Goal: Task Accomplishment & Management: Manage account settings

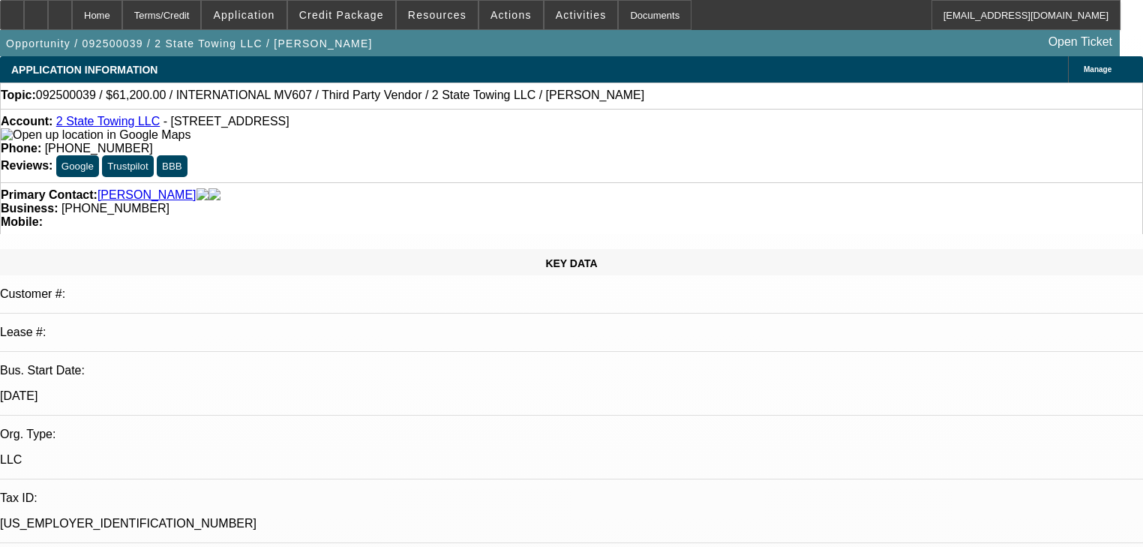
select select "0.15"
select select "2"
select select "0"
select select "6"
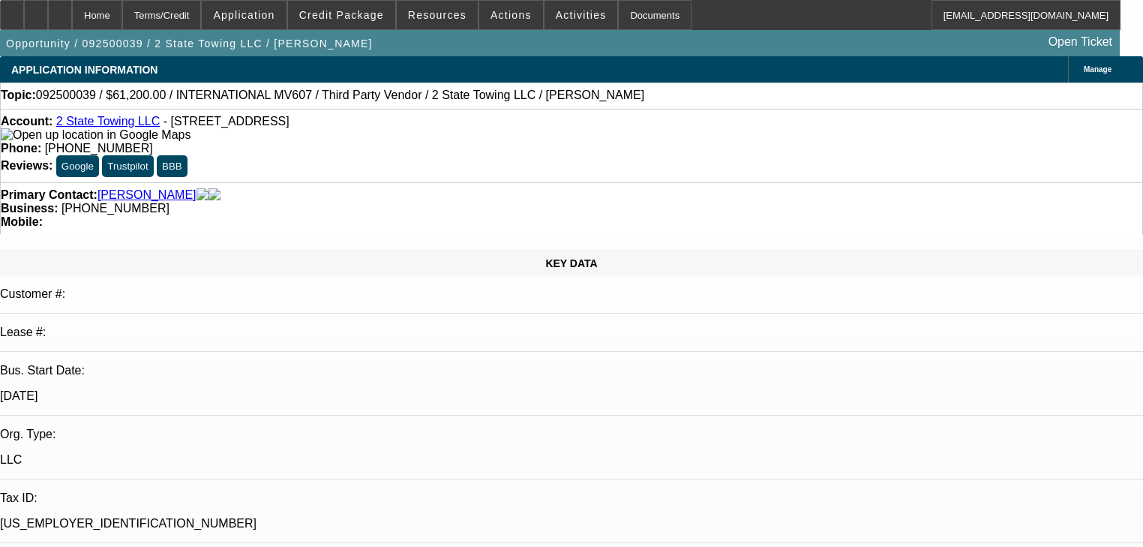
select select "0.1"
select select "2"
select select "0"
select select "6"
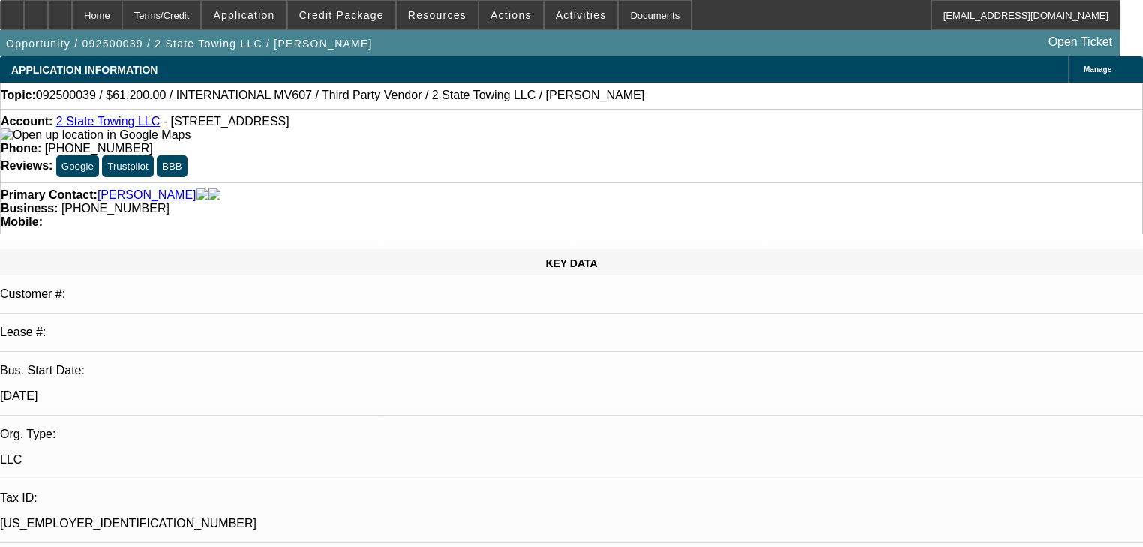
select select "0.15"
select select "2"
select select "0"
select select "6"
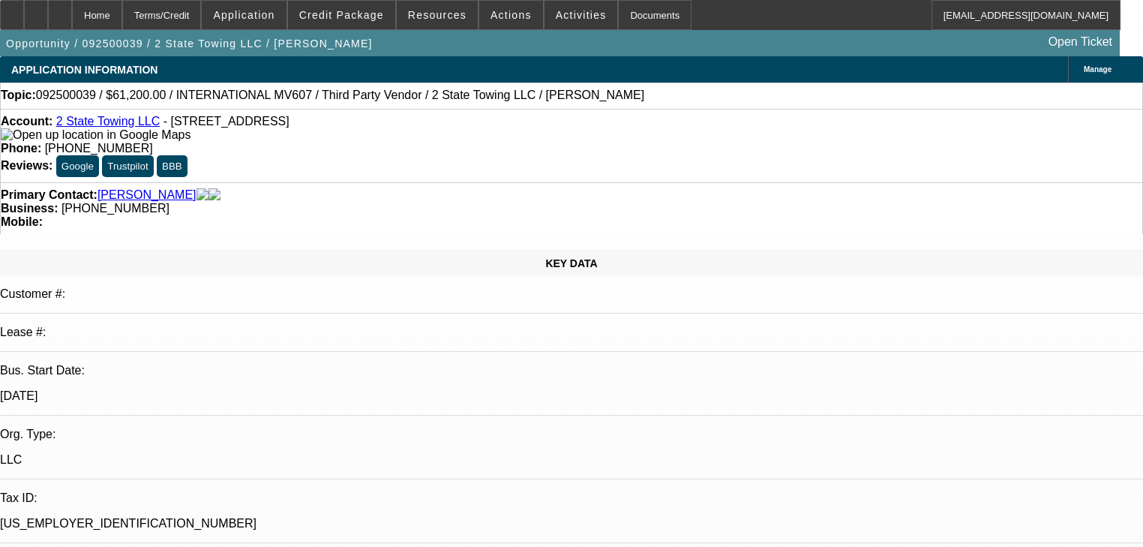
scroll to position [2635, 0]
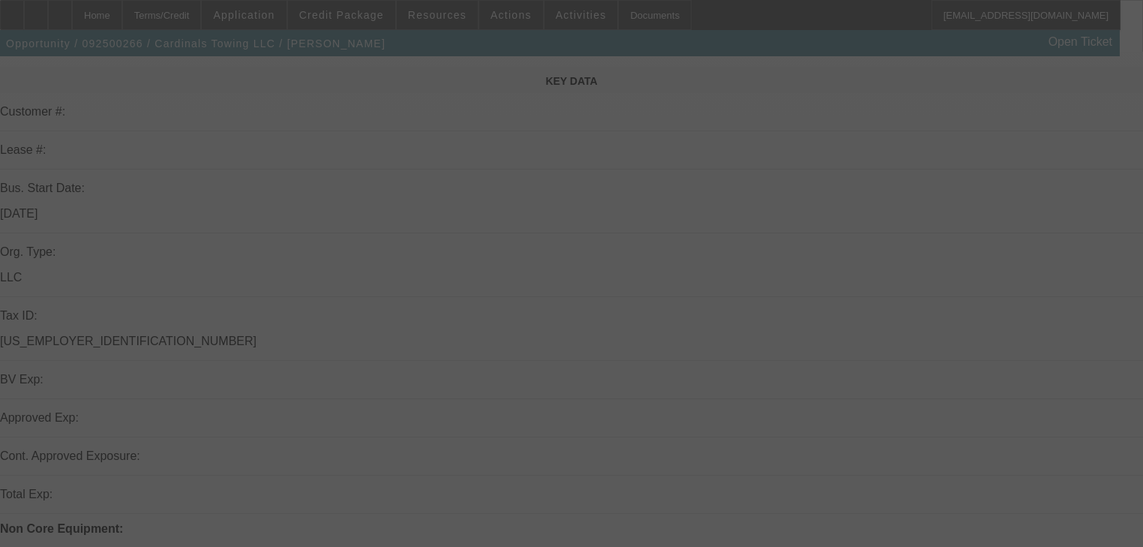
scroll to position [60, 0]
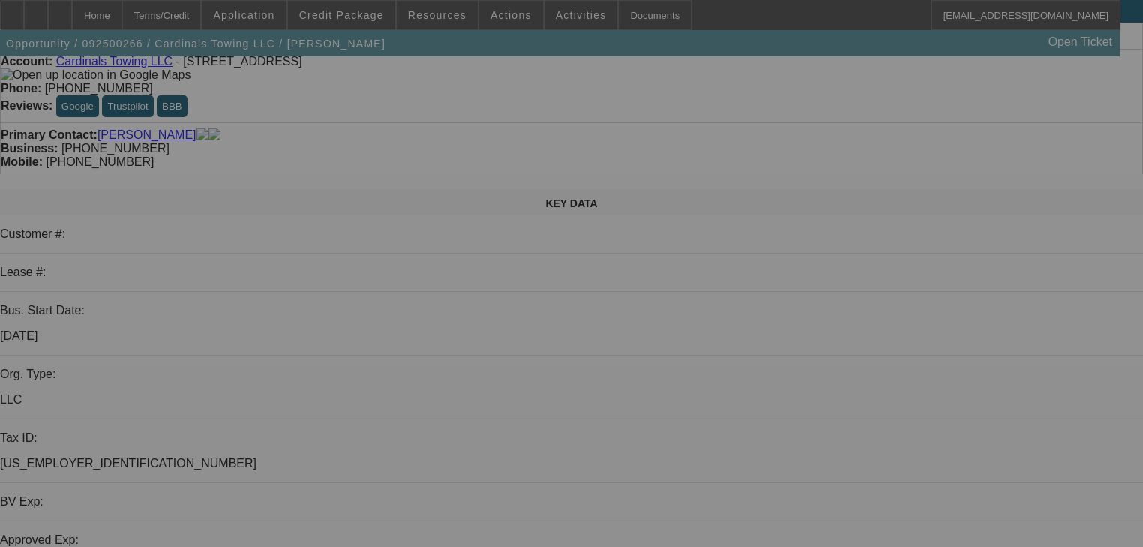
select select "0"
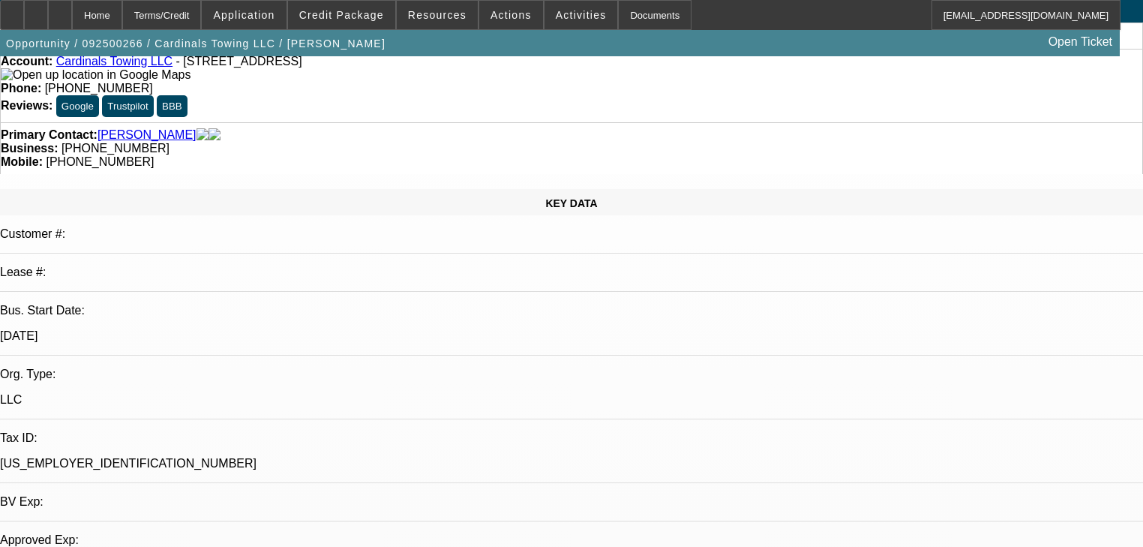
select select "2"
select select "0.1"
select select "4"
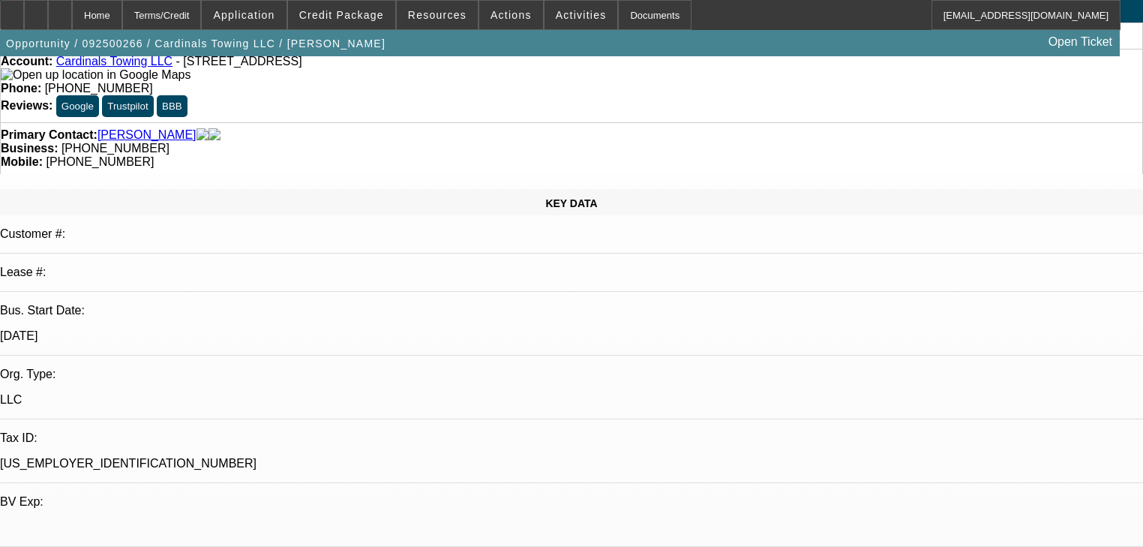
scroll to position [0, 0]
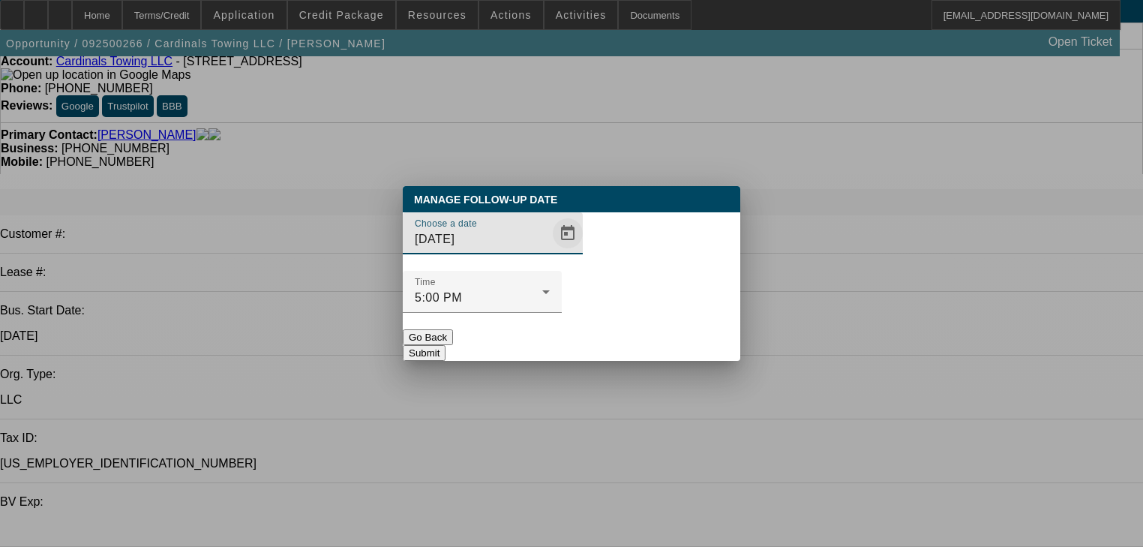
click at [557, 251] on span "Open calendar" at bounding box center [568, 233] width 36 height 36
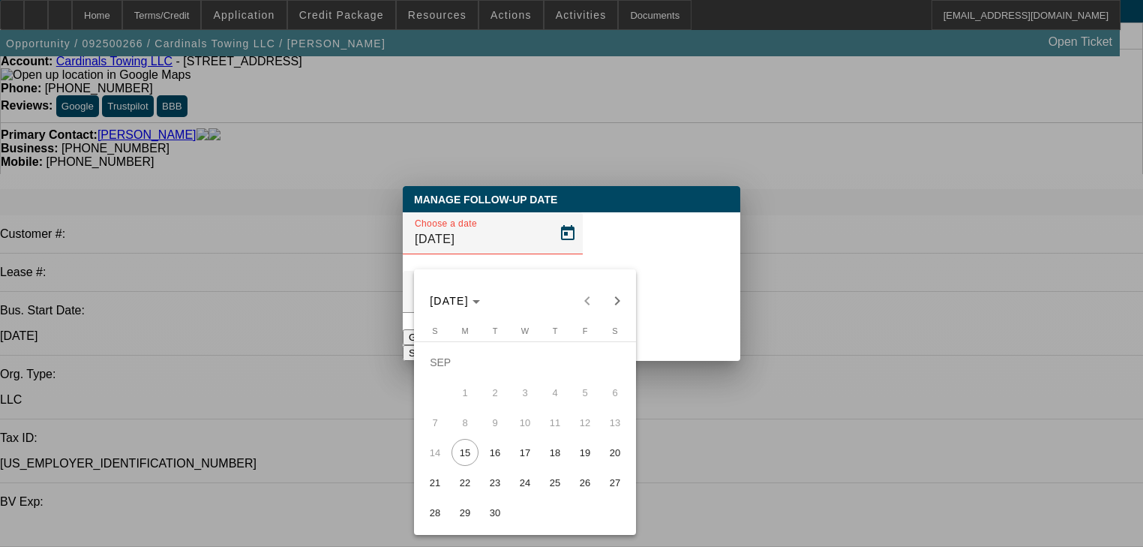
click at [555, 276] on div "SEP 2025 SEP 2025" at bounding box center [525, 292] width 222 height 47
click at [619, 309] on span "Next month" at bounding box center [617, 301] width 30 height 30
click at [505, 423] on span "14" at bounding box center [495, 422] width 27 height 27
type input "10/14/2025"
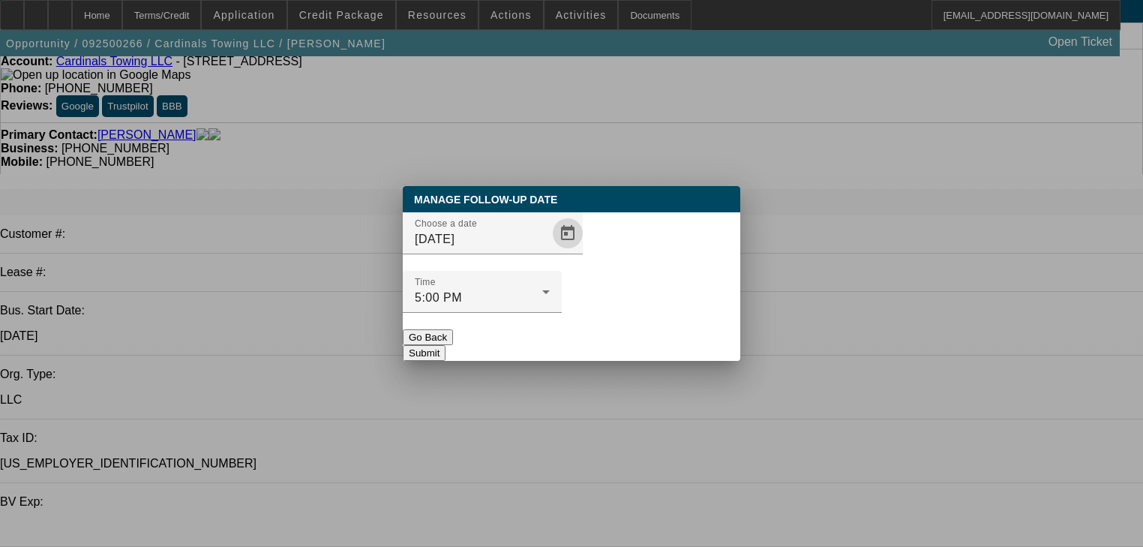
click at [446, 345] on button "Submit" at bounding box center [424, 353] width 43 height 16
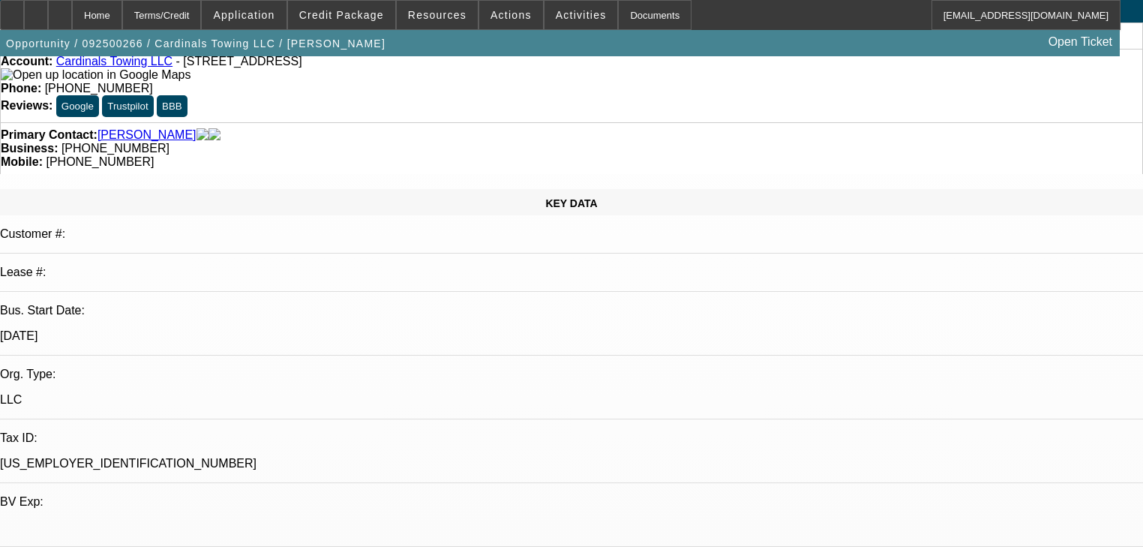
scroll to position [60, 0]
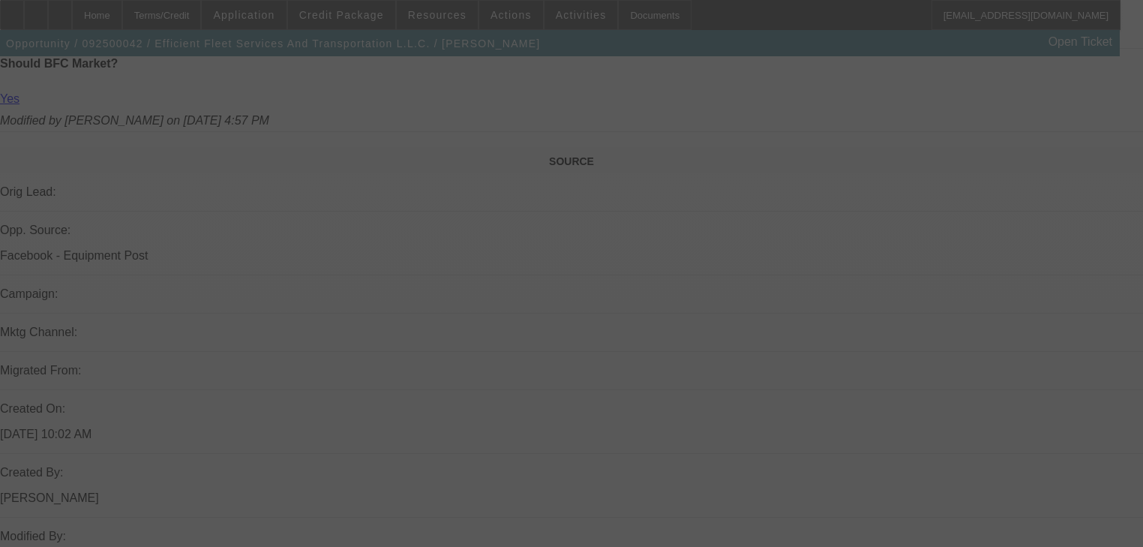
scroll to position [840, 0]
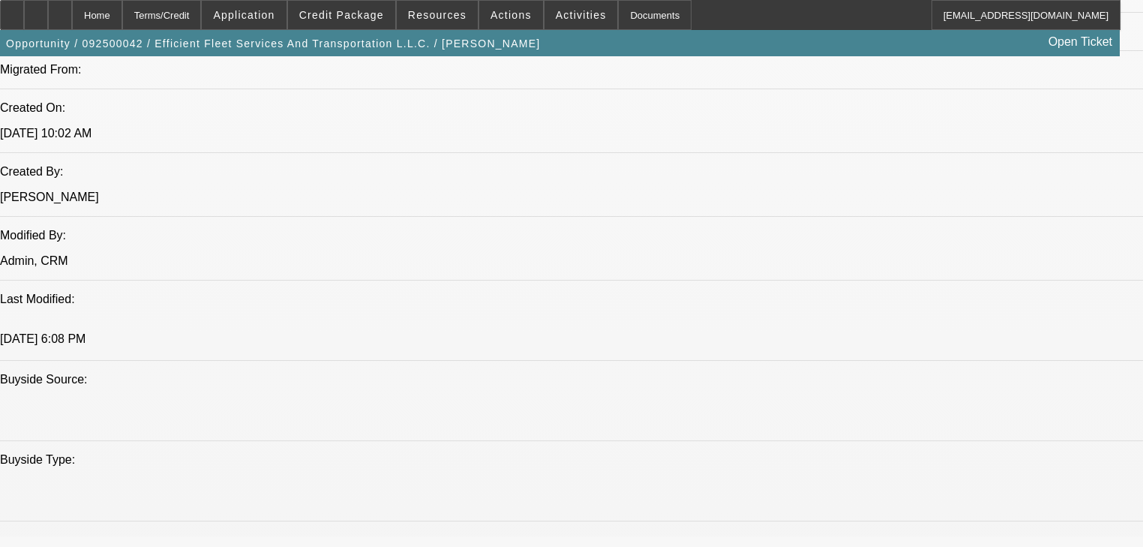
select select "0"
select select "2"
select select "0"
select select "6"
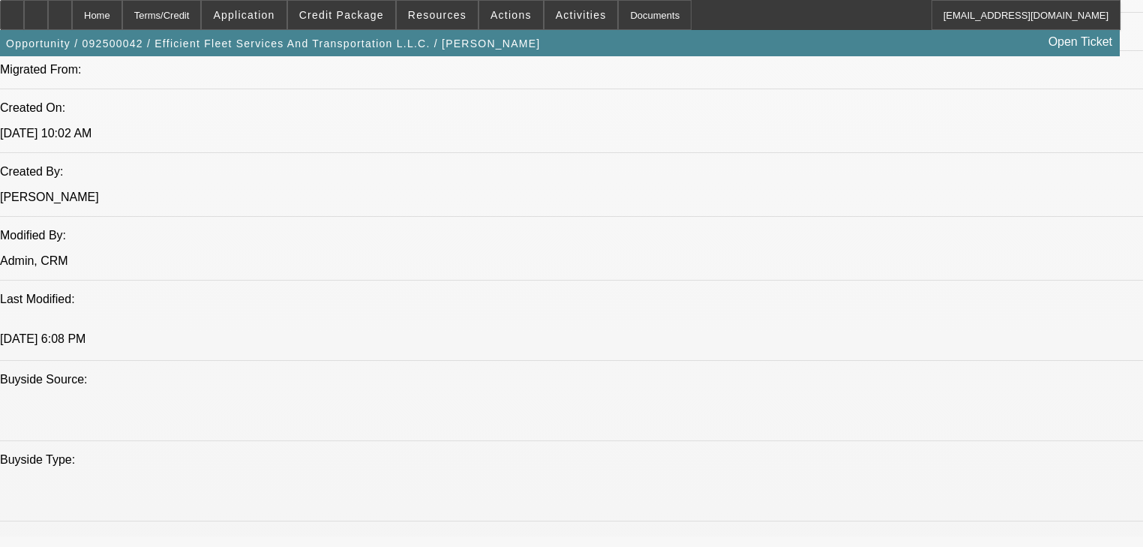
select select "0"
select select "3"
select select "0"
select select "6"
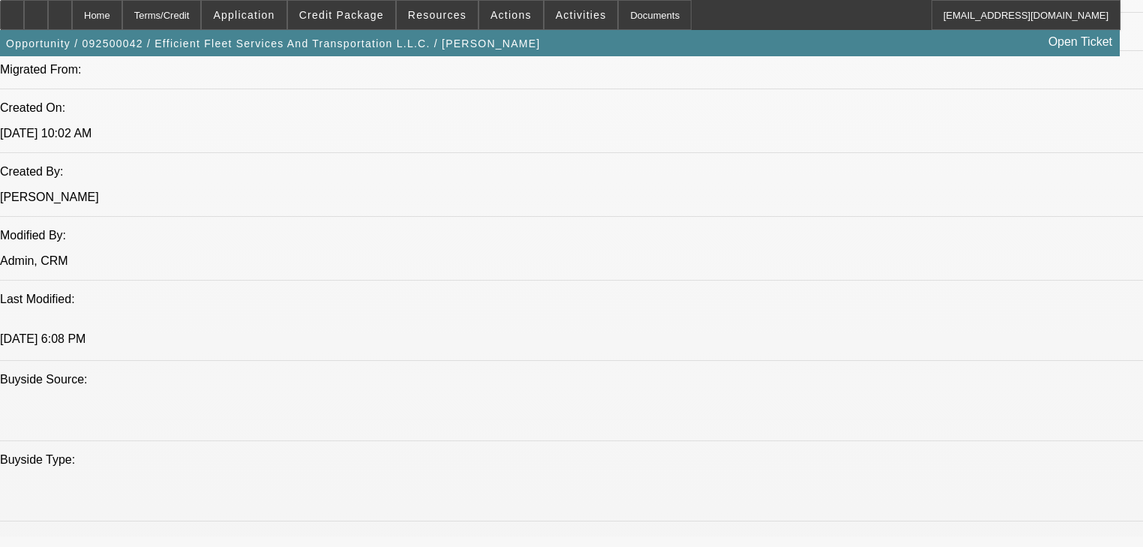
select select "0"
select select "2"
select select "0"
select select "6"
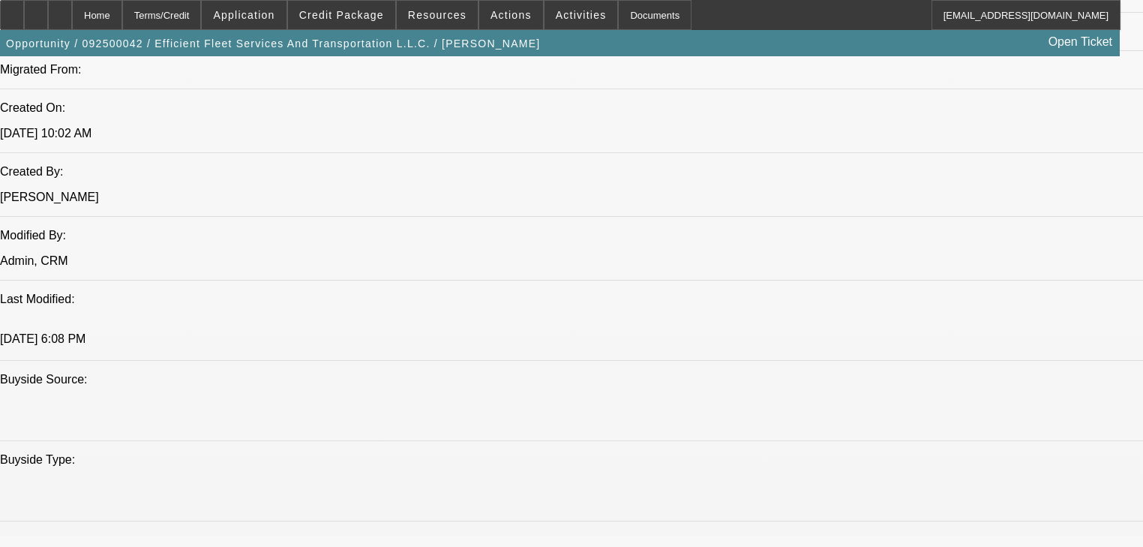
select select "0"
select select "2"
select select "0"
select select "6"
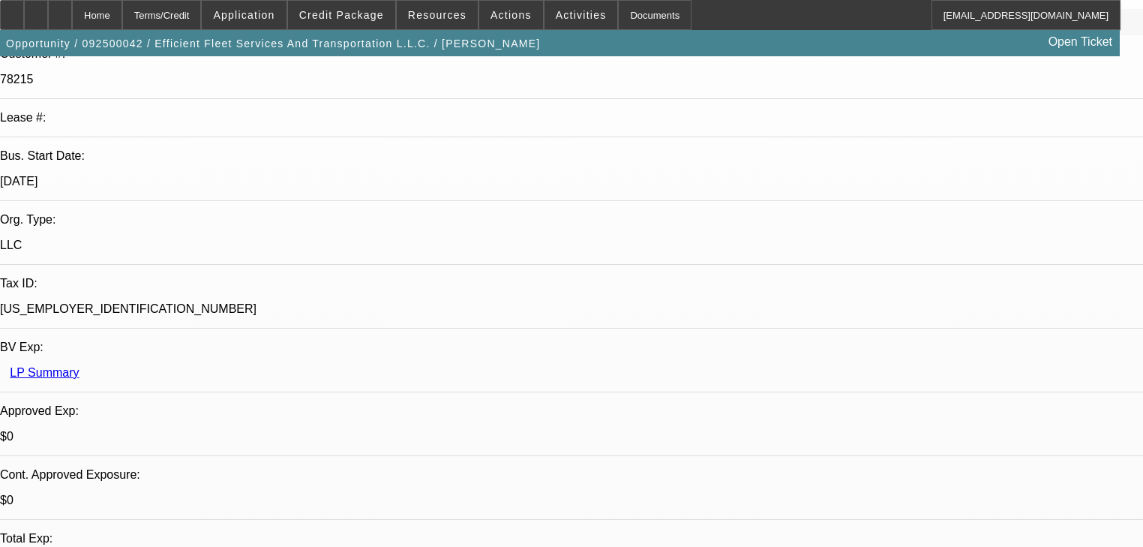
scroll to position [0, 0]
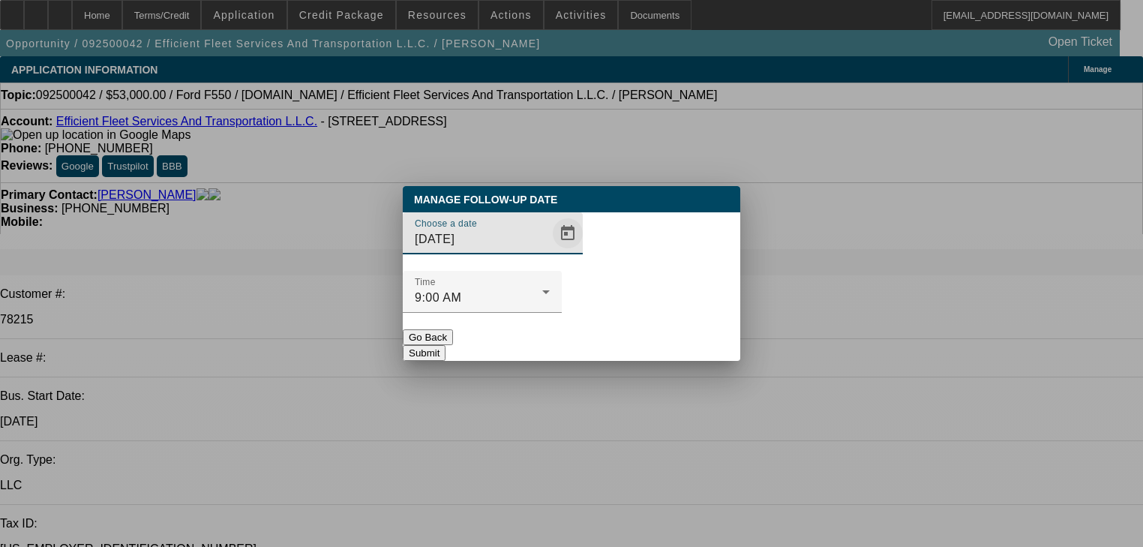
click at [550, 251] on span "Open calendar" at bounding box center [568, 233] width 36 height 36
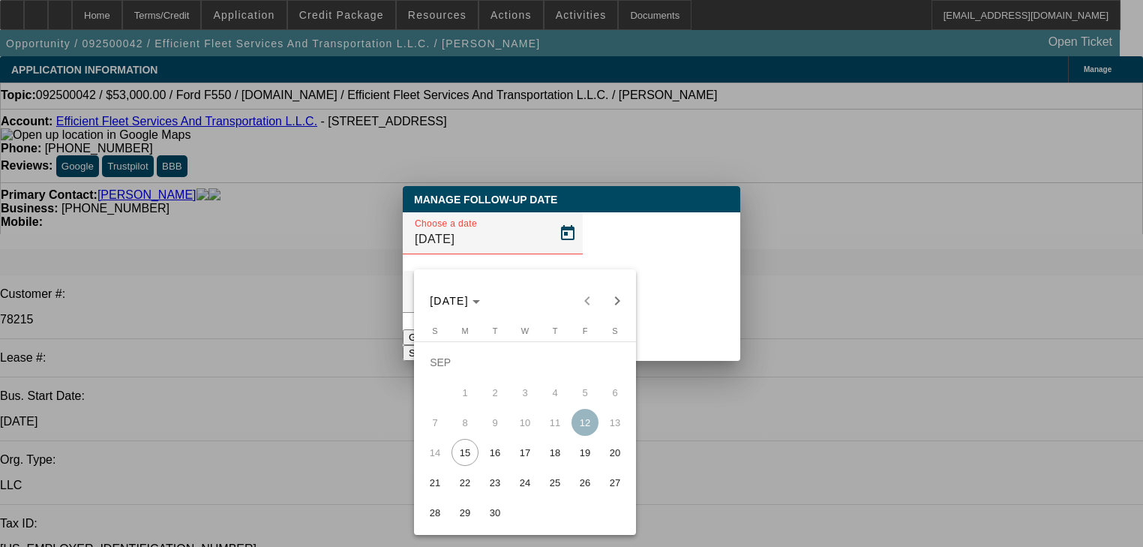
click at [573, 457] on span "19" at bounding box center [585, 452] width 27 height 27
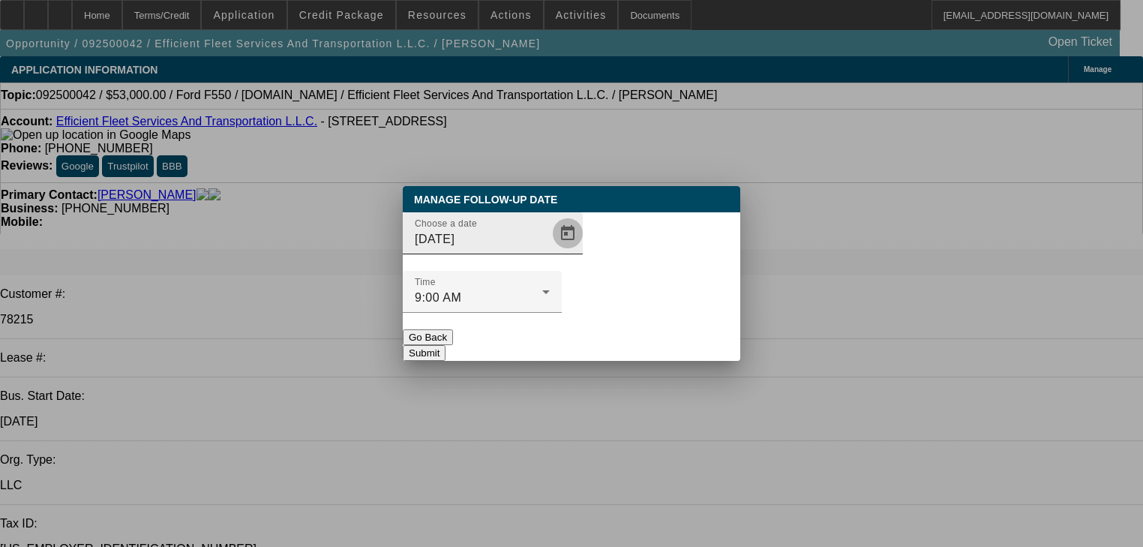
click at [550, 251] on span "Open calendar" at bounding box center [568, 233] width 36 height 36
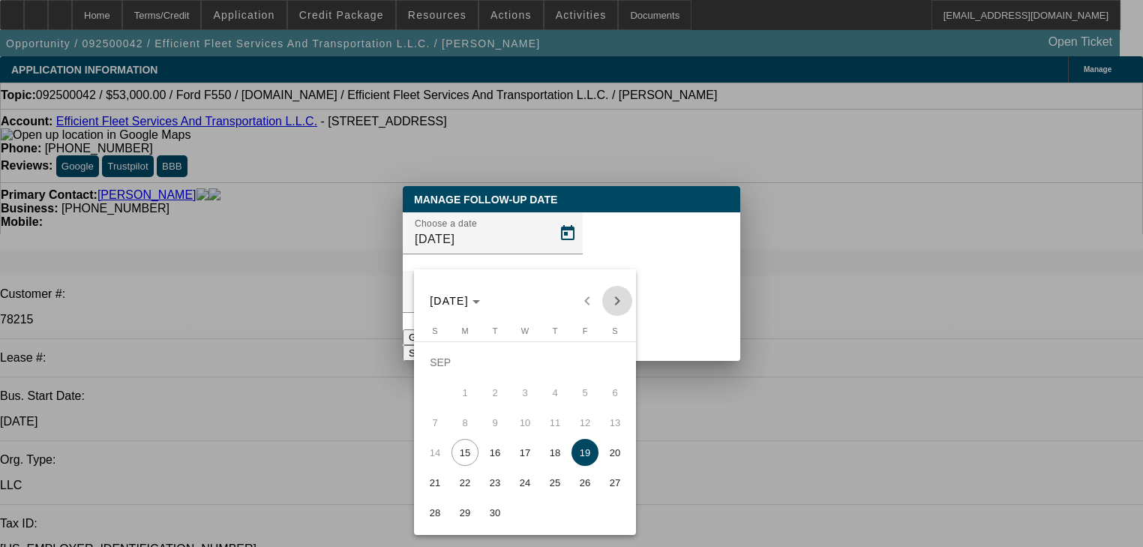
click at [609, 300] on span "Next month" at bounding box center [617, 301] width 30 height 30
click at [464, 393] on span "6" at bounding box center [465, 392] width 27 height 27
type input "10/6/2025"
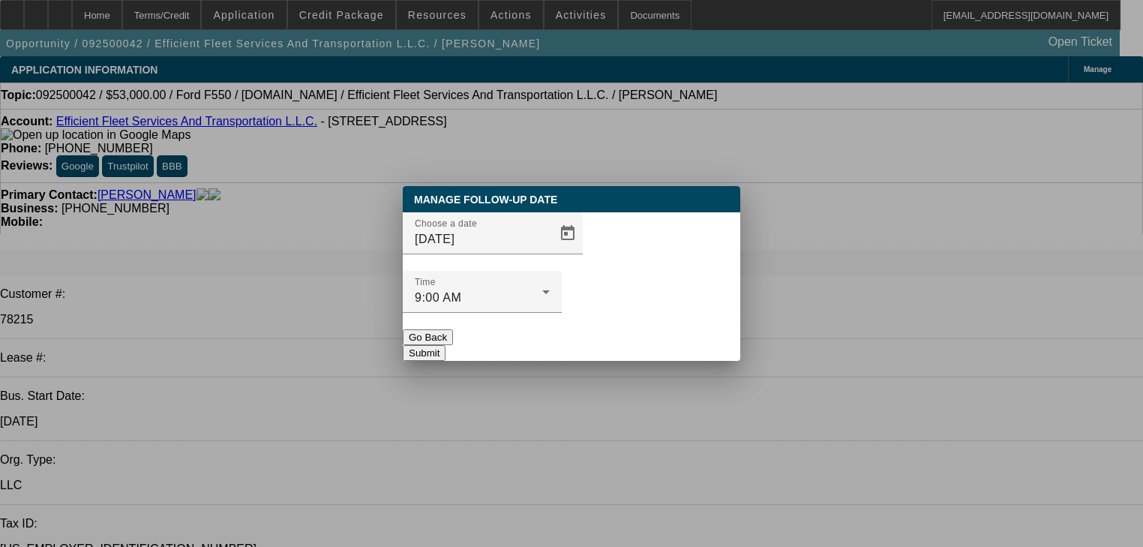
click at [446, 345] on button "Submit" at bounding box center [424, 353] width 43 height 16
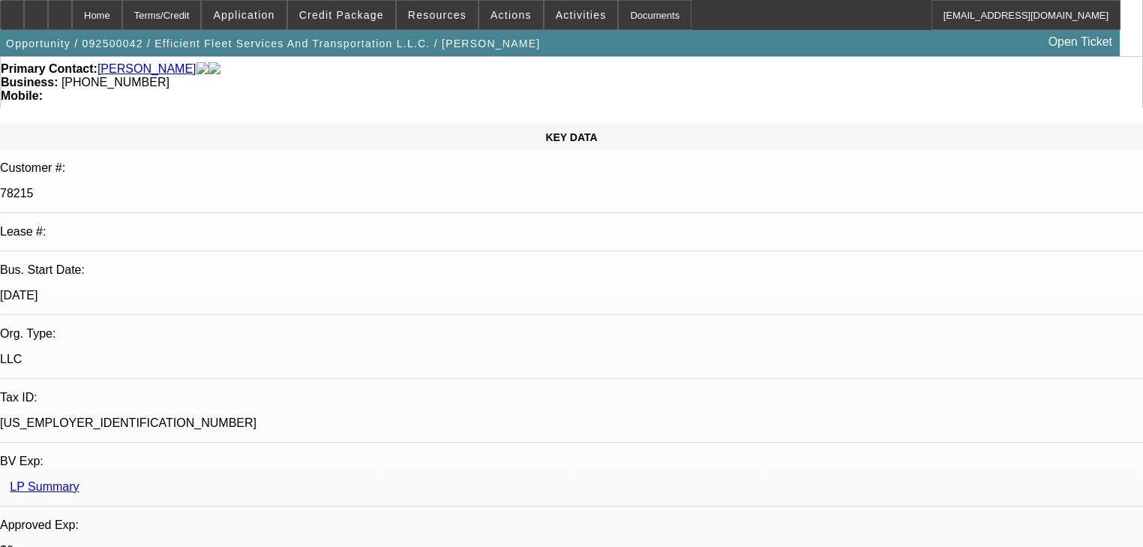
scroll to position [120, 0]
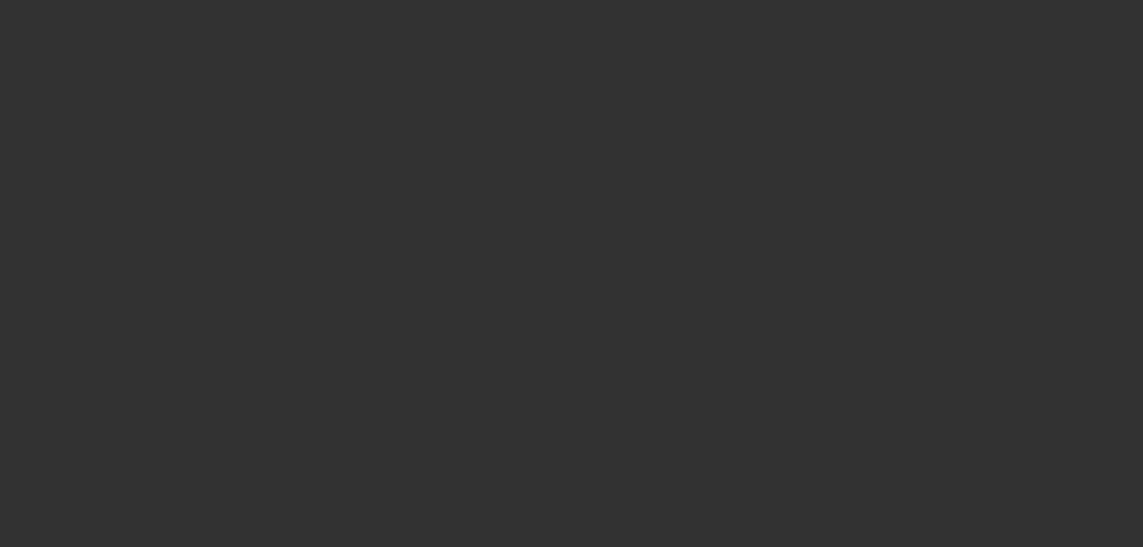
scroll to position [0, 0]
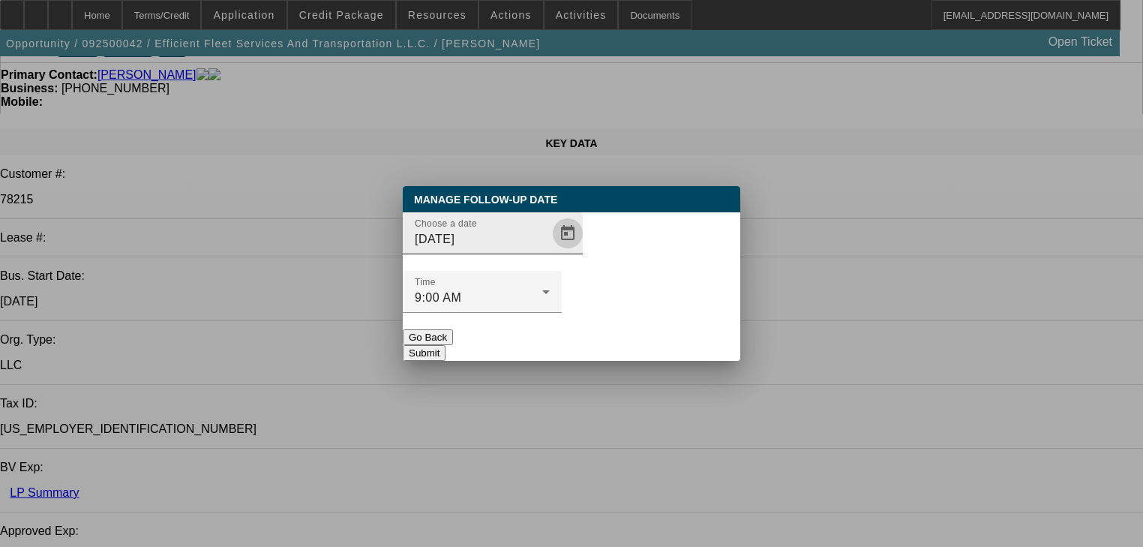
click at [550, 251] on span "Open calendar" at bounding box center [568, 233] width 36 height 36
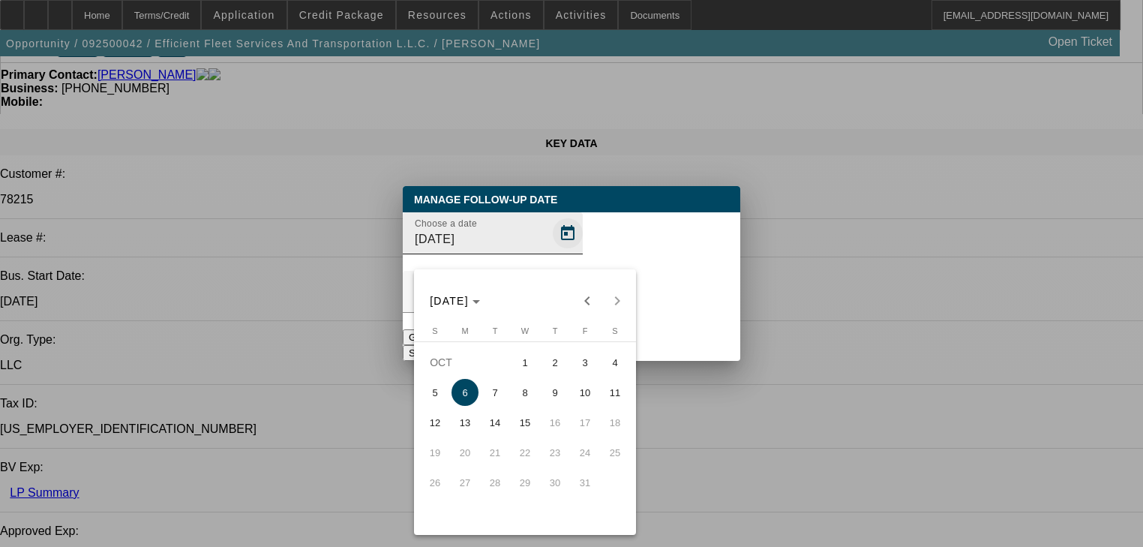
click at [546, 269] on div "OCT 2025 OCT 2025" at bounding box center [525, 292] width 222 height 47
click at [547, 241] on div at bounding box center [571, 273] width 1143 height 547
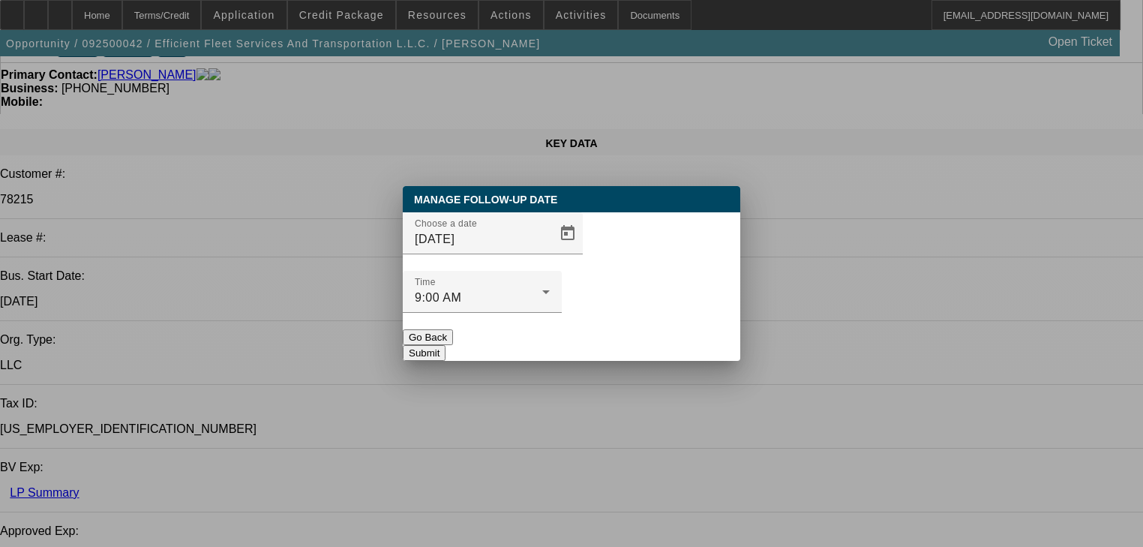
click at [446, 345] on button "Submit" at bounding box center [424, 353] width 43 height 16
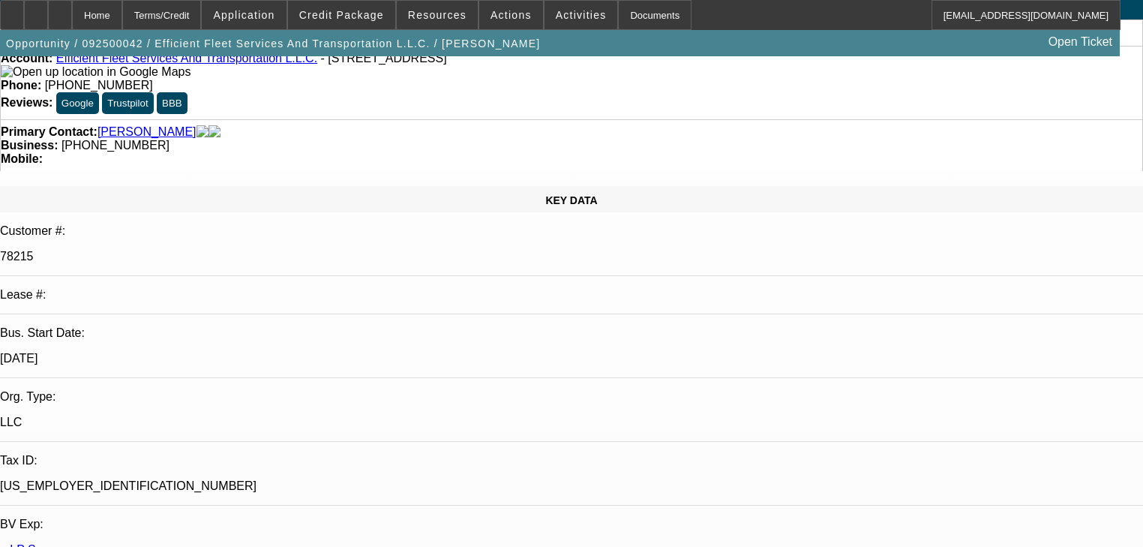
scroll to position [60, 0]
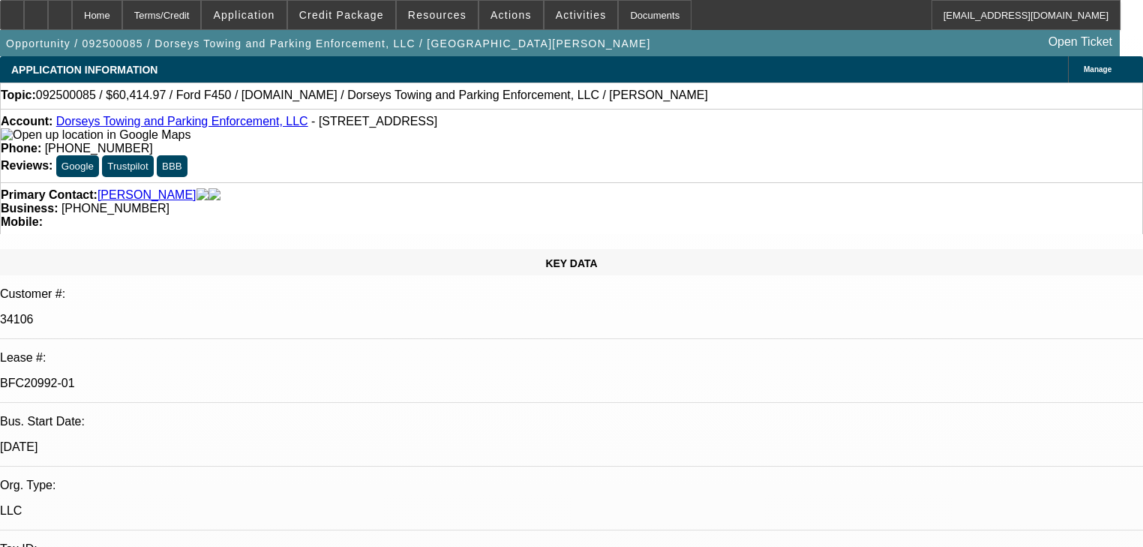
select select "2"
select select "0"
select select "6"
select select "2"
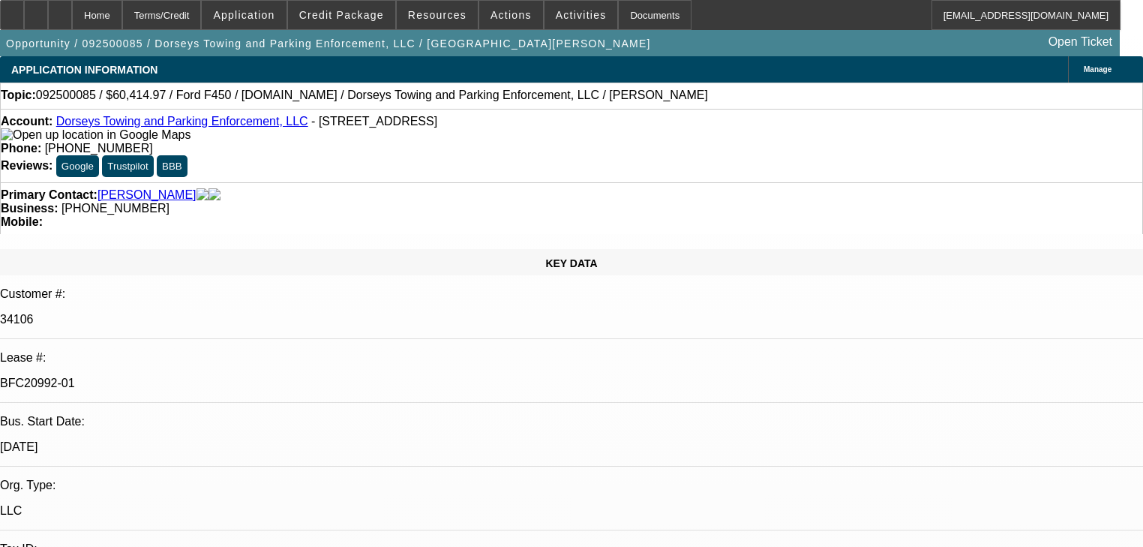
select select "2"
select select "0"
select select "6"
select select "0"
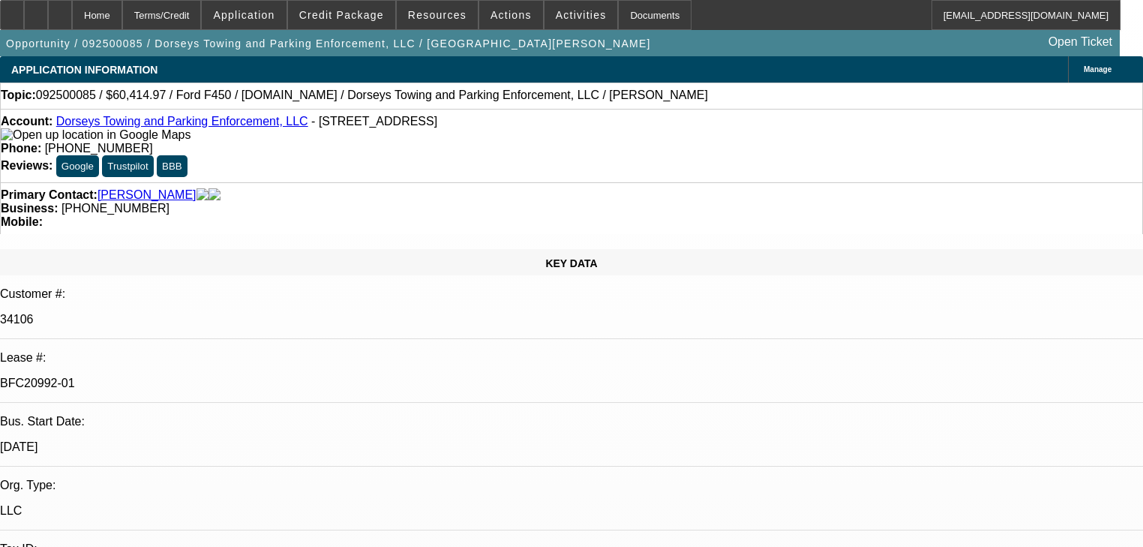
select select "2"
select select "0"
select select "6"
select select "0"
select select "2"
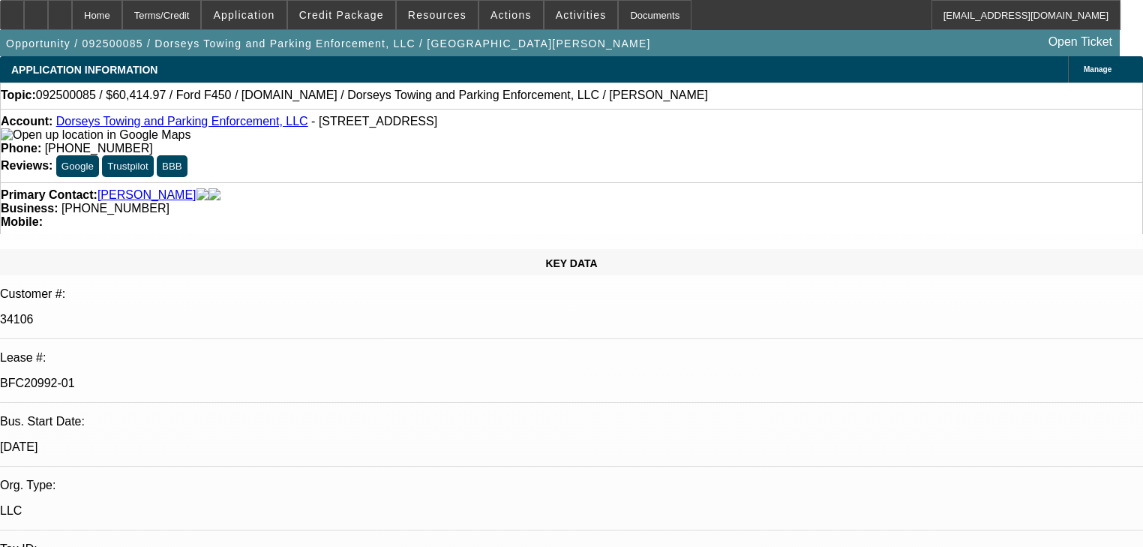
select select "2"
select select "0"
select select "6"
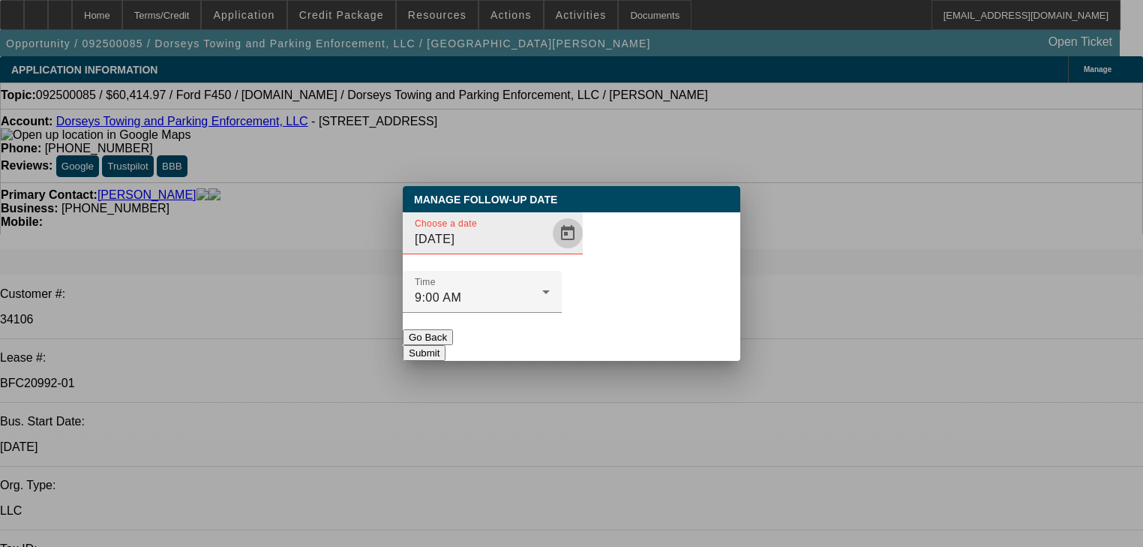
click at [550, 251] on span "Open calendar" at bounding box center [568, 233] width 36 height 36
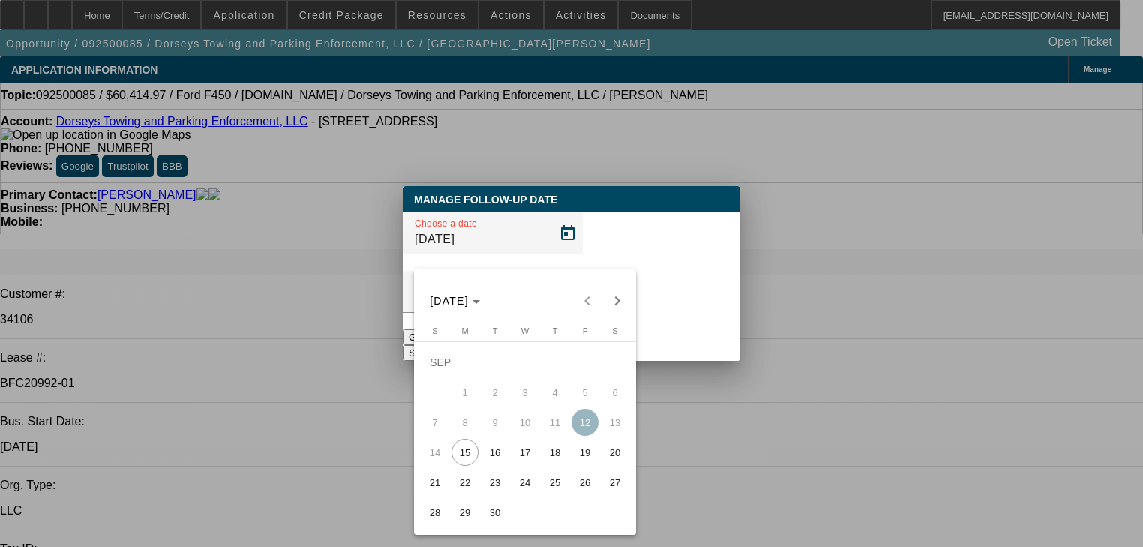
click at [542, 454] on tr "14 15 16 17 18 19 20" at bounding box center [525, 452] width 210 height 30
click at [542, 454] on span "18" at bounding box center [555, 452] width 27 height 27
type input "9/18/2025"
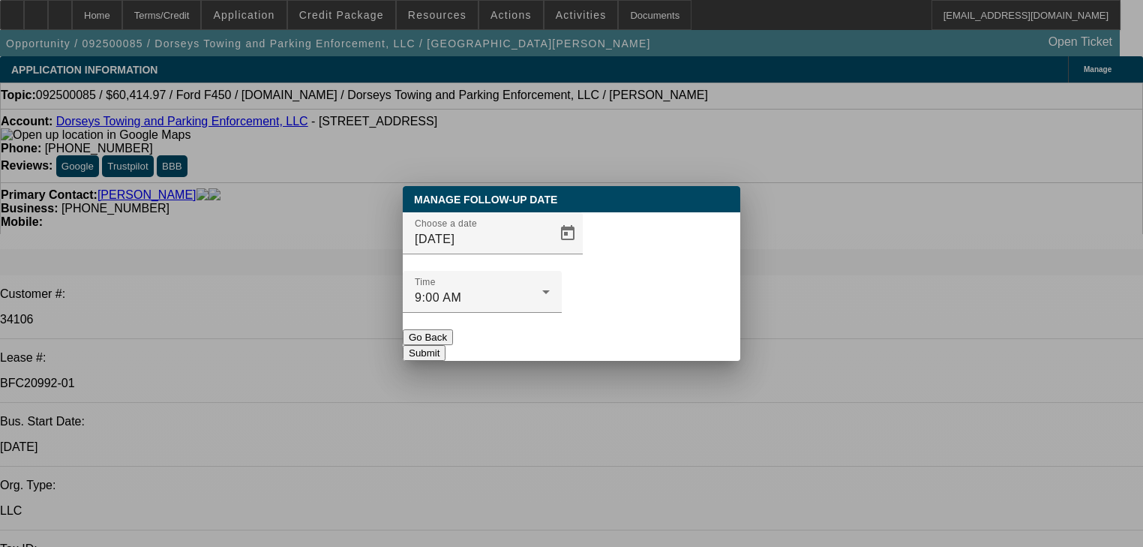
click at [446, 345] on button "Submit" at bounding box center [424, 353] width 43 height 16
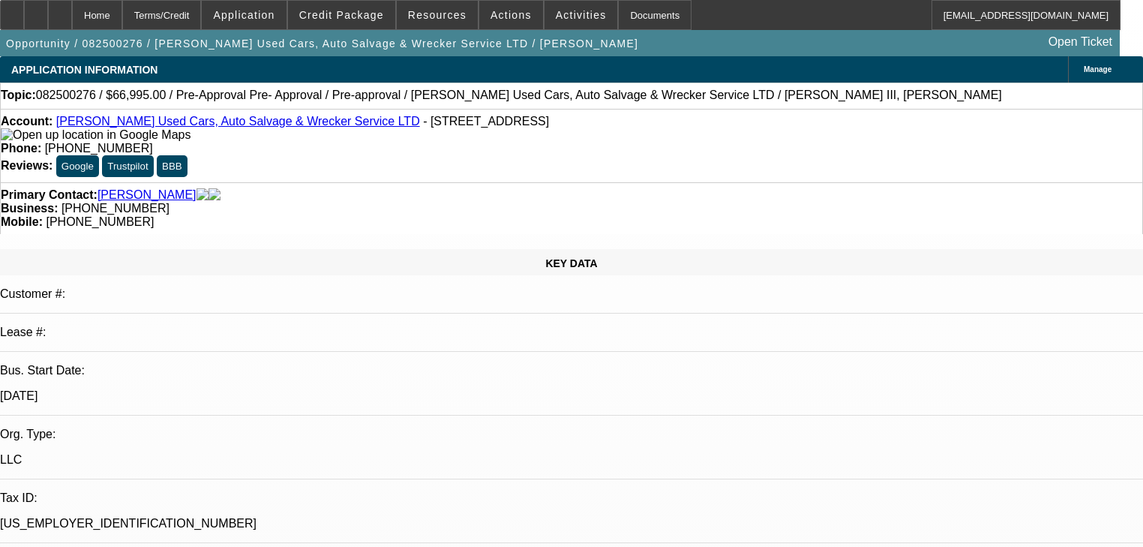
select select "0"
select select "6"
select select "0"
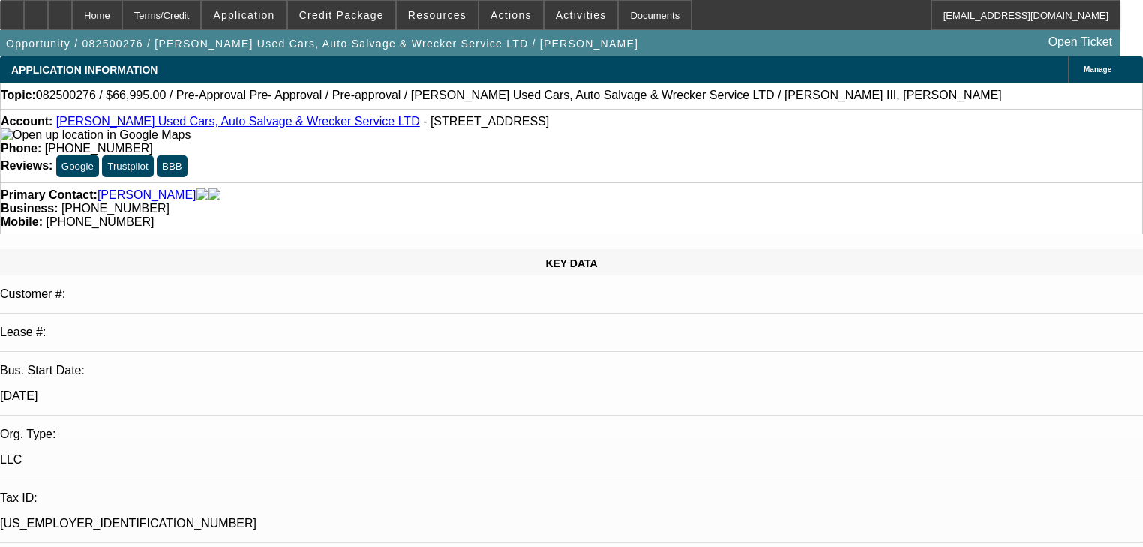
select select "0"
select select "3"
select select "0"
select select "6"
select select "0"
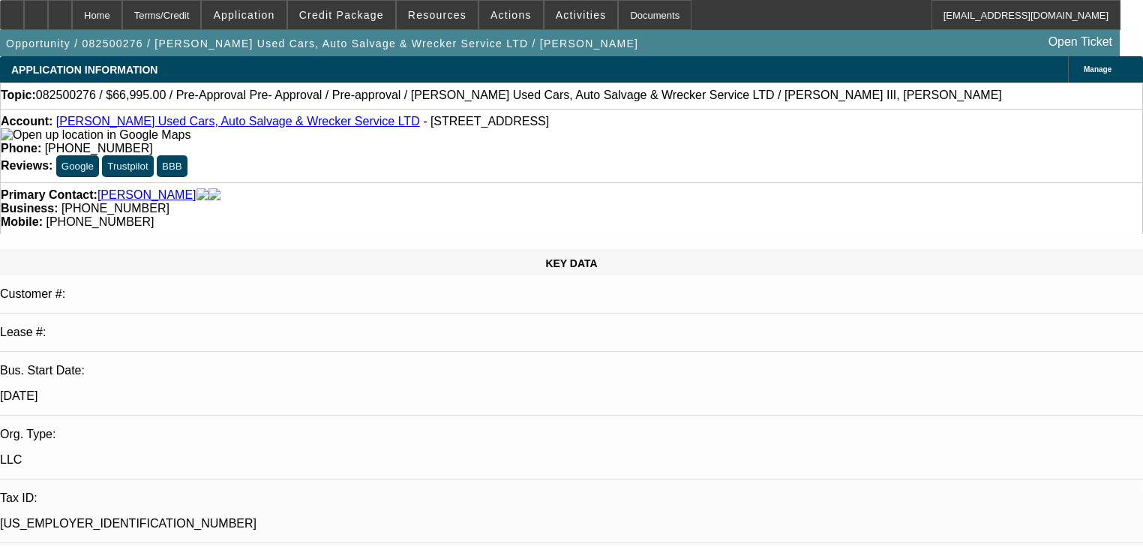
select select "0"
select select "3"
select select "0"
select select "6"
select select "0"
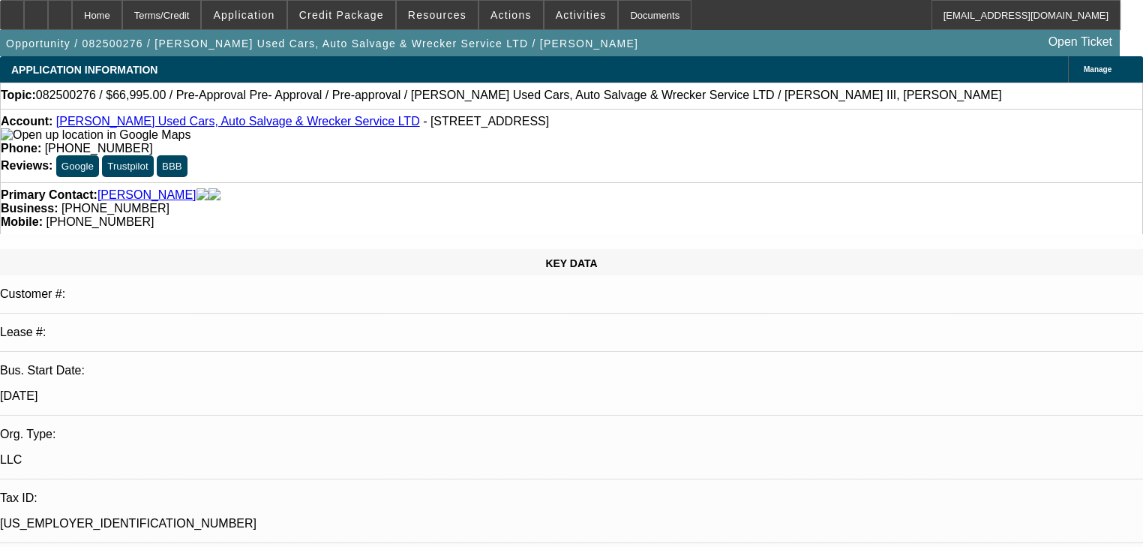
select select "0"
select select "3"
select select "0"
select select "6"
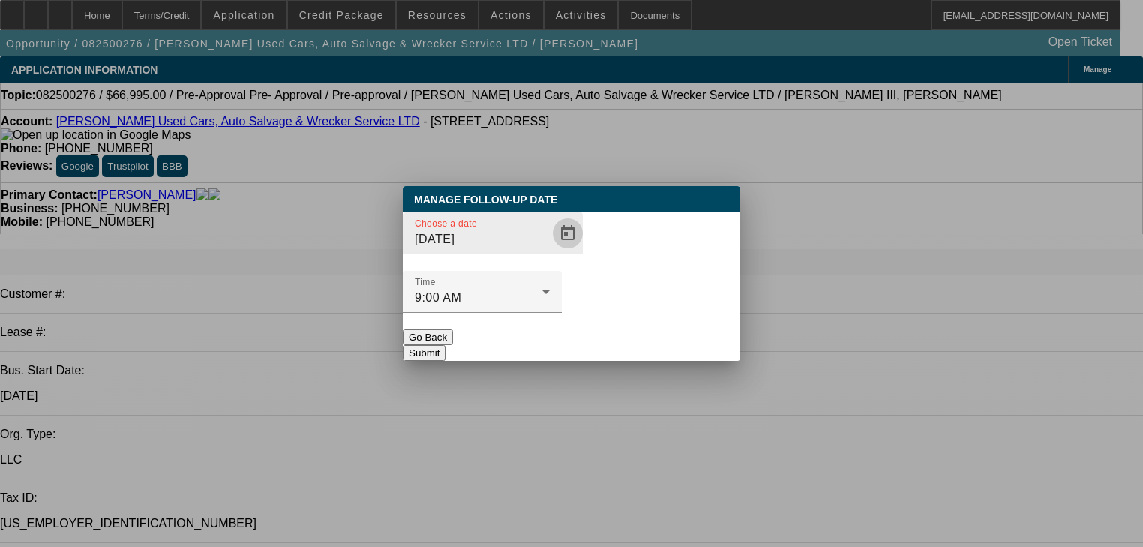
click at [550, 251] on span "Open calendar" at bounding box center [568, 233] width 36 height 36
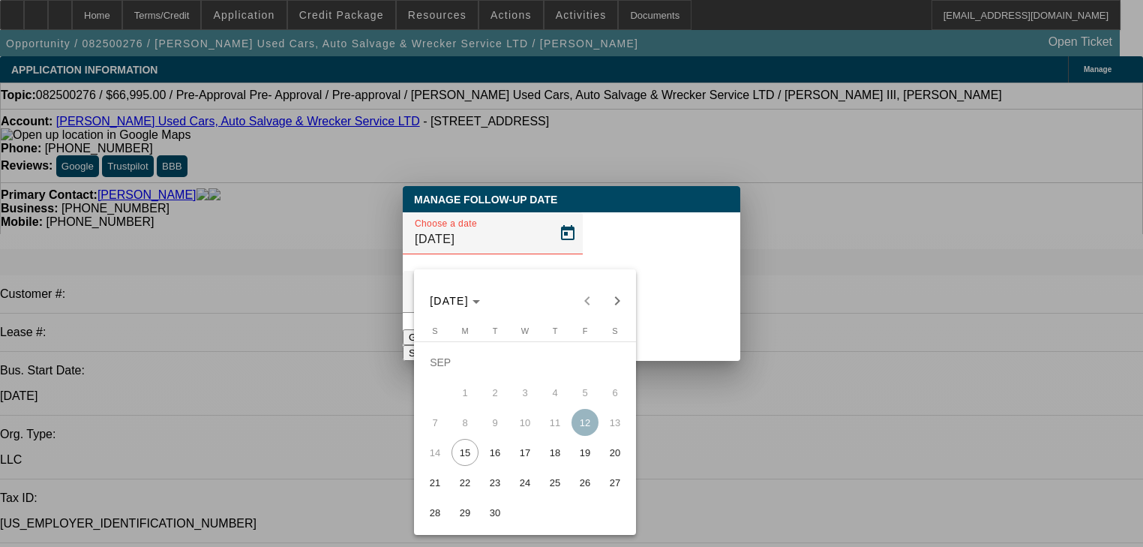
click at [567, 450] on button "18" at bounding box center [555, 452] width 30 height 30
type input "9/18/2025"
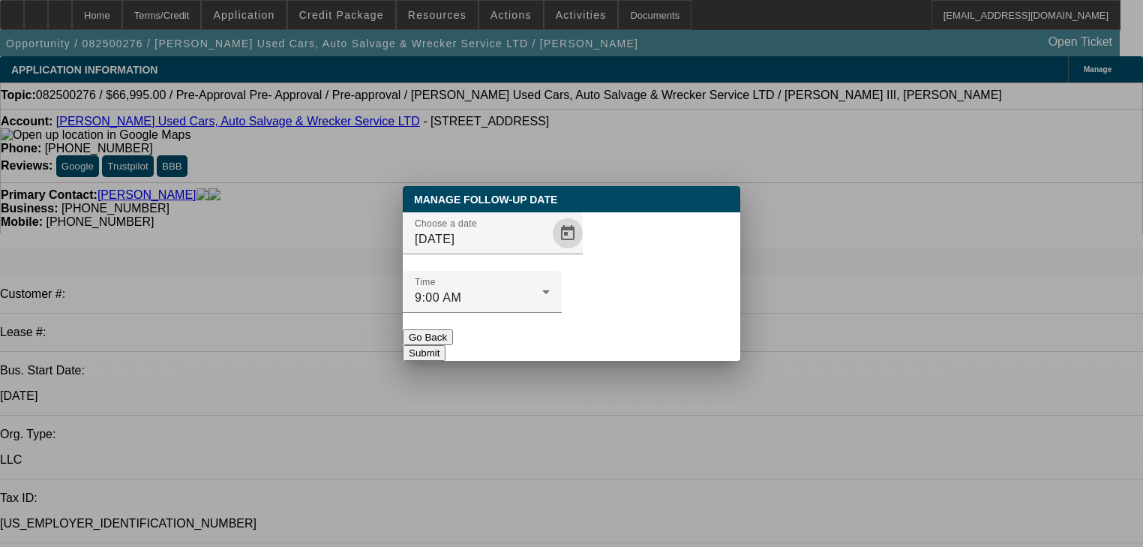
click at [446, 345] on button "Submit" at bounding box center [424, 353] width 43 height 16
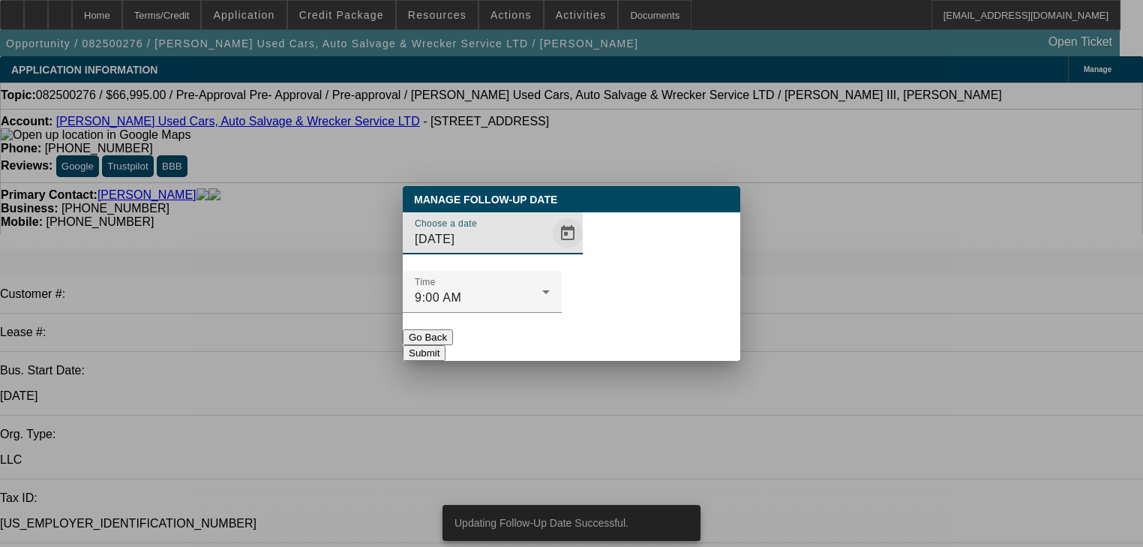
click at [550, 251] on span "Open calendar" at bounding box center [568, 233] width 36 height 36
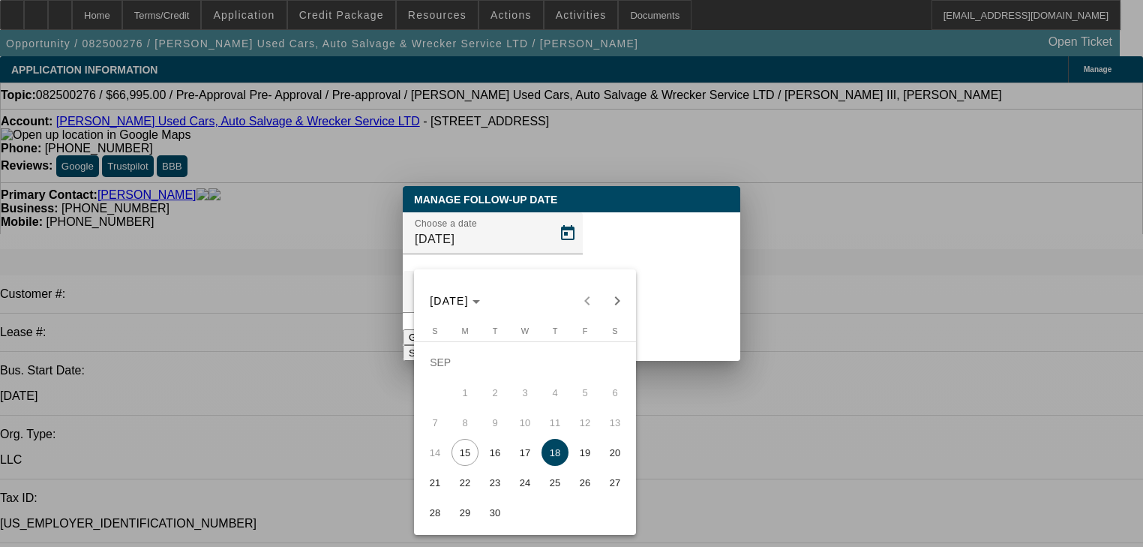
click at [465, 477] on span "22" at bounding box center [465, 482] width 27 height 27
type input "9/22/2025"
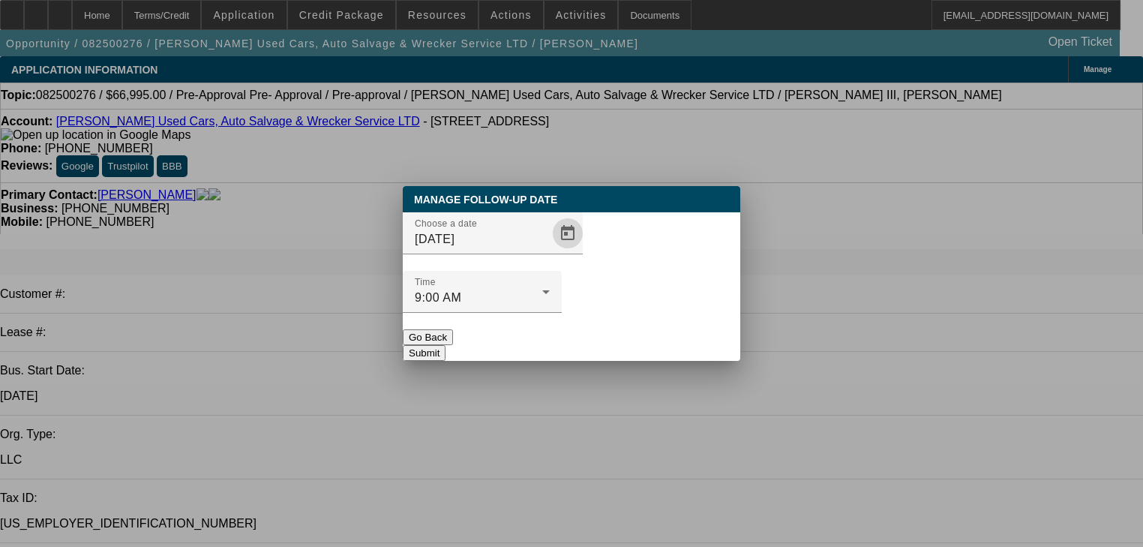
click at [446, 345] on button "Submit" at bounding box center [424, 353] width 43 height 16
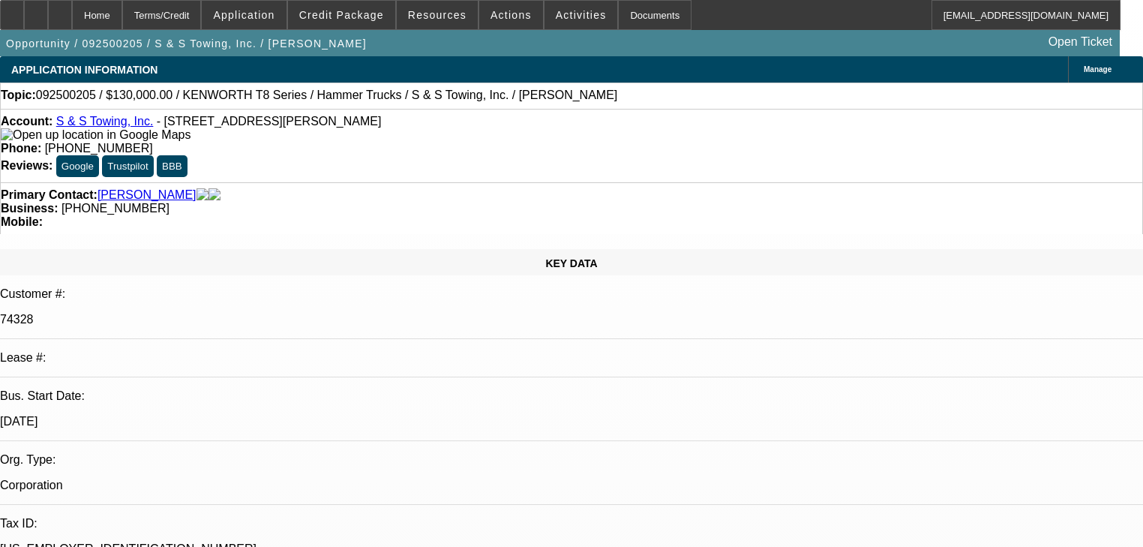
select select "0"
select select "2"
select select "0"
select select "6"
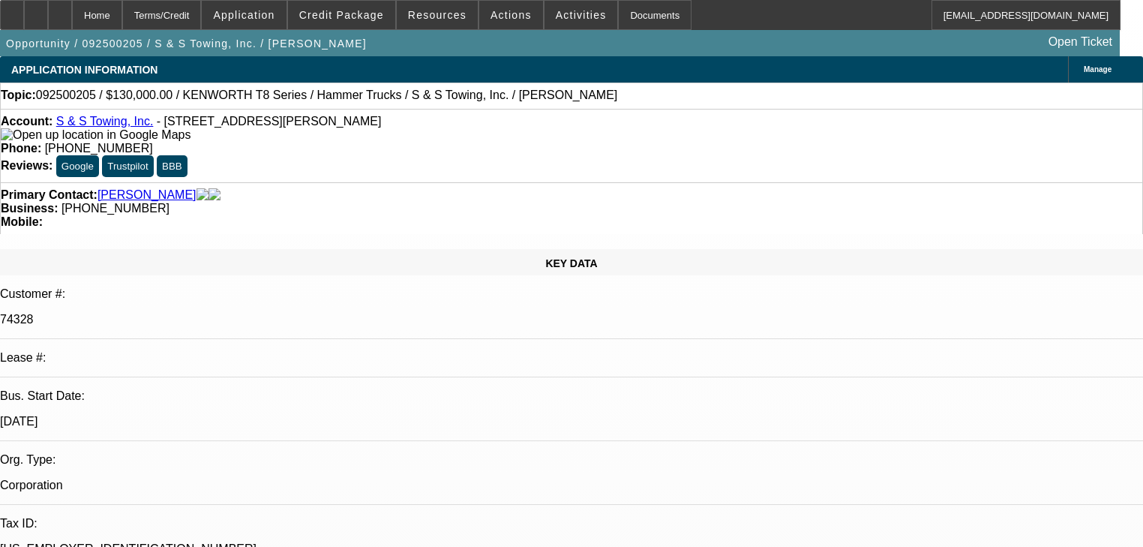
select select "0"
select select "2"
select select "0"
select select "6"
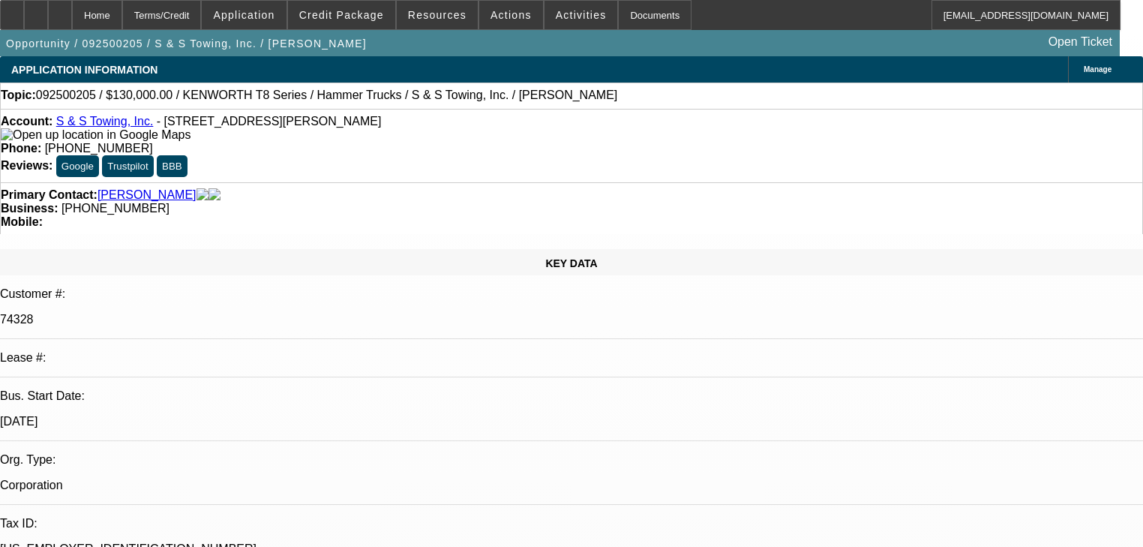
select select "0"
select select "2"
select select "0"
select select "6"
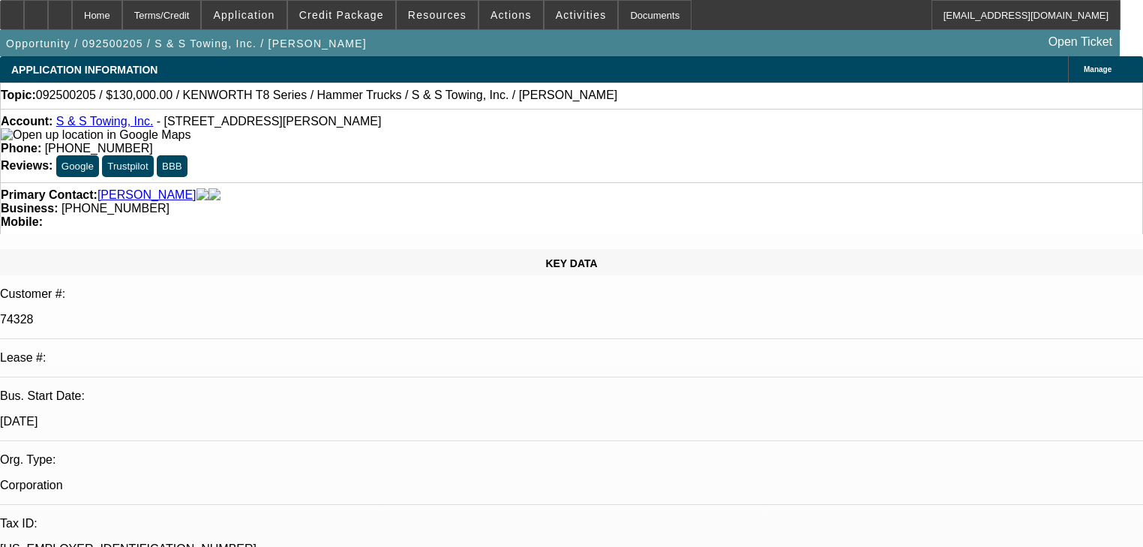
select select "0"
select select "2"
select select "0"
select select "6"
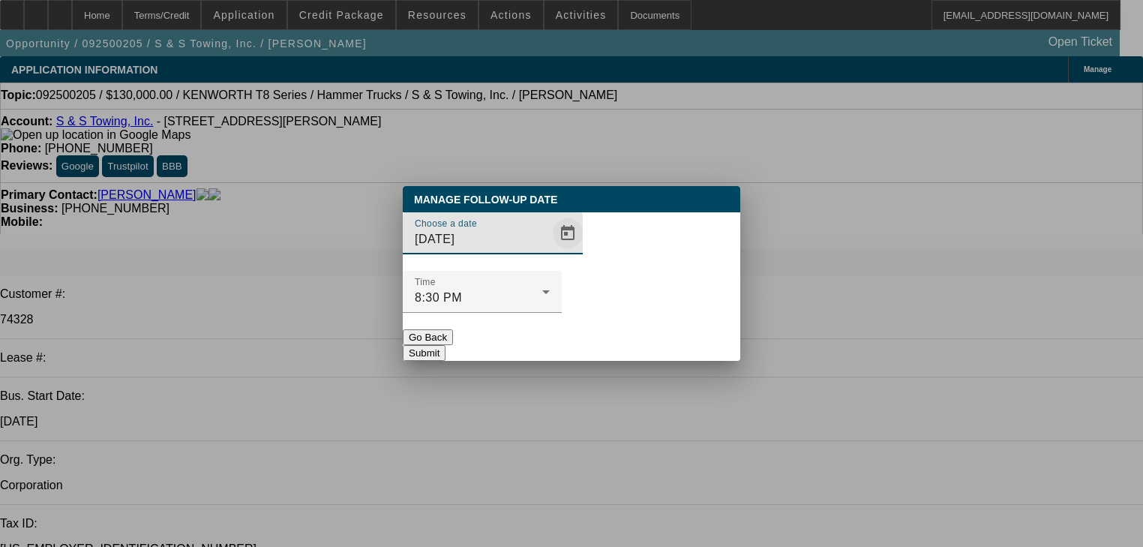
click at [550, 251] on span "Open calendar" at bounding box center [568, 233] width 36 height 36
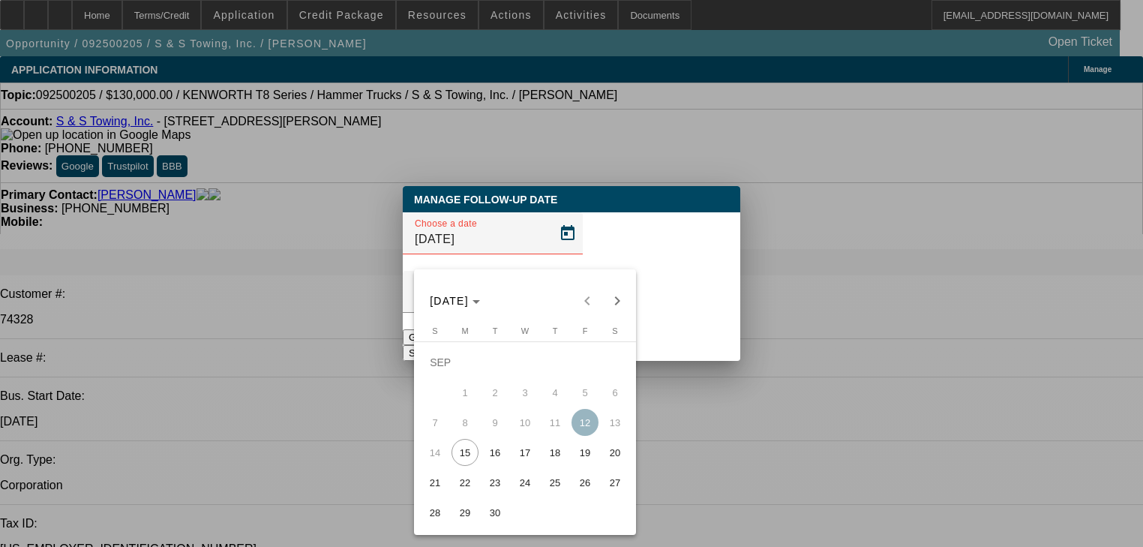
click at [524, 452] on span "17" at bounding box center [525, 452] width 27 height 27
type input "[DATE]"
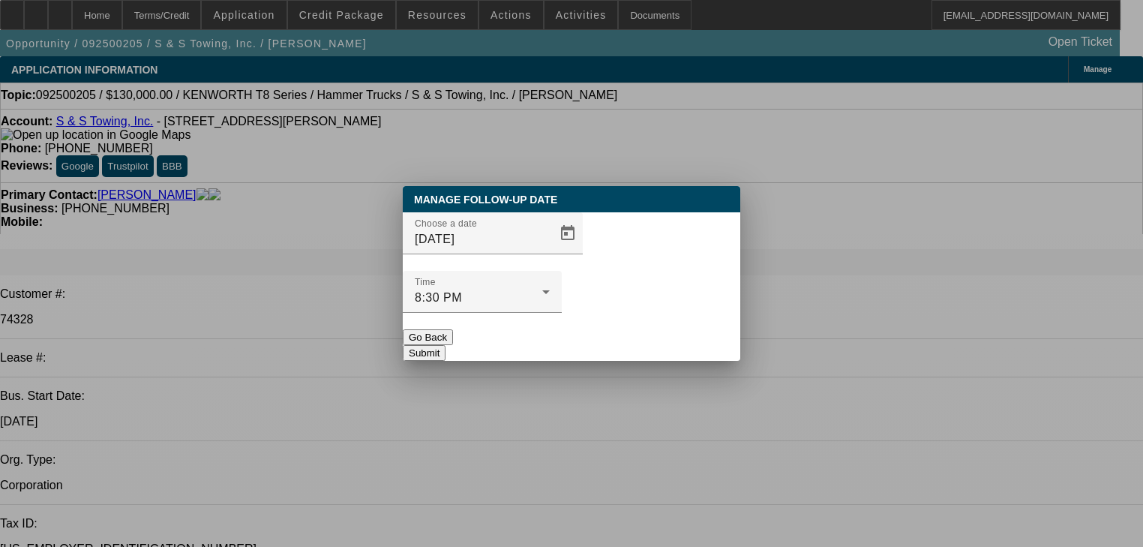
click at [446, 345] on button "Submit" at bounding box center [424, 353] width 43 height 16
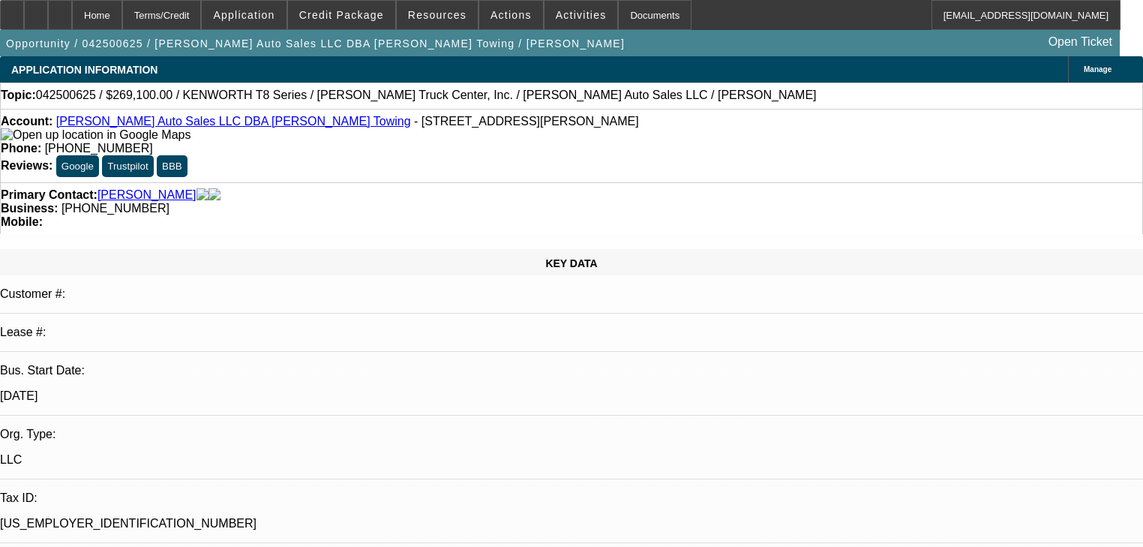
select select "0.2"
select select "2"
select select "0"
select select "6"
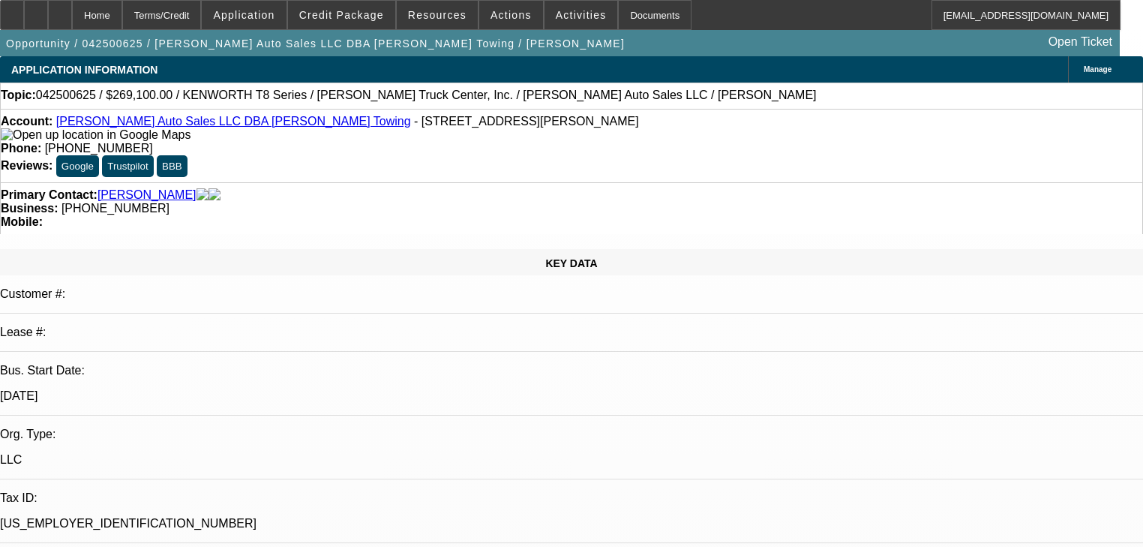
select select "0.1"
select select "2"
select select "0"
select select "6"
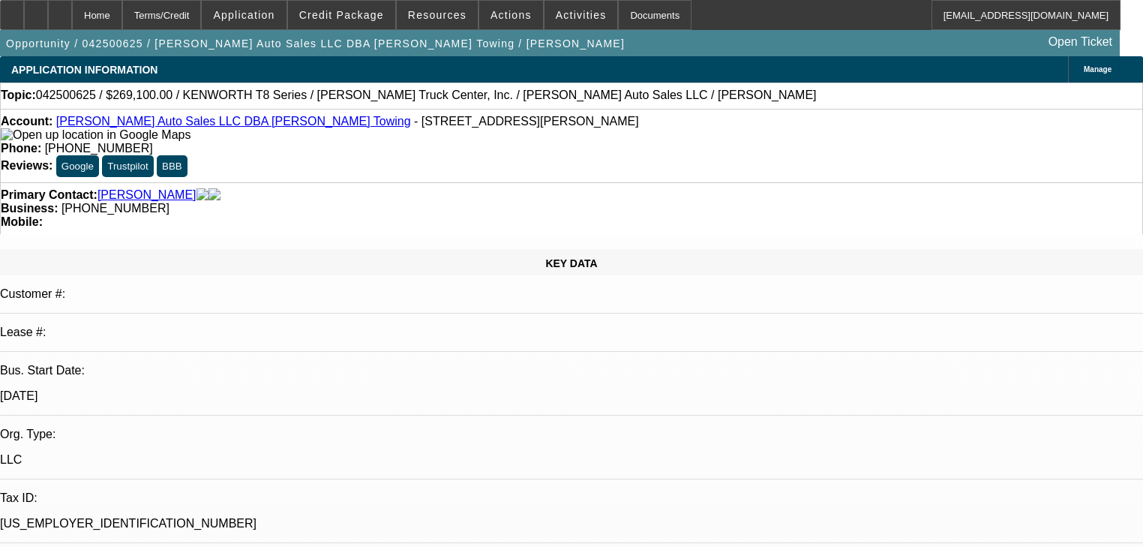
select select "0.1"
select select "2"
select select "0"
select select "6"
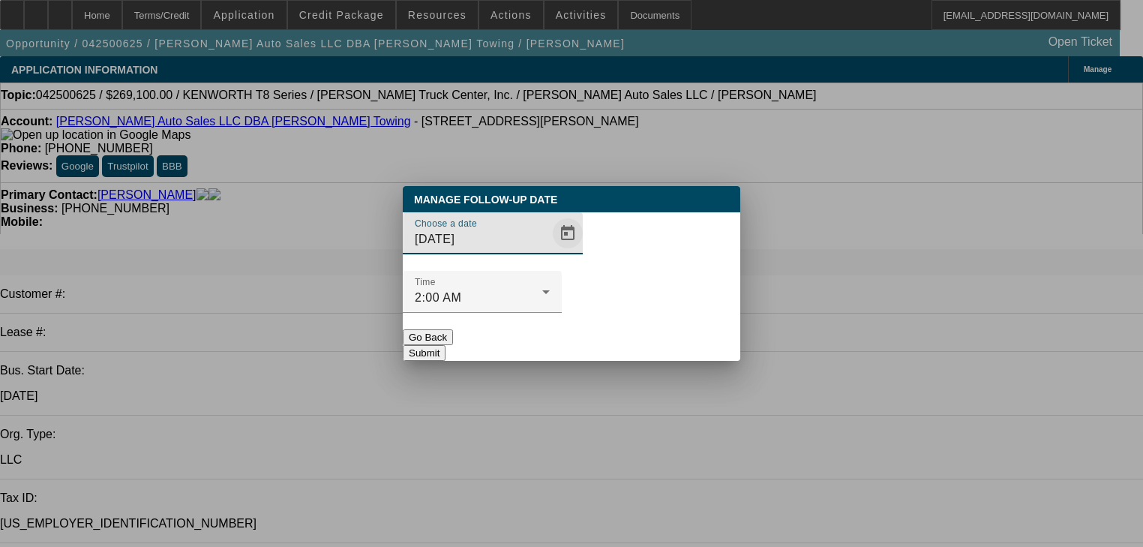
click at [550, 251] on span "Open calendar" at bounding box center [568, 233] width 36 height 36
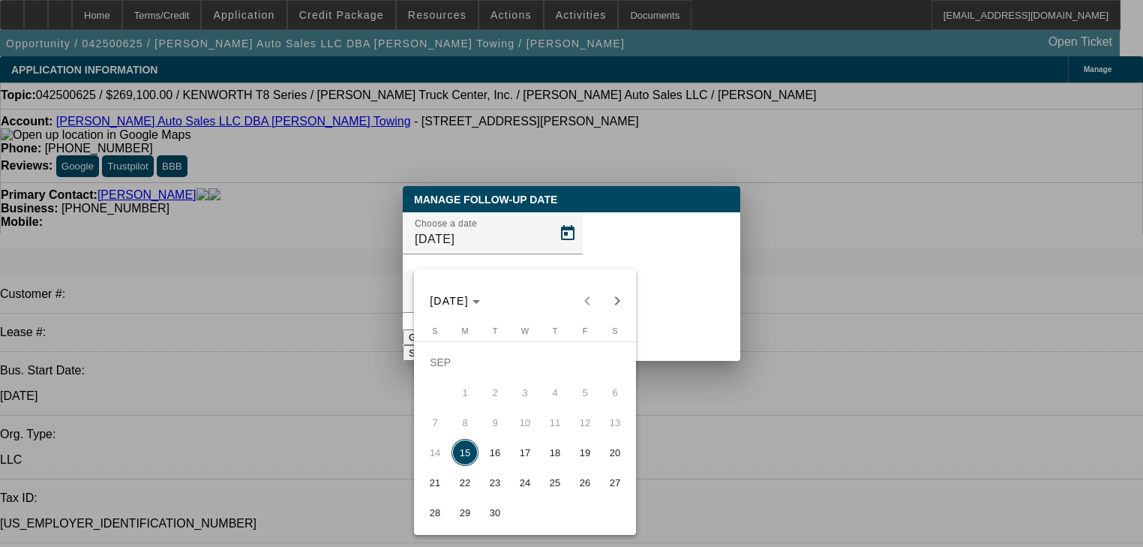
drag, startPoint x: 463, startPoint y: 489, endPoint x: 611, endPoint y: 463, distance: 150.1
click at [611, 463] on tbody "SEP 1 2 3 4 5 6 7 8 9 10 11 12 13 14 15 16 17 18 19 20 21 22 23 24 25 26 27 28 …" at bounding box center [525, 437] width 210 height 180
click at [583, 464] on span "19" at bounding box center [585, 452] width 27 height 27
type input "9/19/2025"
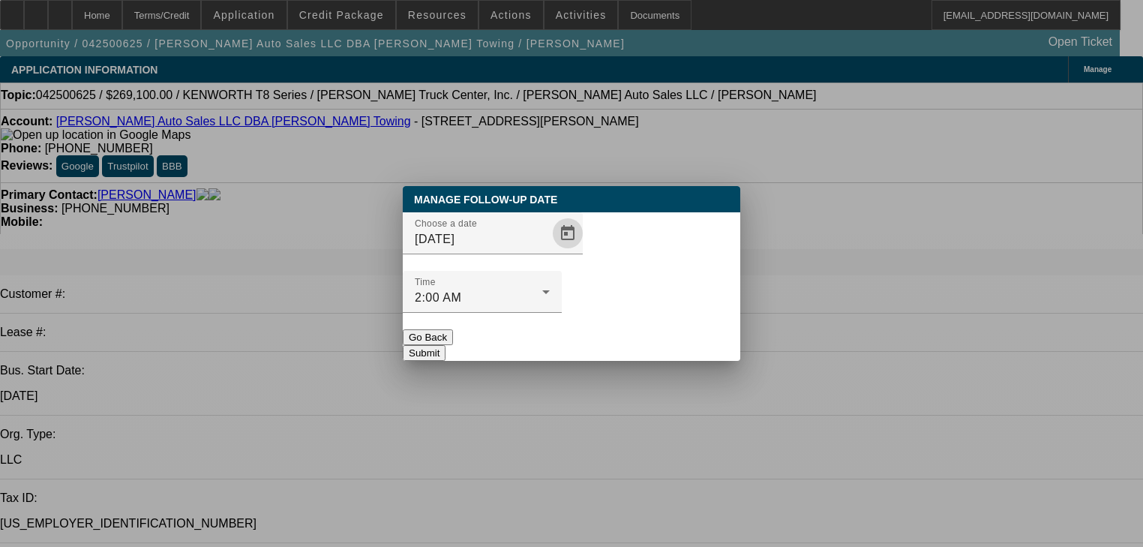
click at [446, 345] on button "Submit" at bounding box center [424, 353] width 43 height 16
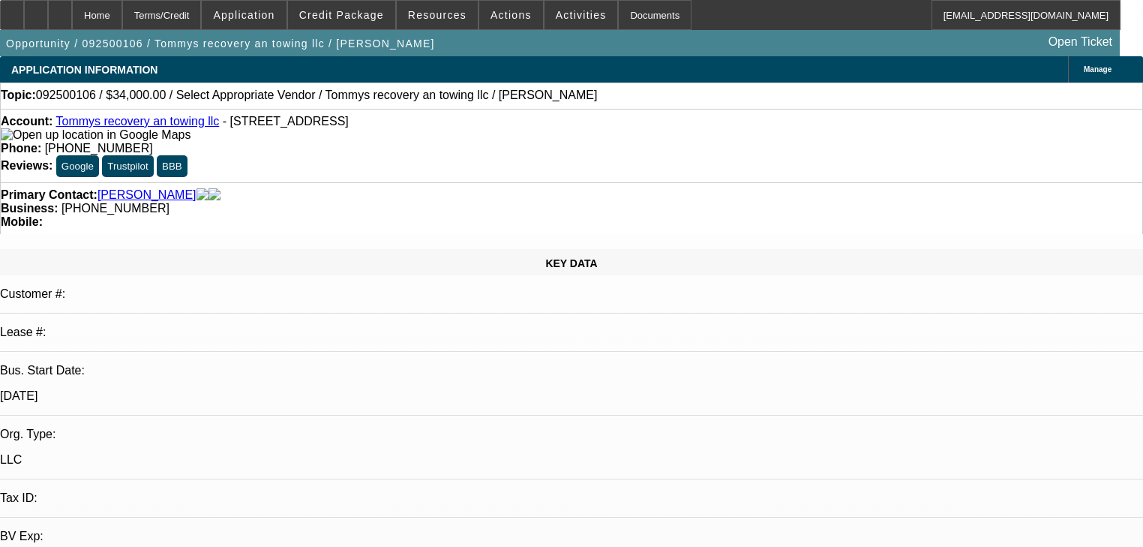
select select "0"
select select "2"
select select "0.1"
select select "4"
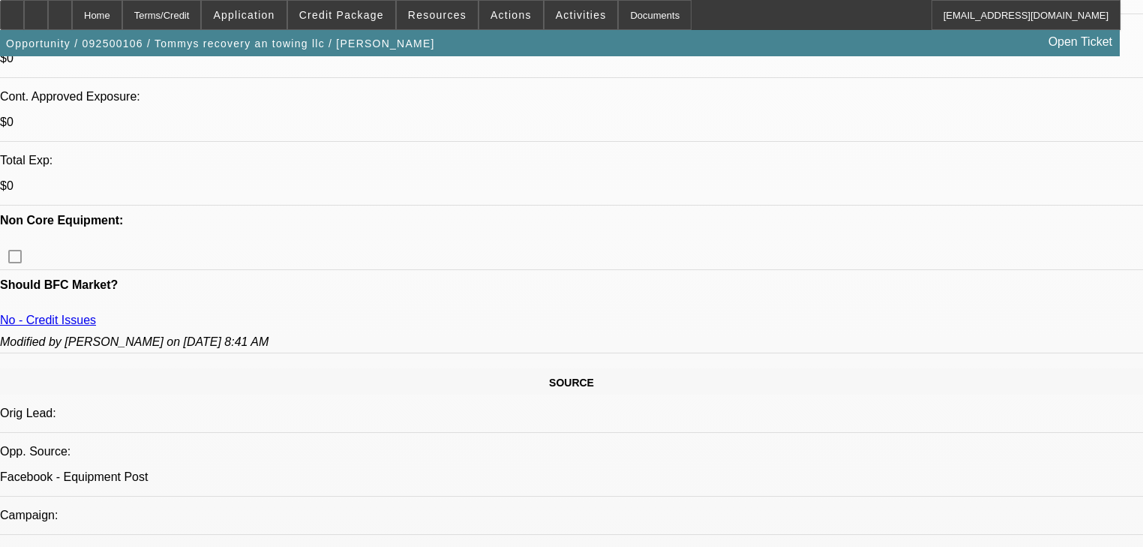
scroll to position [540, 0]
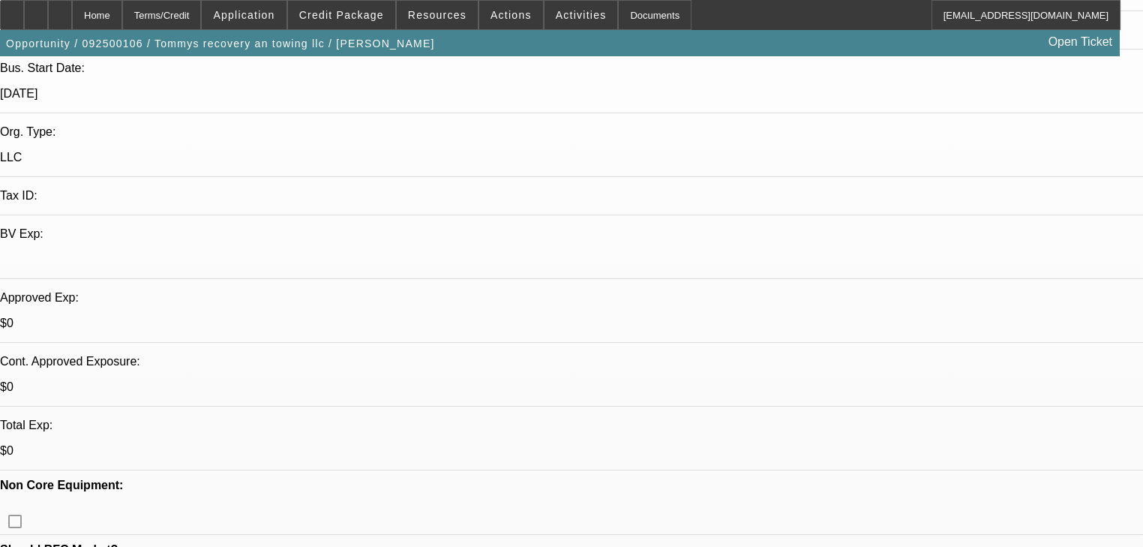
scroll to position [300, 0]
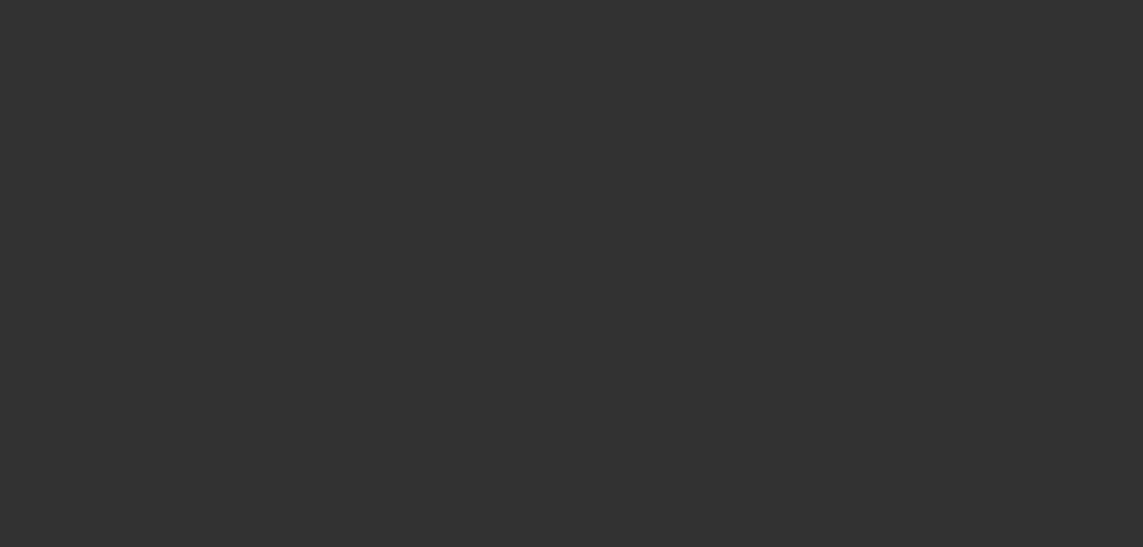
scroll to position [0, 0]
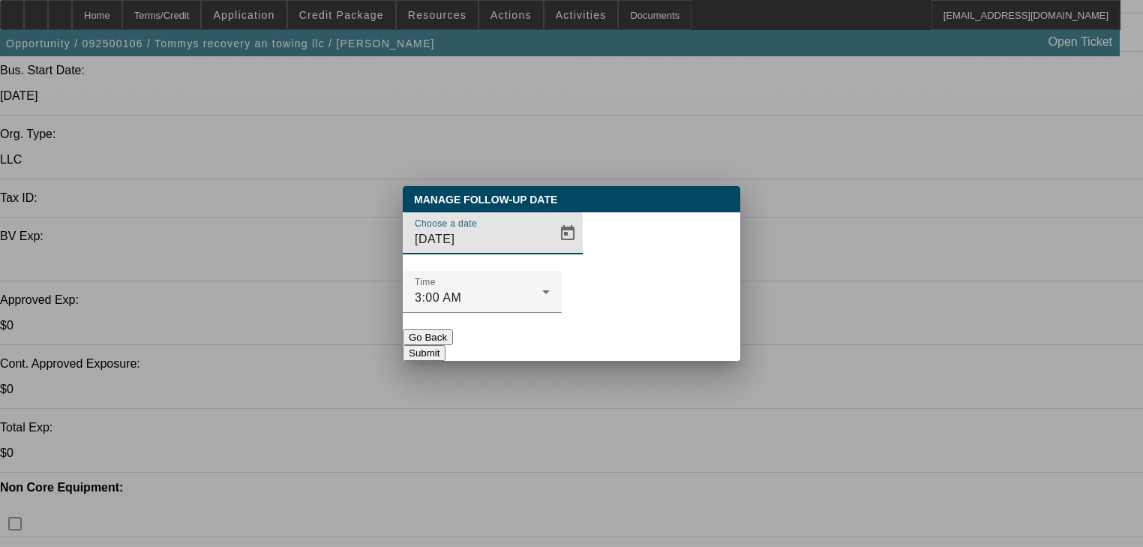
click at [453, 329] on button "Go Back" at bounding box center [428, 337] width 50 height 16
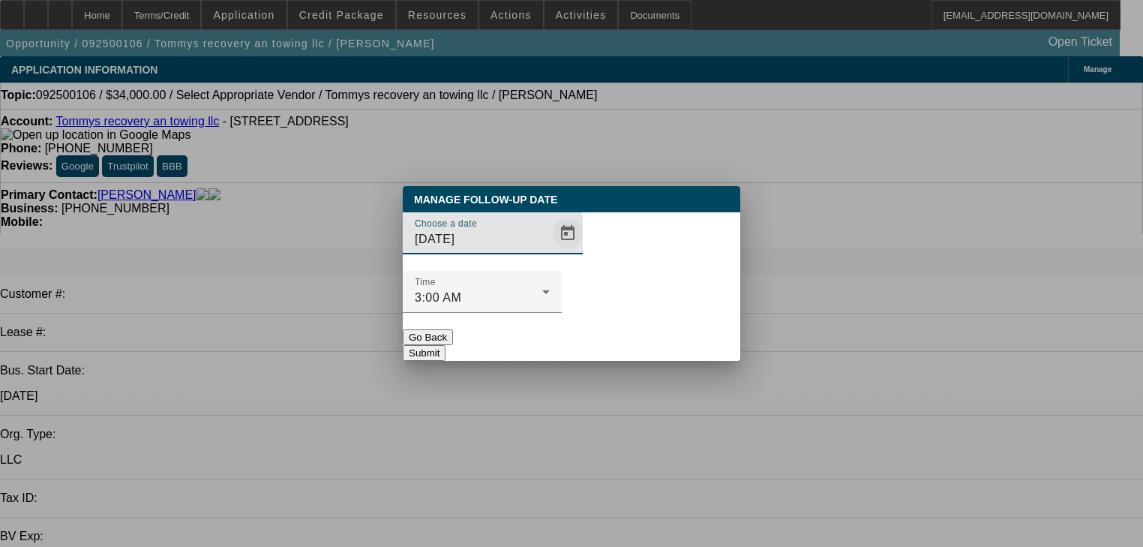
click at [550, 251] on span "Open calendar" at bounding box center [568, 233] width 36 height 36
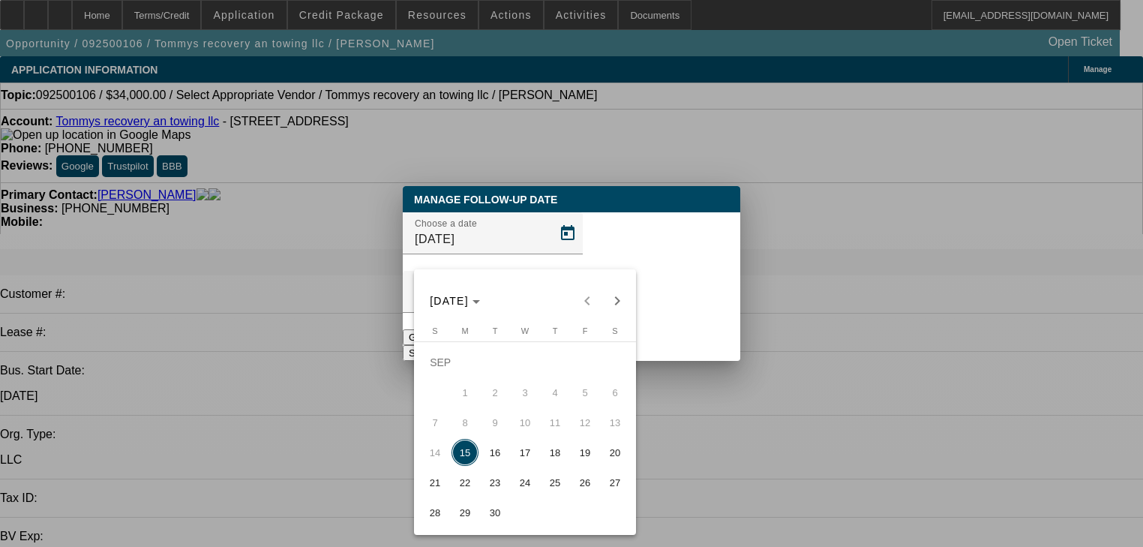
click at [471, 486] on span "22" at bounding box center [465, 482] width 27 height 27
type input "[DATE]"
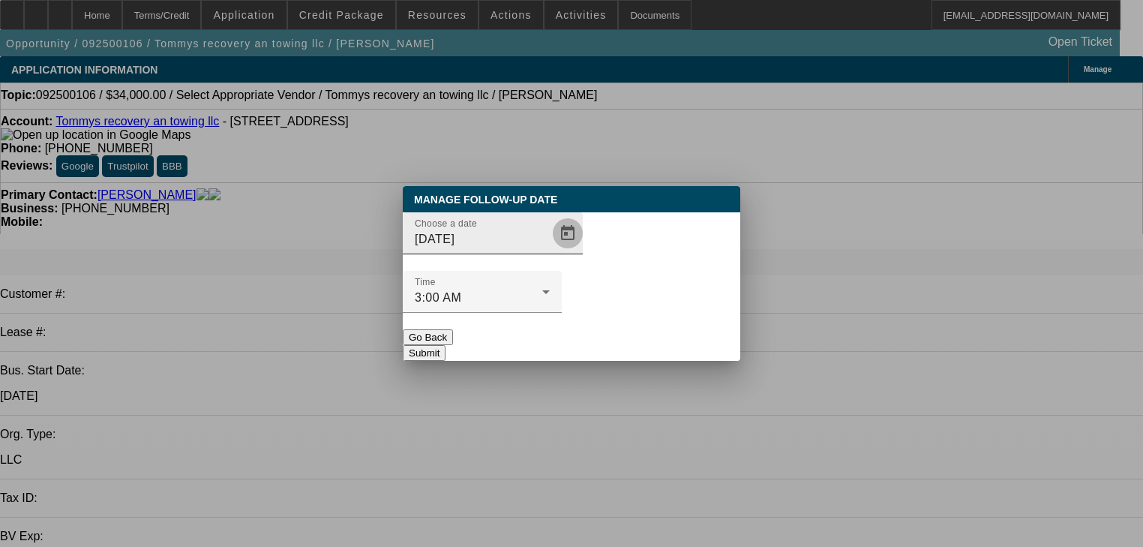
click at [550, 251] on span "Open calendar" at bounding box center [568, 233] width 36 height 36
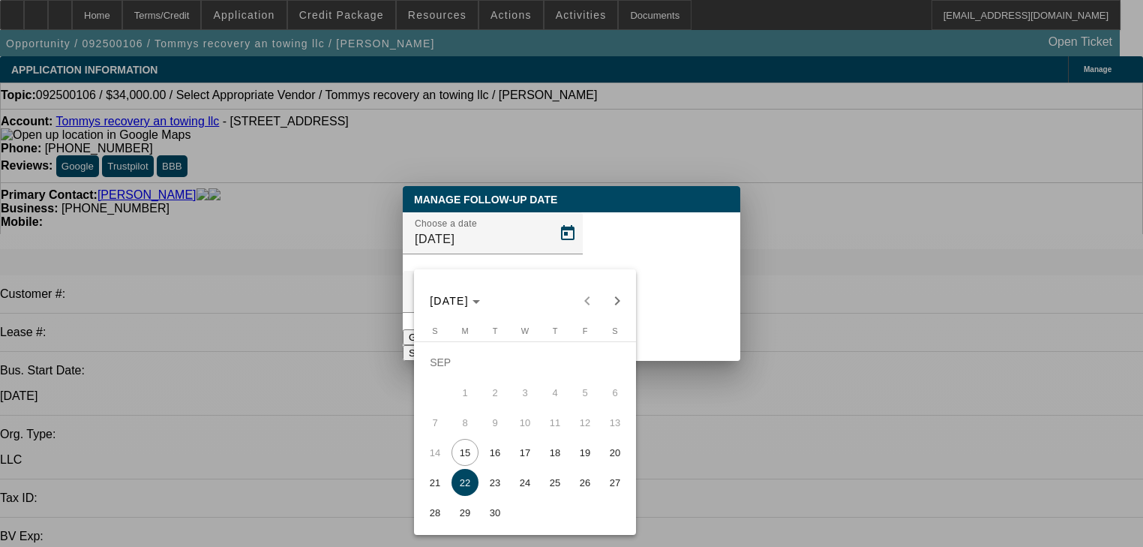
click at [466, 482] on span "22" at bounding box center [465, 482] width 27 height 27
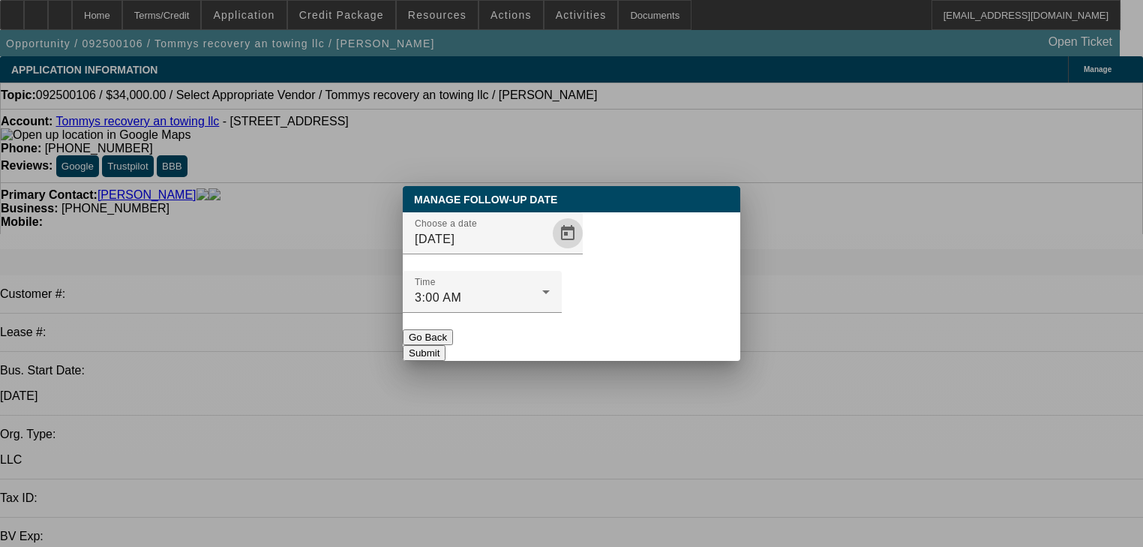
click at [446, 345] on button "Submit" at bounding box center [424, 353] width 43 height 16
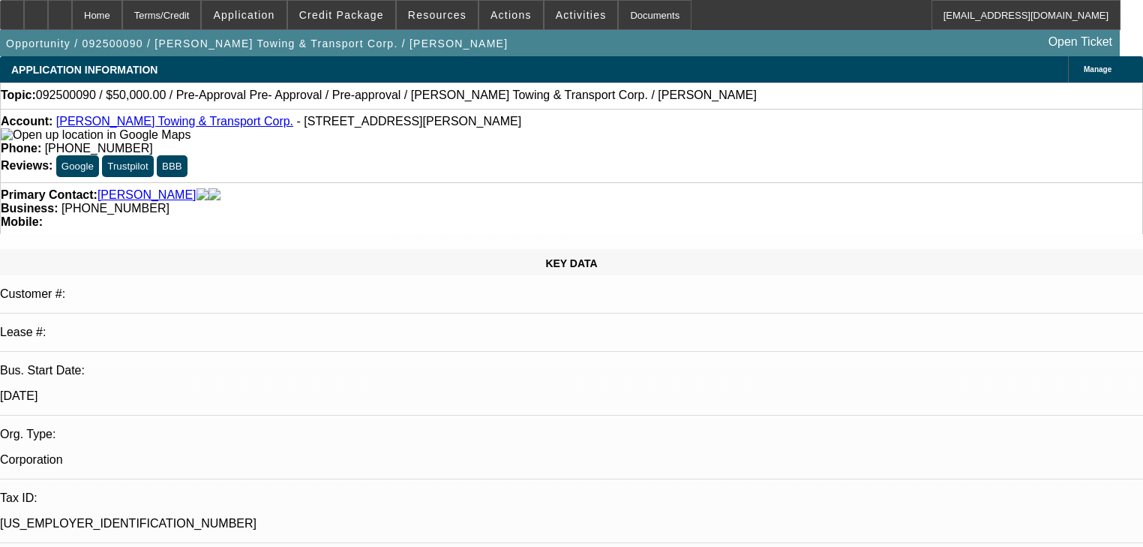
select select "0"
select select "0.1"
select select "4"
select select "0"
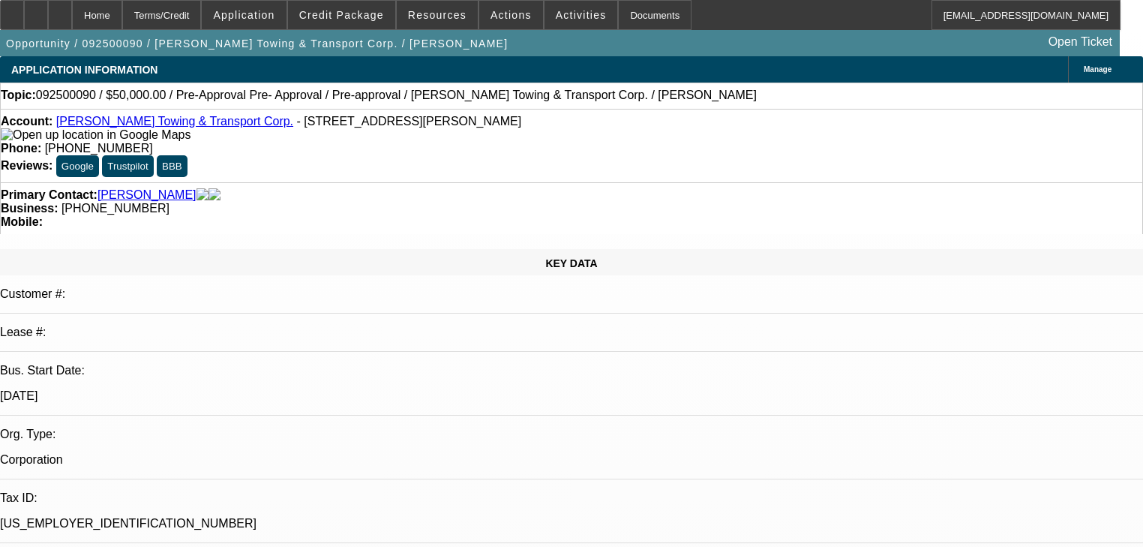
select select "0.1"
select select "4"
select select "0"
select select "2"
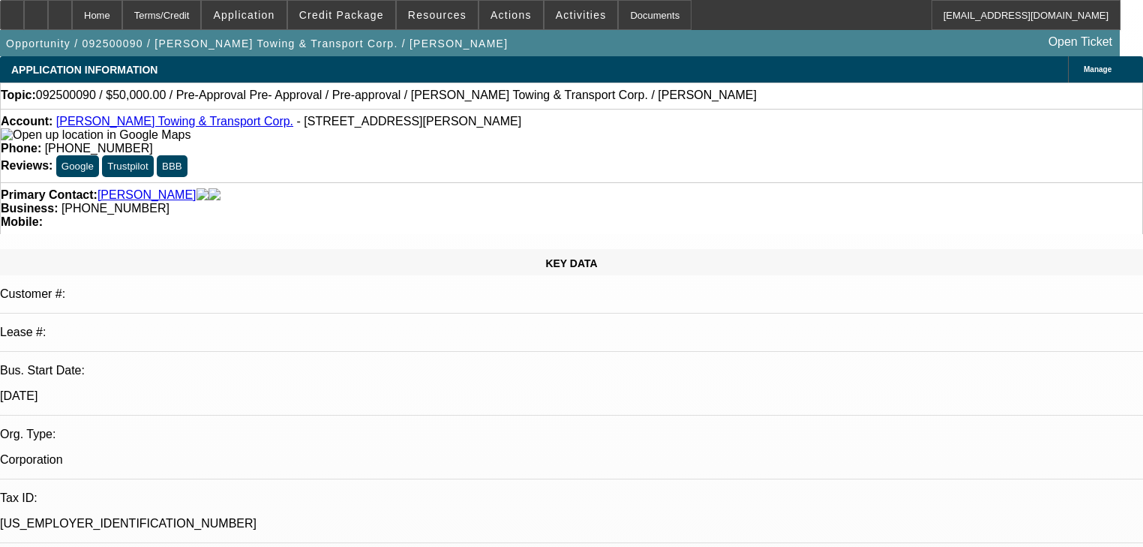
select select "0.1"
select select "4"
select select "0"
select select "2"
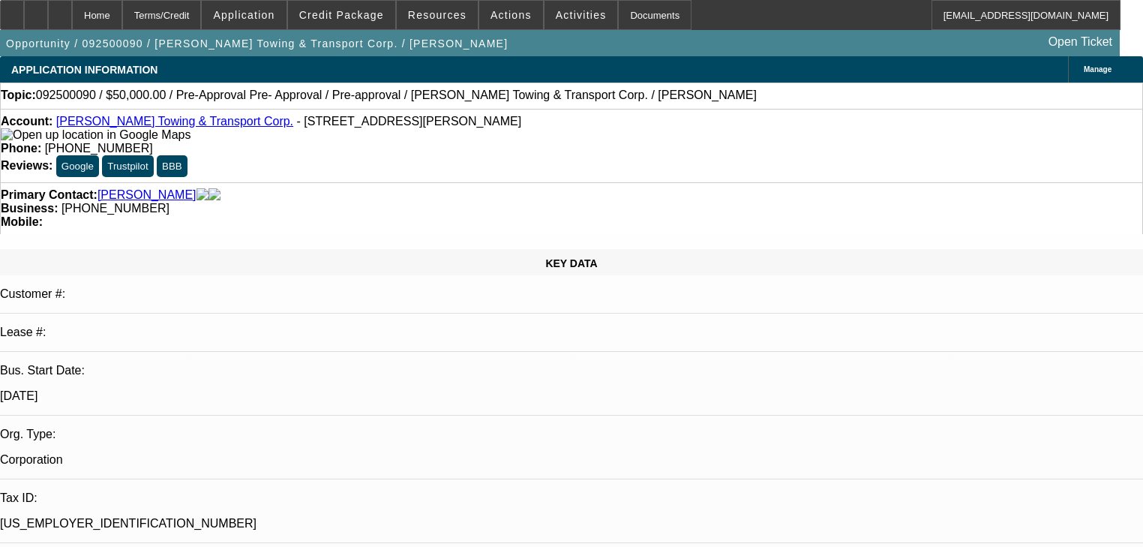
select select "0.1"
select select "4"
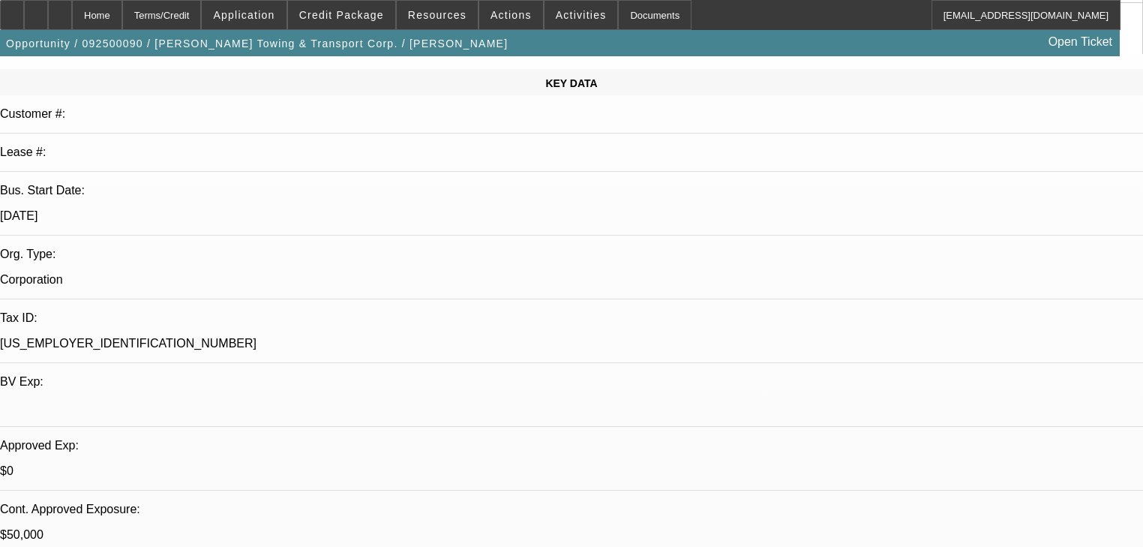
scroll to position [240, 0]
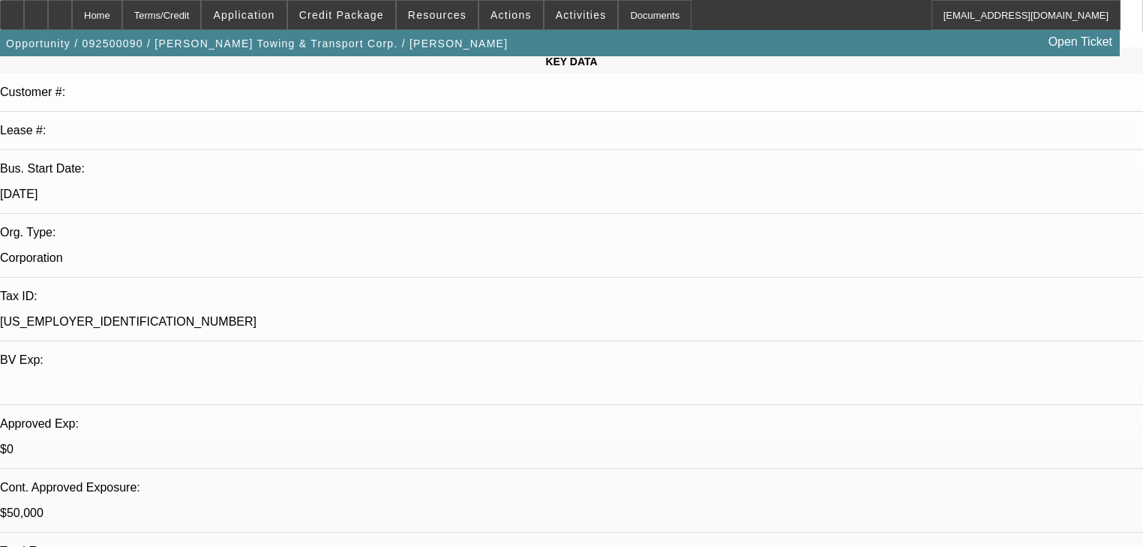
scroll to position [60, 0]
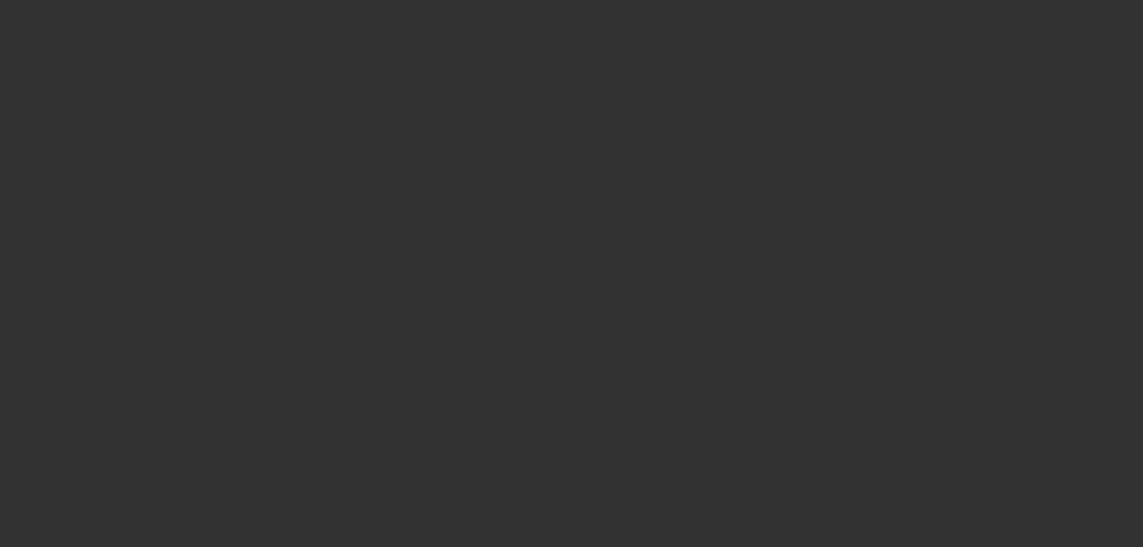
scroll to position [0, 0]
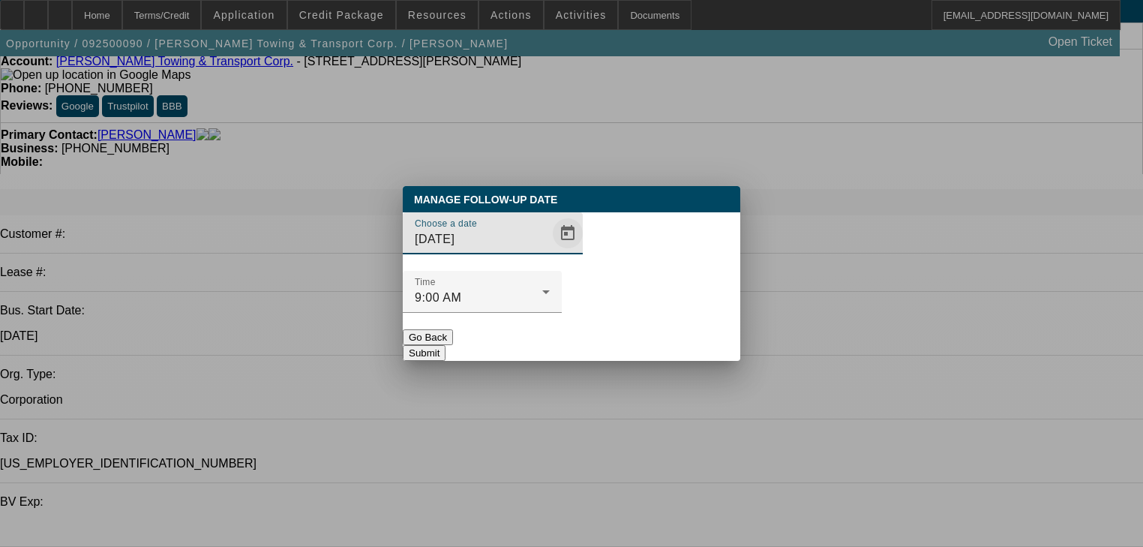
click at [550, 251] on span "Open calendar" at bounding box center [568, 233] width 36 height 36
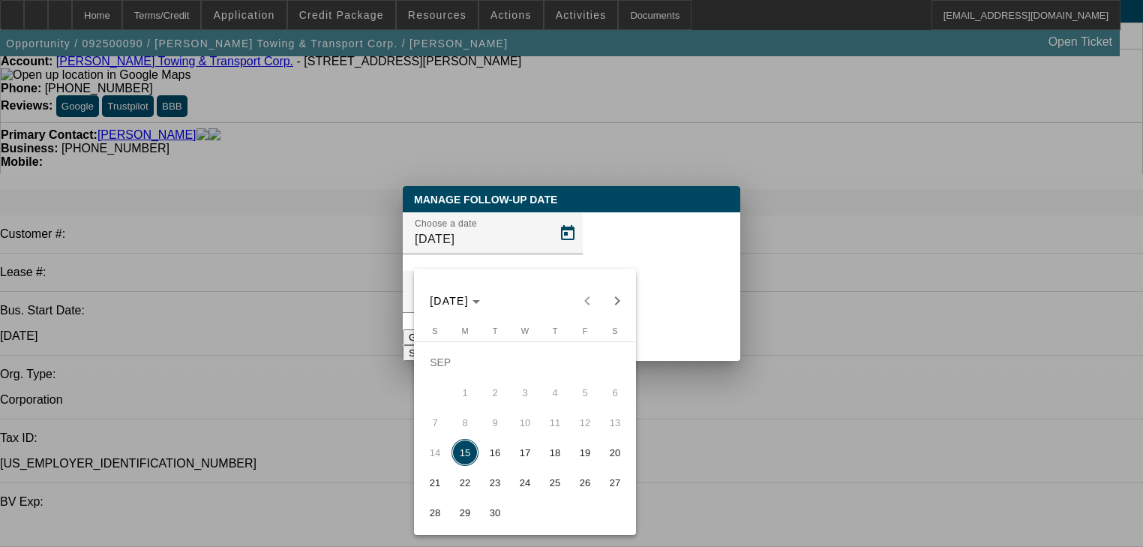
click at [467, 494] on span "22" at bounding box center [465, 482] width 27 height 27
type input "9/22/2025"
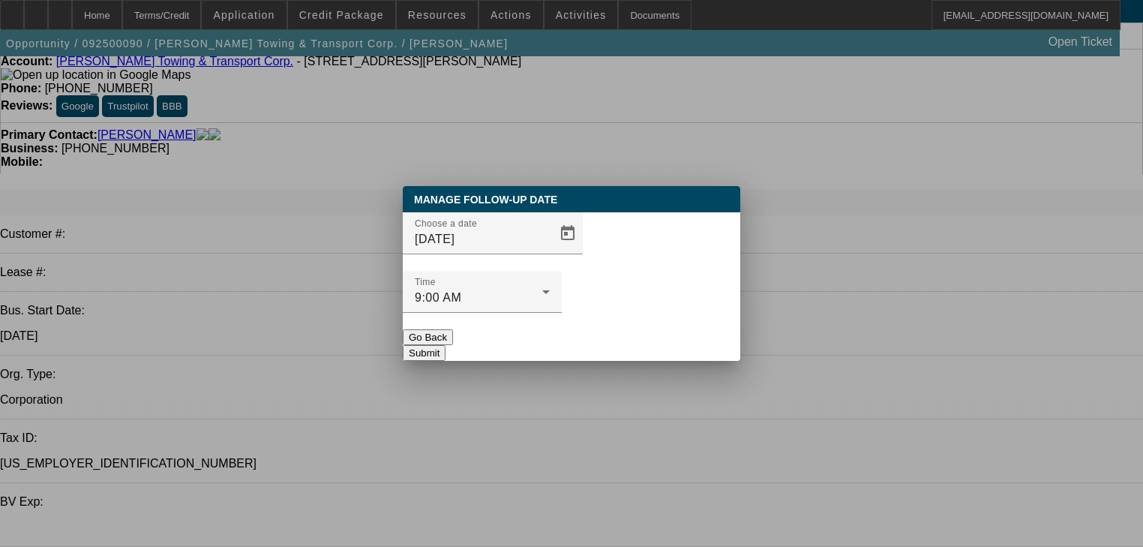
click at [446, 345] on button "Submit" at bounding box center [424, 353] width 43 height 16
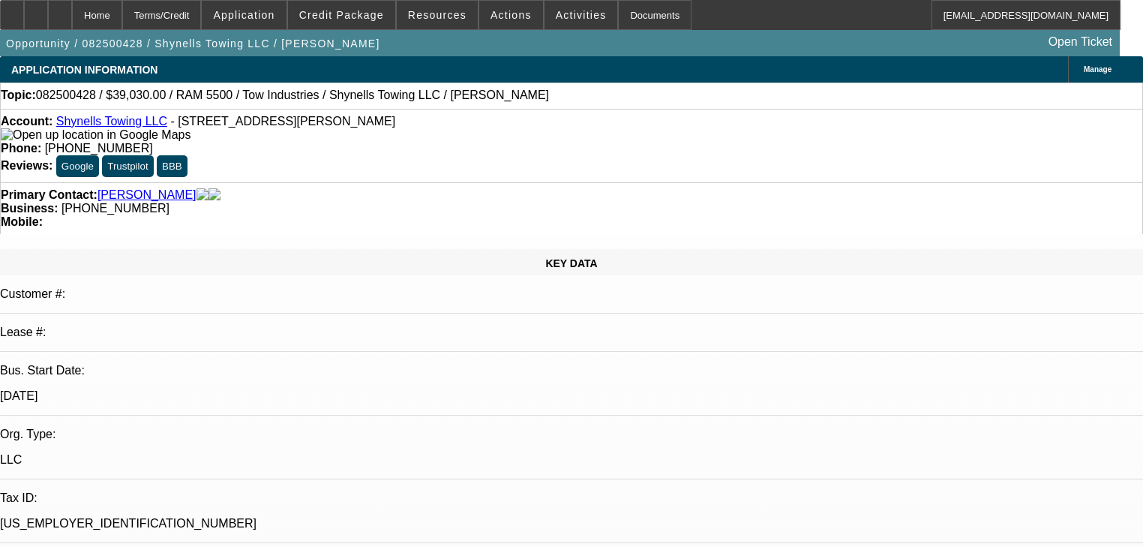
select select "0"
select select "2"
select select "0"
select select "21"
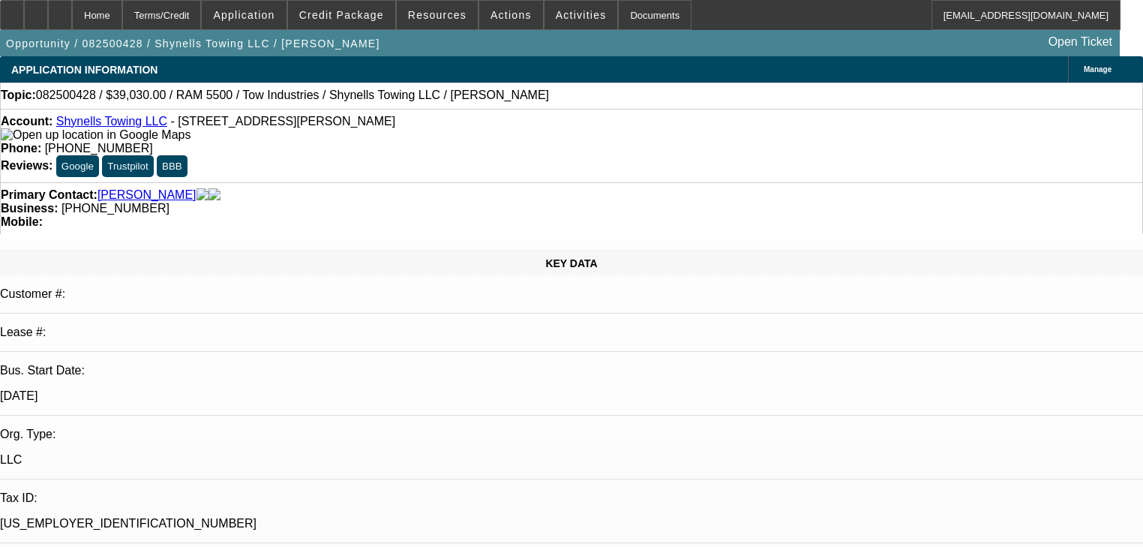
select select "0"
select select "2"
select select "0"
select select "21"
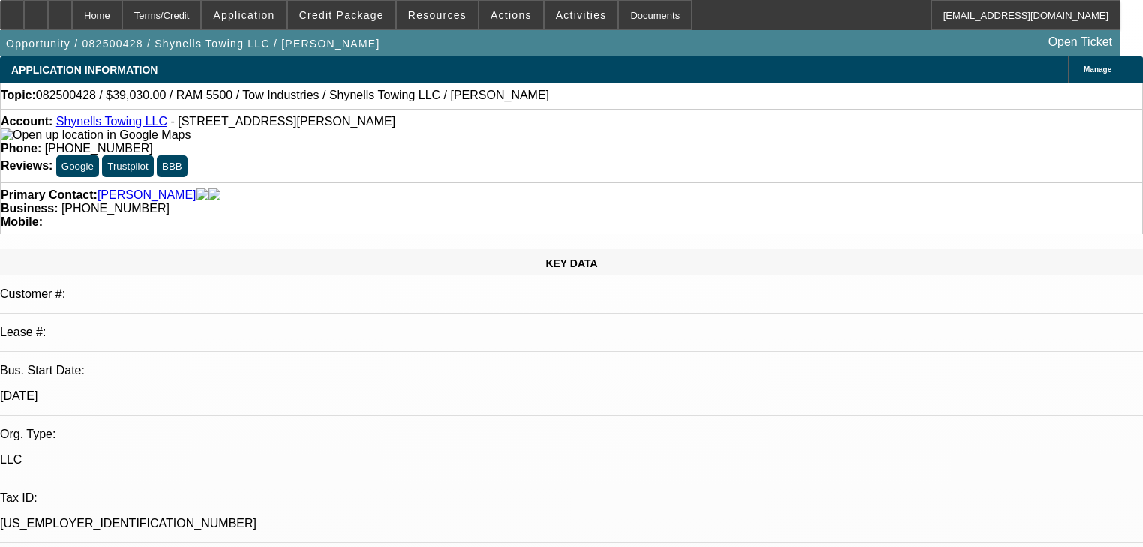
select select "0"
select select "2"
select select "0"
select select "1"
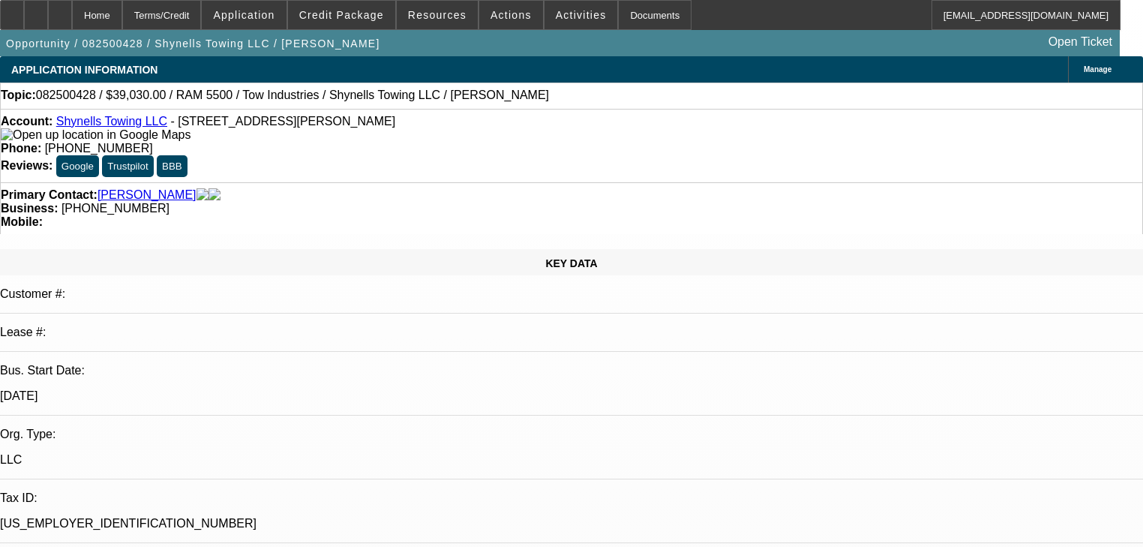
select select "0"
select select "2"
select select "0"
select select "1"
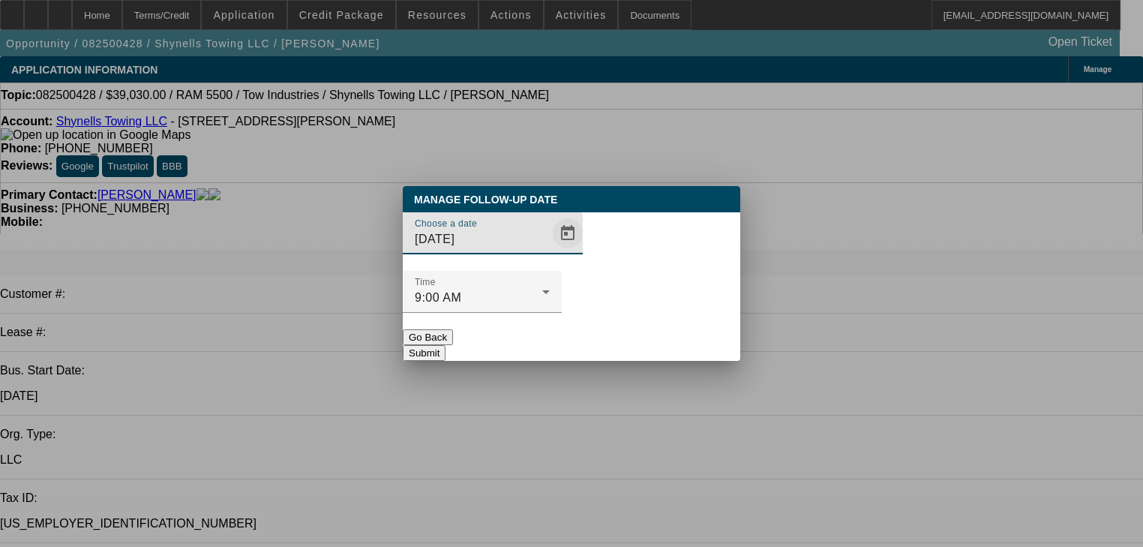
click at [551, 251] on span "Open calendar" at bounding box center [568, 233] width 36 height 36
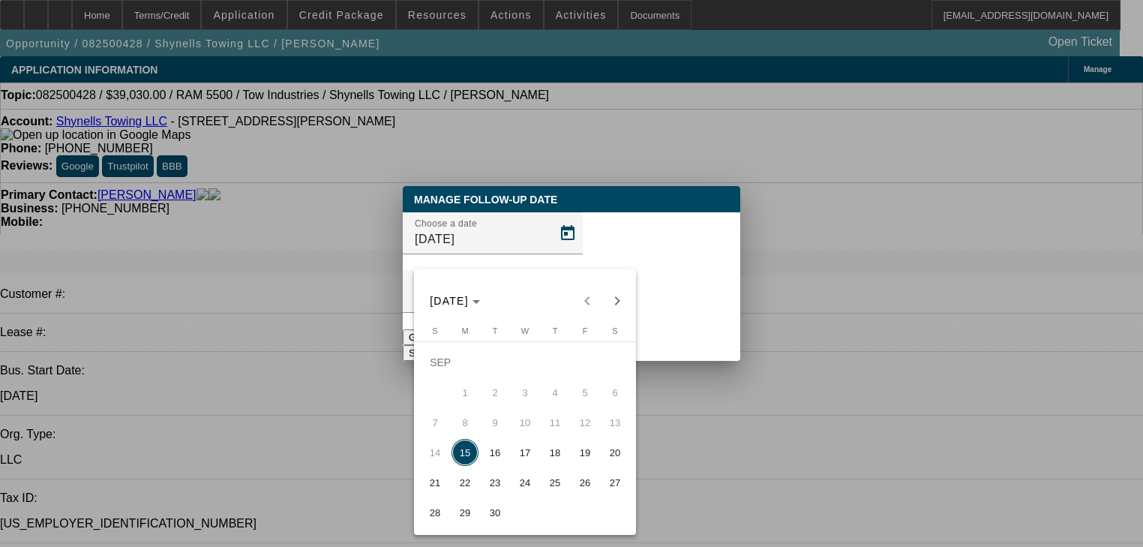
click at [530, 460] on span "17" at bounding box center [525, 452] width 27 height 27
type input "9/17/2025"
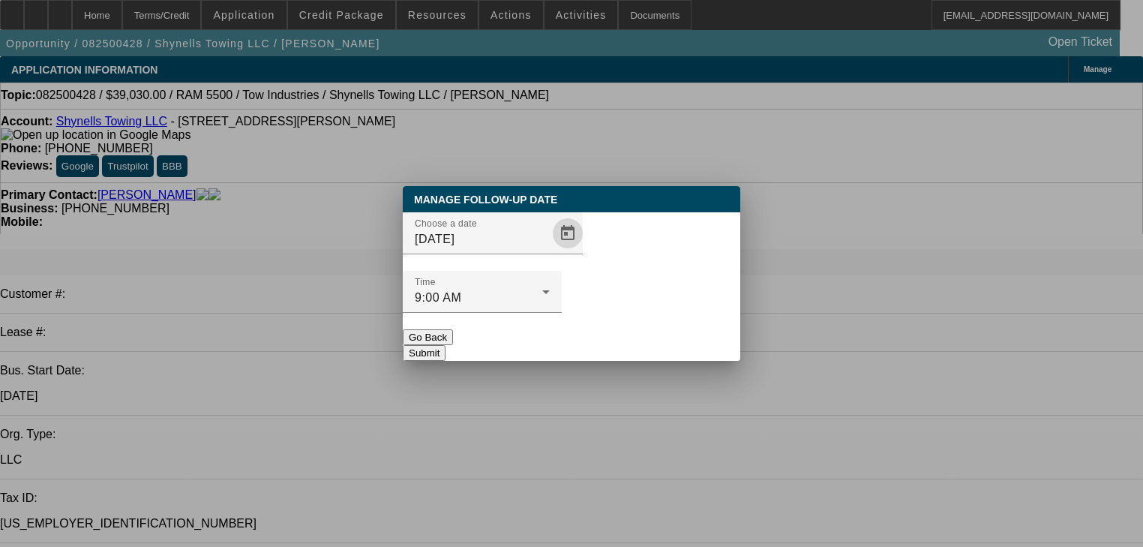
click at [446, 345] on button "Submit" at bounding box center [424, 353] width 43 height 16
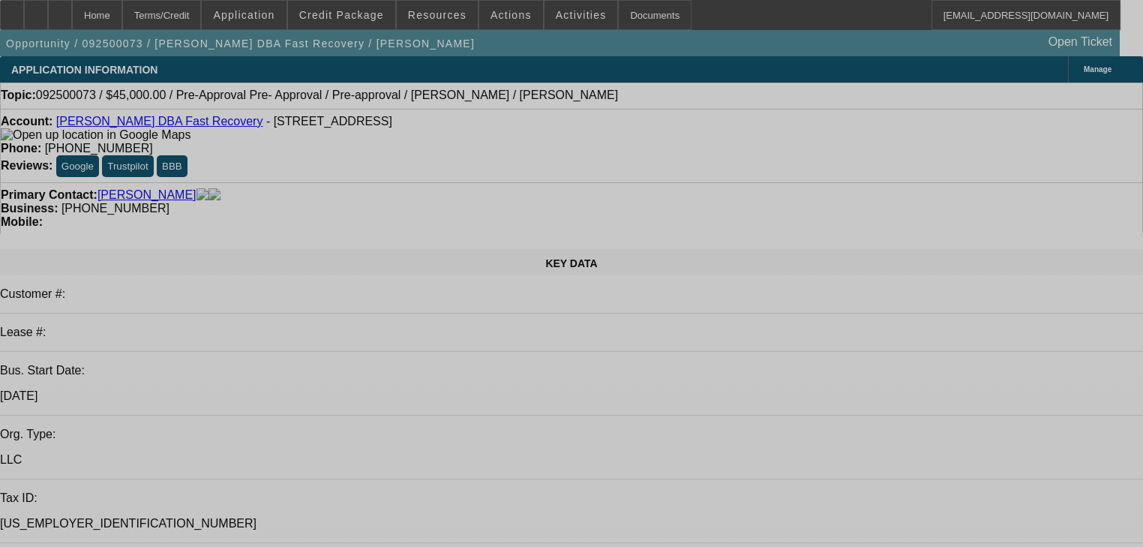
select select "0"
select select "6"
select select "0"
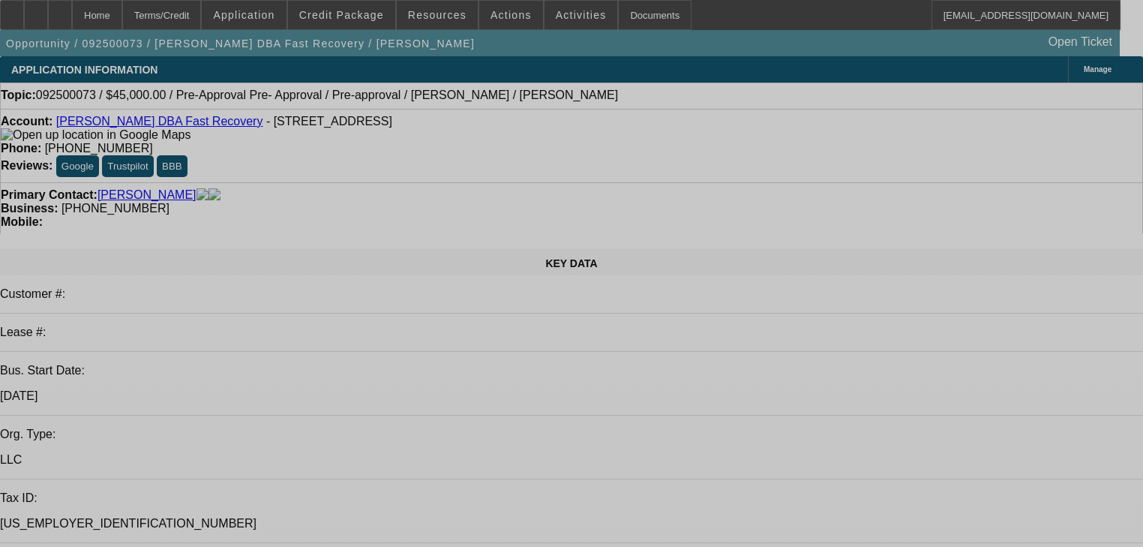
select select "0"
select select "0.1"
select select "4"
select select "0"
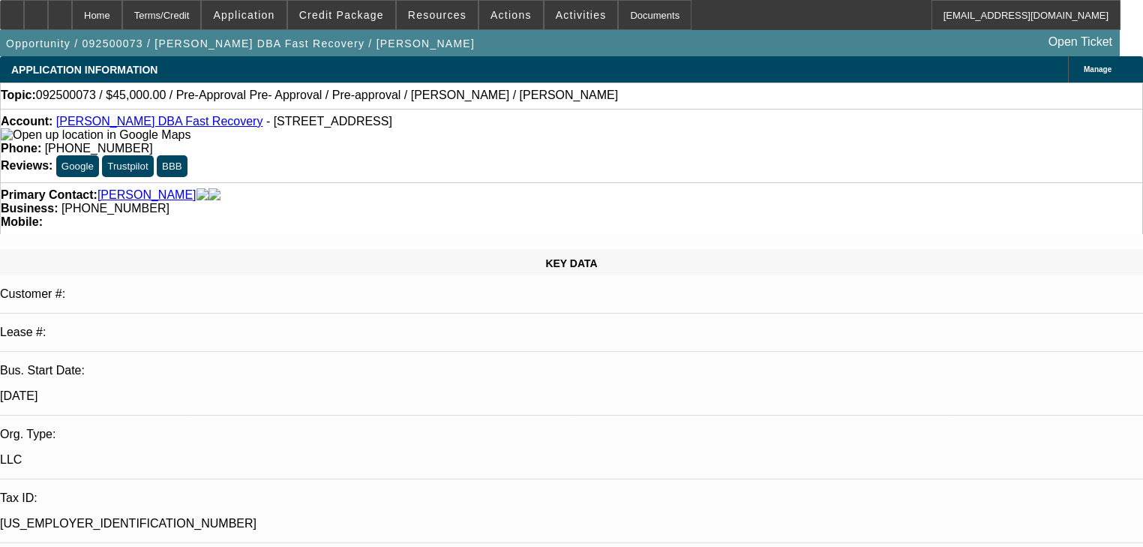
select select "0"
select select "0.1"
select select "4"
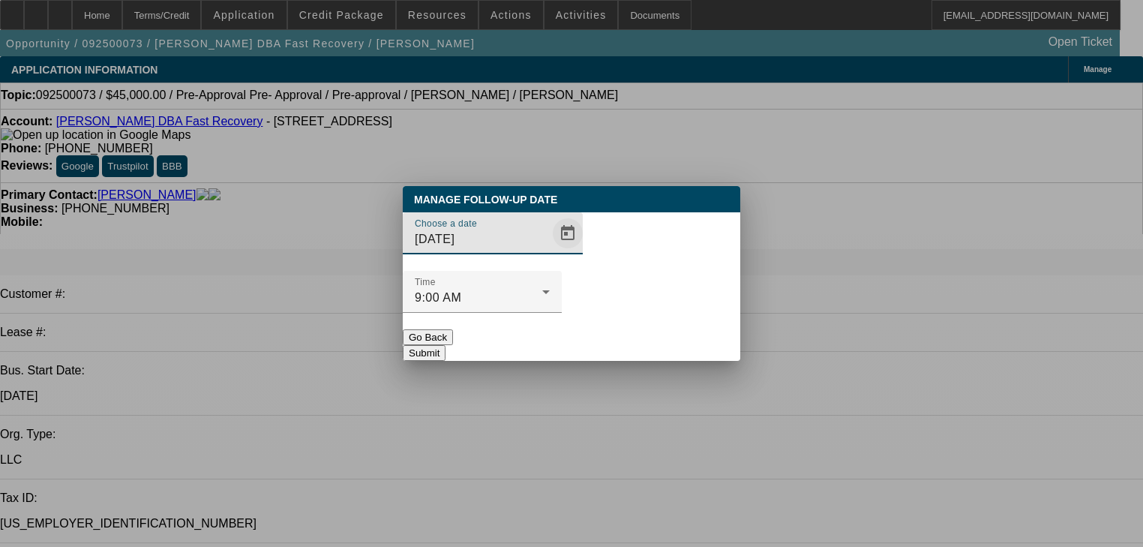
click at [551, 251] on span "Open calendar" at bounding box center [568, 233] width 36 height 36
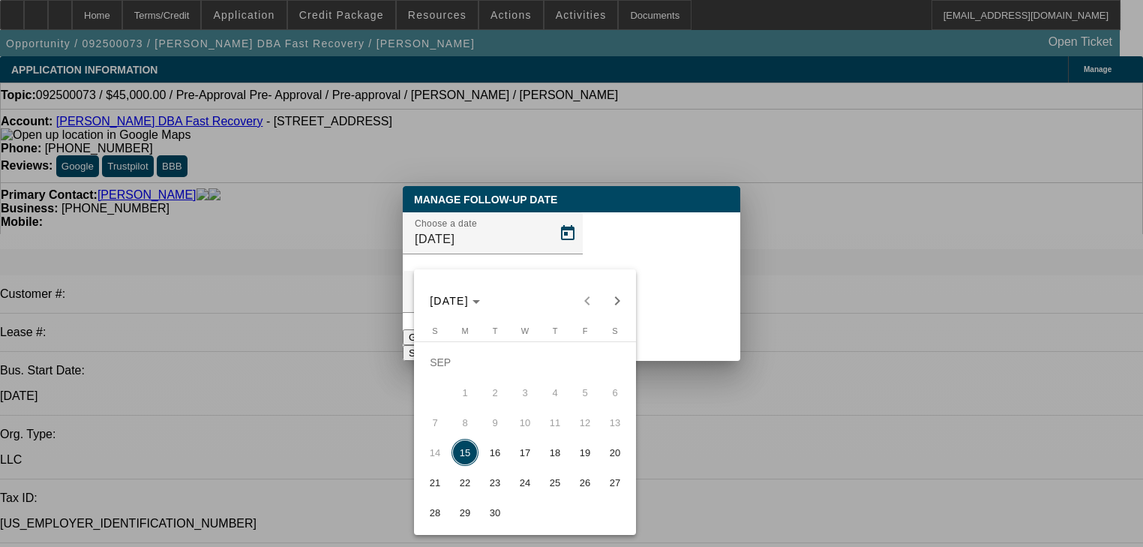
click at [465, 483] on span "22" at bounding box center [465, 482] width 27 height 27
type input "[DATE]"
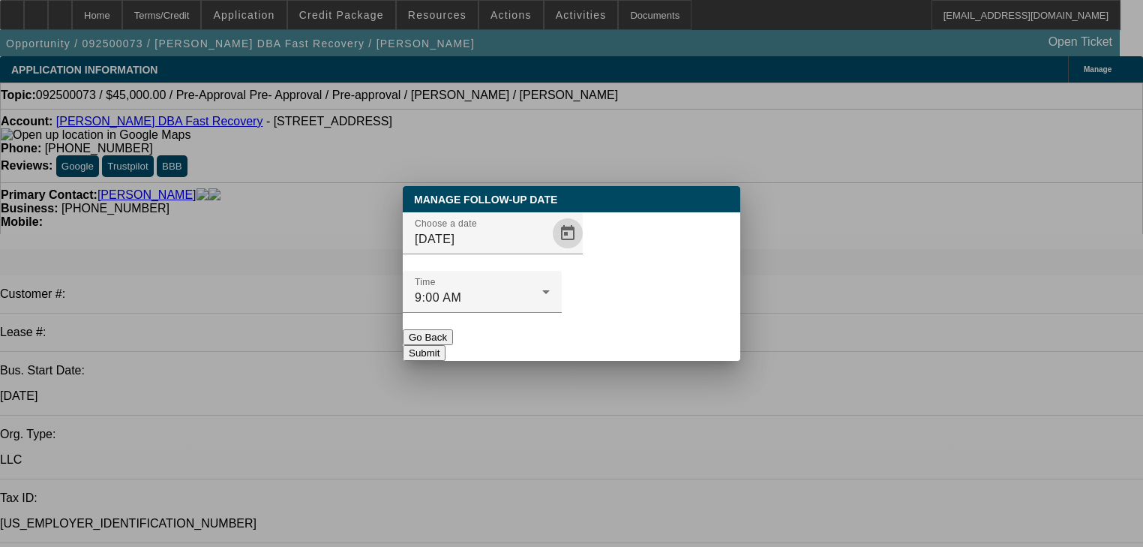
click at [446, 345] on button "Submit" at bounding box center [424, 353] width 43 height 16
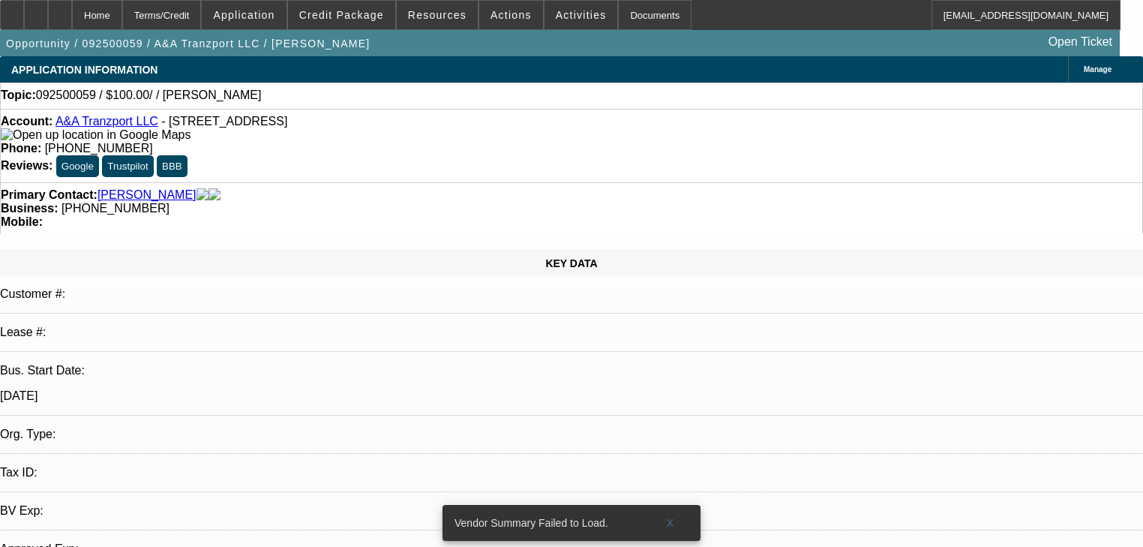
select select "0"
select select "2"
select select "0.1"
select select "4"
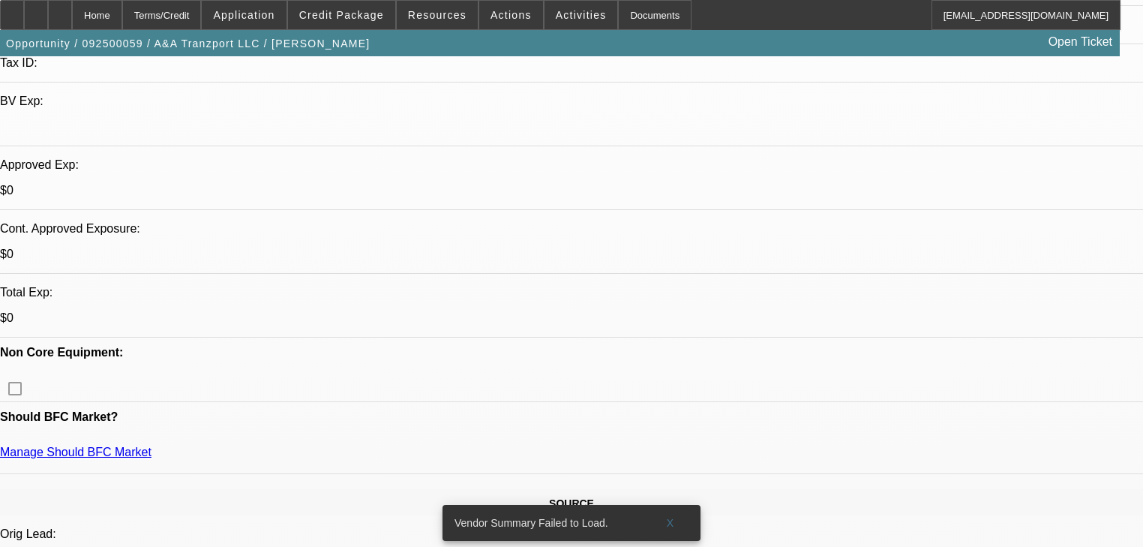
scroll to position [420, 0]
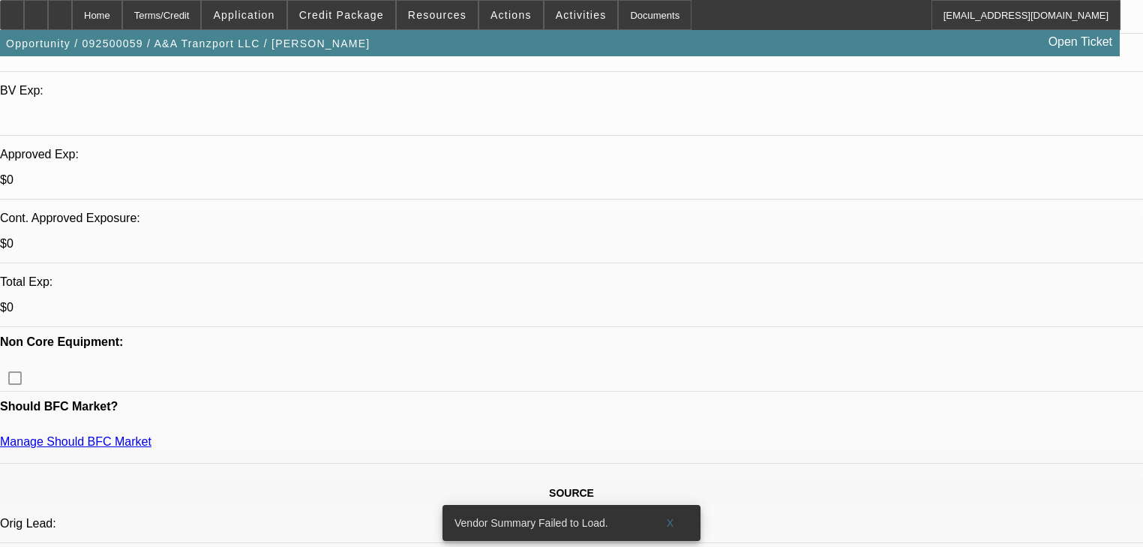
click at [360, 19] on span "Credit Package" at bounding box center [341, 15] width 85 height 12
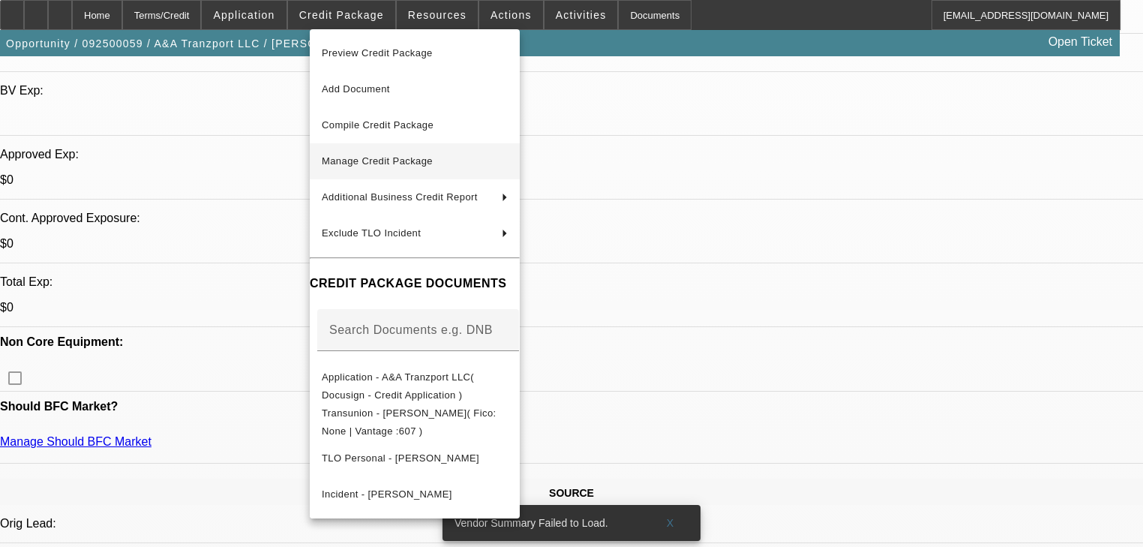
click at [367, 169] on span "Manage Credit Package" at bounding box center [415, 161] width 186 height 18
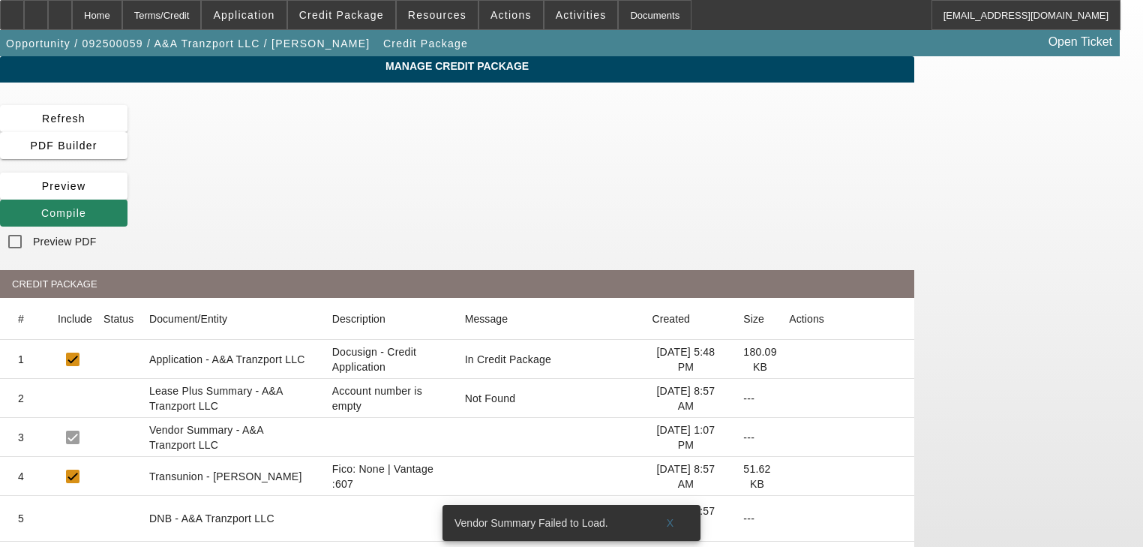
click at [789, 476] on icon at bounding box center [789, 476] width 0 height 0
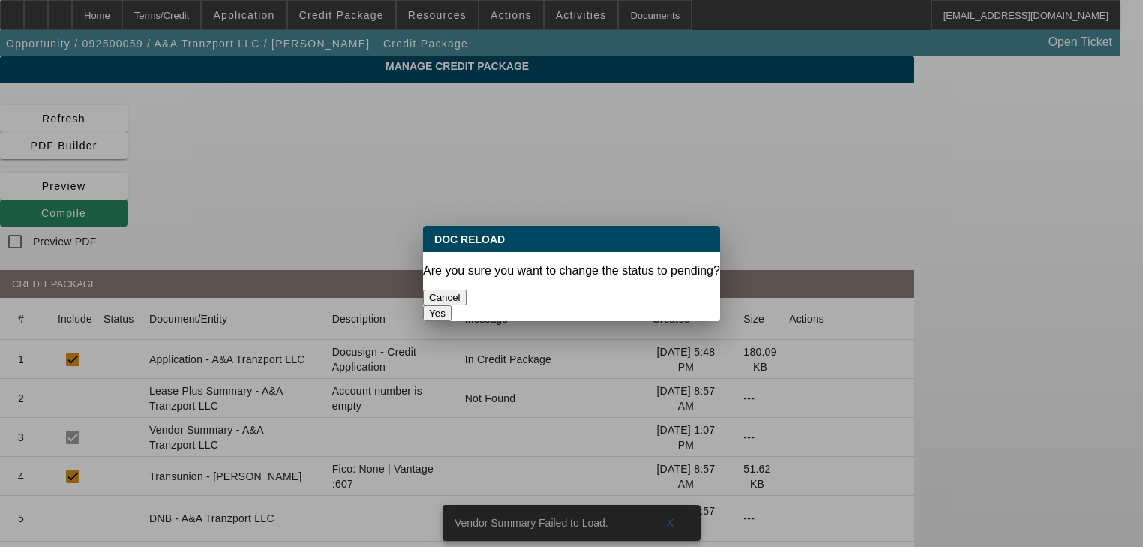
click at [452, 305] on button "Yes" at bounding box center [437, 313] width 29 height 16
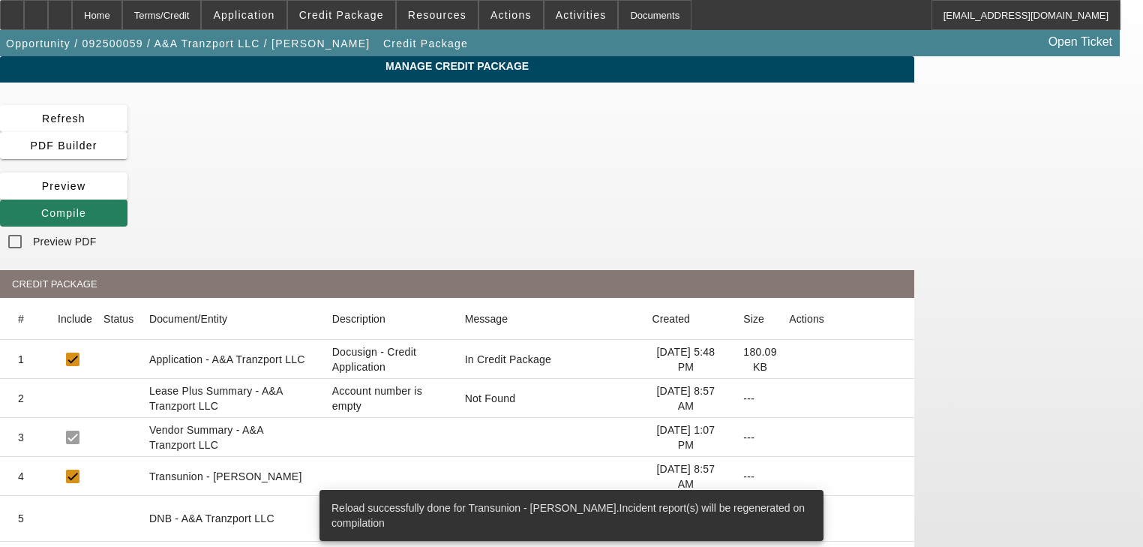
click at [128, 195] on span at bounding box center [64, 213] width 128 height 36
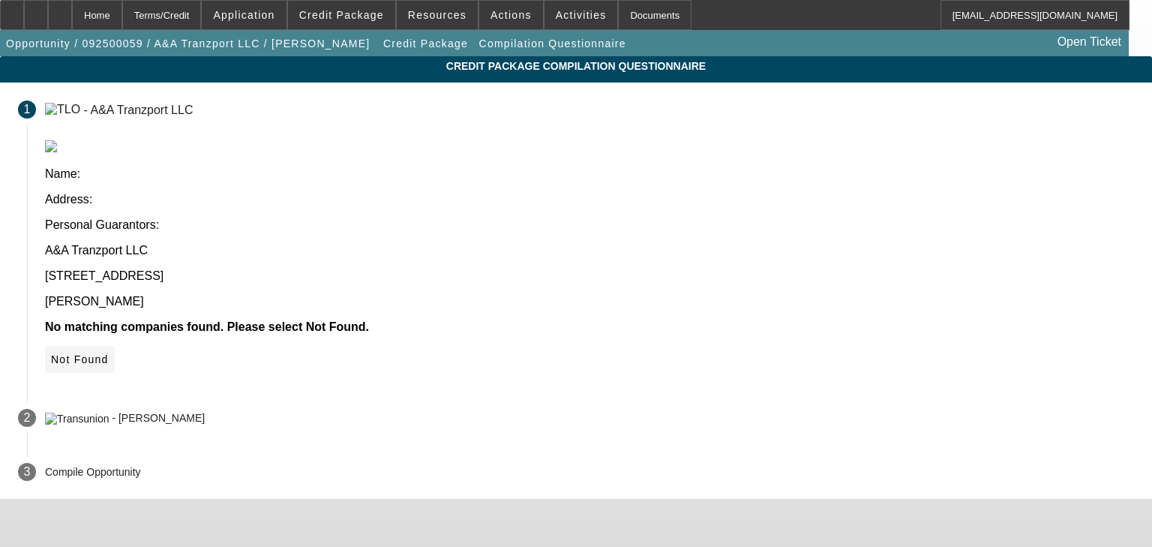
click at [109, 353] on span "Not Found" at bounding box center [80, 359] width 58 height 12
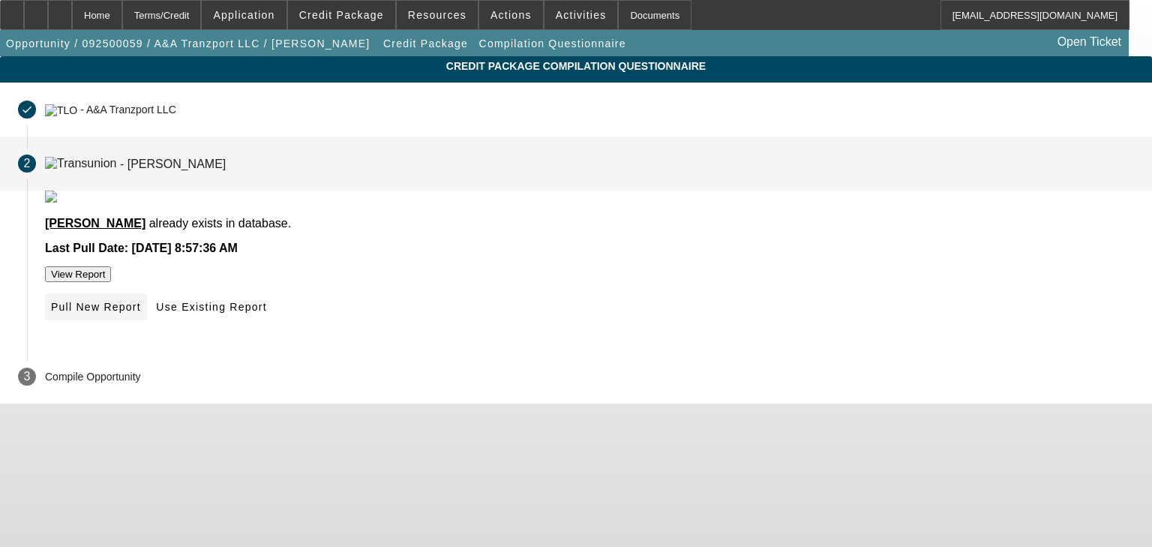
click at [141, 313] on span "Pull New Report" at bounding box center [96, 307] width 90 height 12
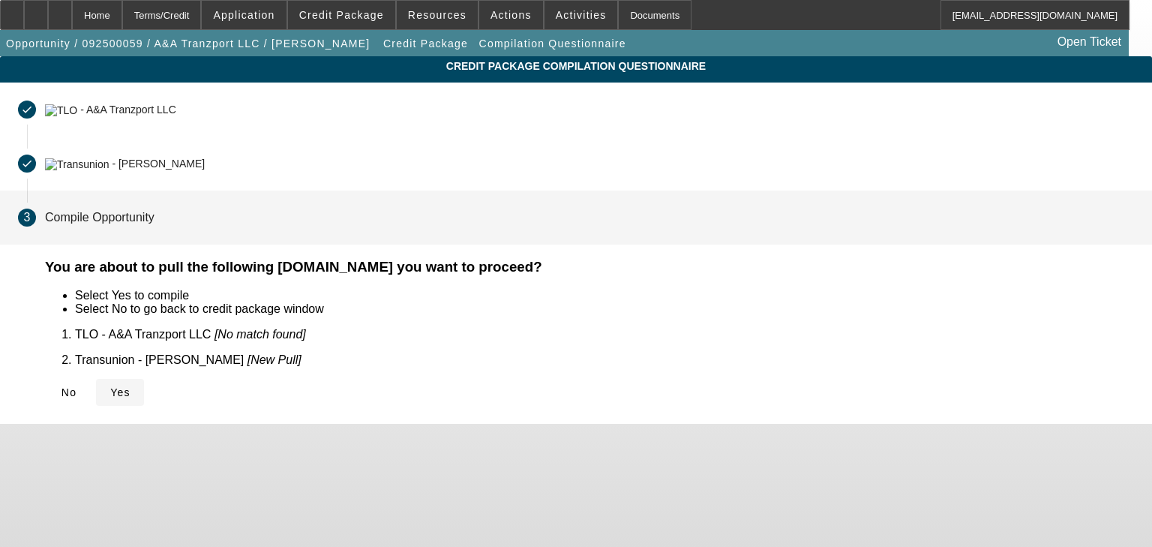
click at [110, 386] on icon at bounding box center [110, 392] width 0 height 12
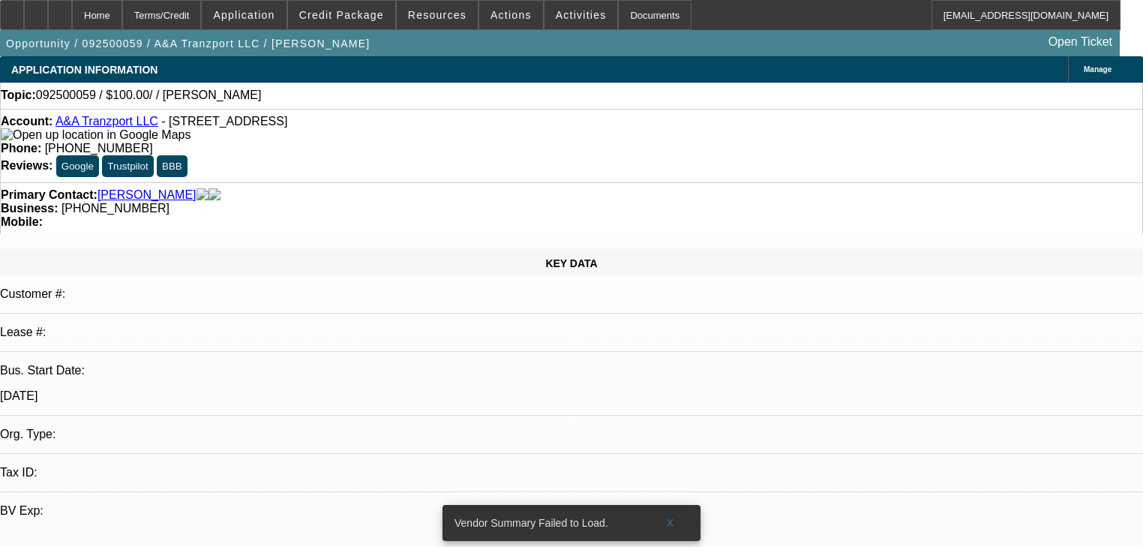
select select "0"
select select "2"
select select "0.1"
select select "4"
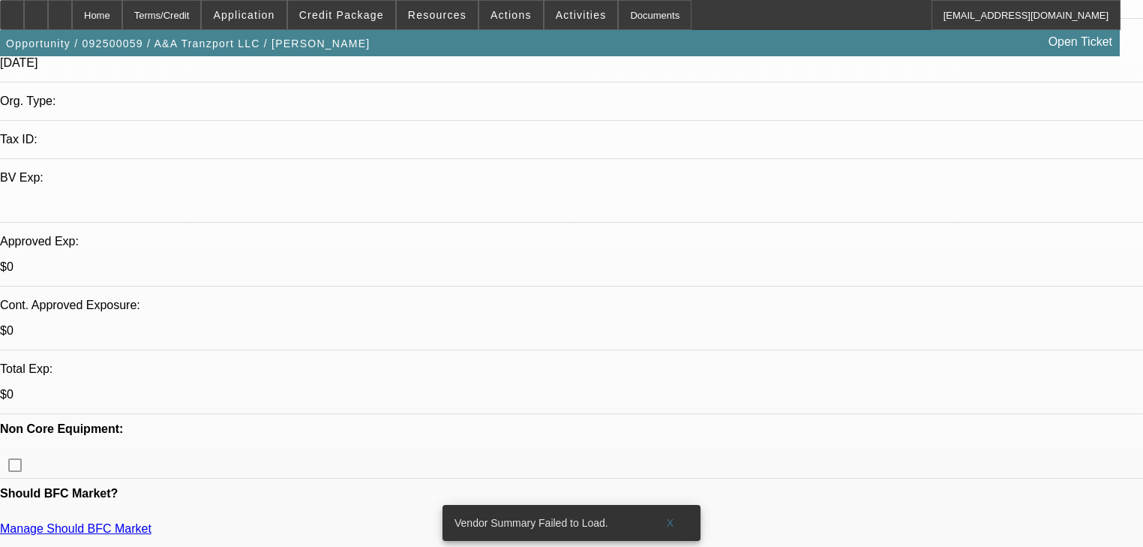
scroll to position [360, 0]
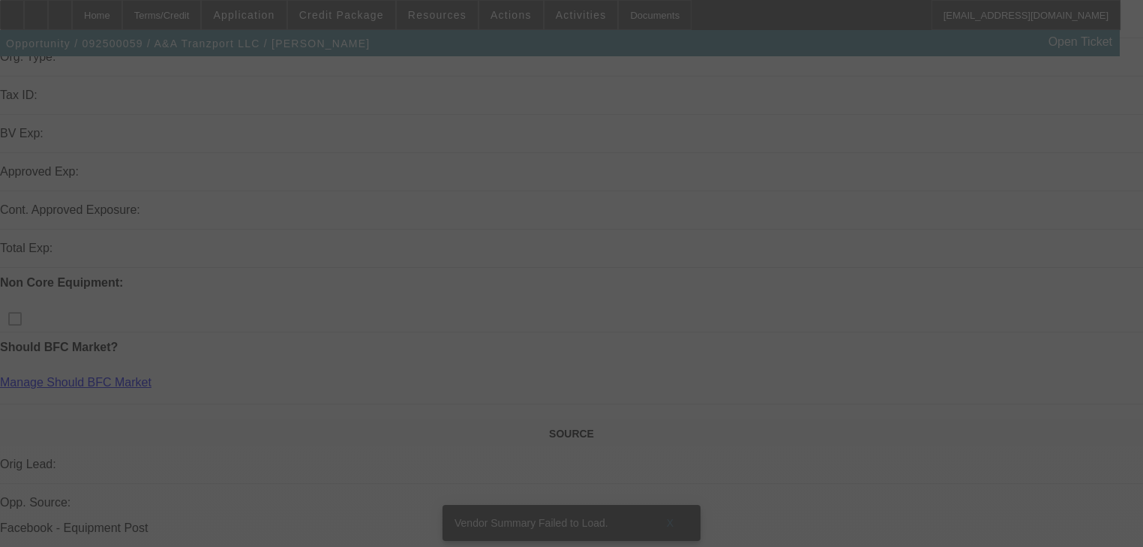
scroll to position [438, 0]
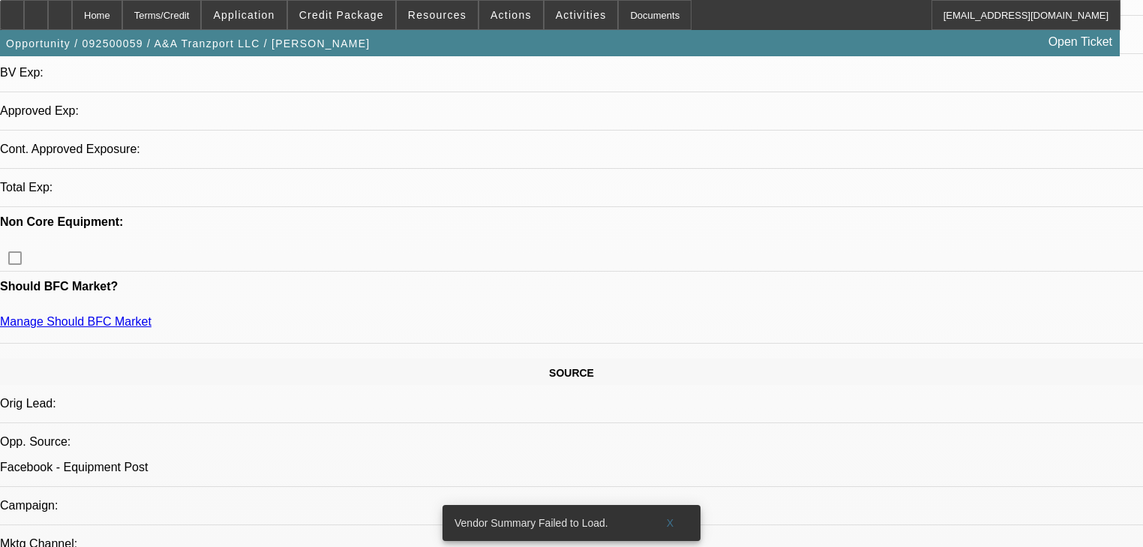
select select "0"
select select "2"
select select "0.1"
select select "4"
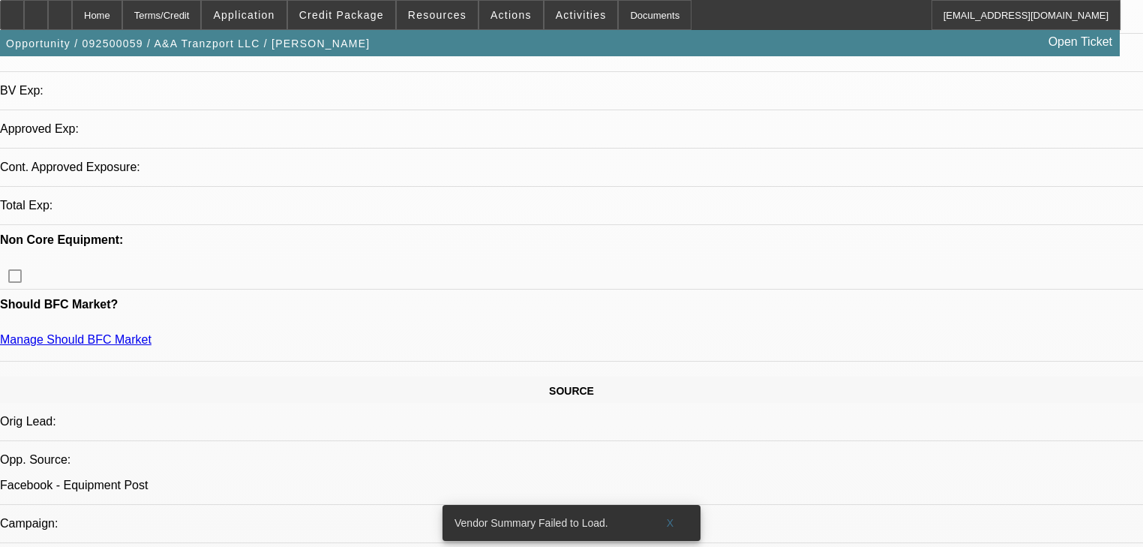
select select "0"
select select "2"
select select "0.1"
select select "4"
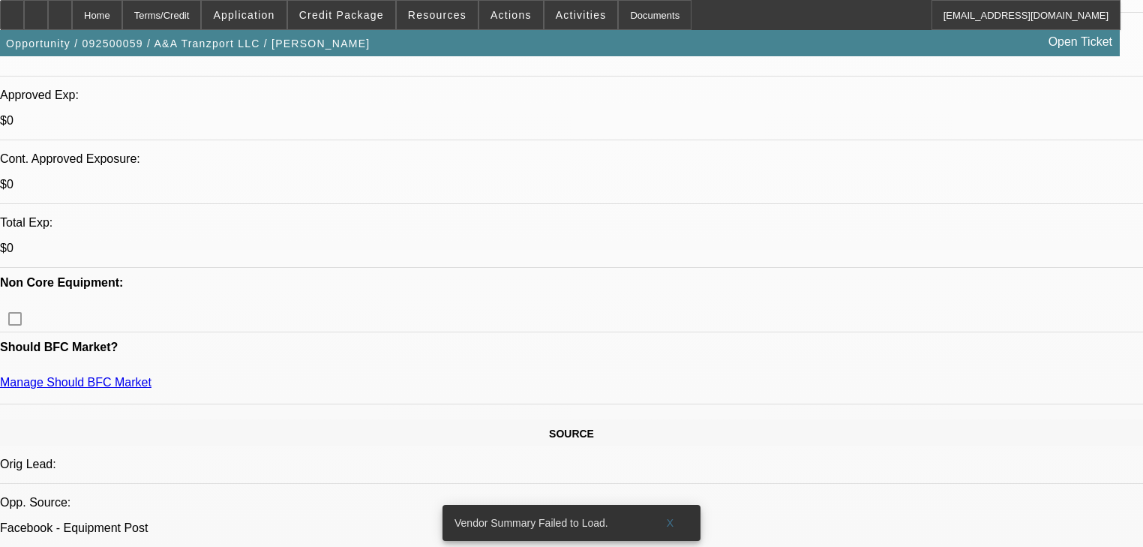
scroll to position [480, 0]
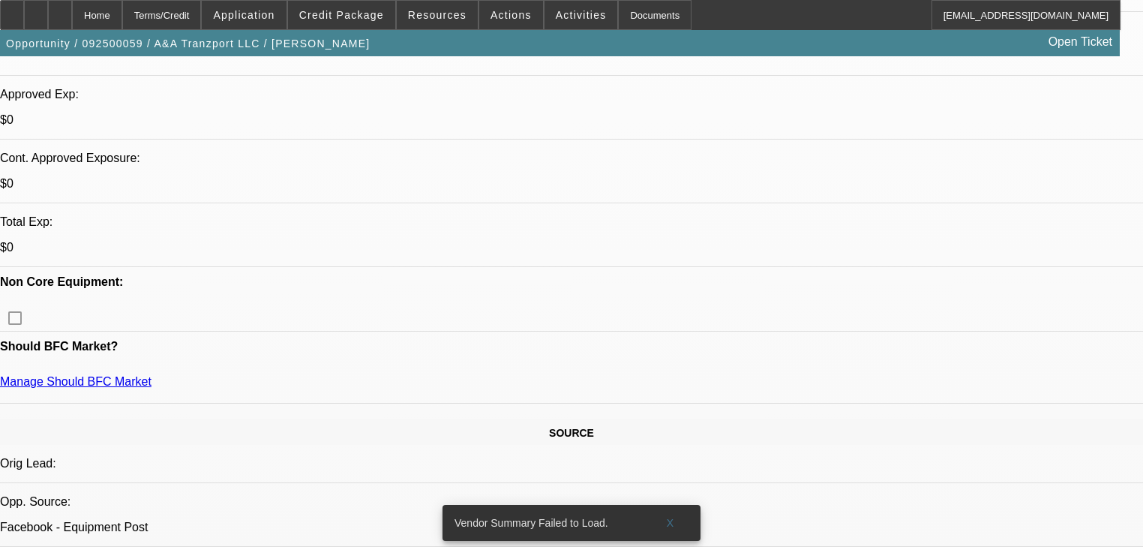
radio input "true"
type textarea "T"
type textarea "L"
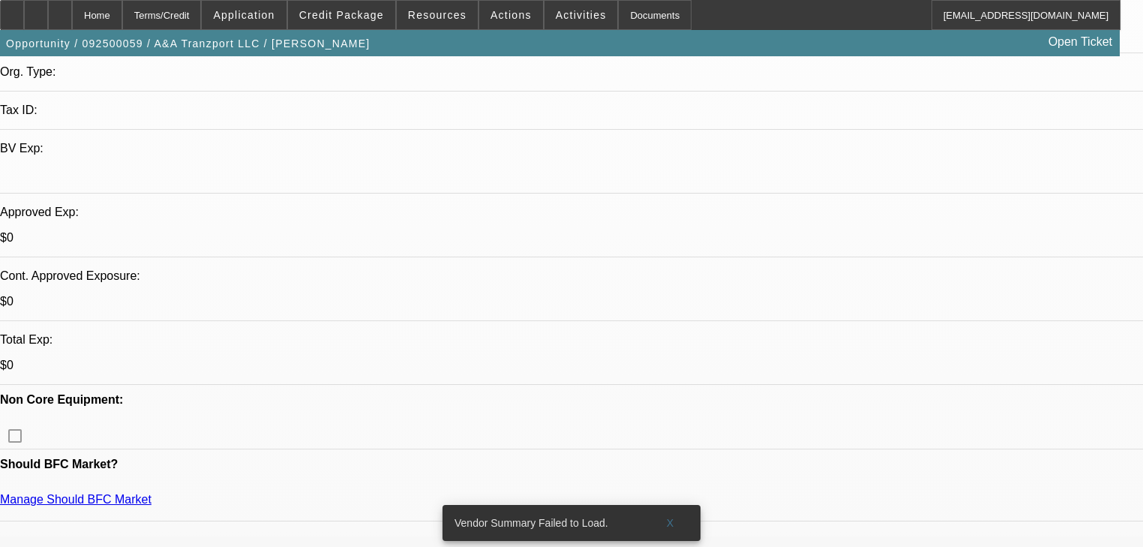
scroll to position [120, 0]
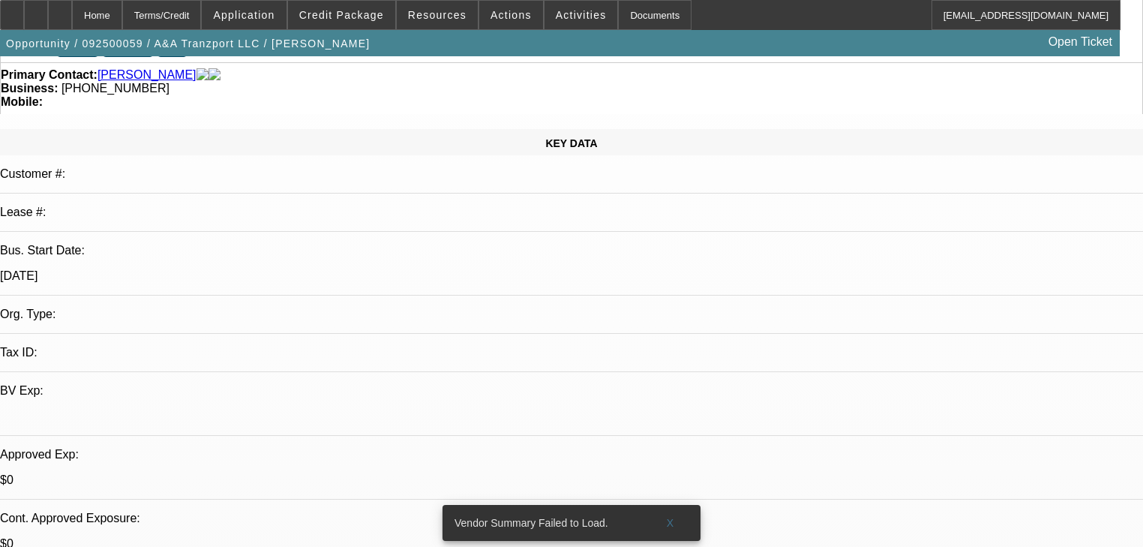
type textarea "Needs to send me bank statements- so I can tell him 20 or 40% down."
radio input "true"
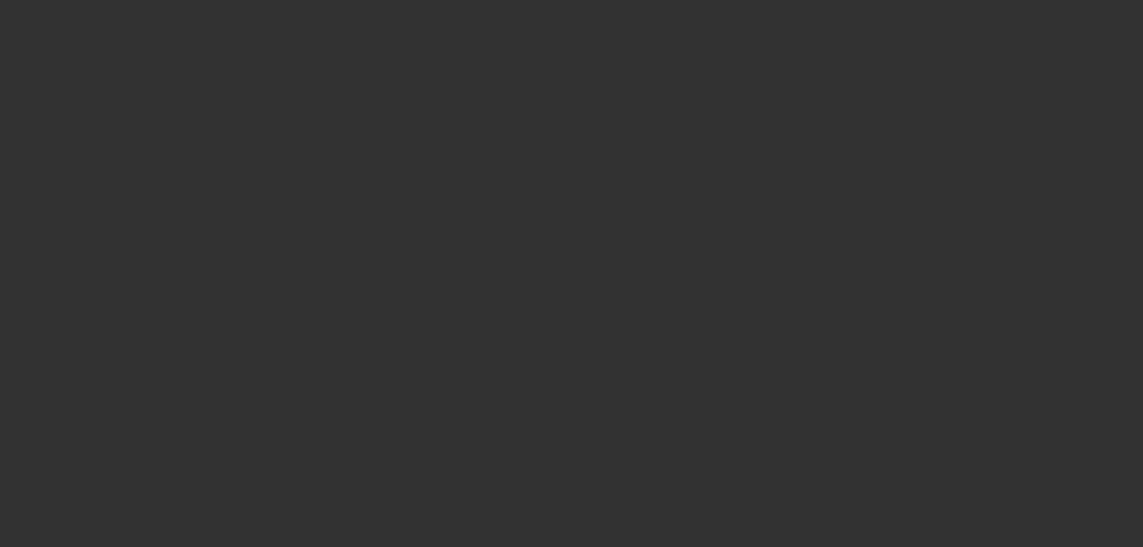
scroll to position [0, 0]
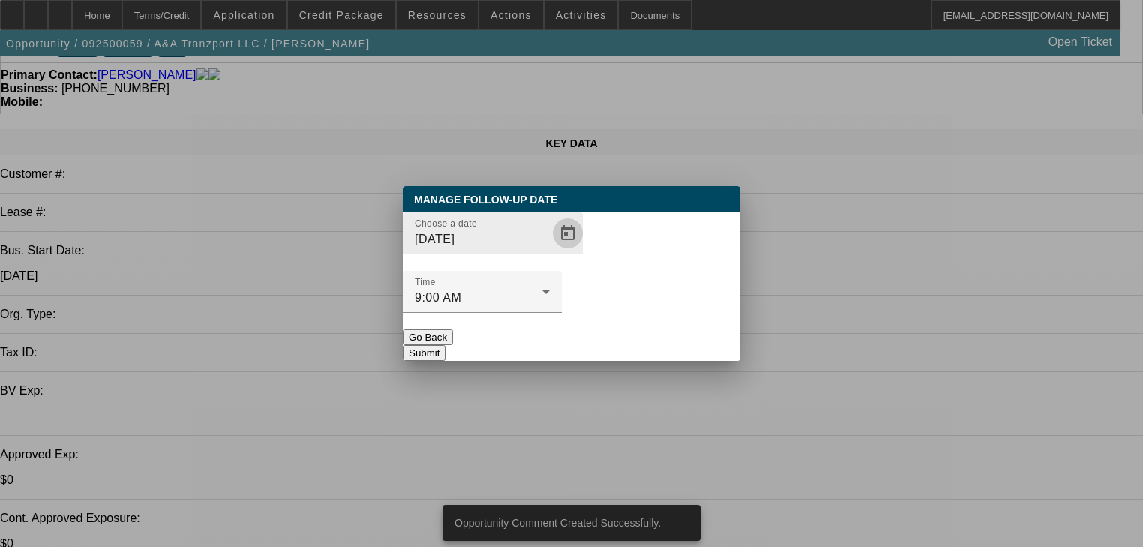
click at [552, 251] on span "Open calendar" at bounding box center [568, 233] width 36 height 36
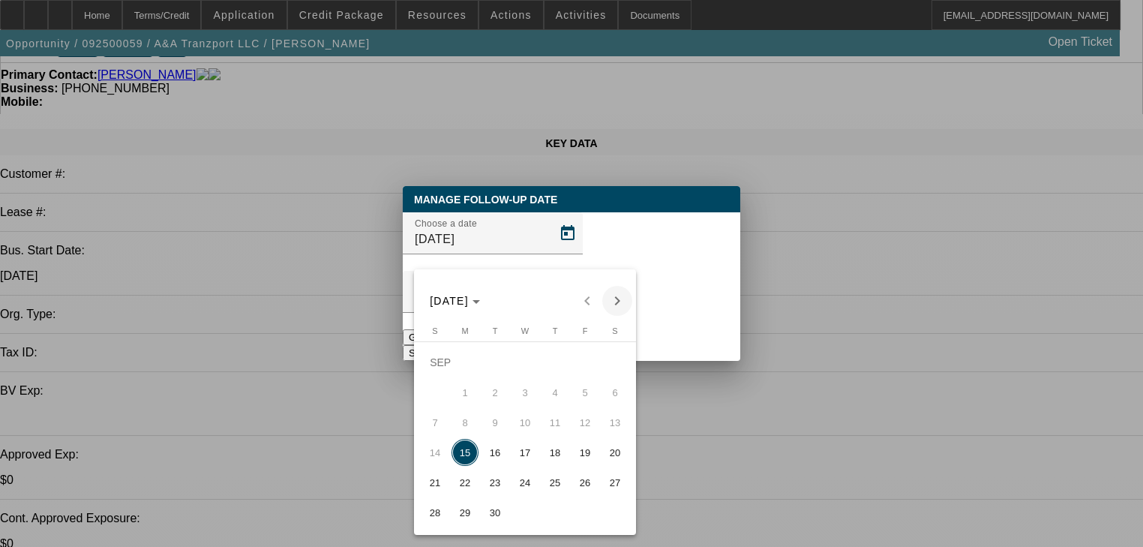
click at [621, 304] on span "Next month" at bounding box center [617, 301] width 30 height 30
click at [469, 427] on span "13" at bounding box center [465, 422] width 27 height 27
type input "10/13/2025"
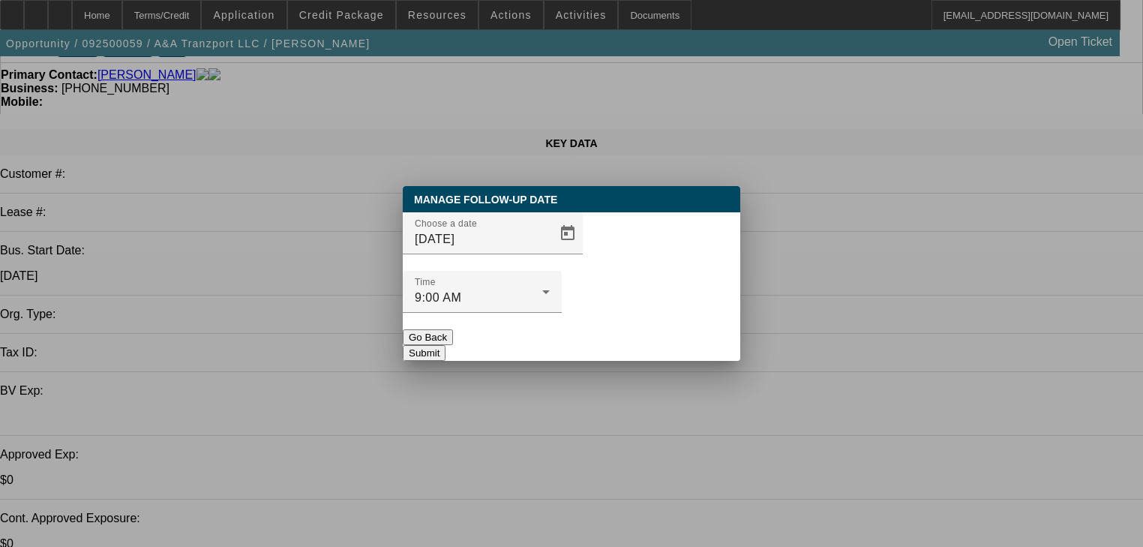
click at [446, 345] on button "Submit" at bounding box center [424, 353] width 43 height 16
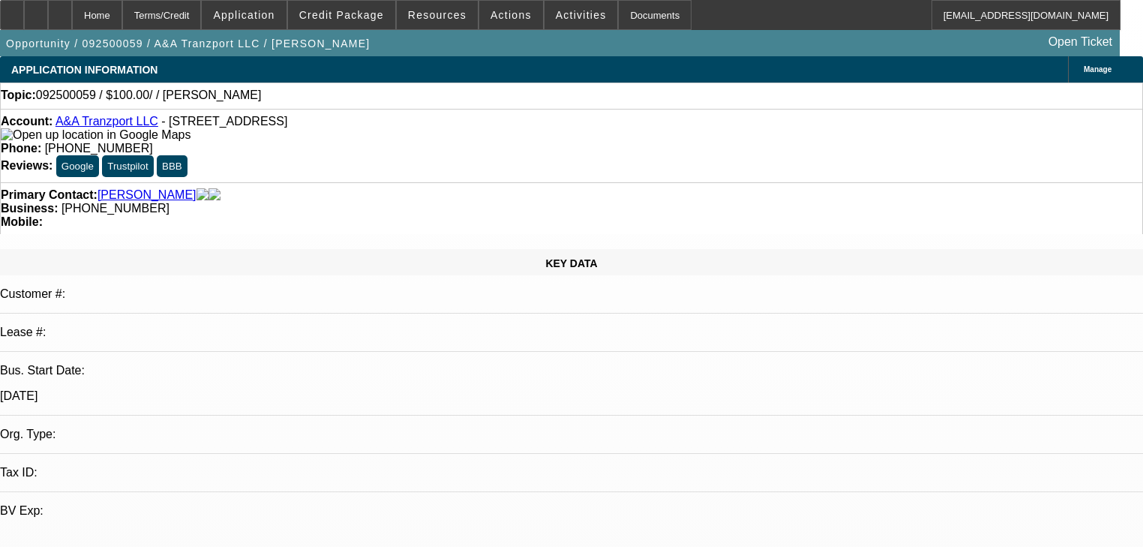
scroll to position [120, 0]
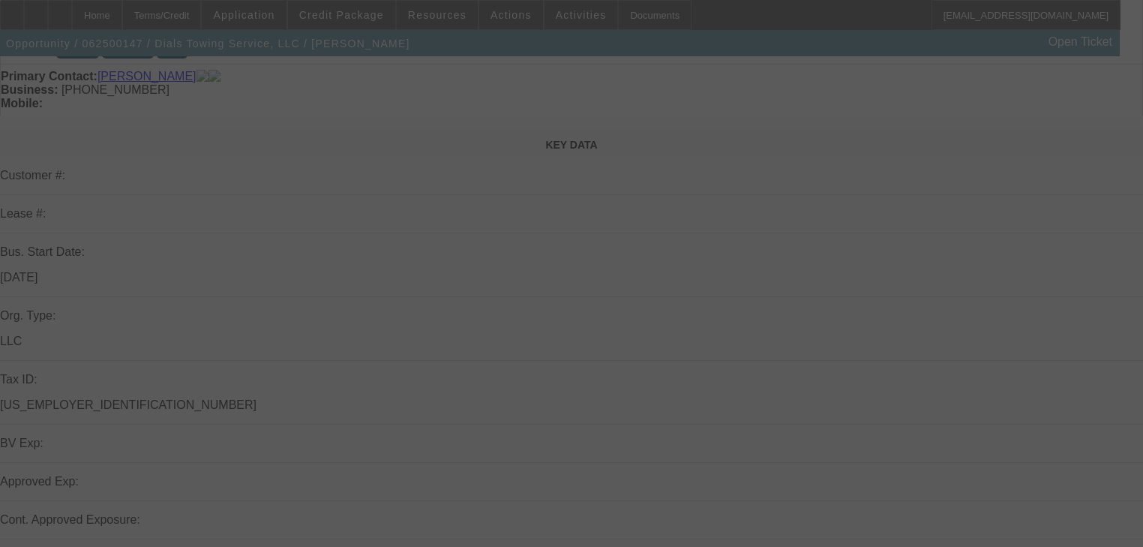
scroll to position [120, 0]
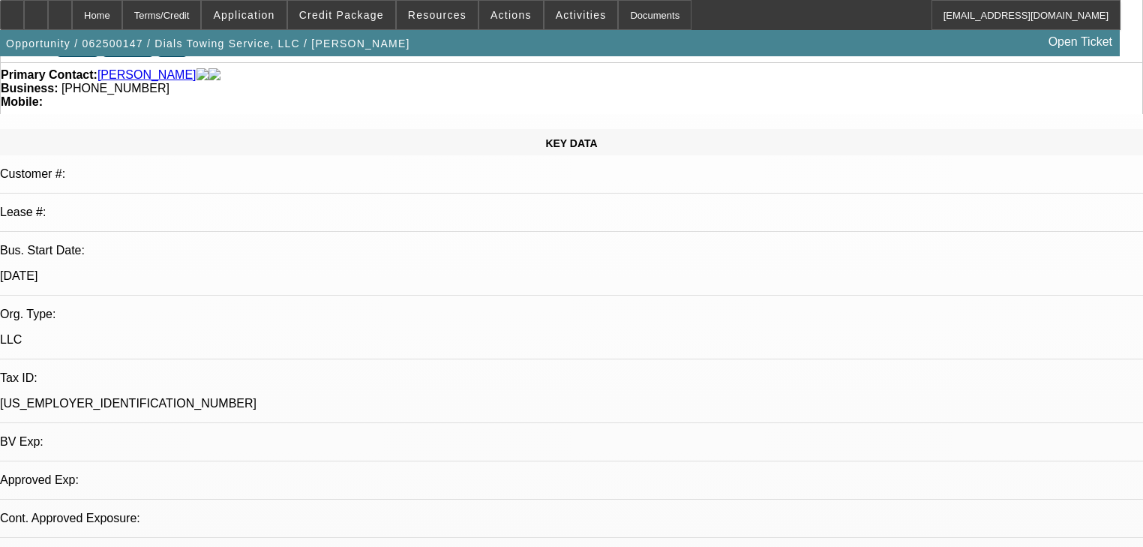
select select "0.1"
select select "2"
select select "0.1"
select select "4"
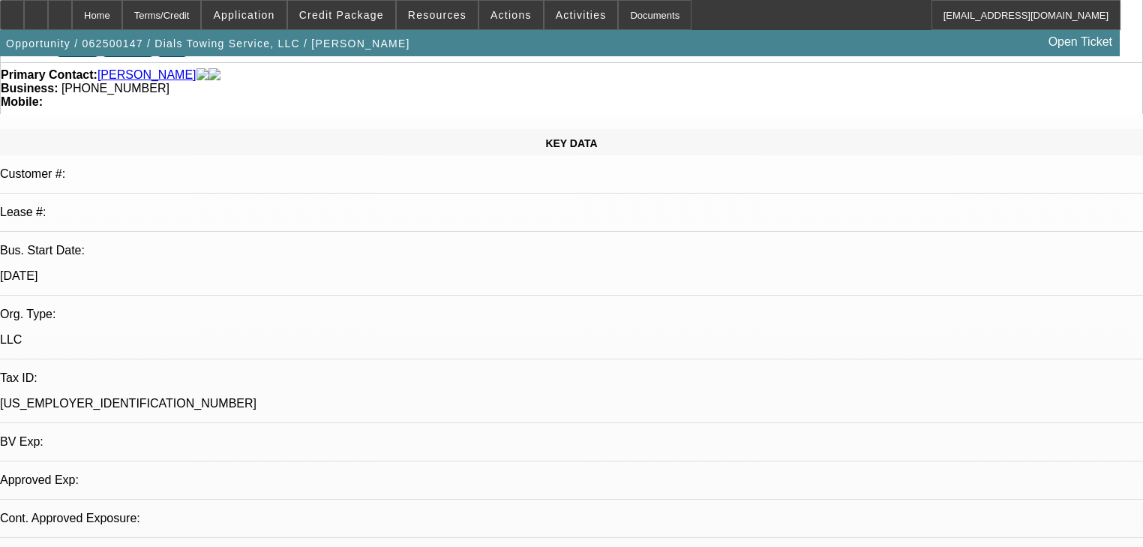
select select "0"
select select "0.1"
select select "4"
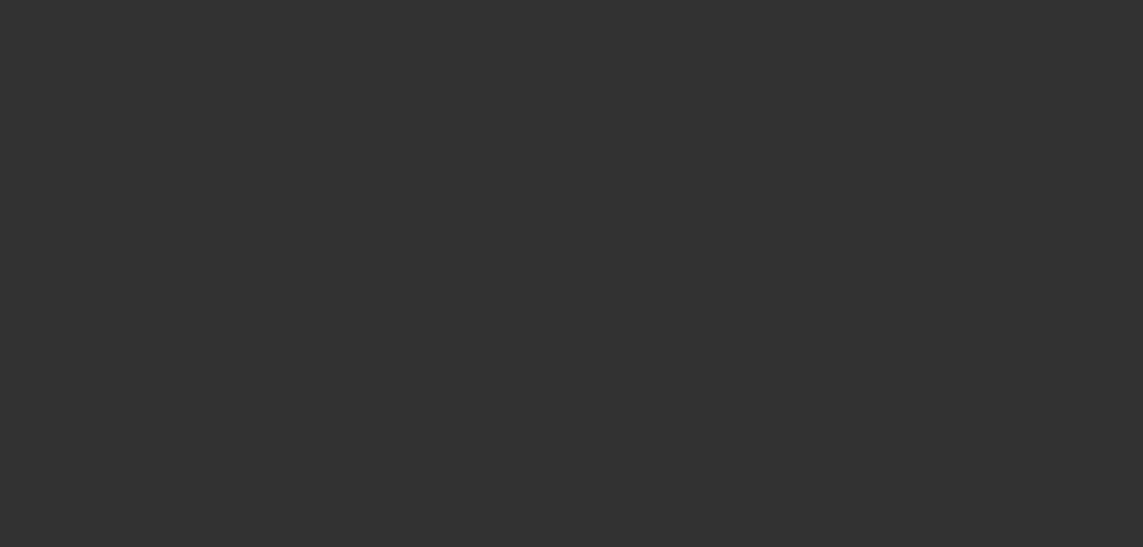
scroll to position [0, 0]
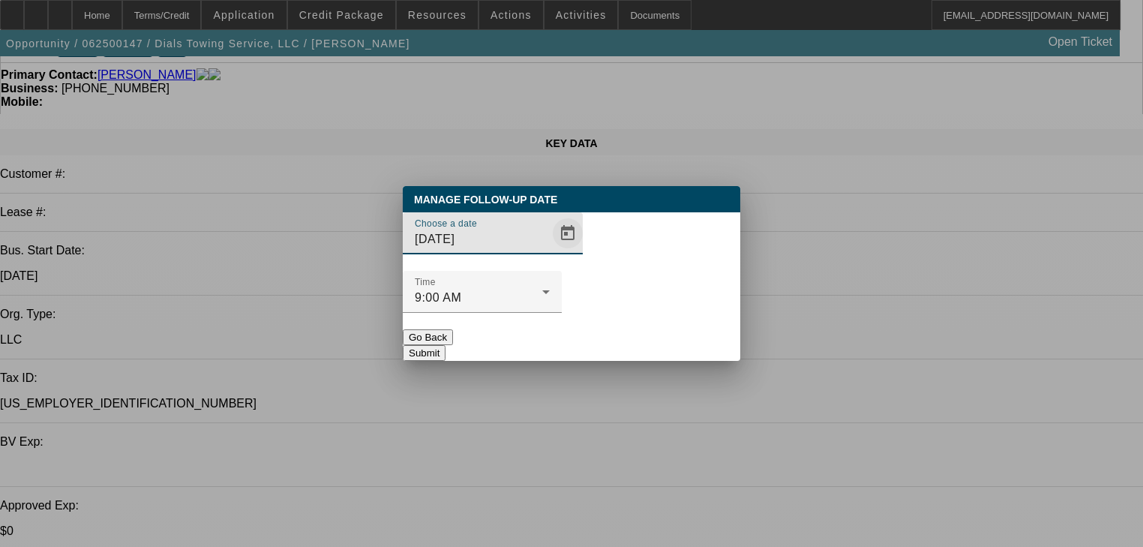
click at [552, 251] on span "Open calendar" at bounding box center [568, 233] width 36 height 36
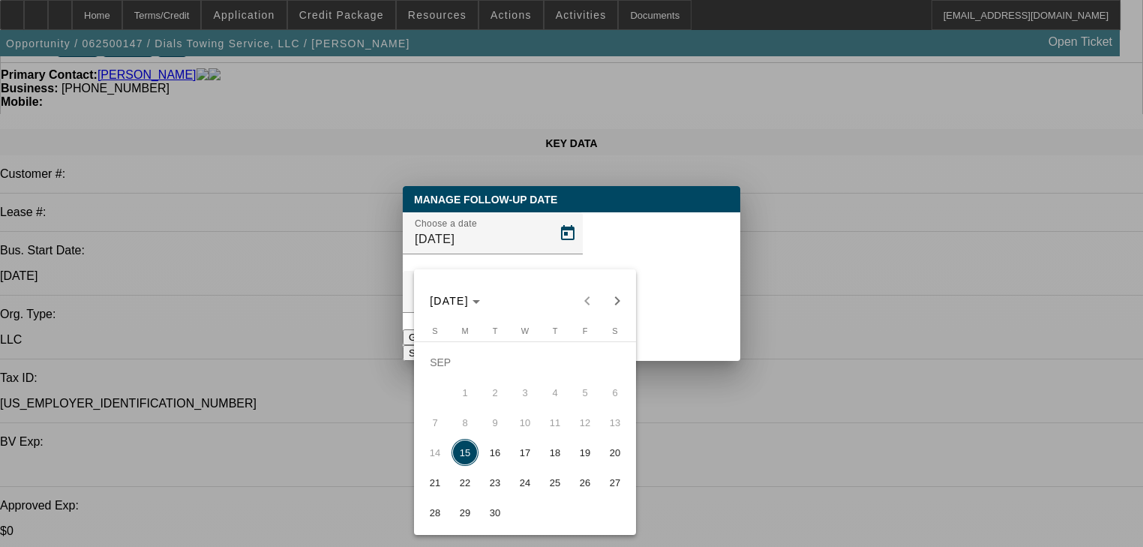
click at [455, 494] on span "22" at bounding box center [465, 482] width 27 height 27
type input "9/22/2025"
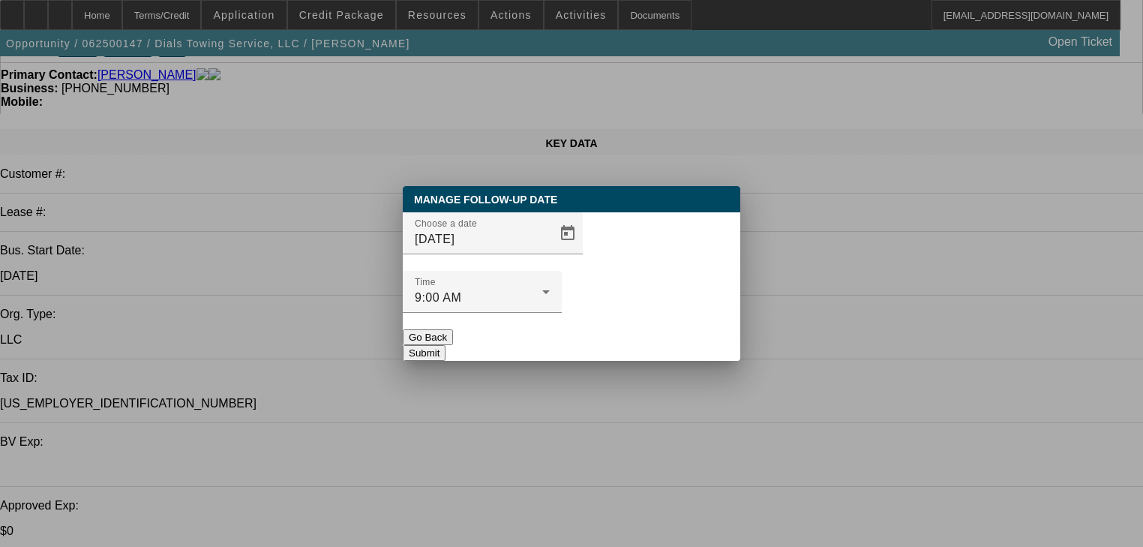
click at [446, 345] on button "Submit" at bounding box center [424, 353] width 43 height 16
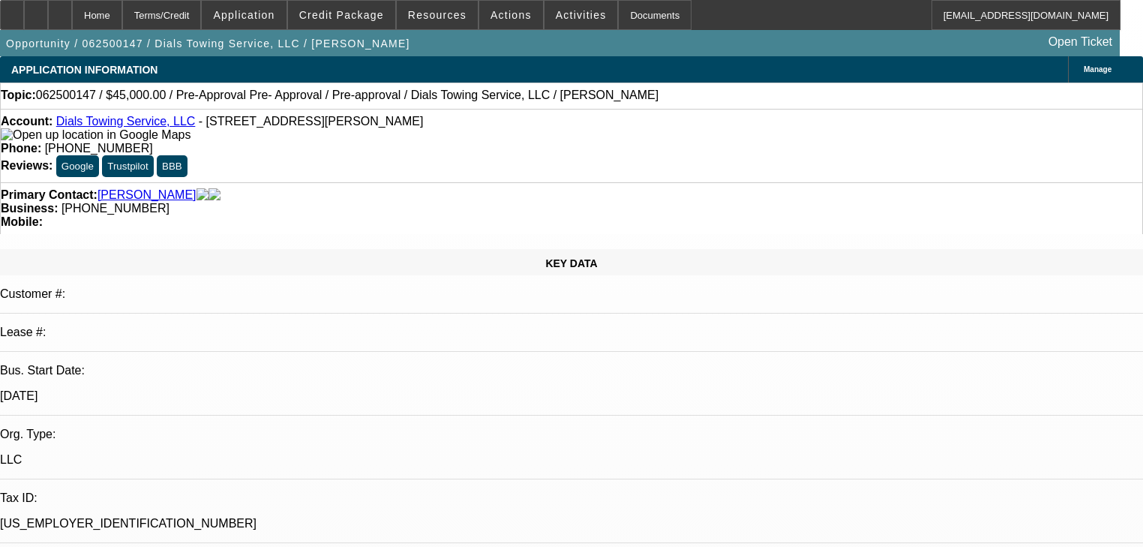
scroll to position [120, 0]
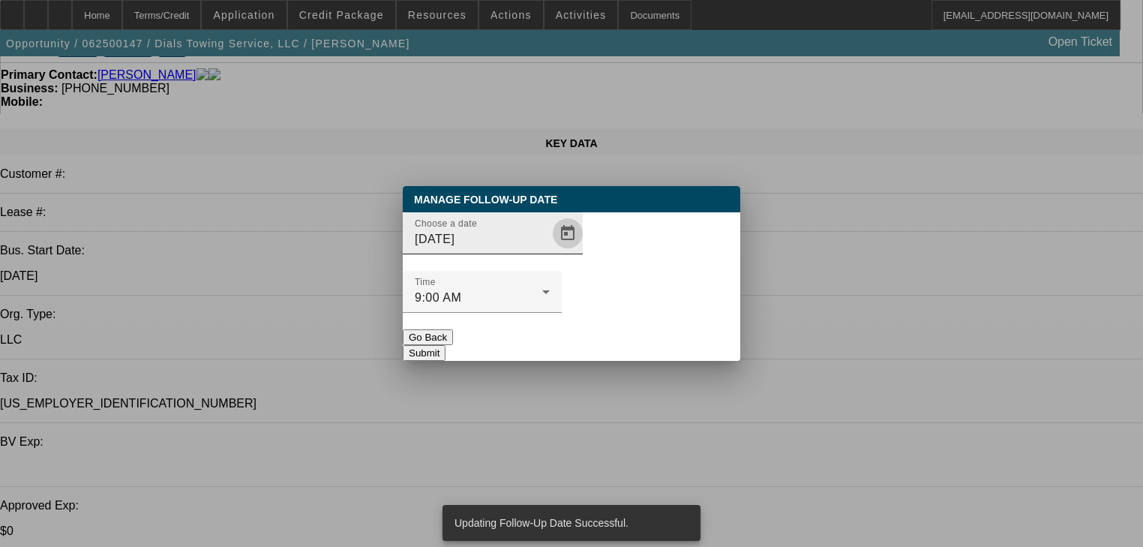
click at [552, 251] on span "Open calendar" at bounding box center [568, 233] width 36 height 36
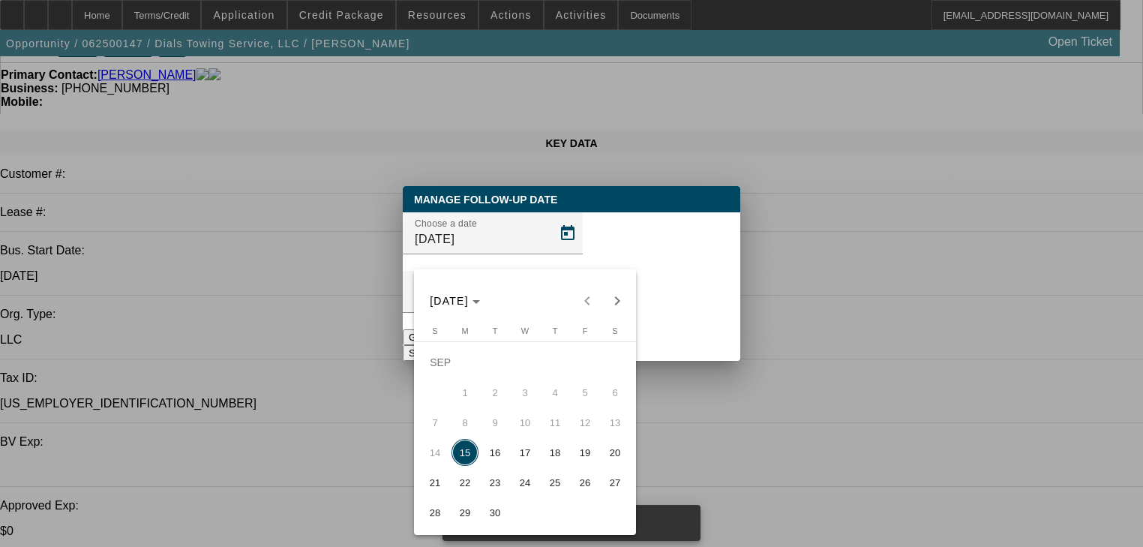
click at [594, 457] on span "19" at bounding box center [585, 452] width 27 height 27
type input "9/19/2025"
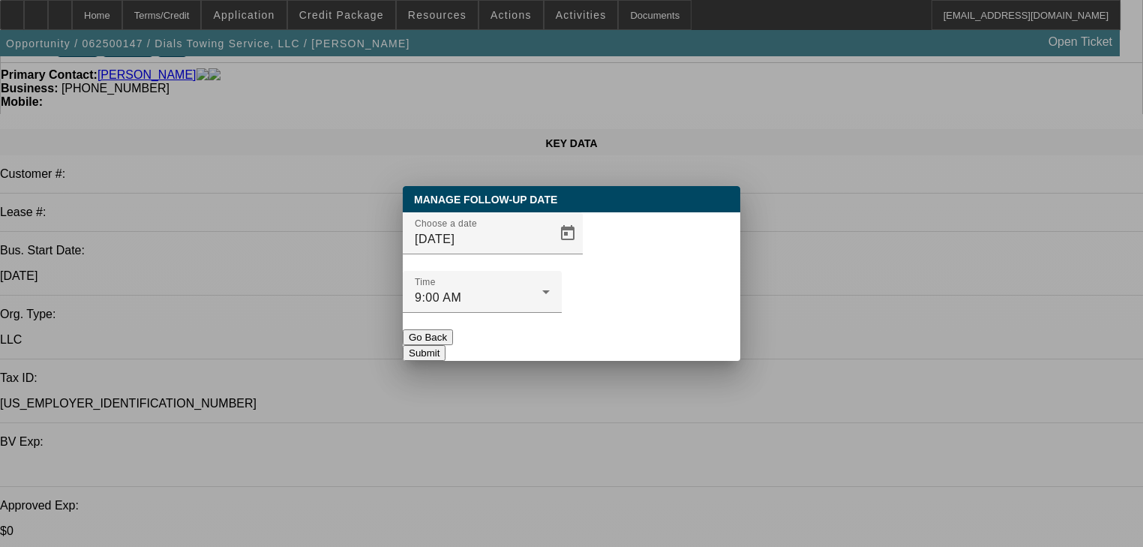
click at [446, 345] on button "Submit" at bounding box center [424, 353] width 43 height 16
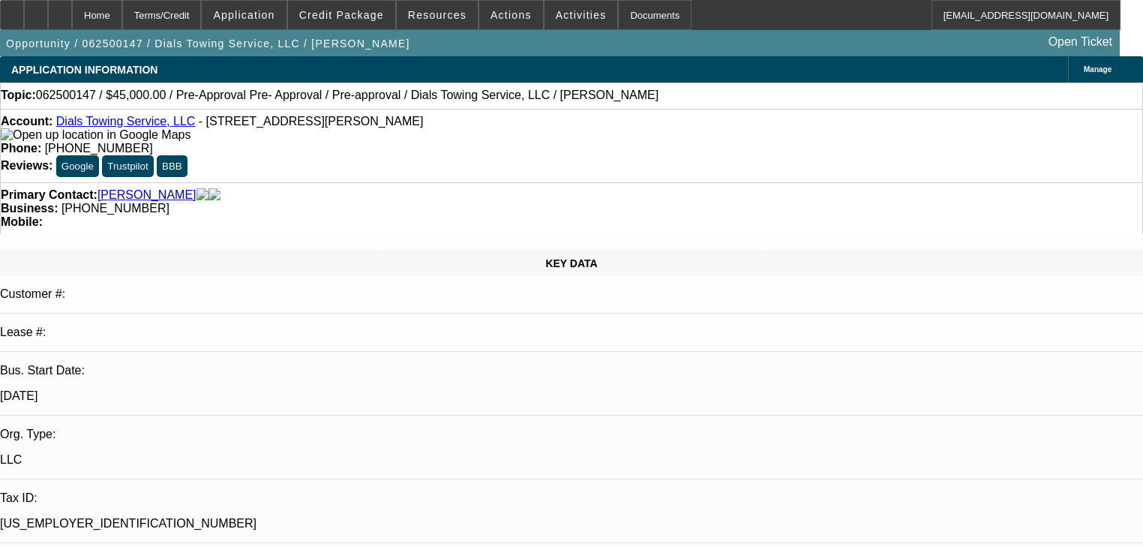
scroll to position [120, 0]
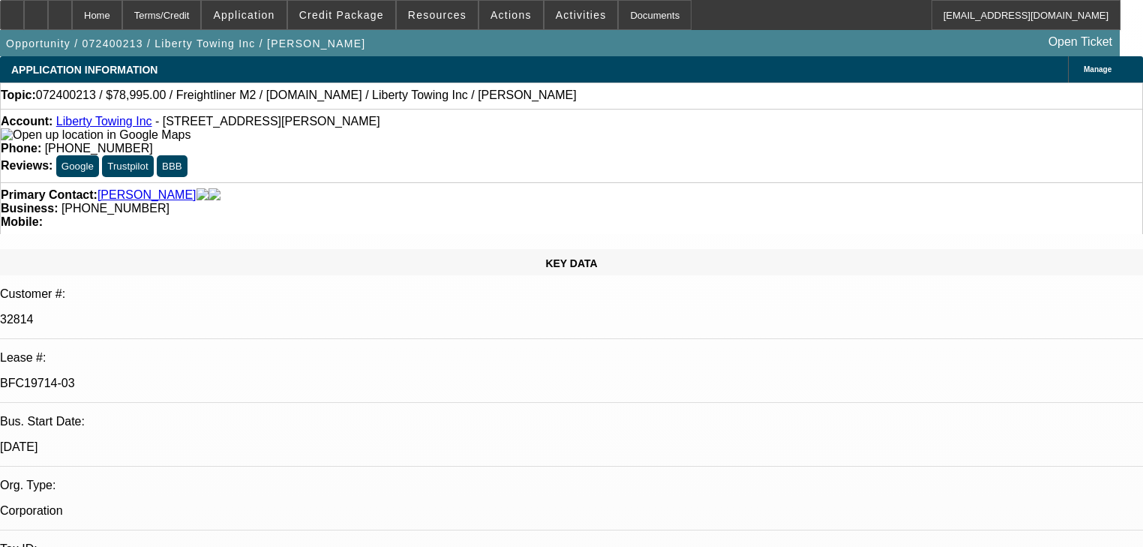
select select "0"
select select "2"
select select "0.1"
select select "0"
select select "2"
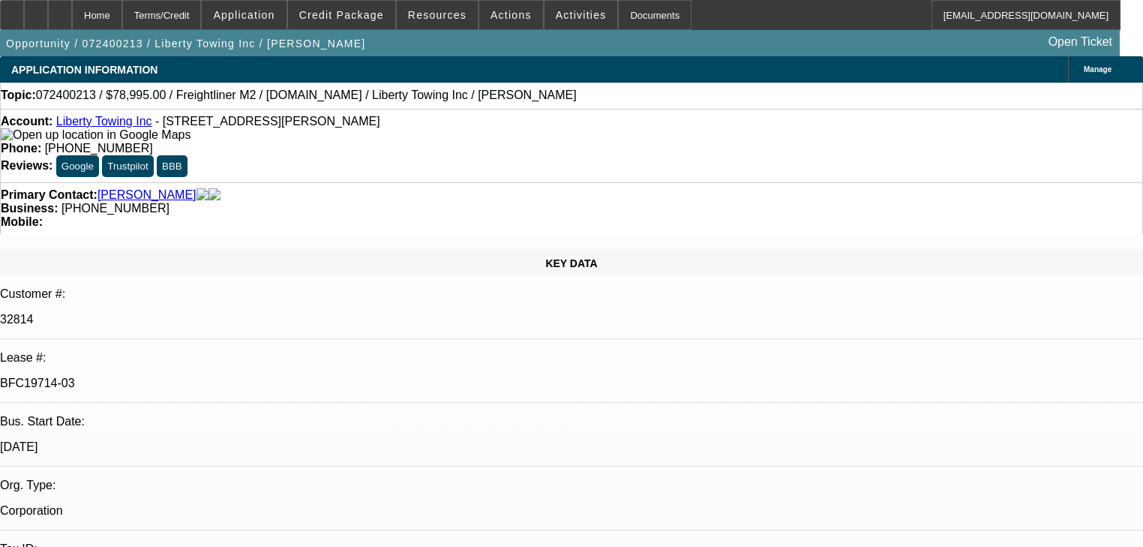
select select "0.1"
select select "0.2"
select select "2"
select select "0.1"
select select "0"
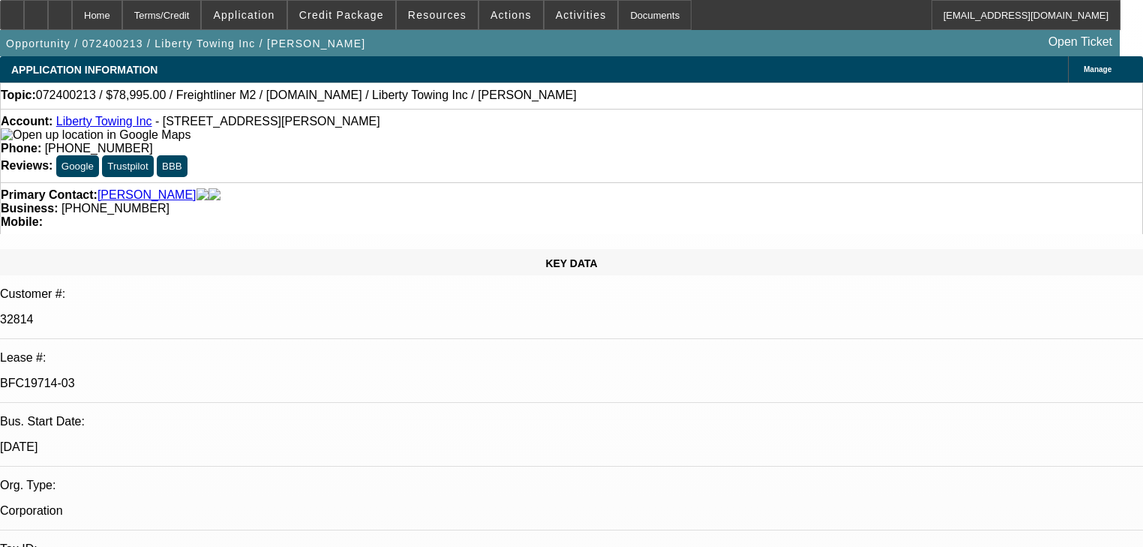
select select "0"
select select "0.1"
select select "1"
select select "2"
select select "4"
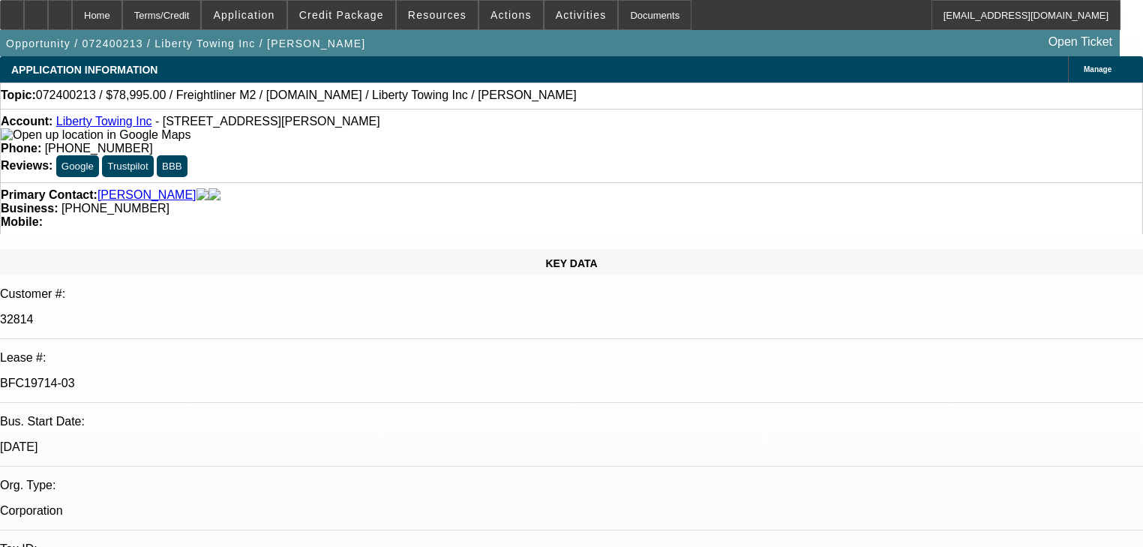
select select "1"
select select "2"
select select "4"
select select "1"
select select "2"
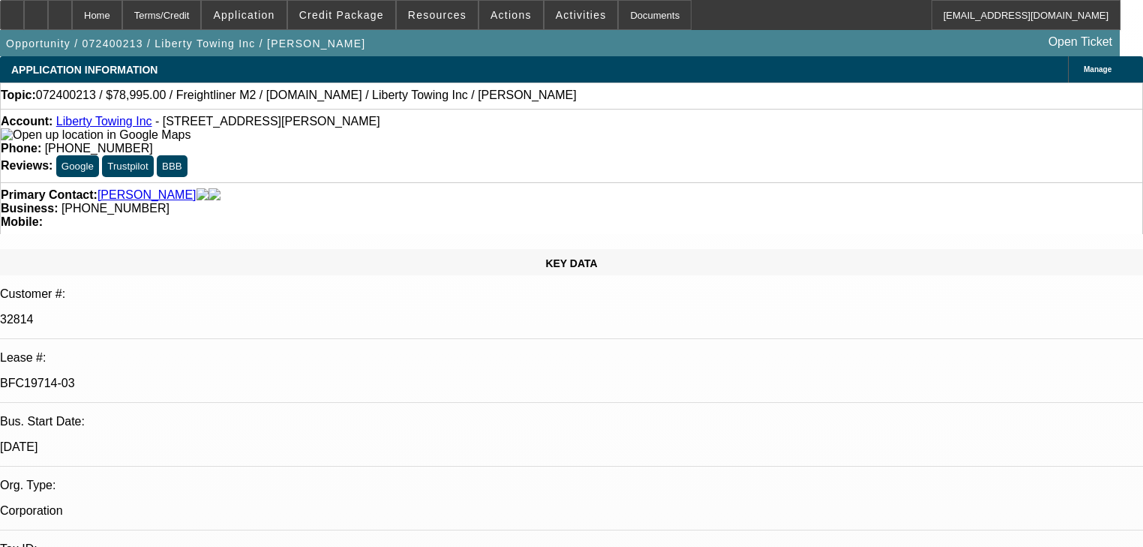
select select "4"
select select "1"
select select "4"
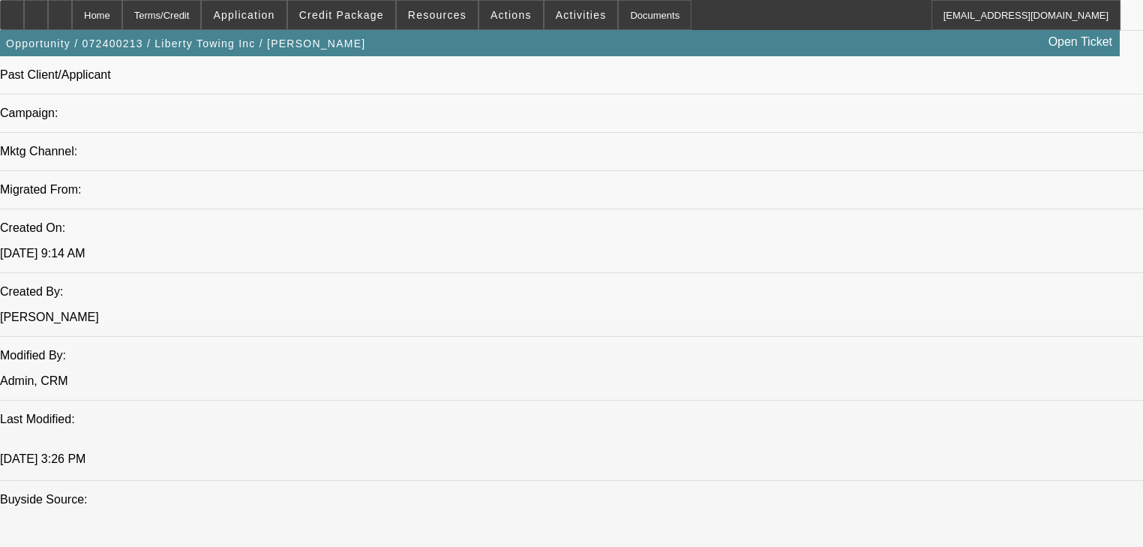
scroll to position [1140, 0]
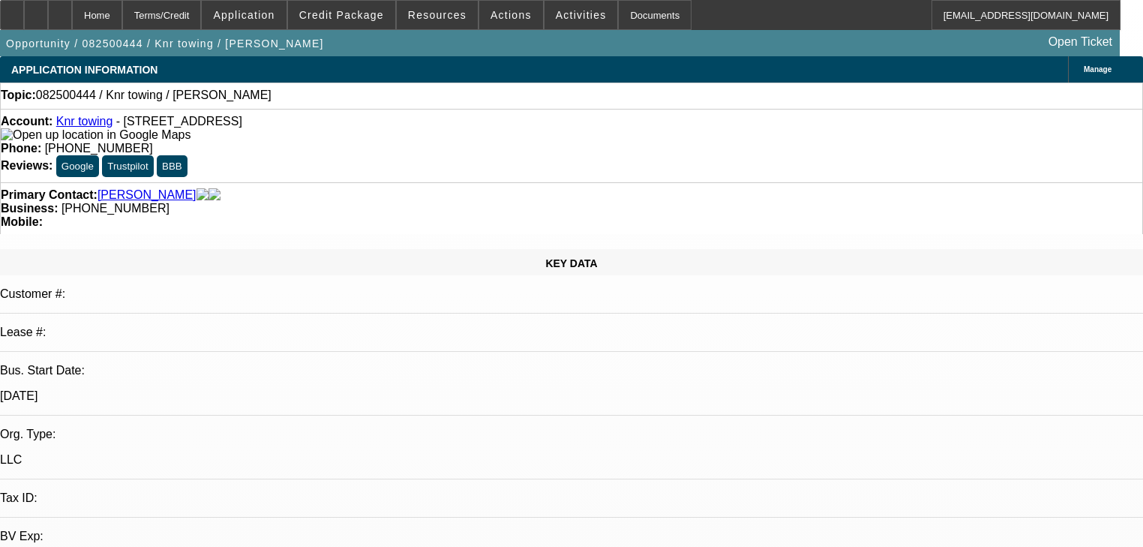
select select "0"
select select "2"
select select "0.1"
select select "4"
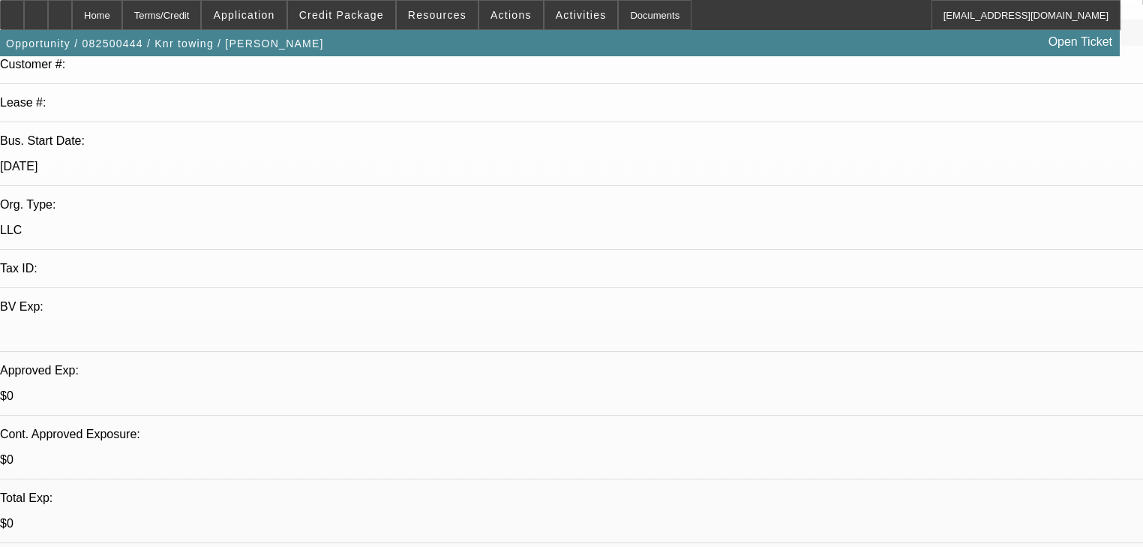
scroll to position [240, 0]
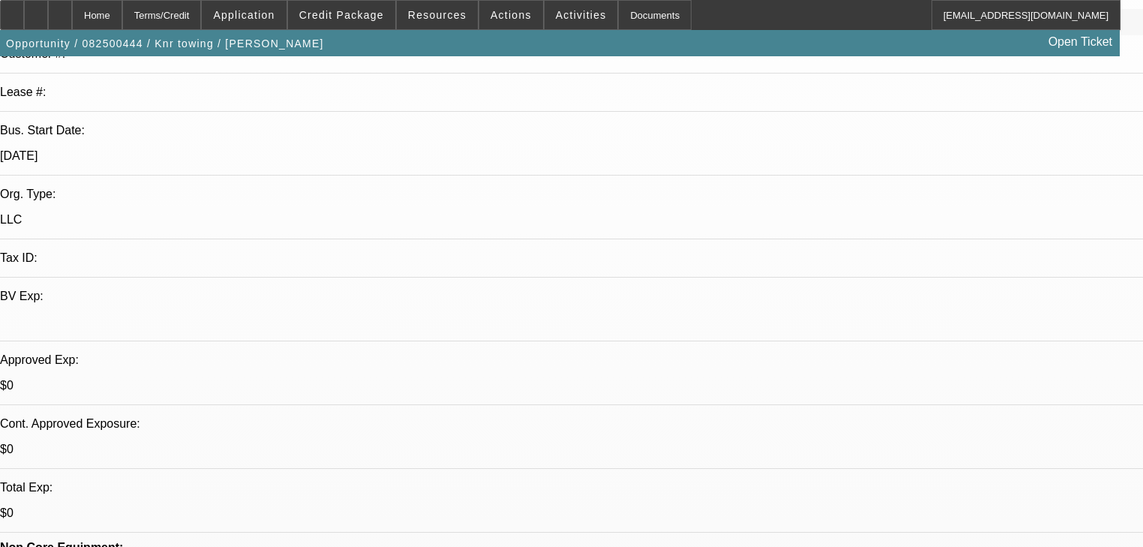
radio input "true"
type textarea "Saving dp been working 16 hour days.."
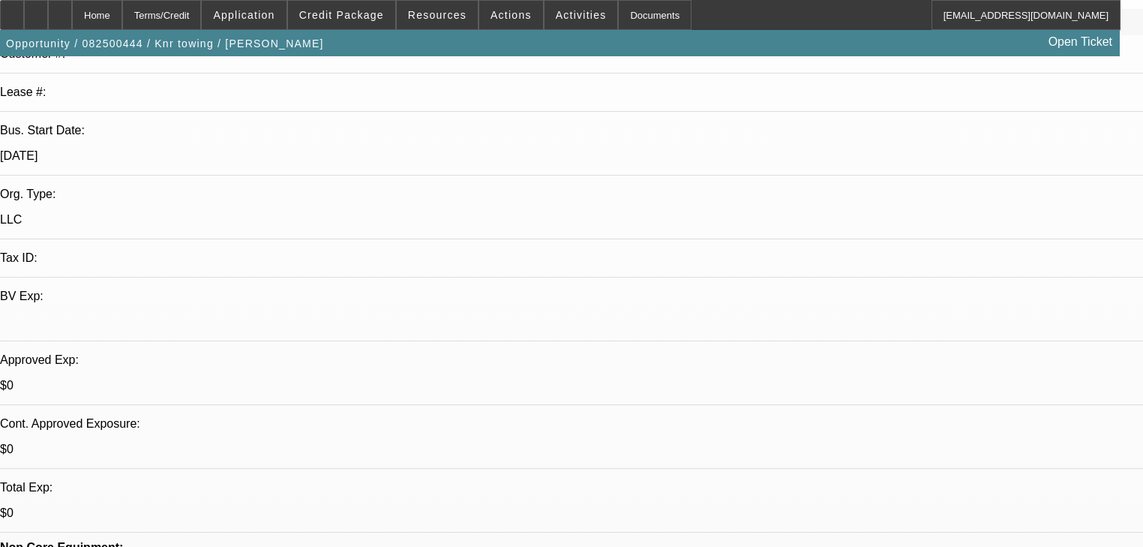
radio input "true"
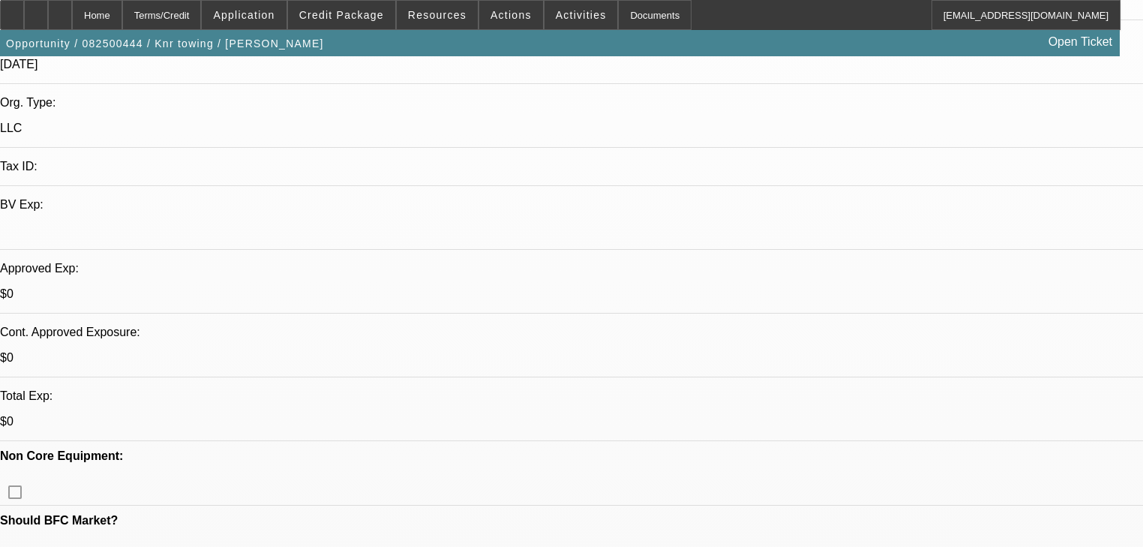
scroll to position [300, 0]
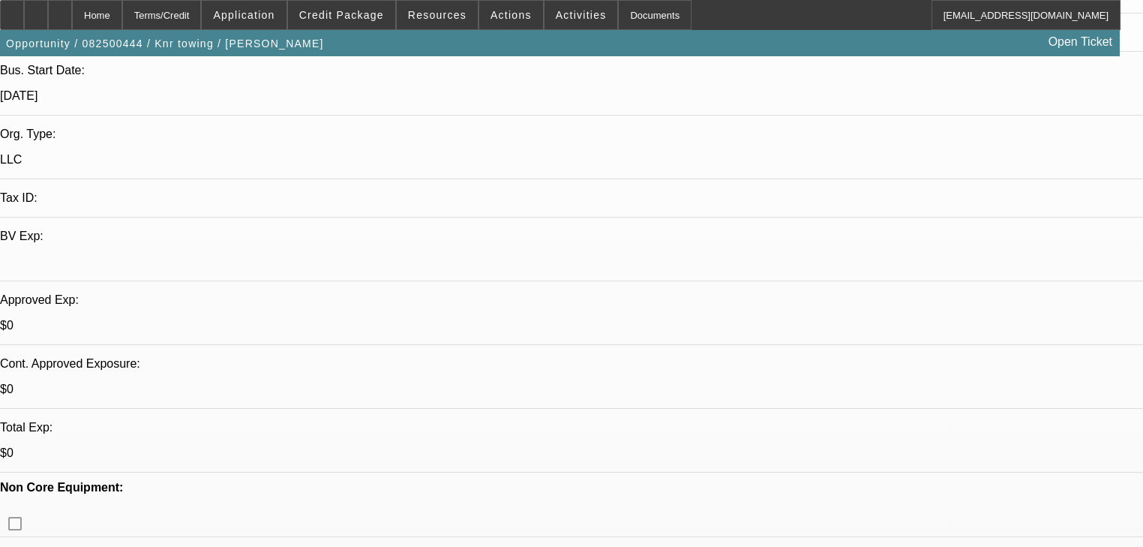
type textarea "told him 60 days on the downpayment... he is under the impression that he is ap…"
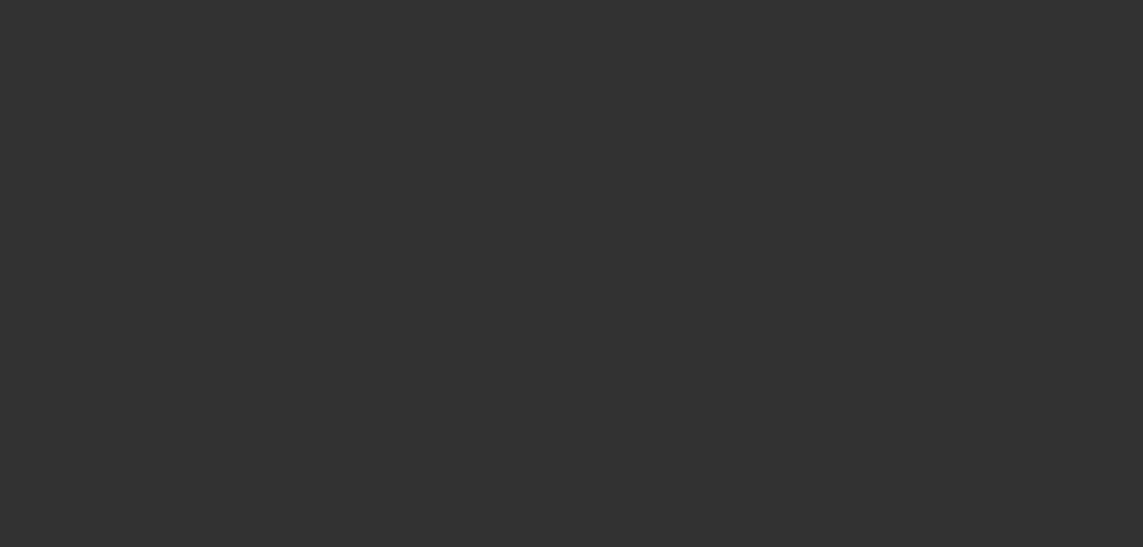
scroll to position [0, 0]
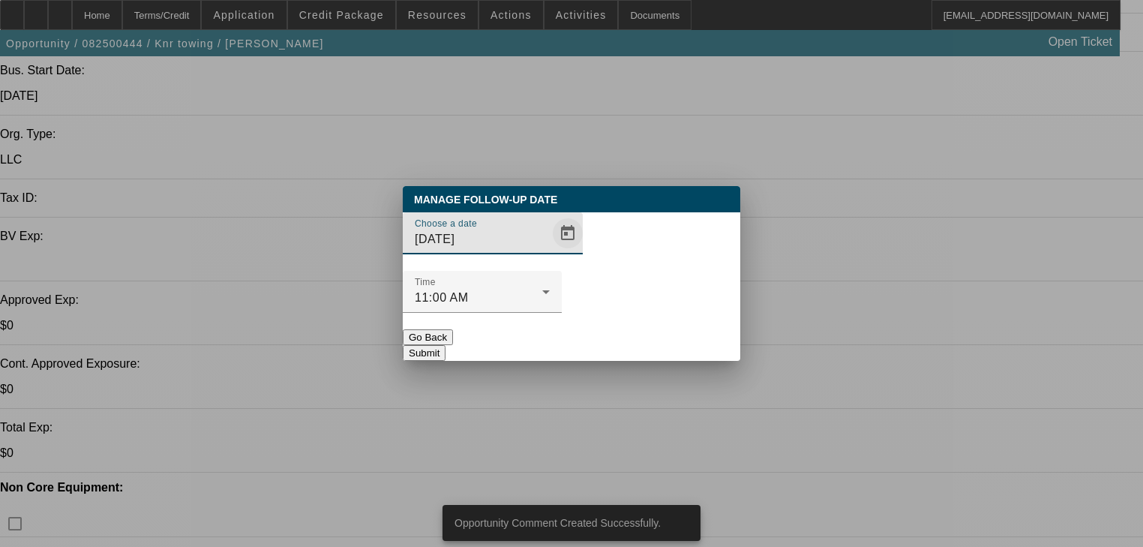
click at [550, 251] on span "Open calendar" at bounding box center [568, 233] width 36 height 36
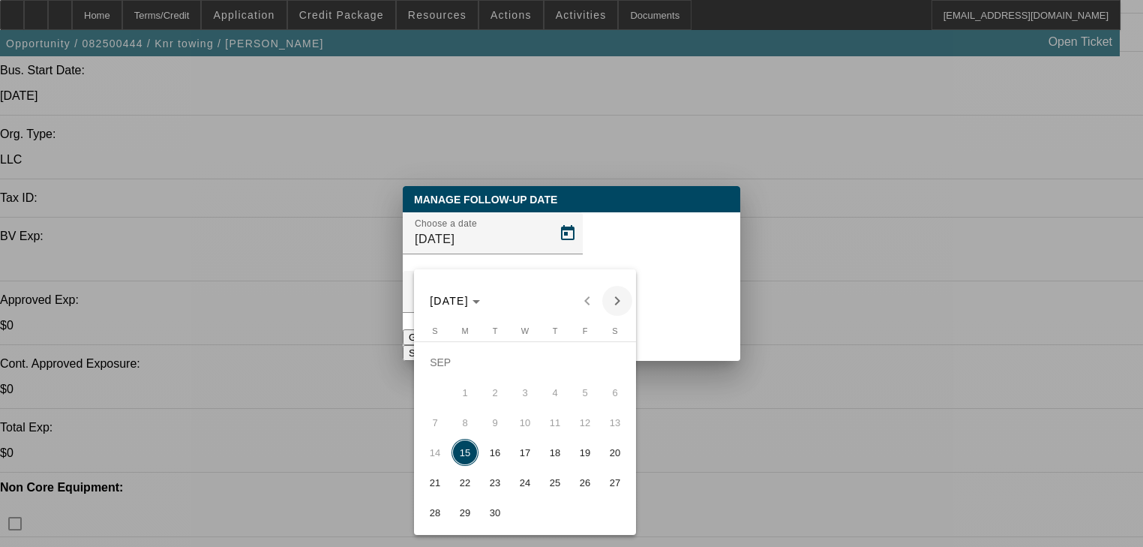
click at [609, 299] on span "Next month" at bounding box center [617, 301] width 30 height 30
click at [531, 426] on span "15" at bounding box center [525, 422] width 27 height 27
type input "10/15/2025"
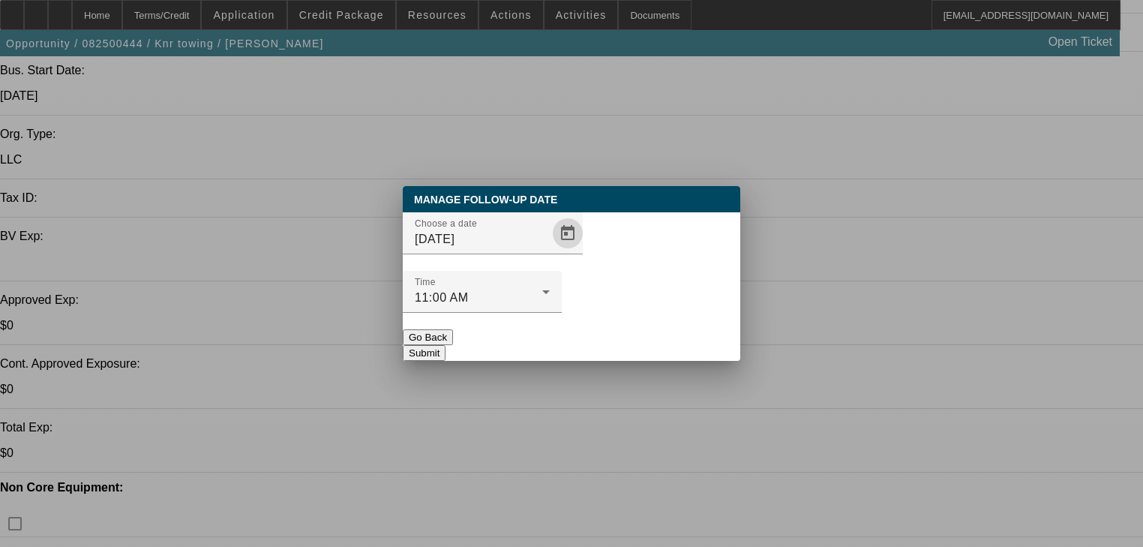
click at [446, 345] on button "Submit" at bounding box center [424, 353] width 43 height 16
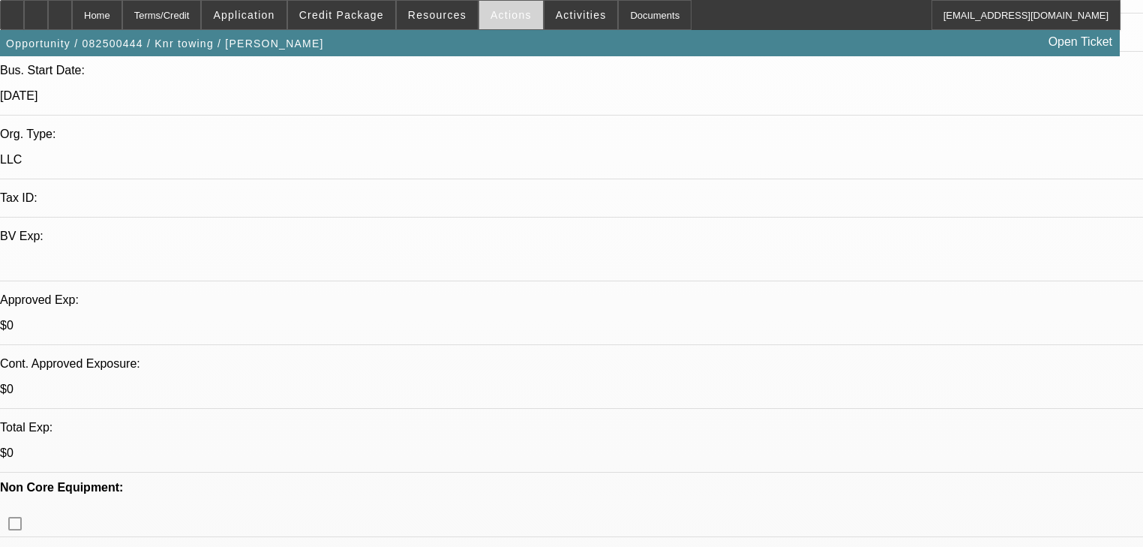
scroll to position [300, 0]
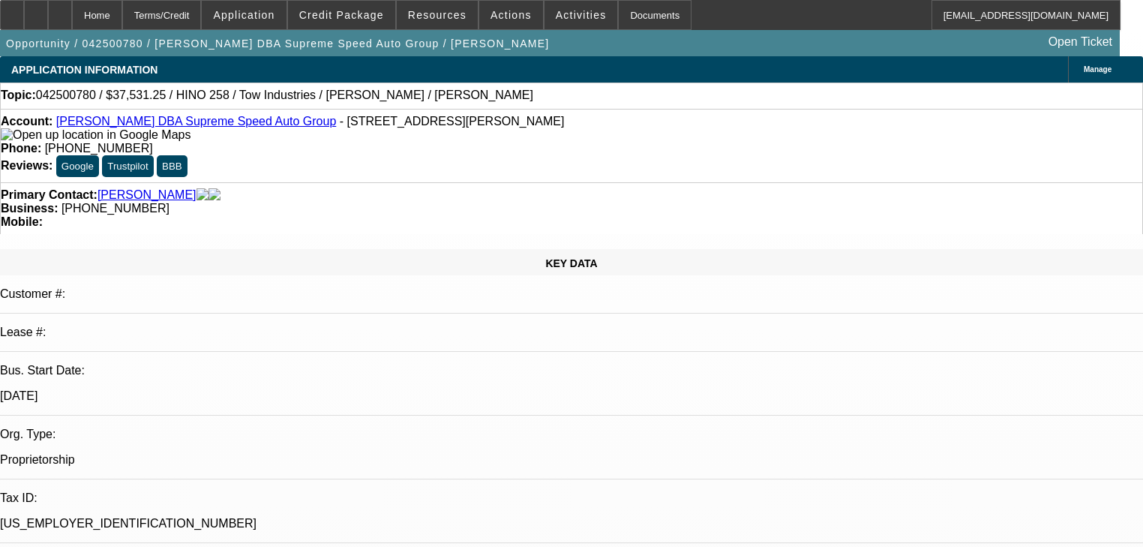
select select "0"
select select "2"
select select "0"
select select "6"
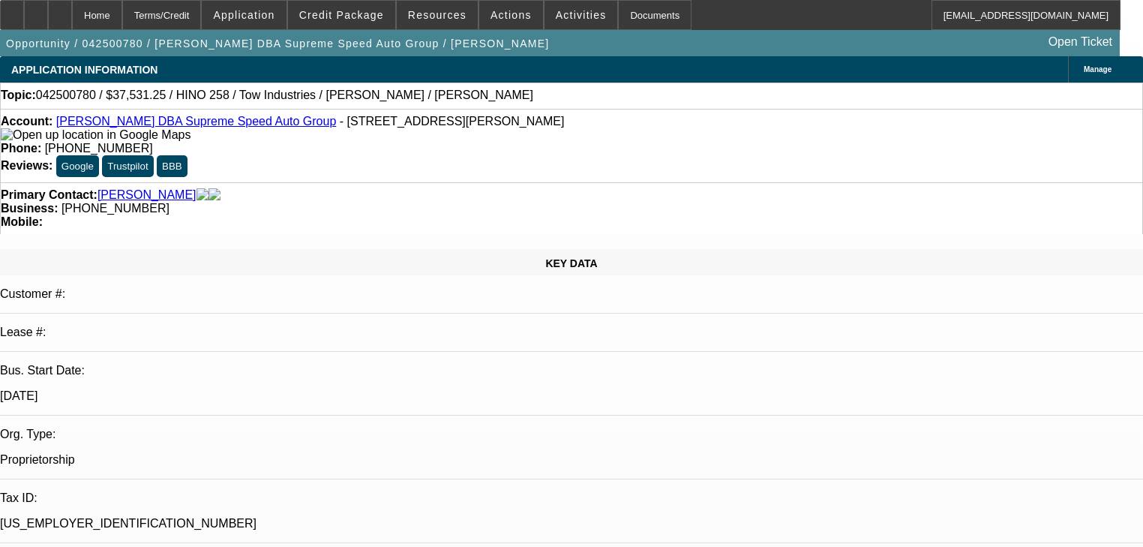
select select "0"
select select "2"
select select "0"
select select "6"
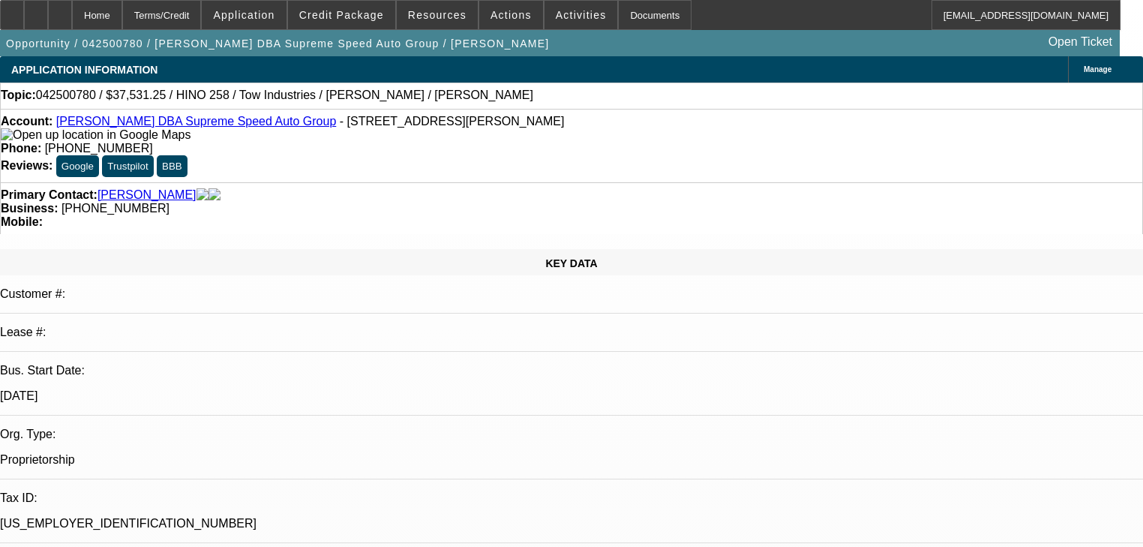
select select "0"
select select "2"
select select "0"
select select "6"
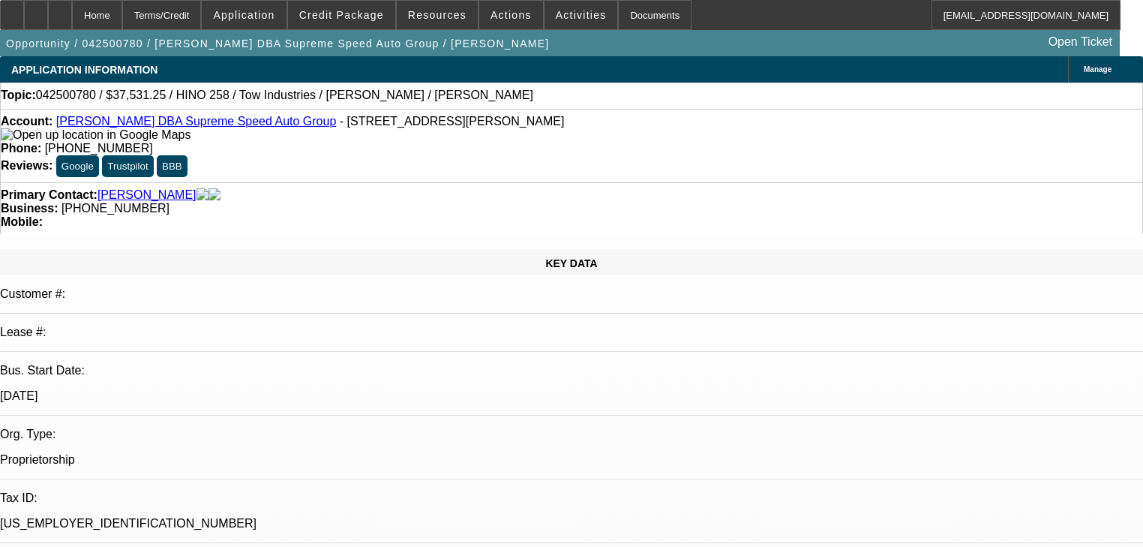
select select "0"
select select "2"
select select "0"
select select "6"
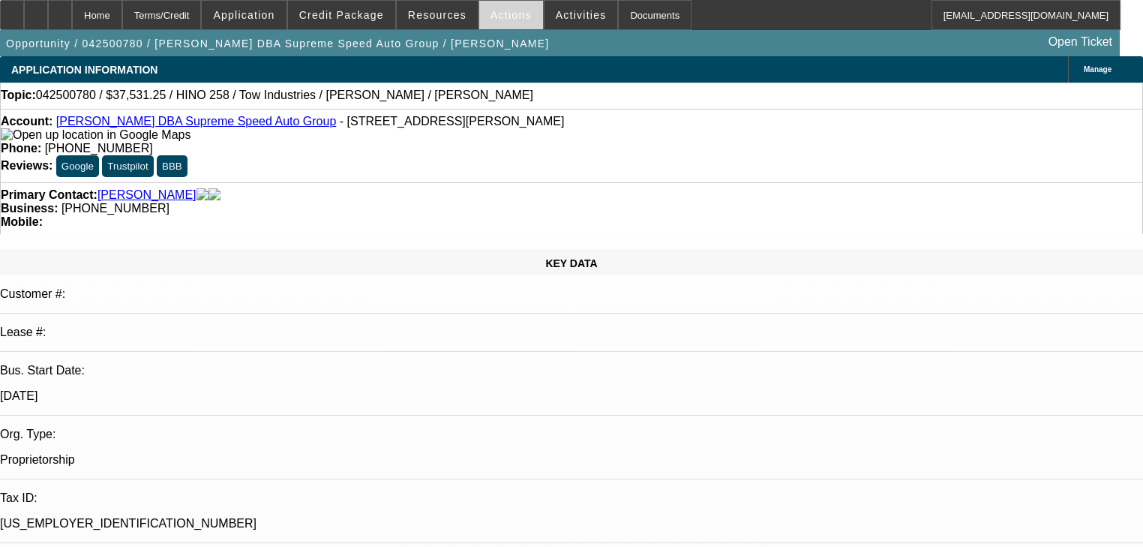
click at [479, 24] on span at bounding box center [511, 15] width 64 height 36
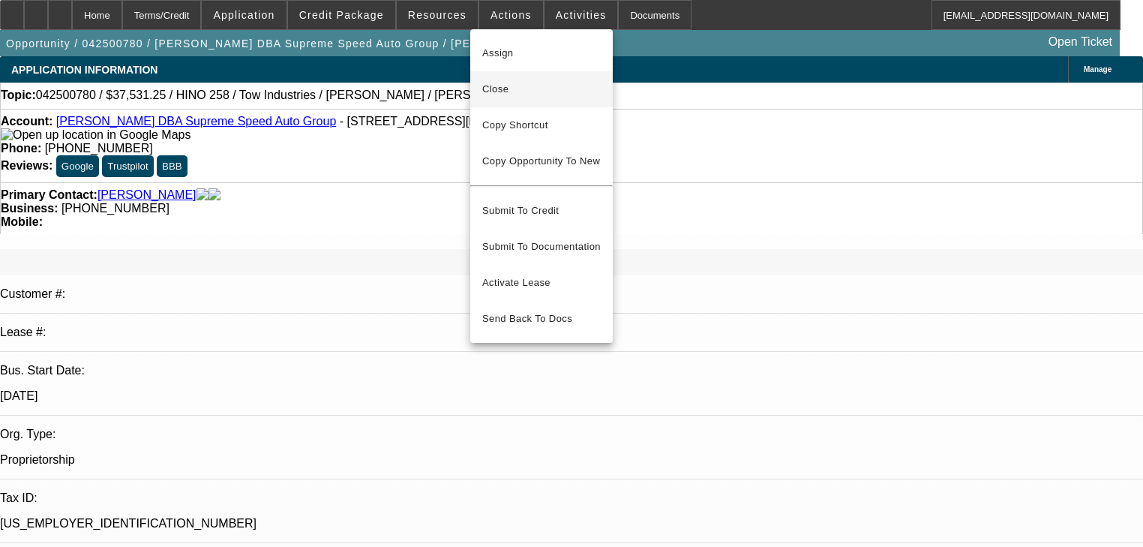
click at [498, 84] on span "Close" at bounding box center [541, 89] width 119 height 18
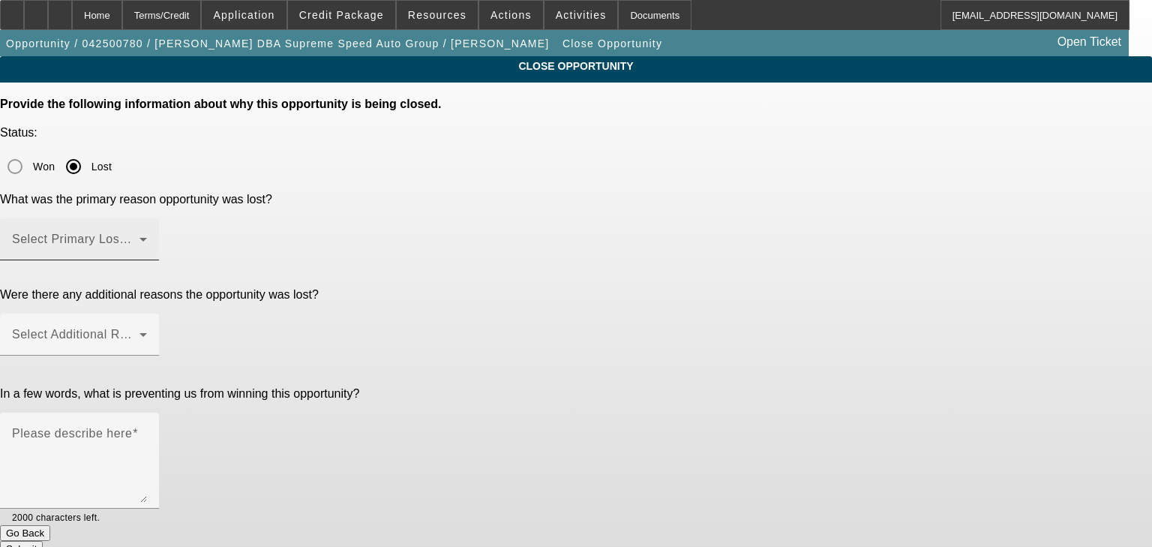
click at [140, 236] on span at bounding box center [76, 245] width 128 height 18
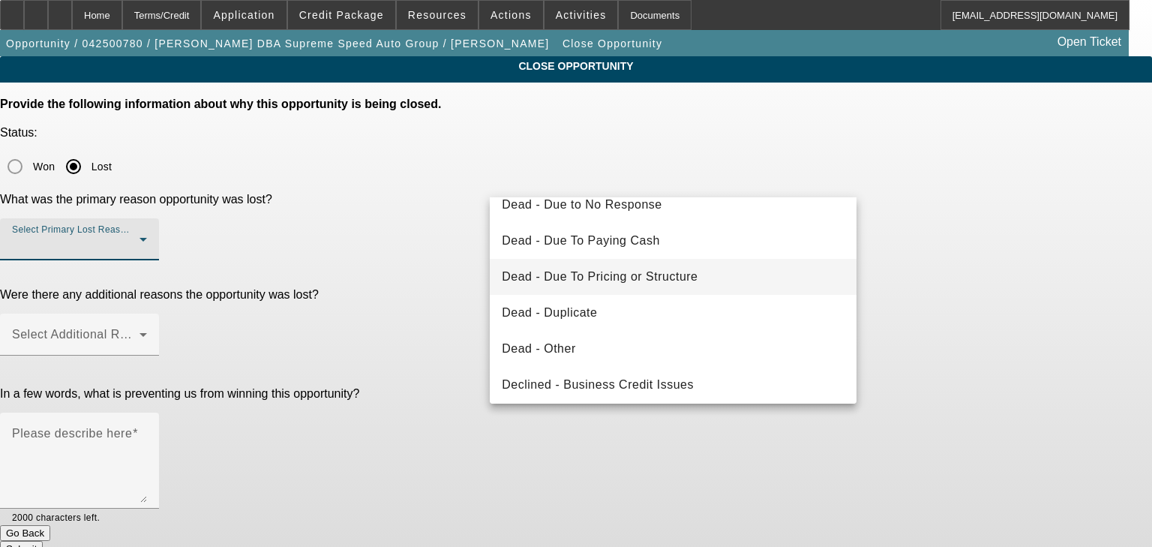
scroll to position [60, 0]
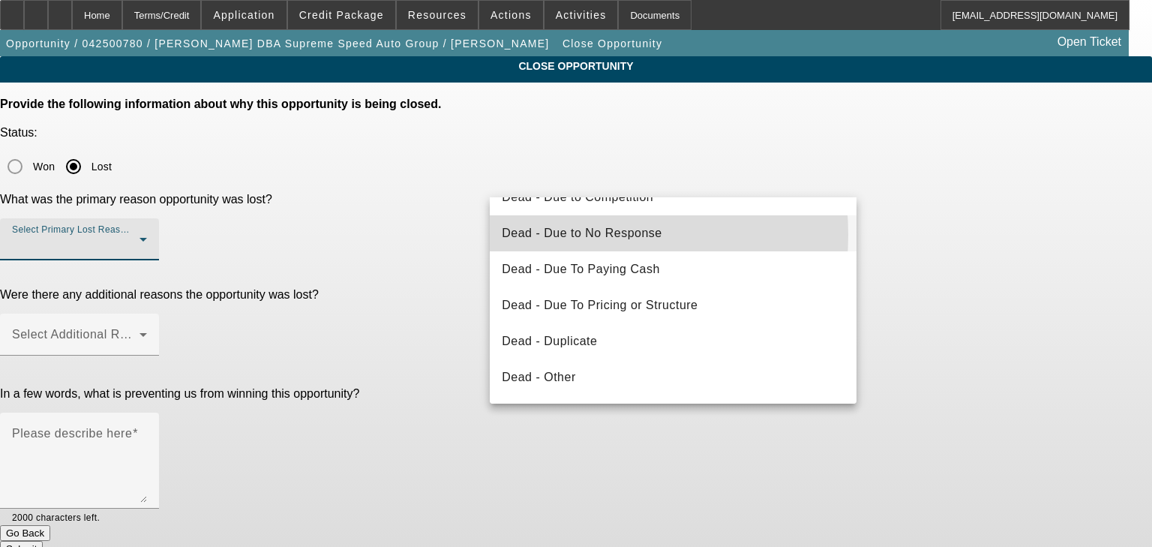
click at [556, 235] on span "Dead - Due to No Response" at bounding box center [582, 233] width 161 height 18
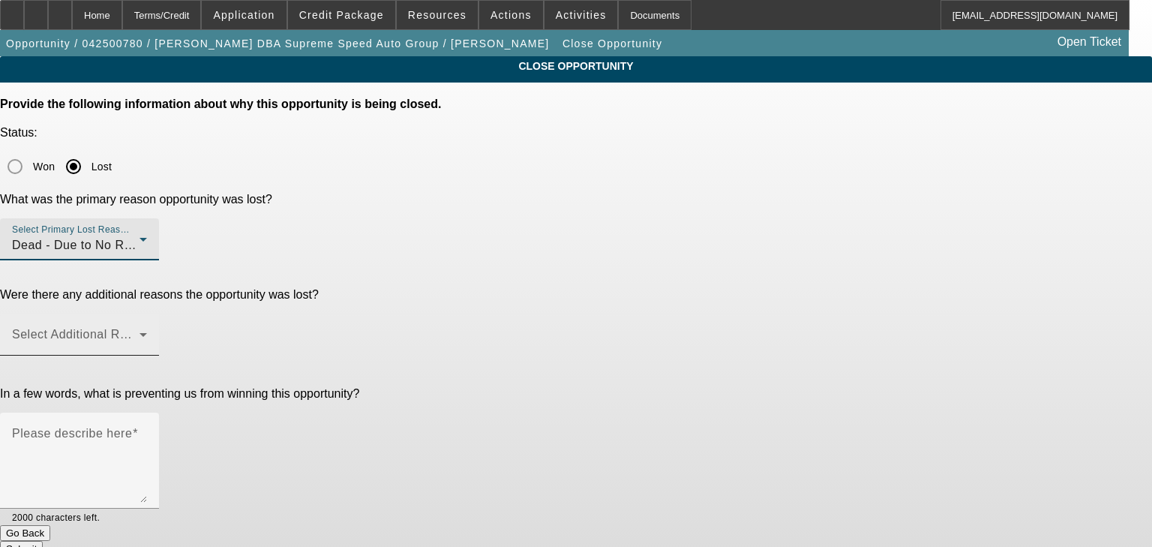
click at [140, 332] on span at bounding box center [76, 341] width 128 height 18
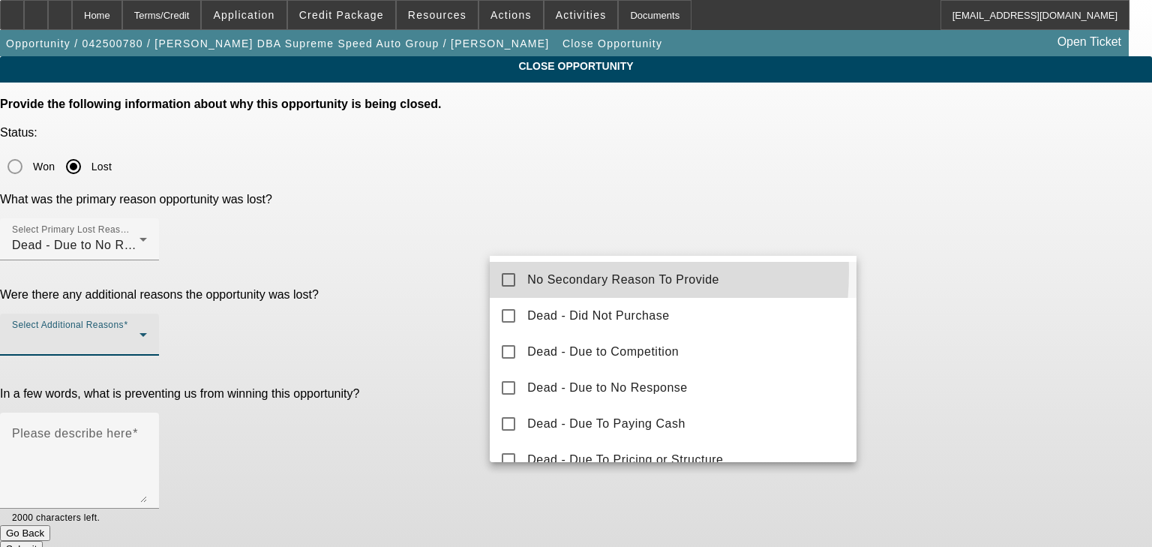
click at [498, 270] on mat-option "No Secondary Reason To Provide" at bounding box center [673, 280] width 367 height 36
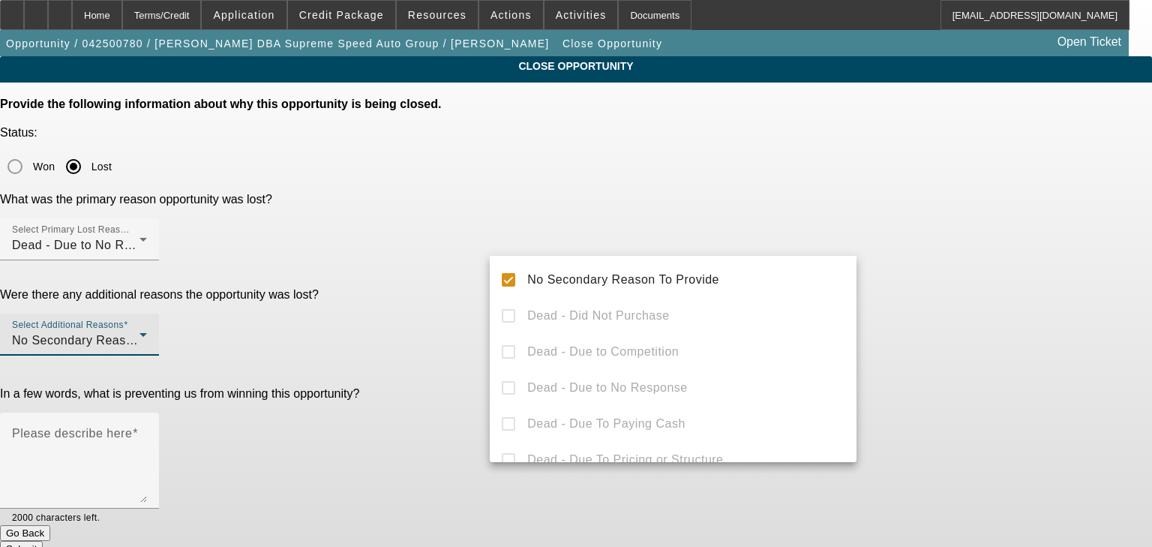
drag, startPoint x: 399, startPoint y: 300, endPoint x: 476, endPoint y: 304, distance: 76.6
click at [402, 299] on div at bounding box center [576, 273] width 1152 height 547
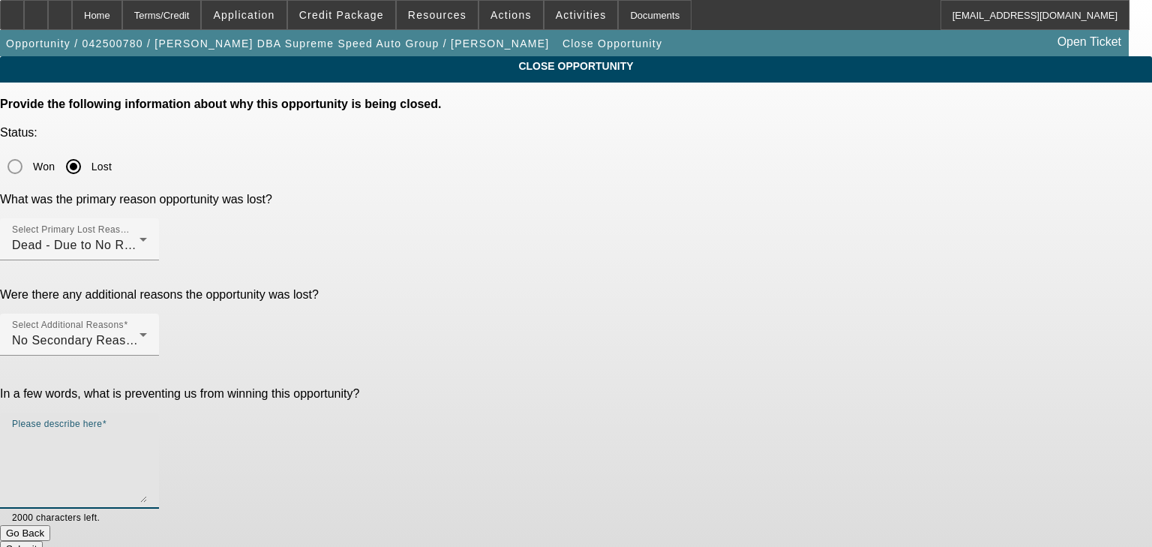
click at [147, 431] on textarea "Please describe here" at bounding box center [79, 467] width 135 height 72
type textarea "No Response"
click at [741, 541] on div "Submit" at bounding box center [576, 549] width 1152 height 16
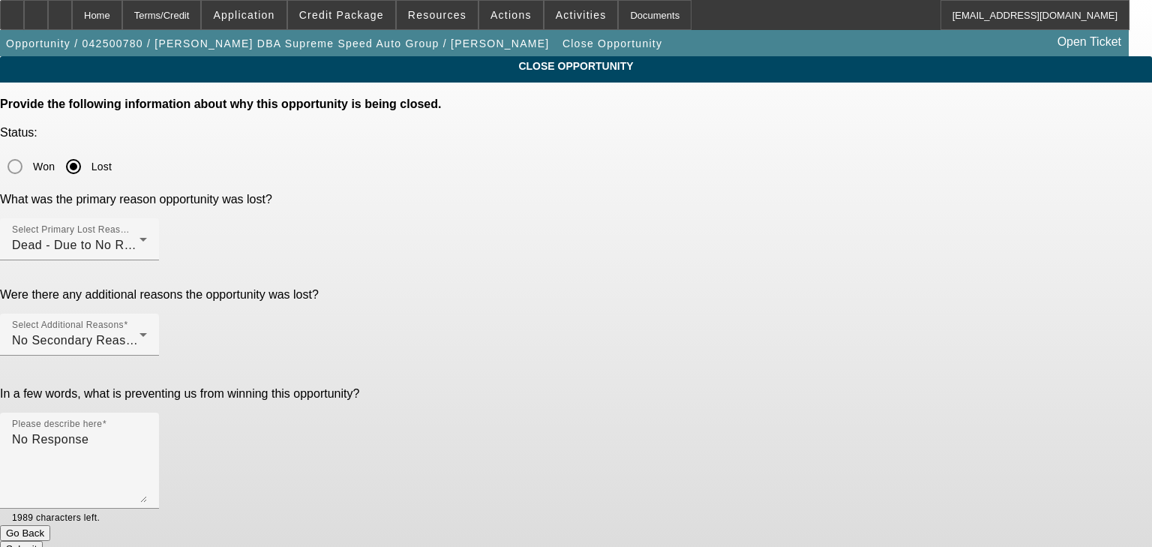
click at [43, 541] on button "Submit" at bounding box center [21, 549] width 43 height 16
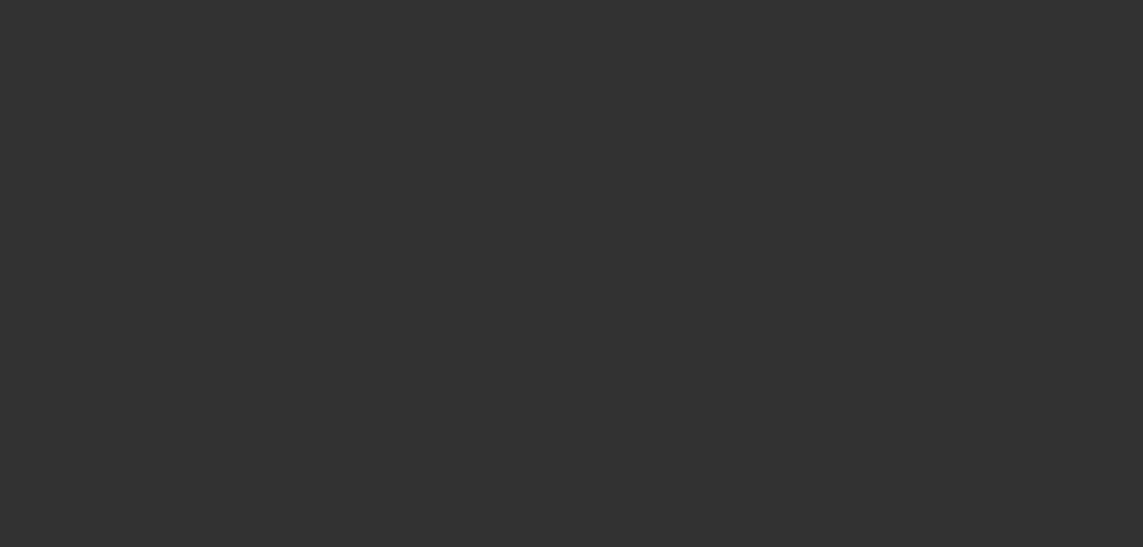
select select "0"
select select "2"
select select "0"
select select "6"
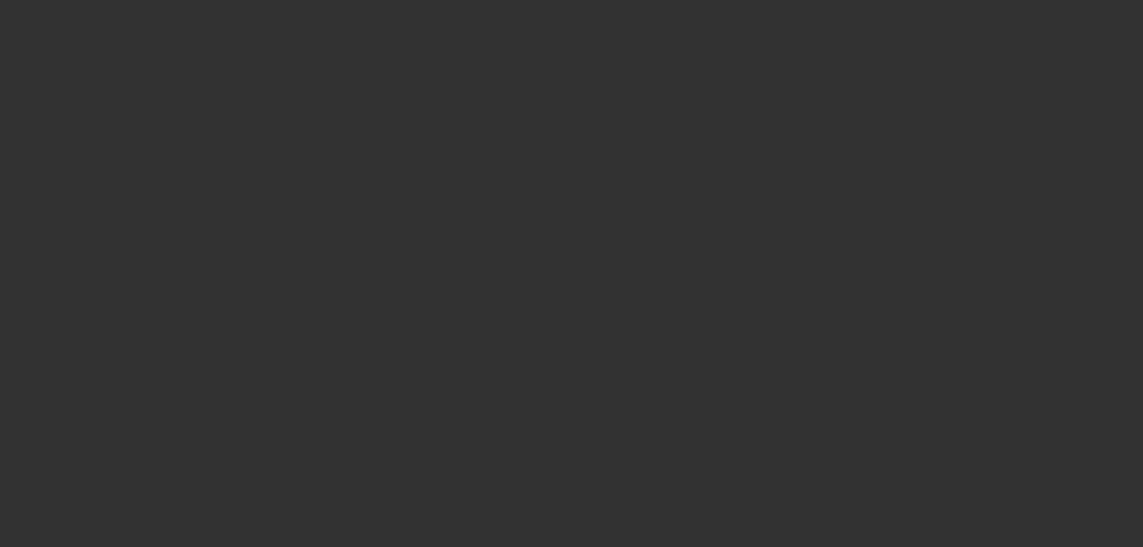
select select "0"
select select "2"
select select "0"
select select "6"
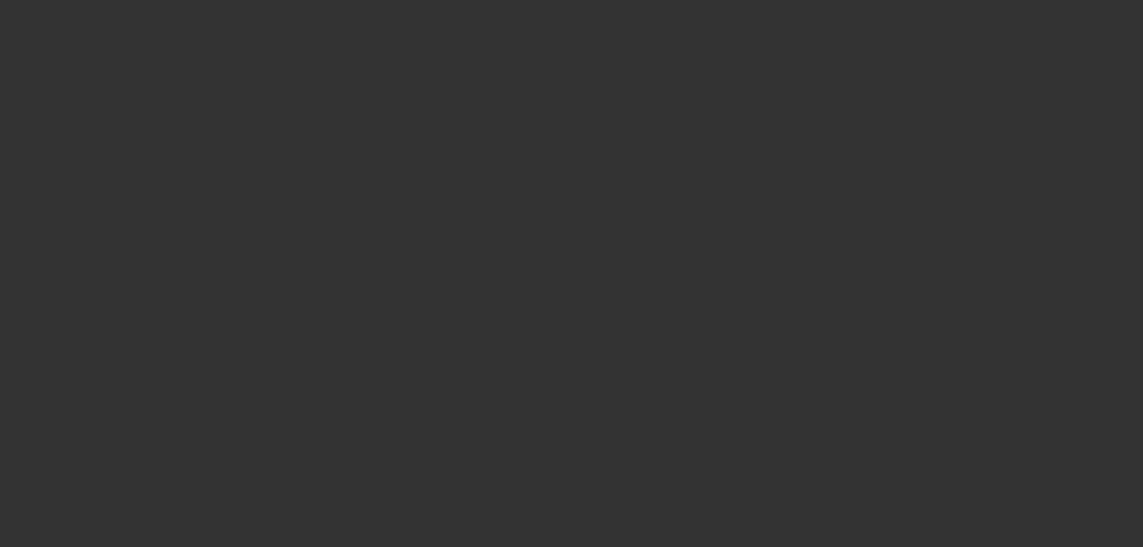
select select "0"
select select "2"
select select "0"
select select "6"
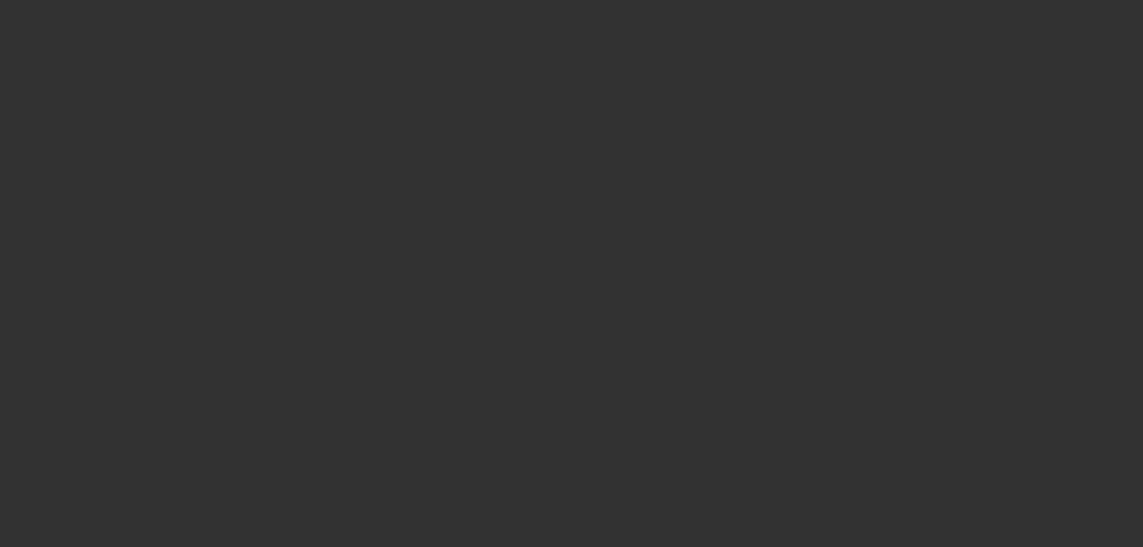
select select "0"
select select "2"
select select "0"
select select "6"
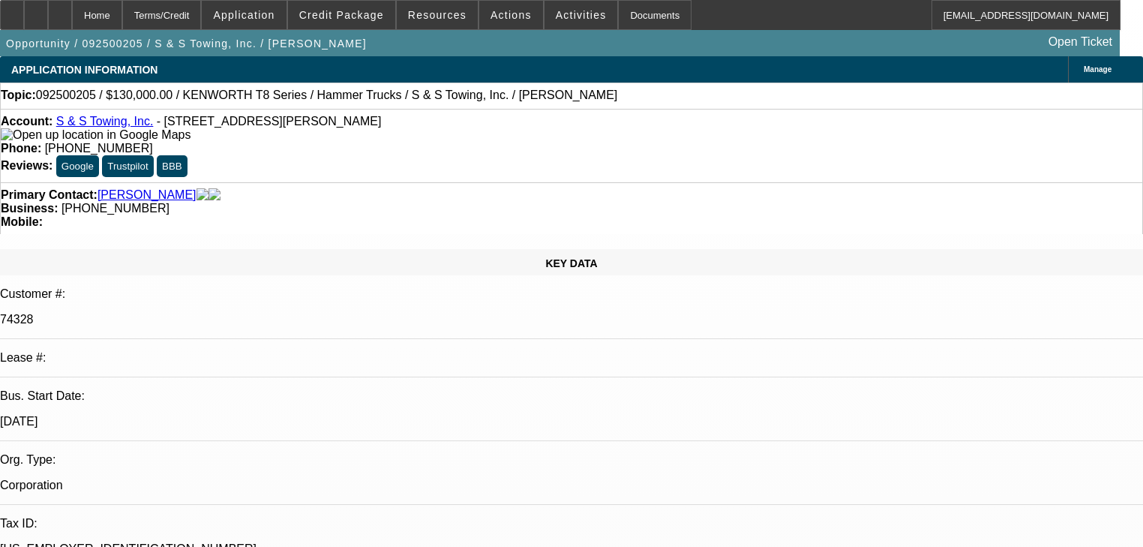
select select "0"
select select "2"
select select "0"
select select "6"
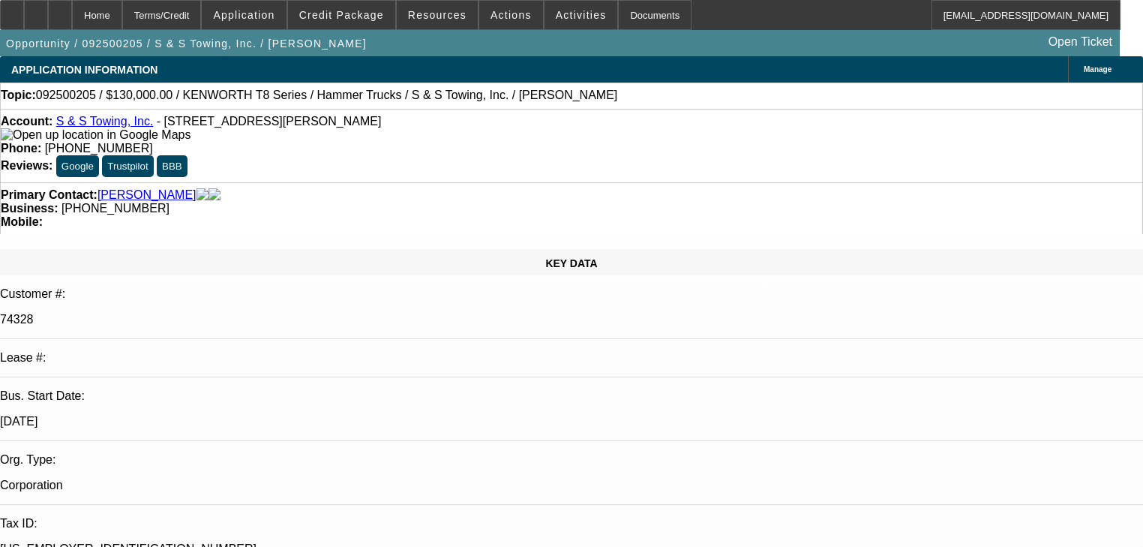
select select "0"
select select "2"
select select "0"
select select "6"
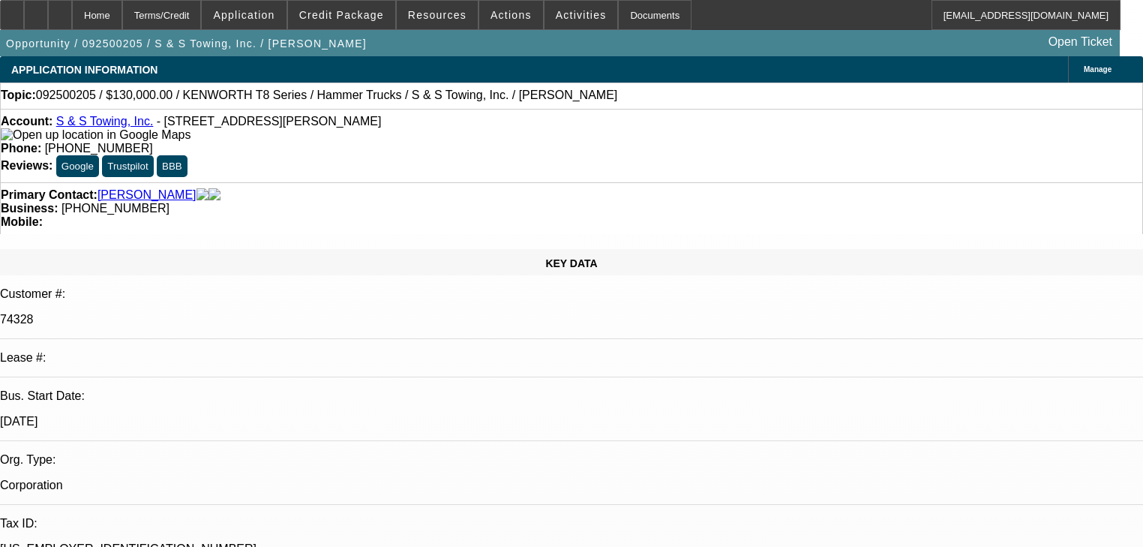
select select "0"
select select "2"
select select "0"
select select "6"
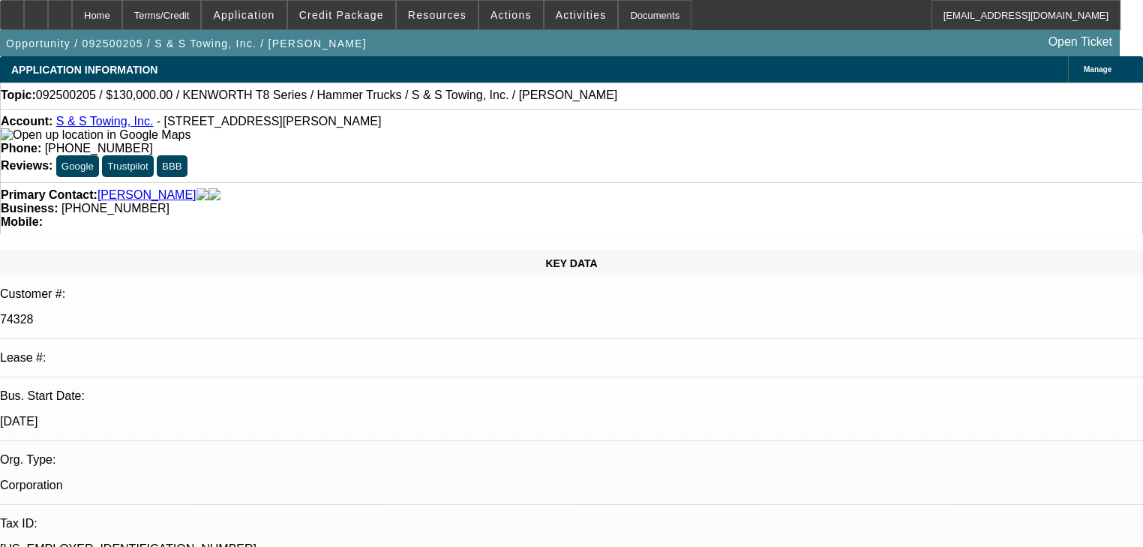
select select "0"
select select "2"
select select "0"
select select "6"
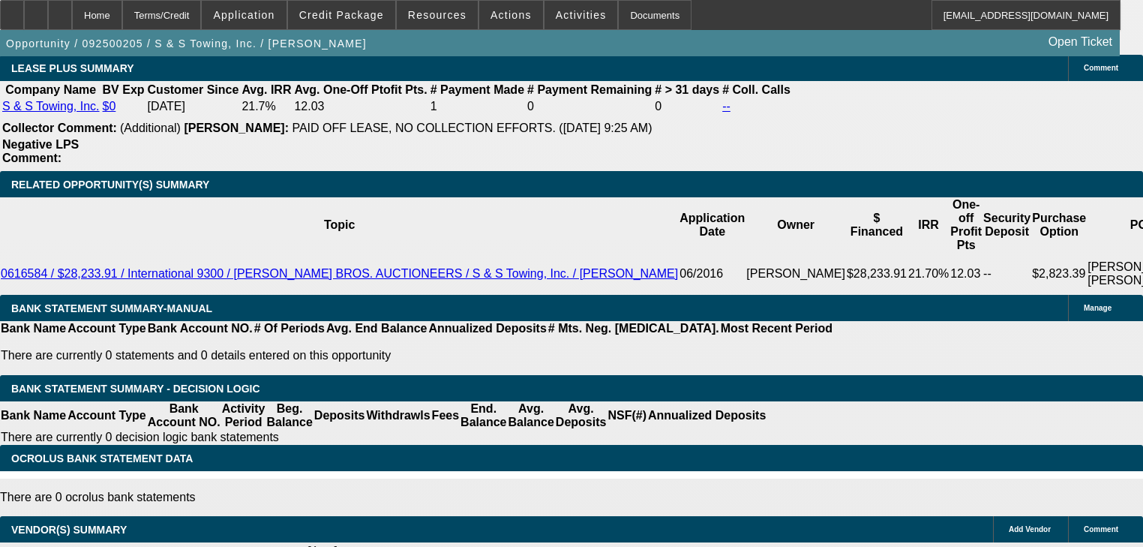
scroll to position [2641, 0]
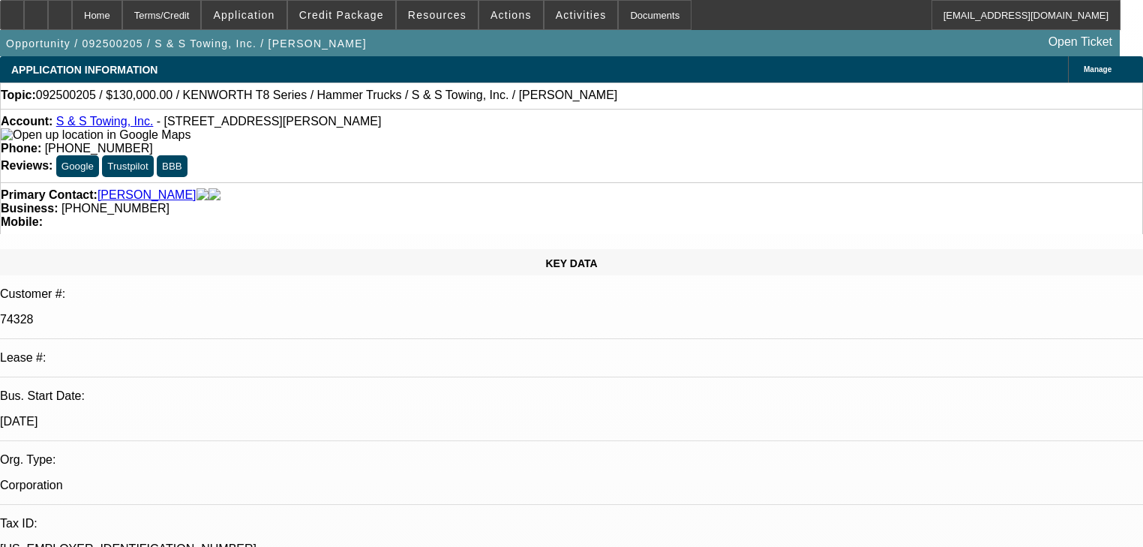
select select "0"
select select "2"
select select "0"
select select "6"
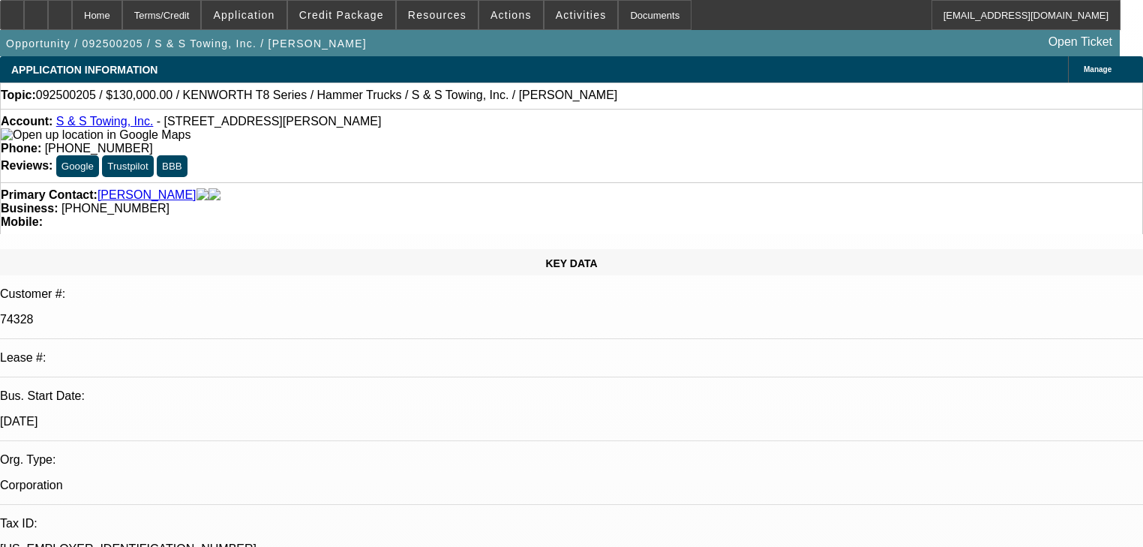
select select "0"
select select "2"
select select "0"
select select "6"
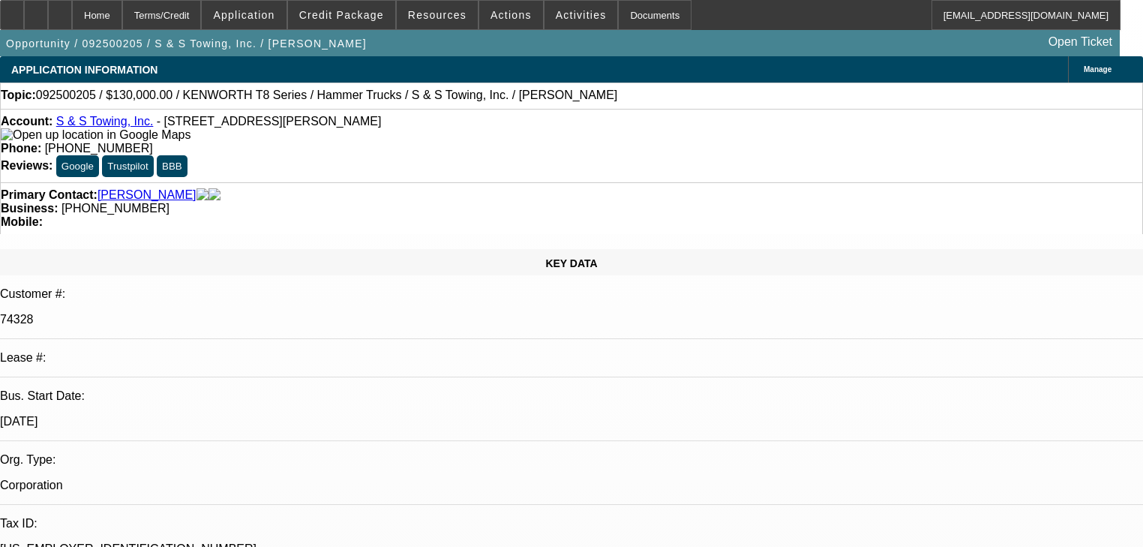
select select "0"
select select "2"
select select "0"
select select "6"
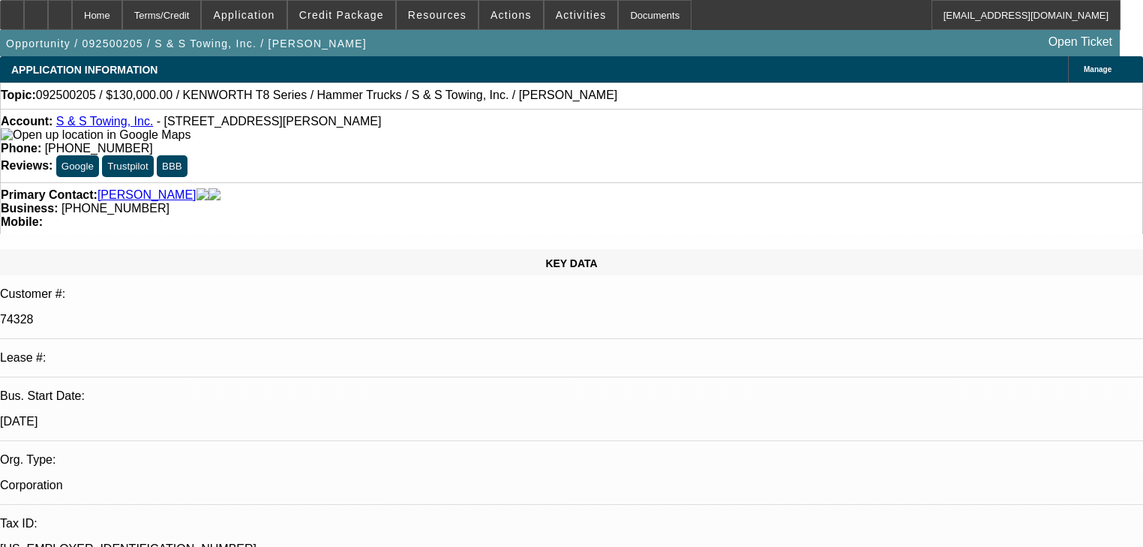
select select "0"
select select "2"
select select "0"
select select "6"
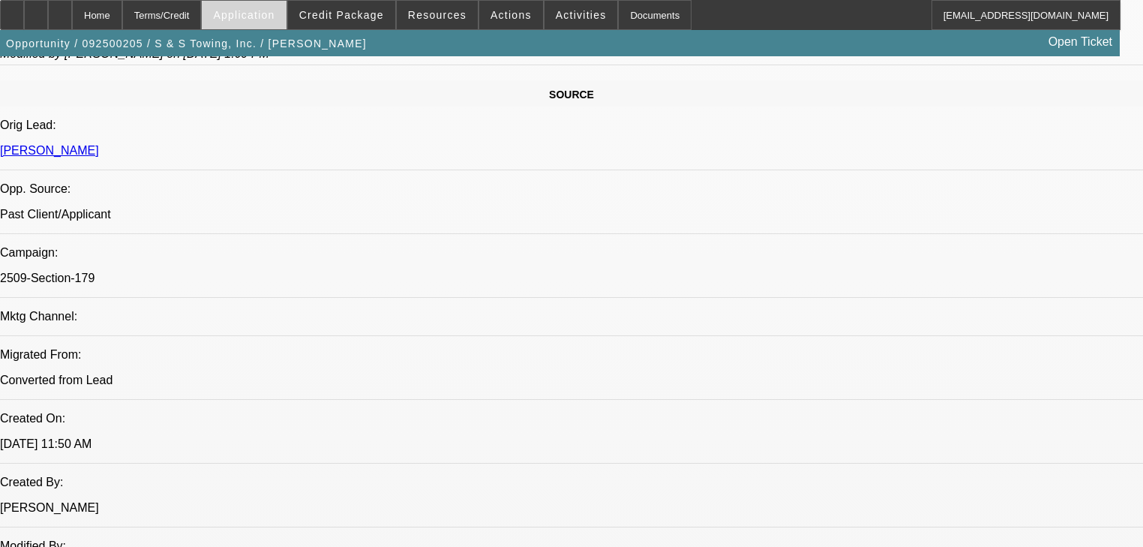
scroll to position [900, 0]
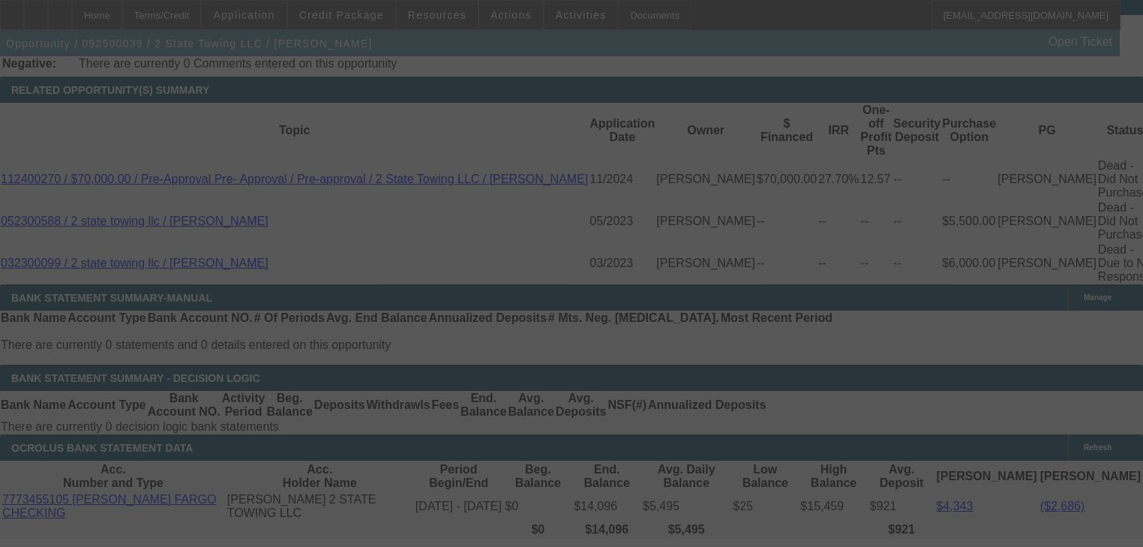
scroll to position [2515, 0]
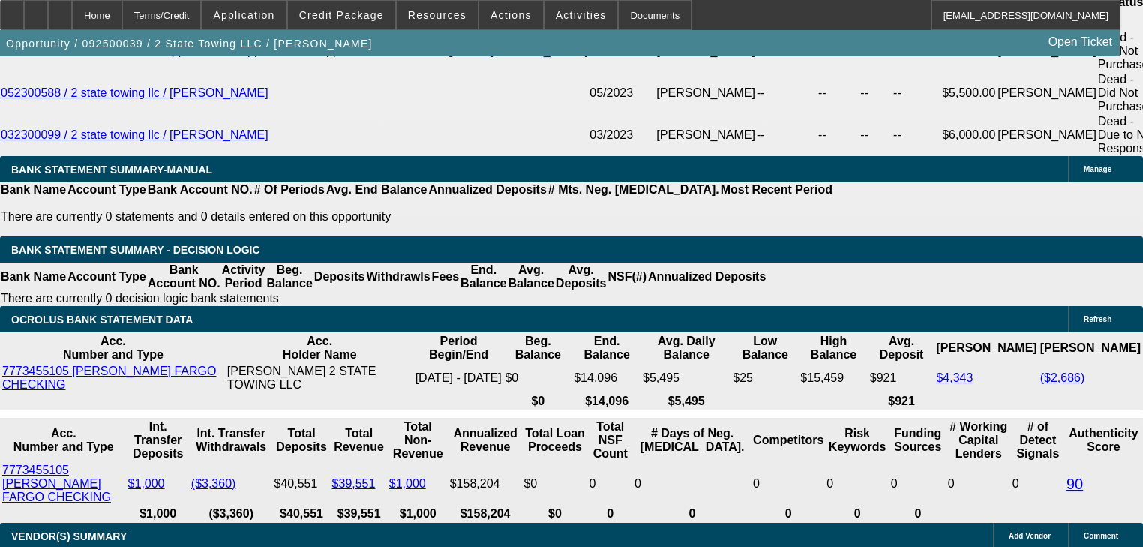
select select "0.15"
select select "2"
select select "0"
select select "6"
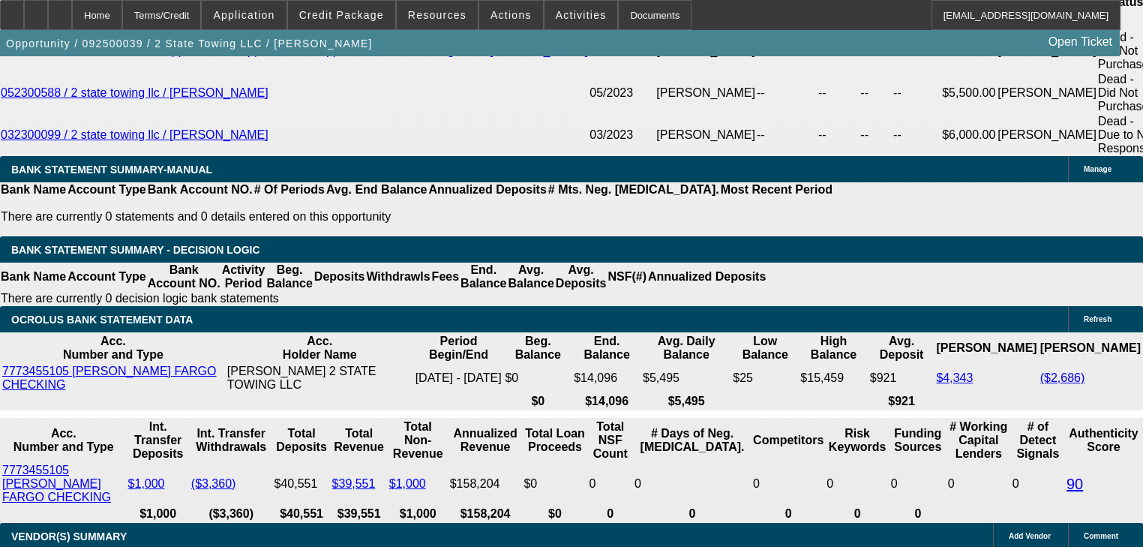
select select "0.1"
select select "2"
select select "0"
select select "6"
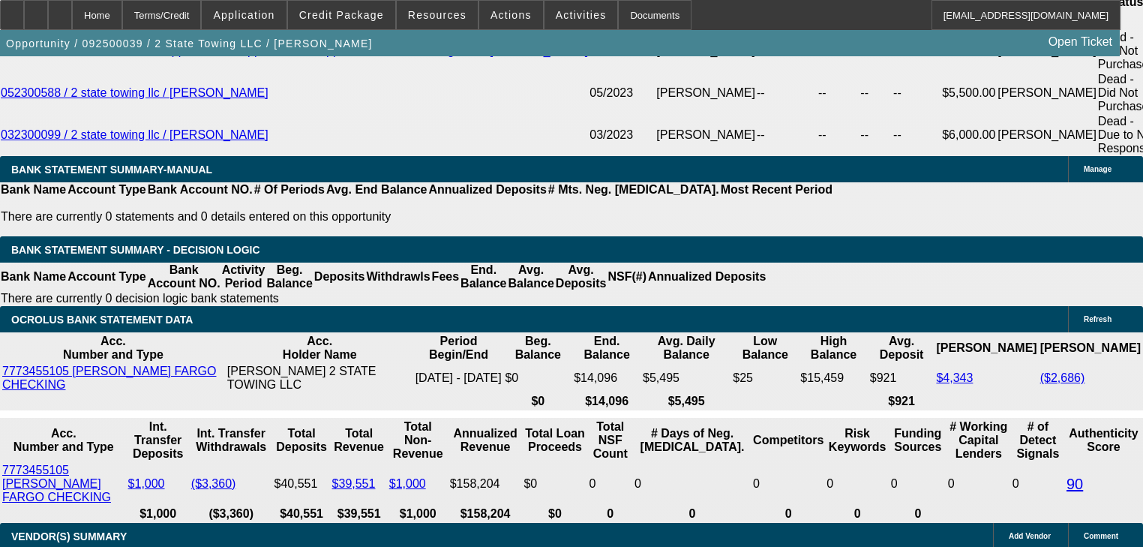
select select "0.15"
select select "2"
select select "0"
select select "6"
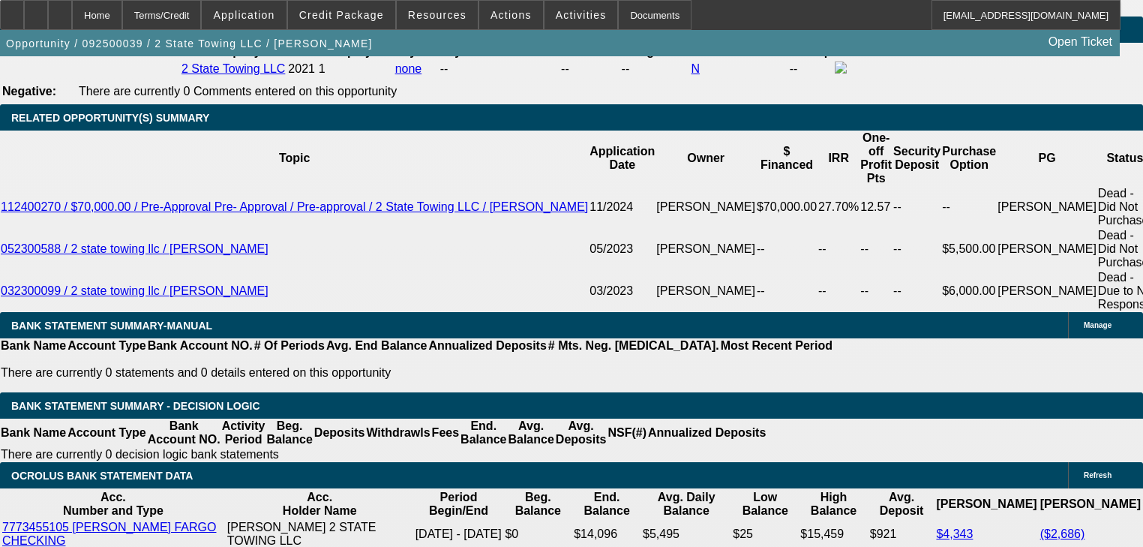
scroll to position [2359, 0]
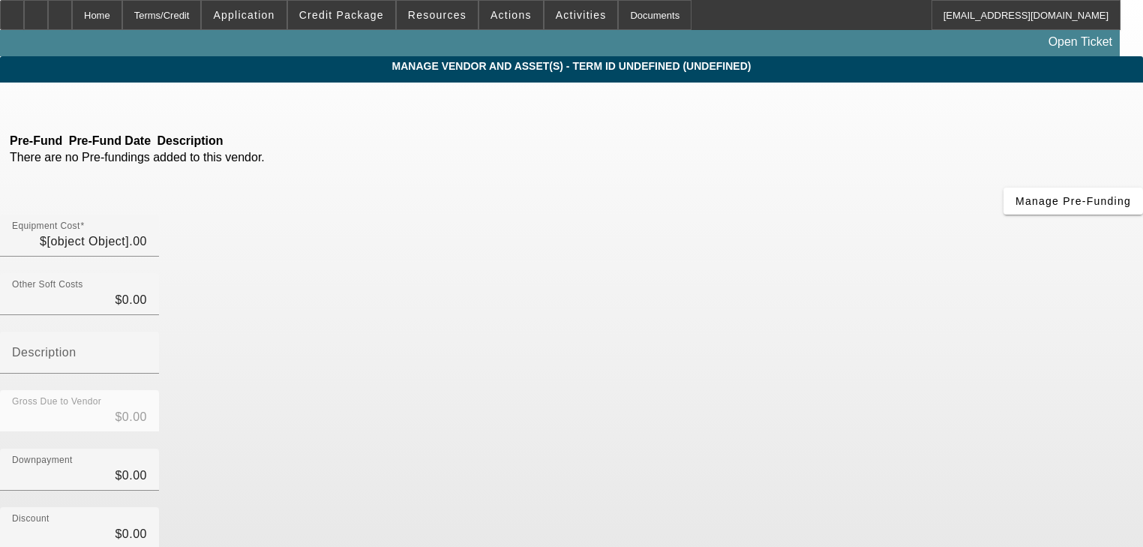
type input "$83,000.00"
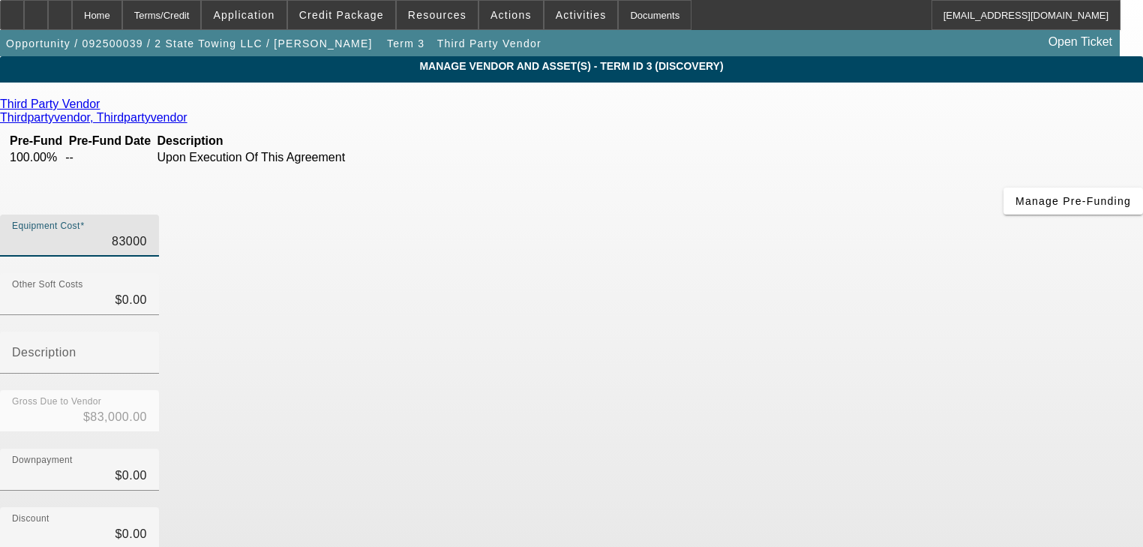
click at [147, 233] on input "83000" at bounding box center [79, 242] width 135 height 18
type input "5"
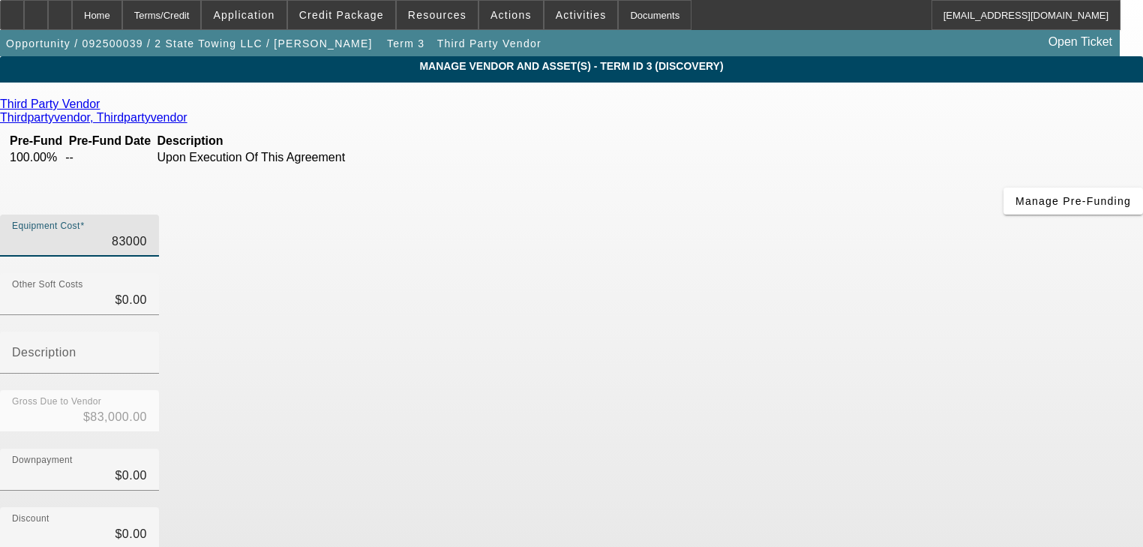
type input "$5.00"
type input "55"
type input "$55.00"
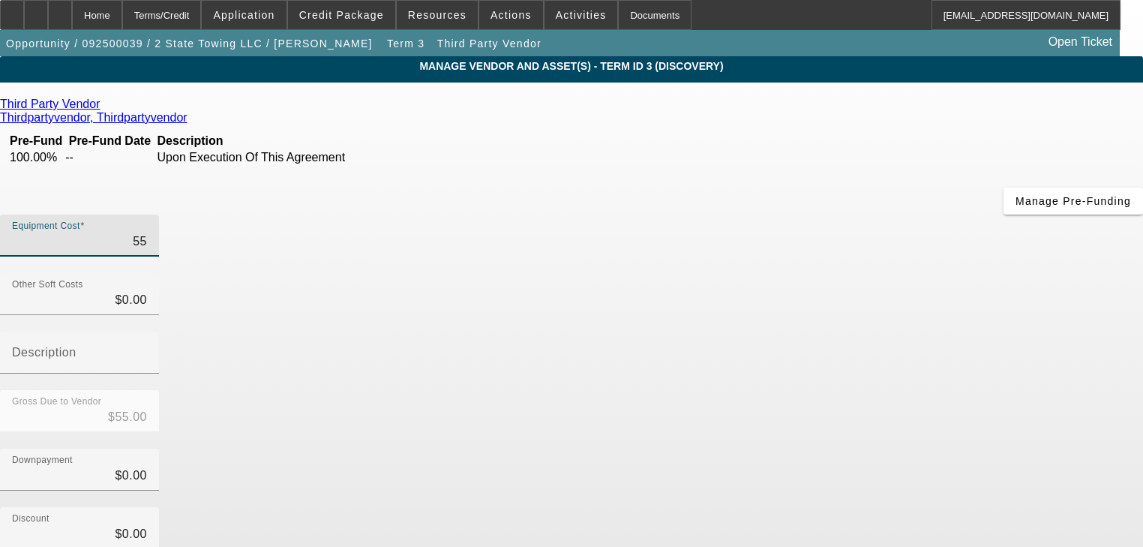
type input "550"
type input "$550.00"
type input "5500"
type input "$5,500.00"
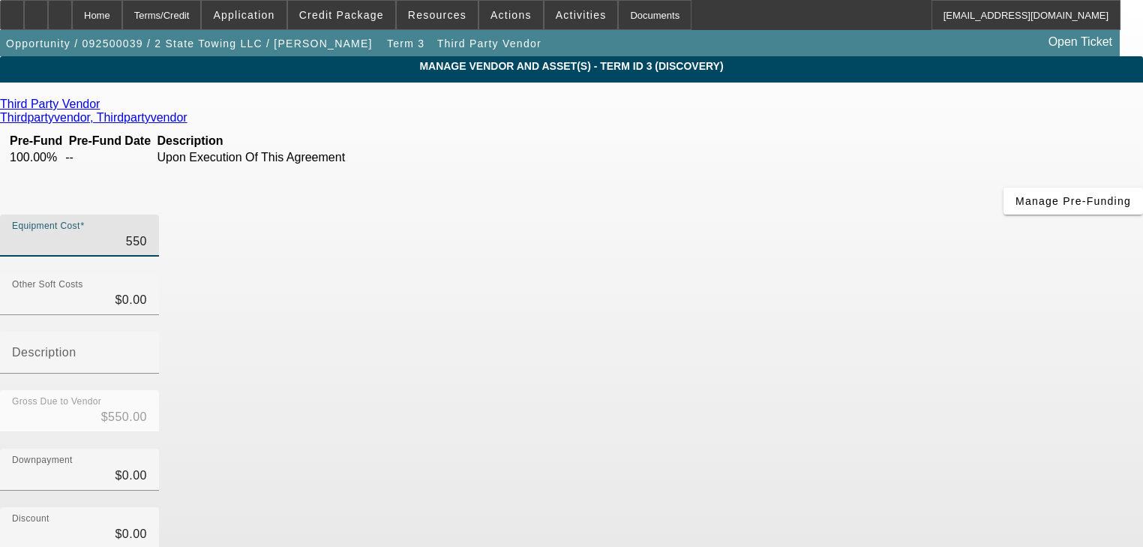
type input "$5,500.00"
type input "55000"
type input "$55,000.00"
type input "550000"
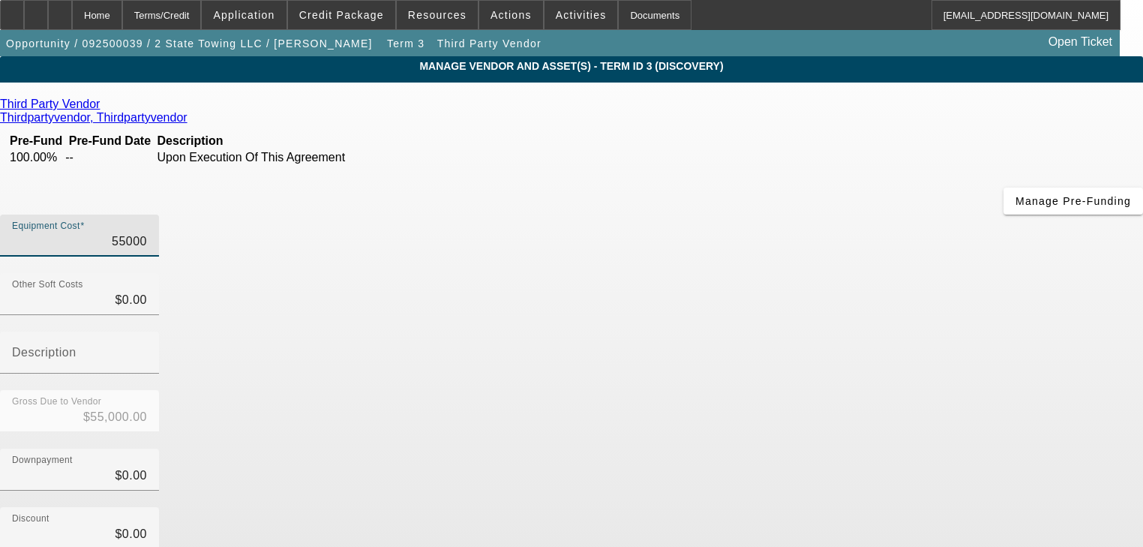
type input "$550,000.00"
type input "55000"
type input "$55,000.00"
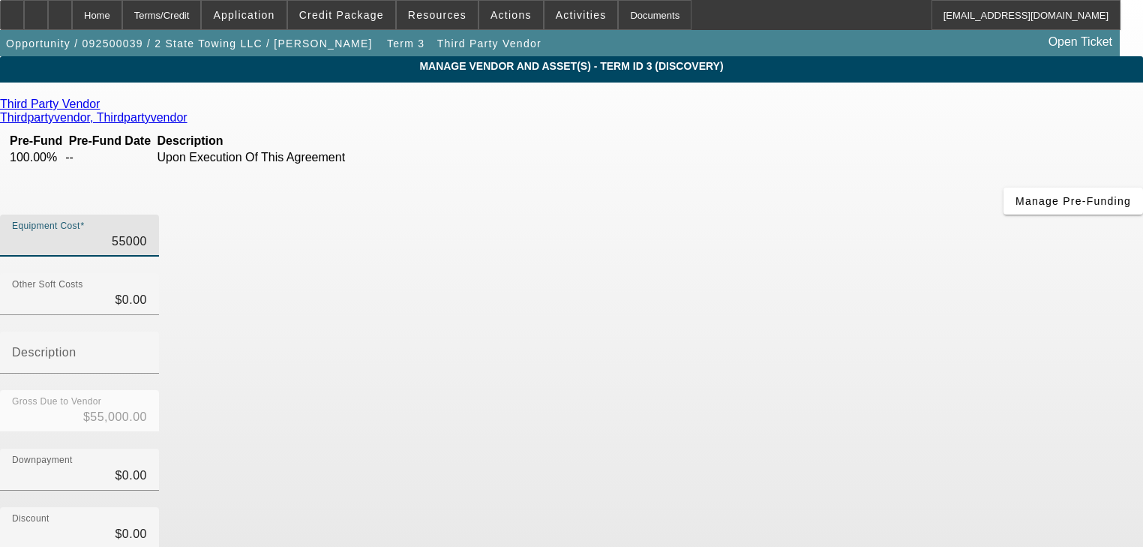
type input "$55,000.00"
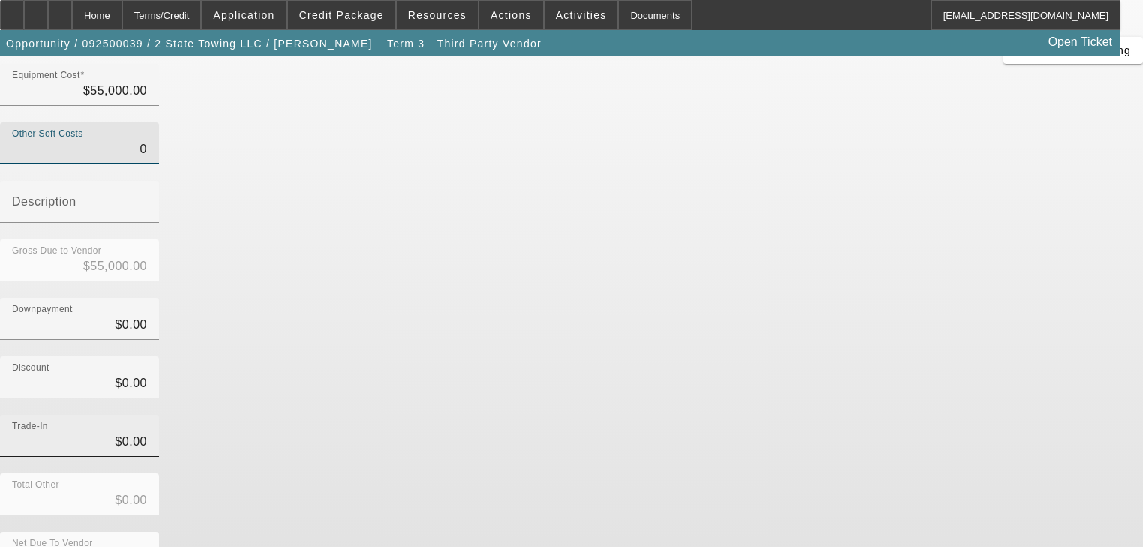
scroll to position [153, 0]
type input "$0.00"
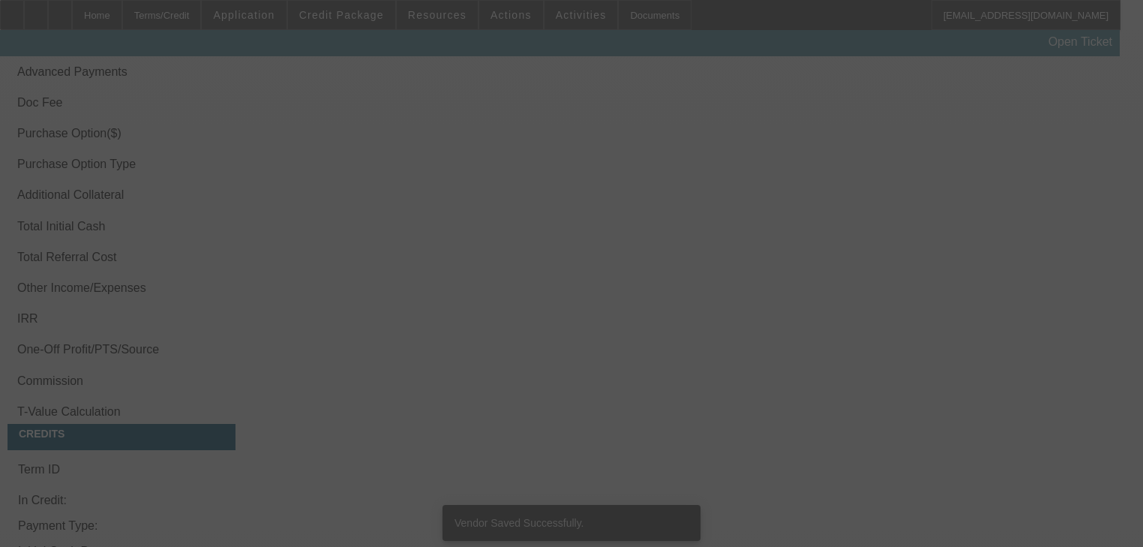
scroll to position [2341, 0]
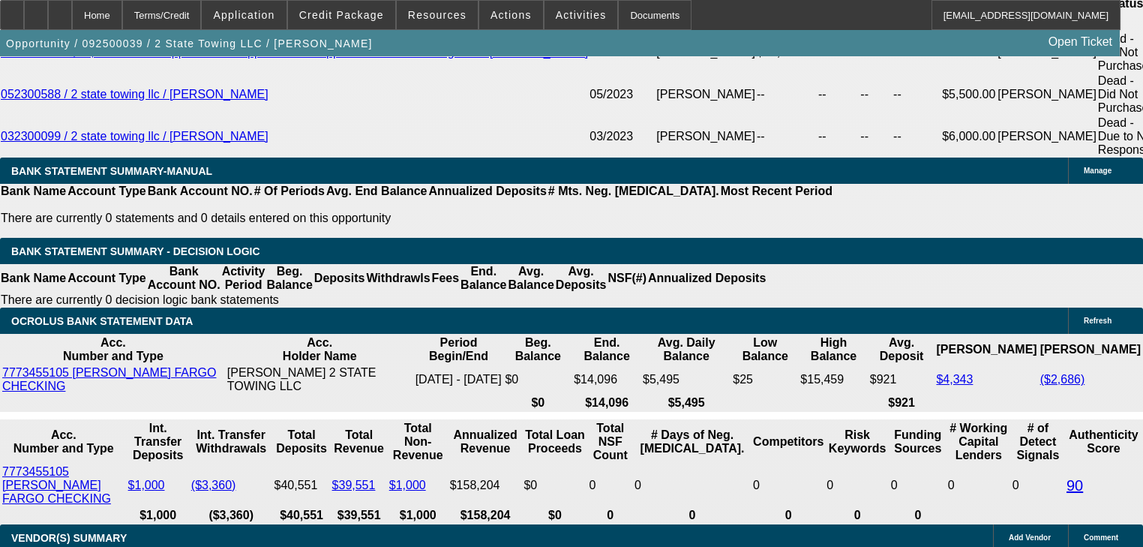
select select "0.15"
select select "2"
select select "0"
select select "6"
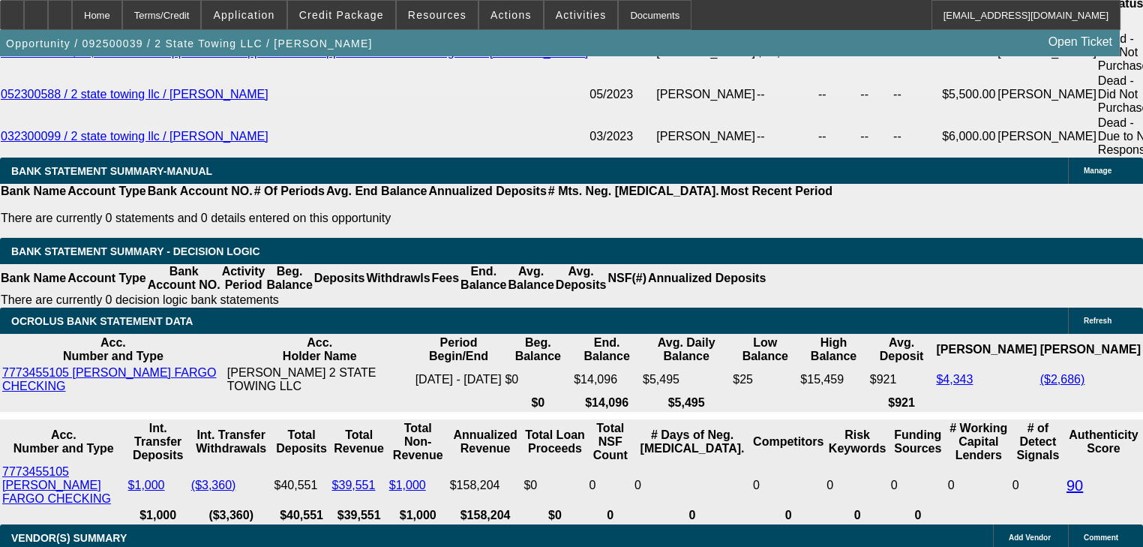
select select "0.1"
select select "2"
select select "0"
select select "6"
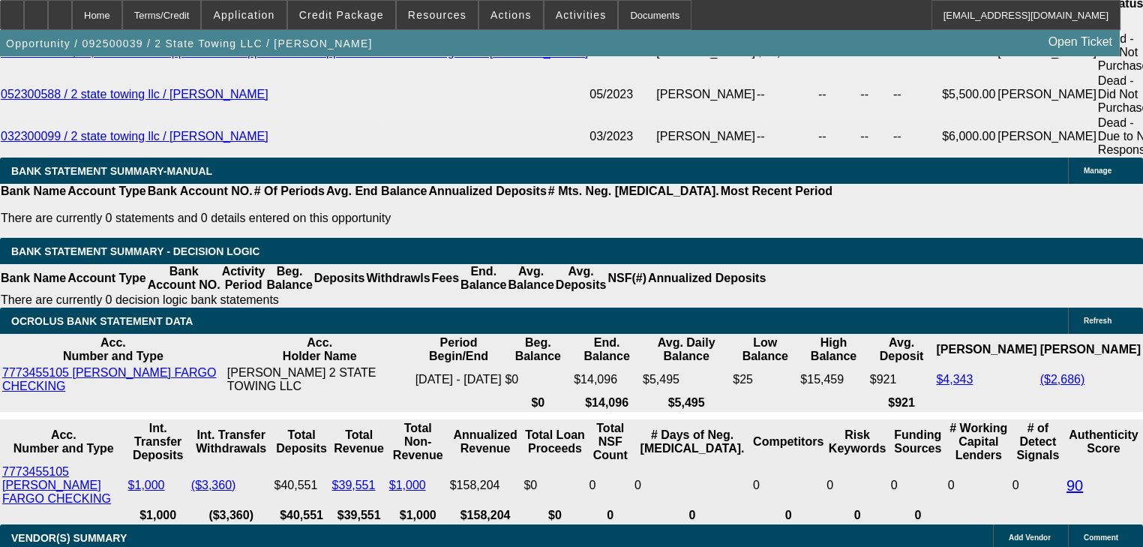
select select "0.15"
select select "2"
select select "0"
select select "6"
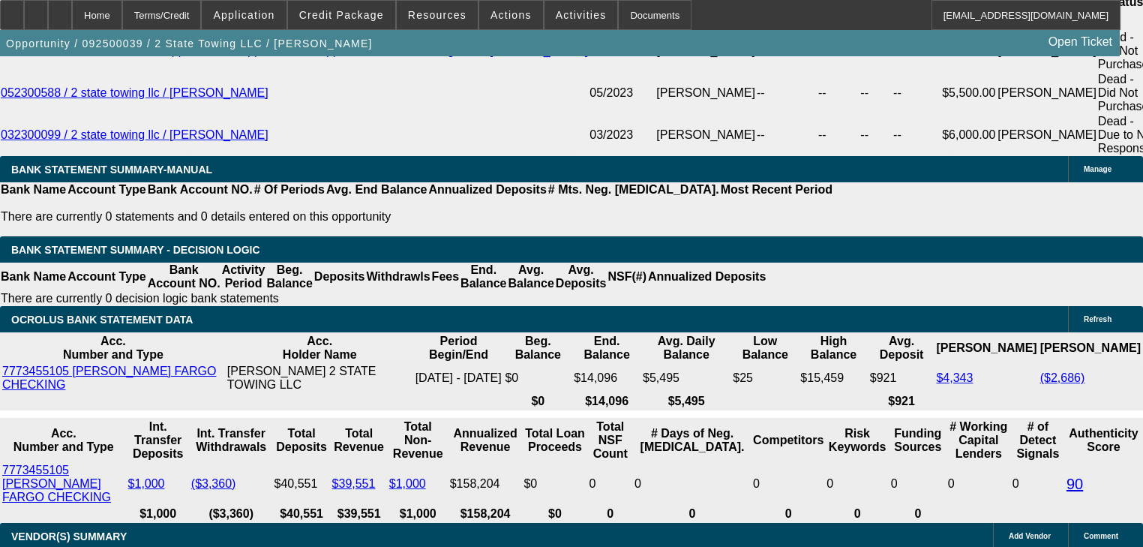
scroll to position [2575, 0]
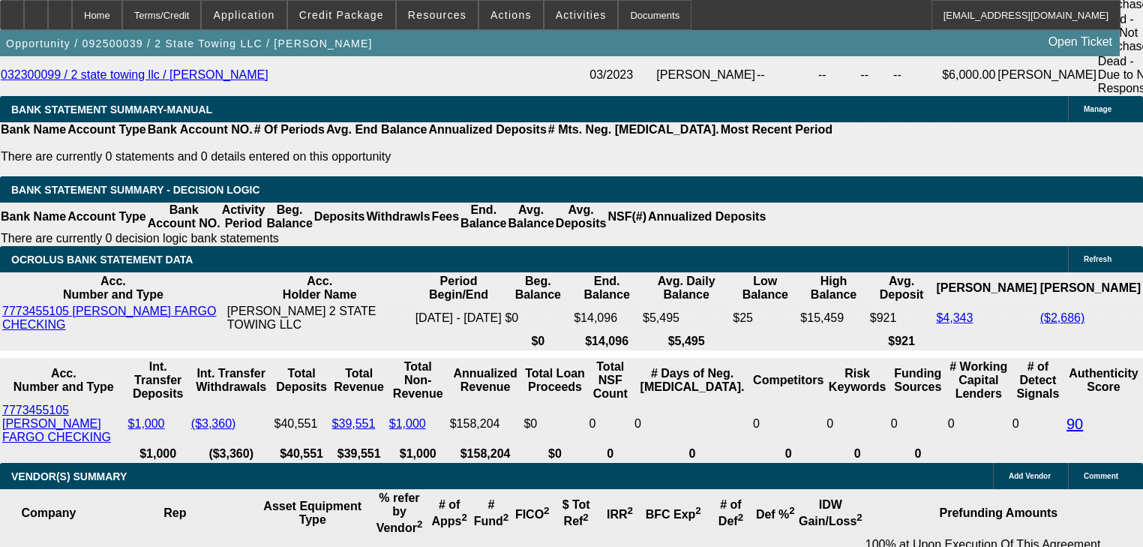
type input "UNKNOWN"
type input "3"
type input "$32,474.20"
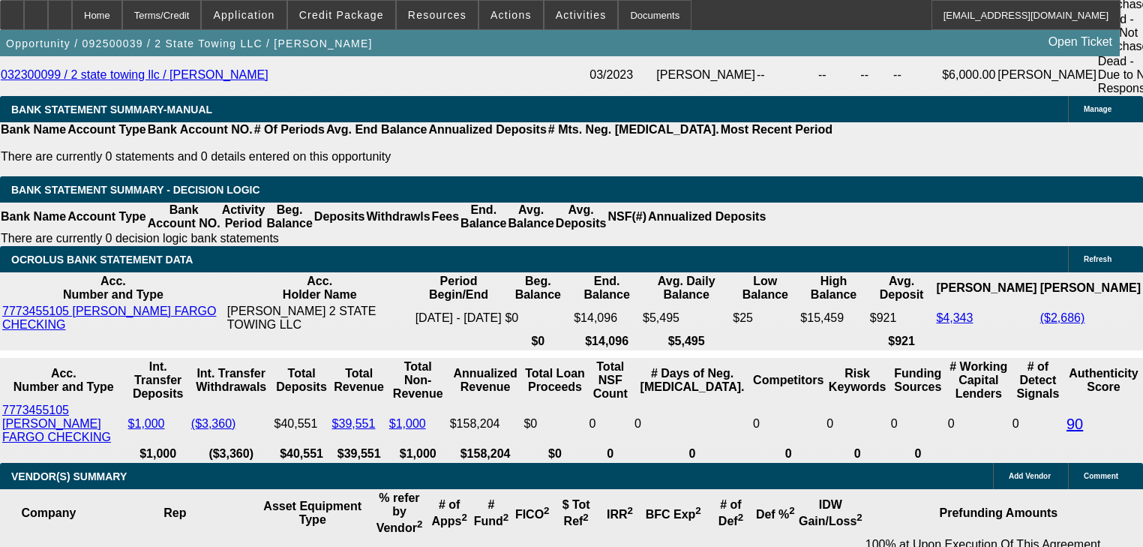
type input "$16,237.10"
type input "36"
type input "$3,717.54"
type input "$1,858.77"
type input "36"
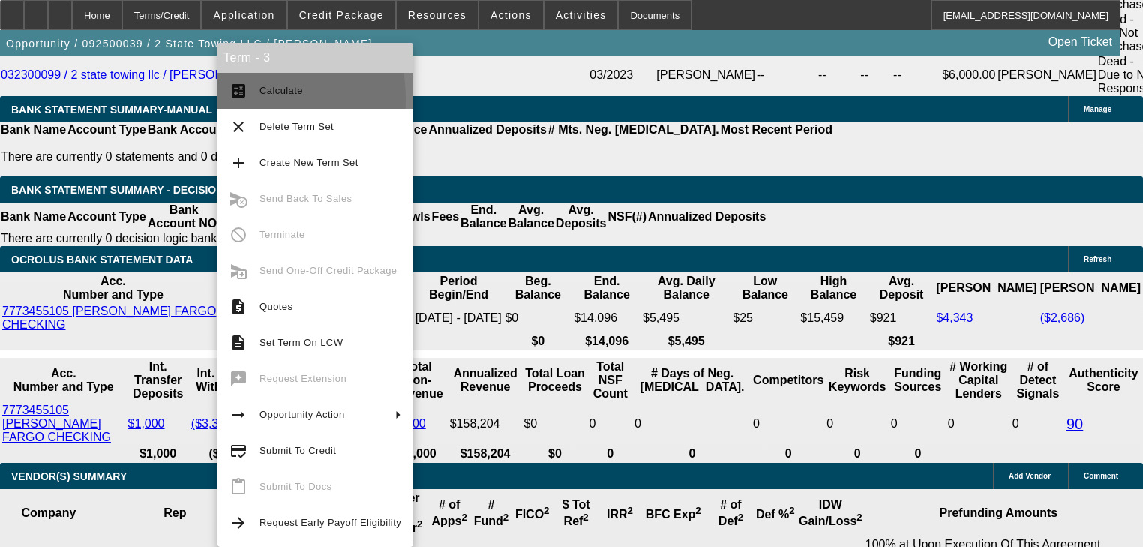
click at [225, 100] on button "calculate Calculate" at bounding box center [316, 91] width 196 height 36
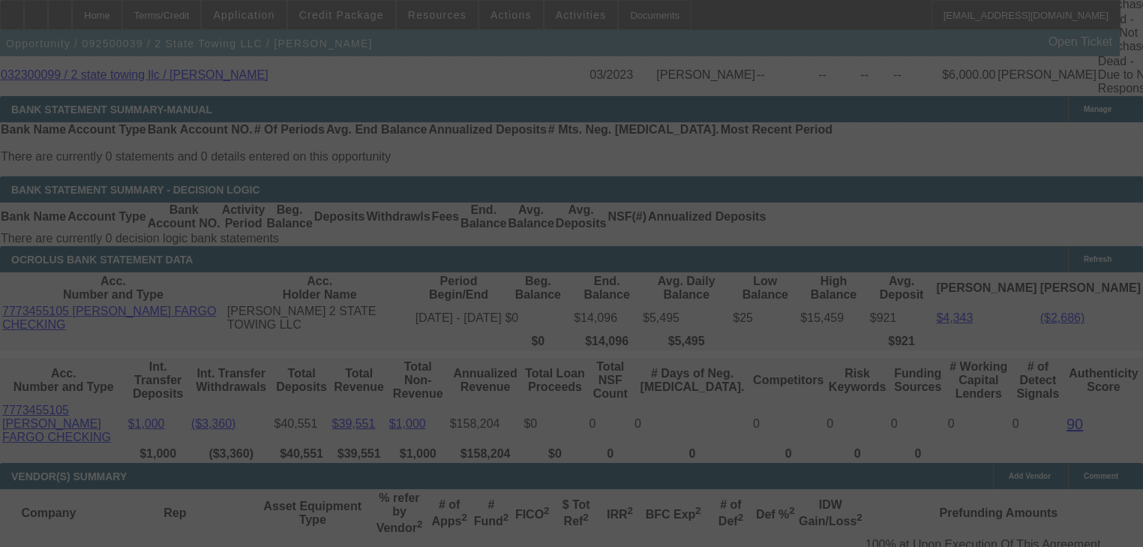
select select "0.15"
select select "2"
select select "0"
select select "6"
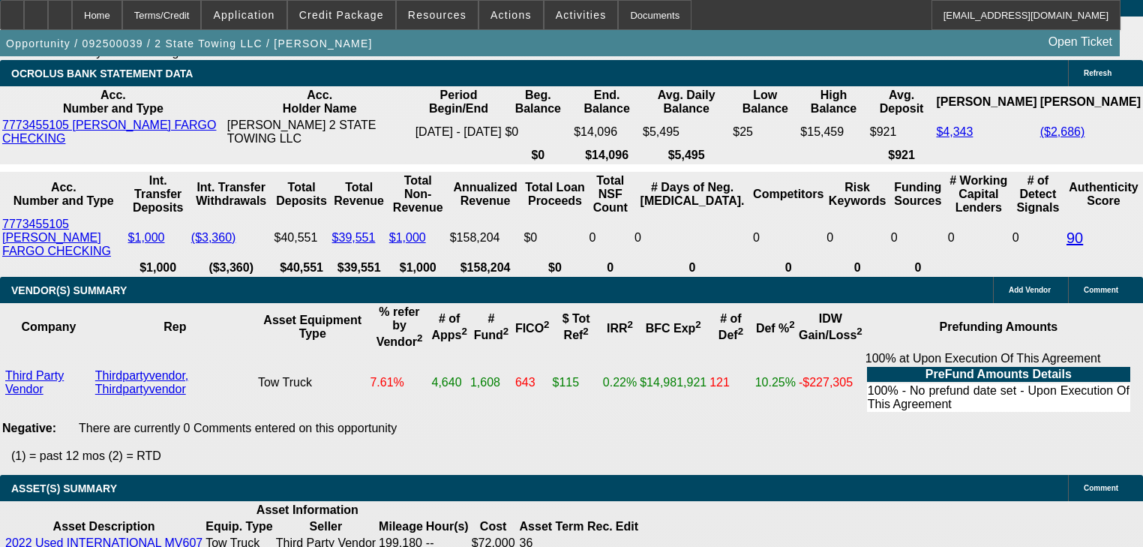
scroll to position [2635, 0]
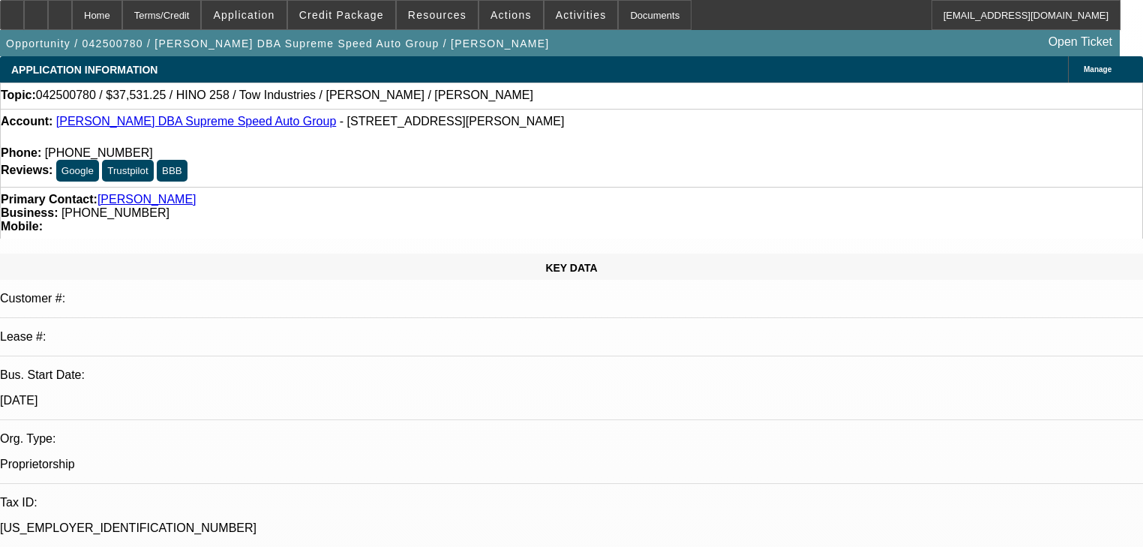
select select "0"
select select "2"
select select "0"
select select "6"
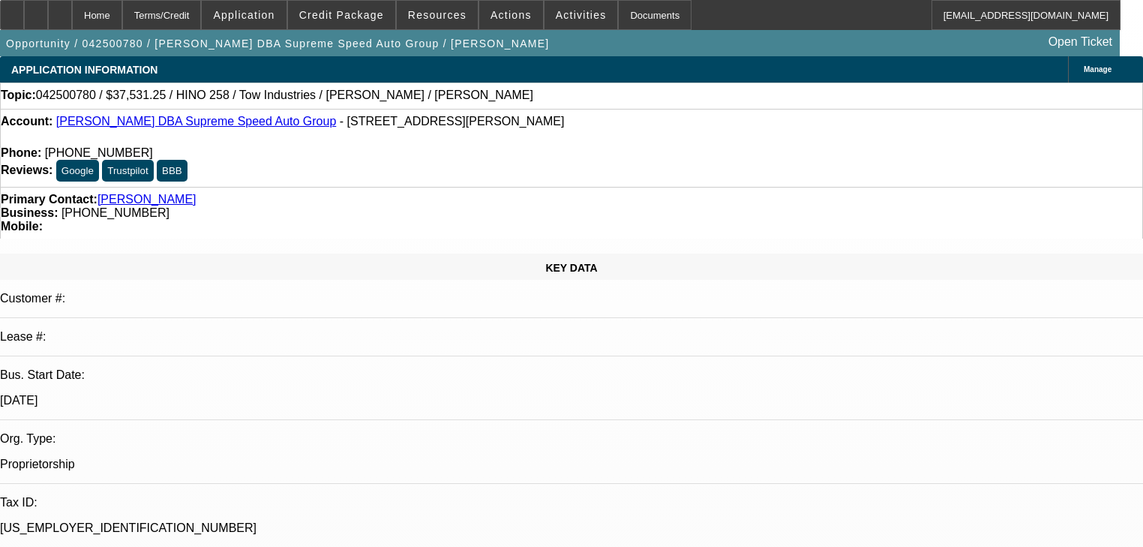
select select "0"
select select "2"
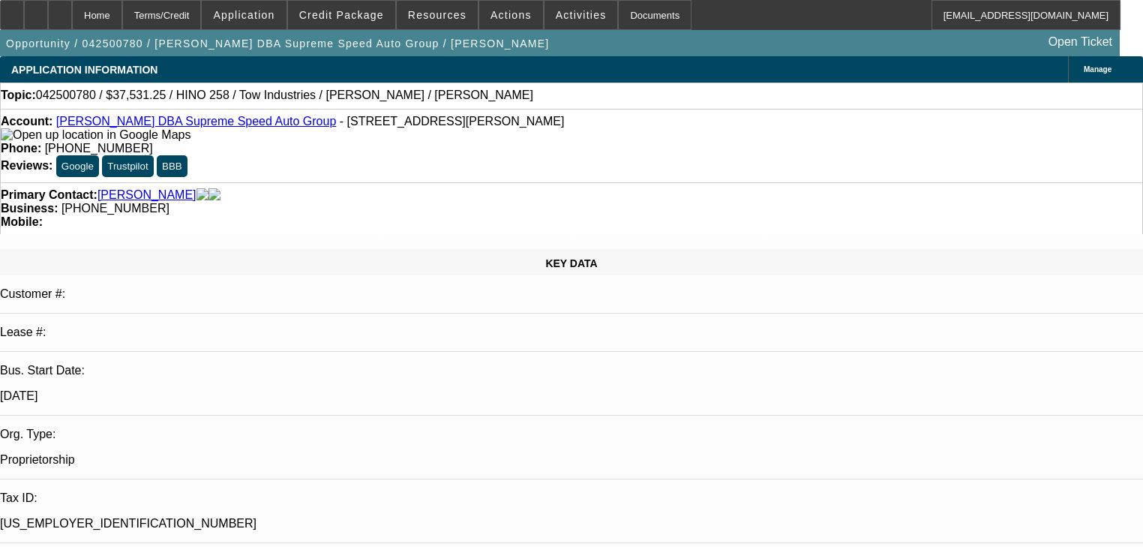
select select "2"
select select "0"
select select "6"
select select "0"
select select "2"
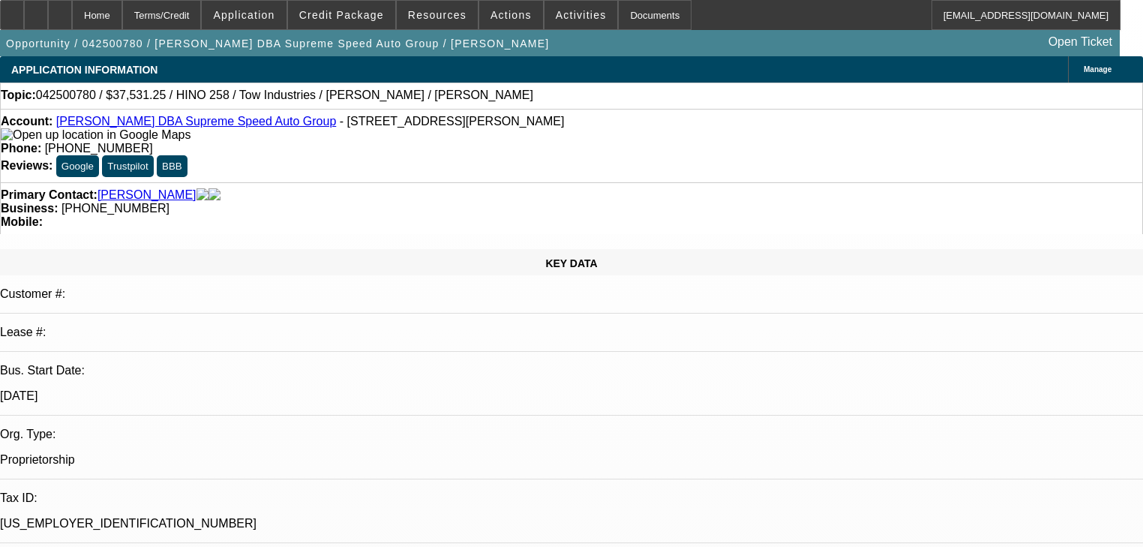
select select "2"
select select "0"
select select "6"
select select "0"
select select "2"
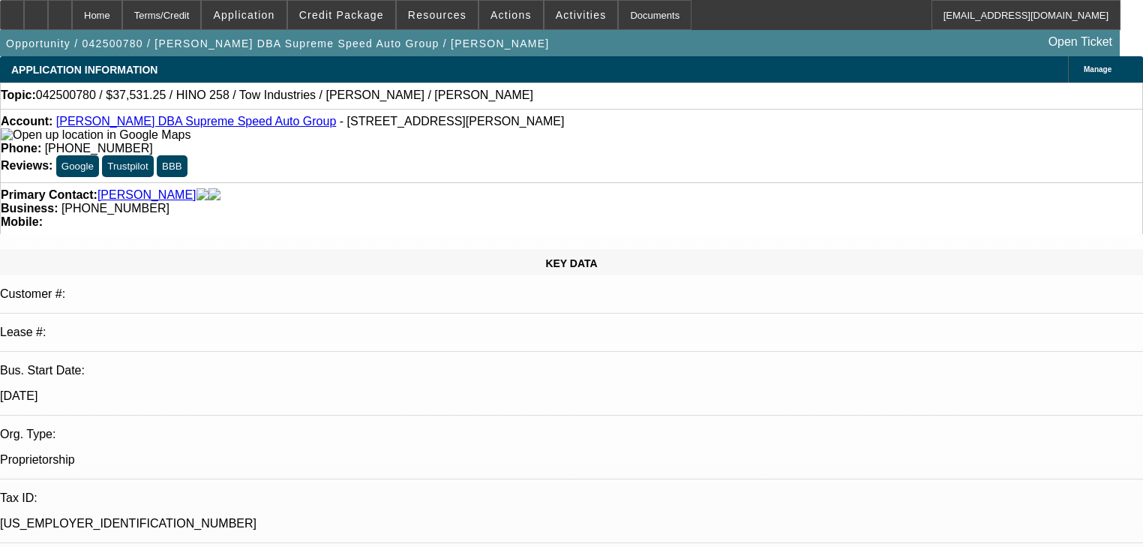
select select "2"
select select "0"
select select "6"
click at [500, 27] on span at bounding box center [511, 15] width 64 height 36
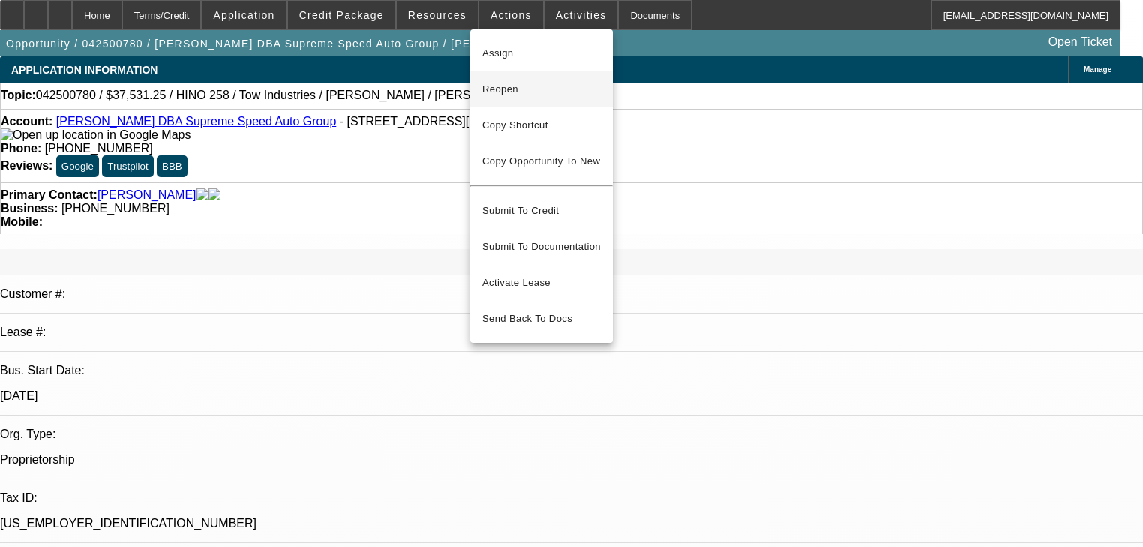
click at [523, 86] on span "Reopen" at bounding box center [541, 89] width 119 height 18
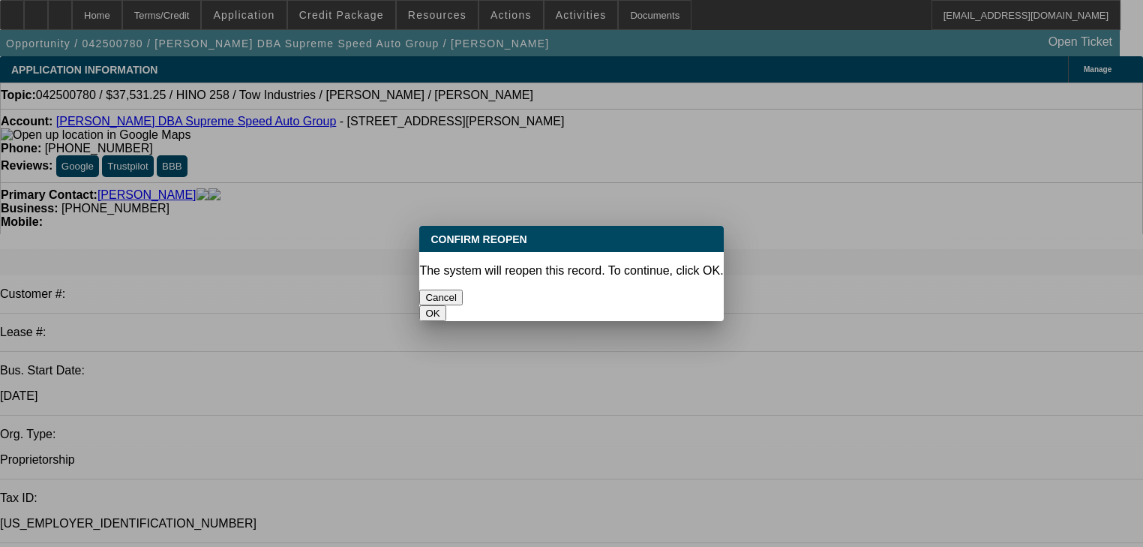
click at [446, 305] on button "OK" at bounding box center [432, 313] width 26 height 16
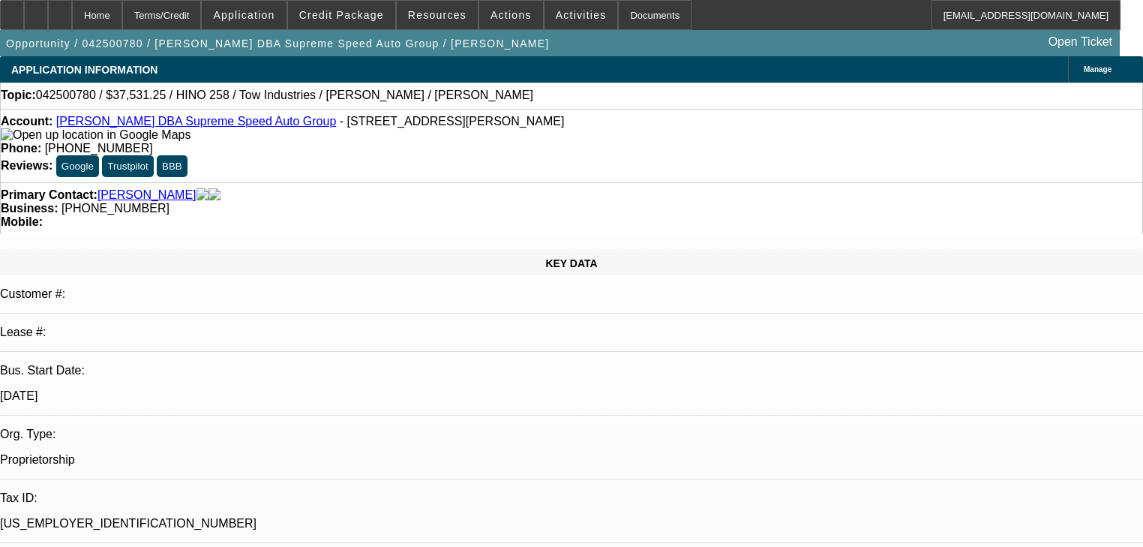
drag, startPoint x: 912, startPoint y: 240, endPoint x: 914, endPoint y: 261, distance: 21.1
radio input "true"
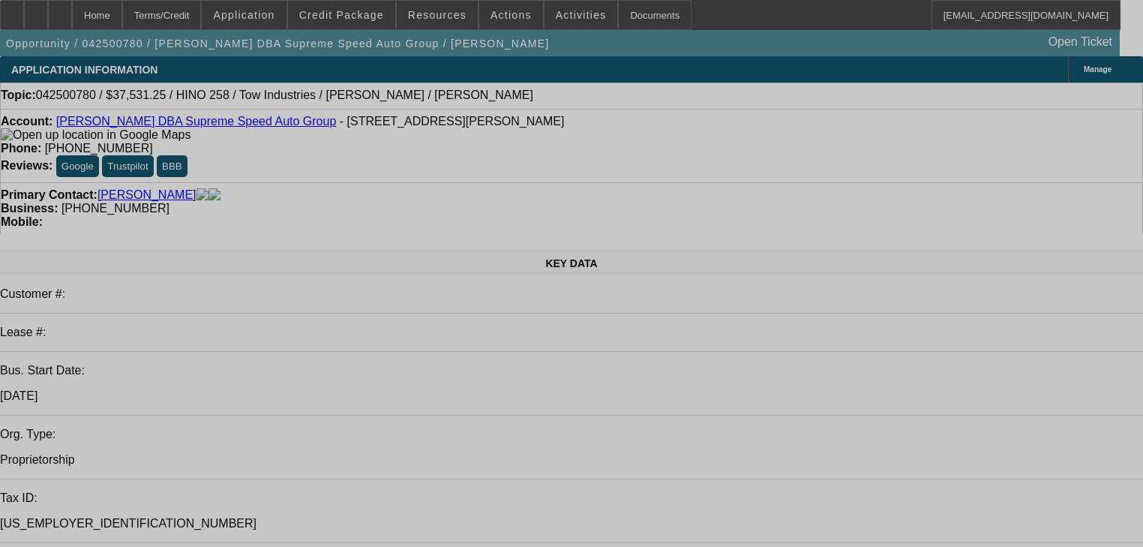
select select "0"
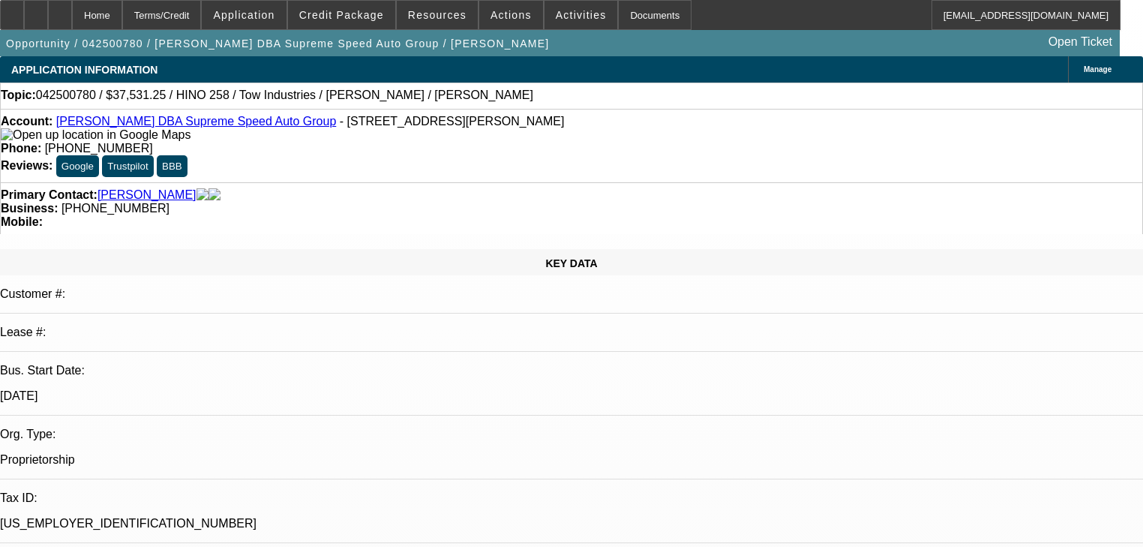
select select "2"
select select "0"
select select "6"
select select "0"
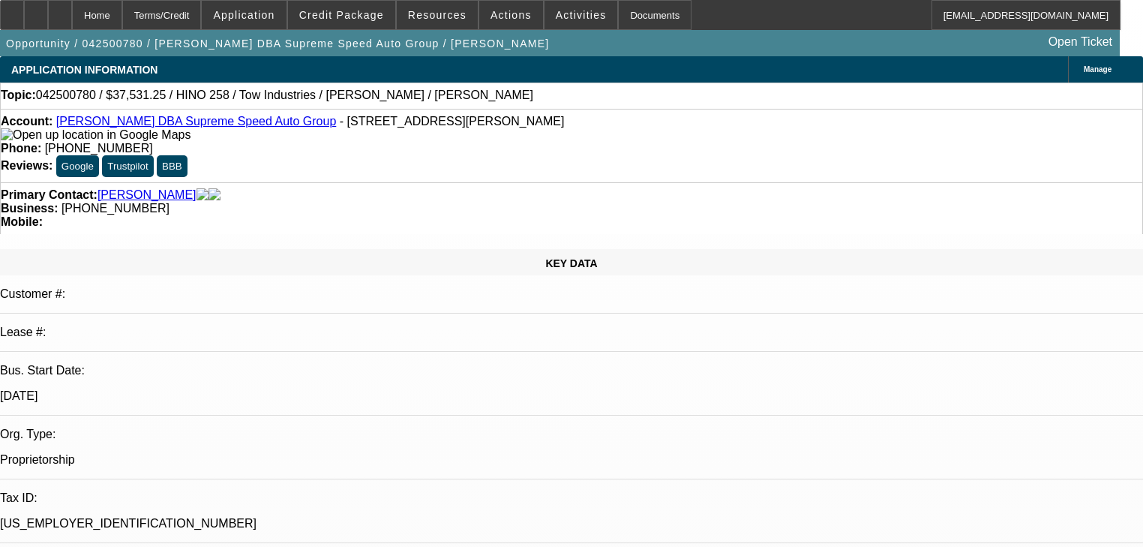
select select "2"
select select "0"
select select "6"
select select "0"
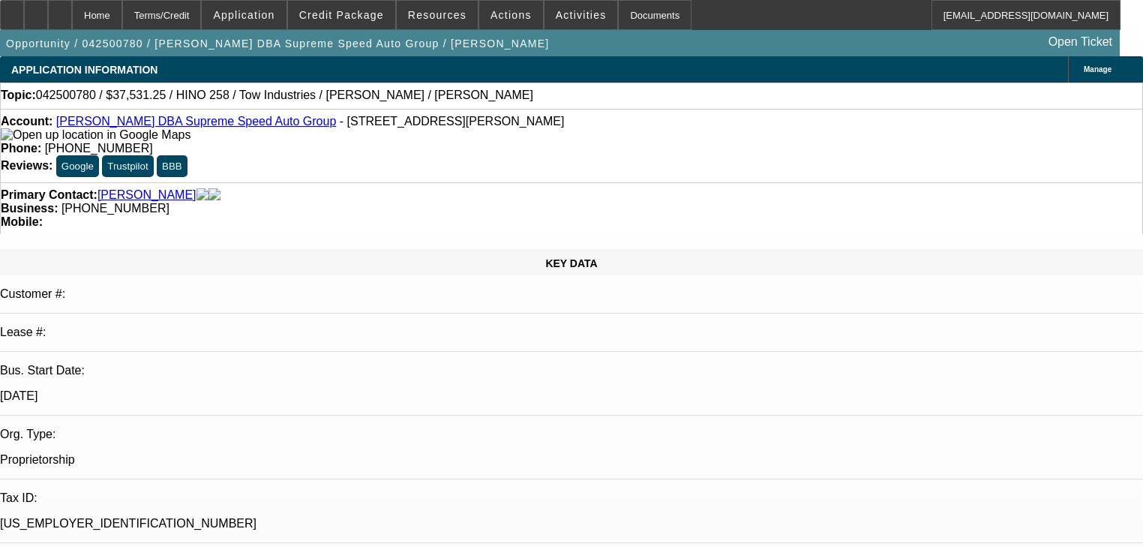
select select "2"
select select "0"
select select "6"
select select "0"
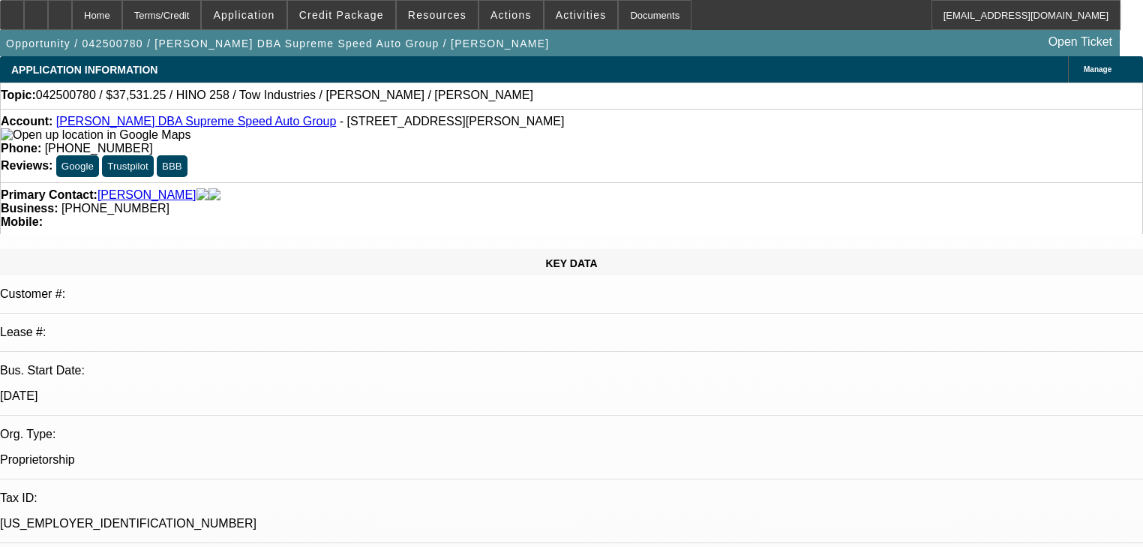
select select "2"
select select "0"
select select "6"
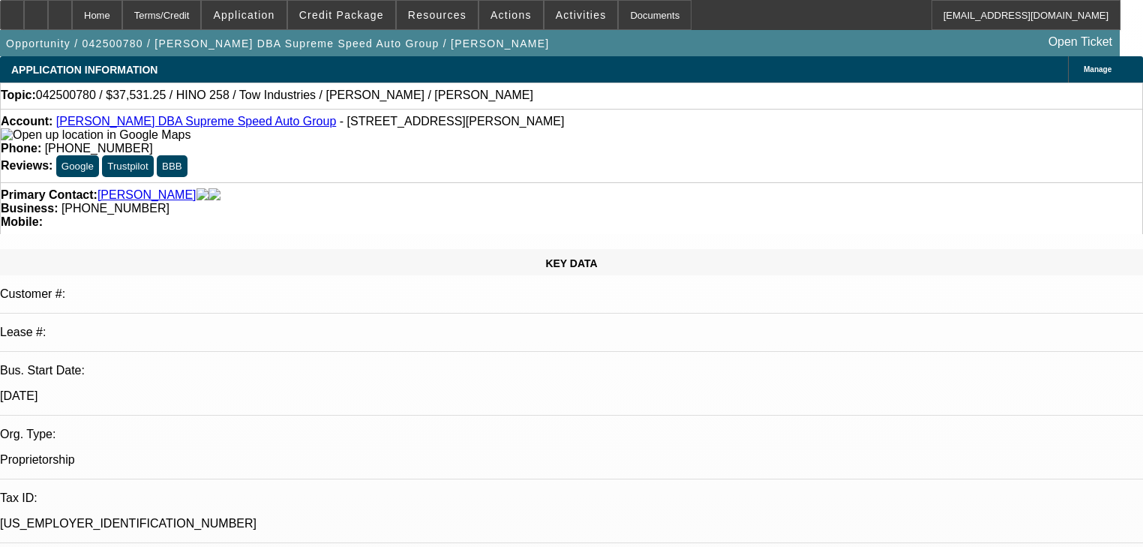
radio input "true"
type textarea "Told me not to close it yet"
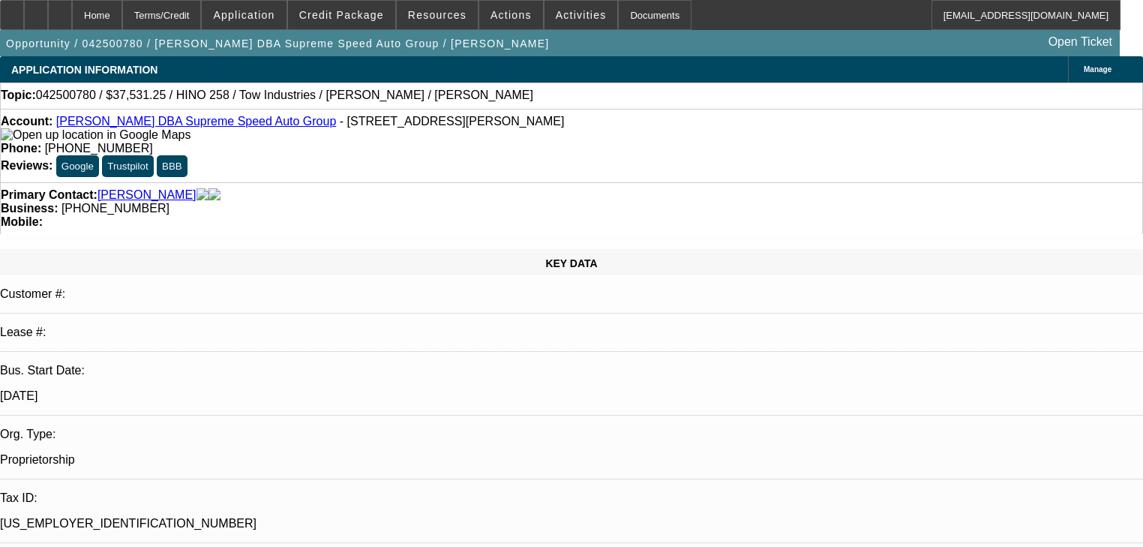
radio input "true"
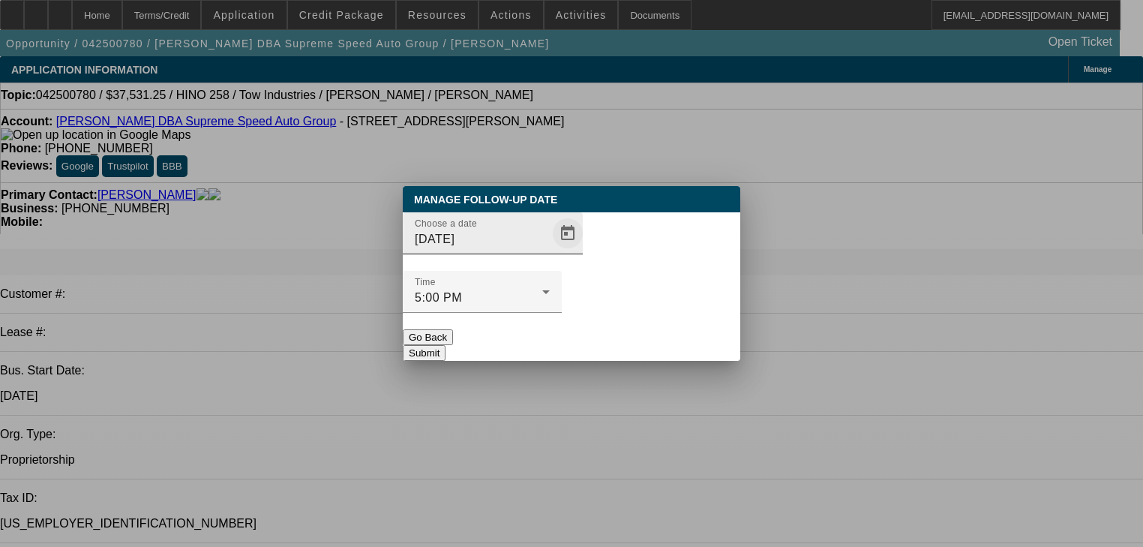
click at [550, 251] on span "Open calendar" at bounding box center [568, 233] width 36 height 36
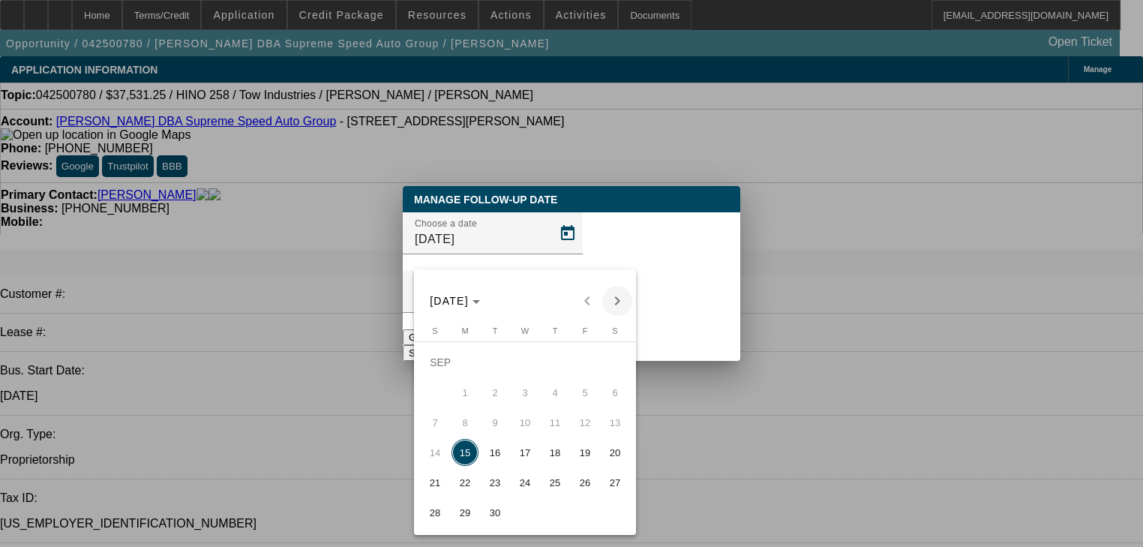
click at [615, 300] on span "Next month" at bounding box center [617, 301] width 30 height 30
click at [485, 405] on span "7" at bounding box center [495, 392] width 27 height 27
type input "10/7/2025"
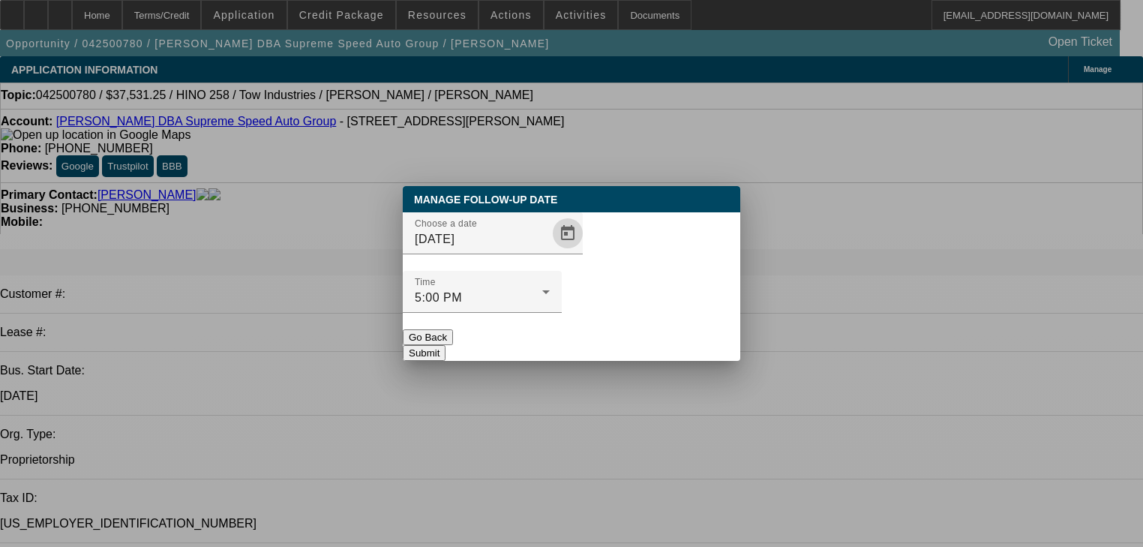
click at [446, 345] on button "Submit" at bounding box center [424, 353] width 43 height 16
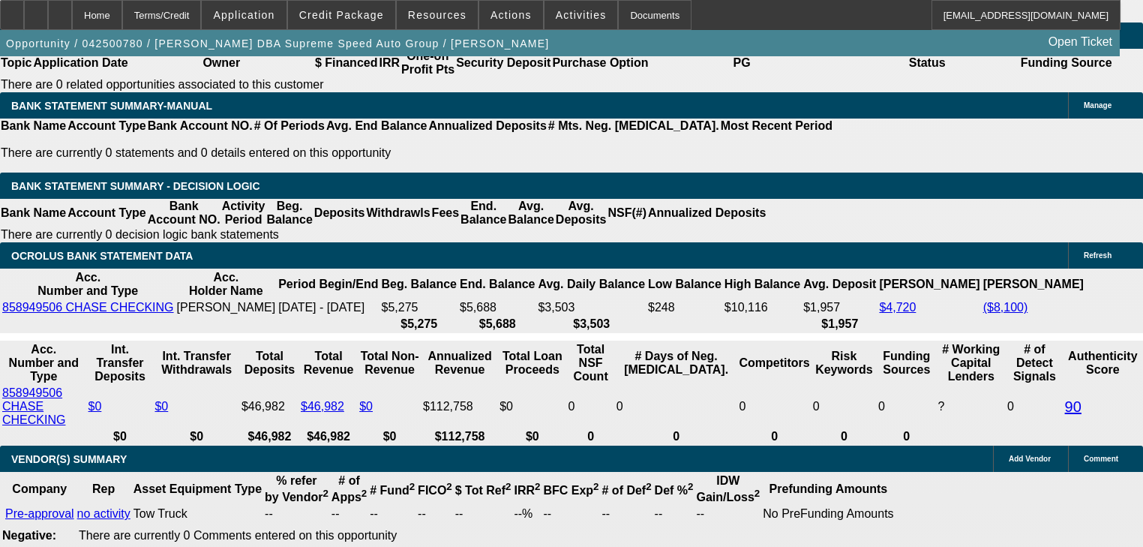
scroll to position [2401, 0]
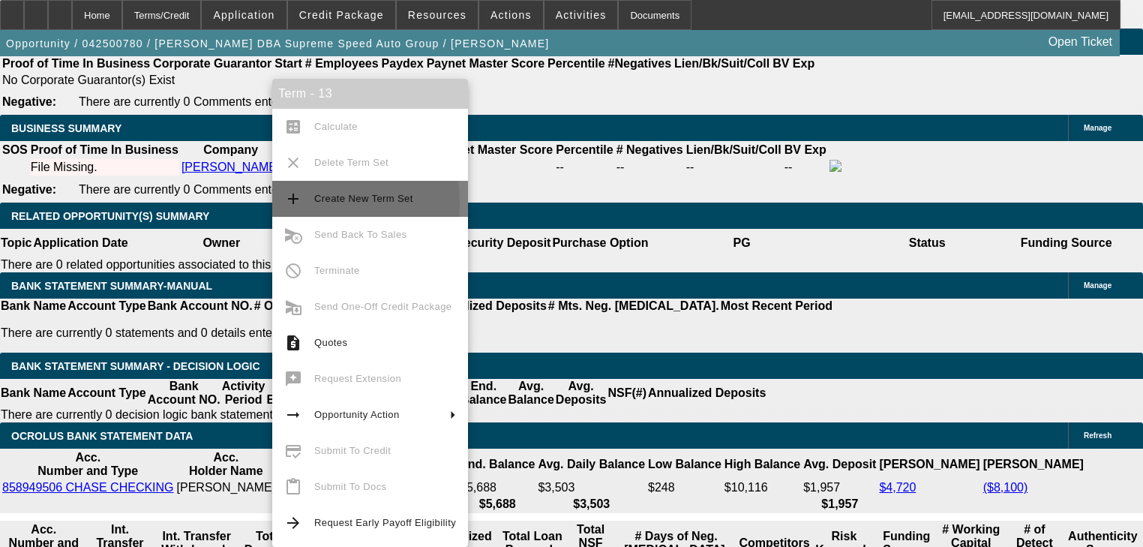
click at [285, 203] on mat-icon "add" at bounding box center [293, 199] width 18 height 18
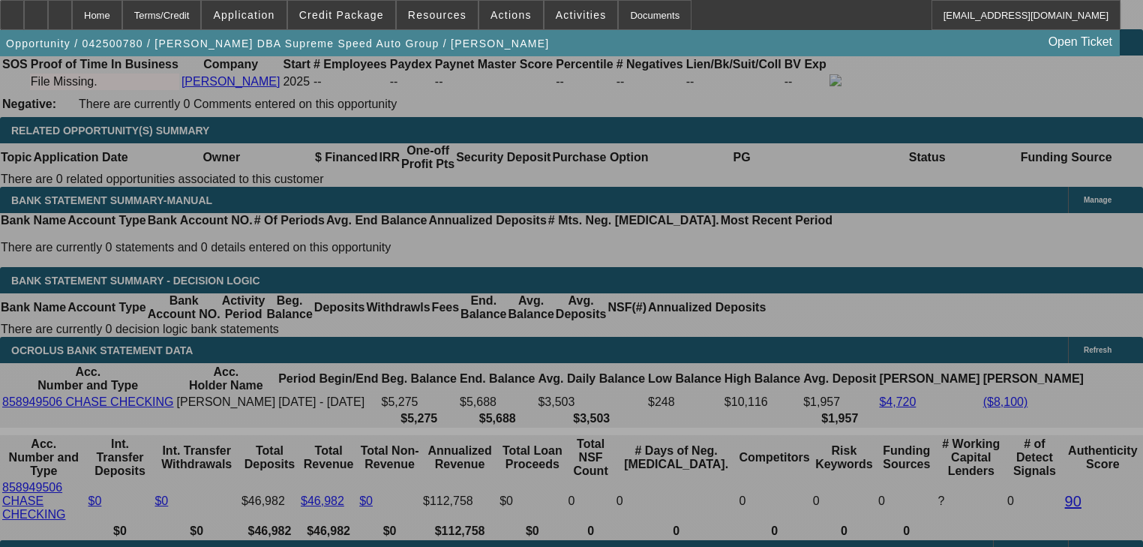
scroll to position [2521, 0]
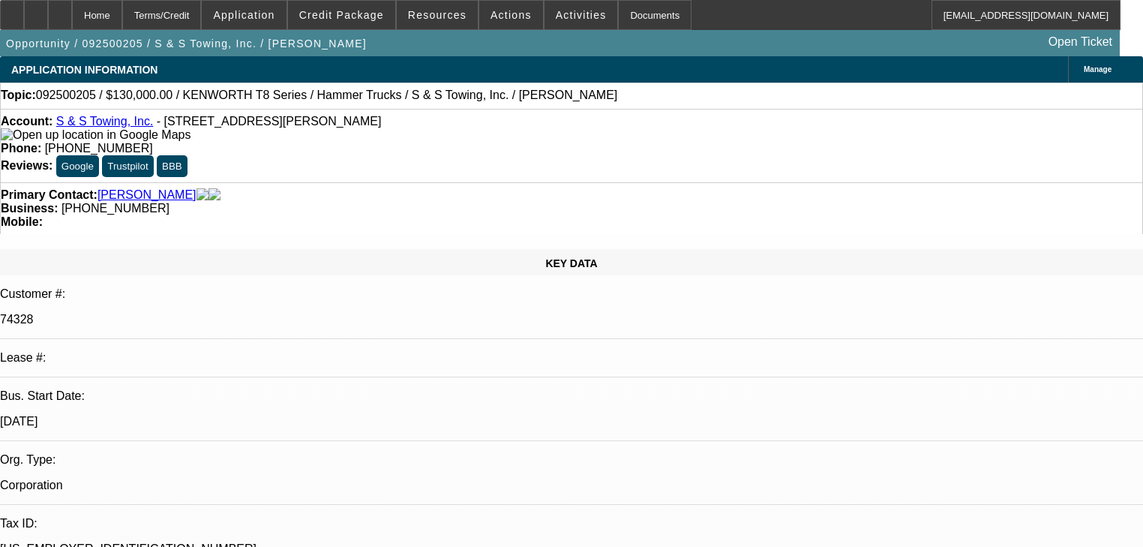
select select "0"
select select "2"
select select "0"
select select "6"
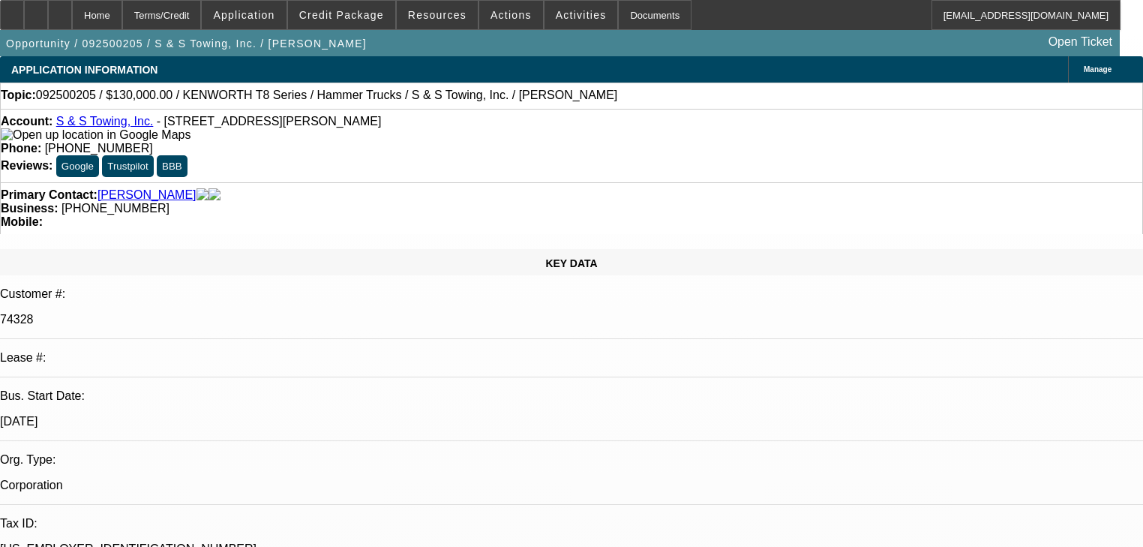
select select "0"
select select "2"
select select "0"
select select "6"
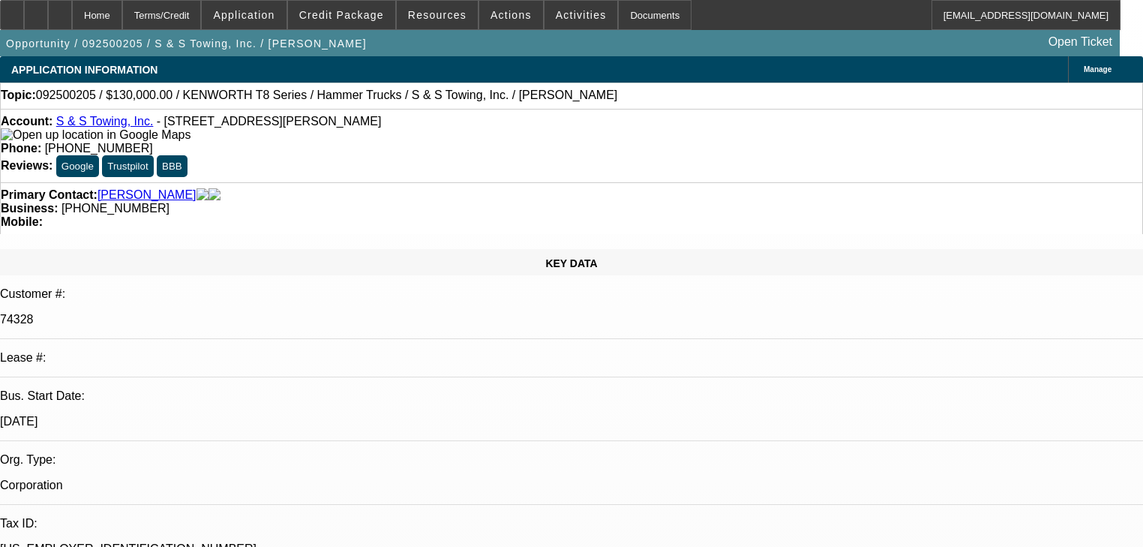
select select "0"
select select "2"
select select "0"
select select "6"
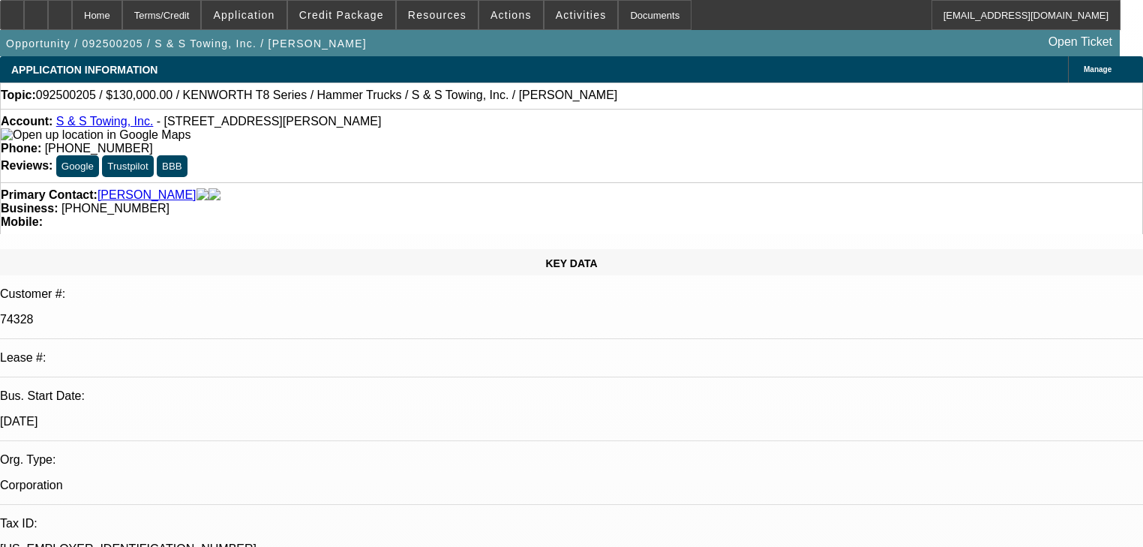
select select "0"
select select "2"
select select "0"
select select "6"
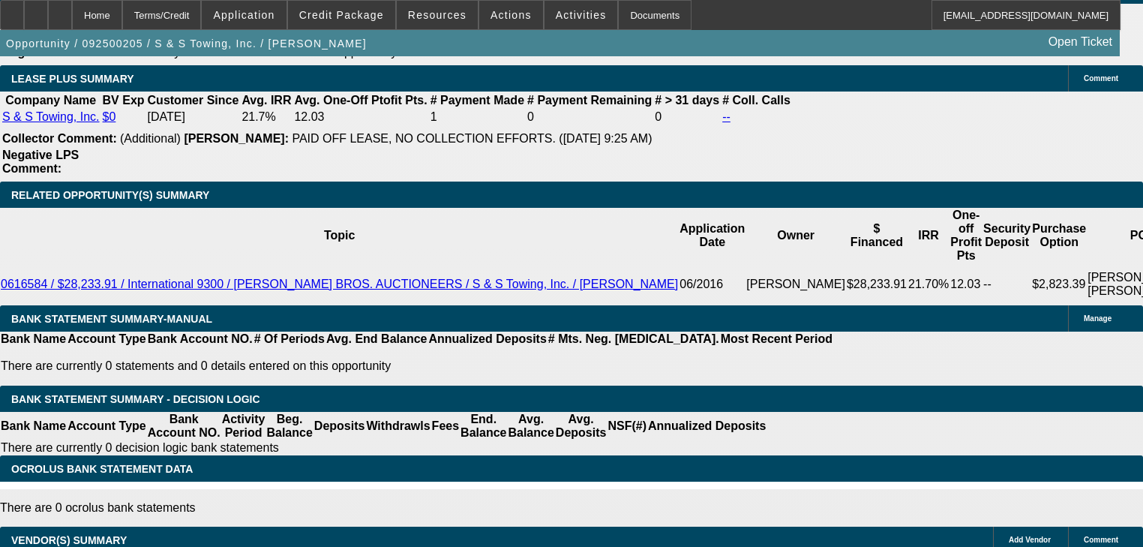
scroll to position [2641, 0]
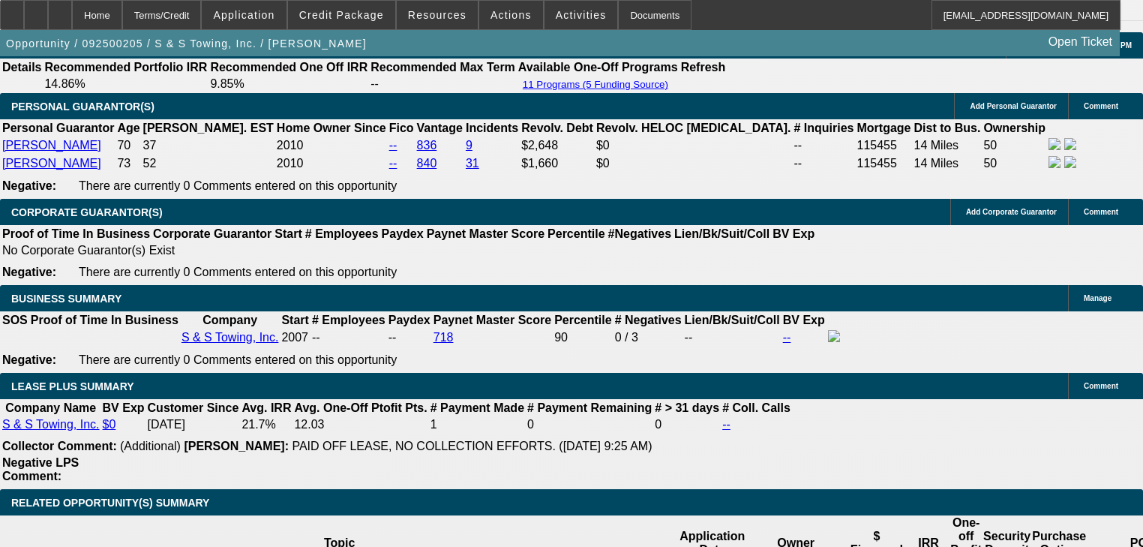
scroll to position [2341, 0]
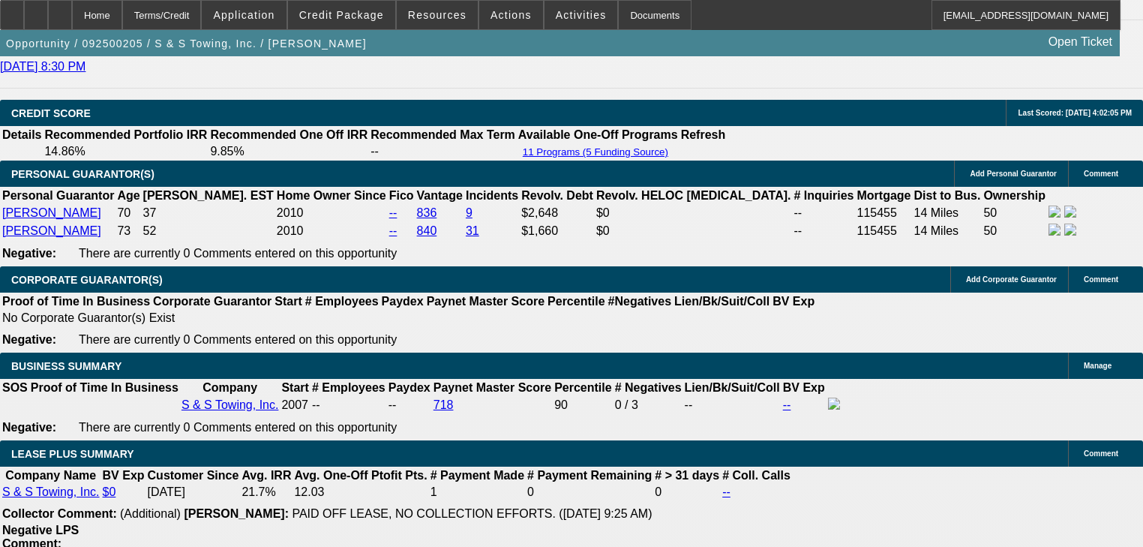
scroll to position [2041, 0]
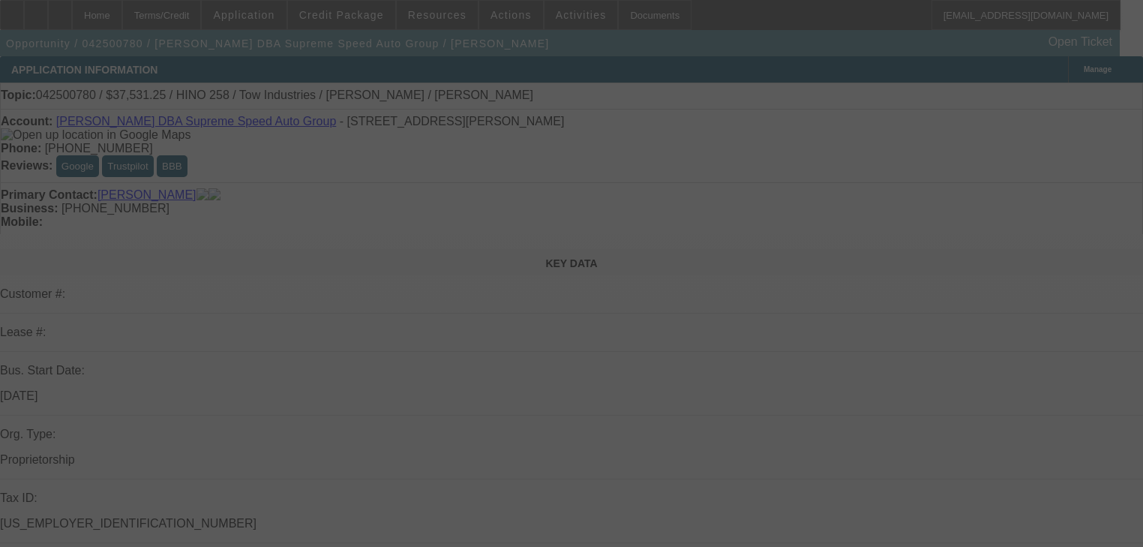
select select "0"
select select "2"
select select "0"
select select "6"
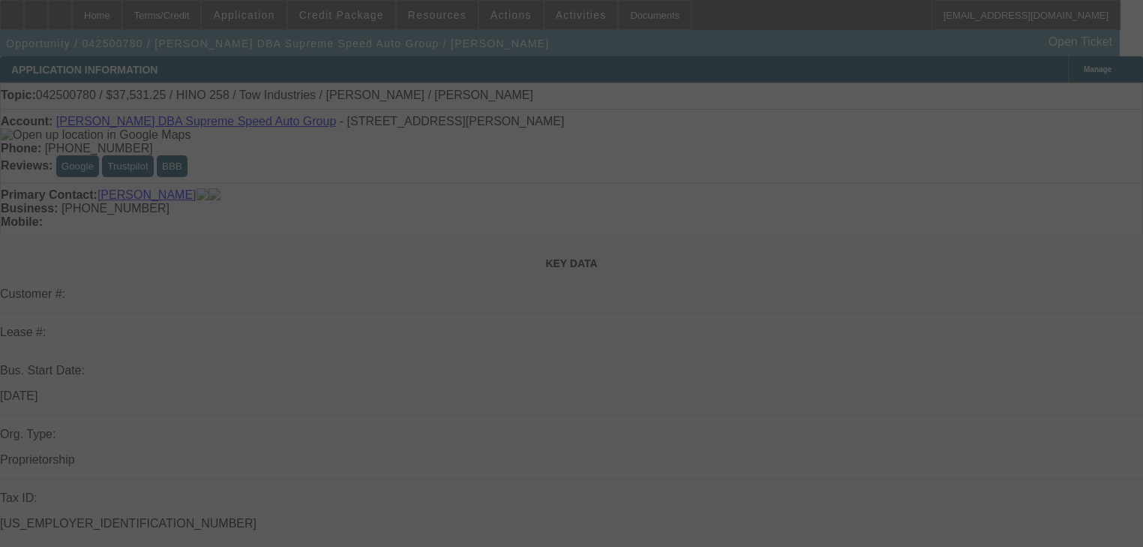
select select "0"
select select "2"
select select "0"
select select "6"
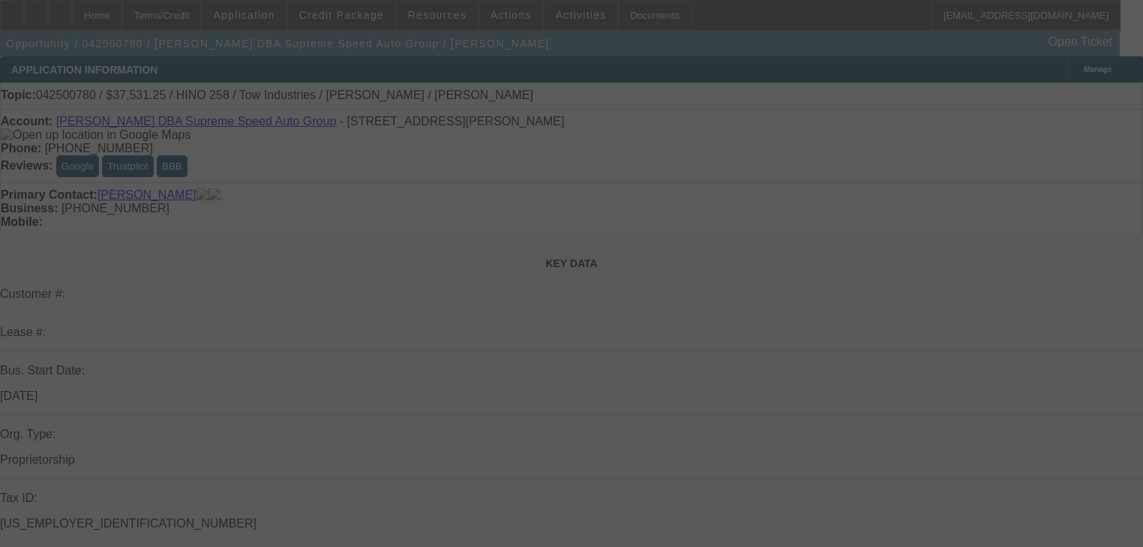
select select "0"
select select "2"
select select "0"
select select "6"
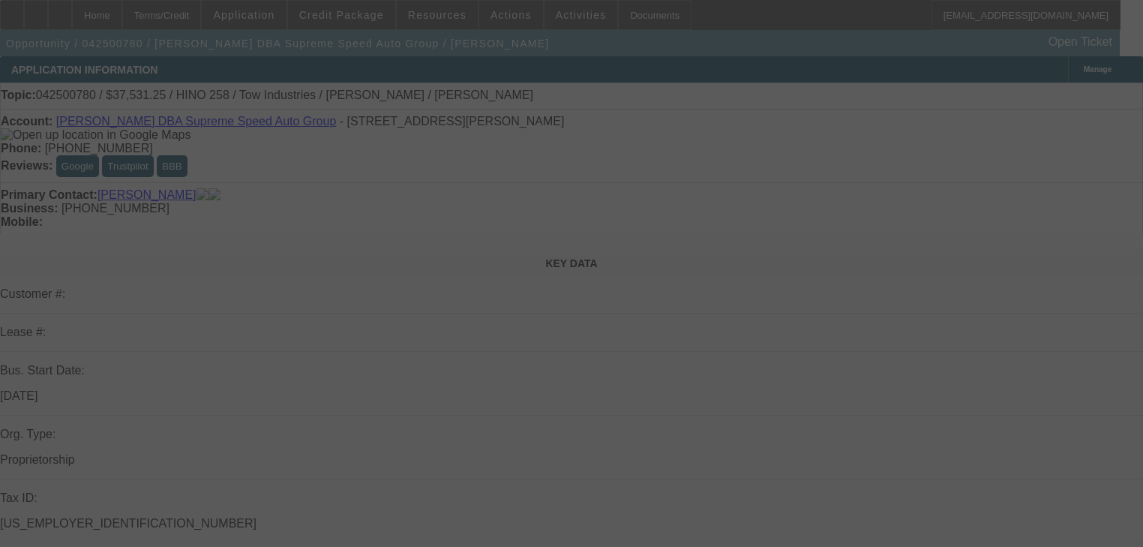
select select "0"
select select "2"
select select "0"
select select "6"
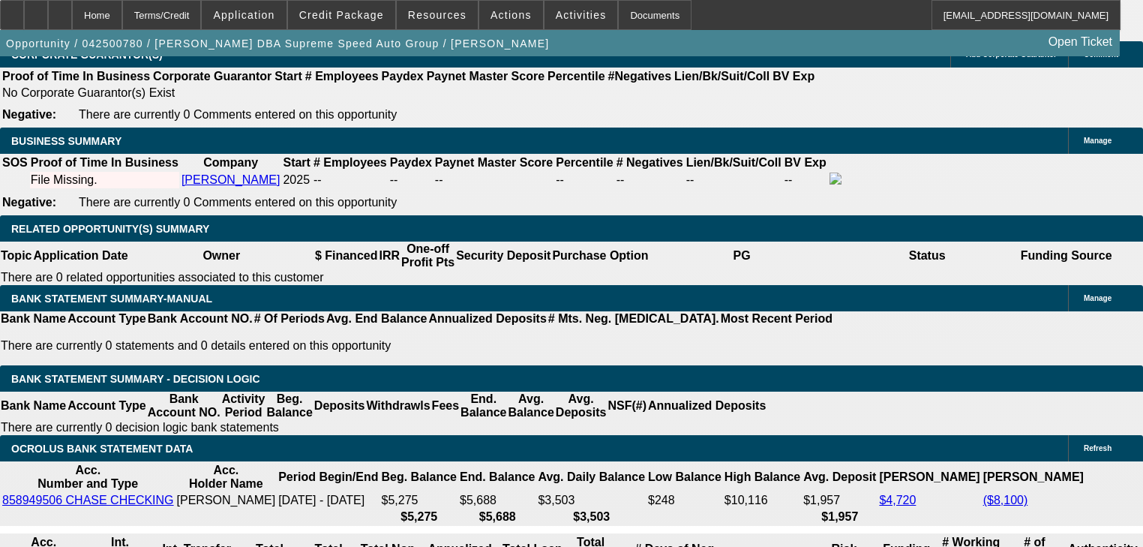
scroll to position [2401, 0]
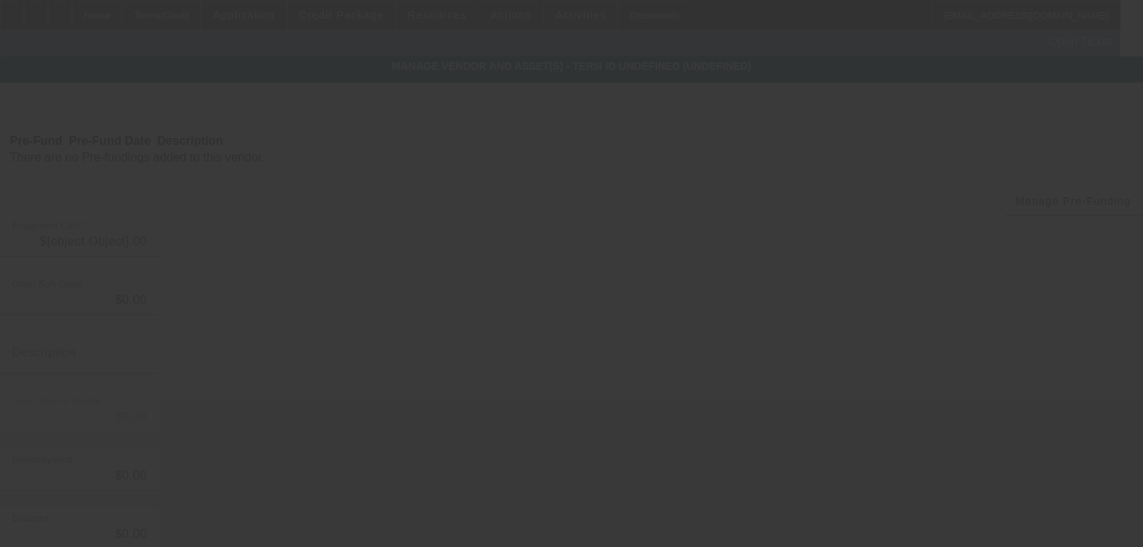
type input "$41,300.00"
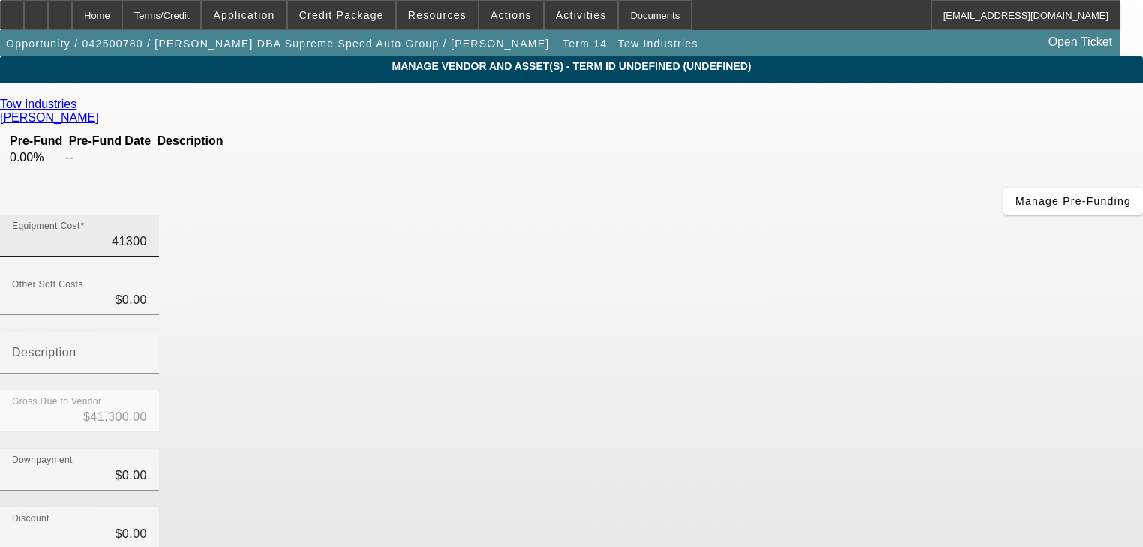
click at [147, 233] on input "41300" at bounding box center [79, 242] width 135 height 18
type input "8"
type input "$8.00"
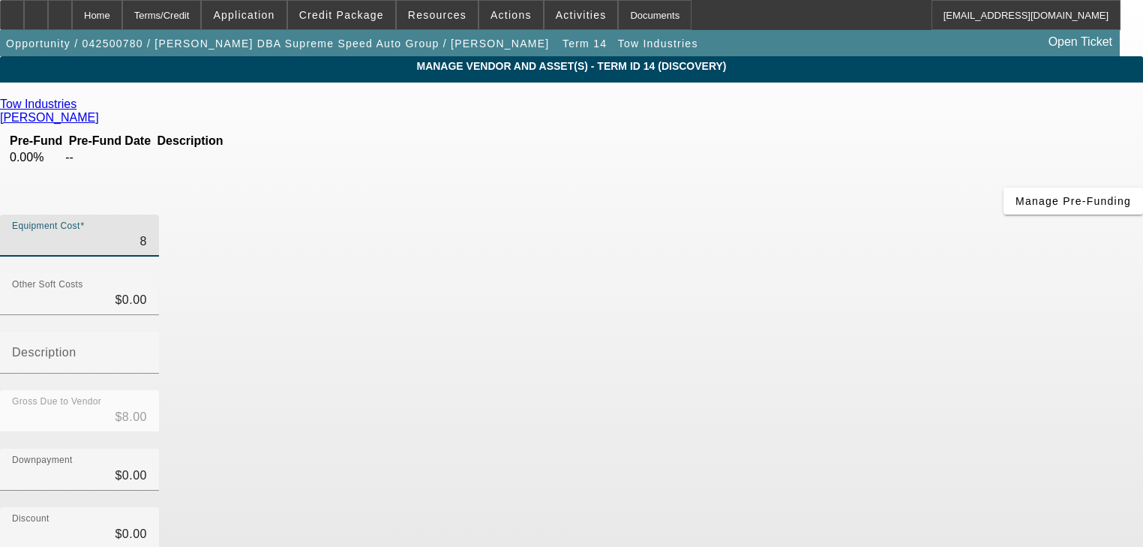
type input "87"
type input "$87.00"
type input "870"
type input "$870.00"
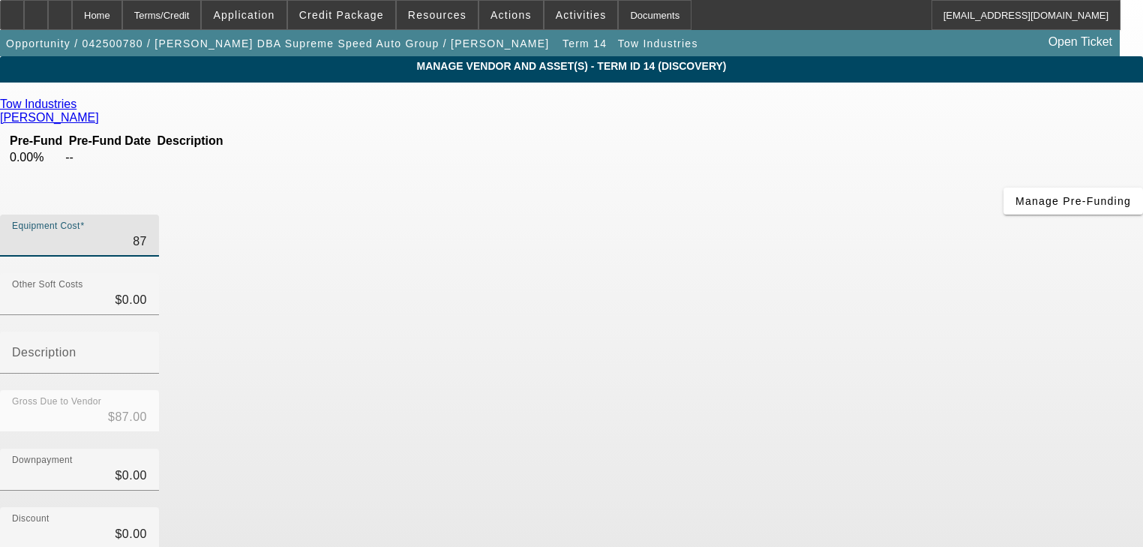
type input "$870.00"
type input "8700"
type input "$8,700.00"
type input "87000"
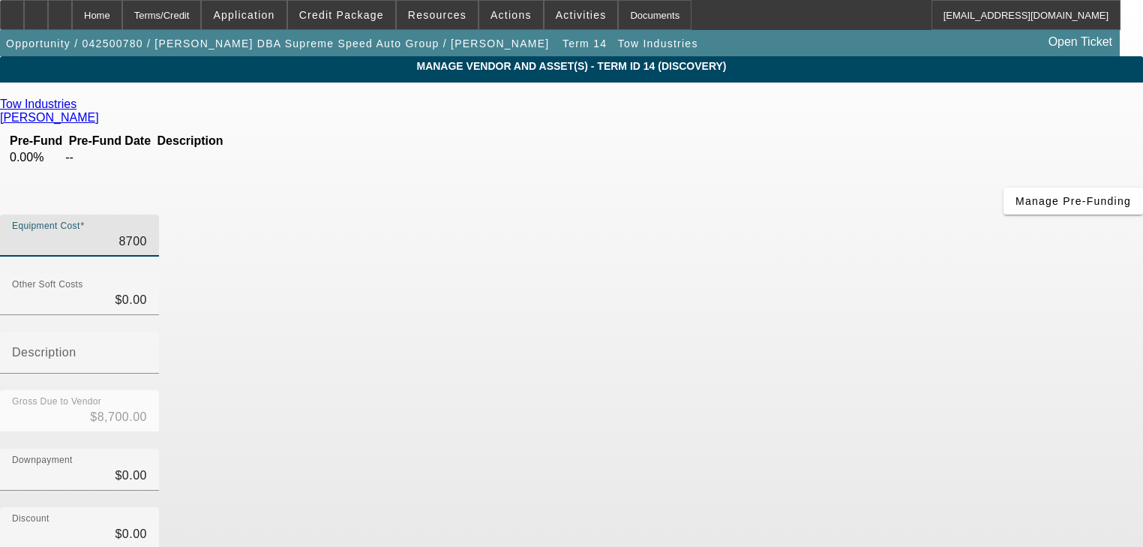
type input "$87,000.00"
type input "870000"
type input "$870,000.00"
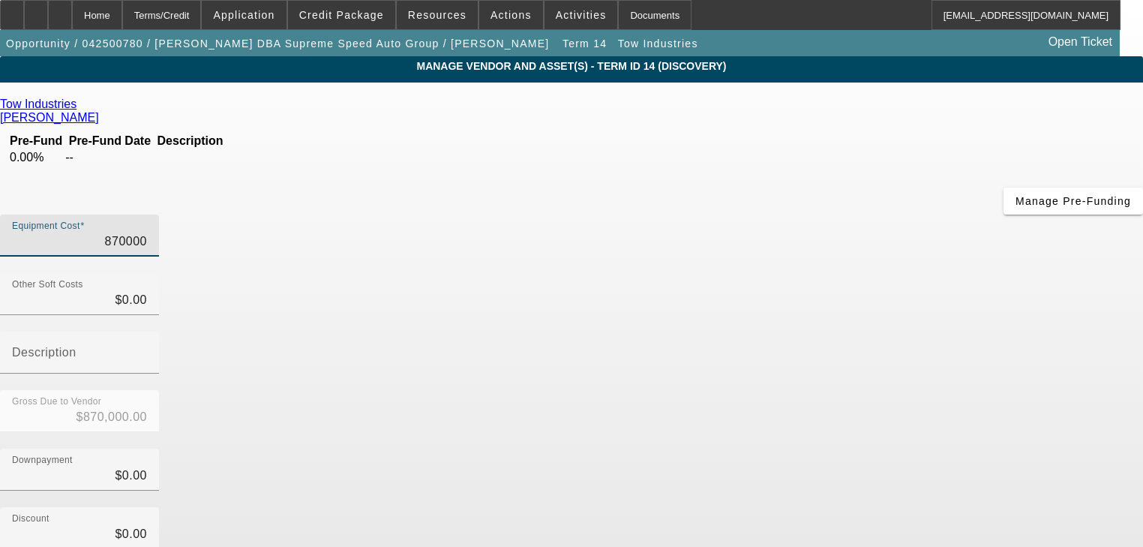
type input "87000"
type input "$87,000.00"
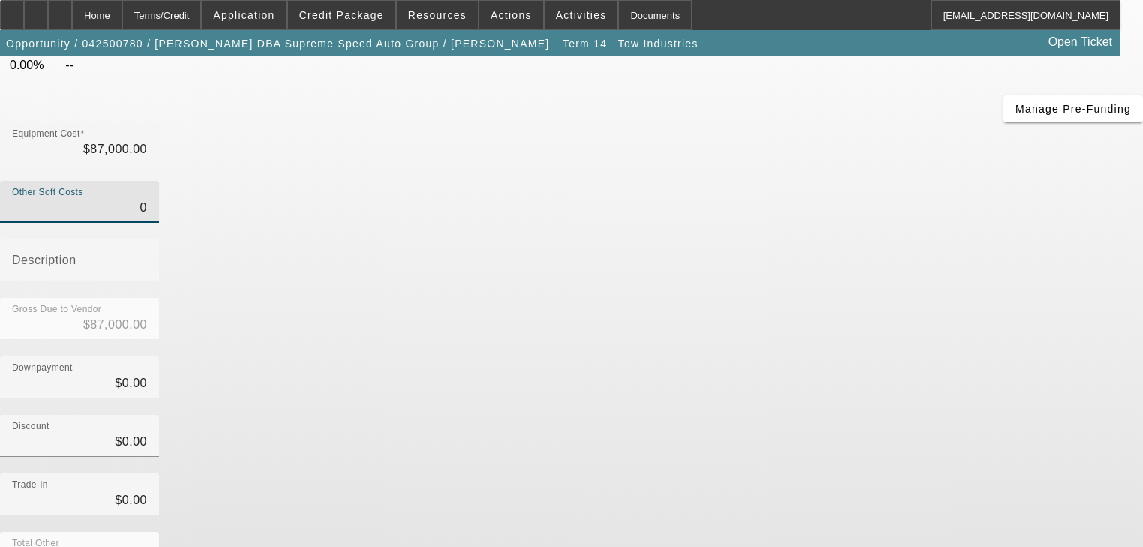
scroll to position [153, 0]
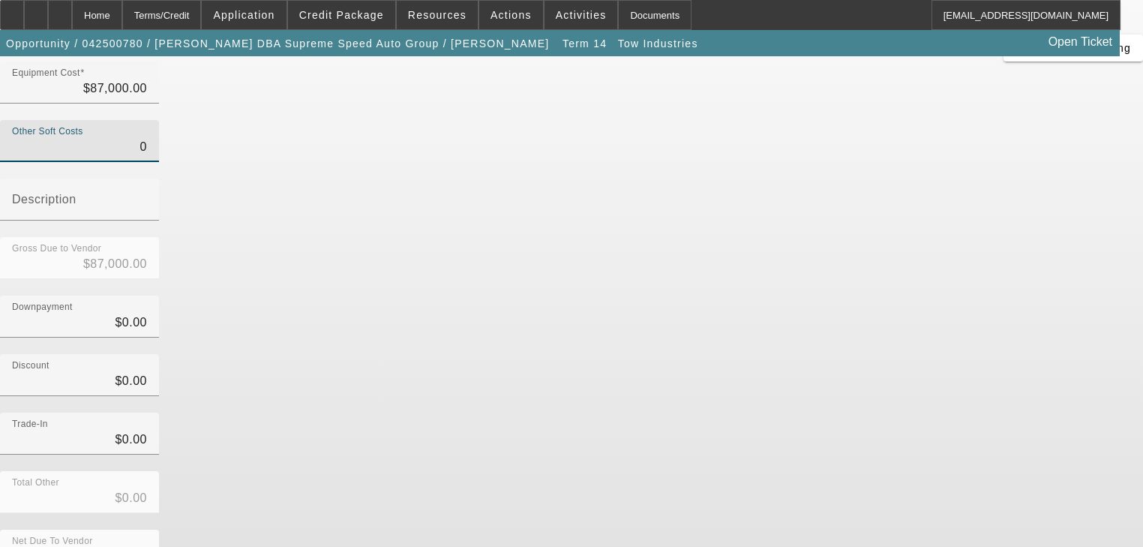
type input "$0.00"
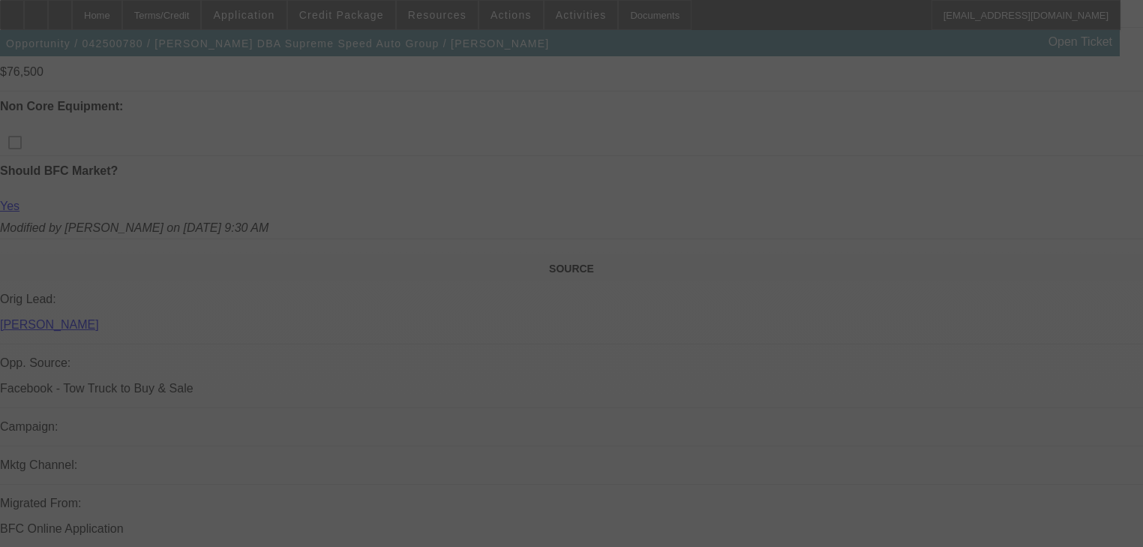
scroll to position [701, 0]
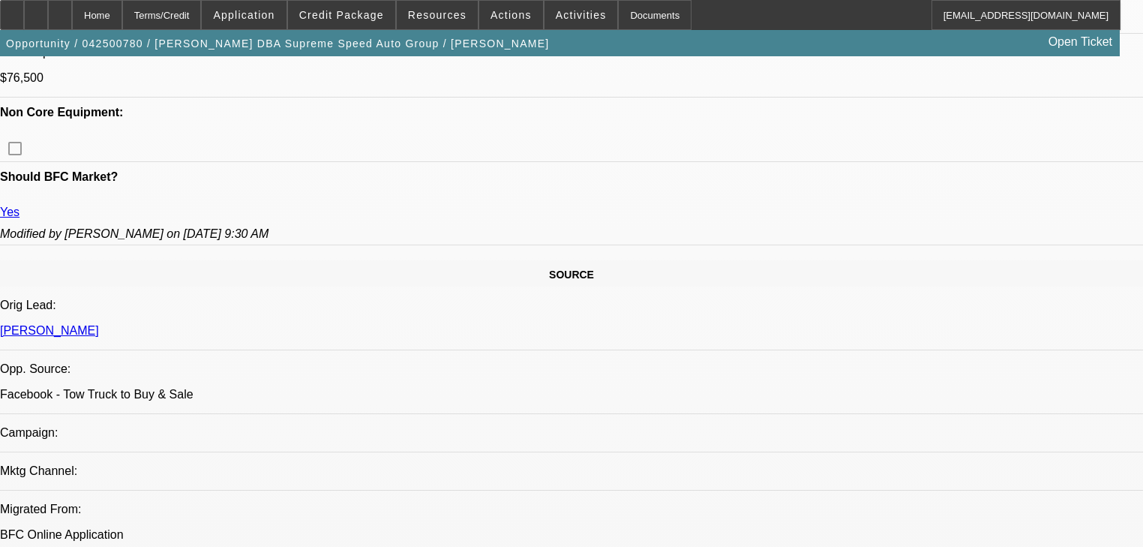
select select "0"
select select "2"
select select "0"
select select "6"
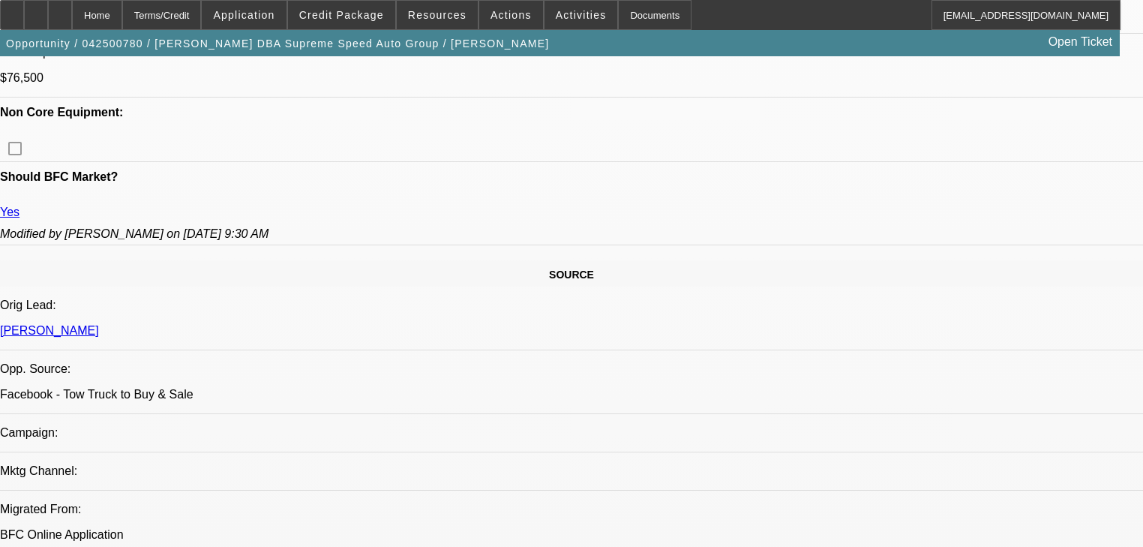
select select "0"
select select "2"
select select "0"
select select "6"
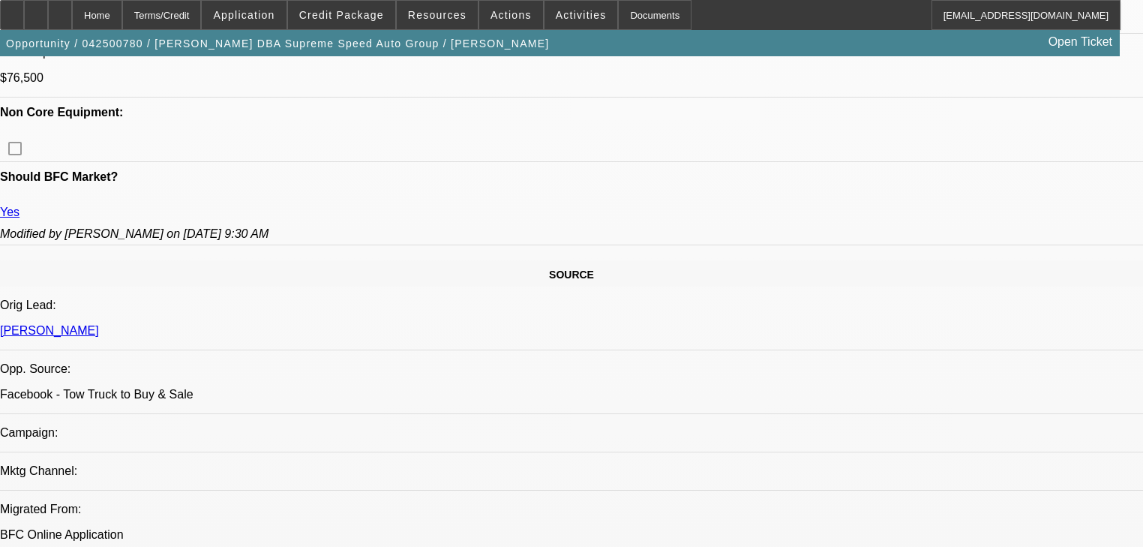
select select "0"
select select "2"
select select "0"
select select "6"
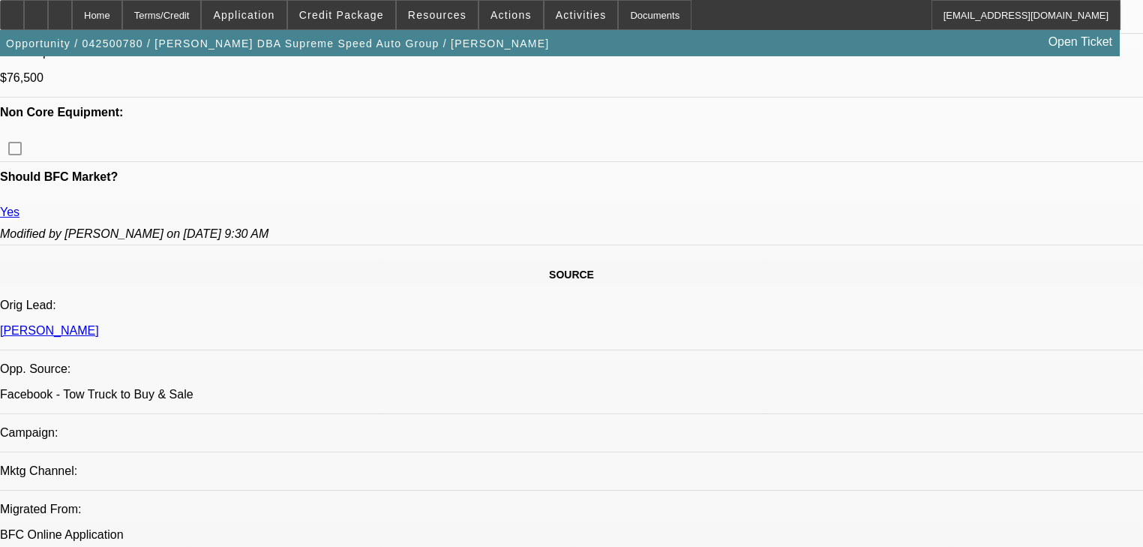
select select "0"
select select "2"
select select "0"
select select "6"
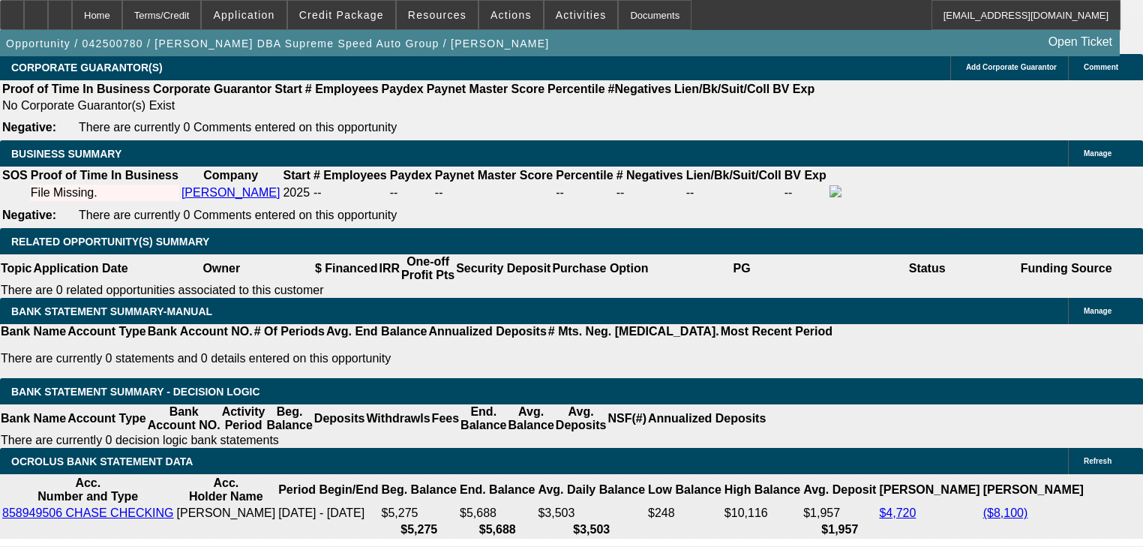
scroll to position [2354, 0]
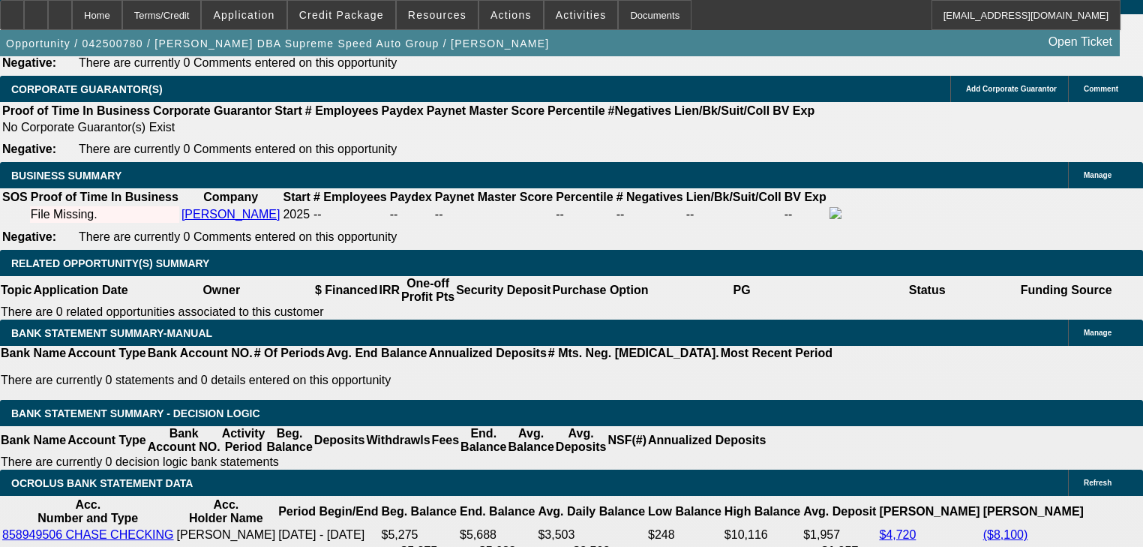
type input "6"
type input "UNKNOWN"
type input "60"
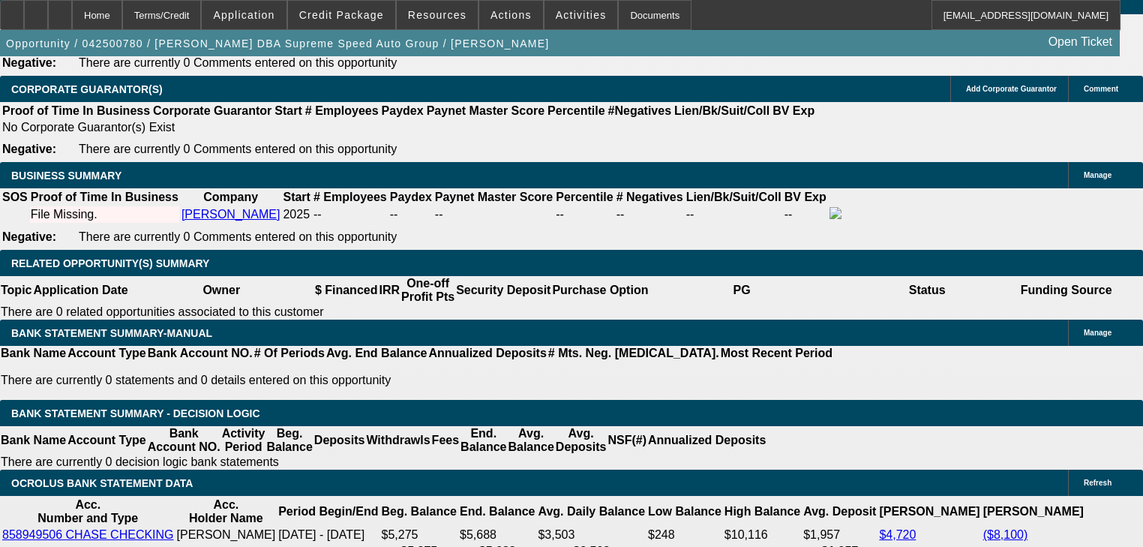
type input "$14,729.52"
type input "$29,459.04"
type input "$2,246.87"
type input "$4,493.74"
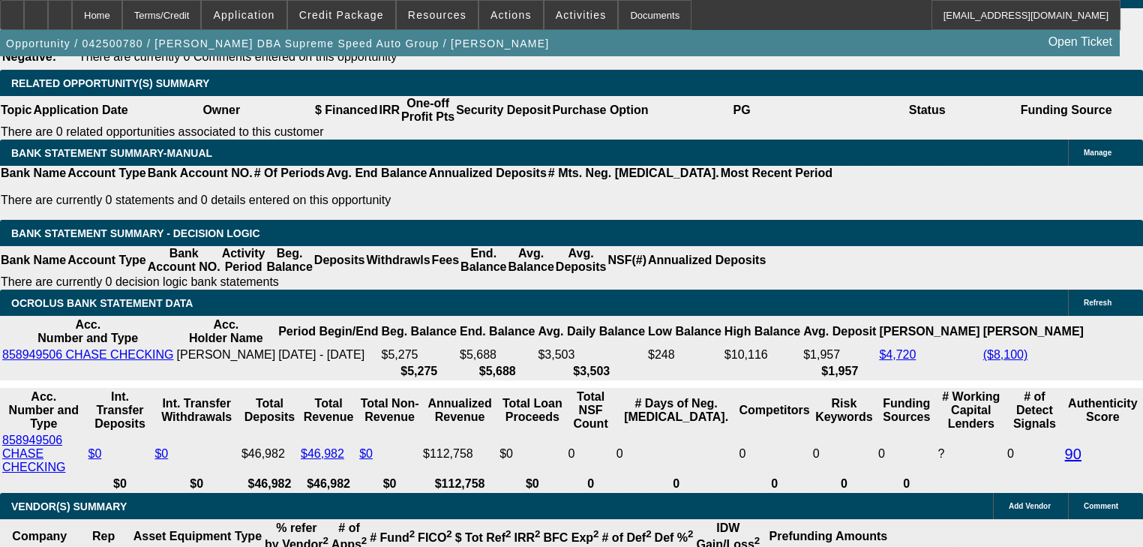
scroll to position [2294, 0]
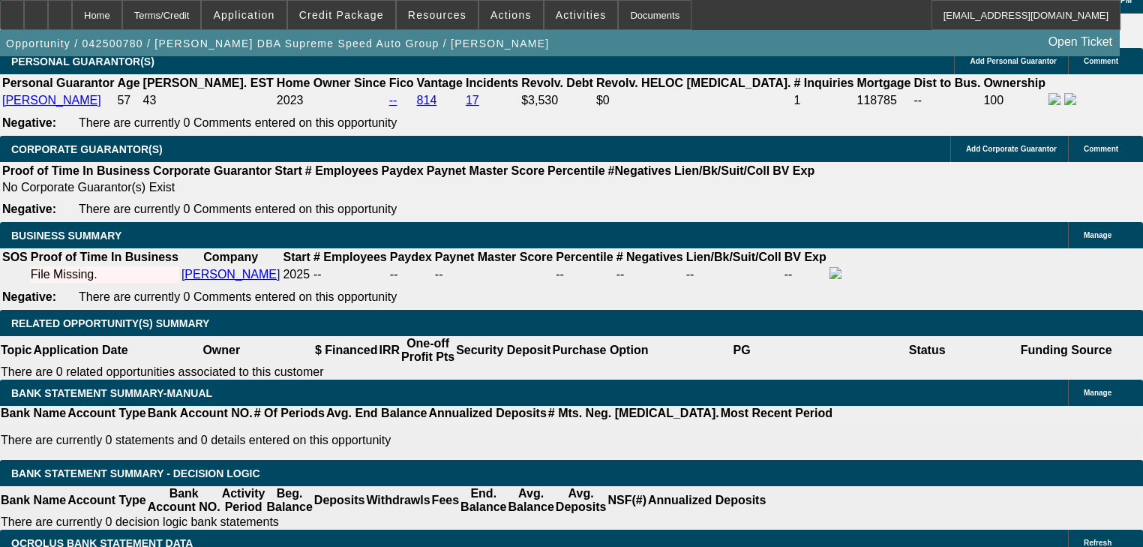
type input "60"
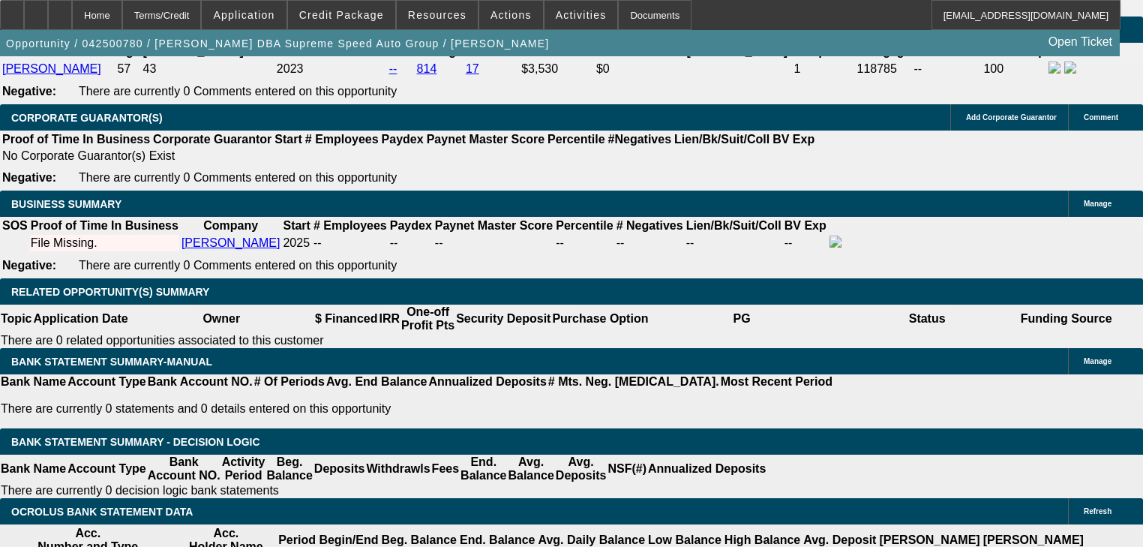
scroll to position [2354, 0]
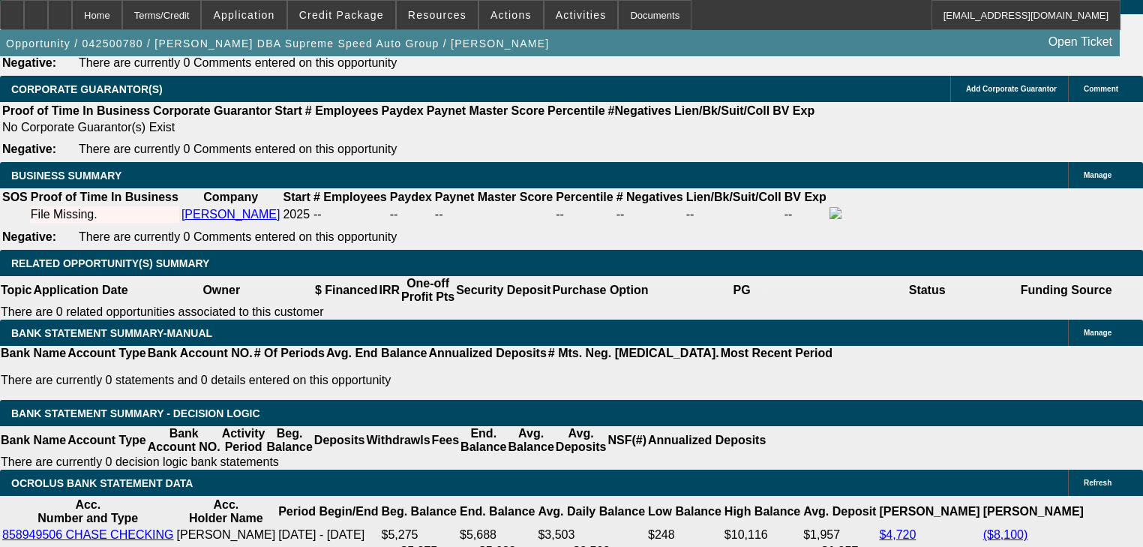
select select "0.05"
type input "$4,479.06"
type input "$2,297.37"
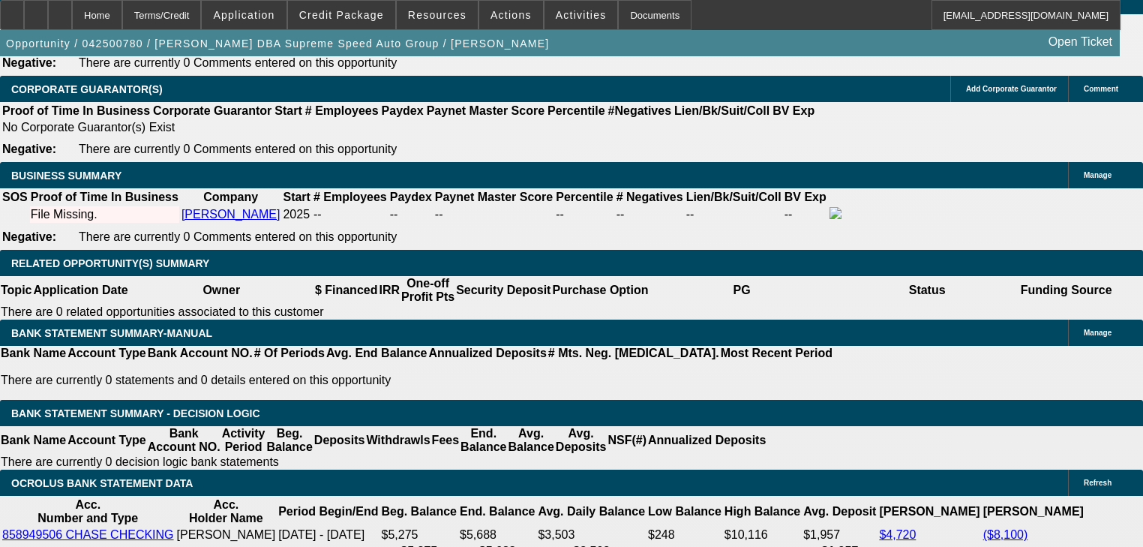
type input "$4,594.74"
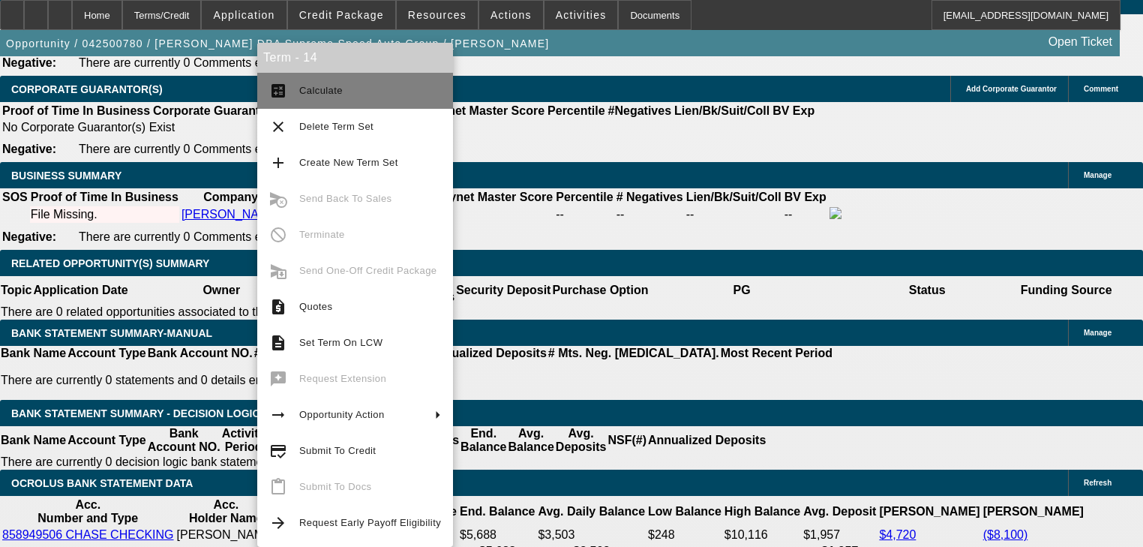
click at [355, 81] on button "calculate Calculate" at bounding box center [355, 91] width 196 height 36
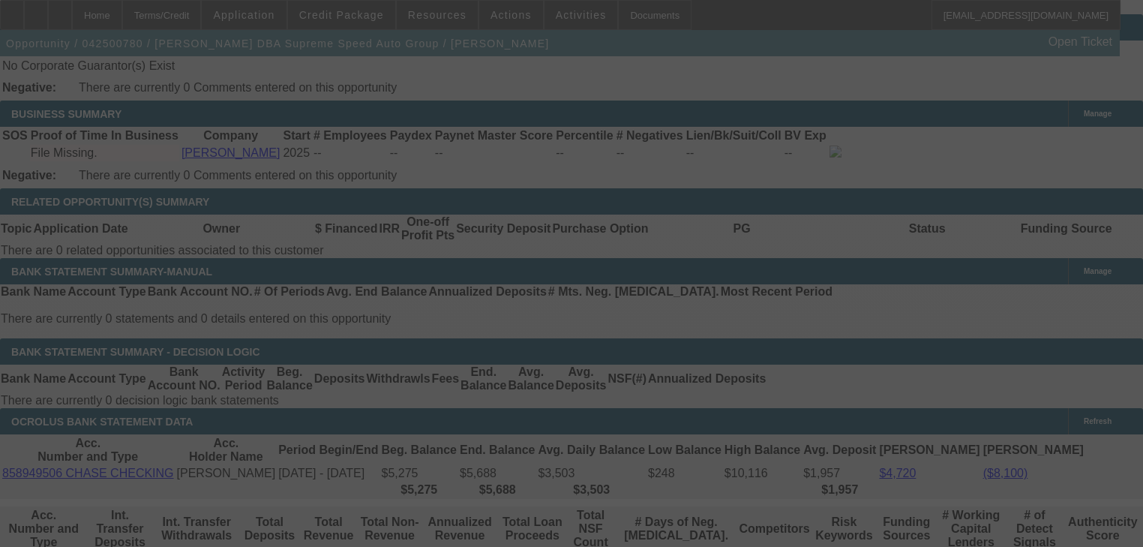
scroll to position [2654, 0]
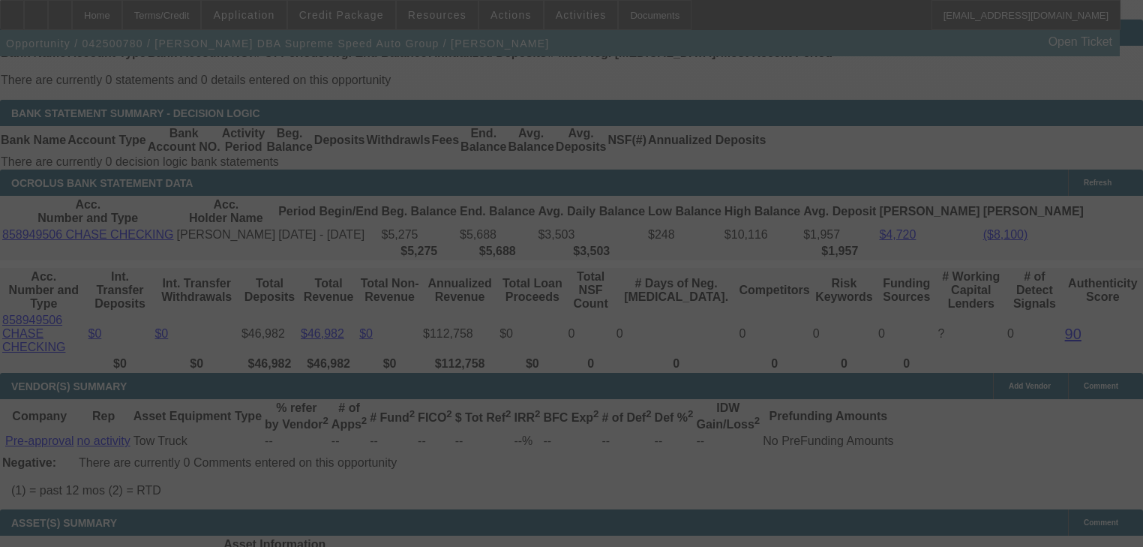
select select "2"
select select "0"
select select "6"
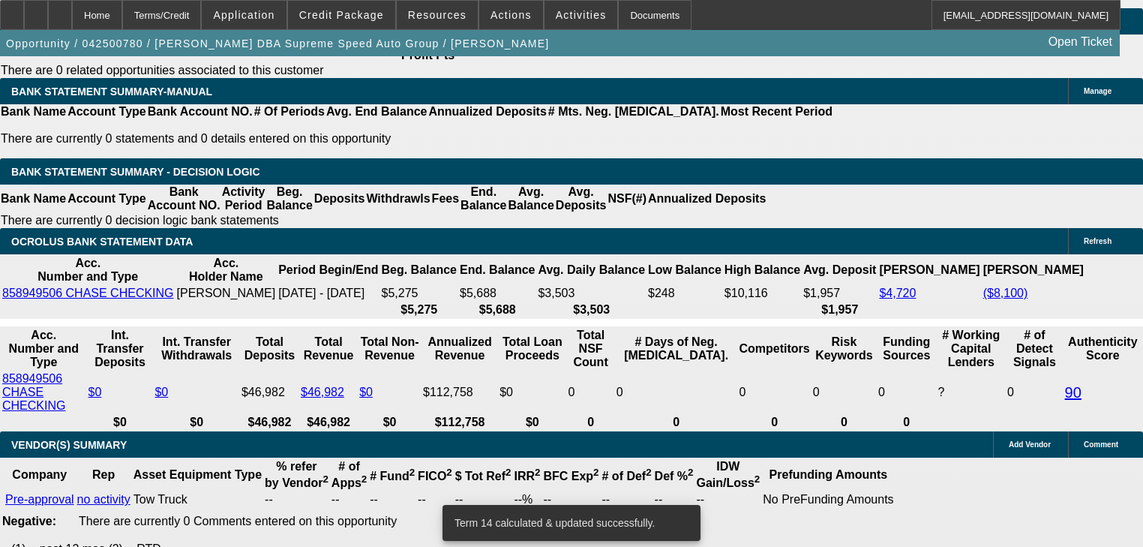
scroll to position [2534, 0]
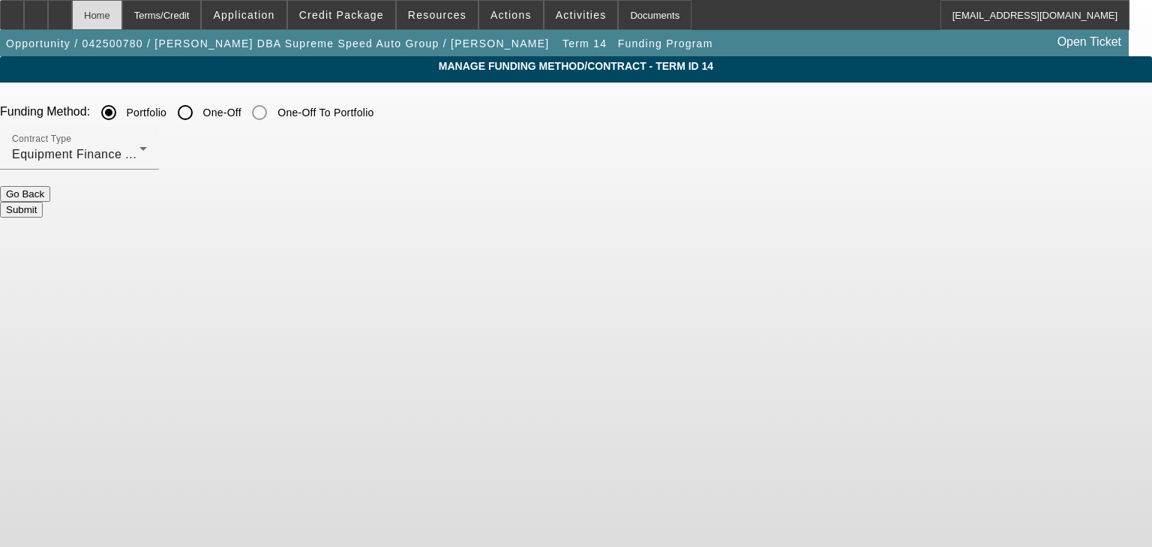
click at [122, 18] on div "Home" at bounding box center [97, 15] width 50 height 30
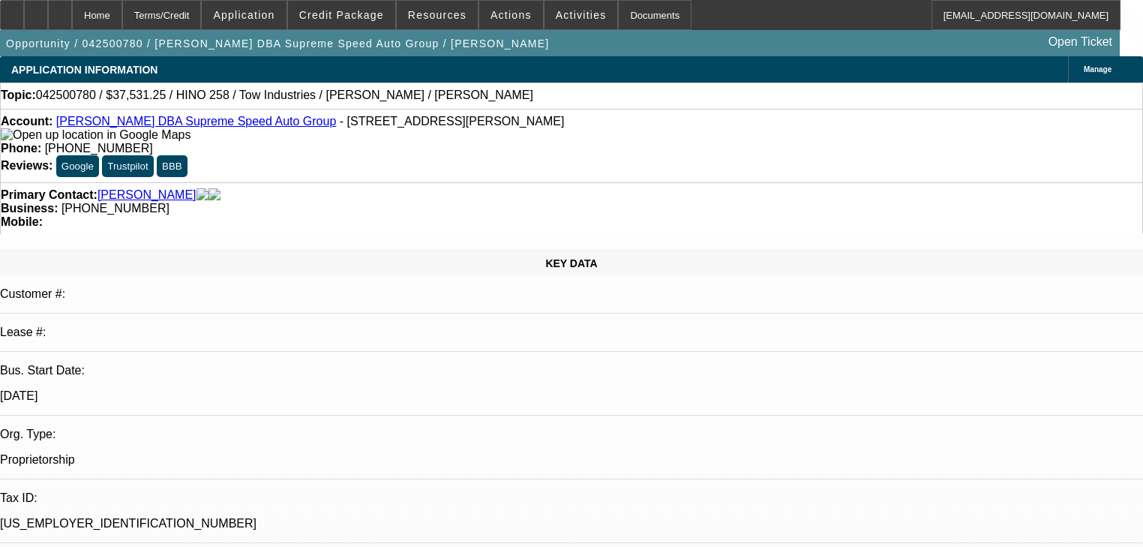
select select "2"
select select "0"
select select "6"
select select "0"
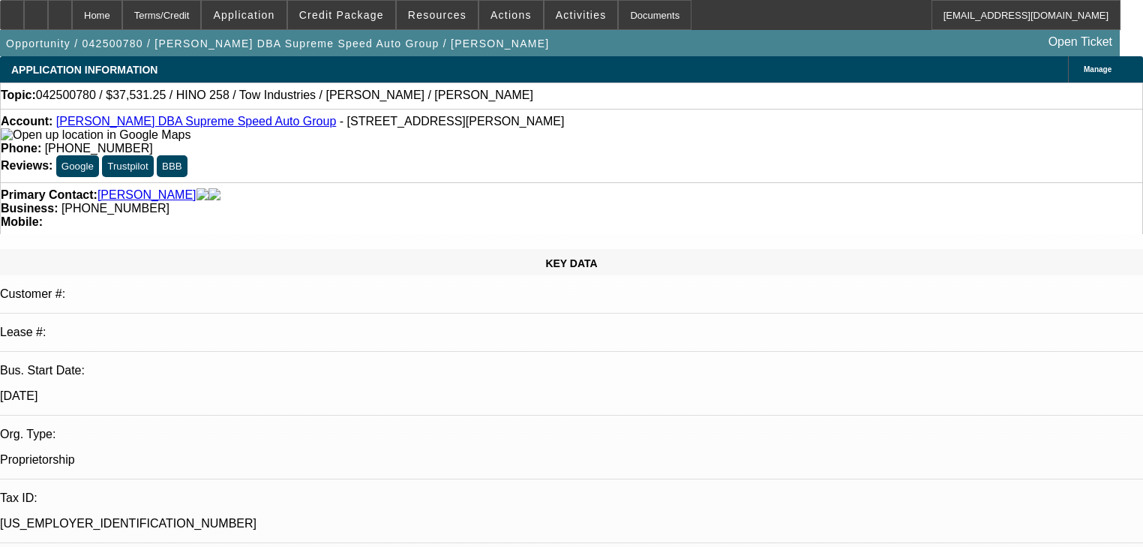
select select "2"
select select "0"
select select "6"
select select "0"
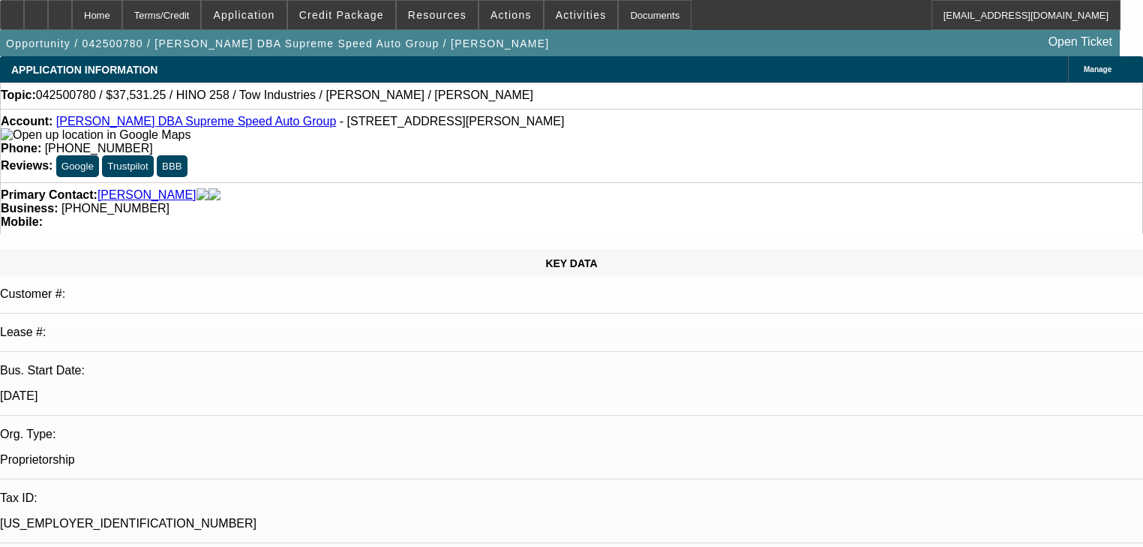
select select "2"
select select "0"
select select "6"
select select "0"
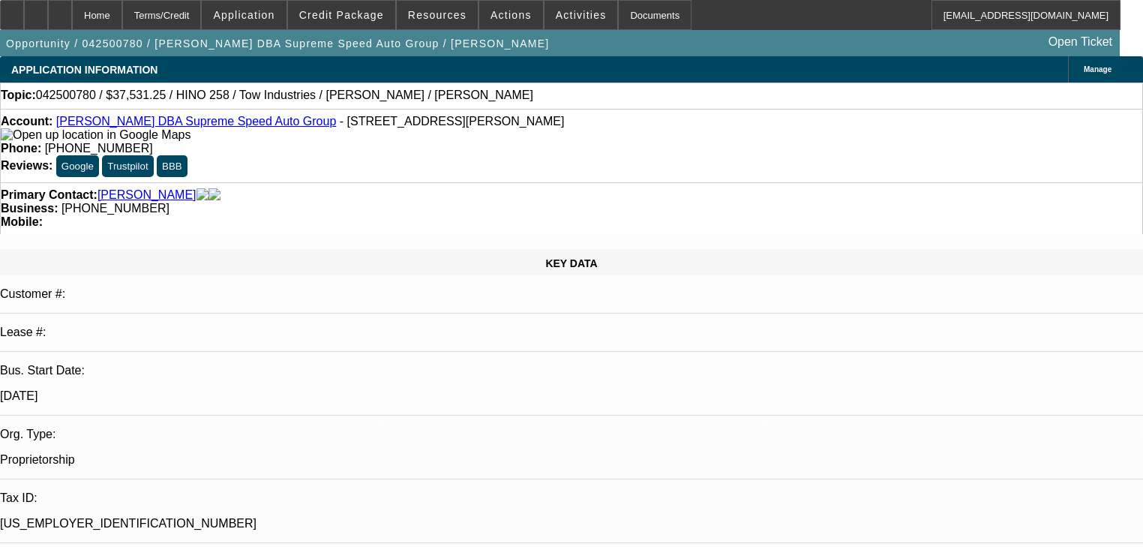
select select "2"
select select "0"
select select "6"
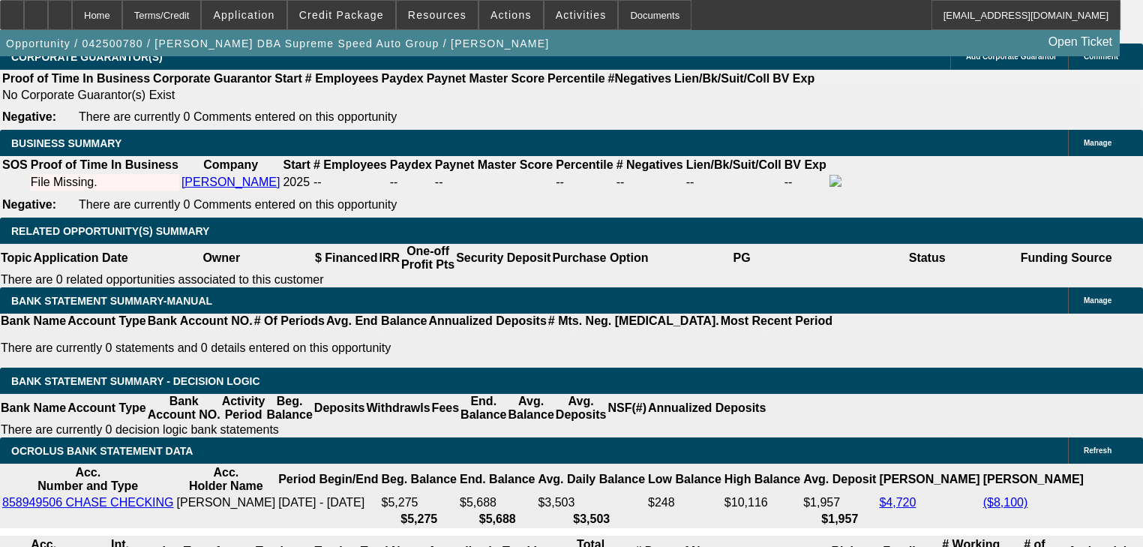
scroll to position [2221, 0]
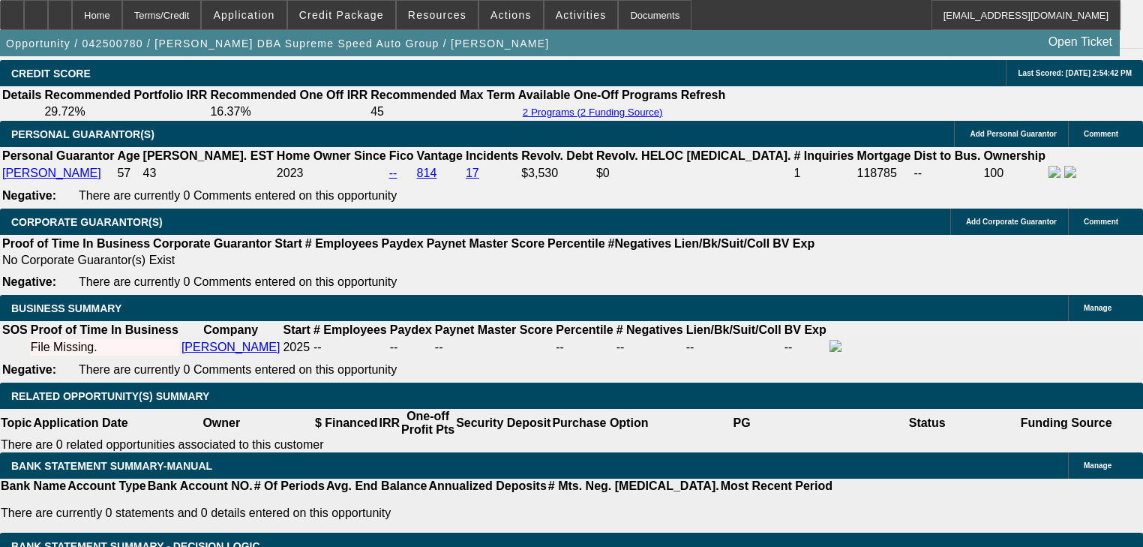
select select "0"
select select "2"
select select "0"
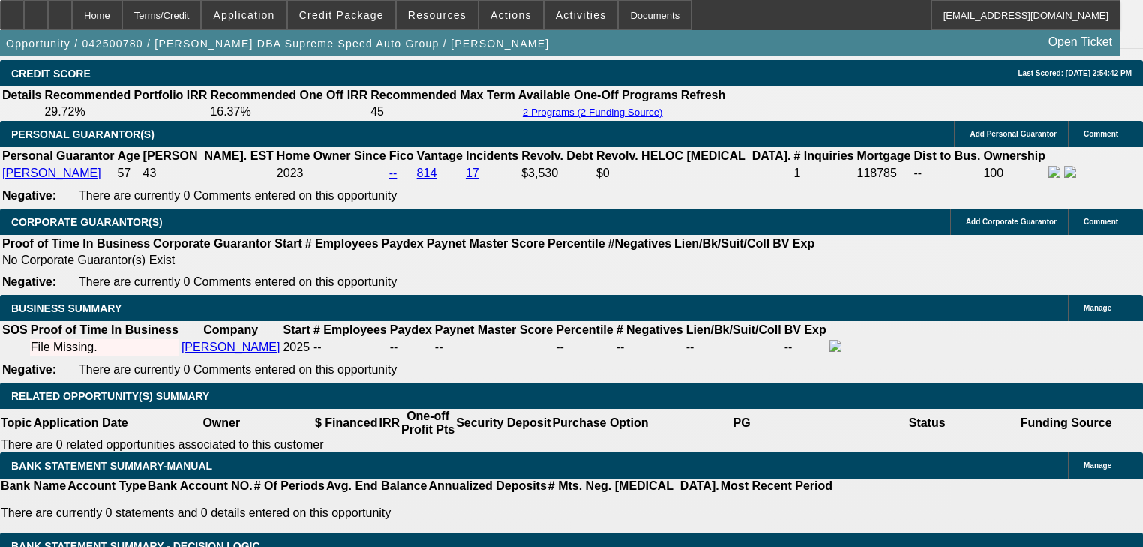
select select "6"
select select "2"
select select "0"
select select "6"
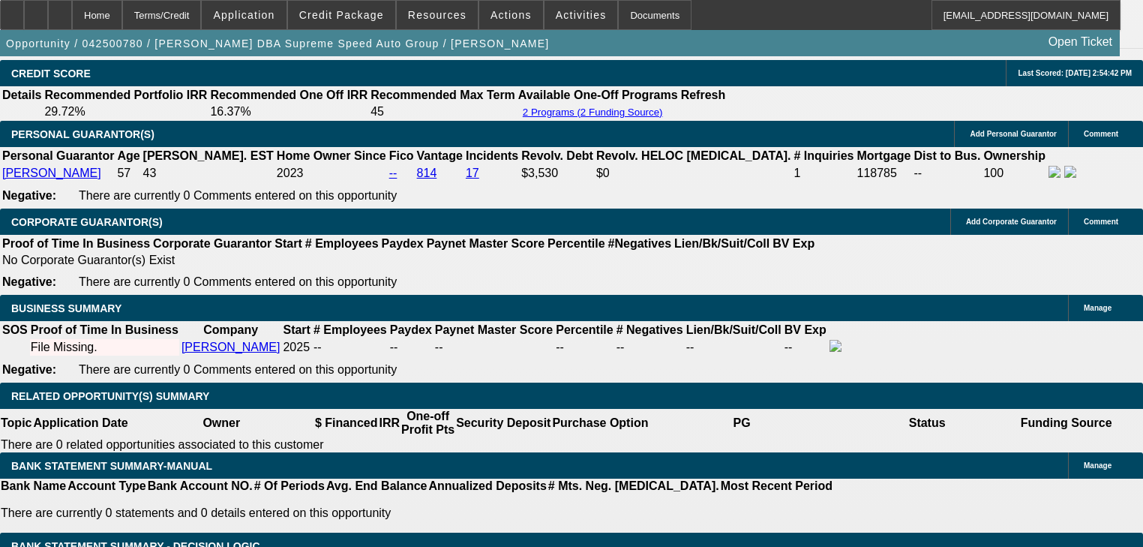
select select "0.15"
select select "2"
select select "0"
select select "6"
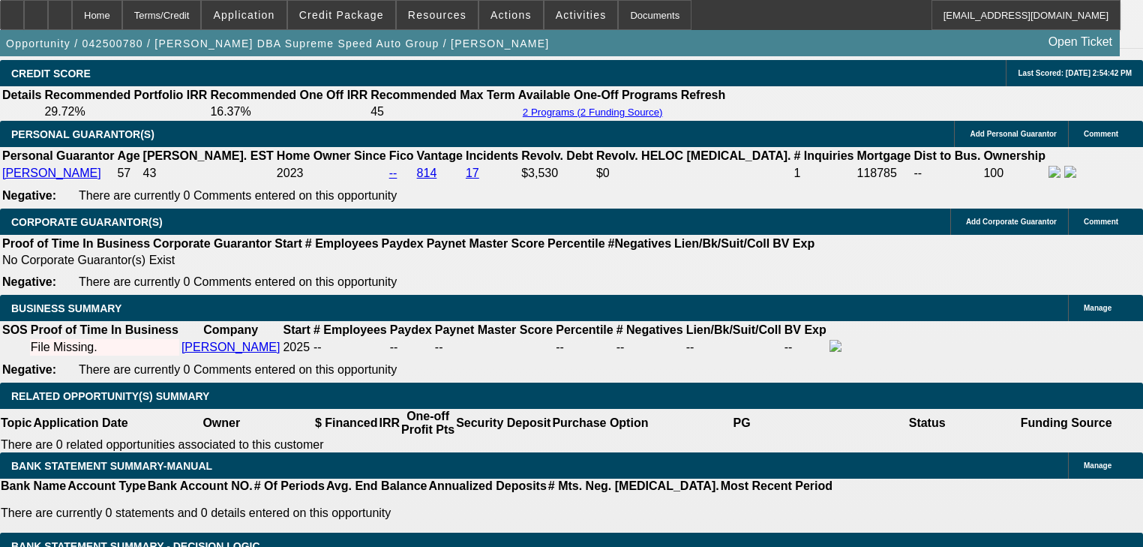
select select "0.15"
select select "2"
select select "0"
select select "6"
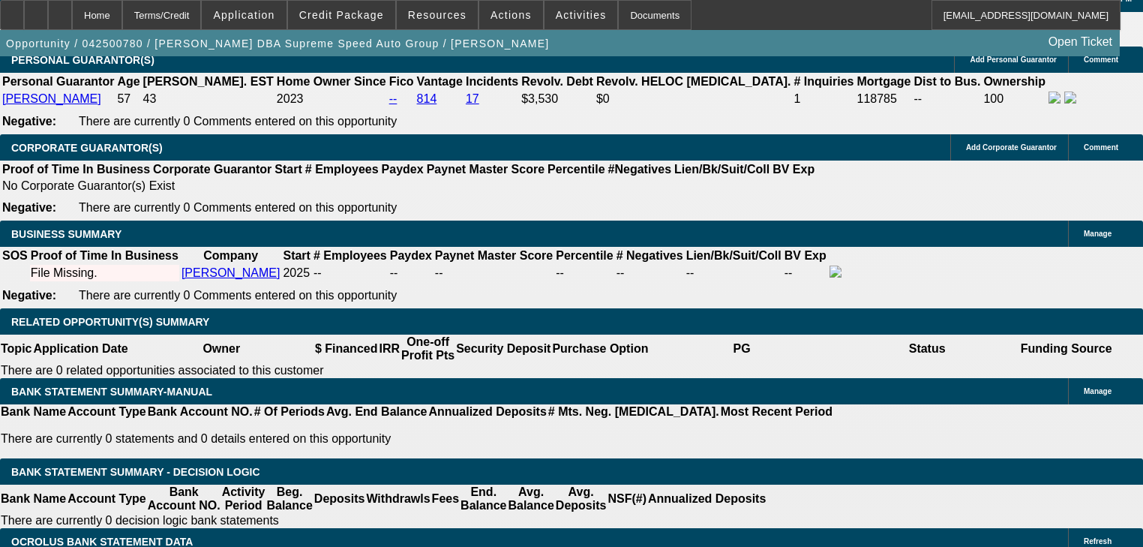
scroll to position [2281, 0]
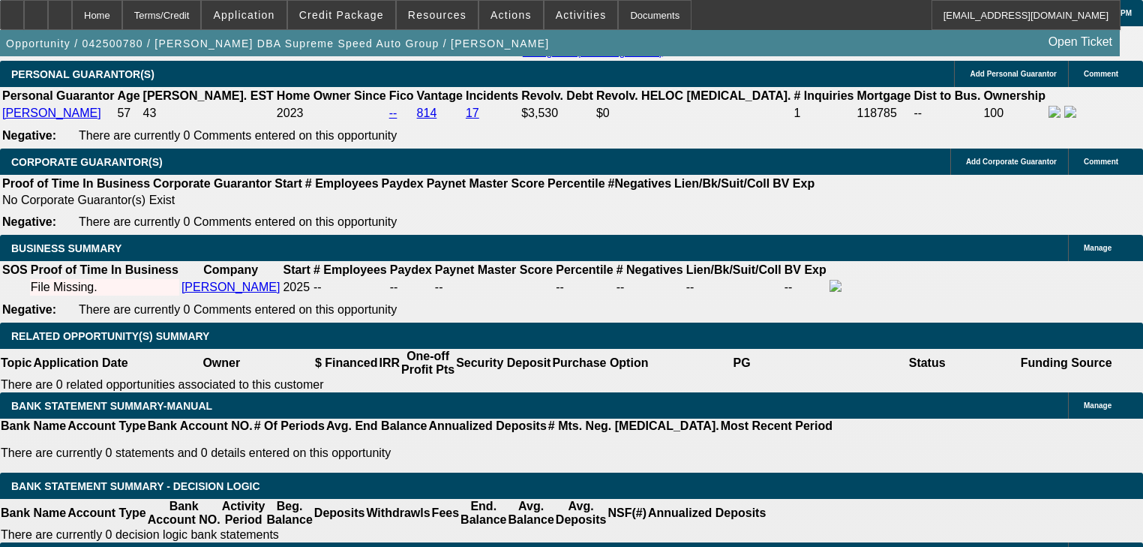
select select "0.15"
select select "2"
select select "0"
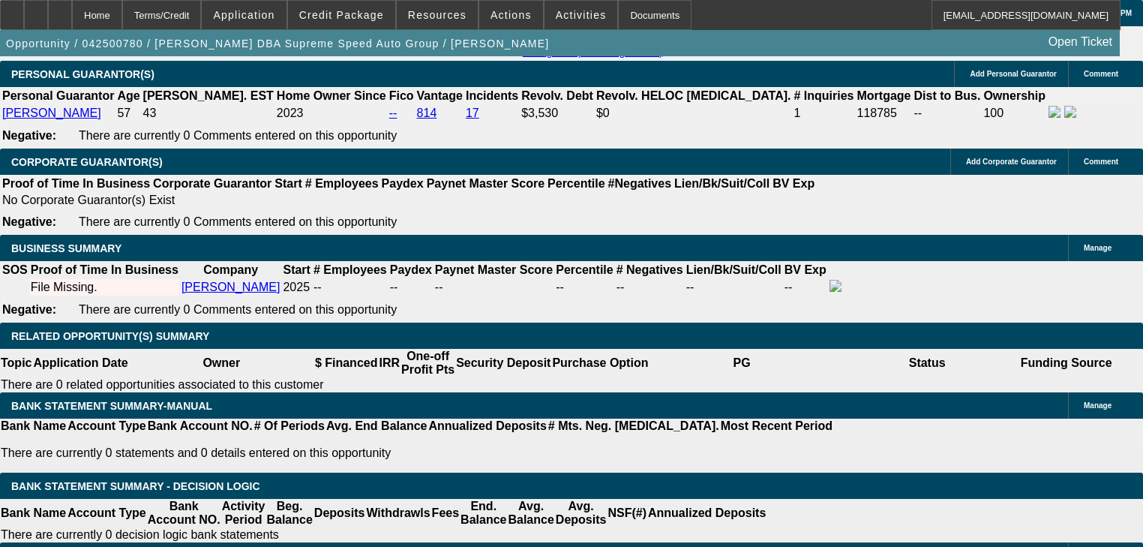
select select "6"
select select "0.15"
select select "2"
select select "0"
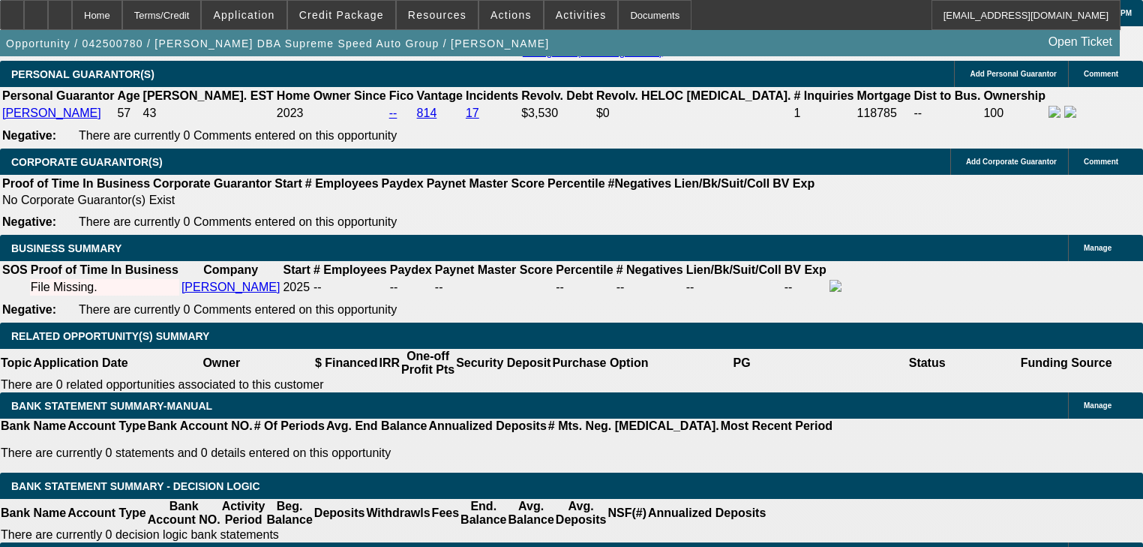
select select "6"
select select "0.15"
select select "2"
select select "0"
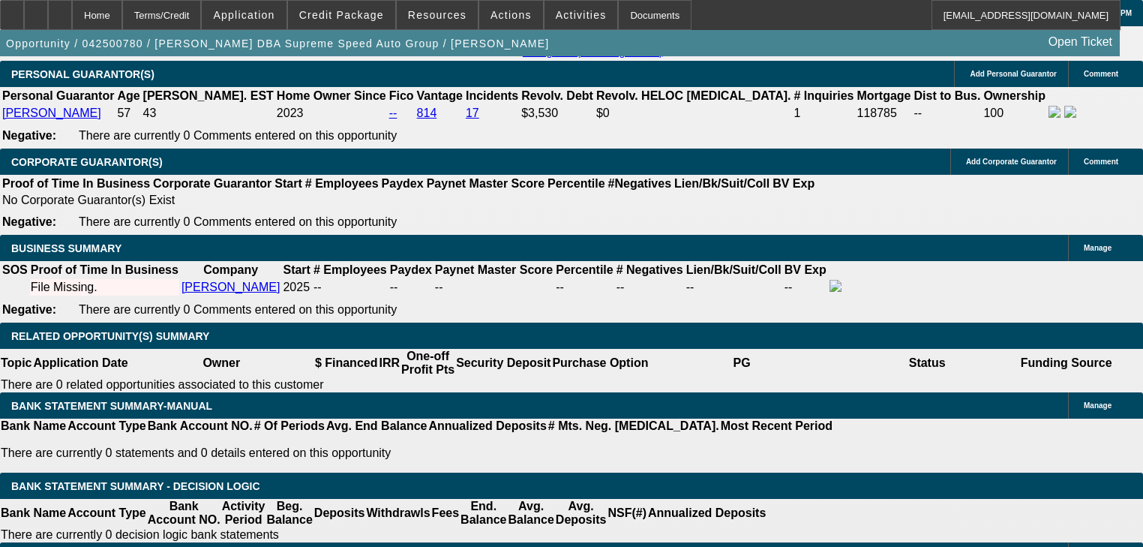
select select "6"
select select "0"
select select "6"
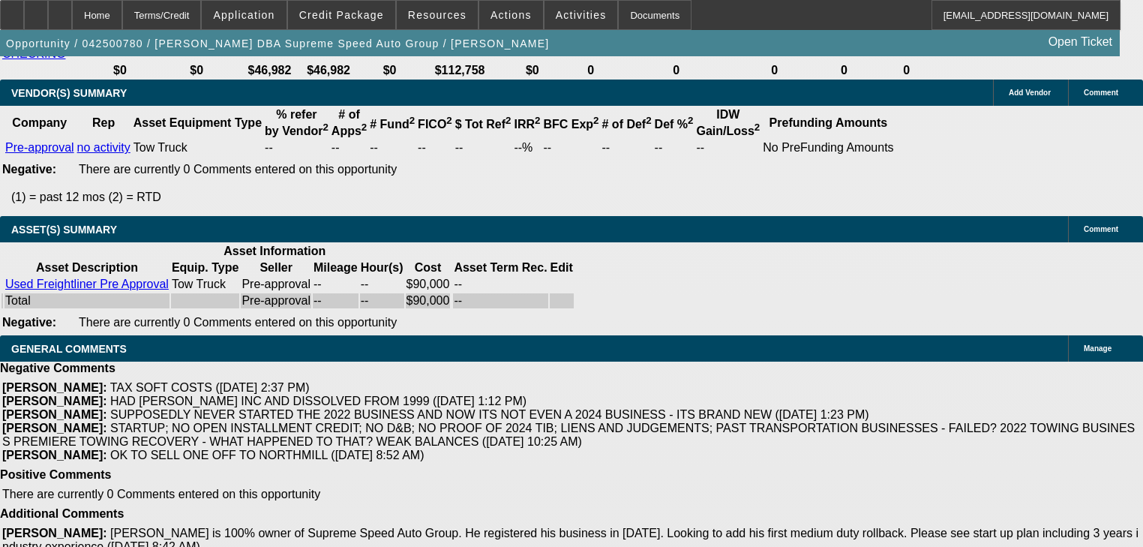
scroll to position [3121, 0]
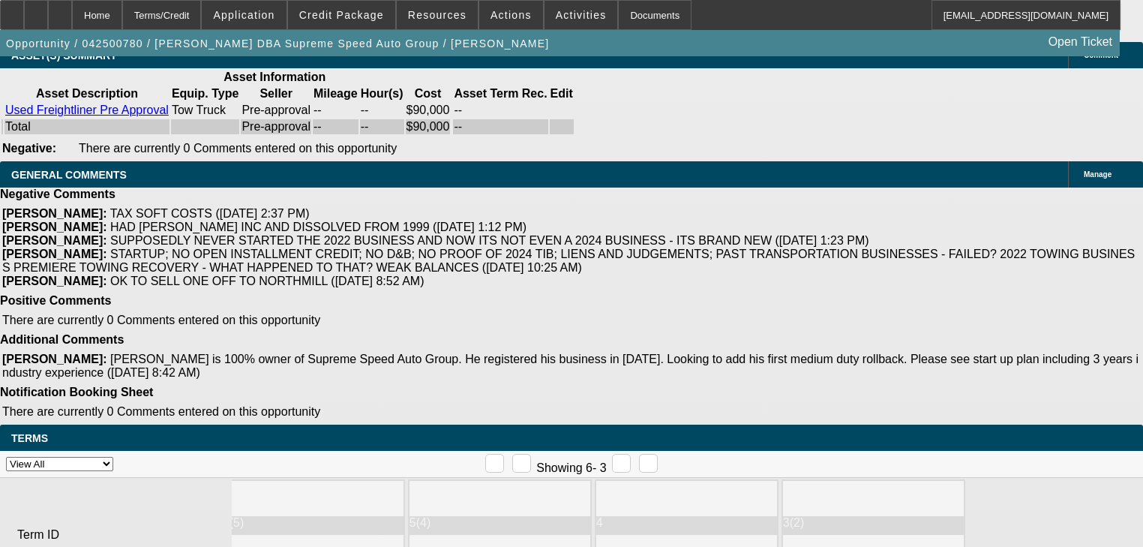
drag, startPoint x: 553, startPoint y: 299, endPoint x: 546, endPoint y: 305, distance: 9.5
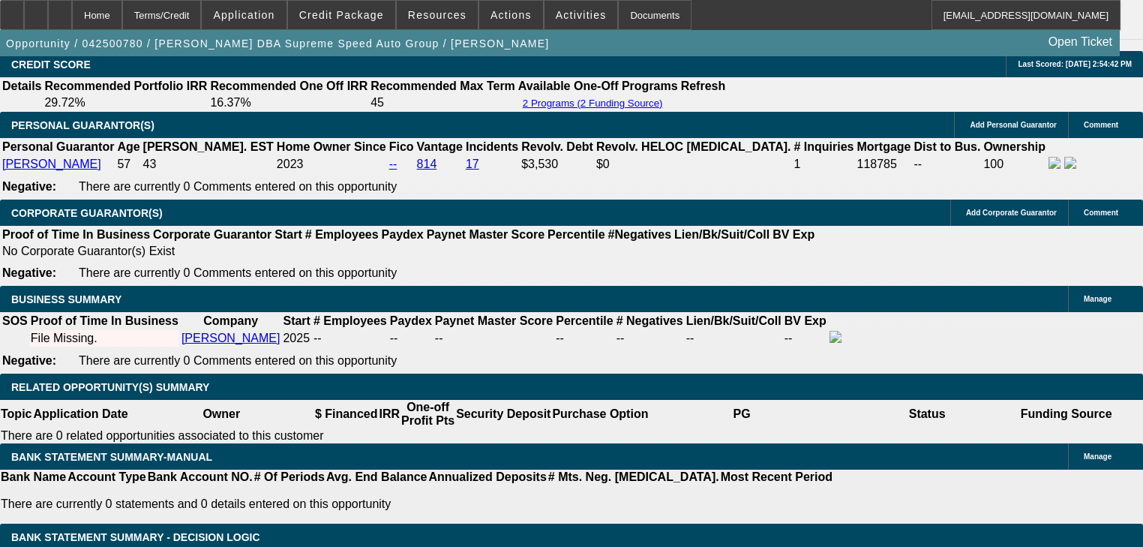
scroll to position [2221, 0]
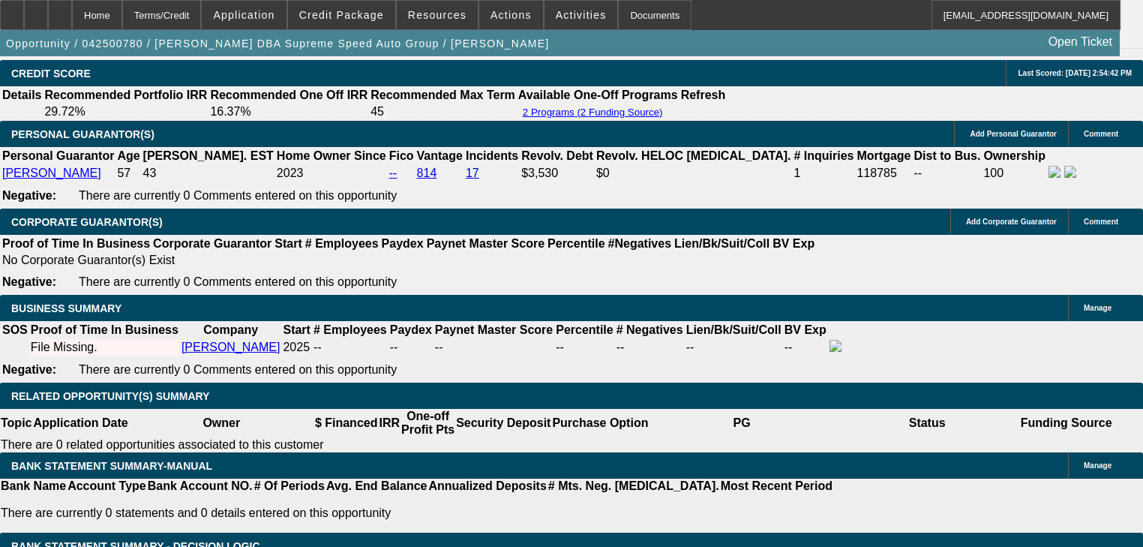
select select "0"
select select "2"
select select "0"
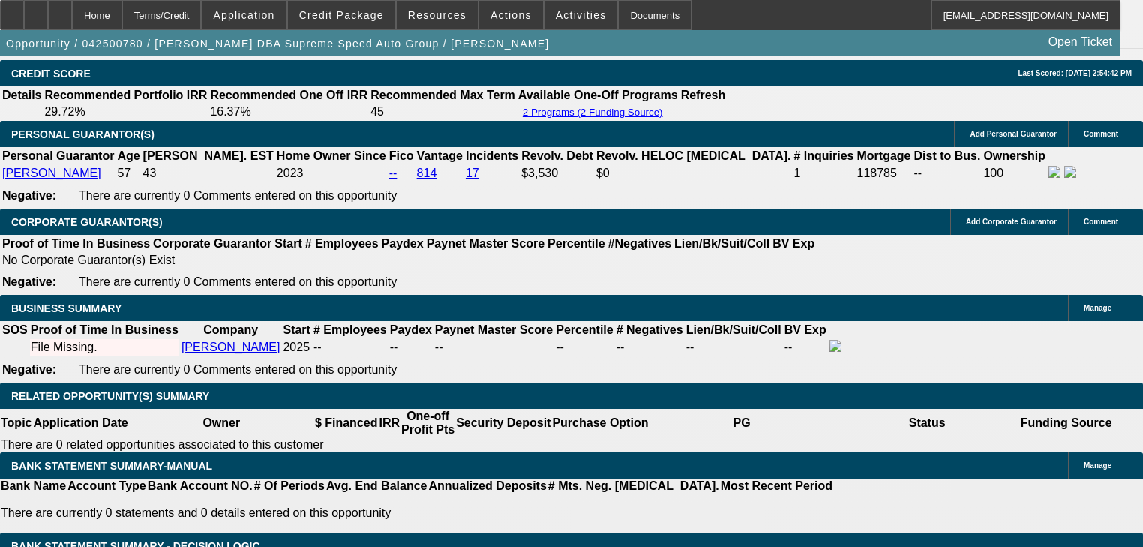
select select "6"
select select "2"
select select "0"
select select "6"
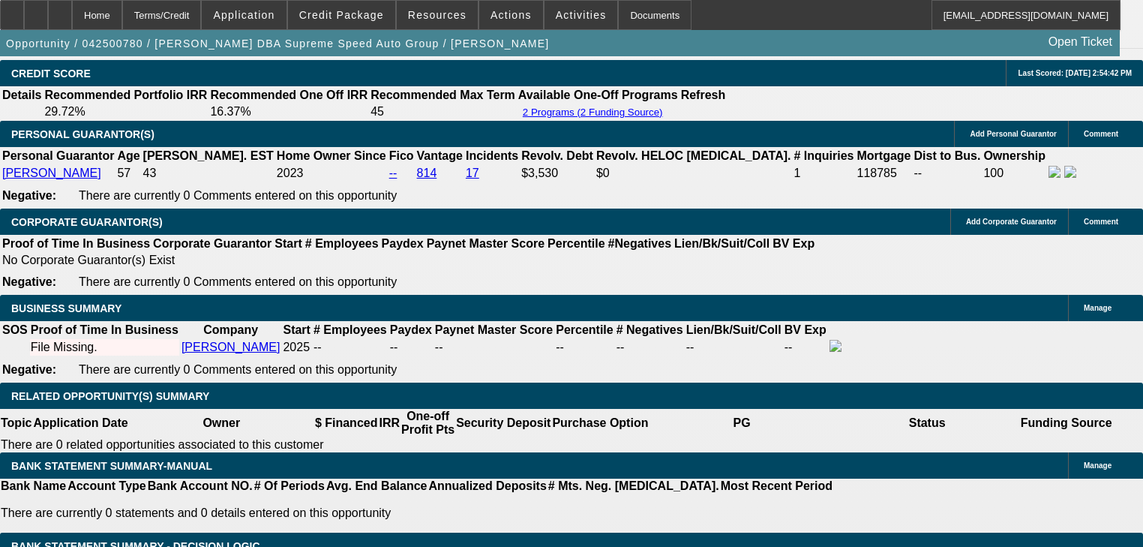
select select "0.15"
select select "2"
select select "0"
select select "6"
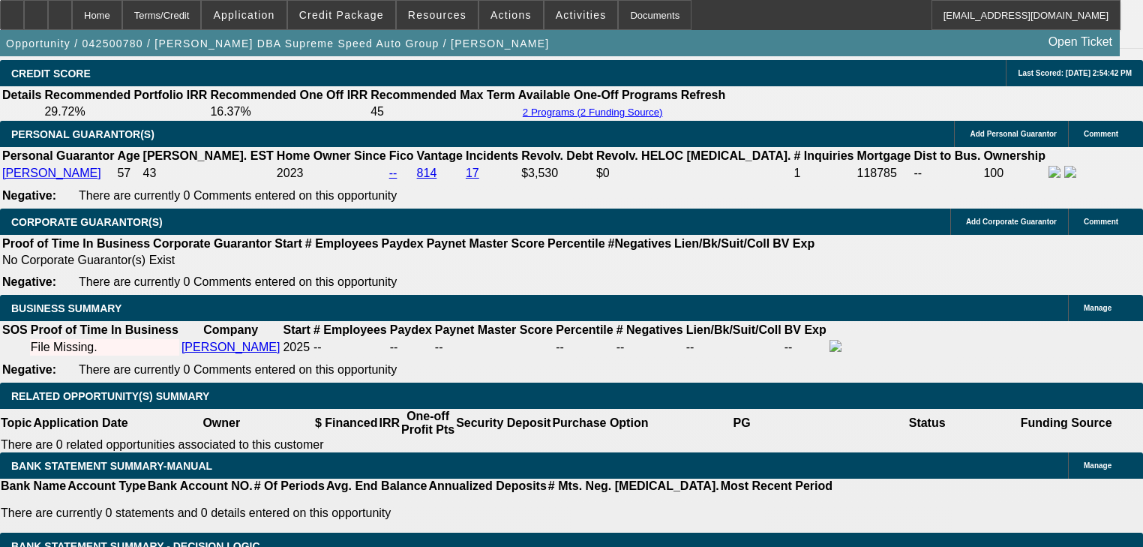
select select "0.15"
select select "2"
select select "0"
select select "6"
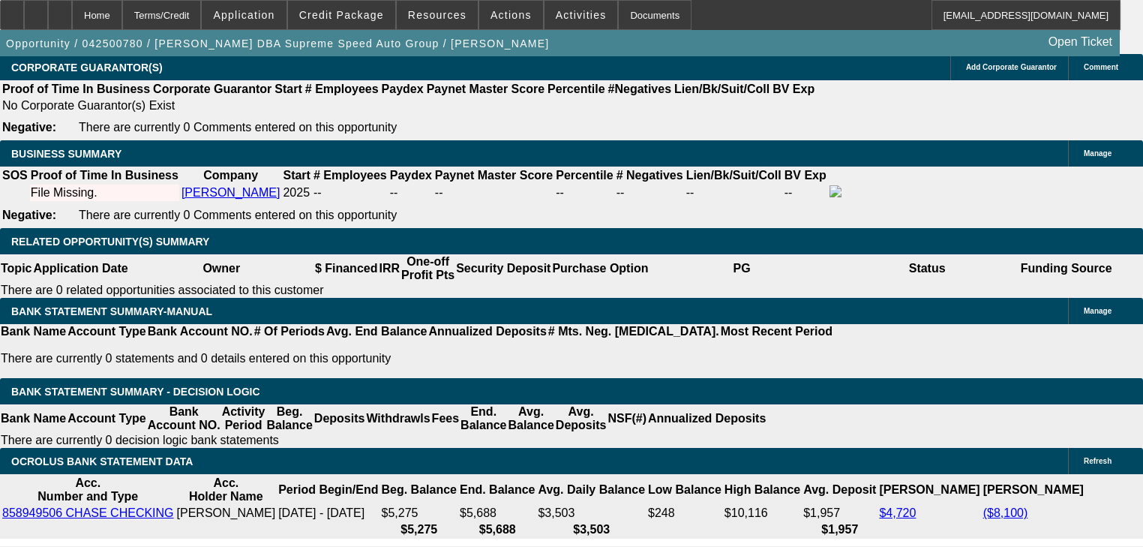
scroll to position [2281, 0]
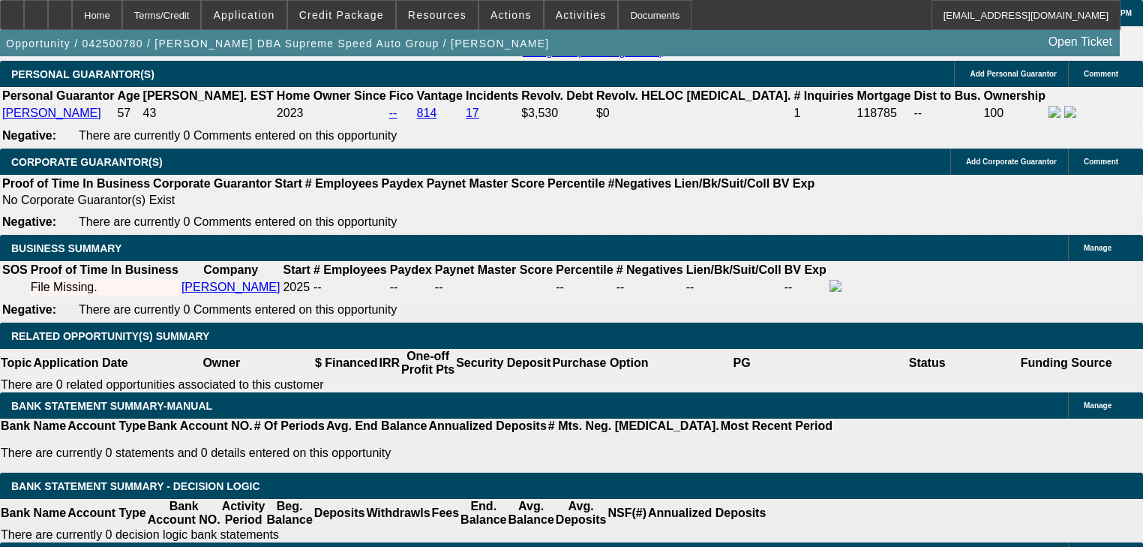
select select "0.15"
select select "2"
select select "0"
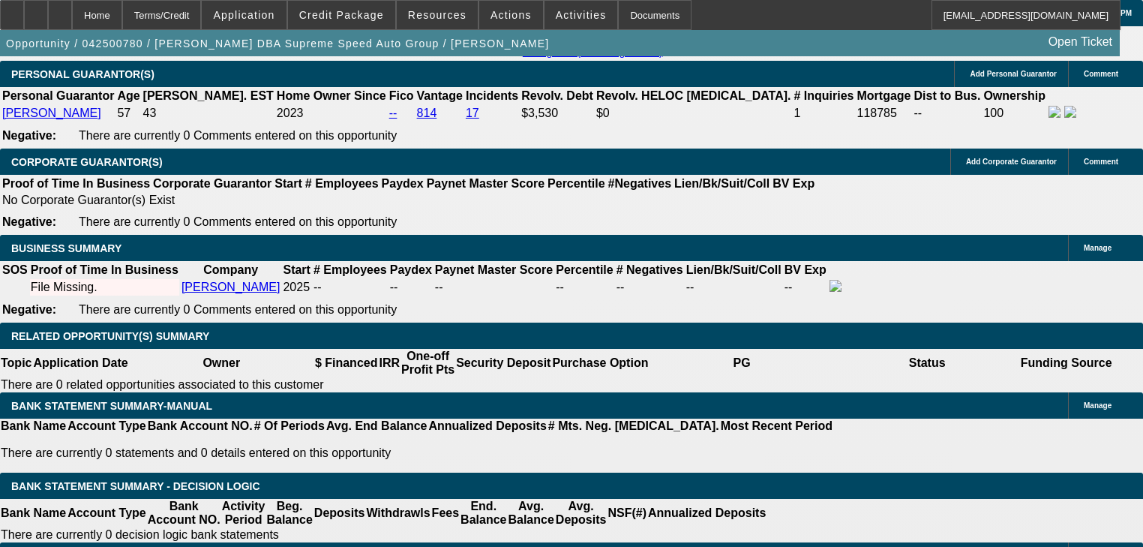
select select "6"
select select "0.15"
select select "2"
select select "0"
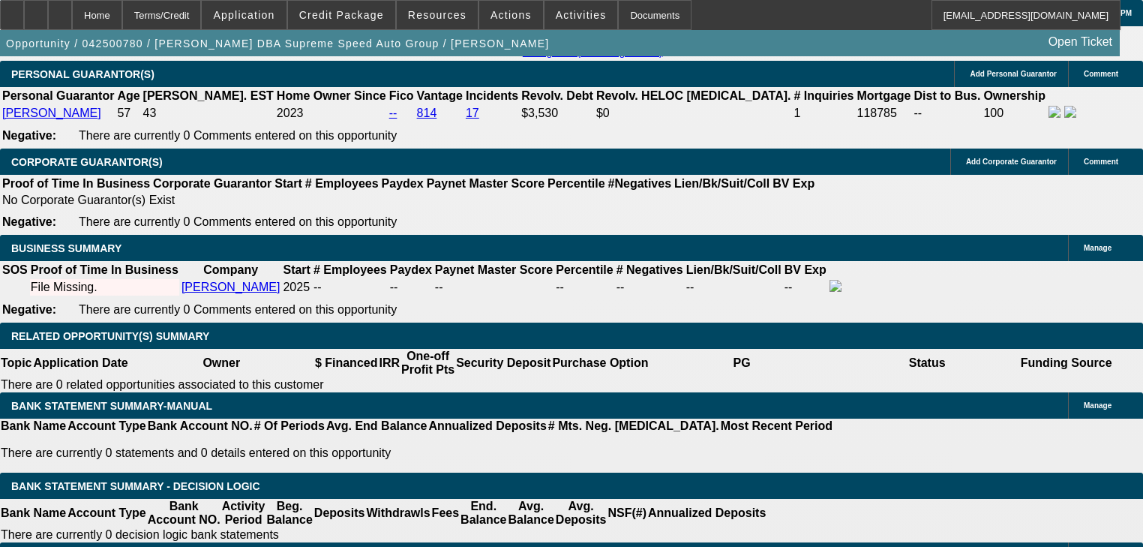
select select "6"
select select "0.15"
select select "2"
select select "0"
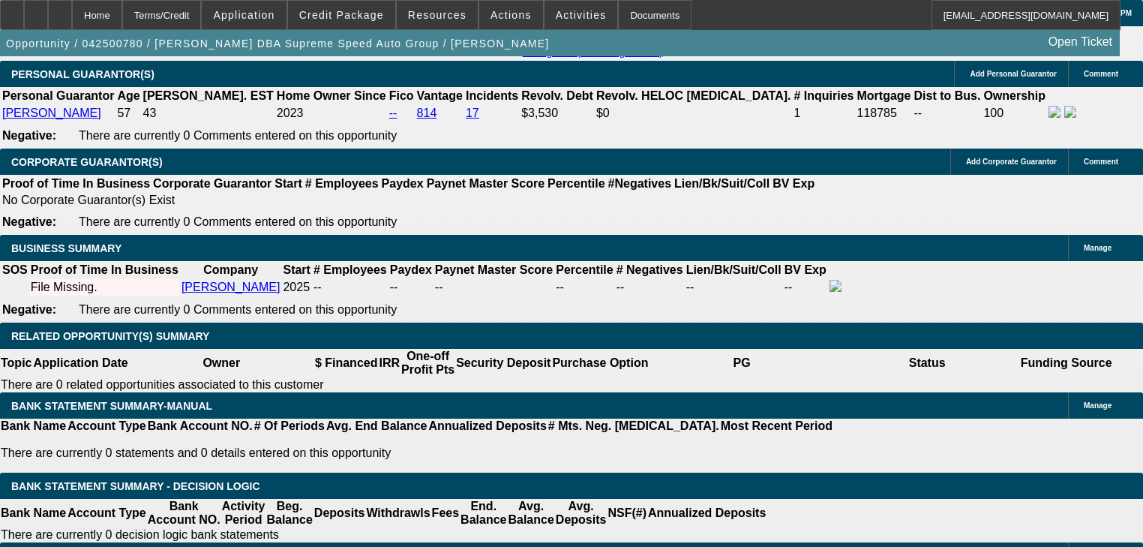
select select "6"
select select "0"
select select "6"
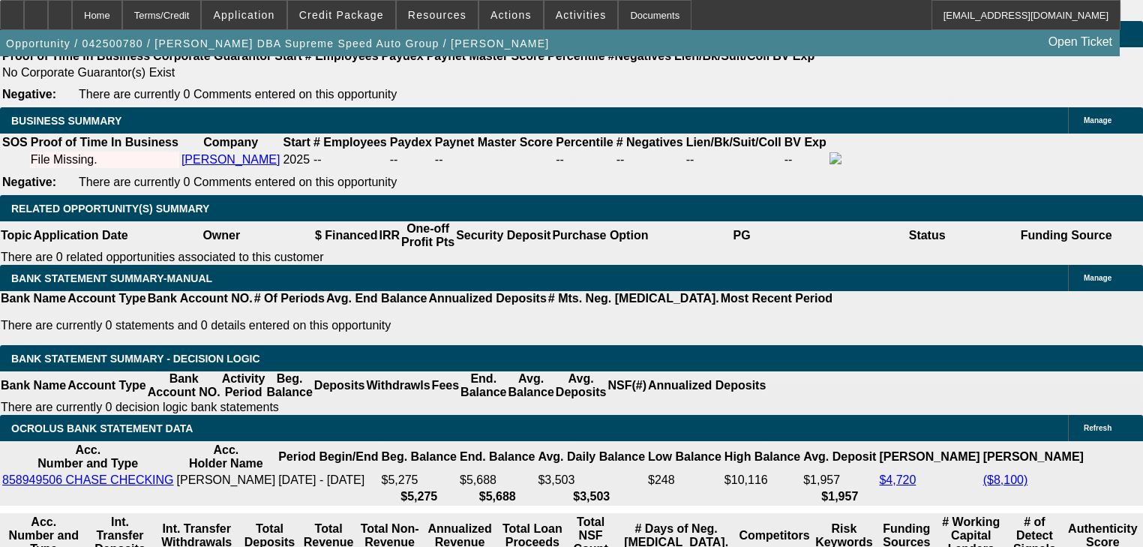
scroll to position [2401, 0]
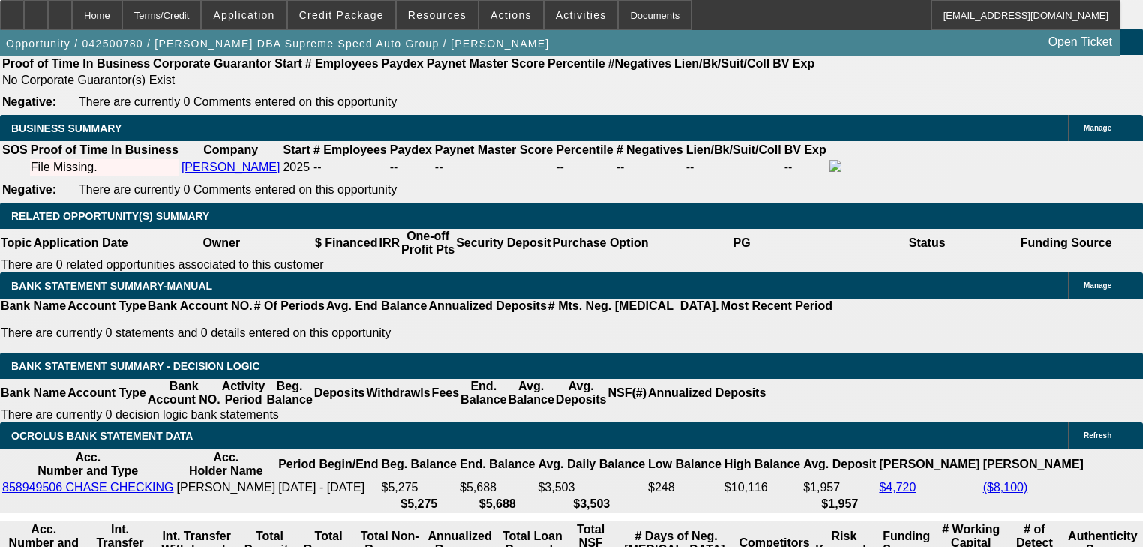
scroll to position [900, 0]
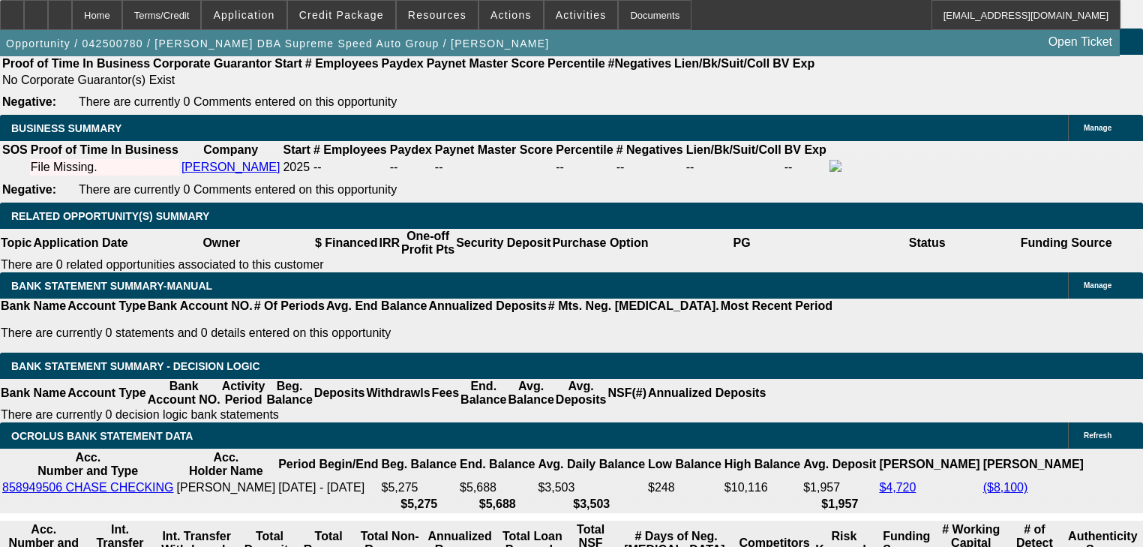
scroll to position [2449, 0]
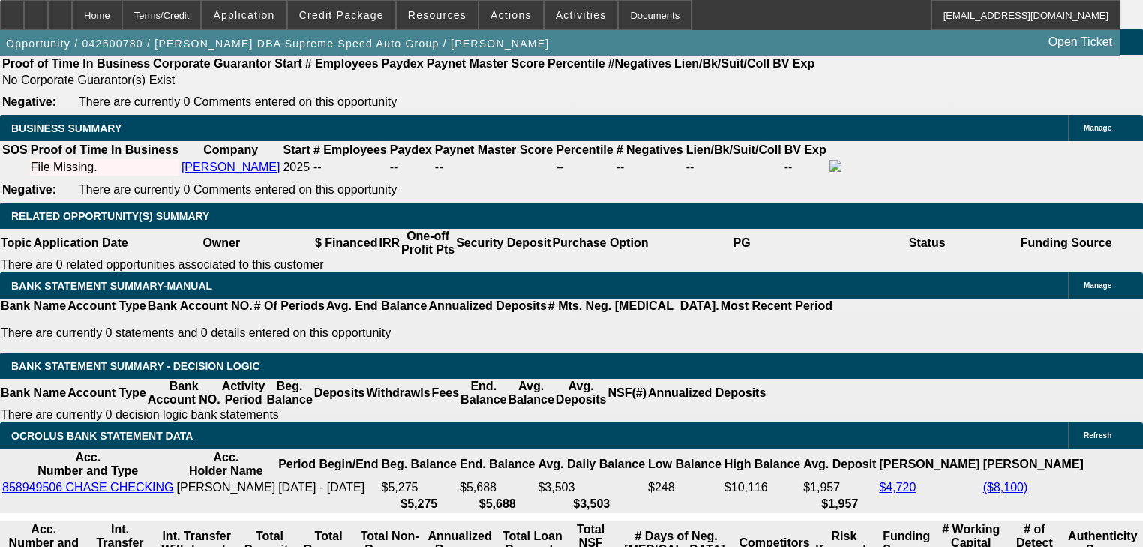
scroll to position [1909, 0]
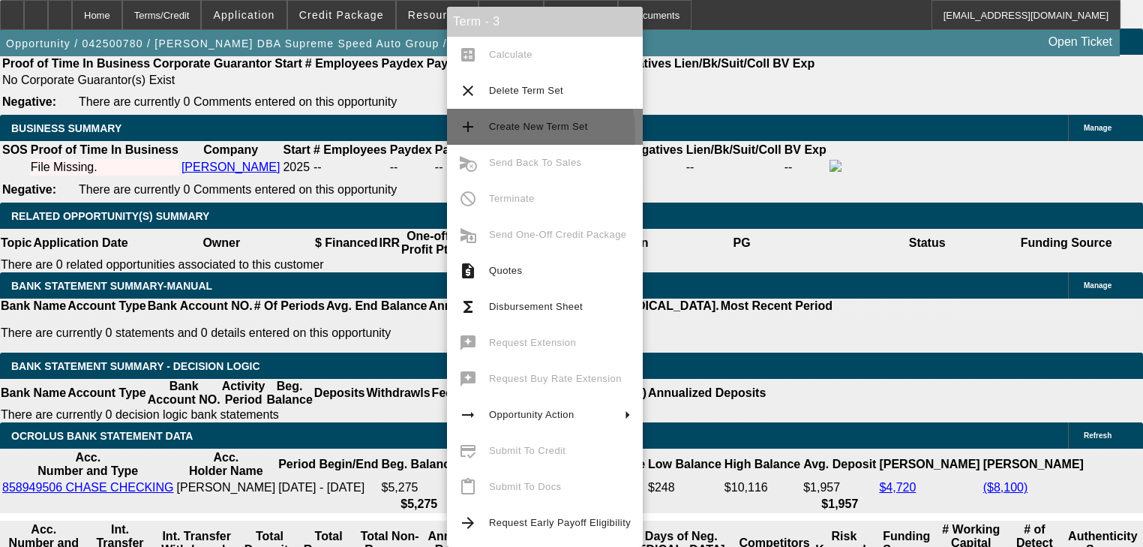
click at [498, 134] on span "Create New Term Set" at bounding box center [560, 127] width 142 height 18
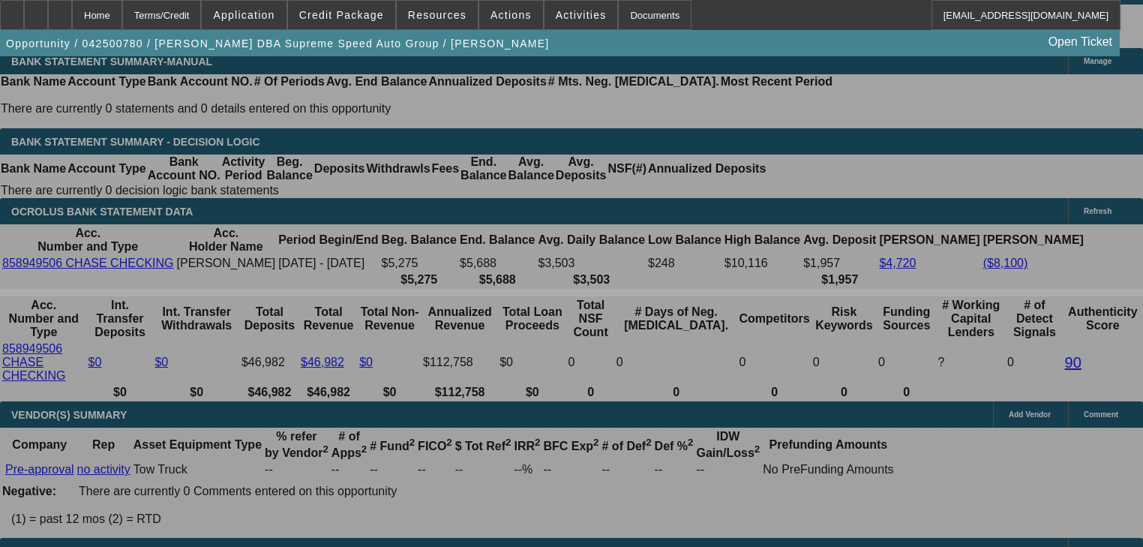
scroll to position [2641, 0]
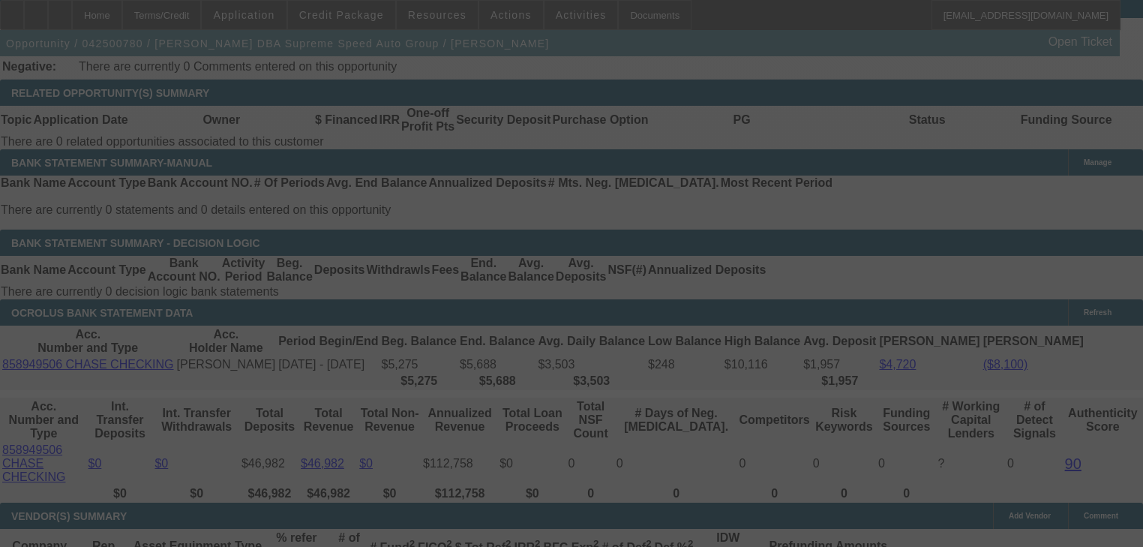
scroll to position [2395, 0]
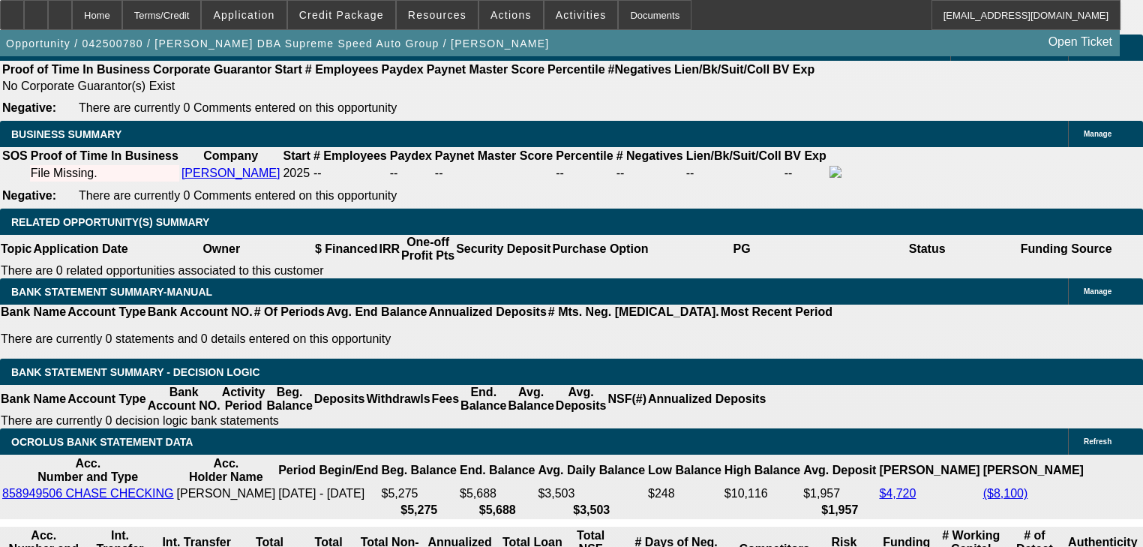
select select "0"
select select "6"
select select "2"
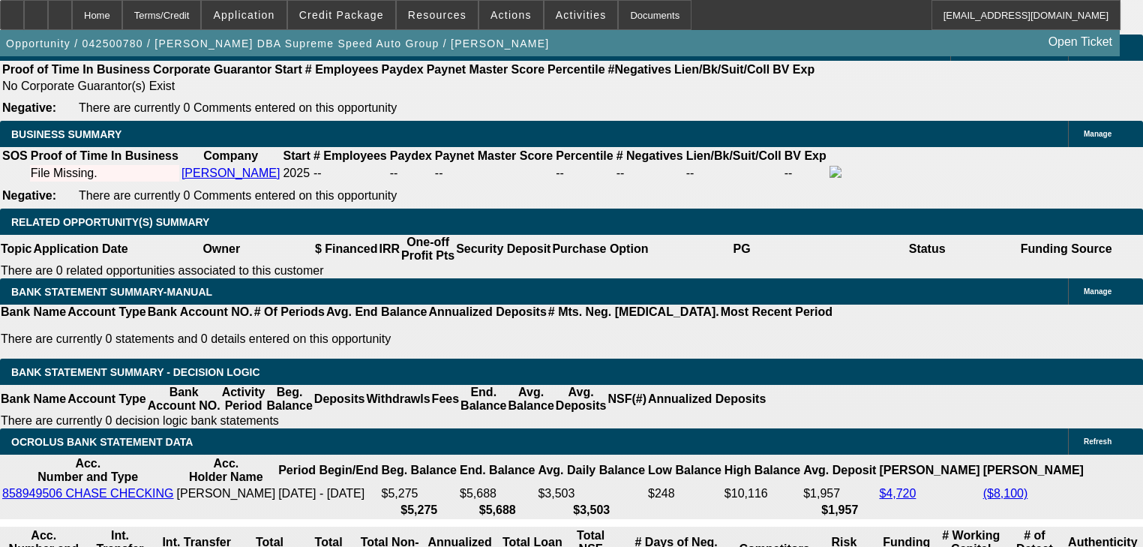
select select "0"
select select "6"
select select "0"
select select "2"
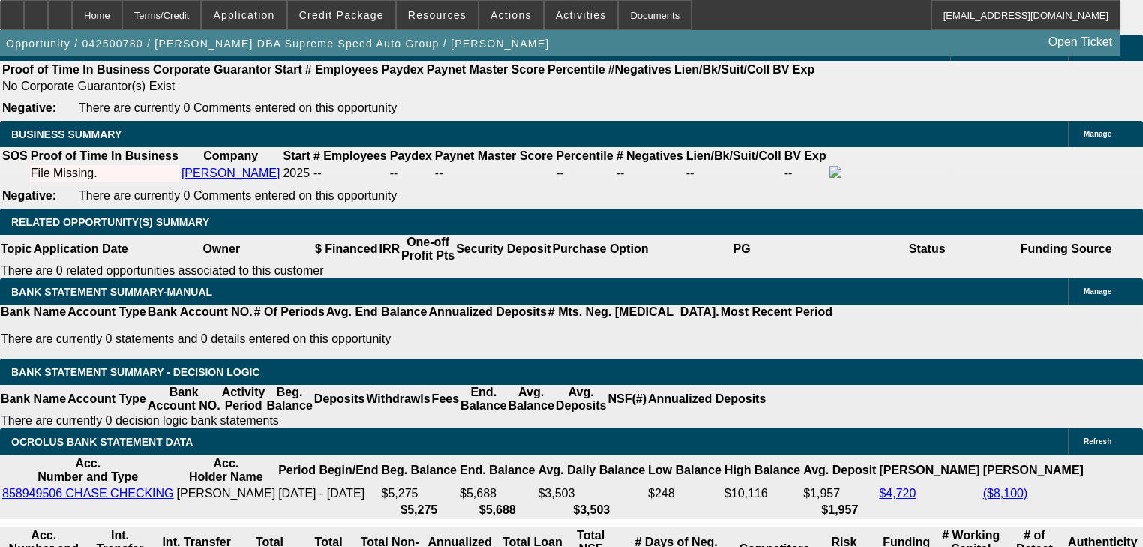
select select "0"
select select "6"
select select "0"
select select "2"
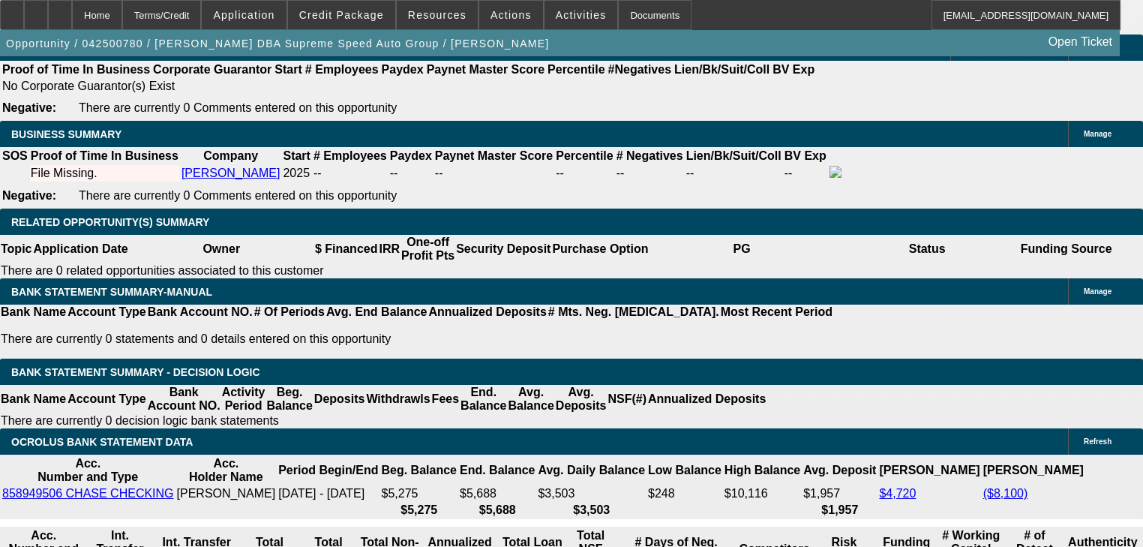
select select "0"
select select "6"
type input "UNKNOWN"
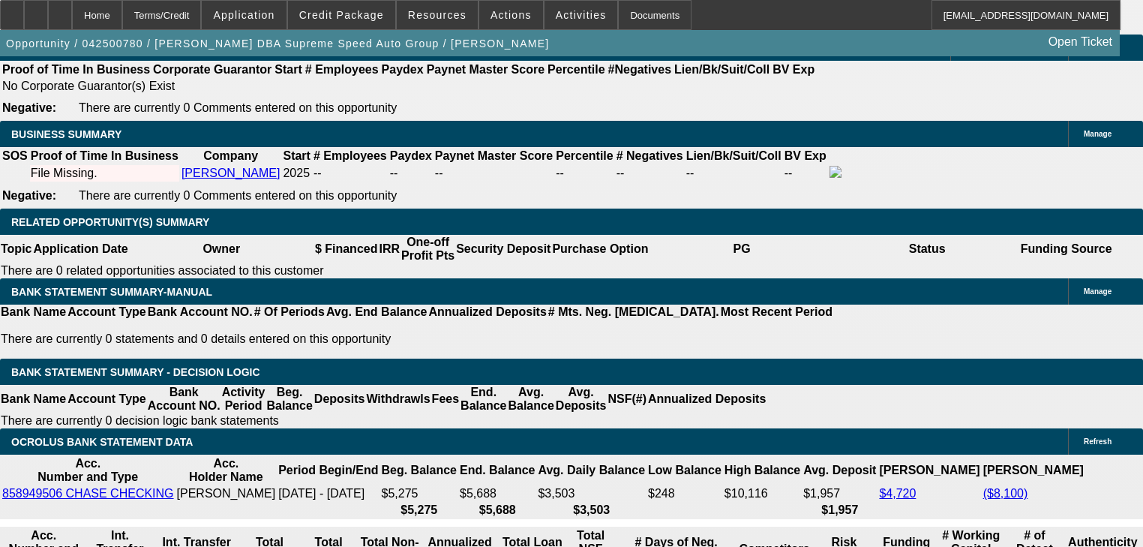
type input "6"
type input "$8,408.57"
type input "60"
type input "$1,285.03"
type input "60"
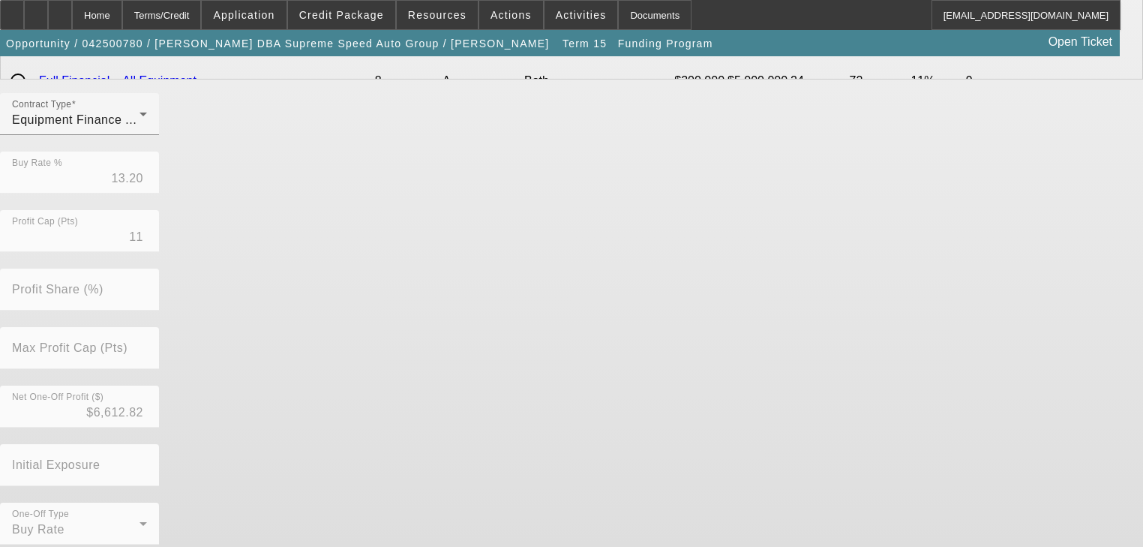
scroll to position [488, 0]
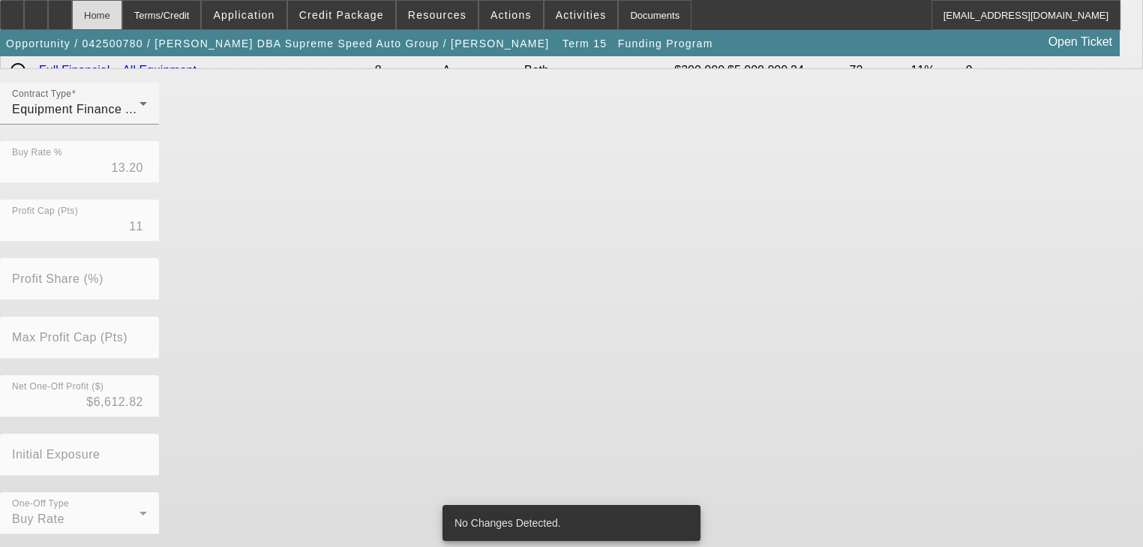
click at [122, 27] on div "Home" at bounding box center [97, 15] width 50 height 30
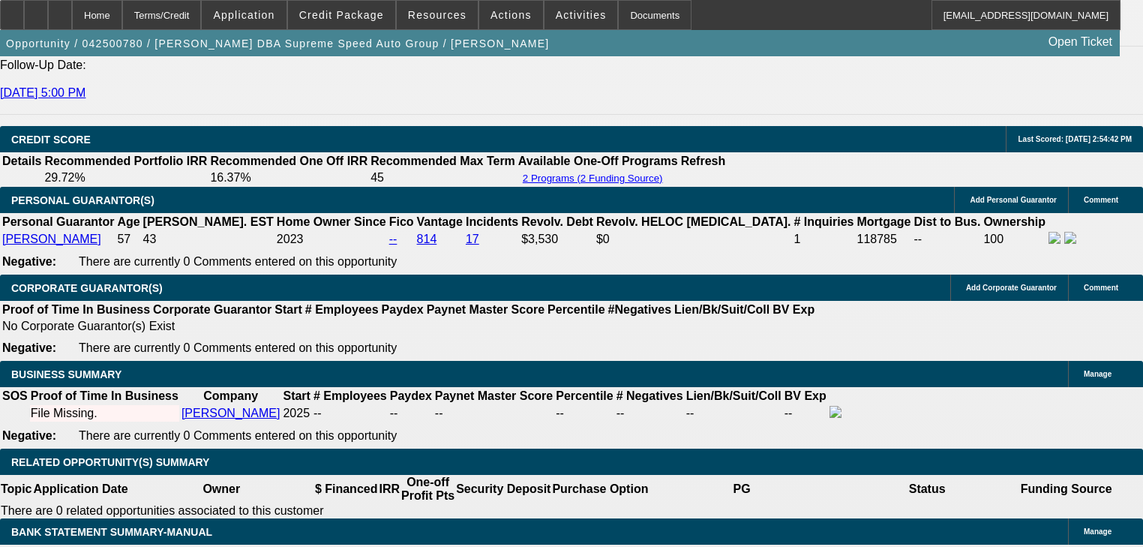
select select "0"
select select "6"
select select "2"
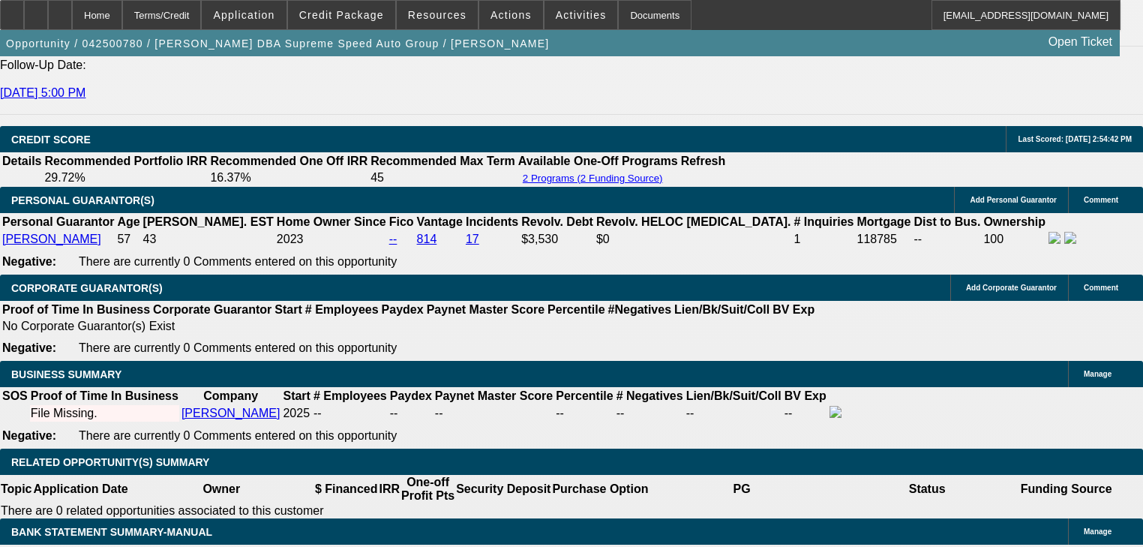
select select "0"
select select "6"
select select "0"
select select "2"
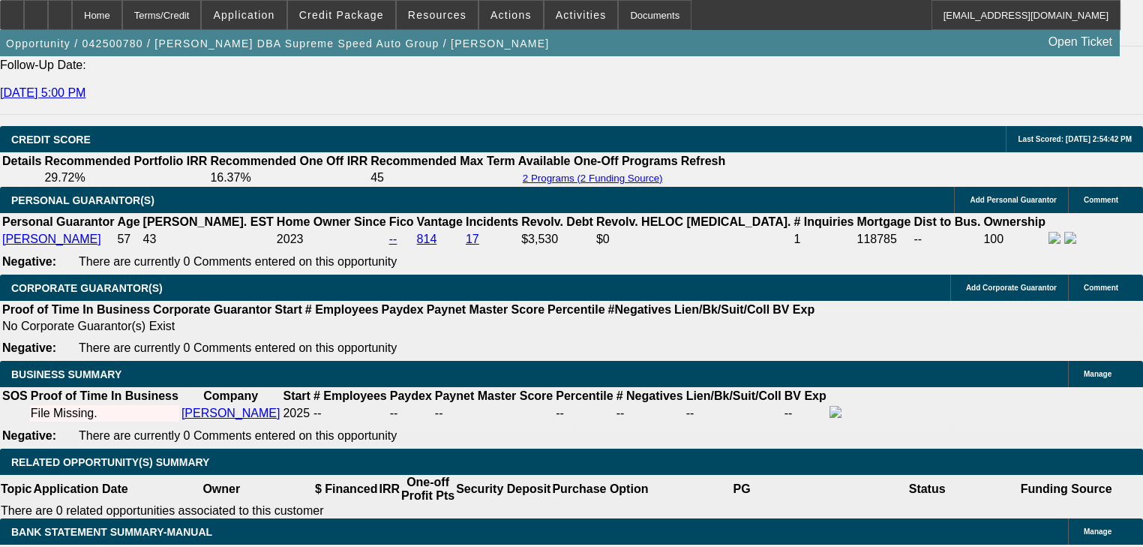
select select "0"
select select "6"
select select "0"
select select "2"
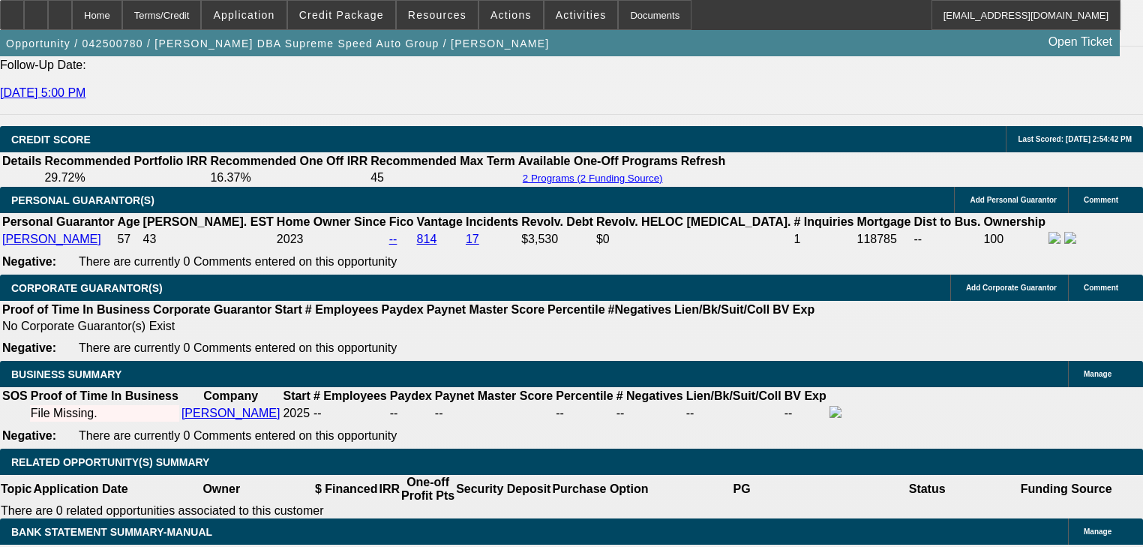
select select "0"
select select "6"
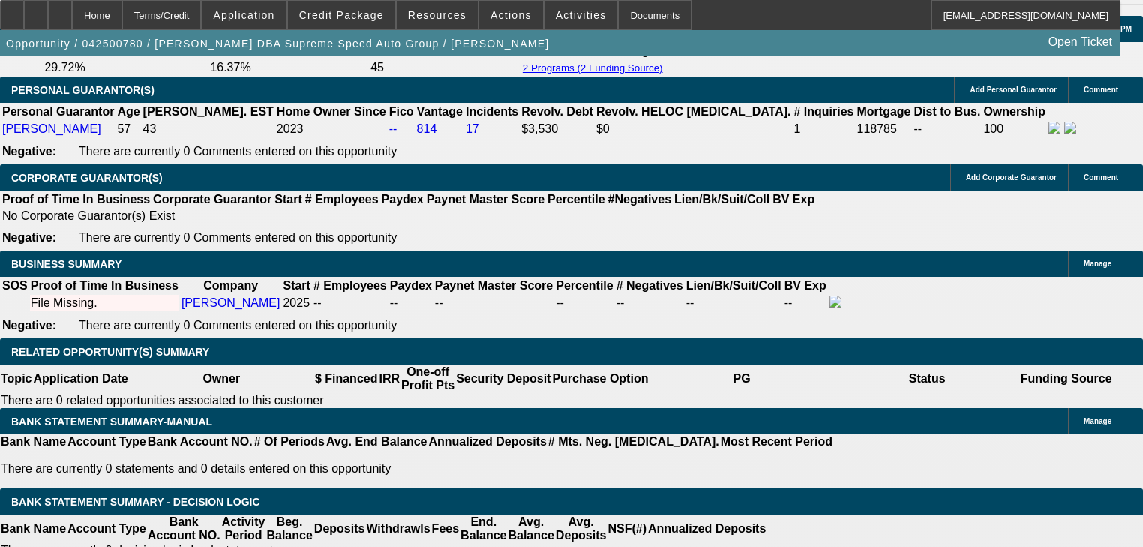
scroll to position [2395, 0]
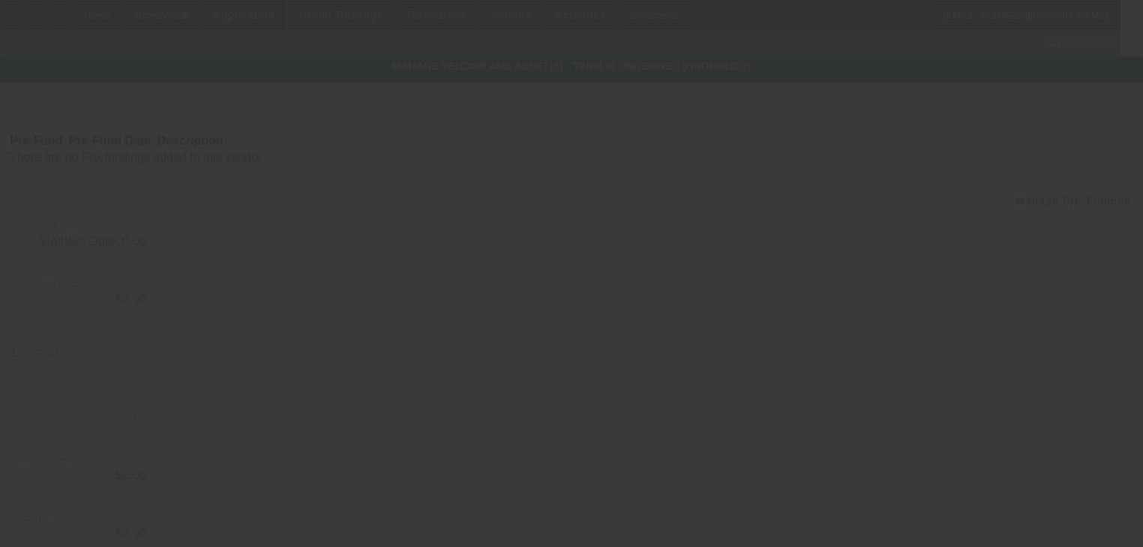
type input "$50,000.00"
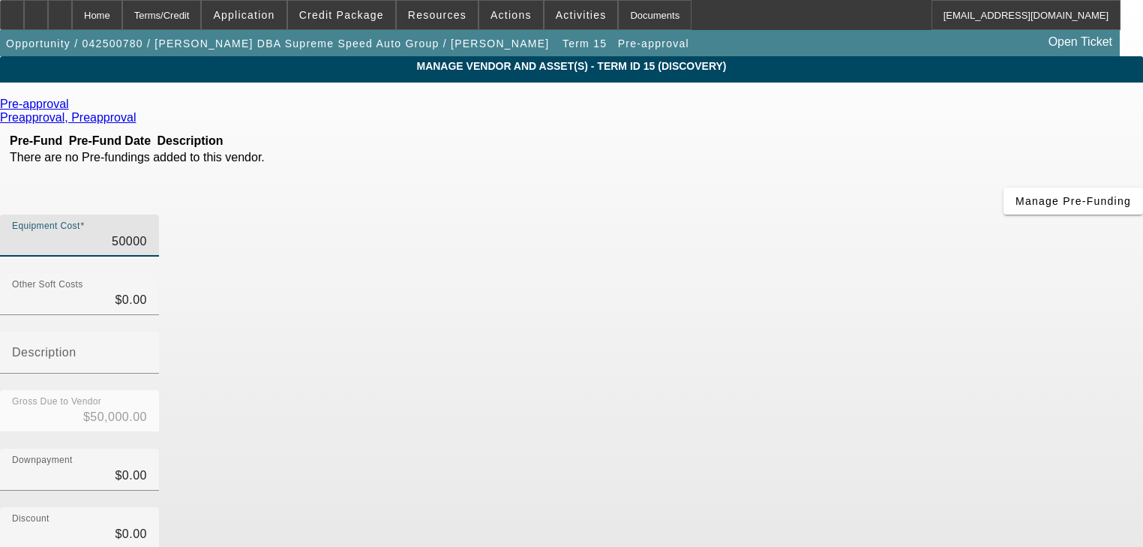
click at [147, 233] on input "50000" at bounding box center [79, 242] width 135 height 18
type input "8"
type input "$8.00"
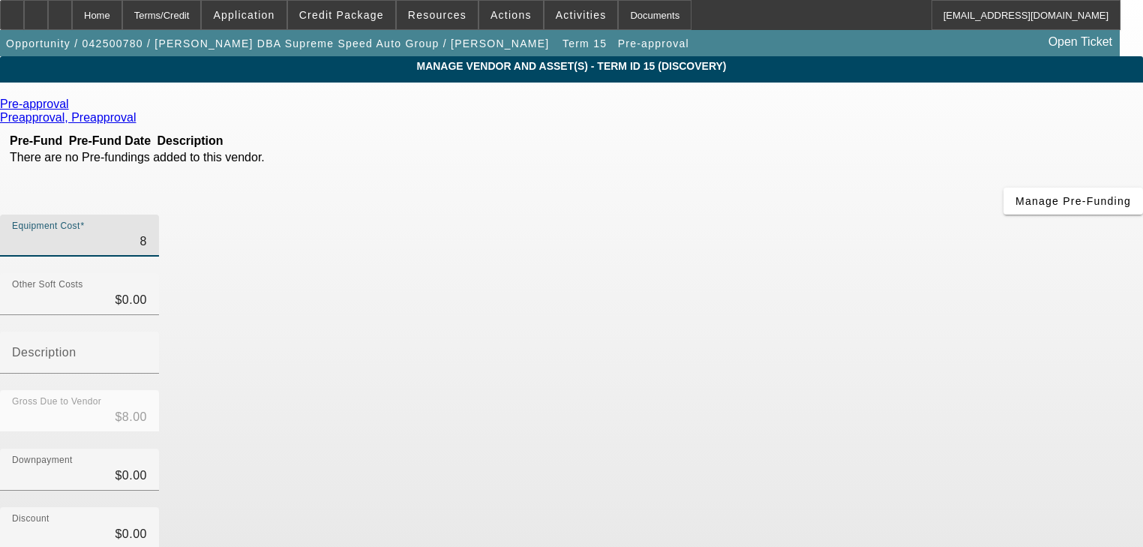
type input "87"
type input "$87.00"
type input "870"
type input "$870.00"
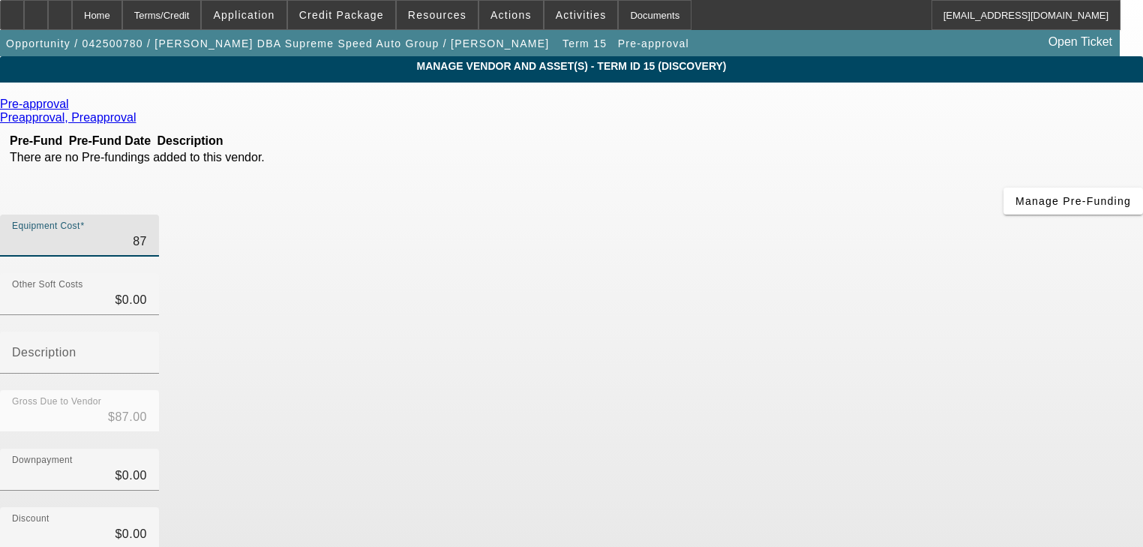
type input "$870.00"
type input "8700"
type input "$8,700.00"
type input "87000"
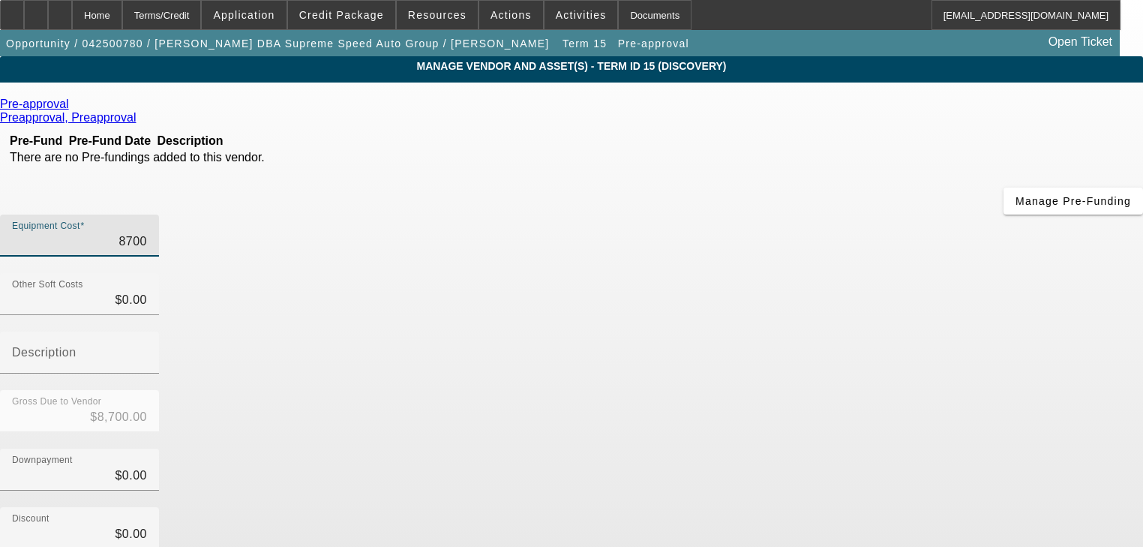
type input "$87,000.00"
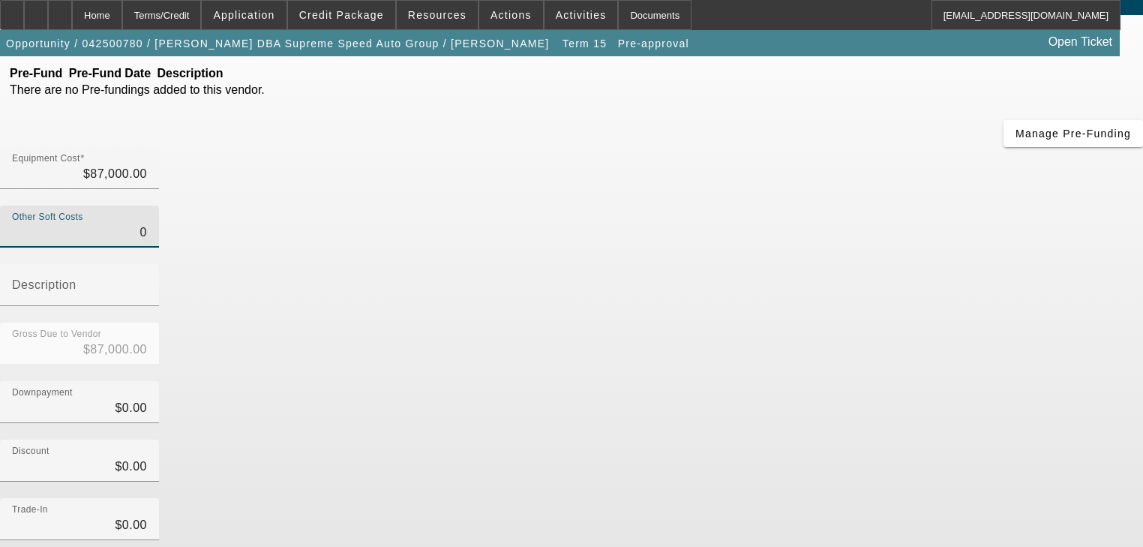
scroll to position [153, 0]
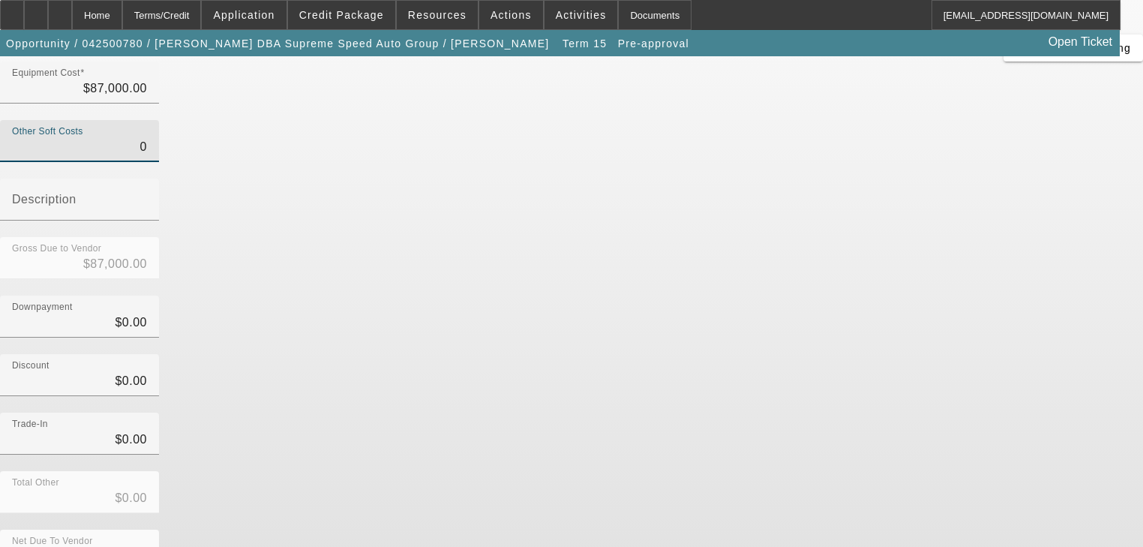
type input "$0.00"
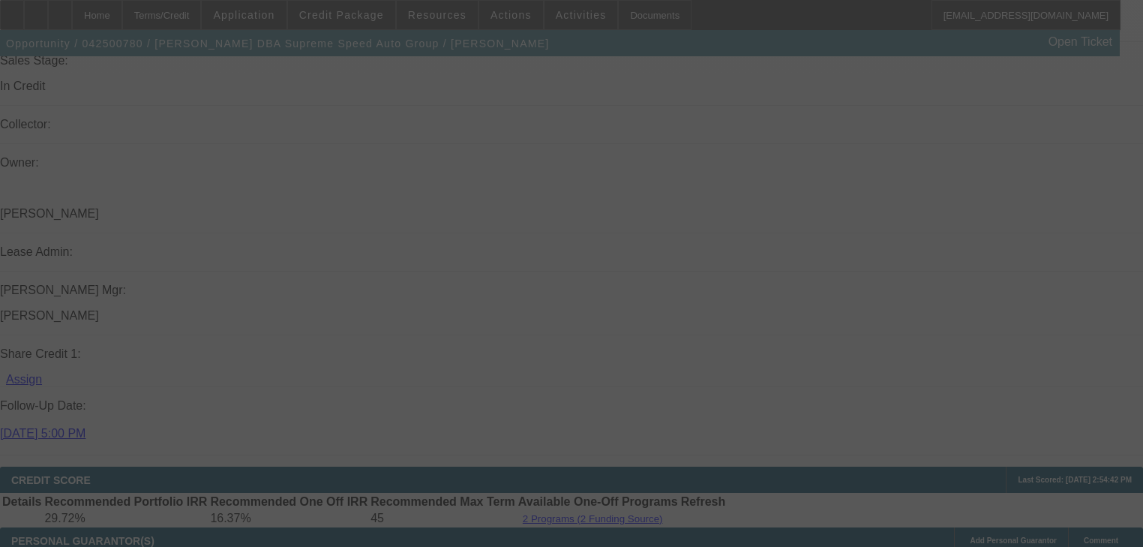
scroll to position [2101, 0]
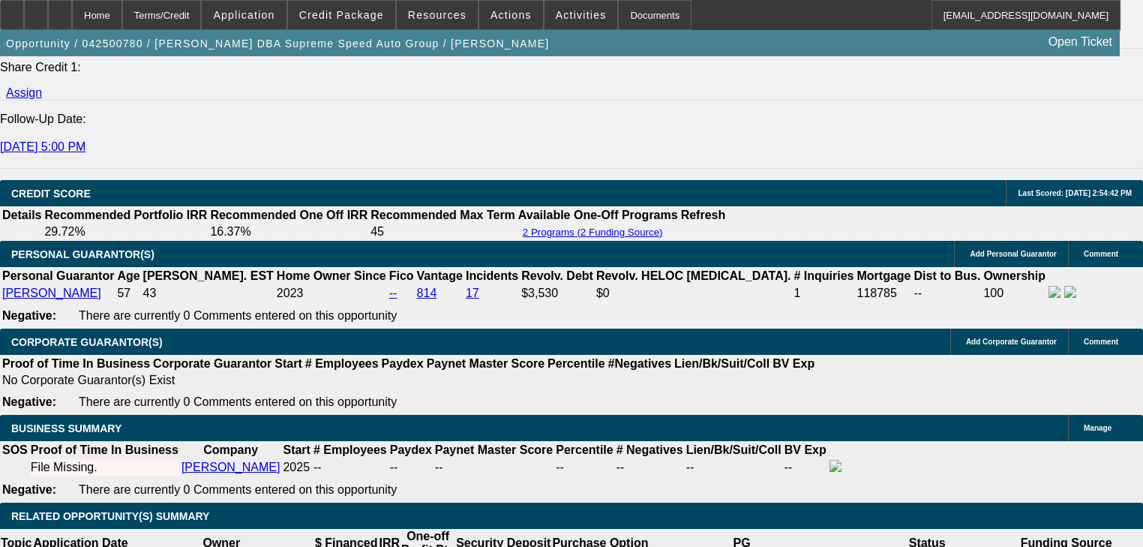
select select "0"
select select "6"
select select "2"
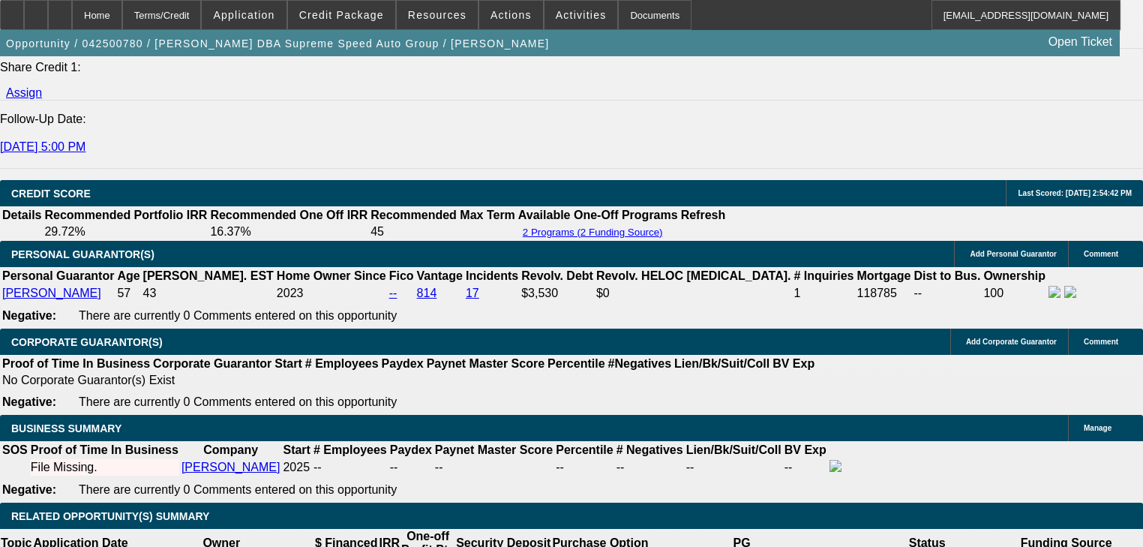
select select "0"
select select "6"
select select "0"
select select "2"
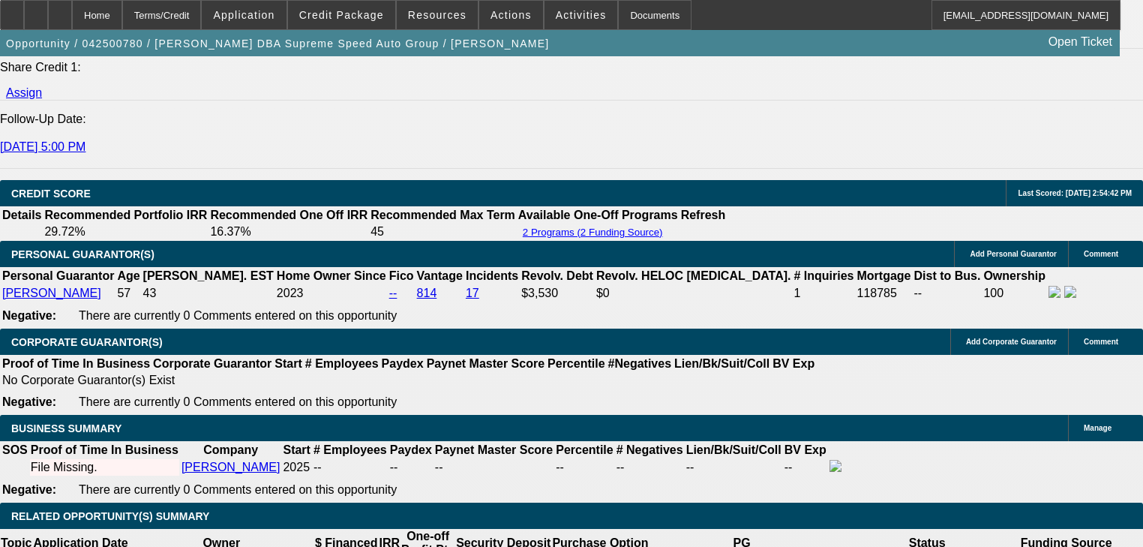
select select "0"
select select "6"
select select "0"
select select "2"
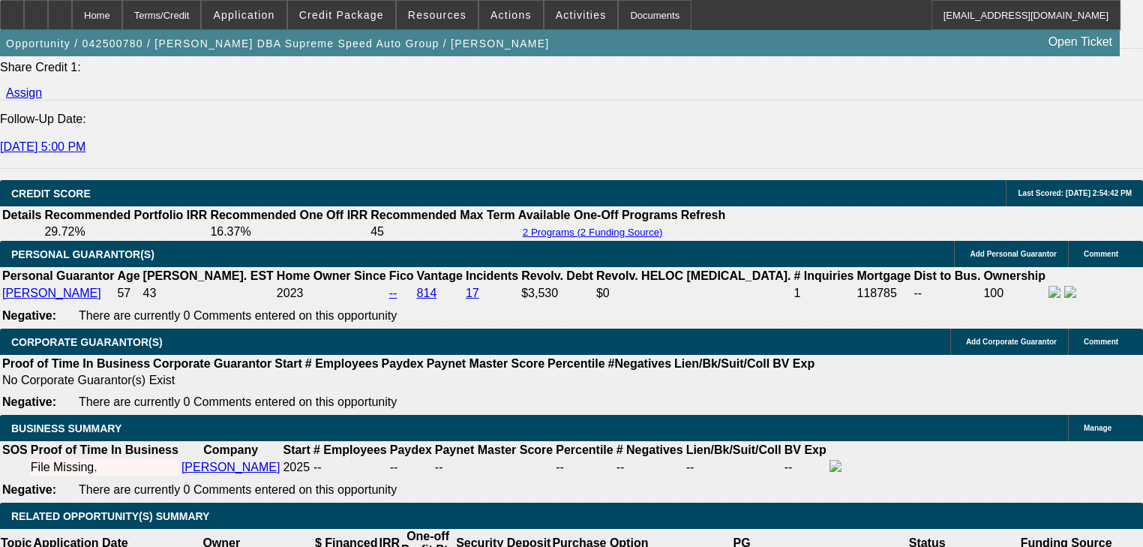
select select "0"
select select "6"
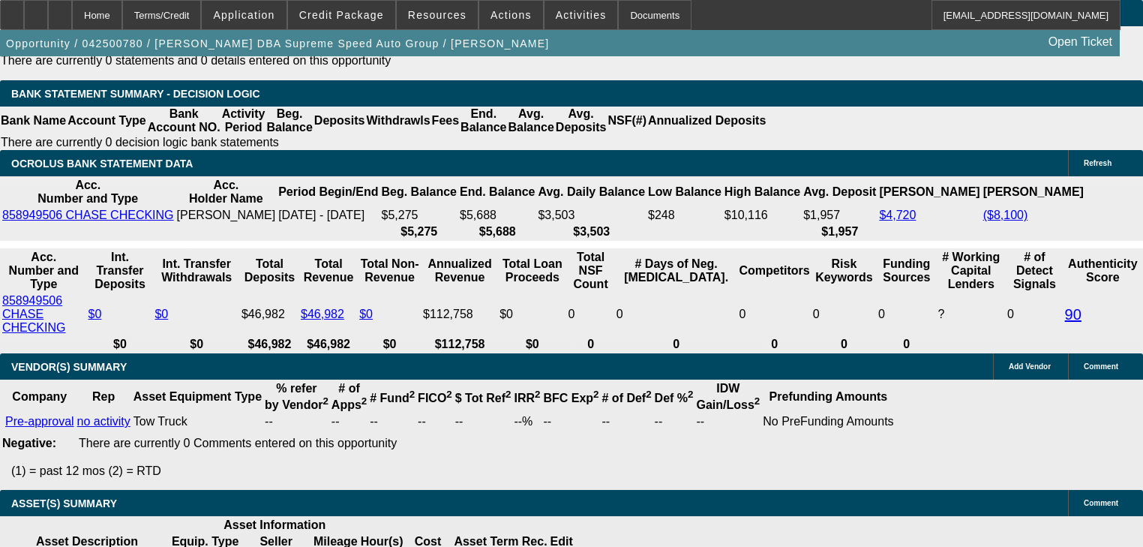
scroll to position [2701, 0]
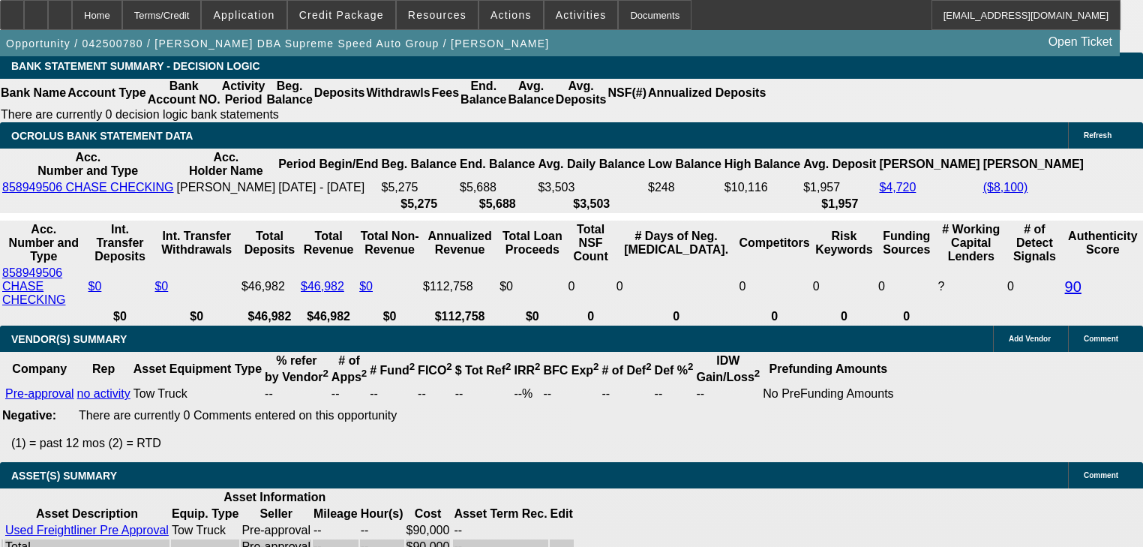
select select "2"
type input "UNKNOWN"
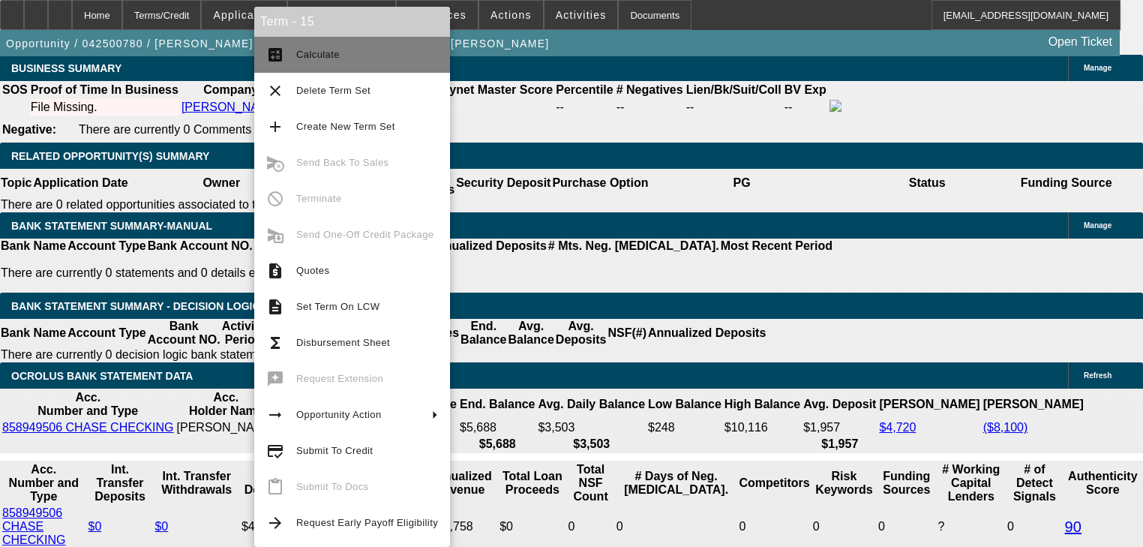
click at [288, 65] on button "calculate Calculate" at bounding box center [352, 55] width 196 height 36
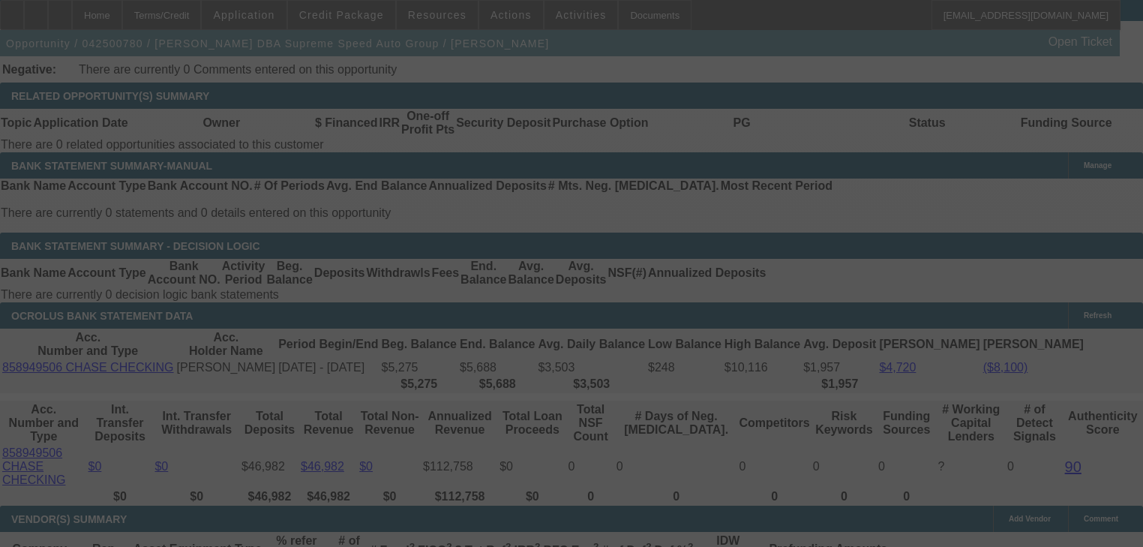
scroll to position [2512, 0]
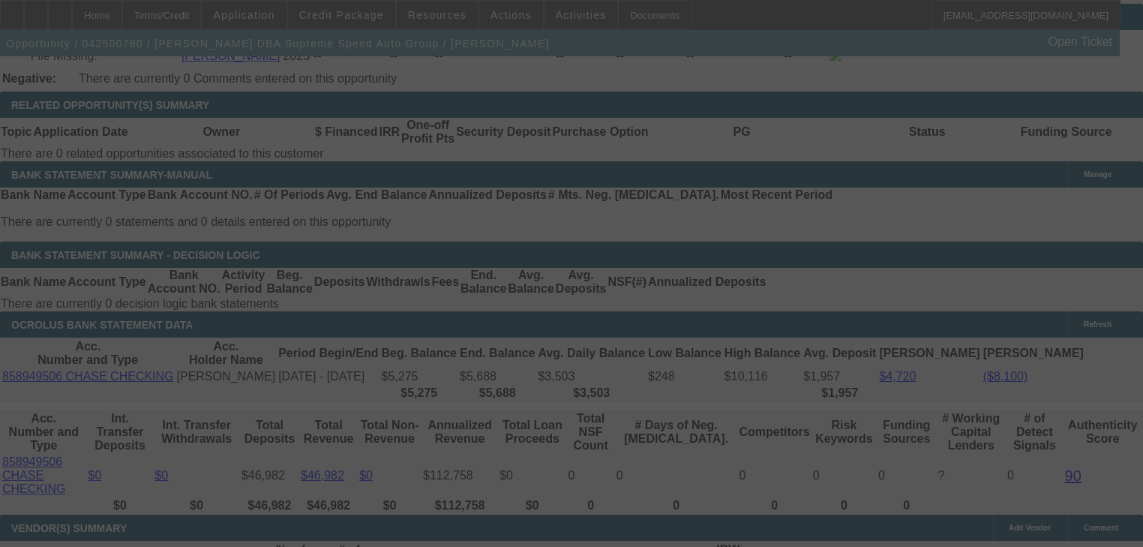
select select "0"
select select "2"
select select "0"
select select "6"
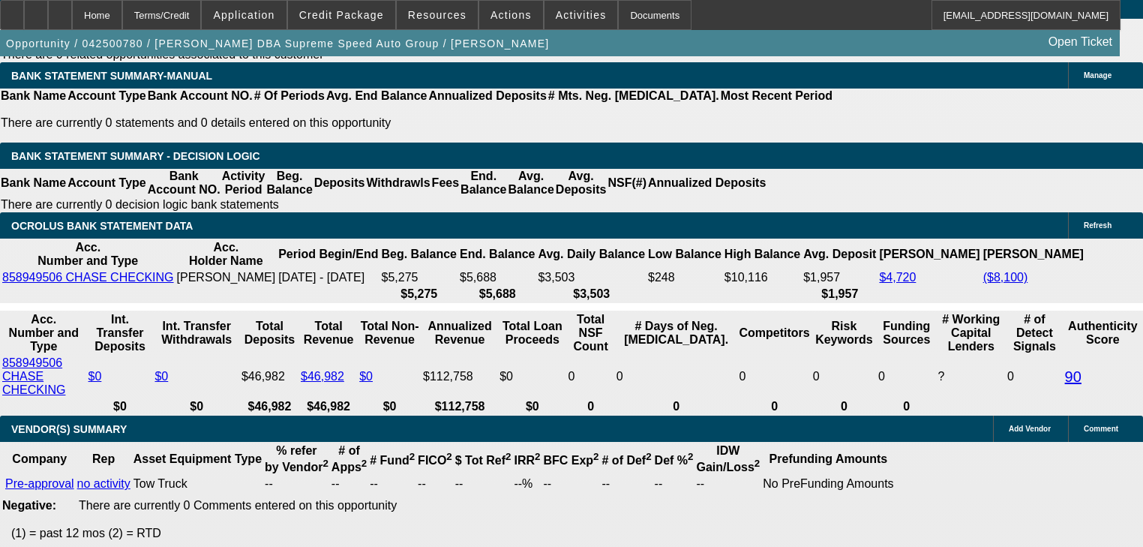
scroll to position [2632, 0]
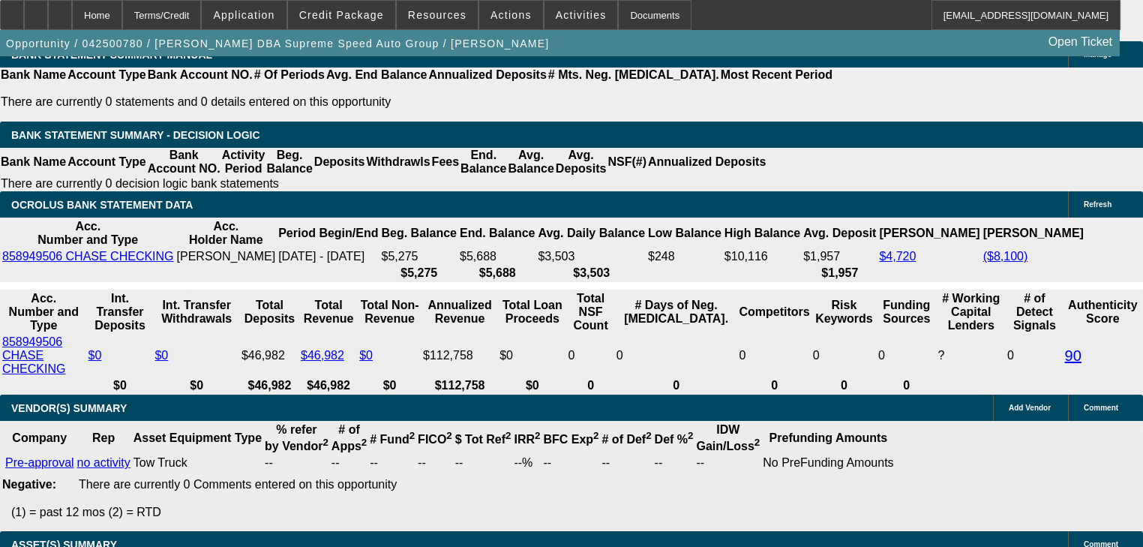
type input "UNKNOWN"
type input "18"
type input "$1,412.80"
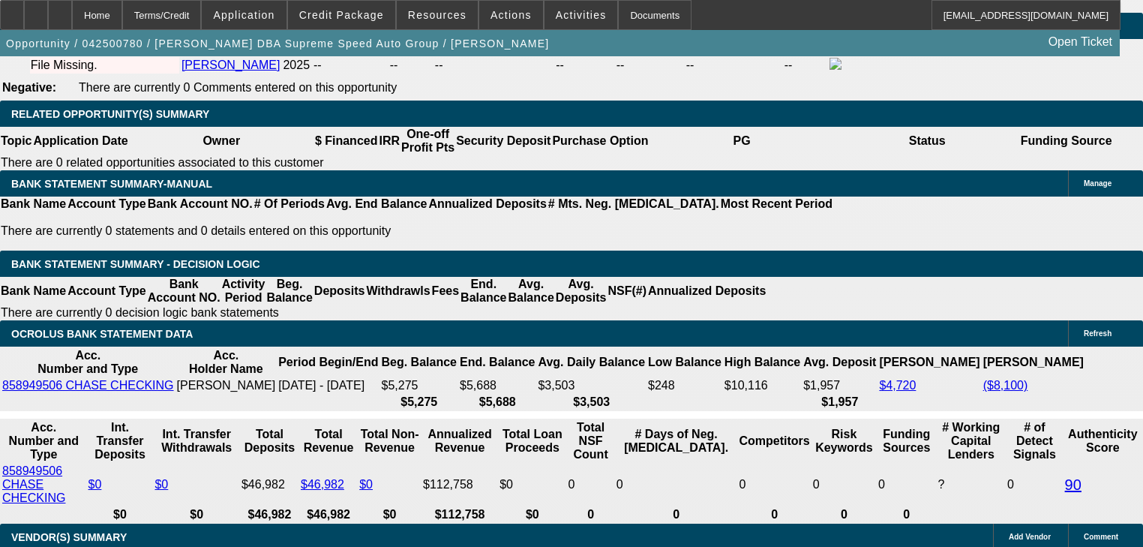
scroll to position [2452, 0]
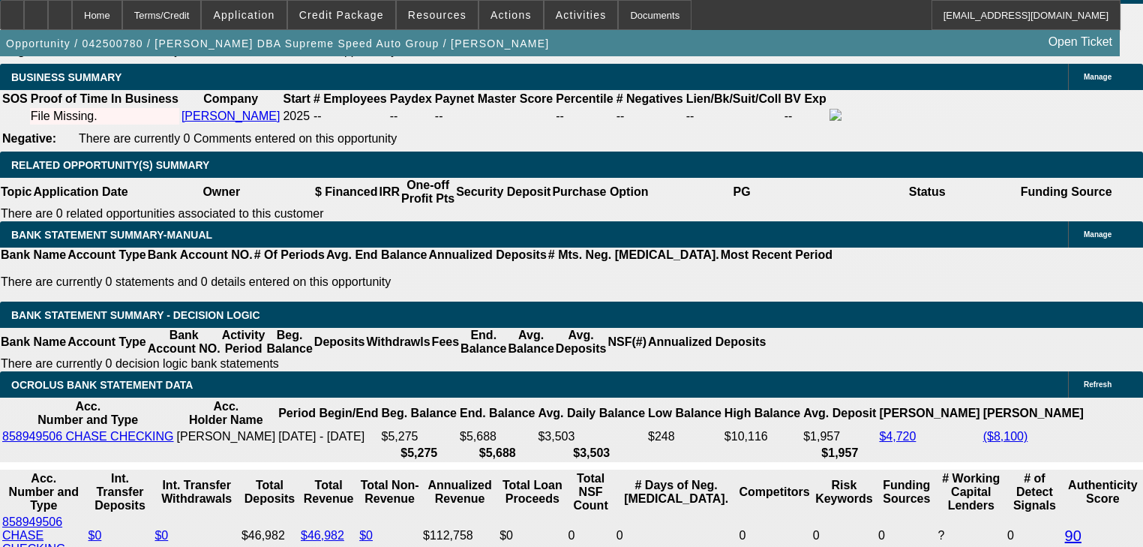
type input "18"
type input "$2,098.77"
type input "18"
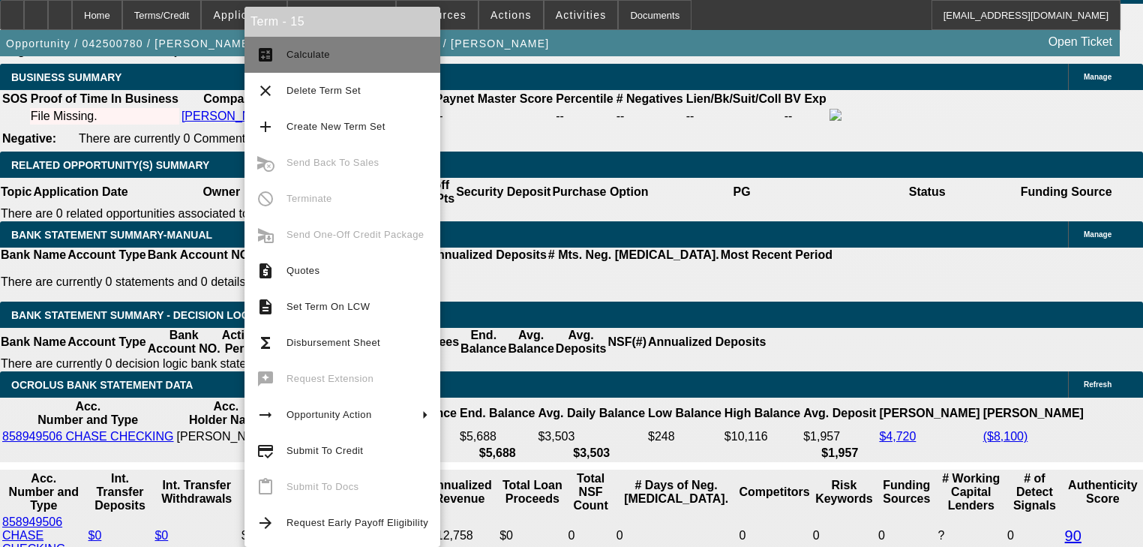
click at [277, 69] on button "calculate Calculate" at bounding box center [343, 55] width 196 height 36
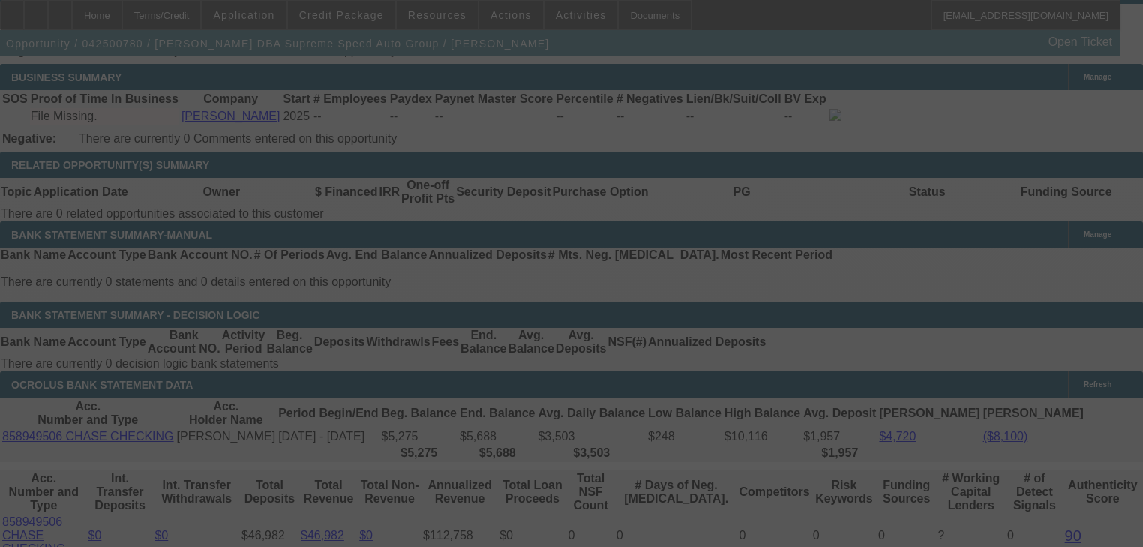
select select "0"
select select "2"
select select "0"
select select "6"
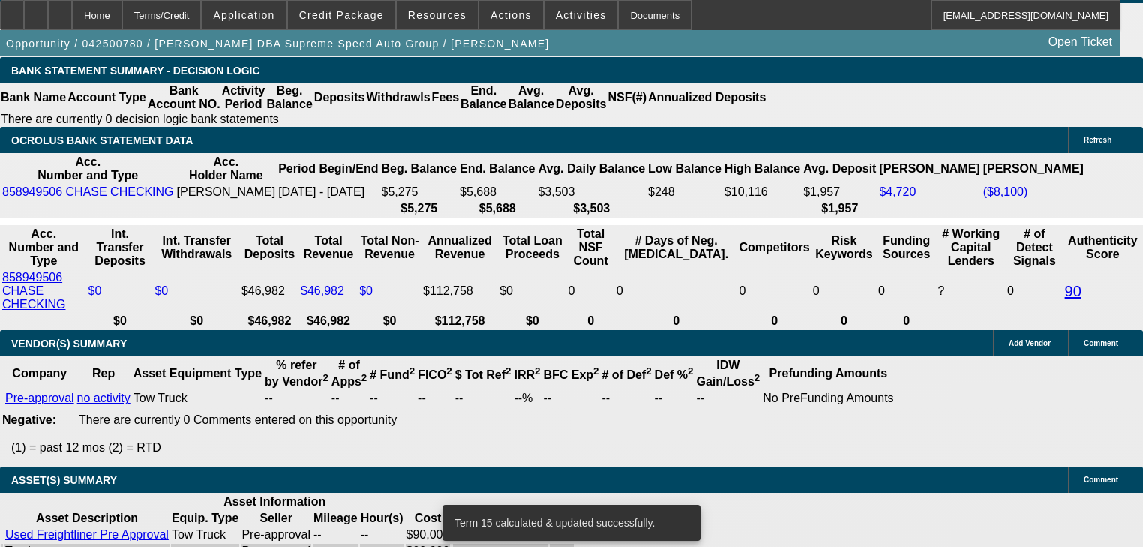
scroll to position [2632, 0]
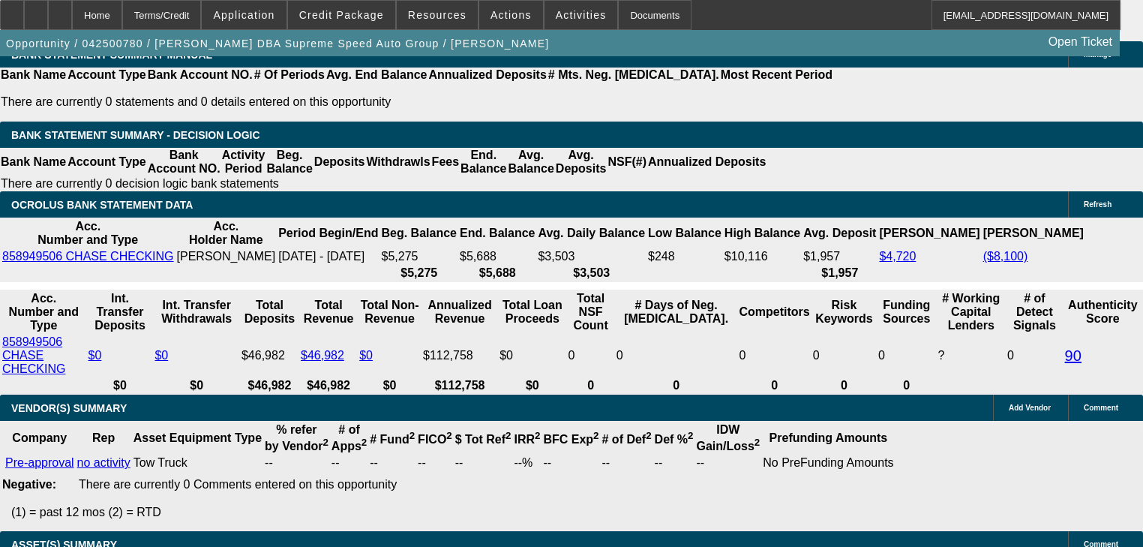
select select "1"
type input "UNKNOWN"
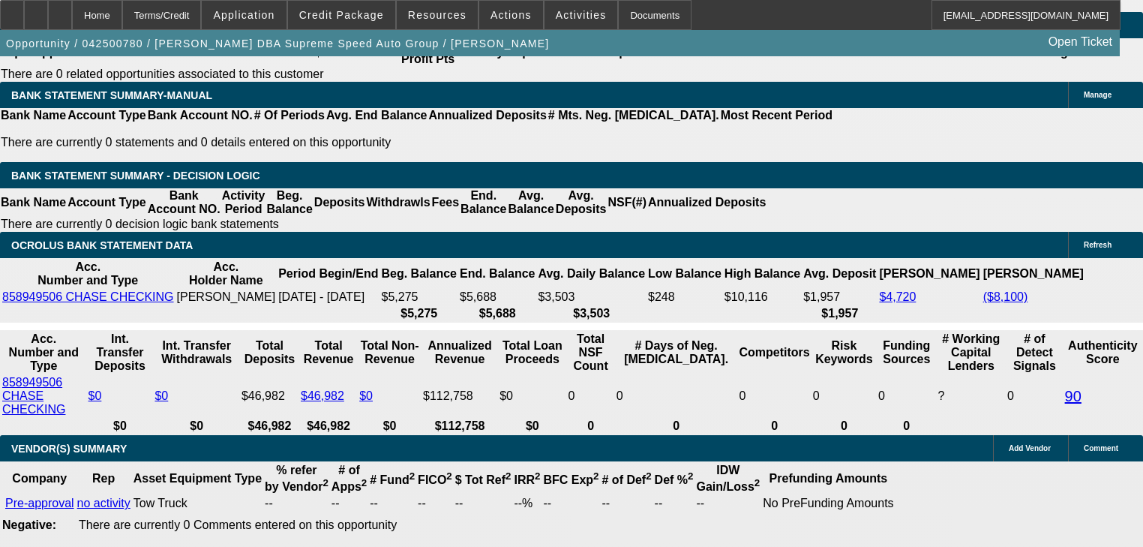
scroll to position [2512, 0]
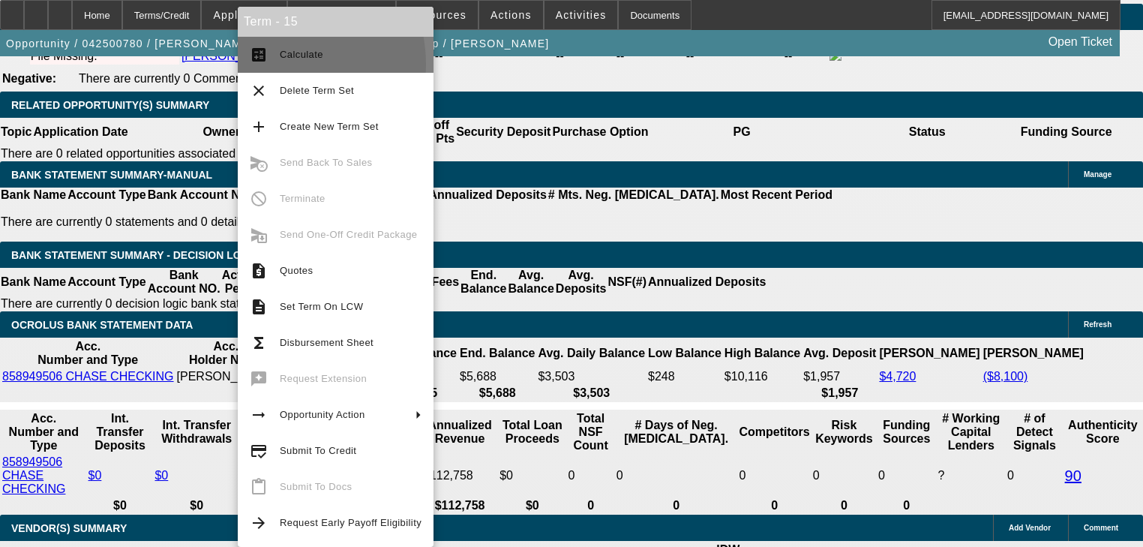
click at [270, 65] on button "calculate Calculate" at bounding box center [336, 55] width 196 height 36
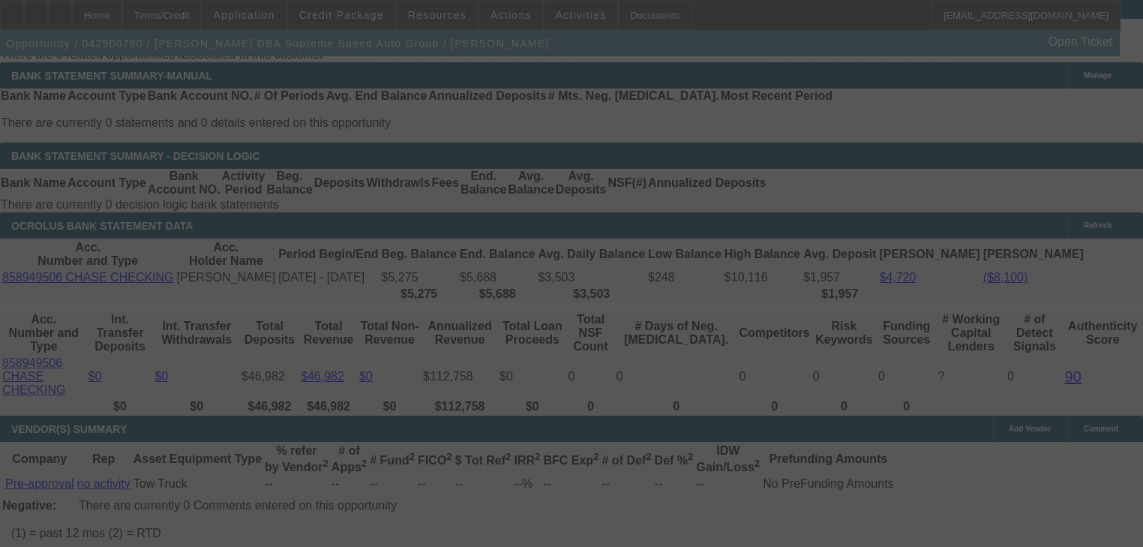
scroll to position [2632, 0]
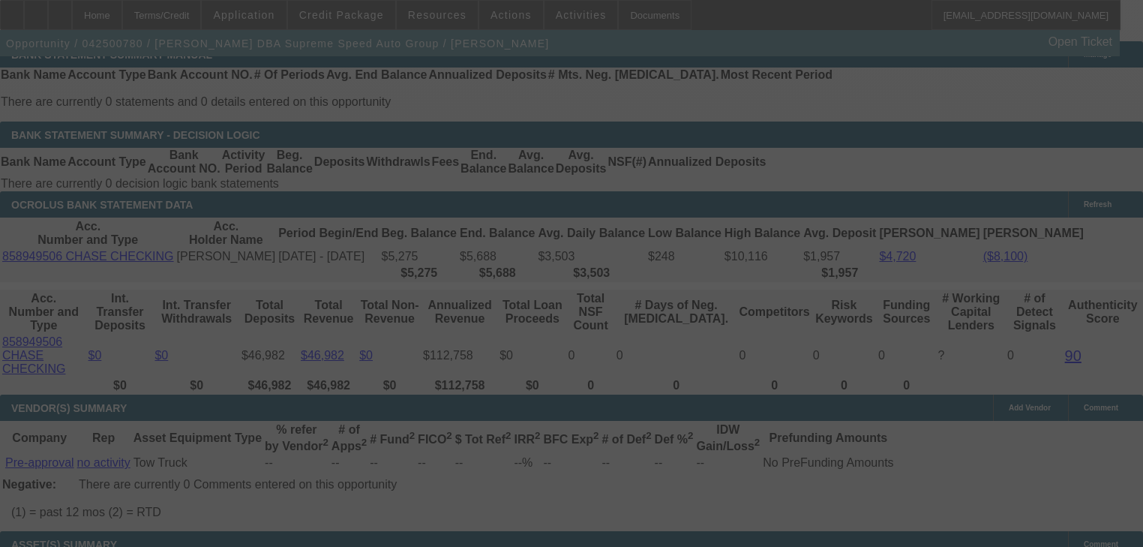
select select "0"
select select "6"
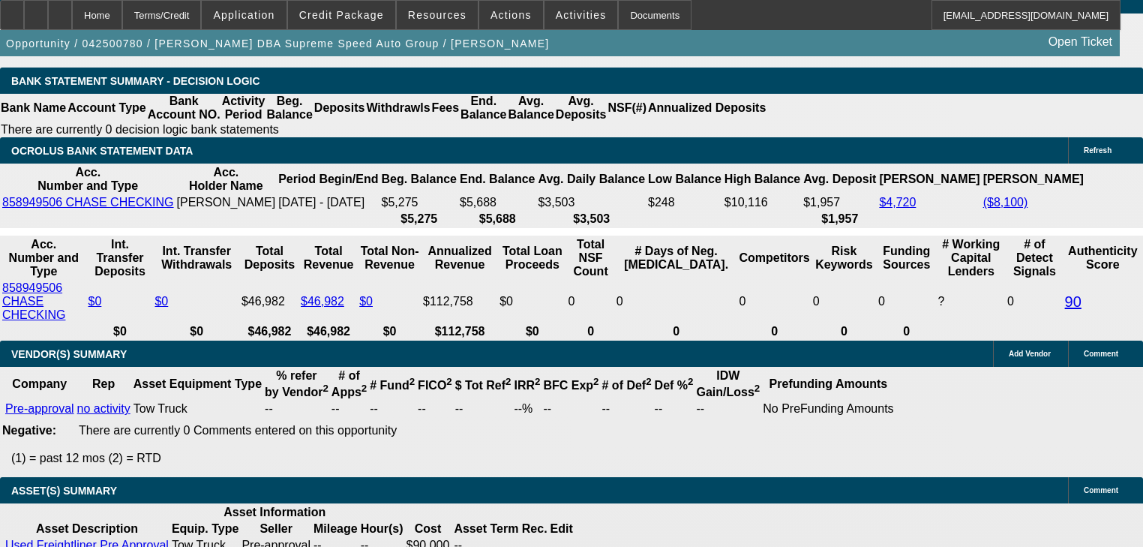
scroll to position [2692, 0]
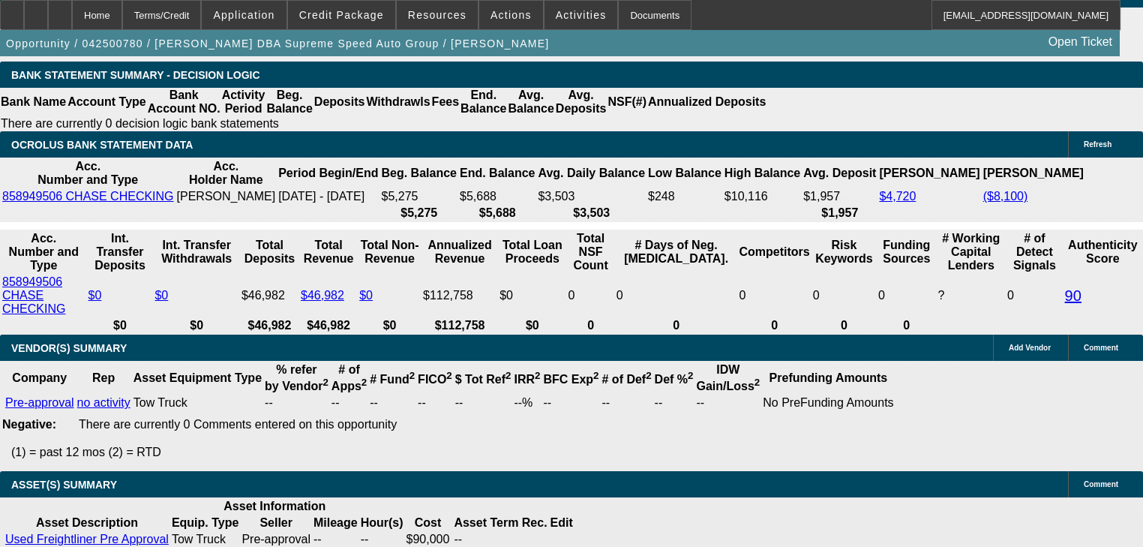
select select "3"
type input "UNKNOWN"
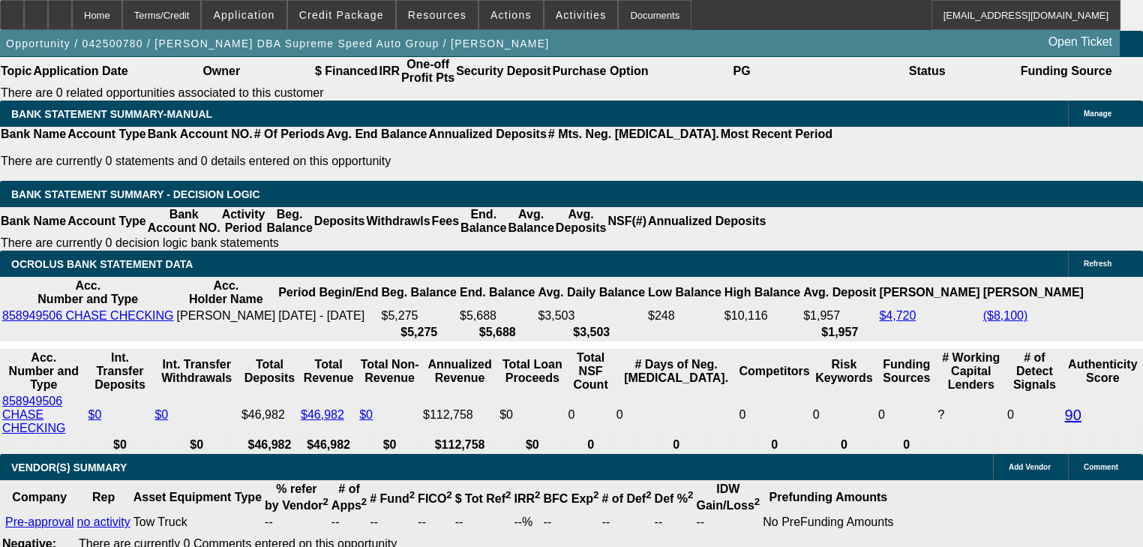
scroll to position [2572, 0]
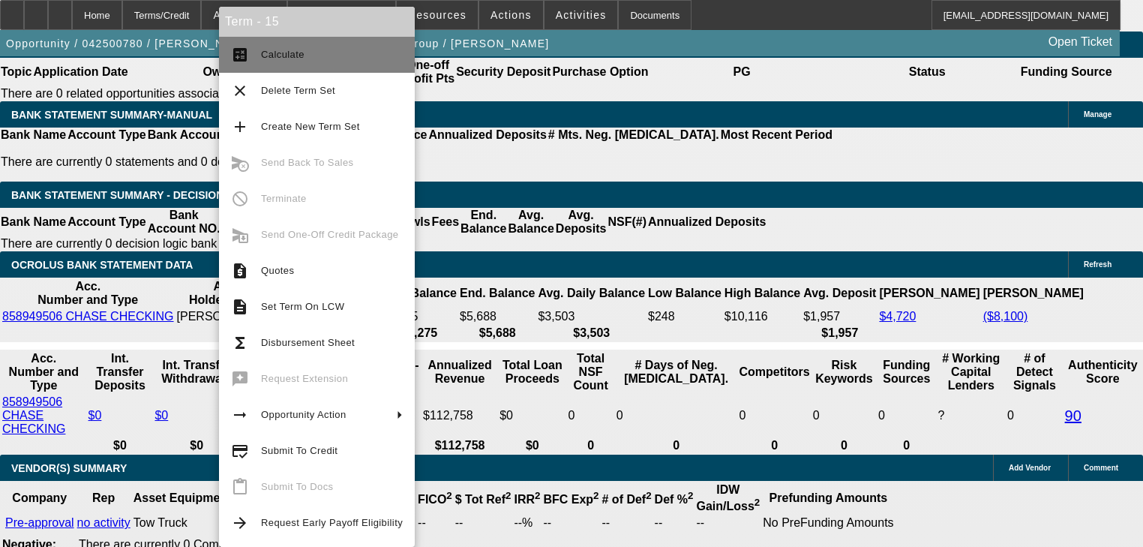
click at [248, 65] on button "calculate Calculate" at bounding box center [317, 55] width 196 height 36
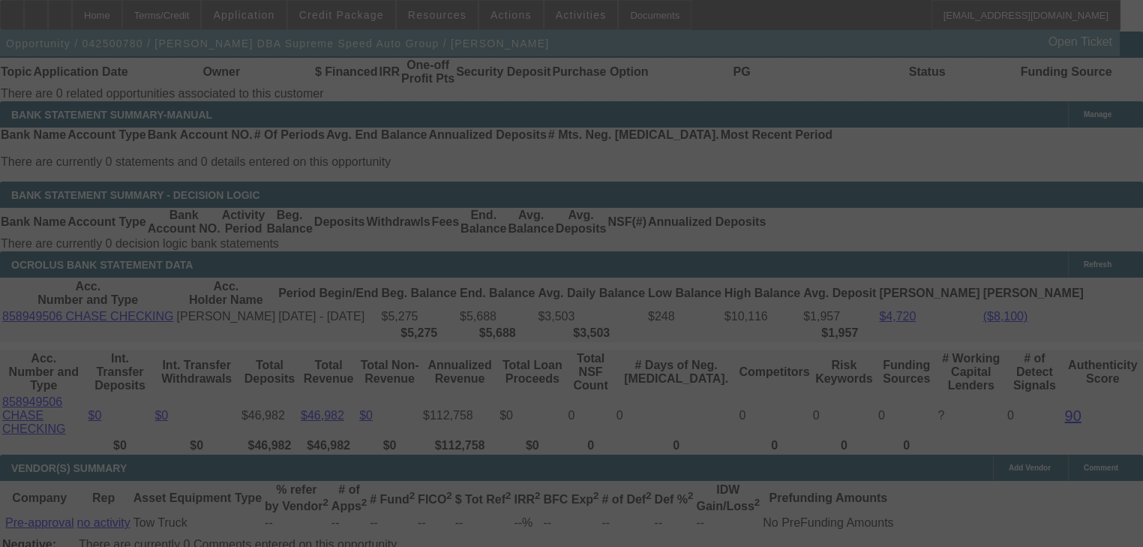
select select "0"
select select "3"
select select "0"
select select "6"
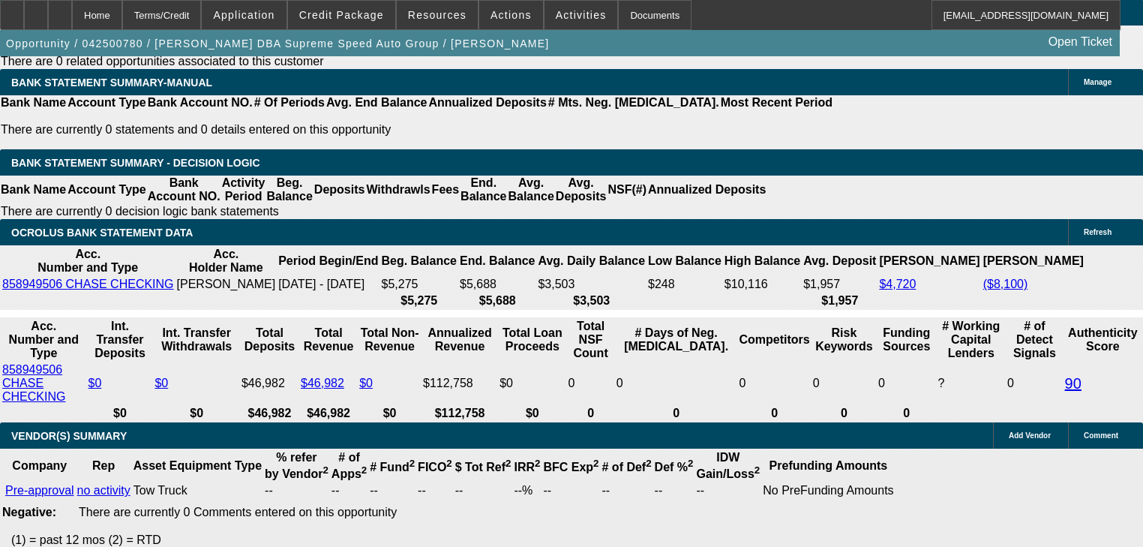
scroll to position [2632, 0]
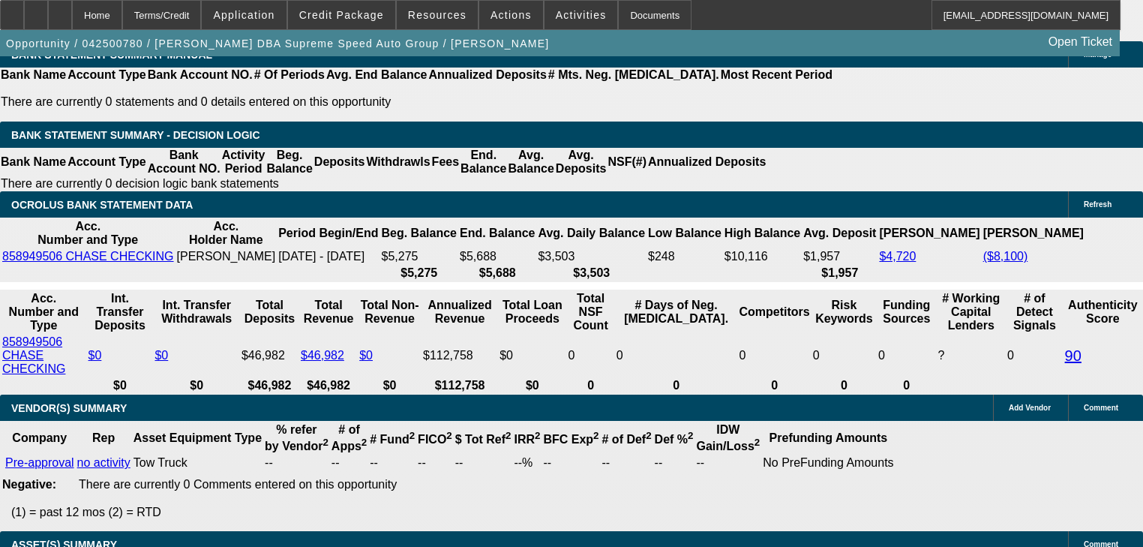
select select "1"
type input "UNKNOWN"
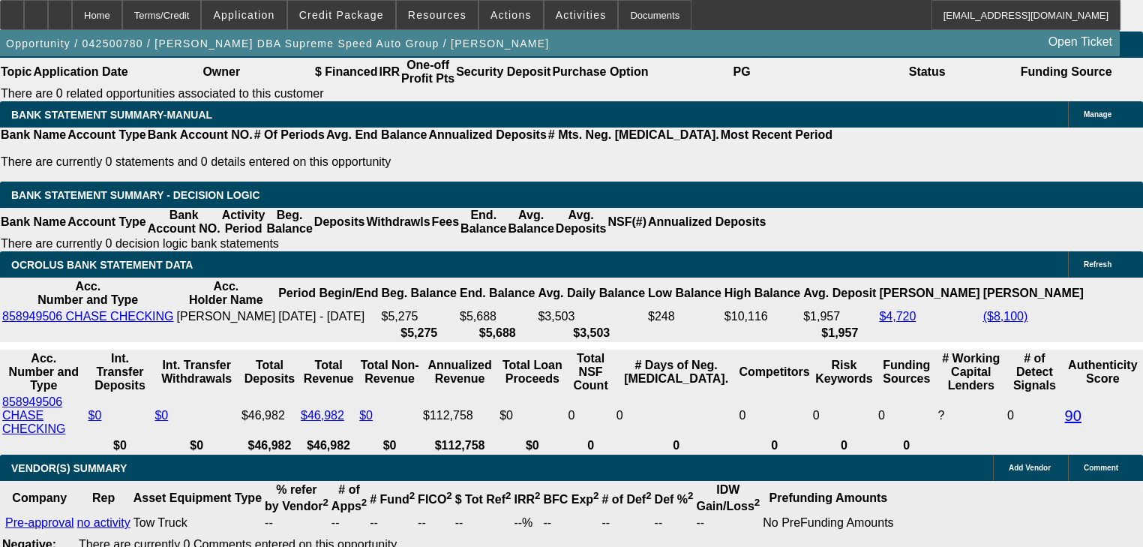
type input "199"
type input "1997"
type input "15.7"
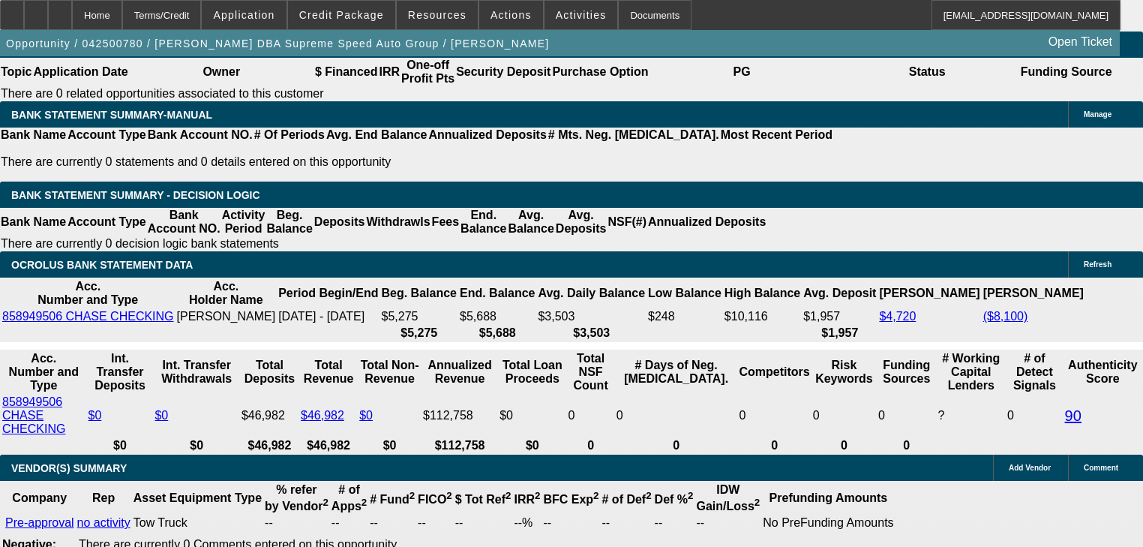
type input "$1,997.00"
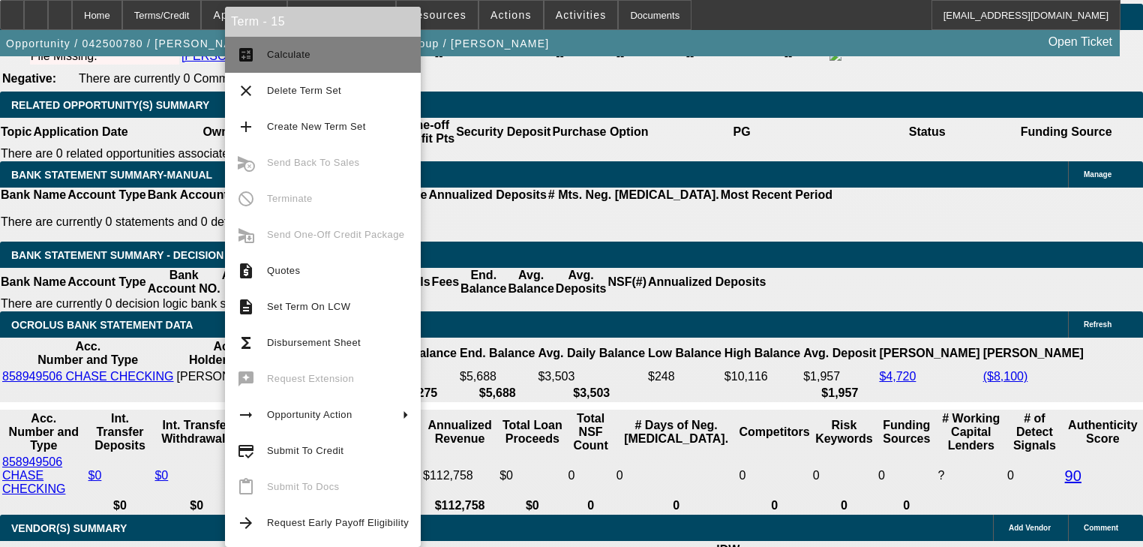
click at [269, 61] on span "Calculate" at bounding box center [338, 55] width 142 height 18
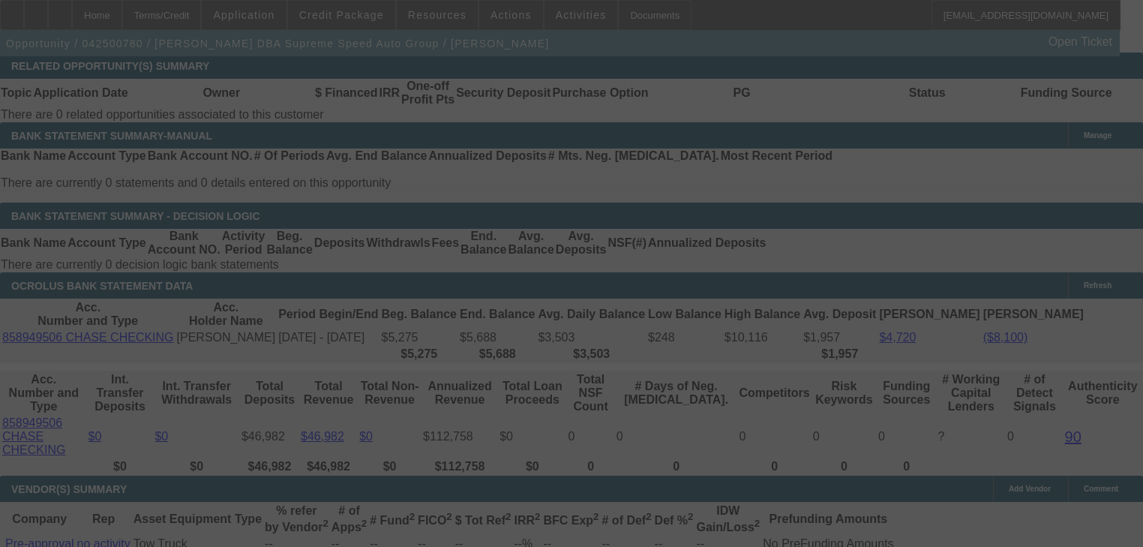
scroll to position [2572, 0]
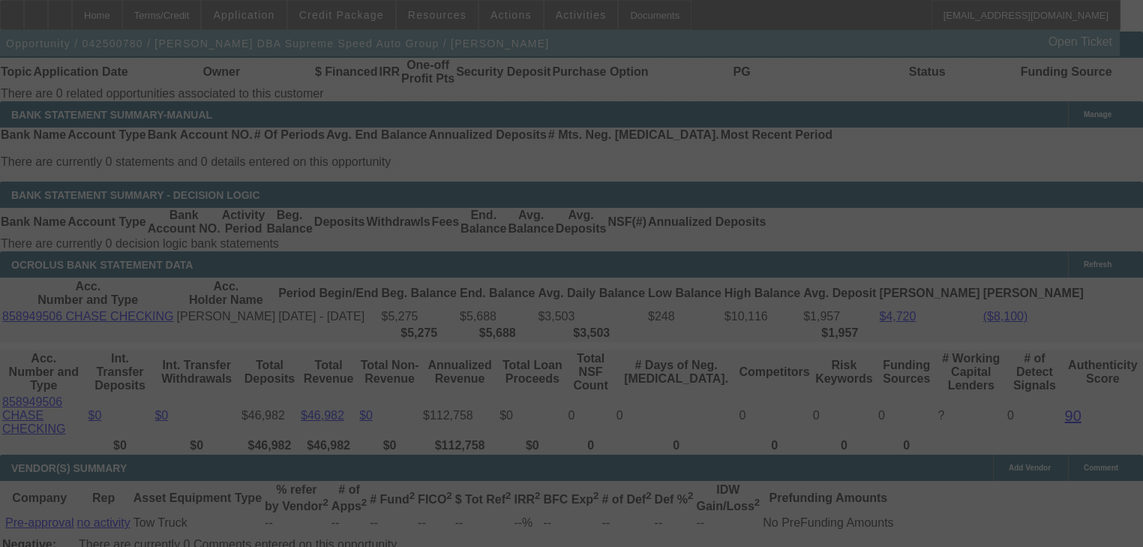
select select "0"
select select "6"
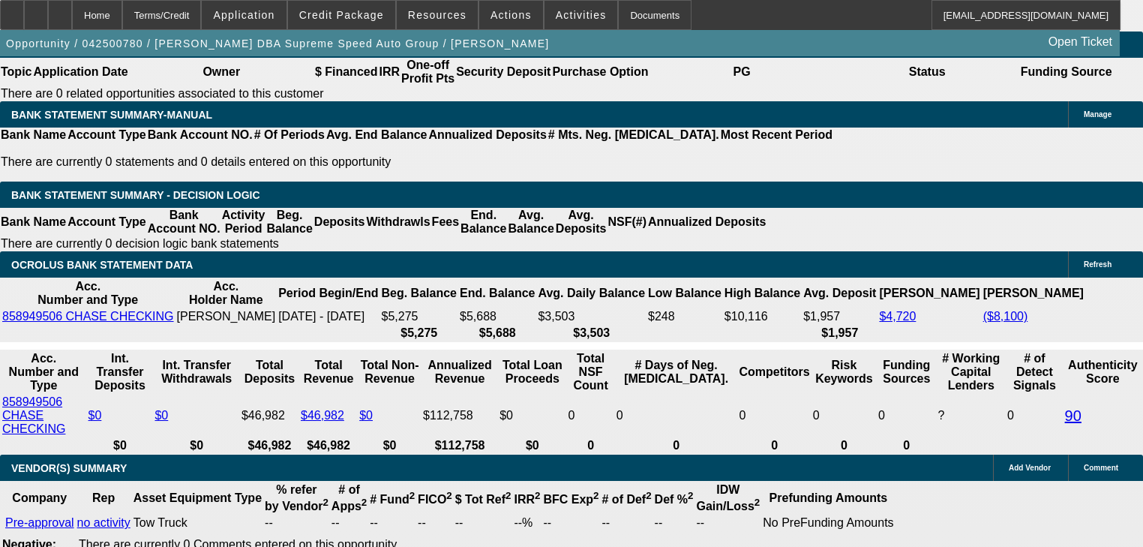
type input "20"
type input "UNKNOWN"
type input "2026"
type input "16.4"
type input "$2,026.00"
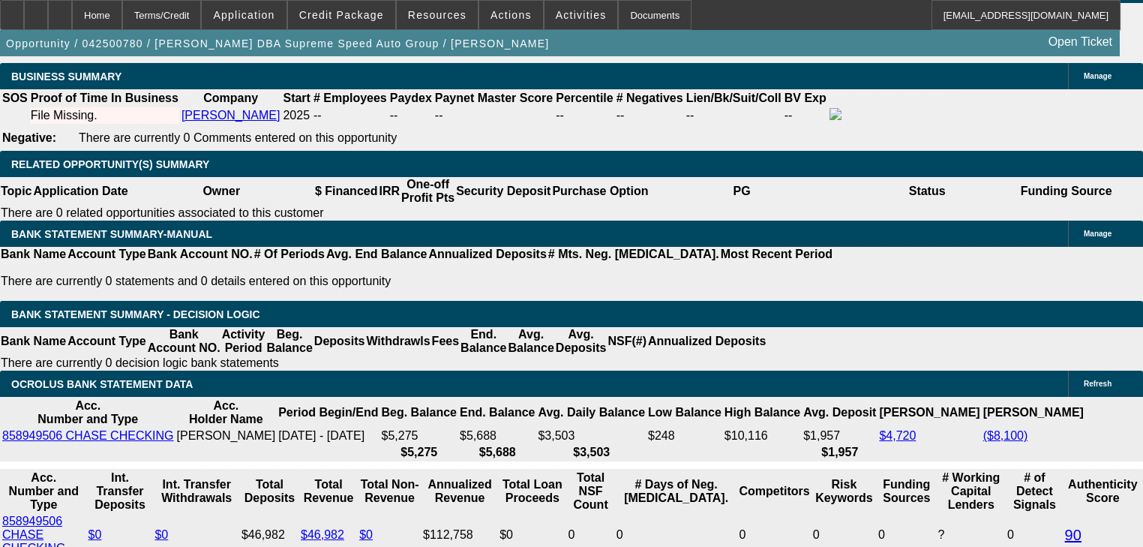
scroll to position [2452, 0]
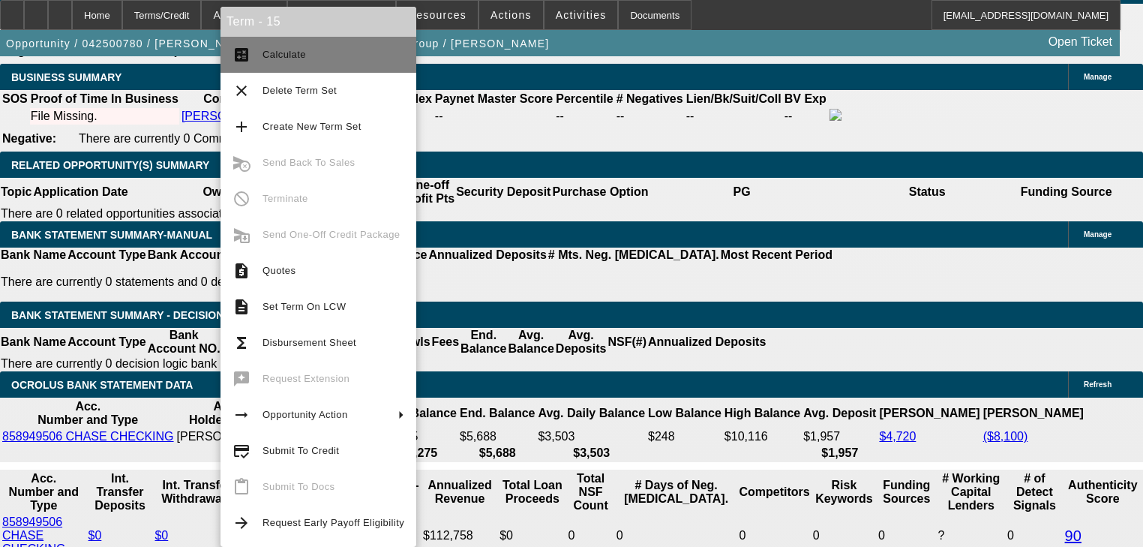
click at [243, 58] on mat-icon "calculate" at bounding box center [242, 55] width 18 height 18
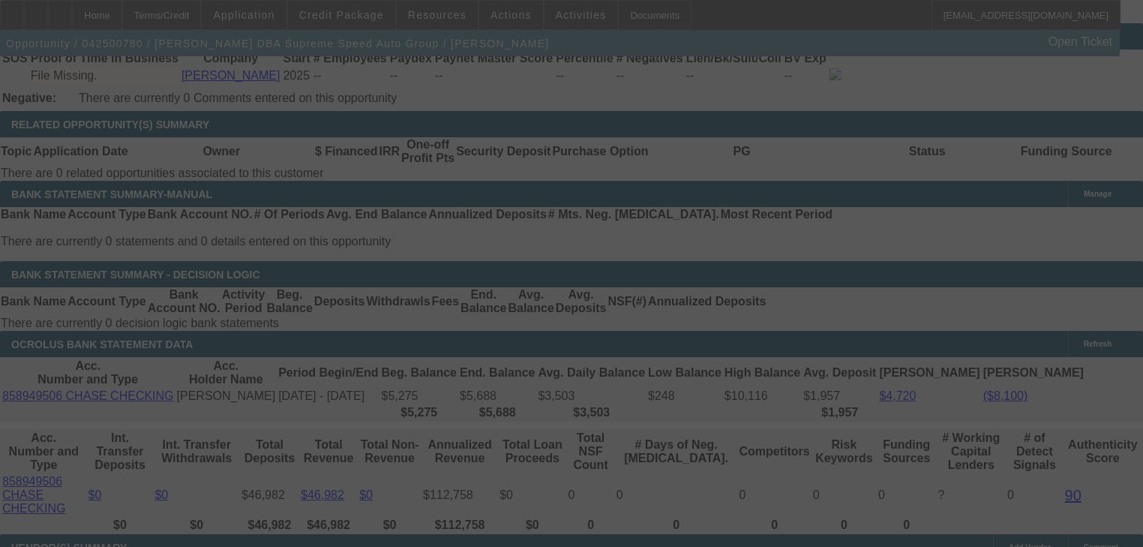
scroll to position [2572, 0]
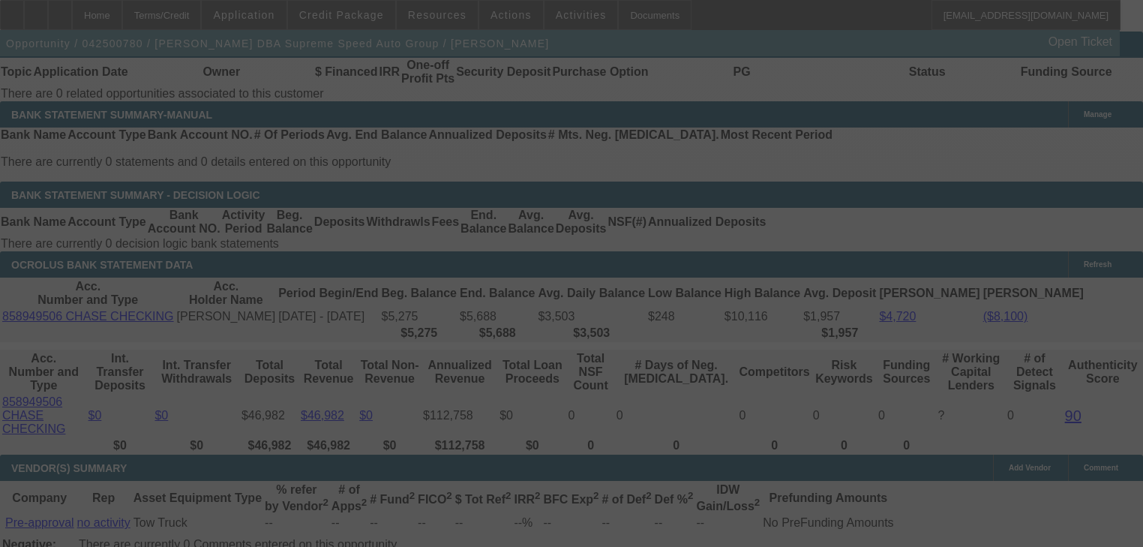
select select "0"
select select "6"
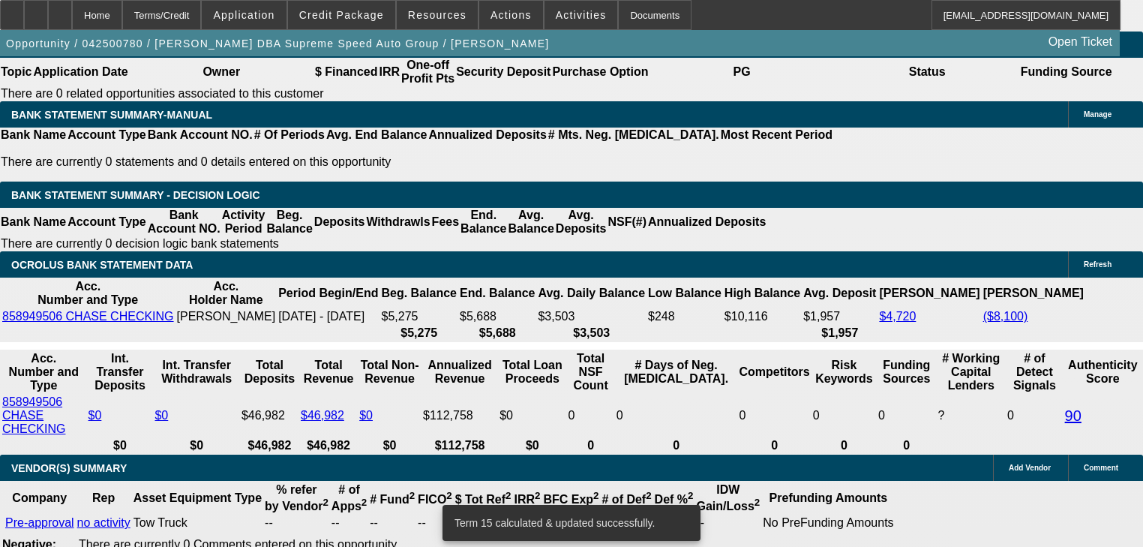
type input "2"
type input "UNKNOWN"
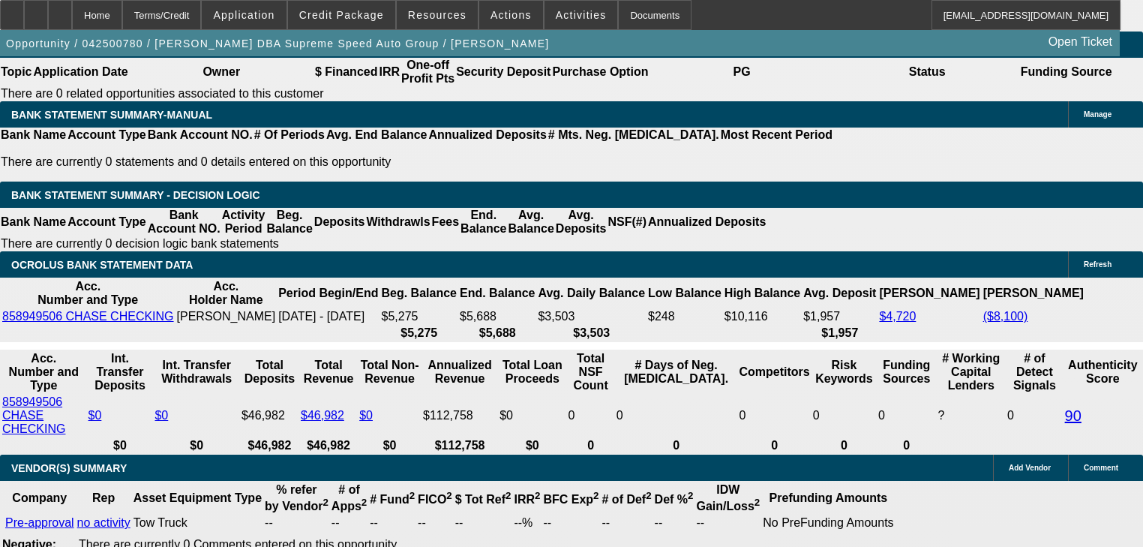
type input "2050"
type input "16.9"
type input "$2,050.00"
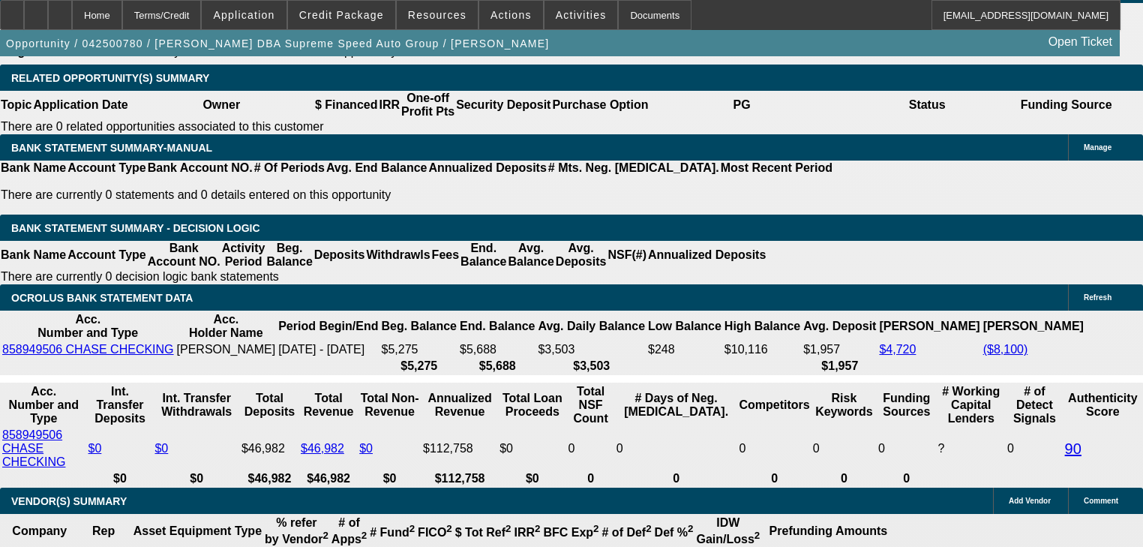
scroll to position [2512, 0]
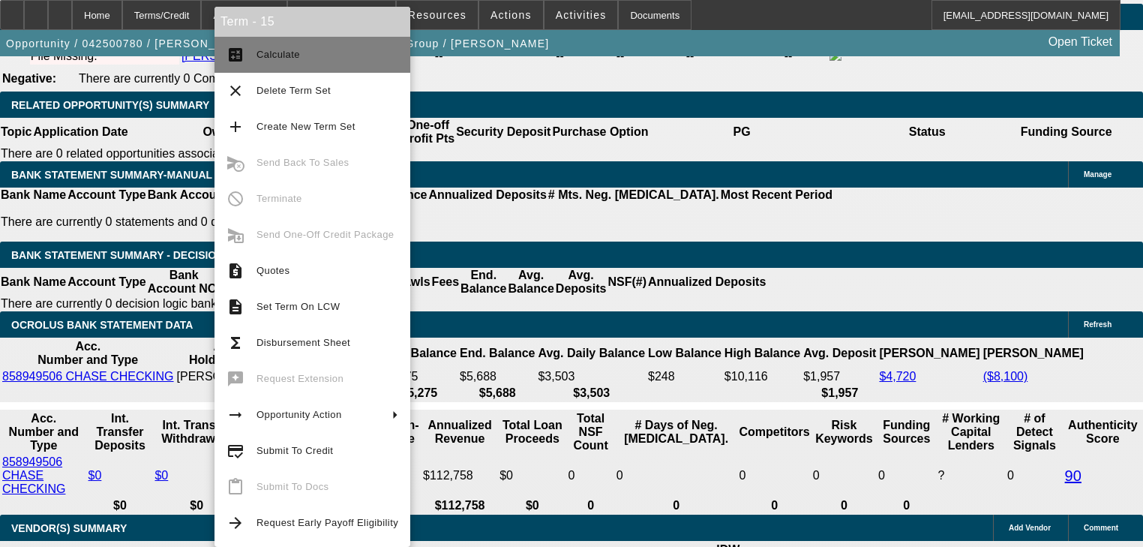
click at [257, 59] on span "Calculate" at bounding box center [279, 54] width 44 height 11
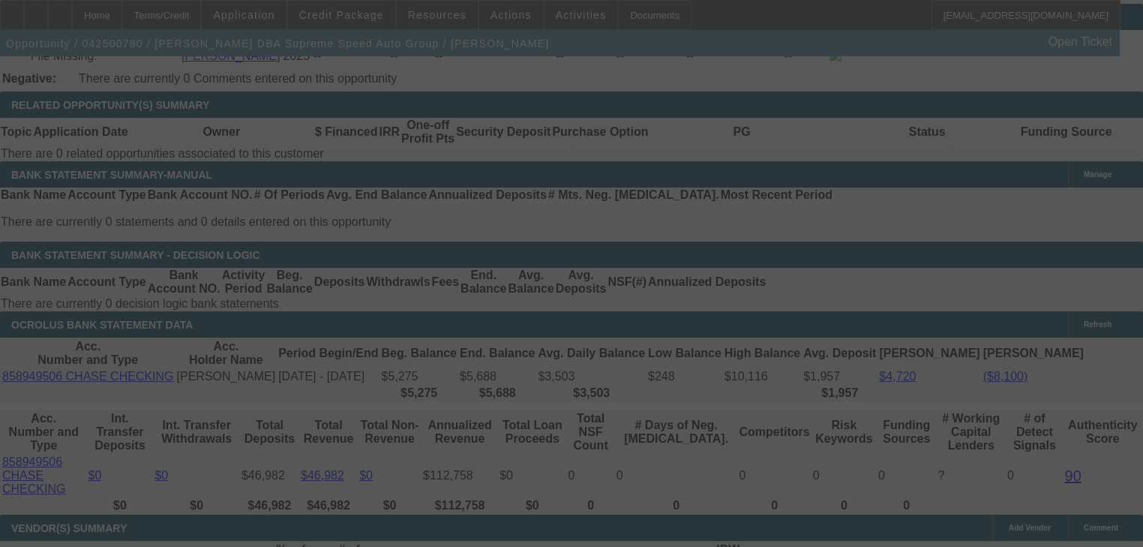
select select "0"
select select "6"
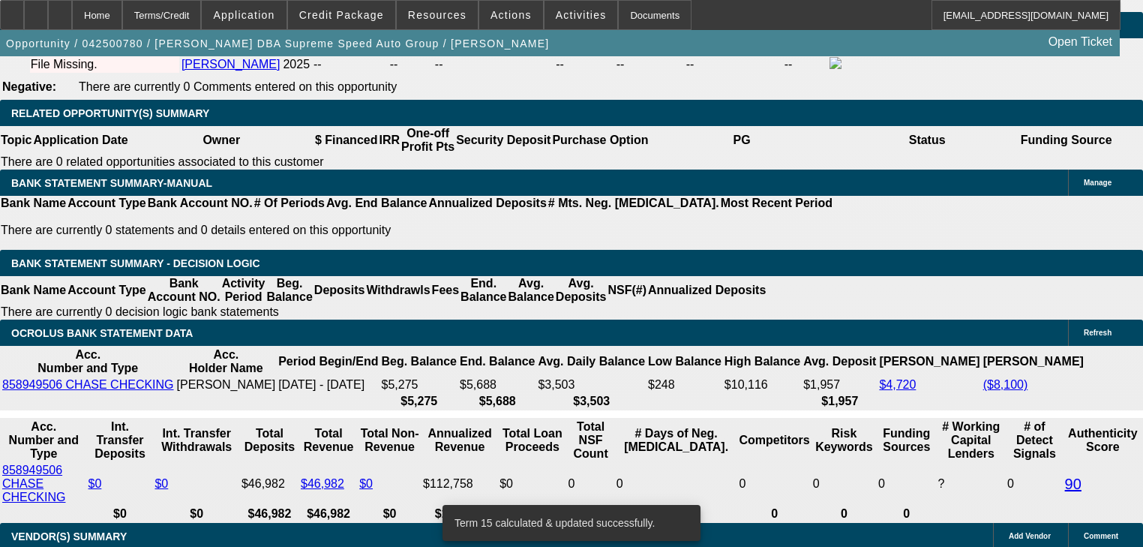
scroll to position [2564, 0]
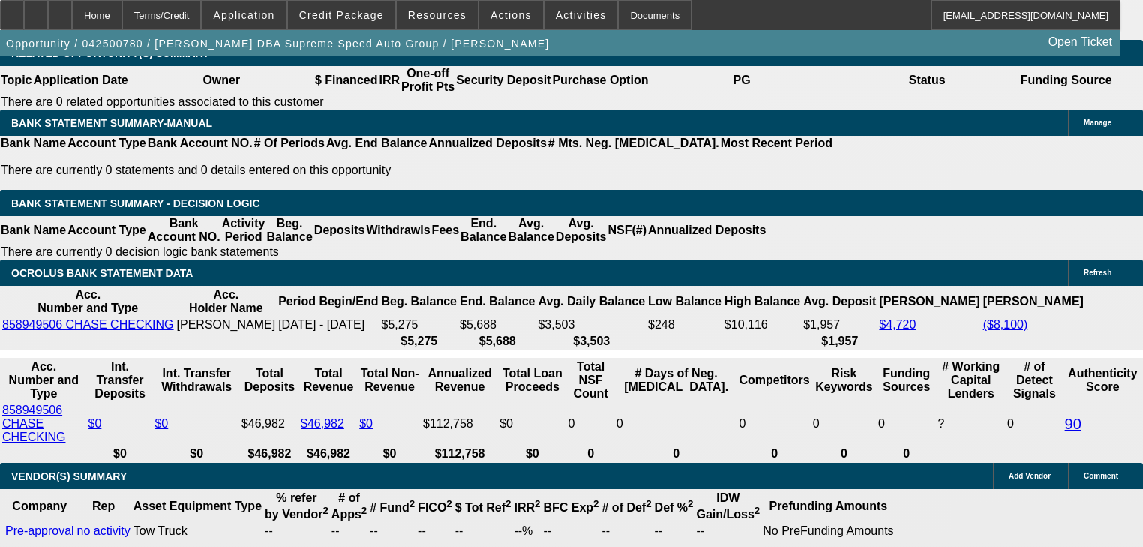
type input "208"
type input "UNKNOWN"
type input "$2,080.00"
type input "17.6"
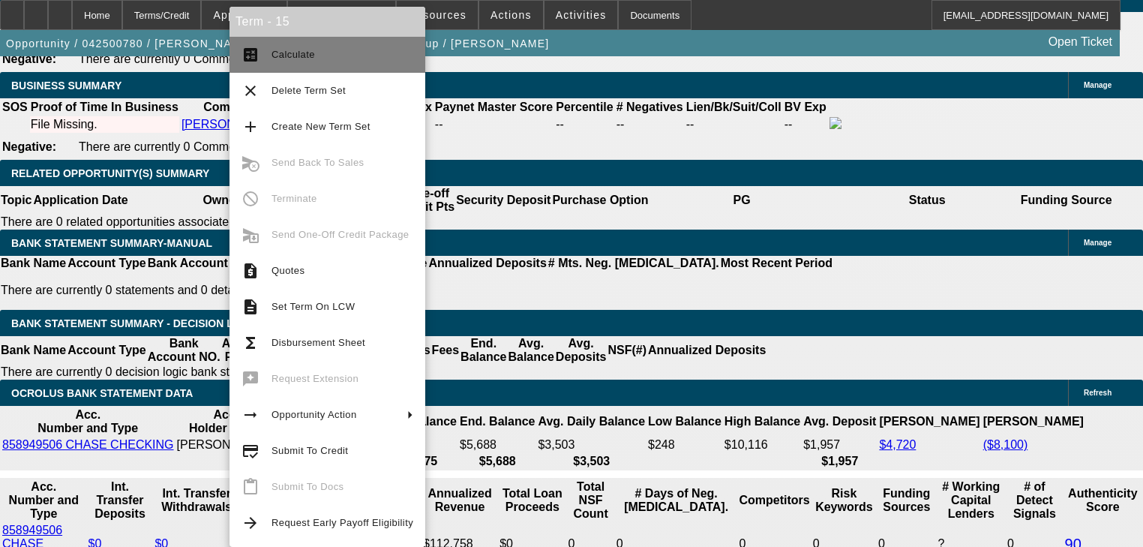
click at [282, 64] on button "calculate Calculate" at bounding box center [328, 55] width 196 height 36
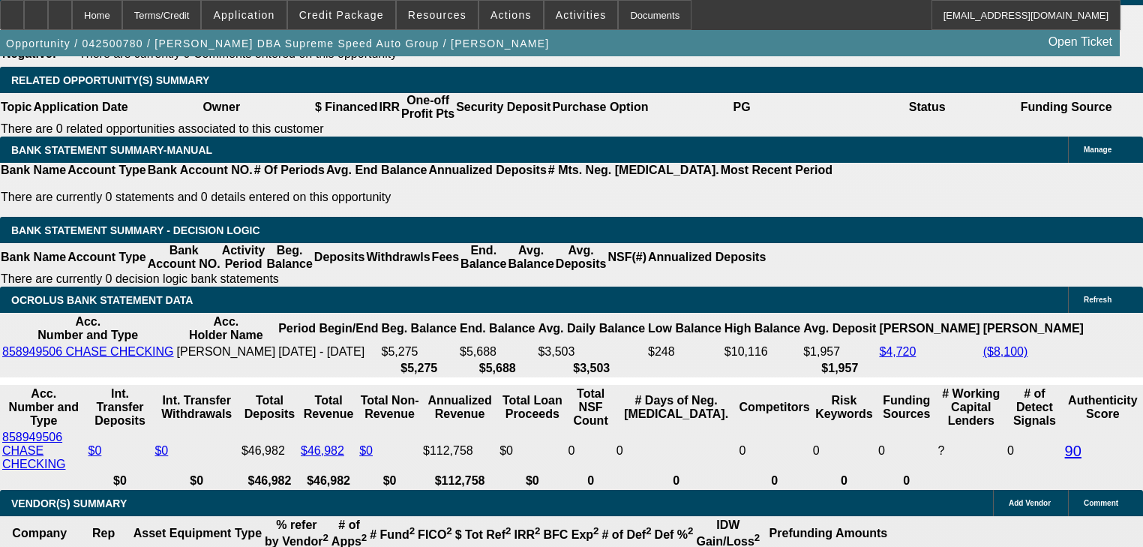
scroll to position [2564, 0]
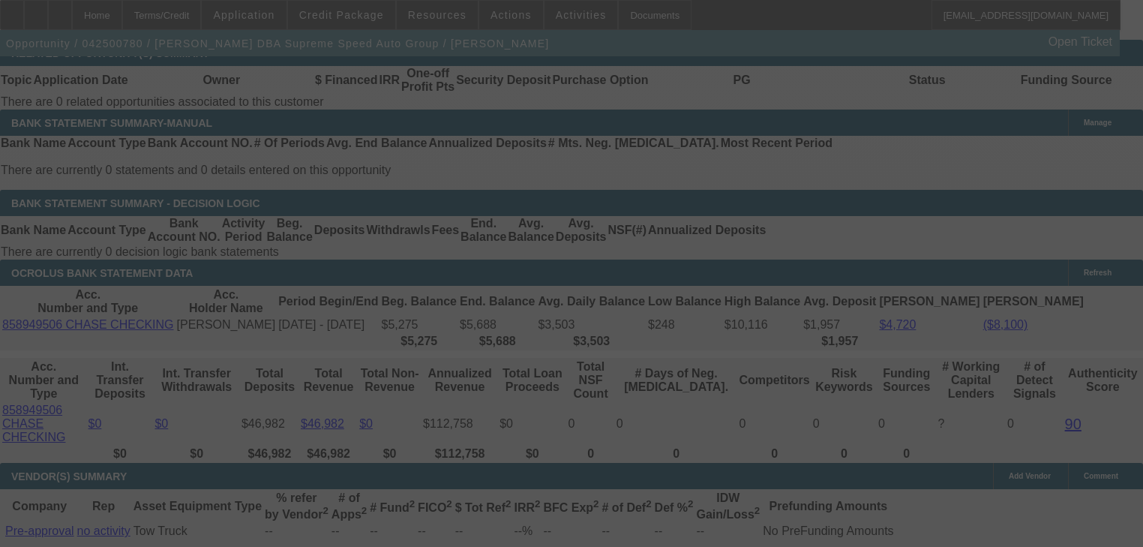
select select "0"
select select "6"
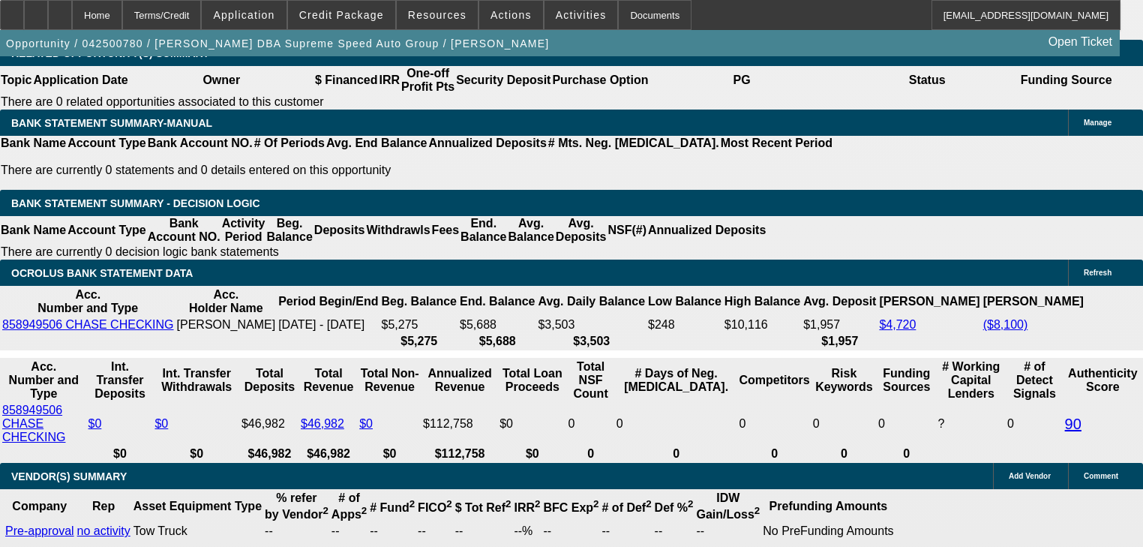
scroll to position [2624, 0]
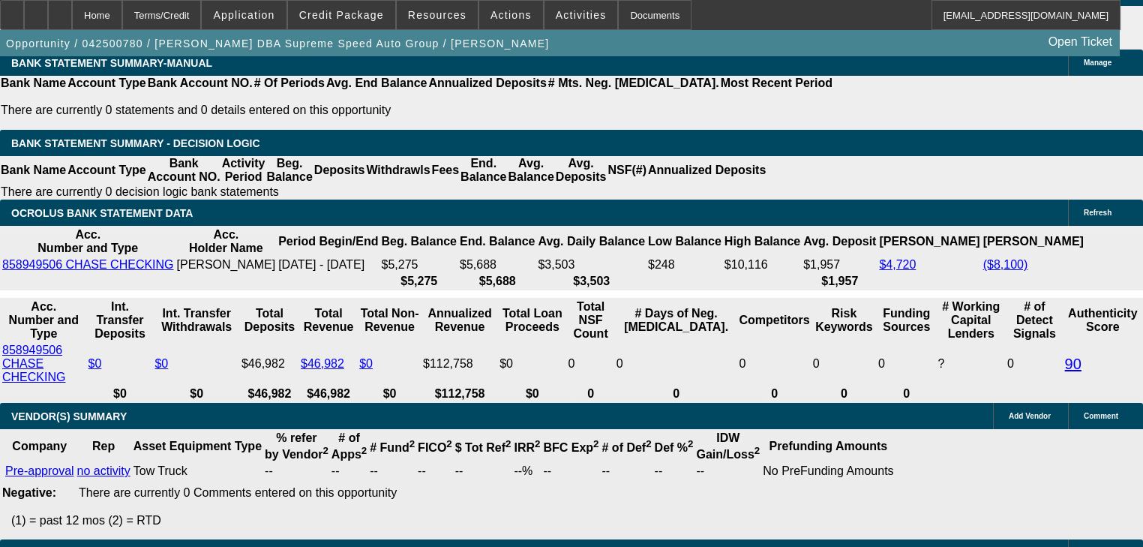
select select "3"
type input "UNKNOWN"
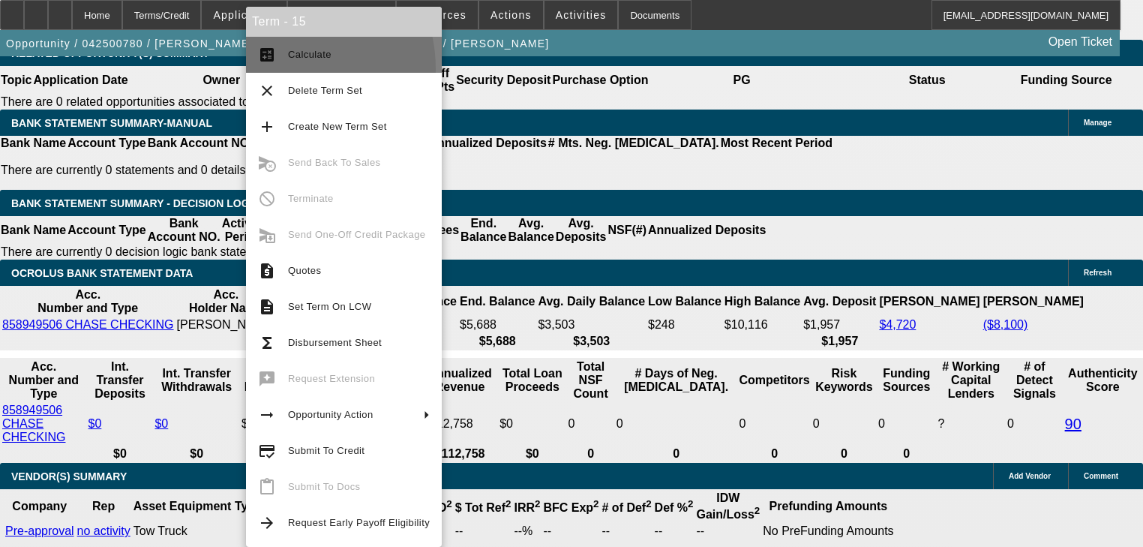
click at [280, 69] on button "calculate Calculate" at bounding box center [344, 55] width 196 height 36
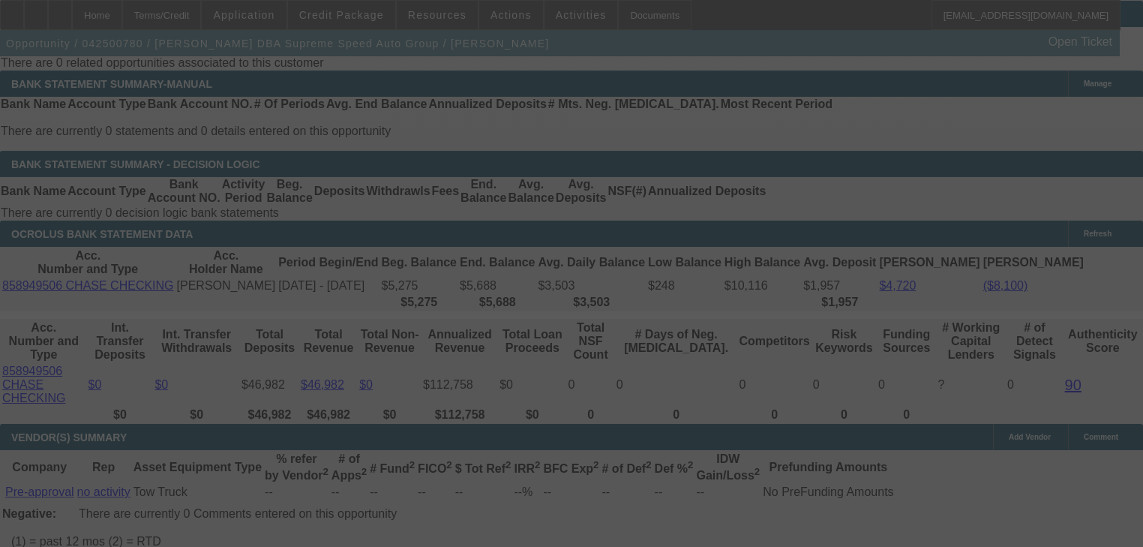
scroll to position [2624, 0]
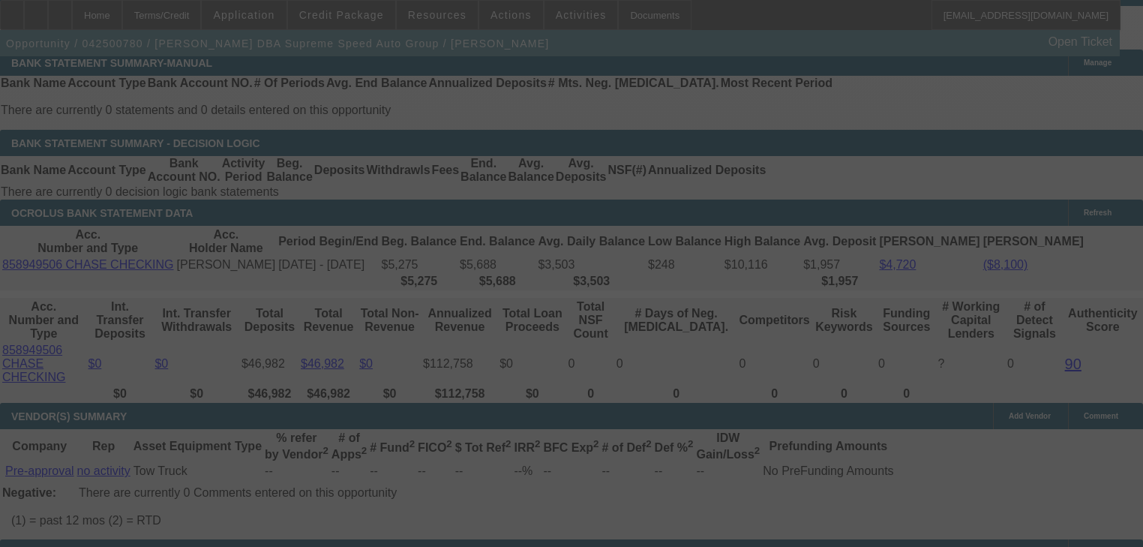
select select "0"
select select "3"
select select "0"
select select "6"
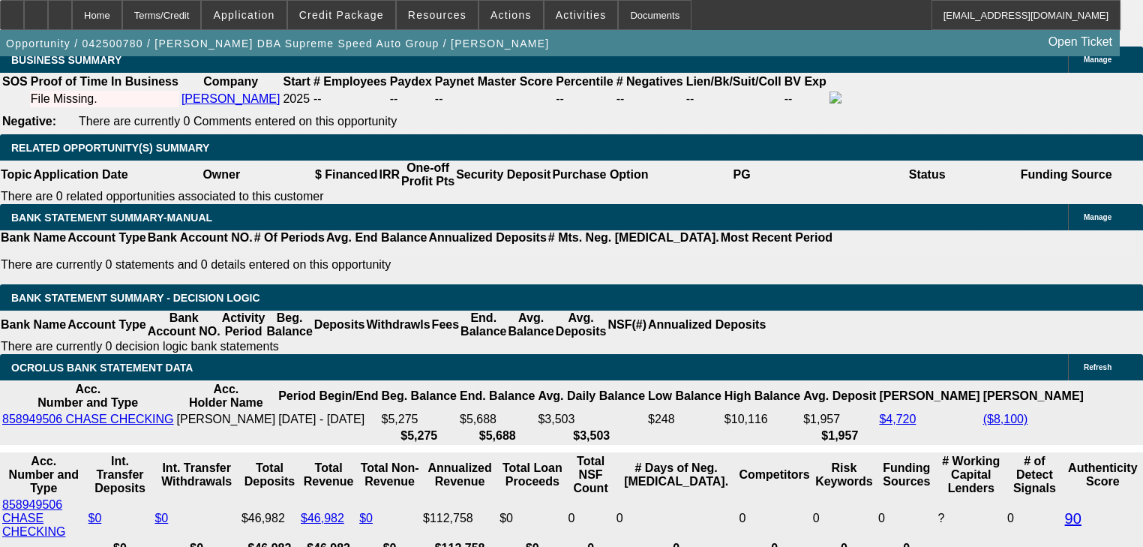
scroll to position [2444, 0]
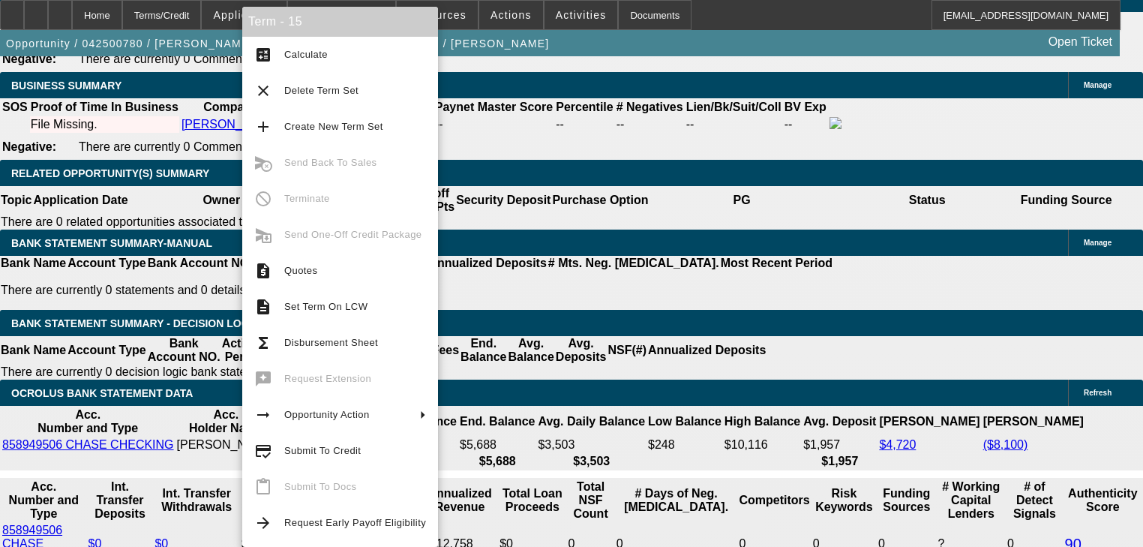
drag, startPoint x: 248, startPoint y: 126, endPoint x: 198, endPoint y: 150, distance: 55.7
click at [198, 150] on body "Home Terms/Credit Application Credit Package Resources Actions Activities Docum…" at bounding box center [571, 412] width 1143 height 5712
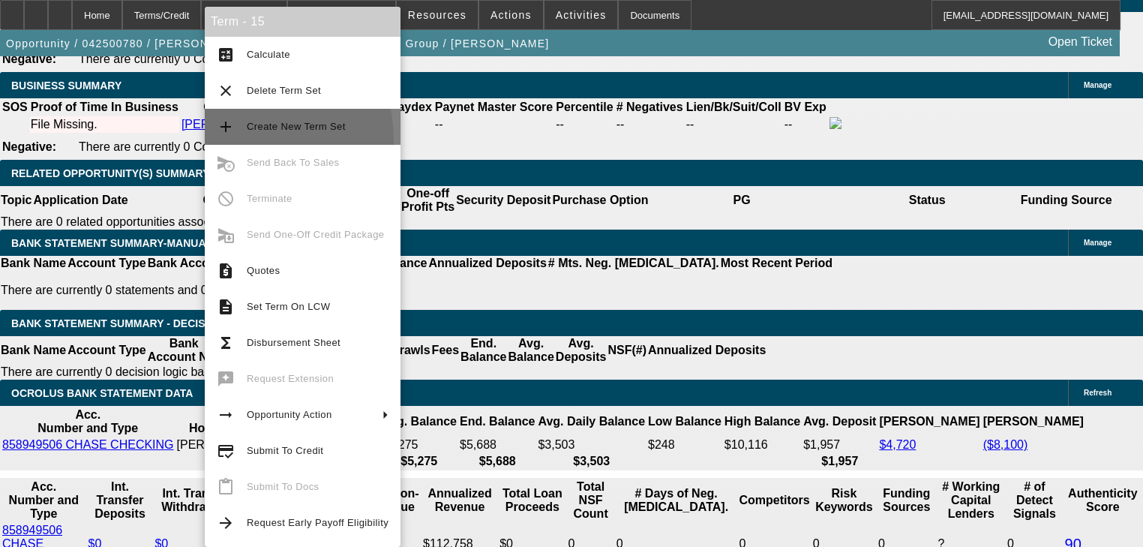
click at [216, 142] on button "add Create New Term Set" at bounding box center [303, 127] width 196 height 36
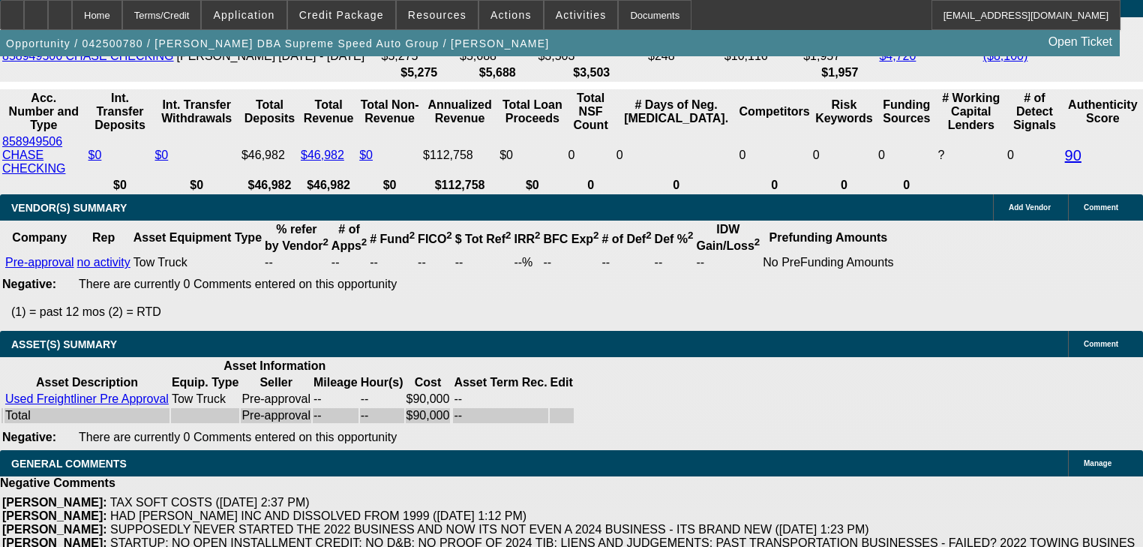
select select "0"
select select "3"
select select "0"
select select "6"
select select "0"
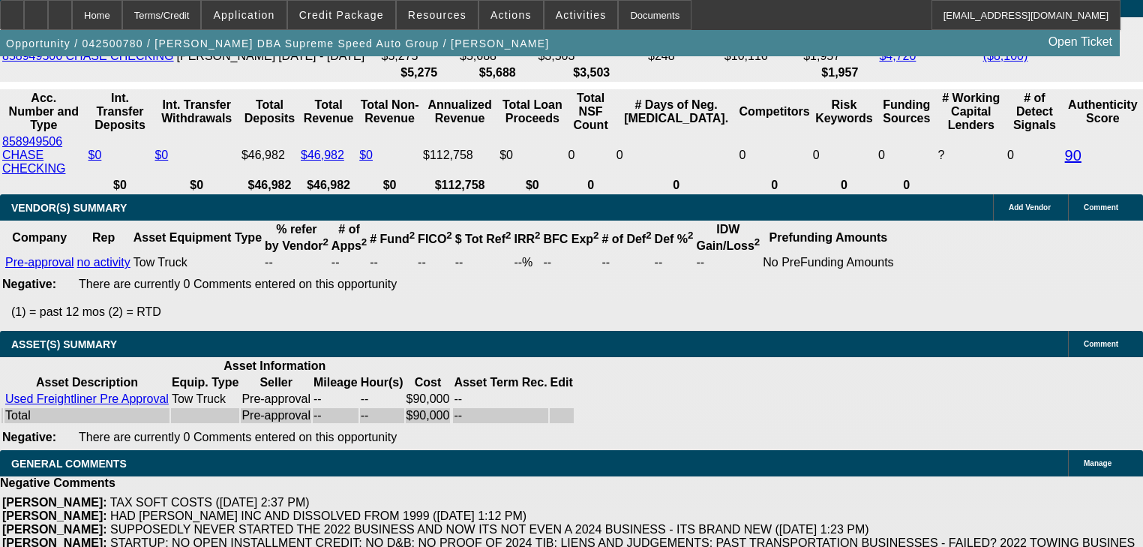
select select "3"
select select "0"
select select "6"
select select "2"
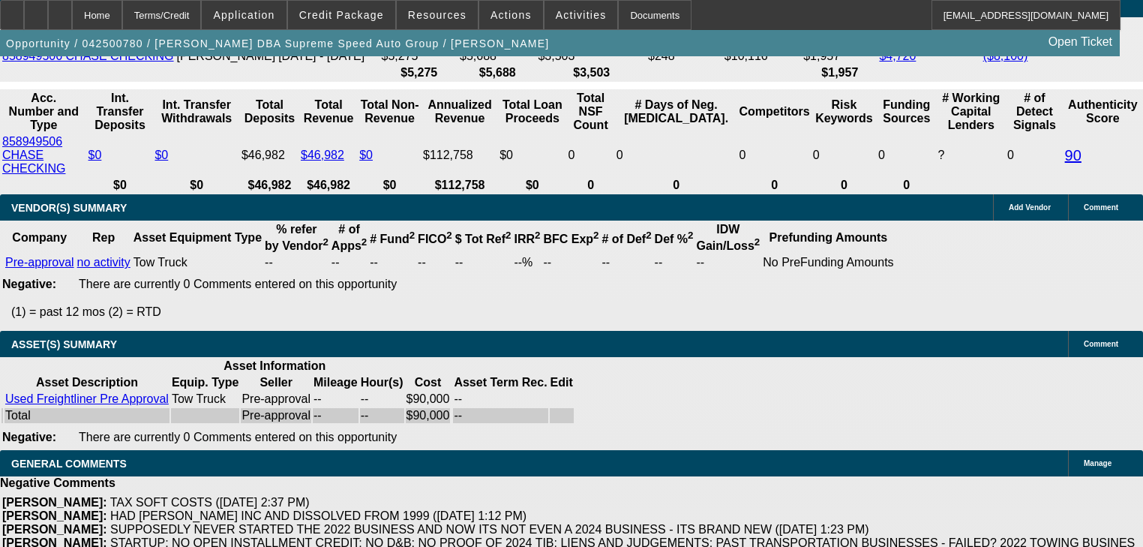
select select "0"
select select "6"
select select "0"
select select "2"
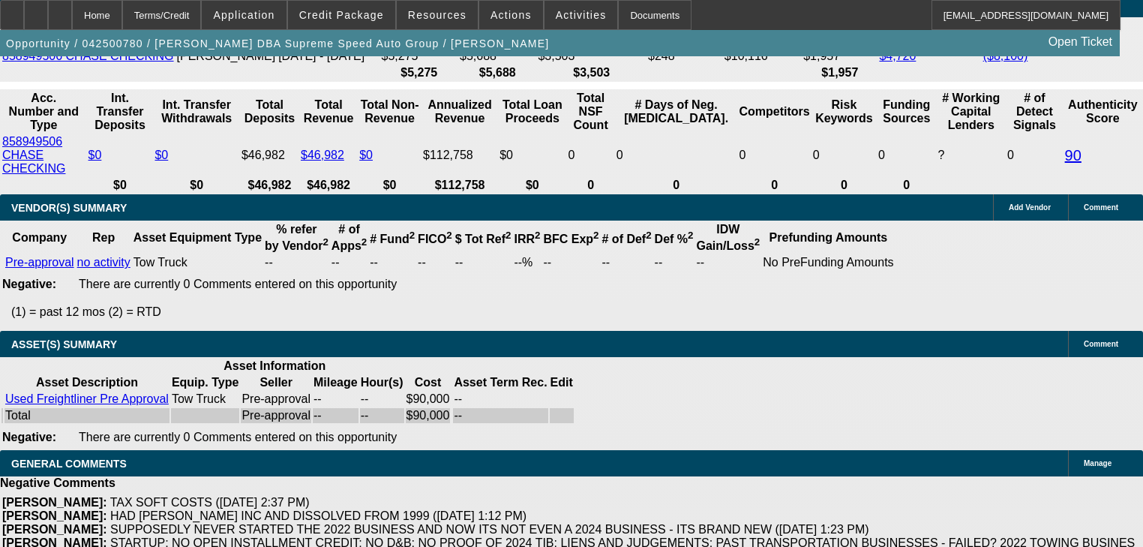
select select "0"
select select "6"
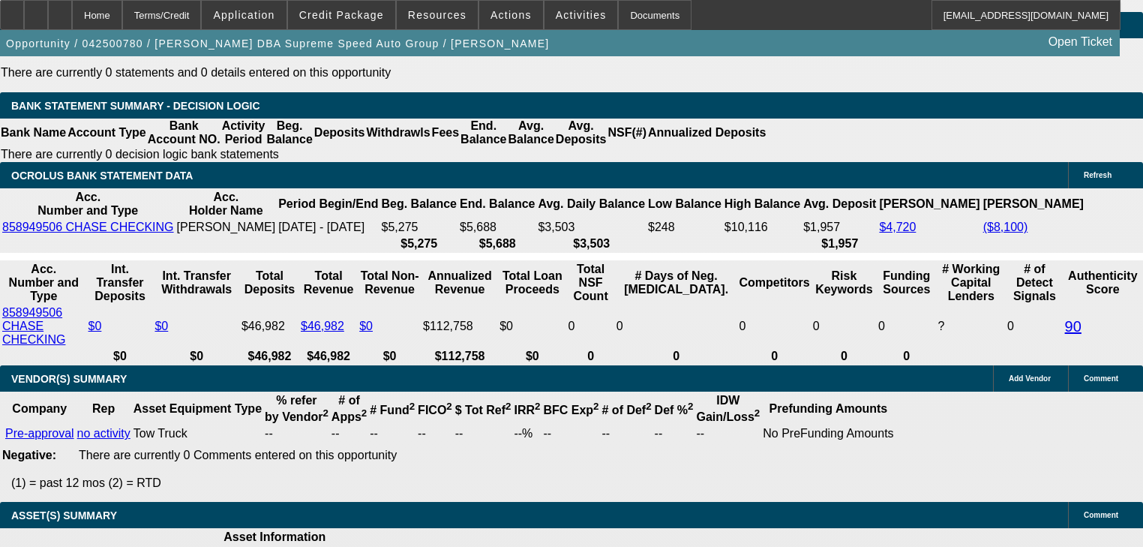
scroll to position [2579, 0]
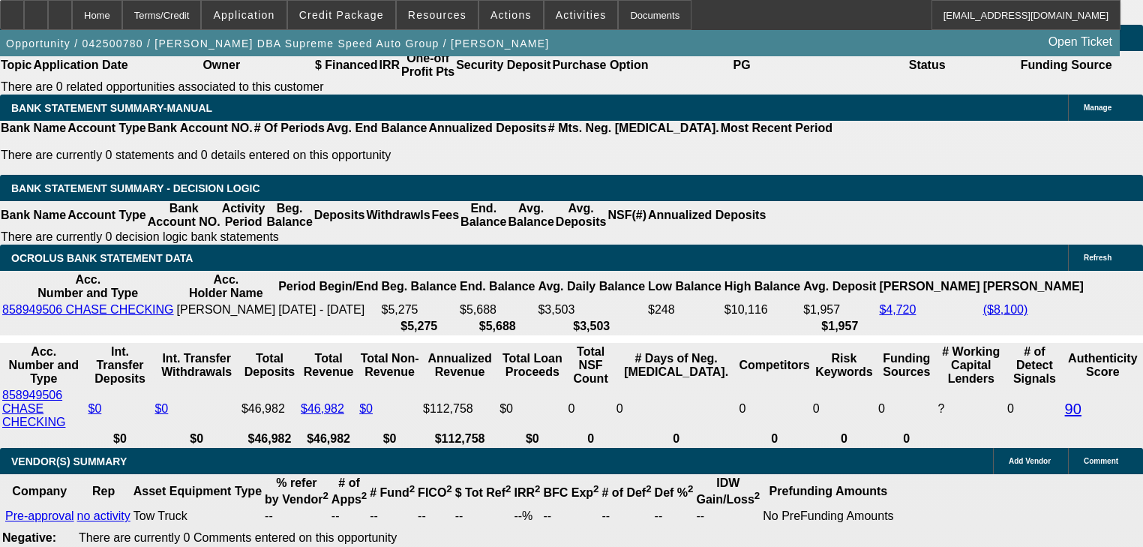
select select "2"
type input "UNKNOWN"
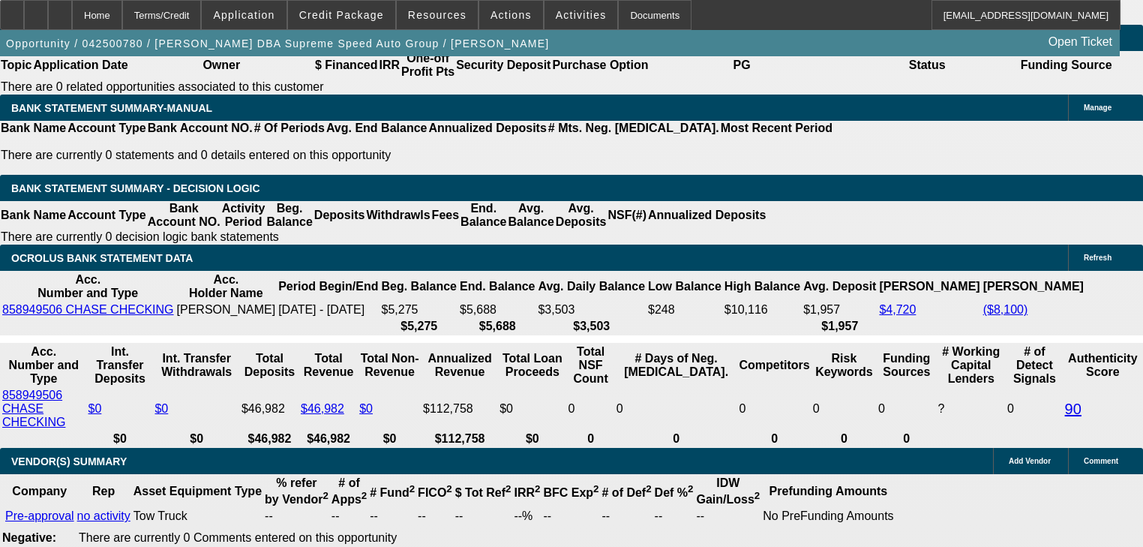
type input "19"
type input "$2,143.99"
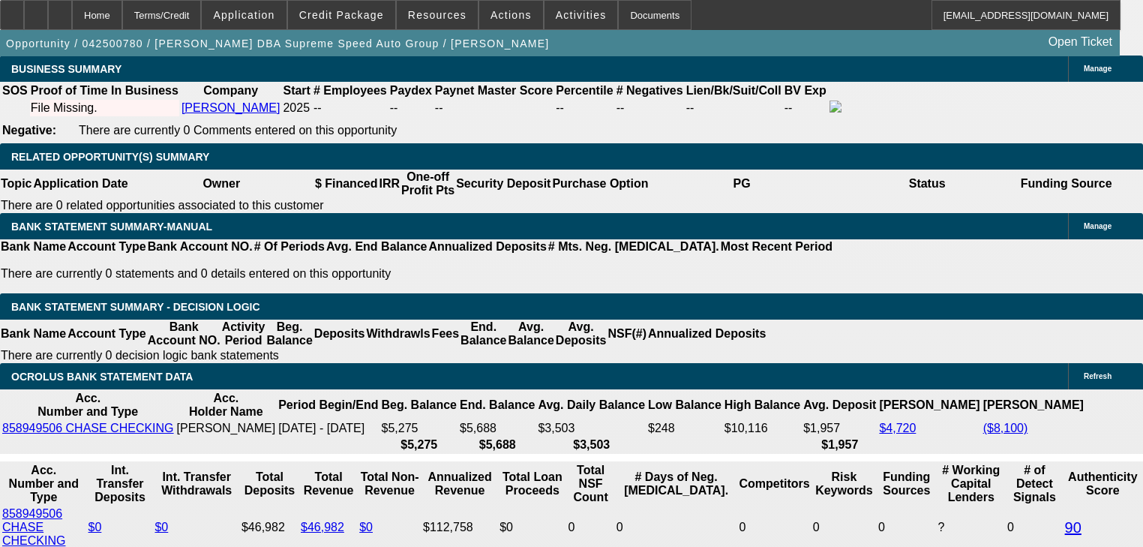
scroll to position [2459, 0]
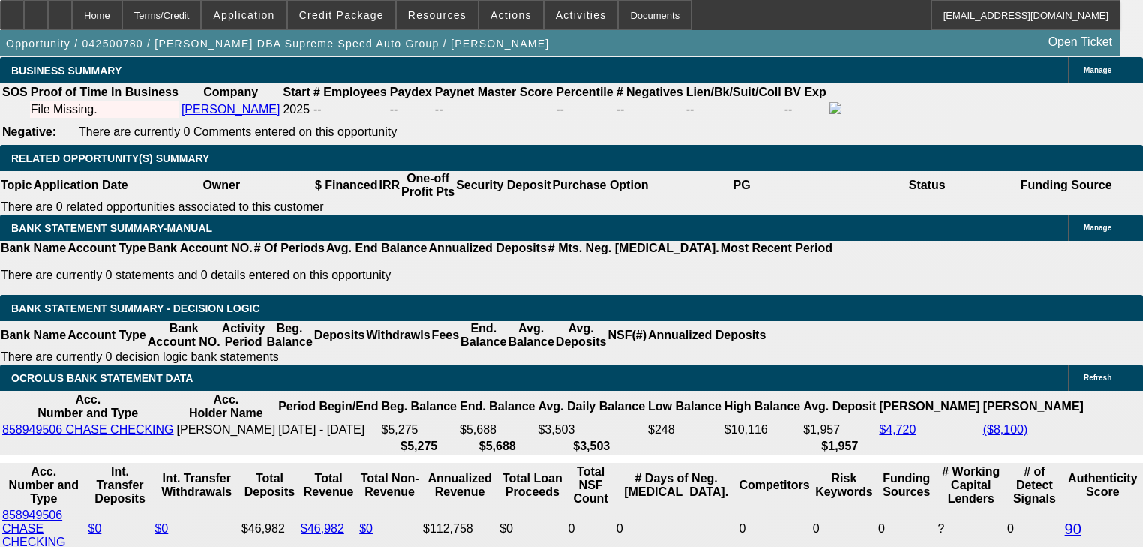
type input "19"
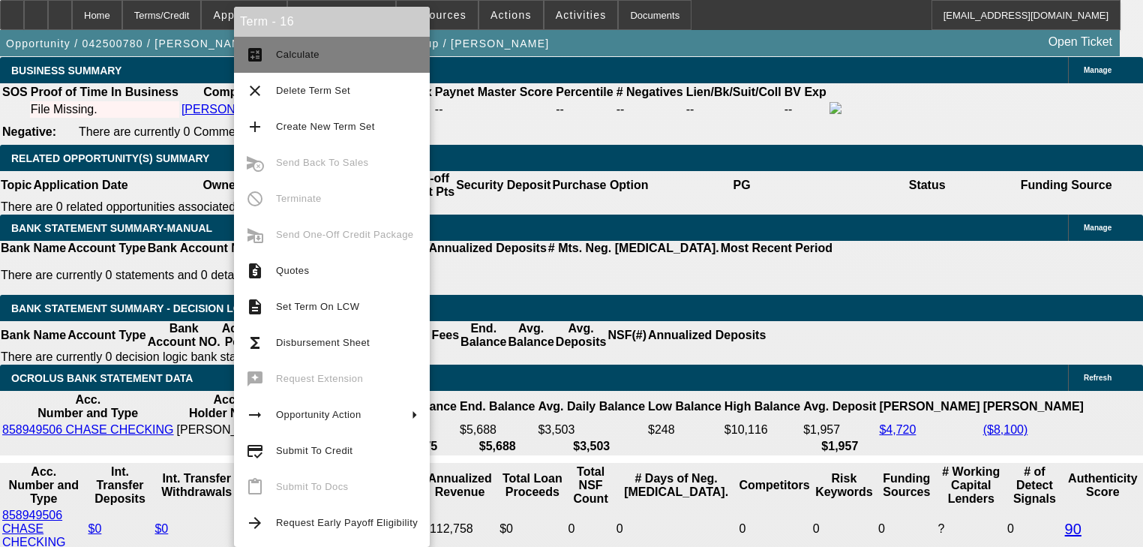
click at [267, 57] on button "calculate Calculate" at bounding box center [332, 55] width 196 height 36
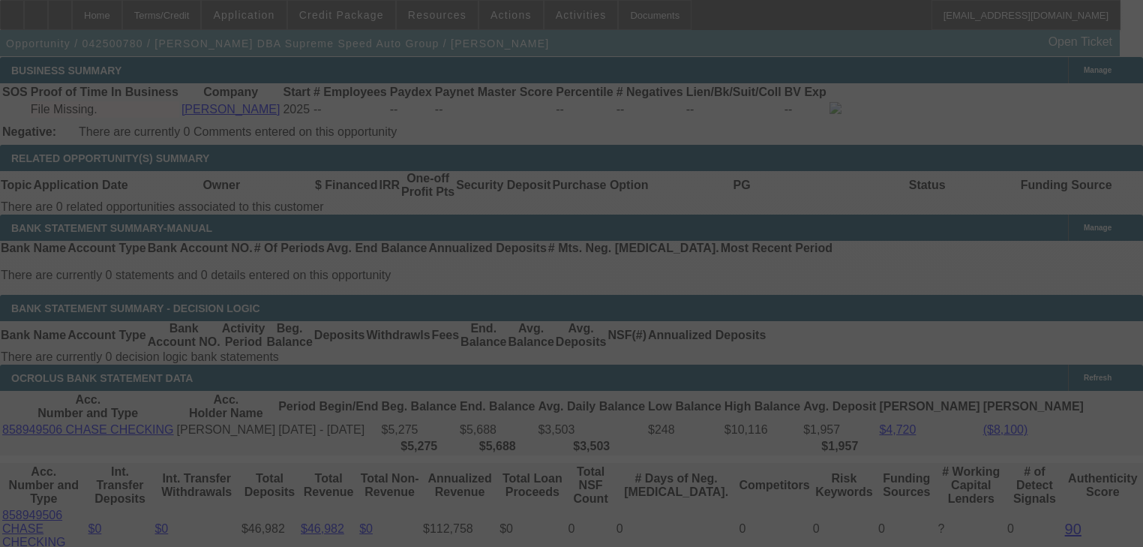
select select "0"
select select "2"
select select "0"
select select "6"
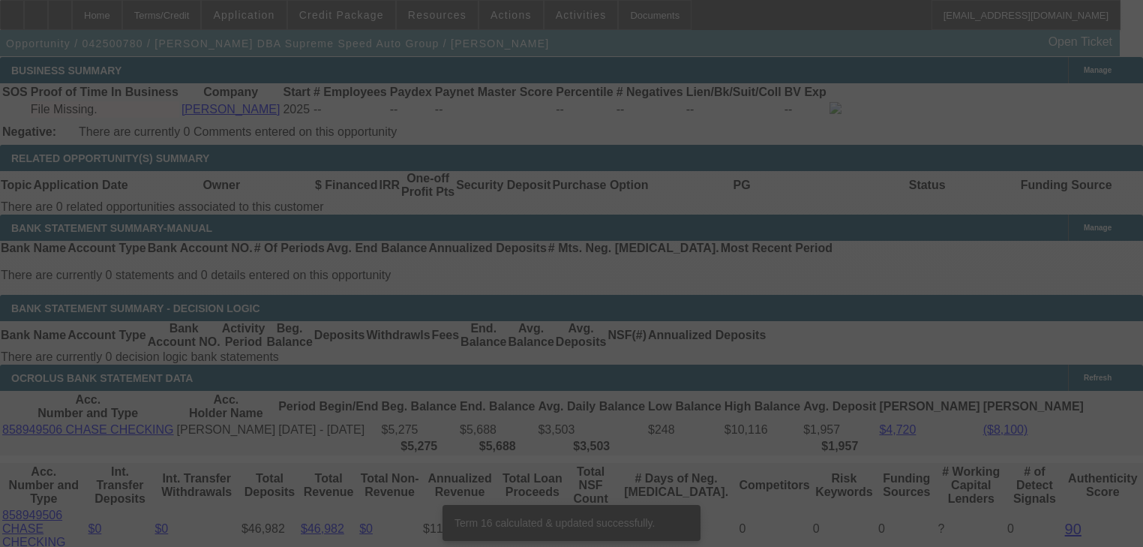
scroll to position [2570, 0]
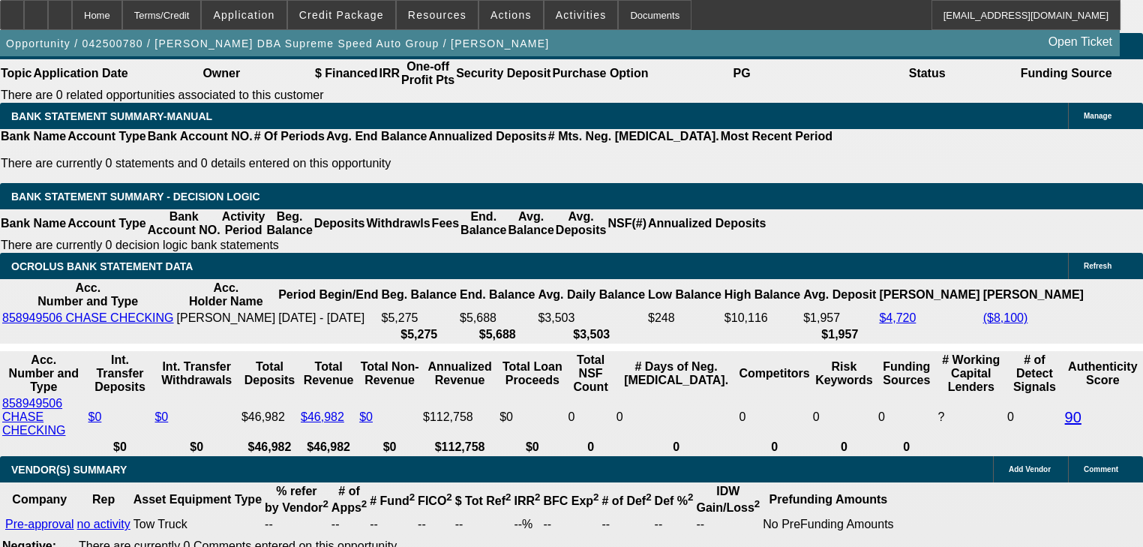
select select "1"
type input "UNKNOWN"
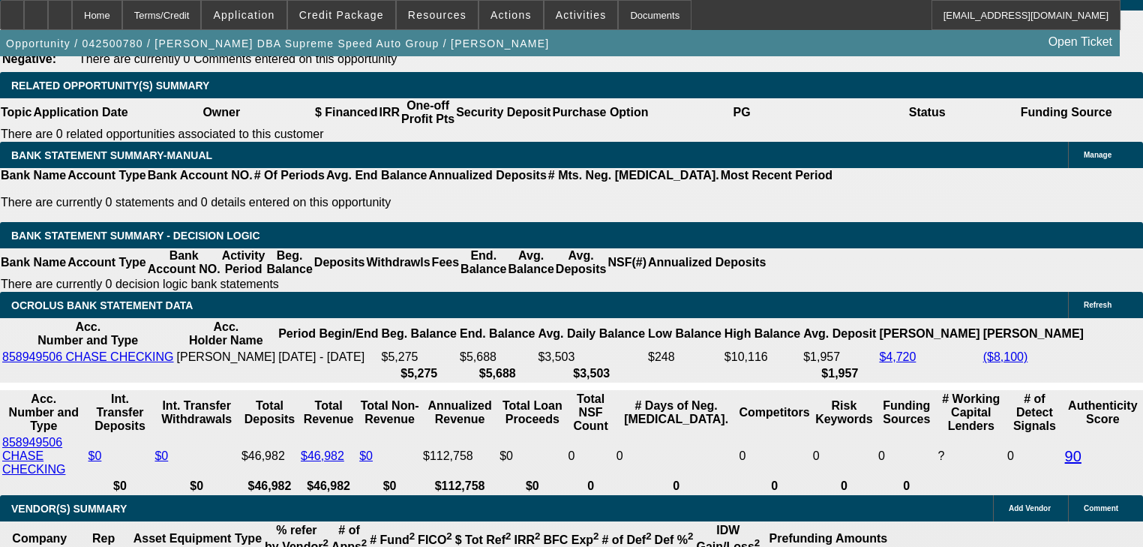
scroll to position [2510, 0]
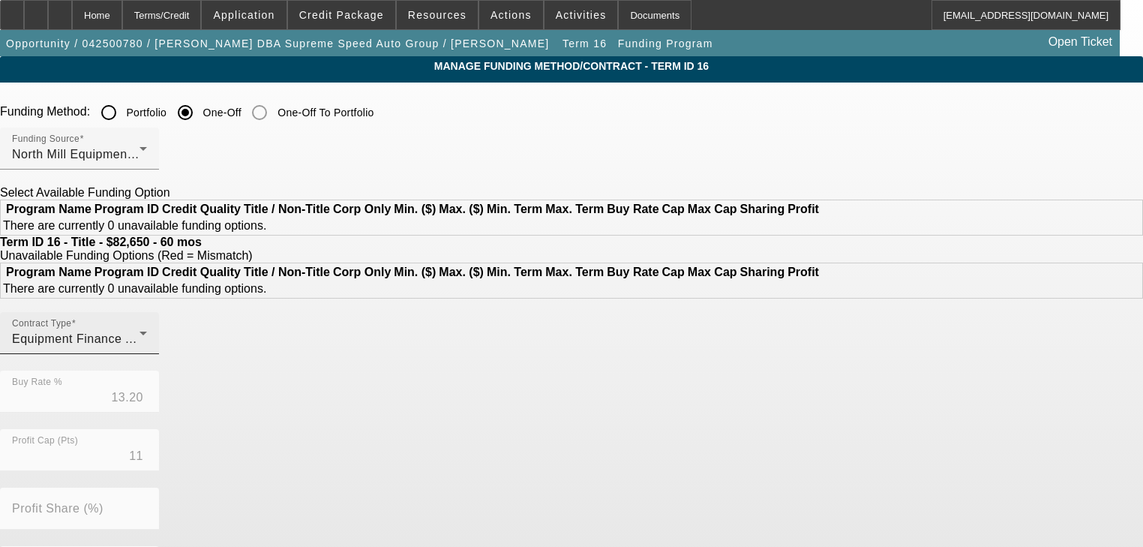
click at [187, 345] on span "Equipment Finance Agreement" at bounding box center [99, 338] width 175 height 13
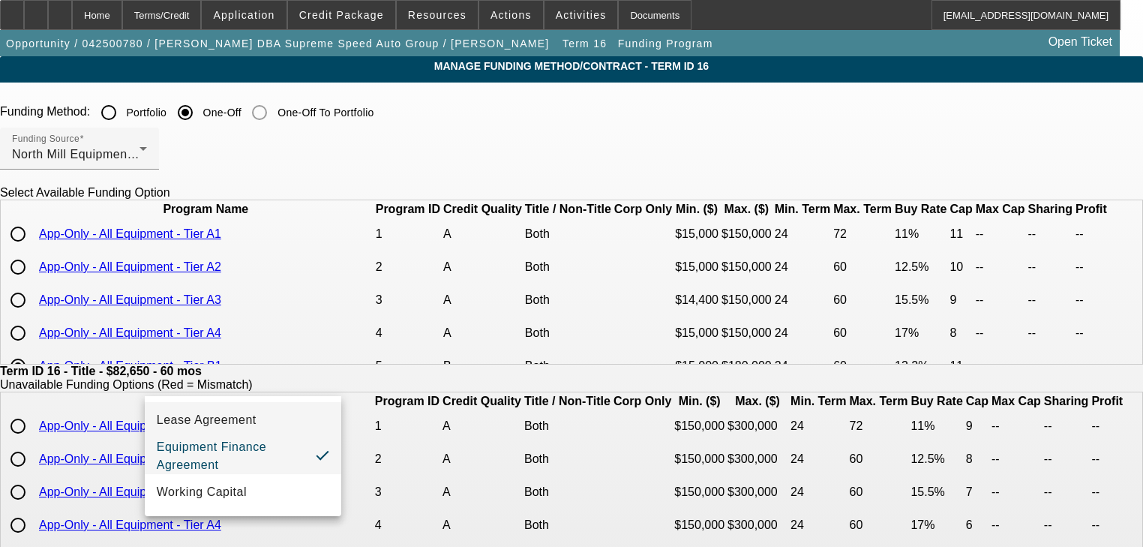
click at [252, 426] on span "Lease Agreement" at bounding box center [207, 420] width 100 height 18
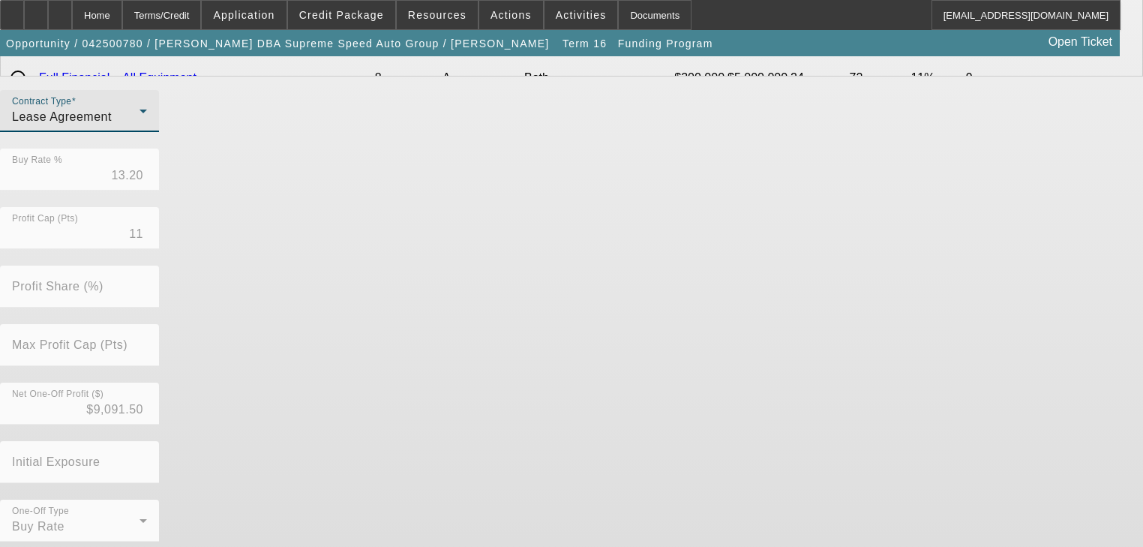
scroll to position [488, 0]
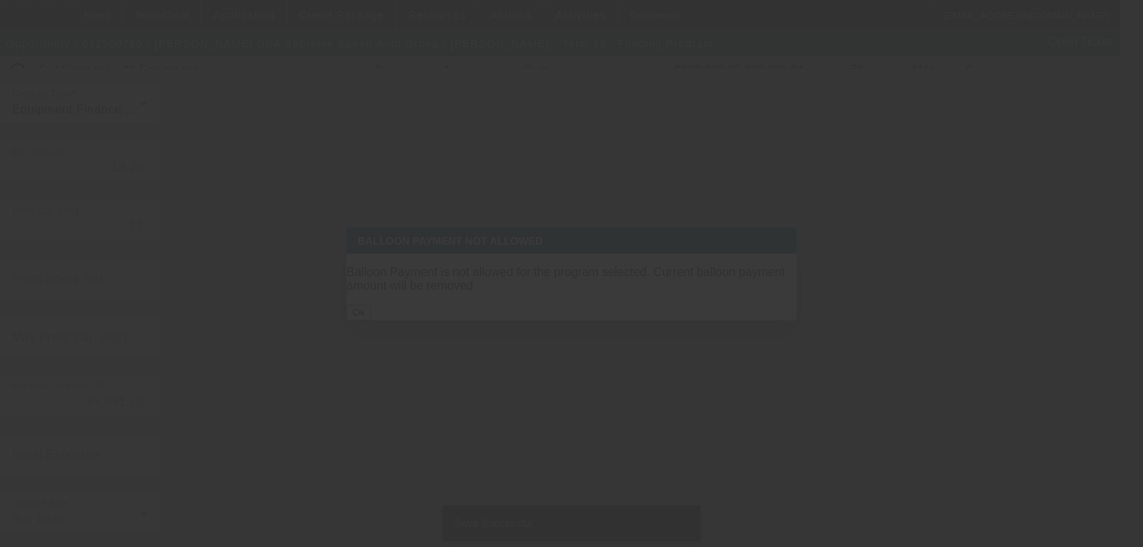
scroll to position [0, 0]
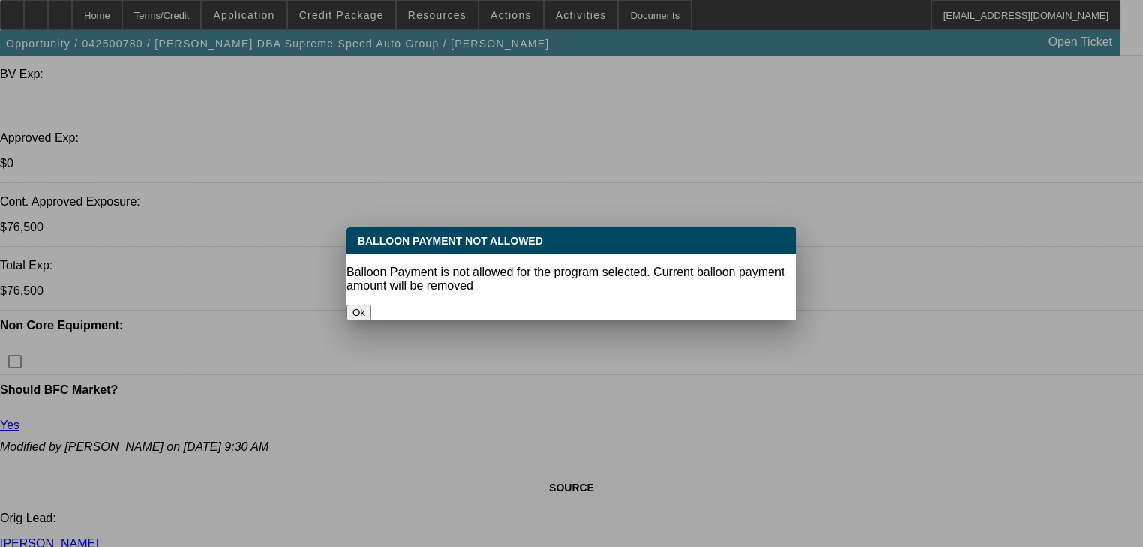
select select "0"
select select "6"
select select "0"
select select "3"
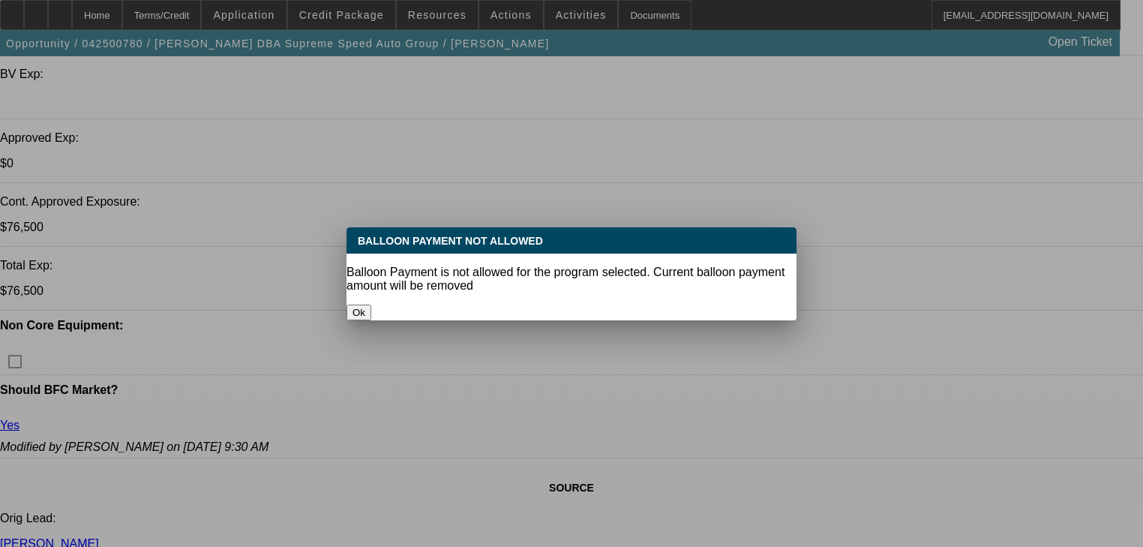
select select "0"
select select "6"
select select "2"
select select "0"
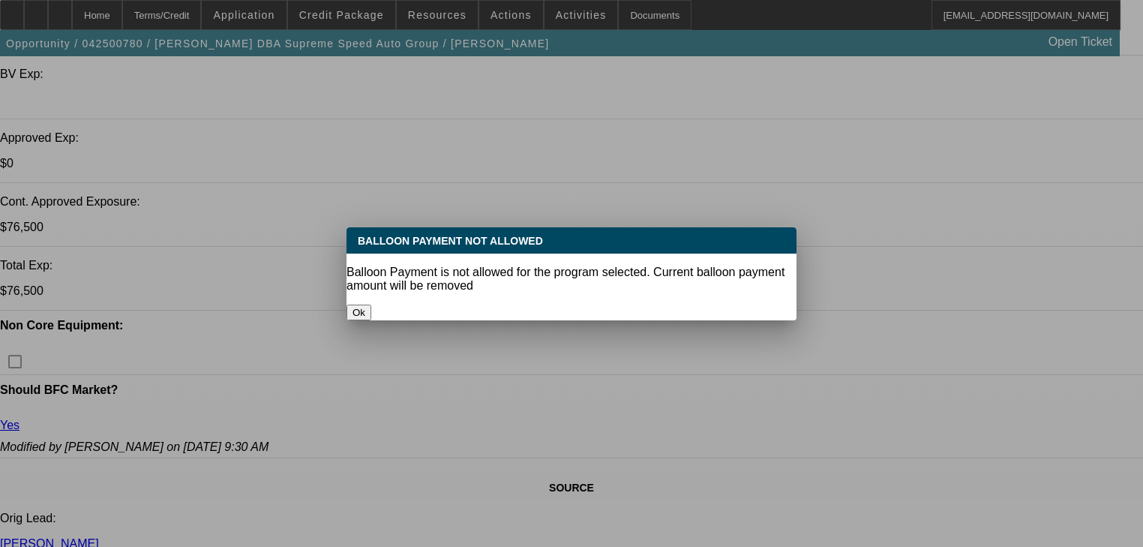
select select "6"
select select "0"
select select "2"
select select "0"
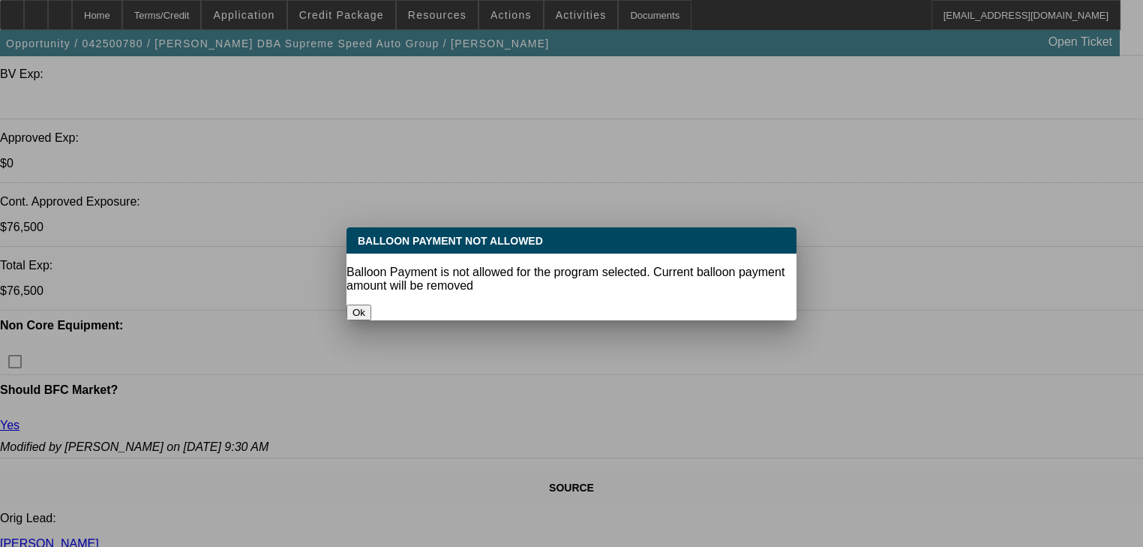
select select "6"
click at [371, 307] on button "Ok" at bounding box center [359, 313] width 25 height 16
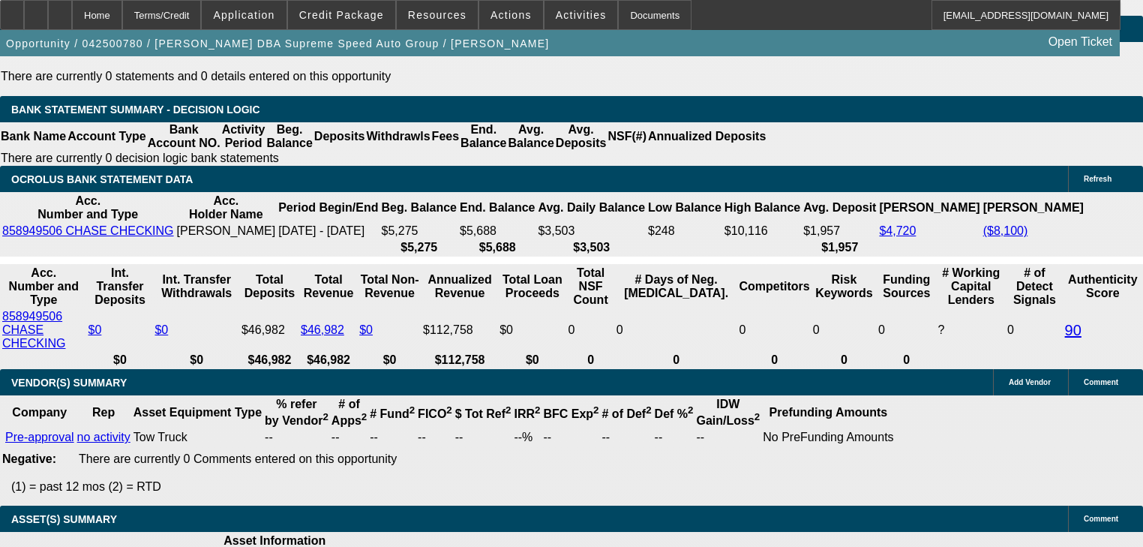
scroll to position [2653, 0]
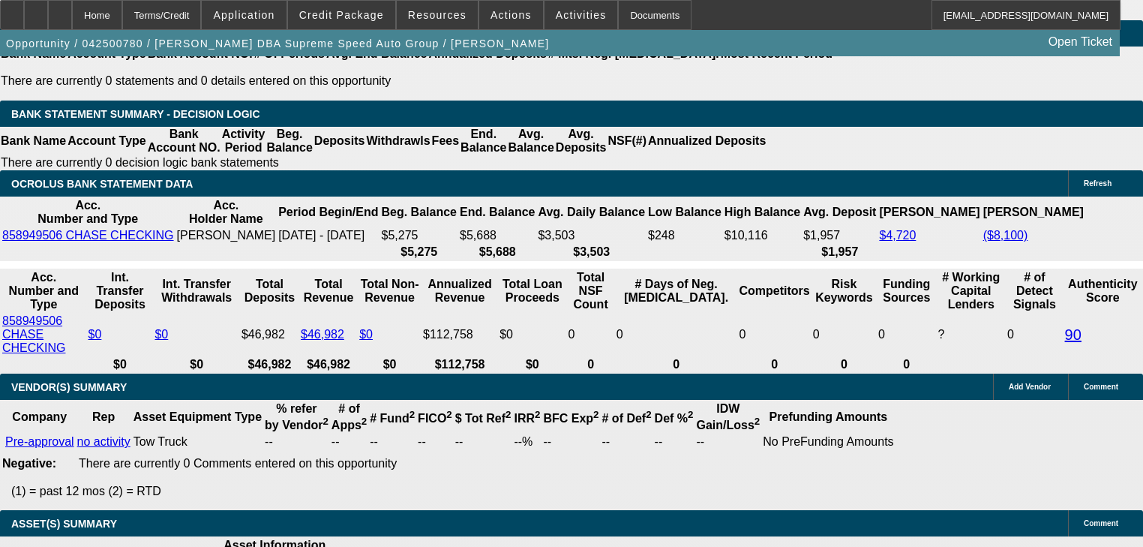
select select "0.1"
type input "$8,700.00"
type input "UNKNOWN"
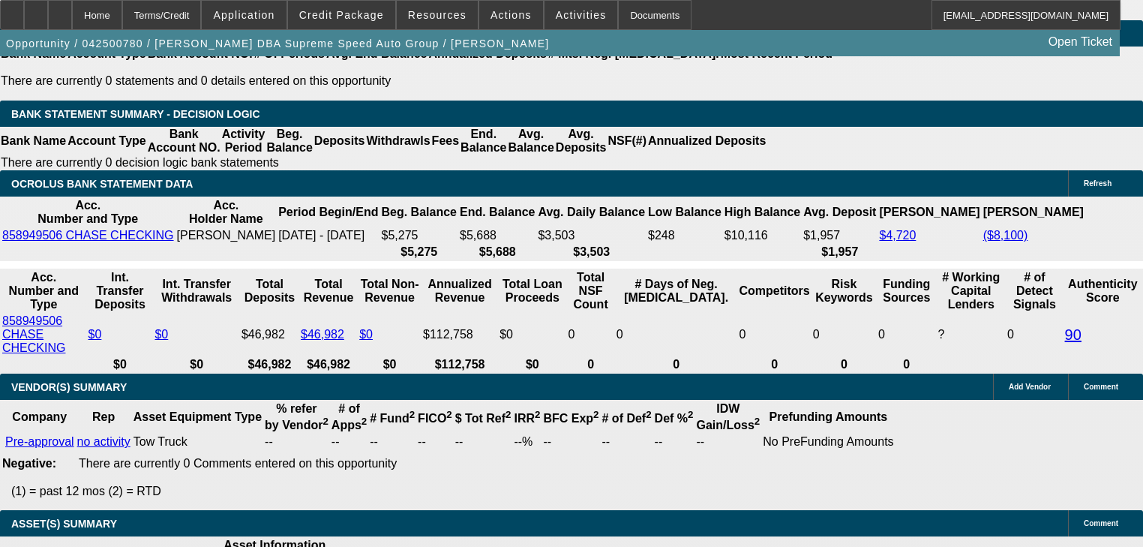
select select "4"
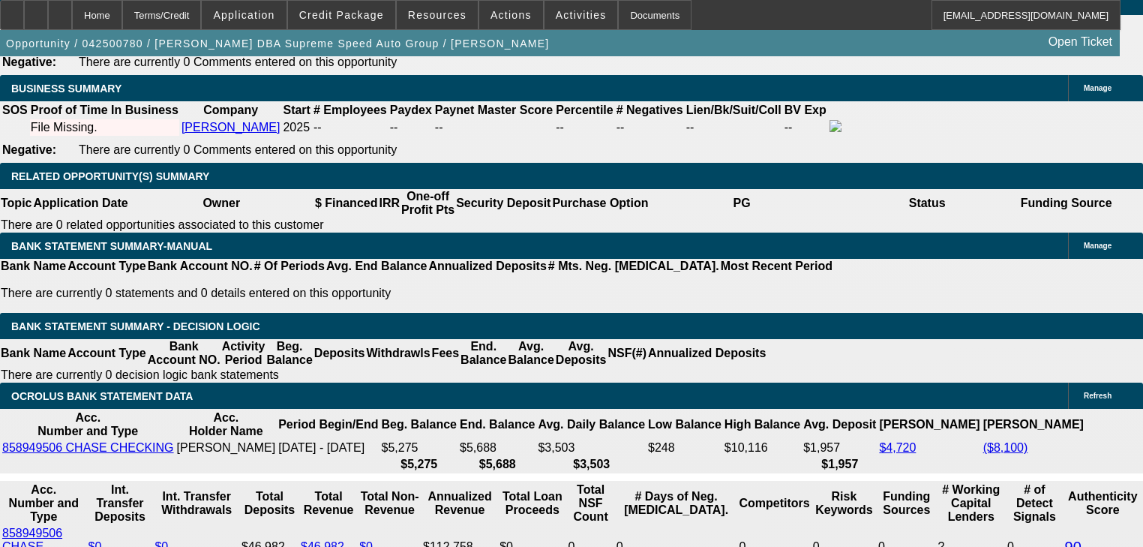
scroll to position [2413, 0]
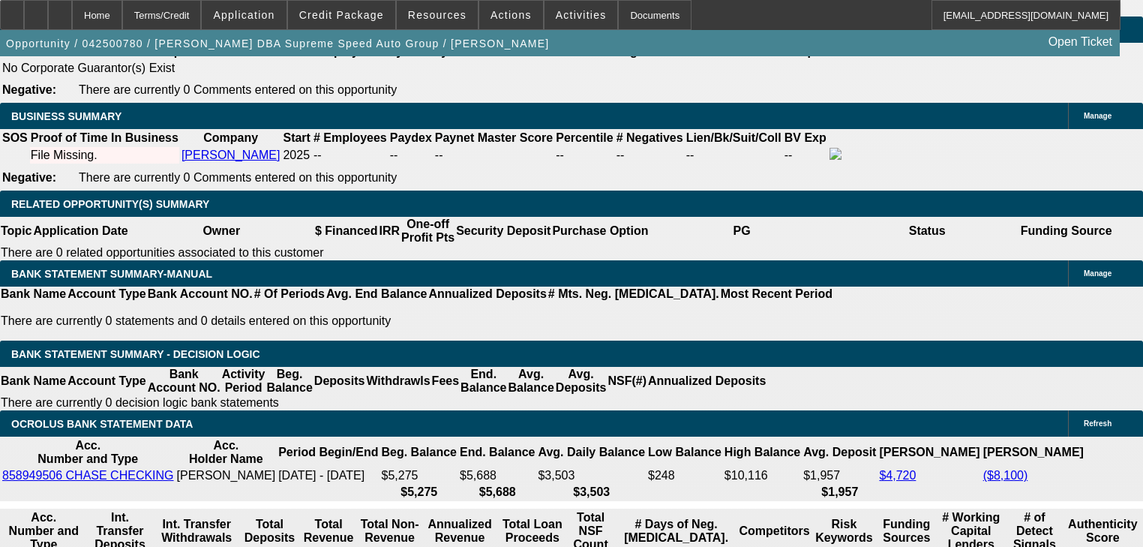
type input "1"
type input "$1,412.80"
type input "15"
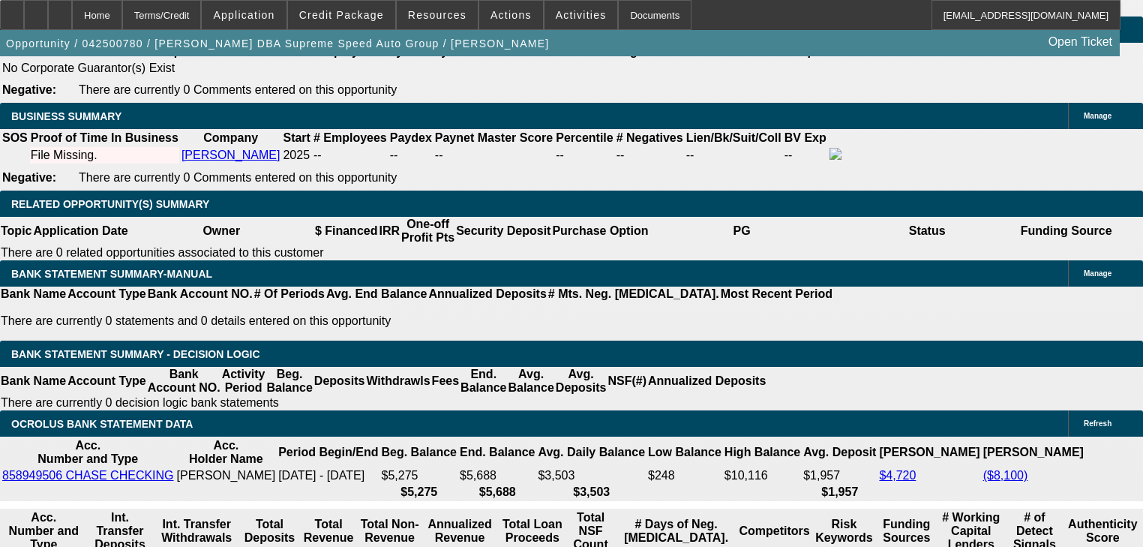
type input "$1,966.24"
type input "15"
type input "199966.24"
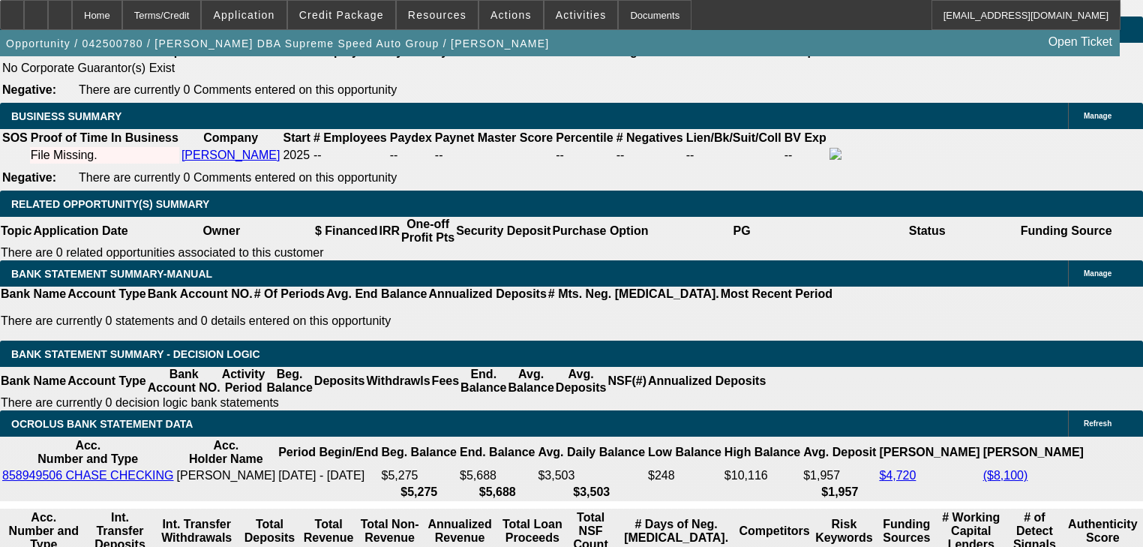
type input "289.9"
type input "1997"
type input "15.7"
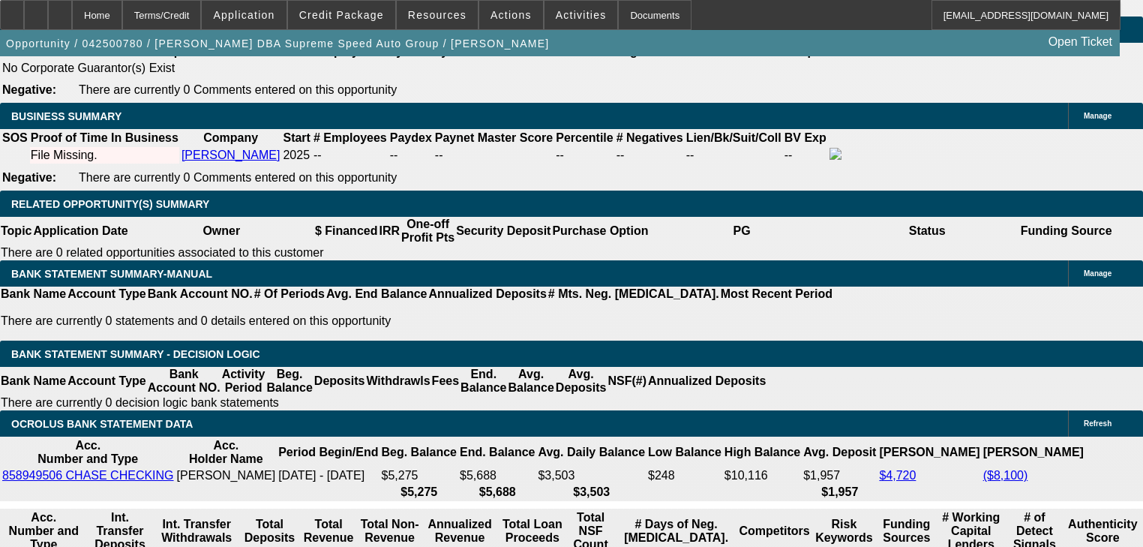
type input "$1,997.00"
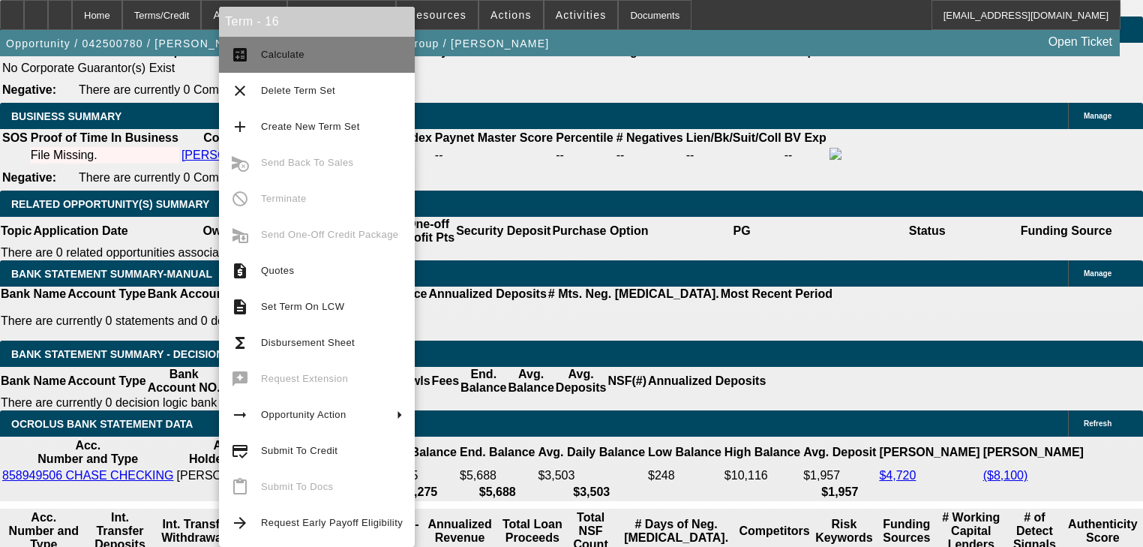
click at [271, 58] on span "Calculate" at bounding box center [283, 54] width 44 height 11
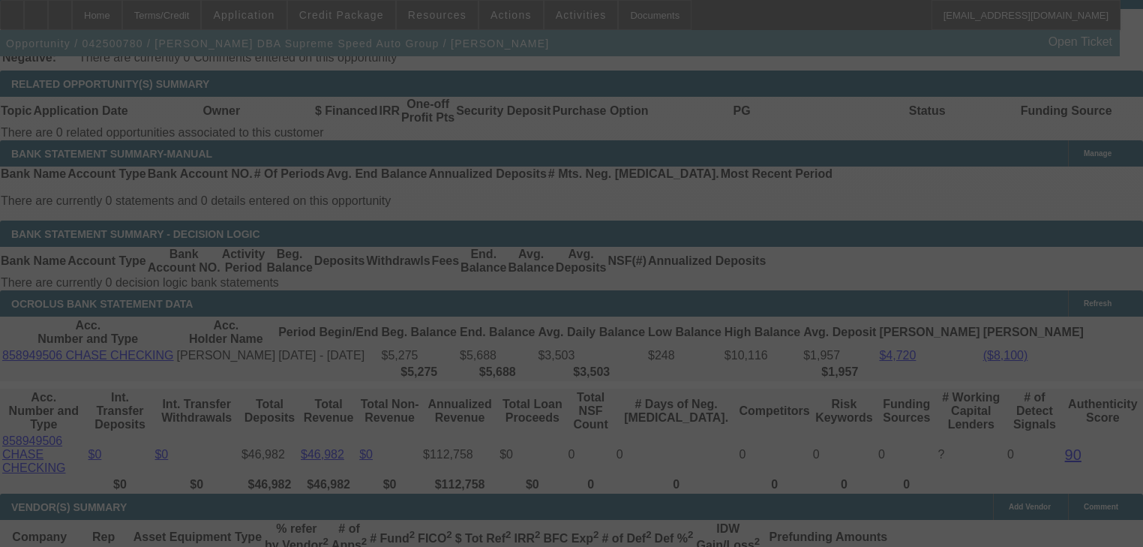
select select "0"
select select "0.1"
select select "4"
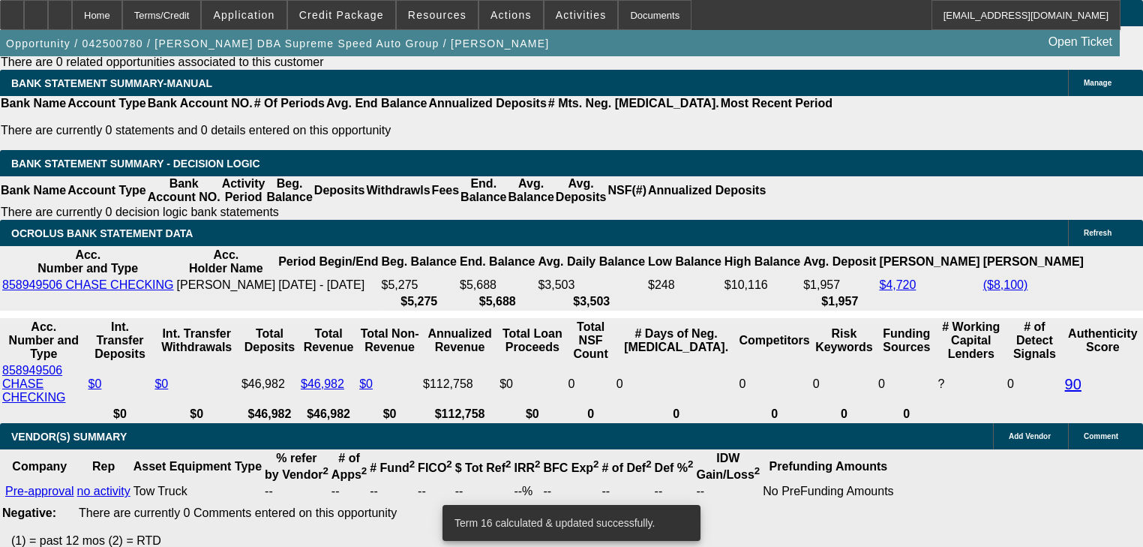
scroll to position [2624, 0]
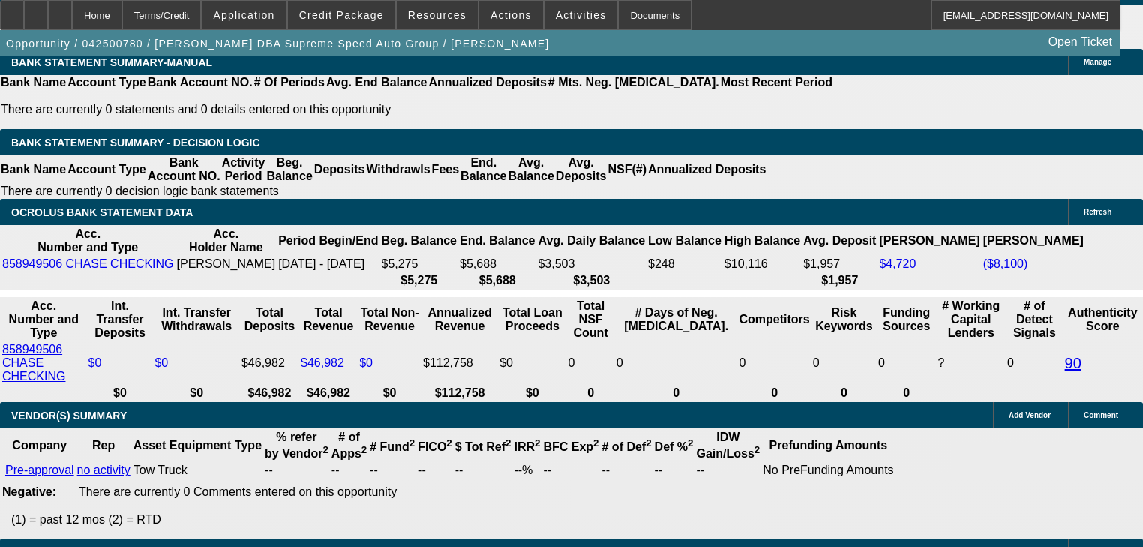
select select "3"
type input "UNKNOWN"
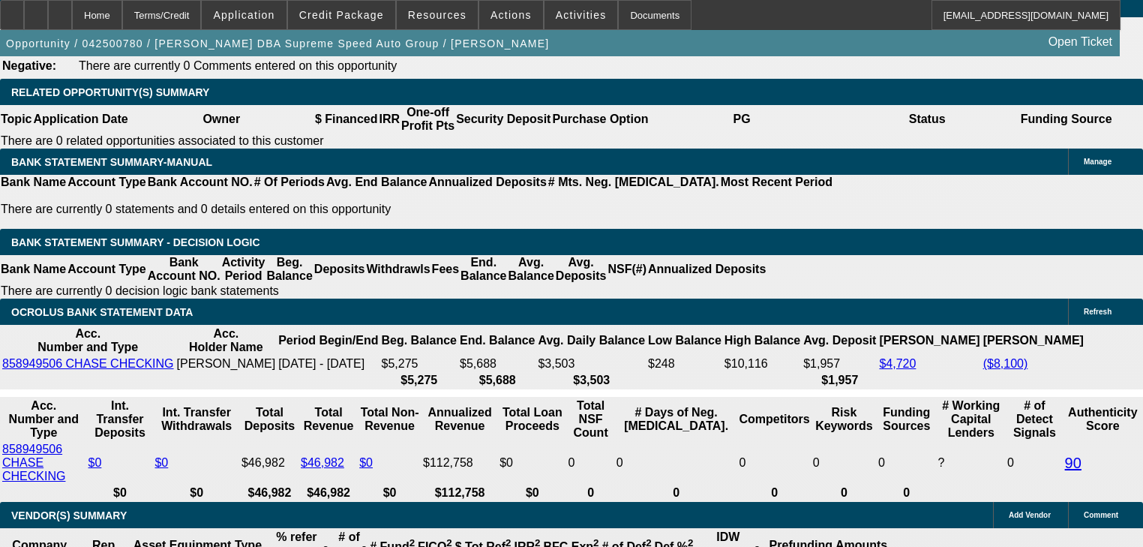
scroll to position [2504, 0]
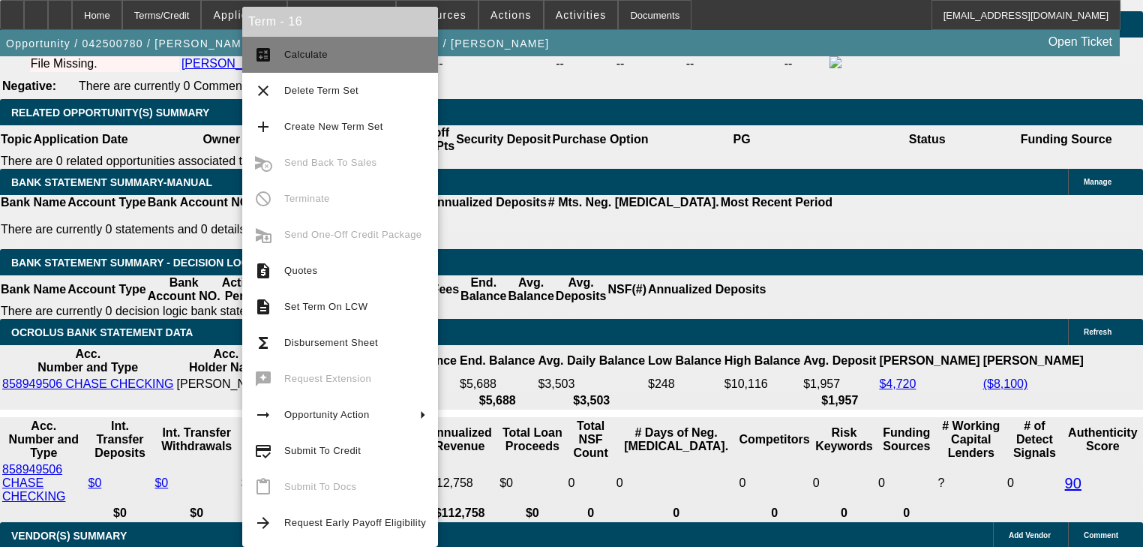
click at [272, 66] on button "calculate Calculate" at bounding box center [340, 55] width 196 height 36
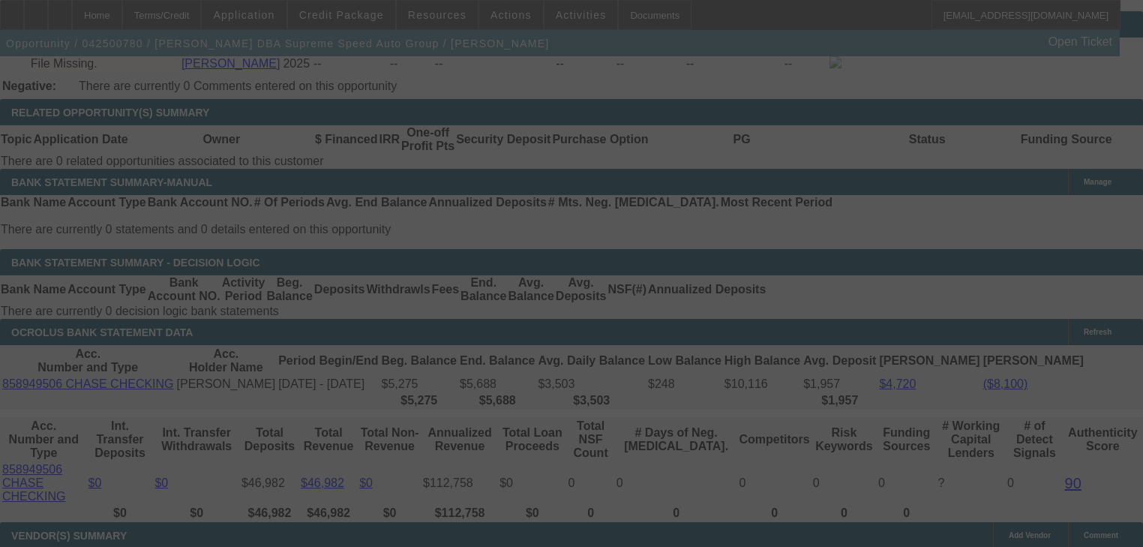
select select "0"
select select "3"
select select "0.1"
select select "4"
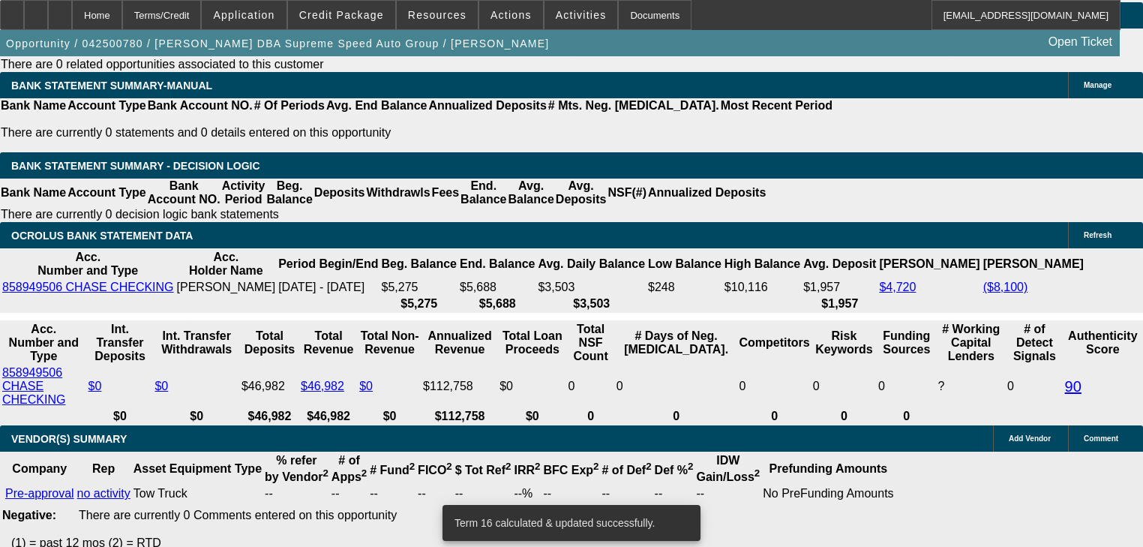
scroll to position [2616, 0]
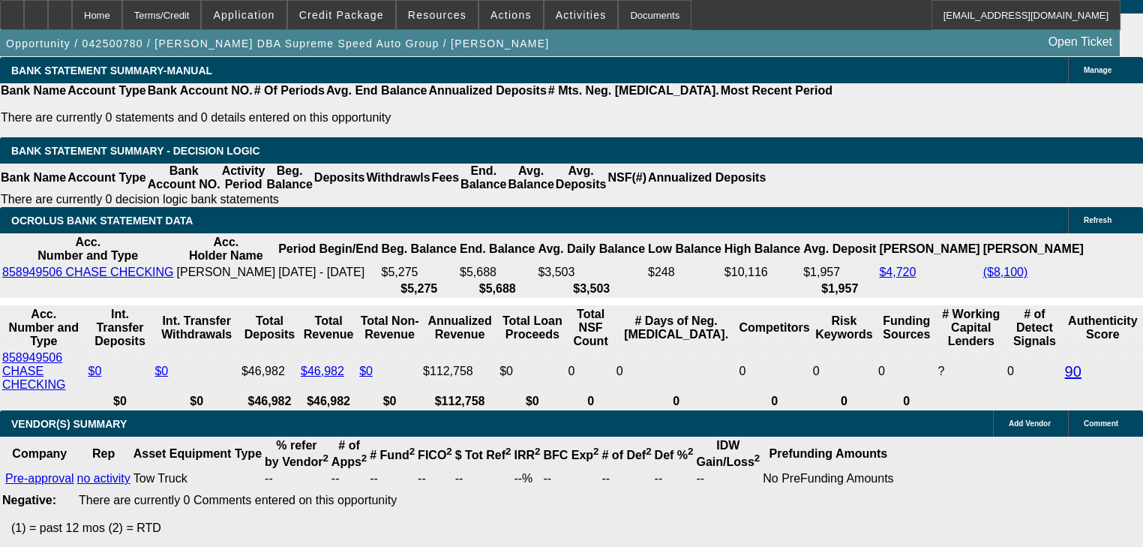
select select "1"
type input "UNKNOWN"
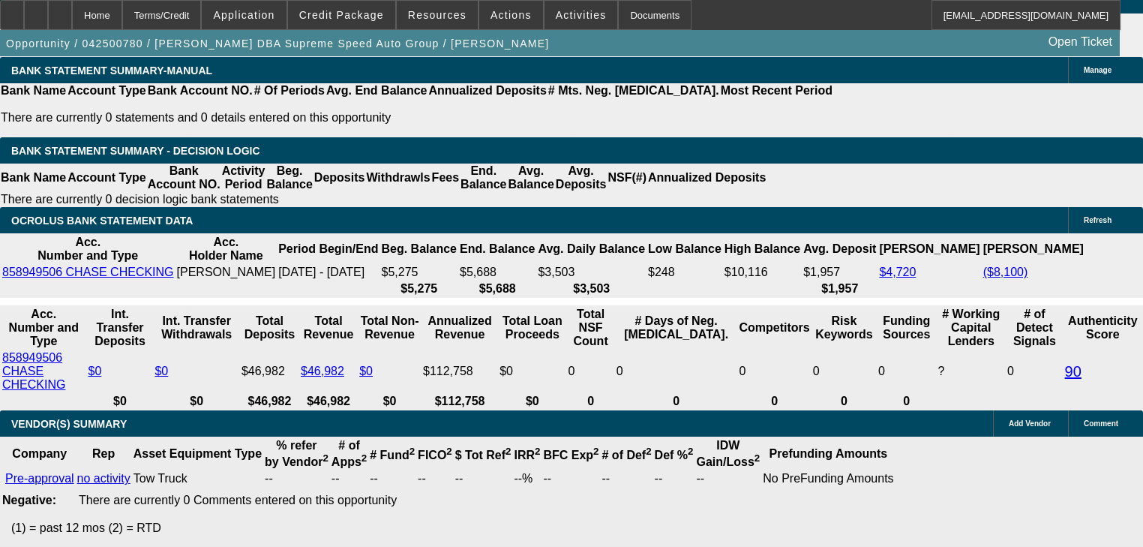
type input "1"
type input "$1,965.00"
type input "15"
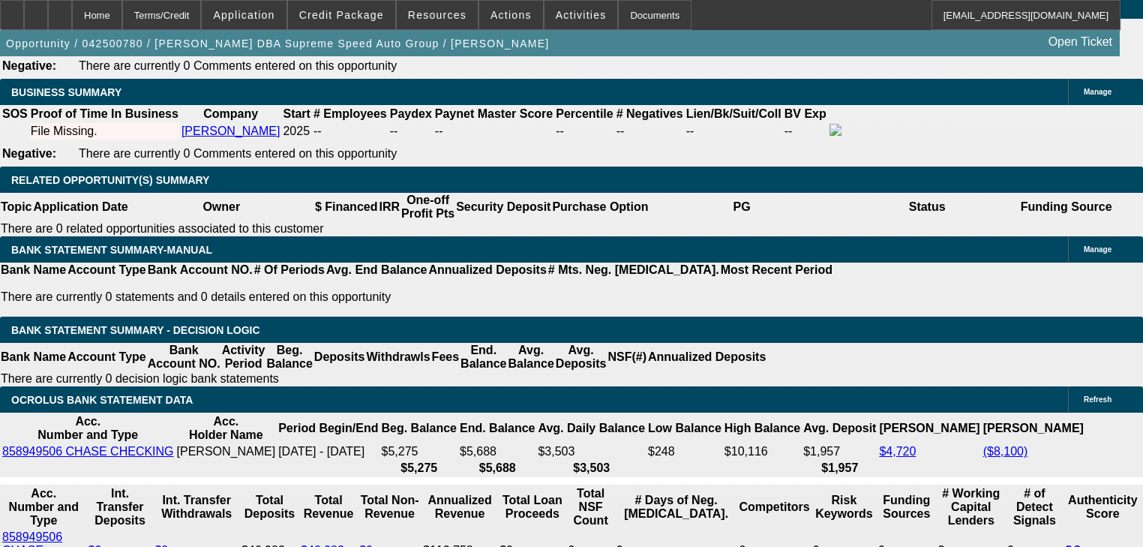
scroll to position [2436, 0]
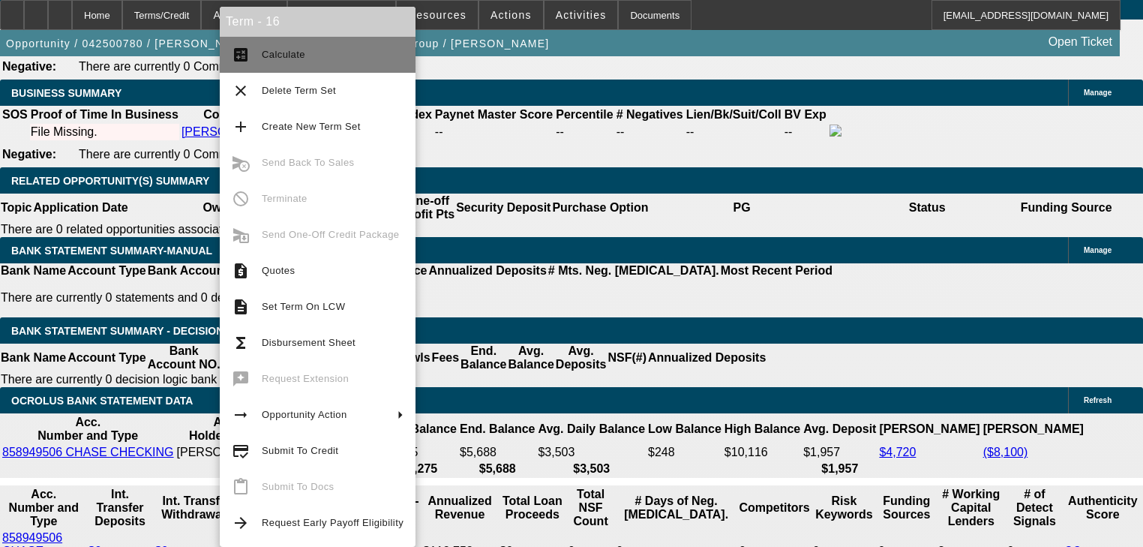
click at [282, 68] on button "calculate Calculate" at bounding box center [318, 55] width 196 height 36
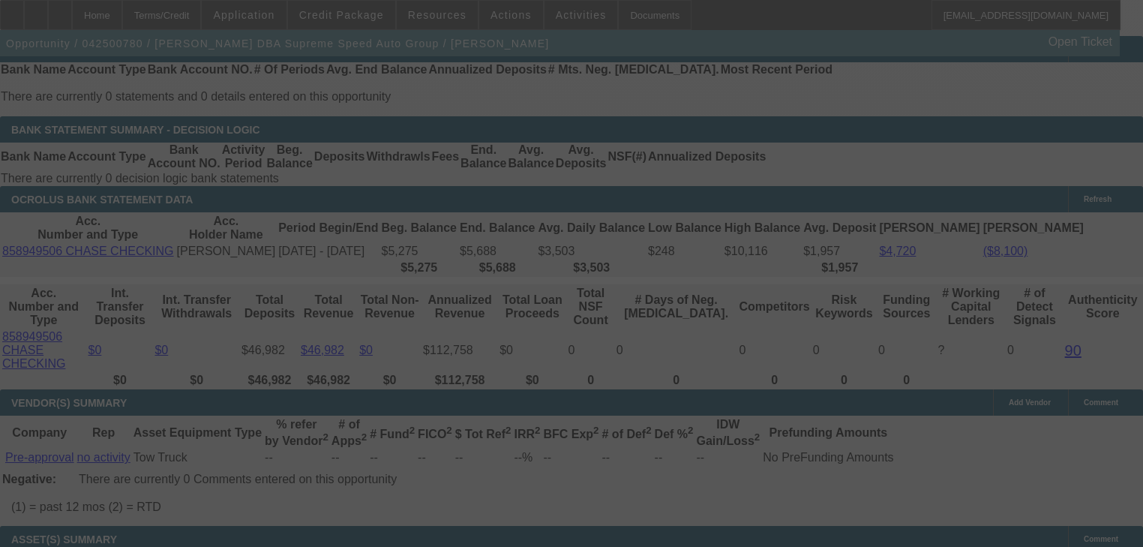
scroll to position [2616, 0]
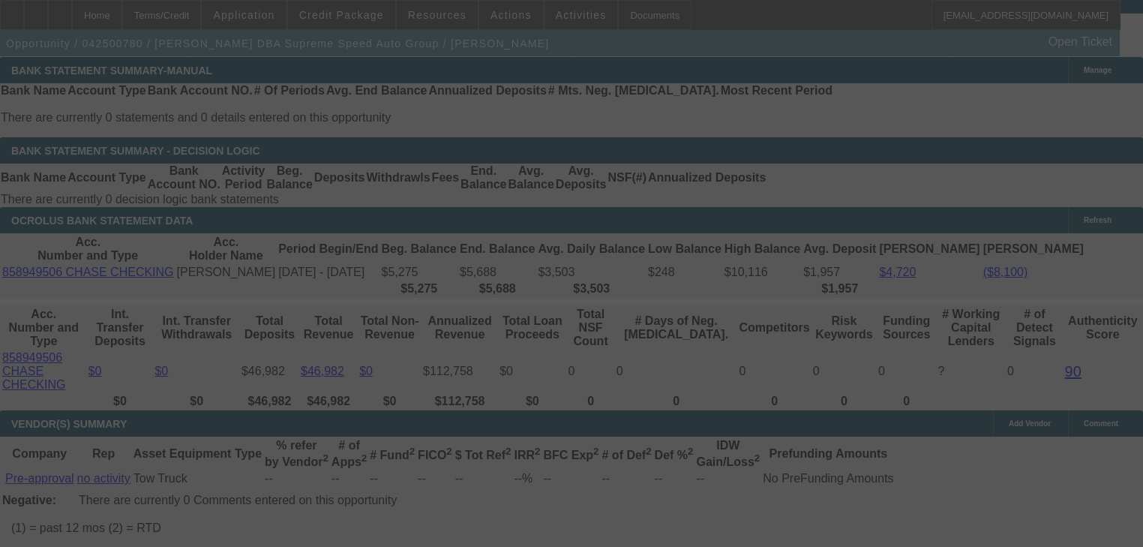
select select "0"
select select "0.1"
select select "4"
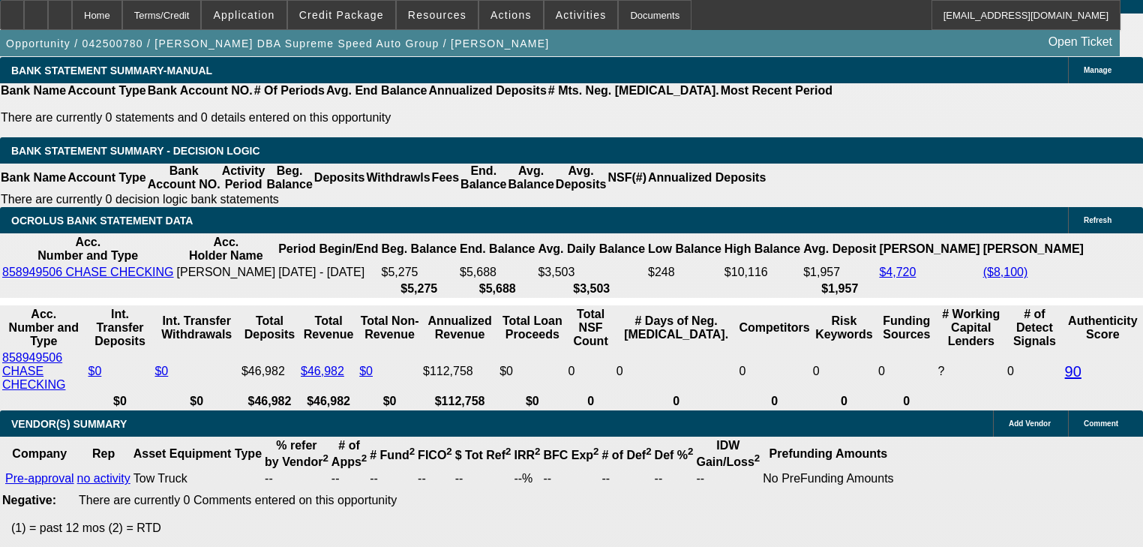
select select "2"
type input "UNKNOWN"
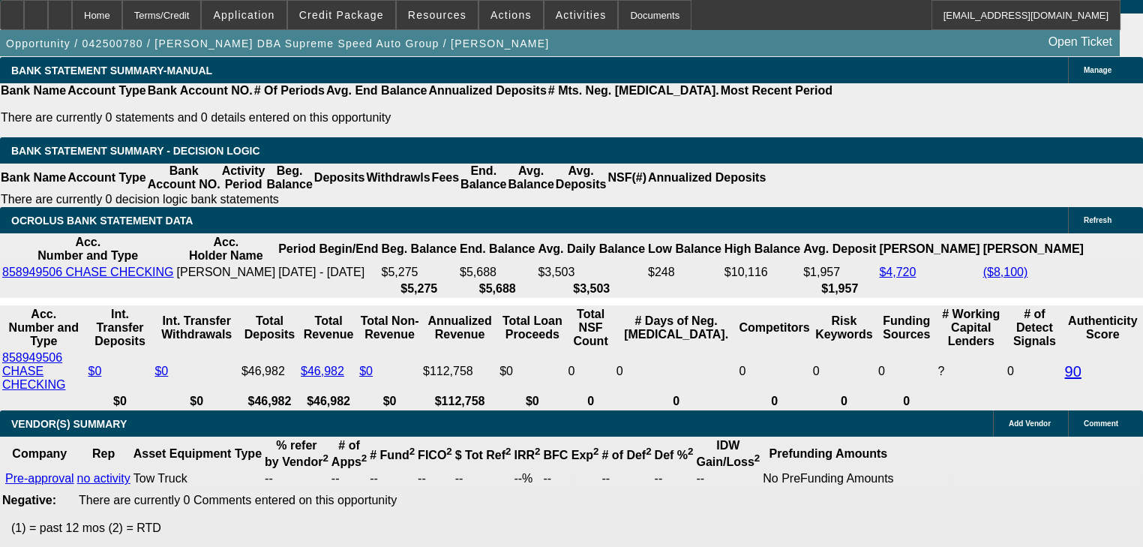
type input "2"
type input "$1,448.67"
type input "20"
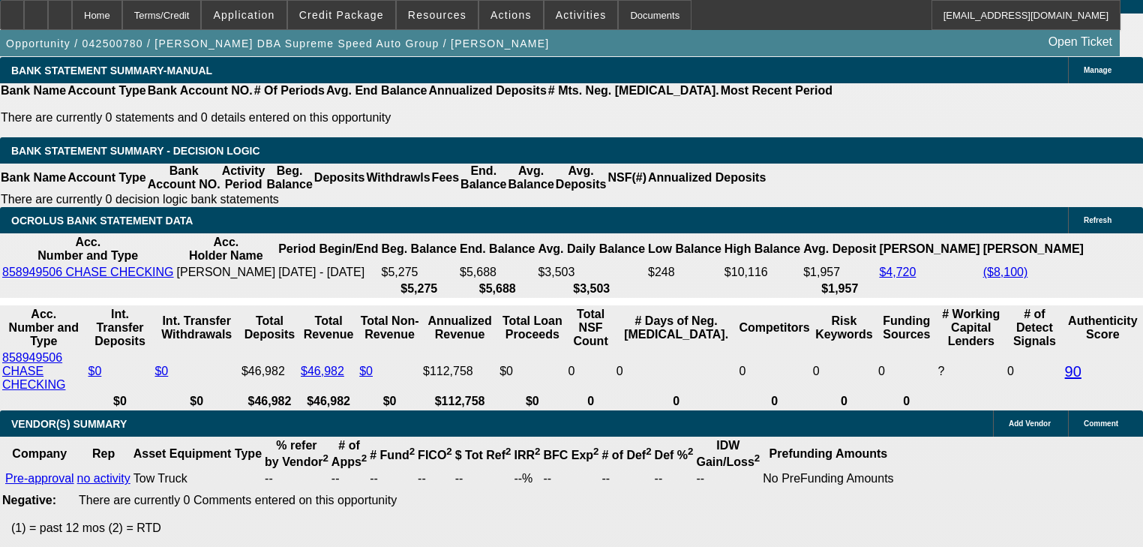
type input "$2,189.72"
type input "20.9"
type input "$2,231.31"
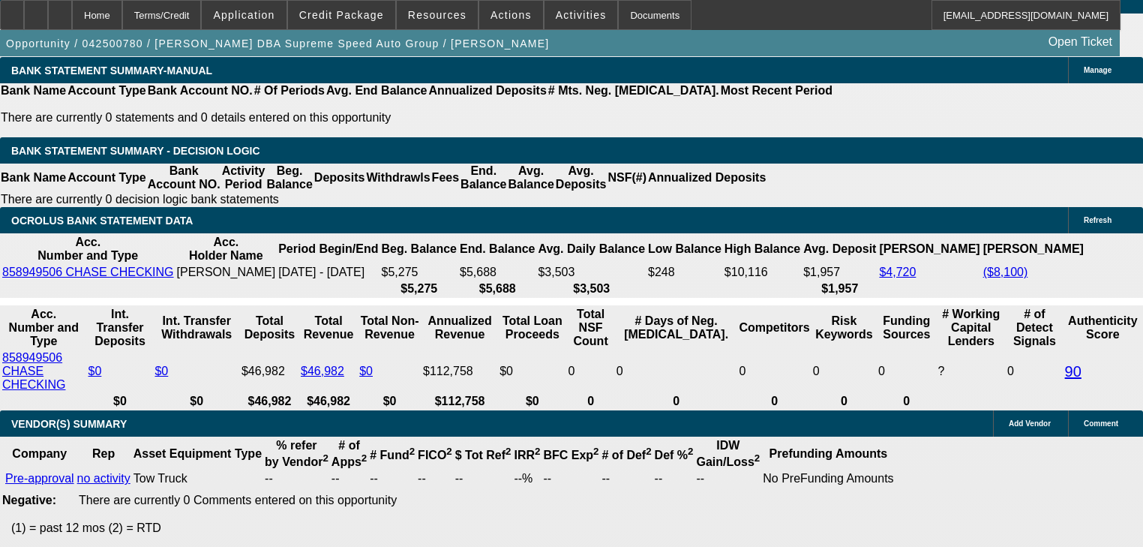
type input "1"
type input "$1,412.80"
type input "17"
type input "$2,054.07"
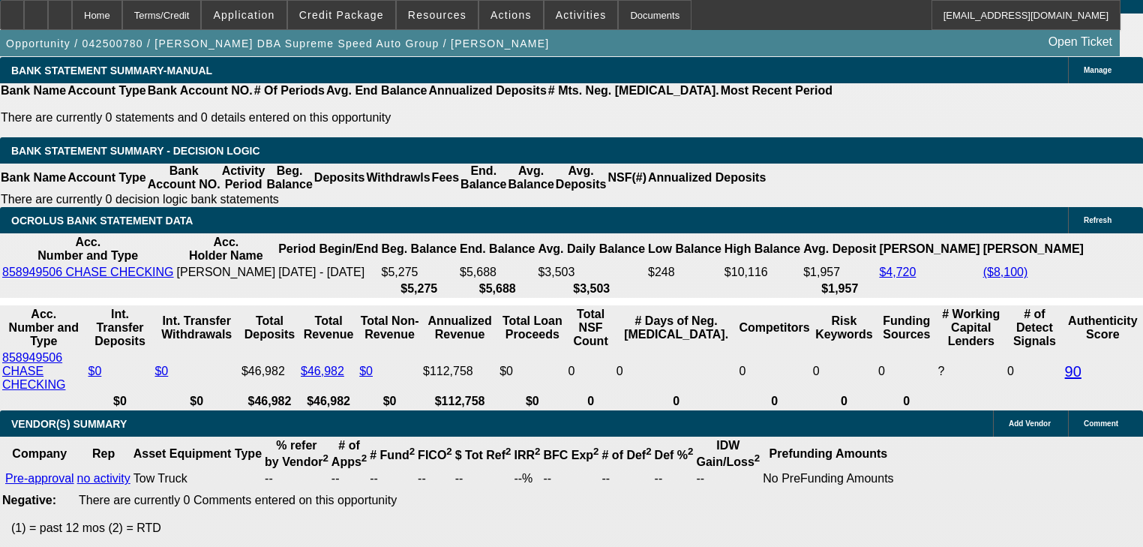
type input "17.6"
type input "$2,080.82"
type input "1"
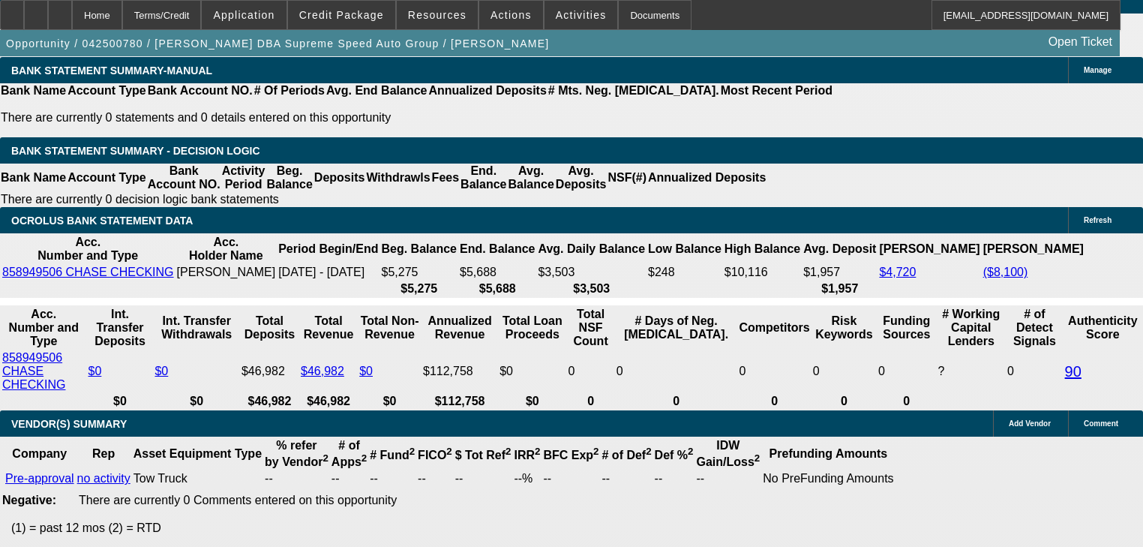
type input "$1,412.80"
type input "17"
type input "$2,054.07"
type input "17"
type input "0"
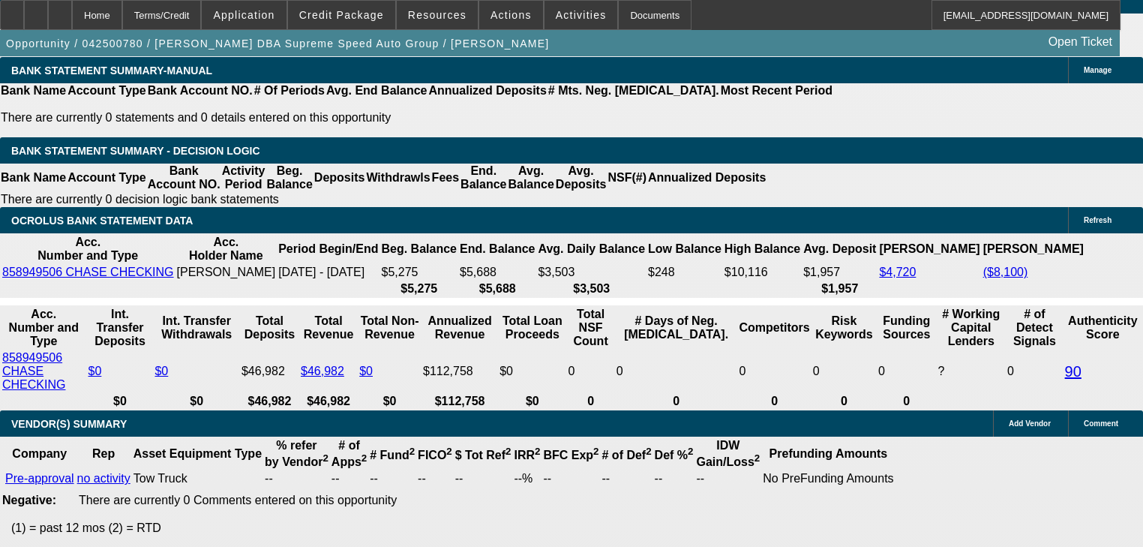
type input "2054.07"
type input "$0.00"
type input "2"
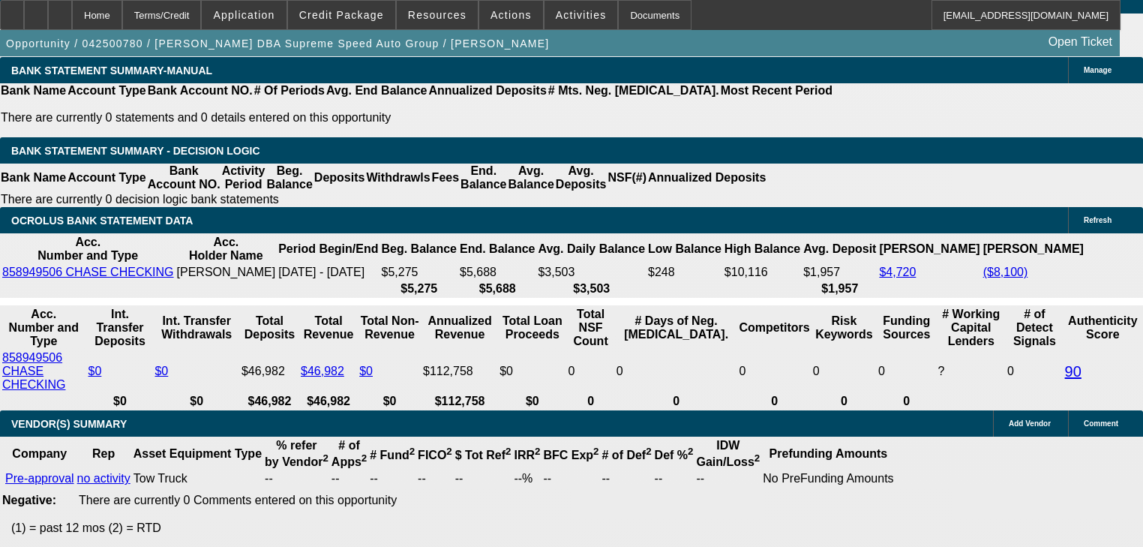
type input "2048"
type input "16.9"
type input "$2,048.00"
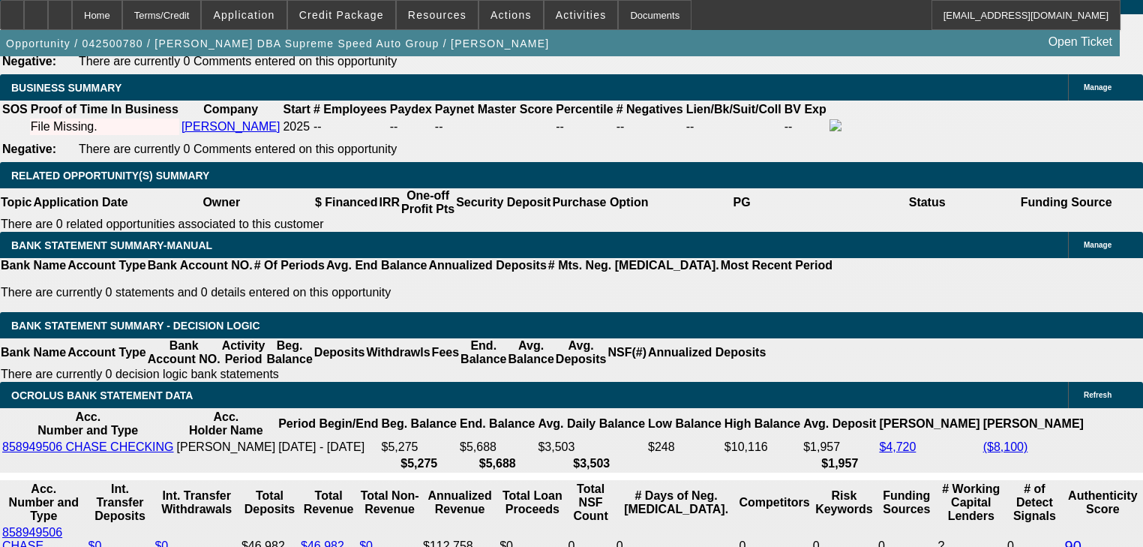
scroll to position [2436, 0]
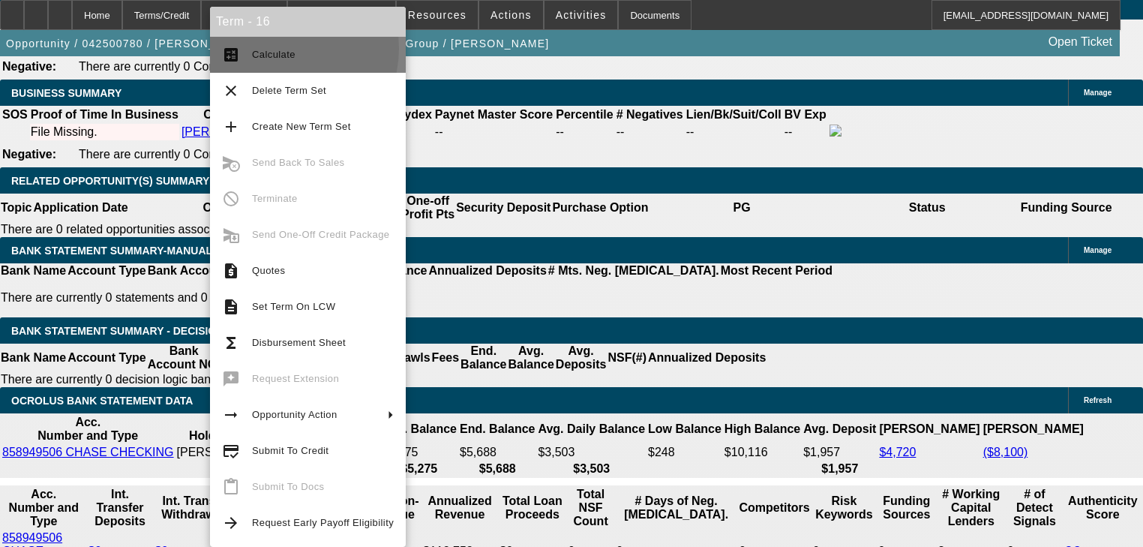
click at [278, 48] on span "Calculate" at bounding box center [323, 55] width 142 height 18
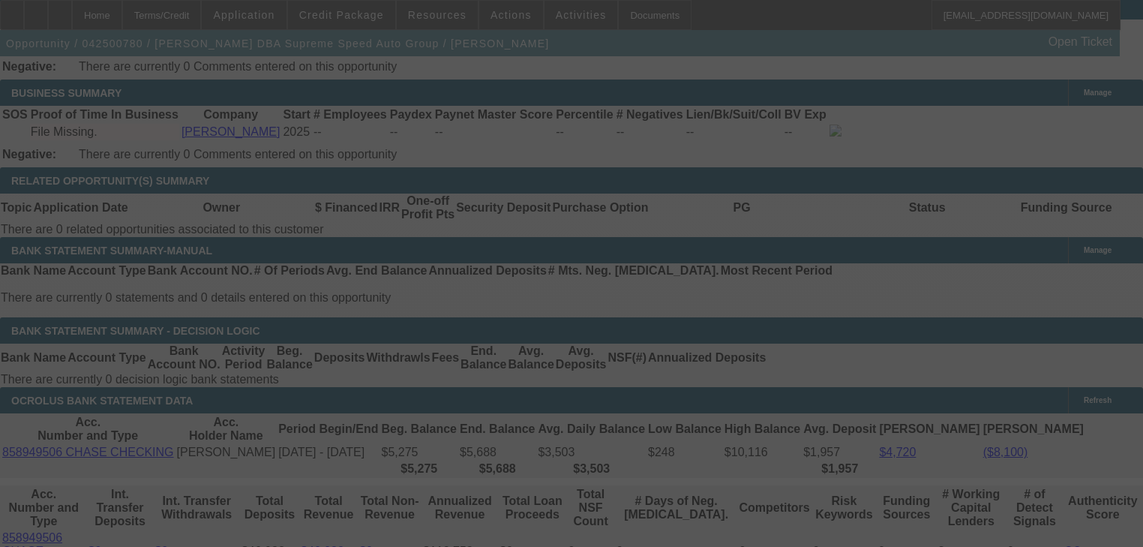
select select "0"
select select "2"
select select "0.1"
select select "4"
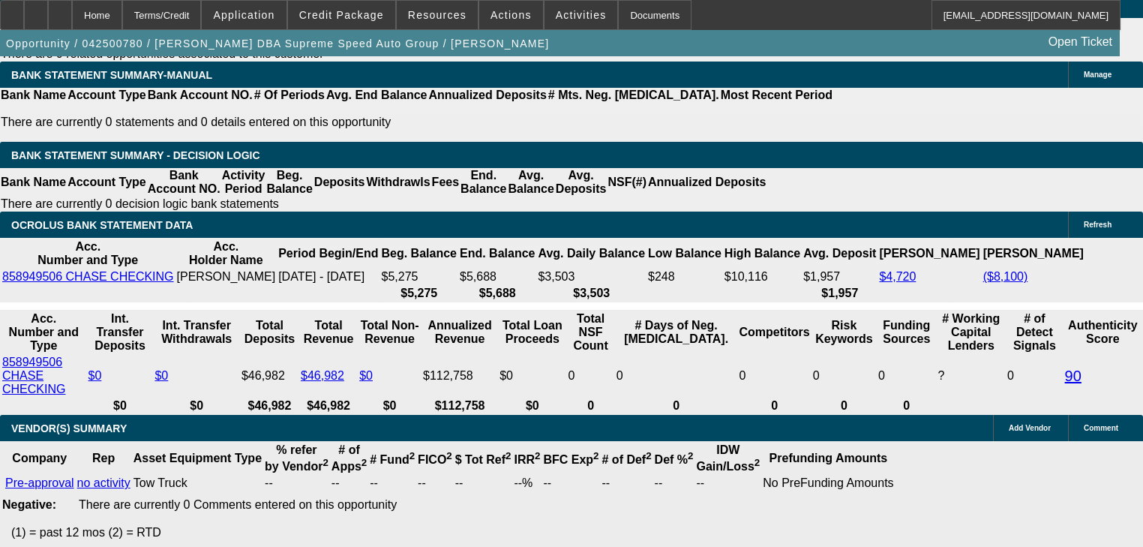
scroll to position [2616, 0]
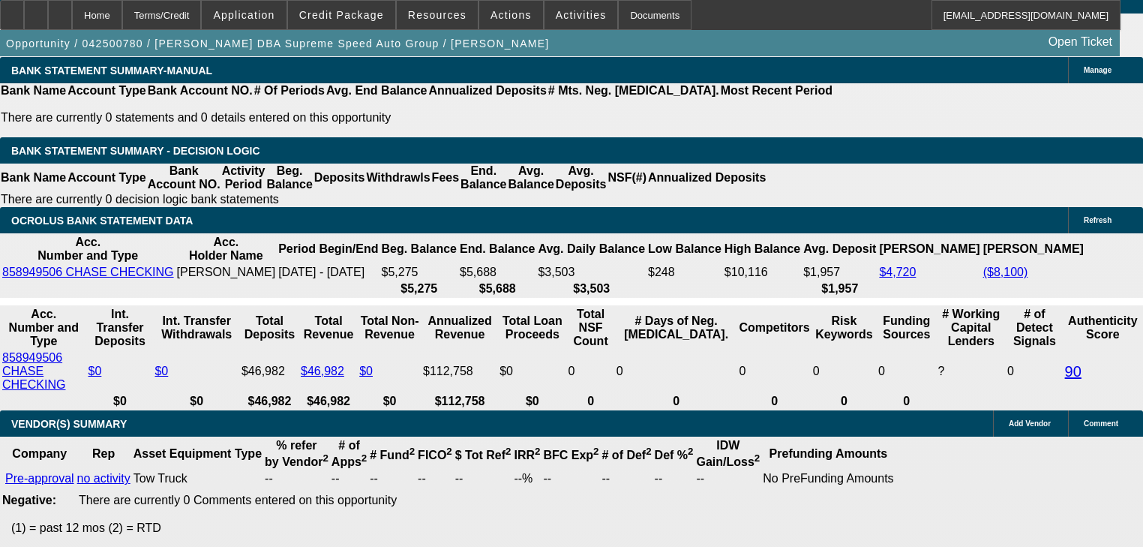
type input "20"
type input "UNKNOWN"
type input "2025"
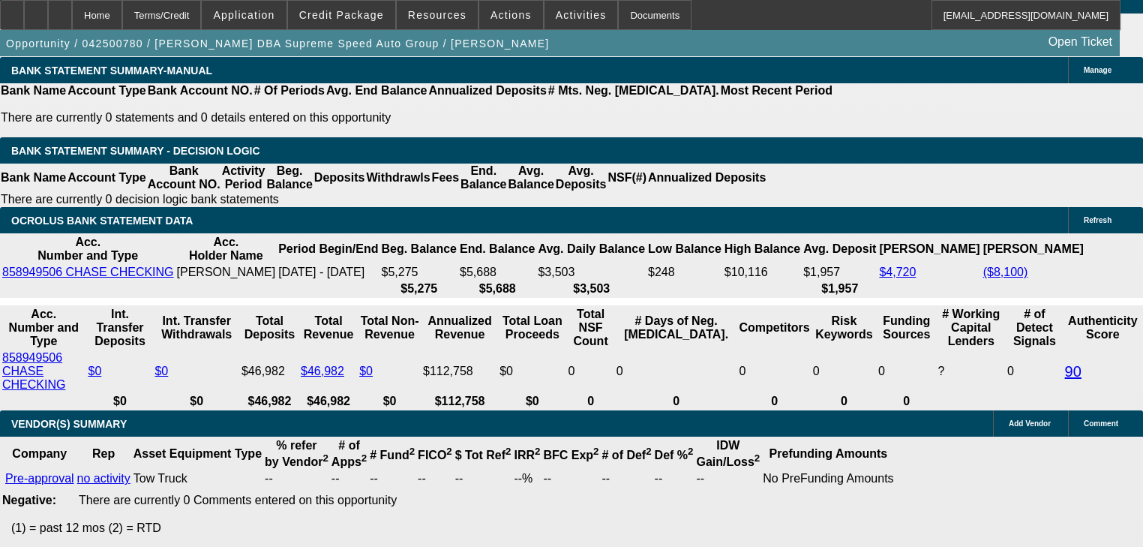
type input "16.3"
type input "$2,025.00"
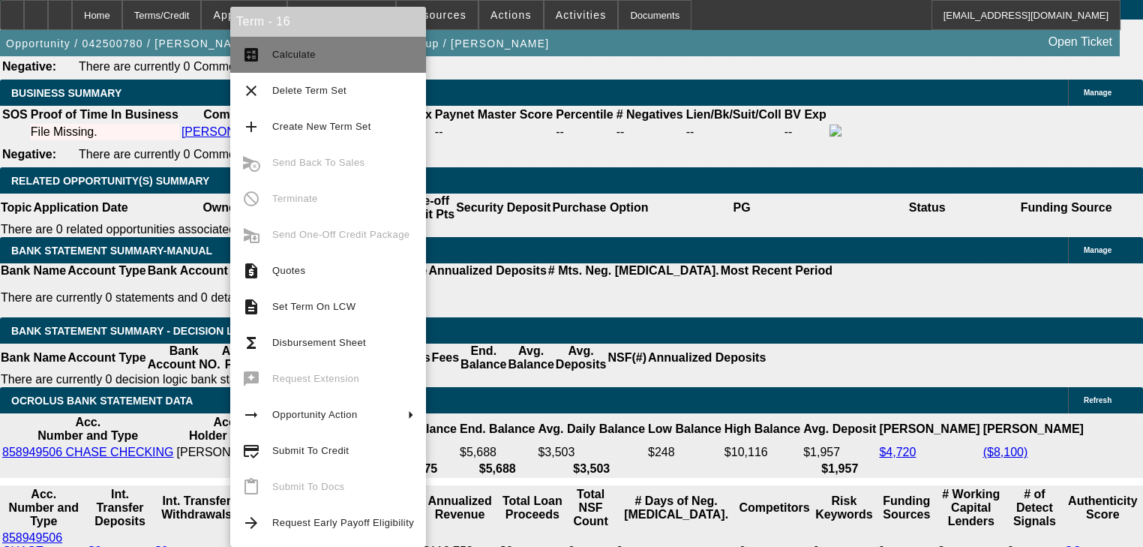
click at [272, 56] on button "calculate Calculate" at bounding box center [328, 55] width 196 height 36
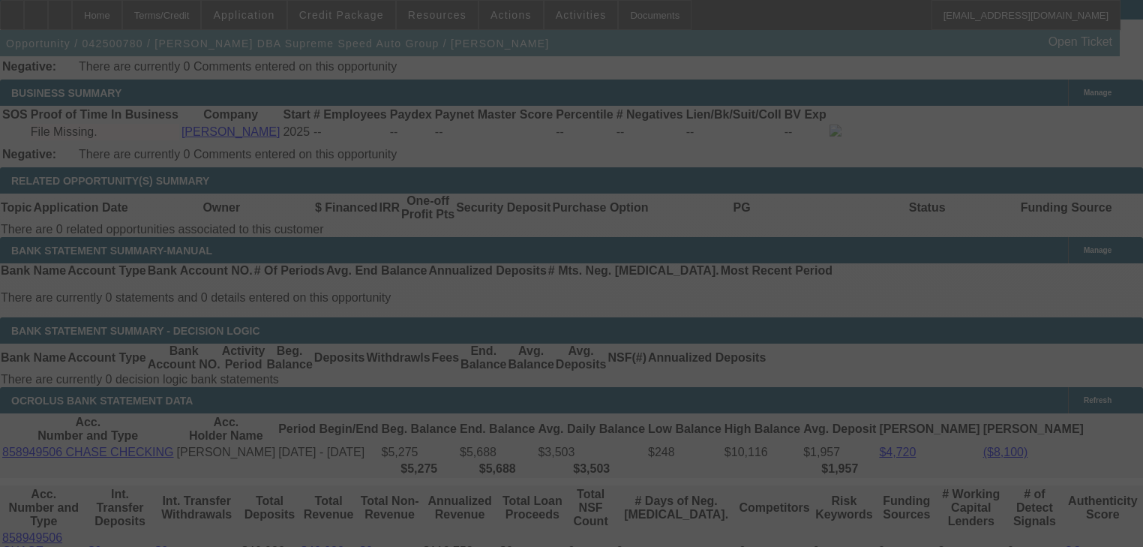
scroll to position [2496, 0]
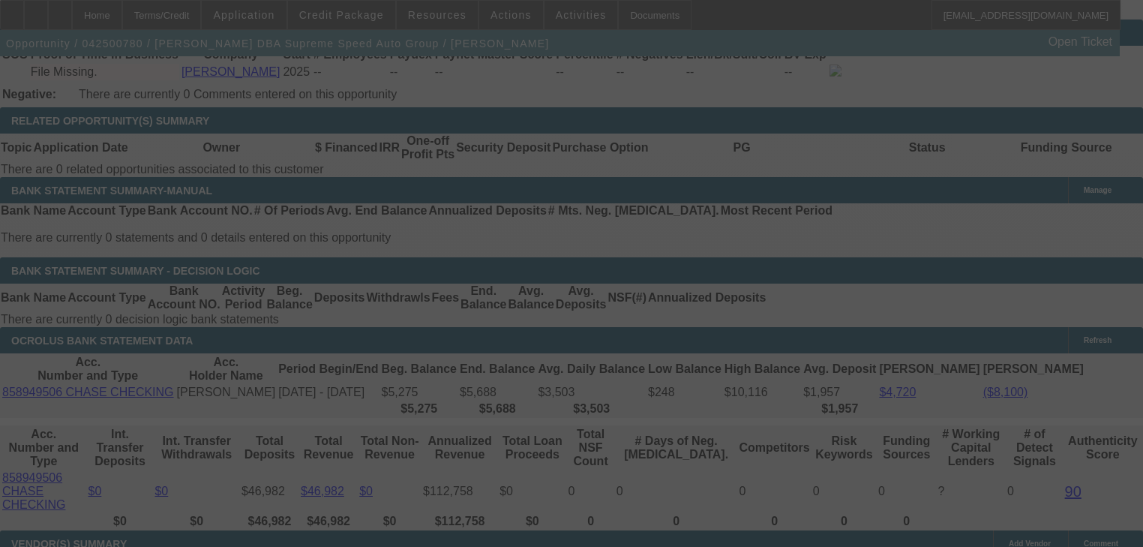
select select "0"
select select "2"
select select "0.1"
select select "4"
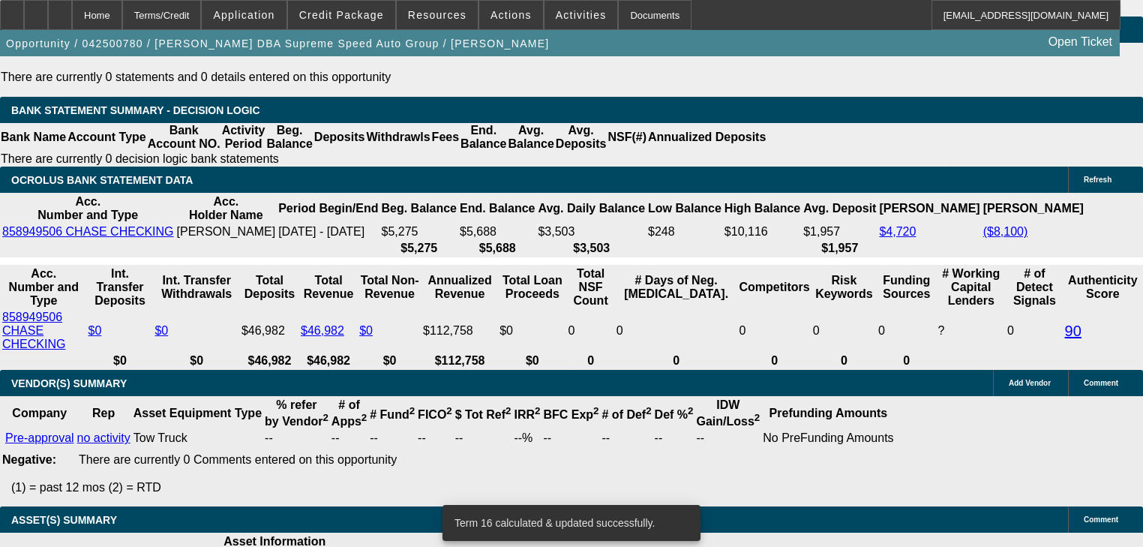
scroll to position [2668, 0]
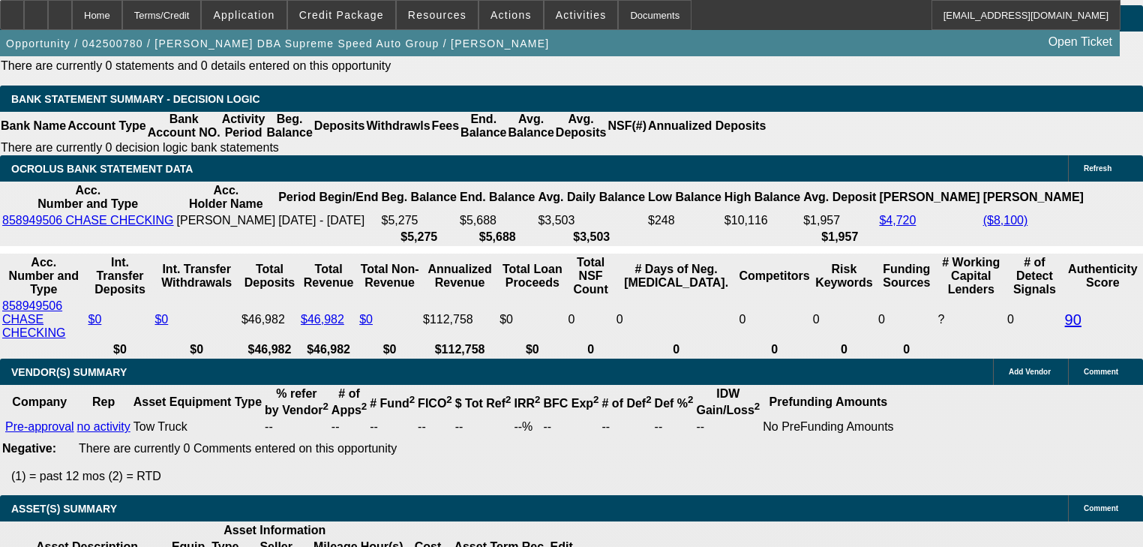
type input "$2,025.00"
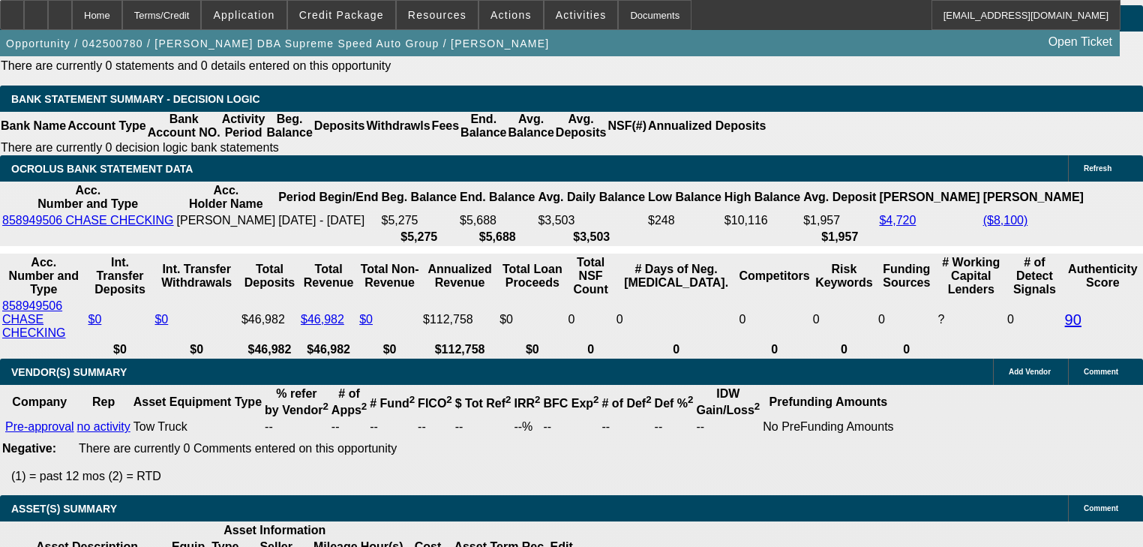
radio input "true"
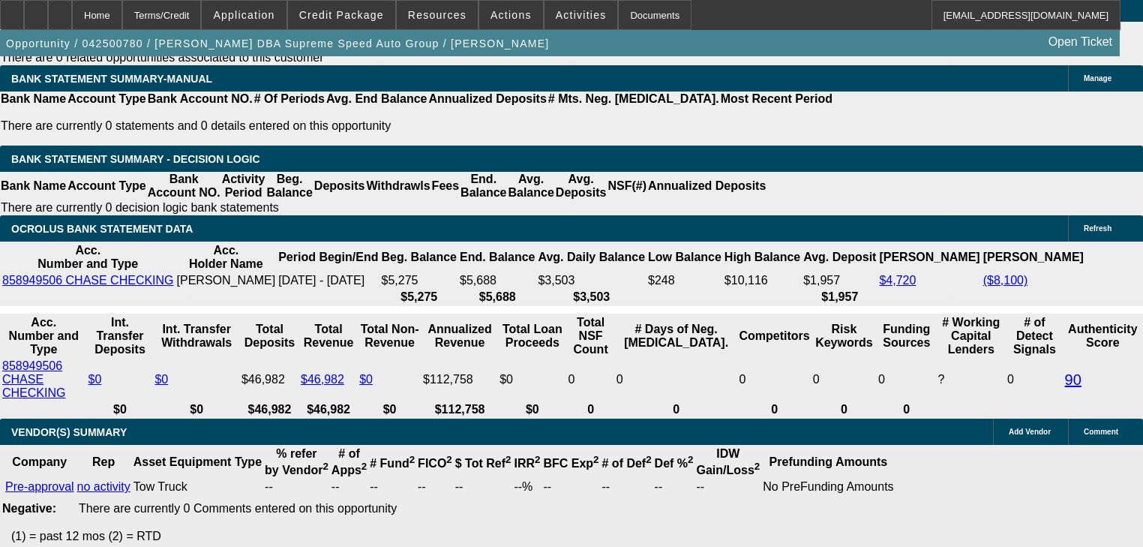
scroll to position [14, 0]
type textarea "Quoted him on a 87k yellow freightliner 60 months based on northmill last appro…"
radio input "true"
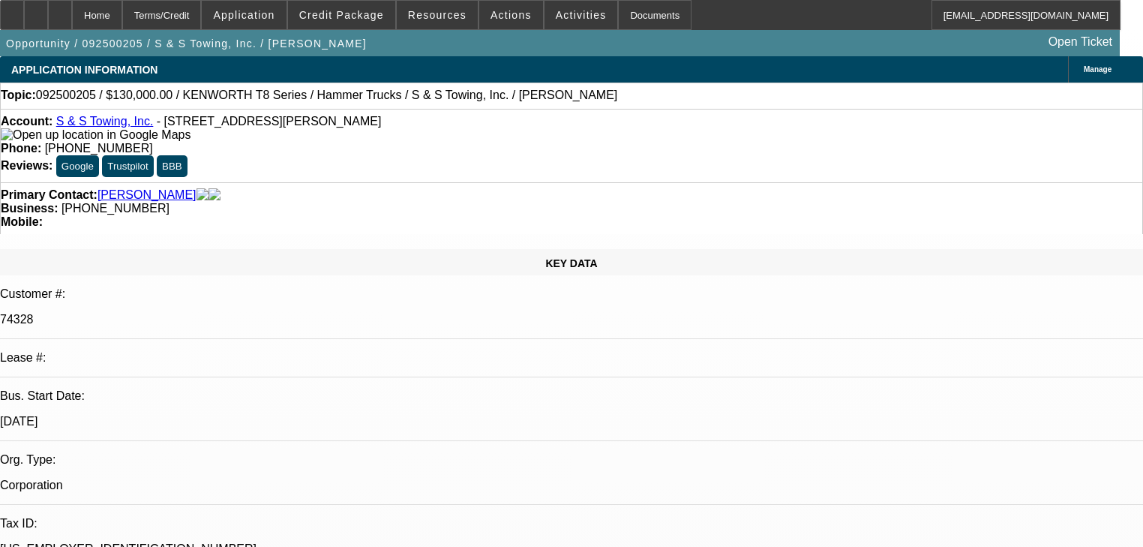
select select "0"
select select "2"
select select "0"
select select "6"
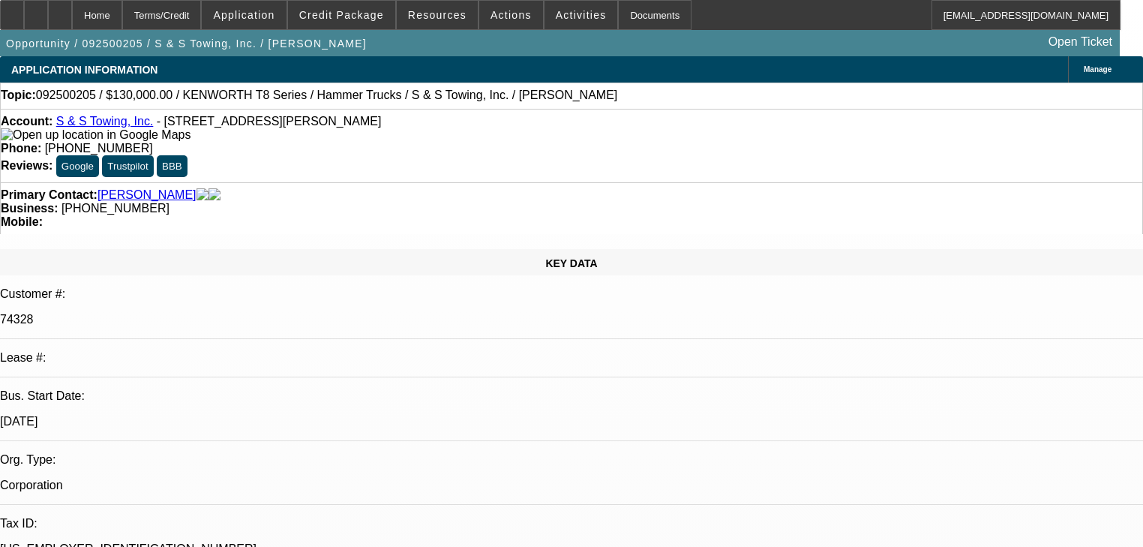
select select "0"
select select "2"
select select "0"
select select "6"
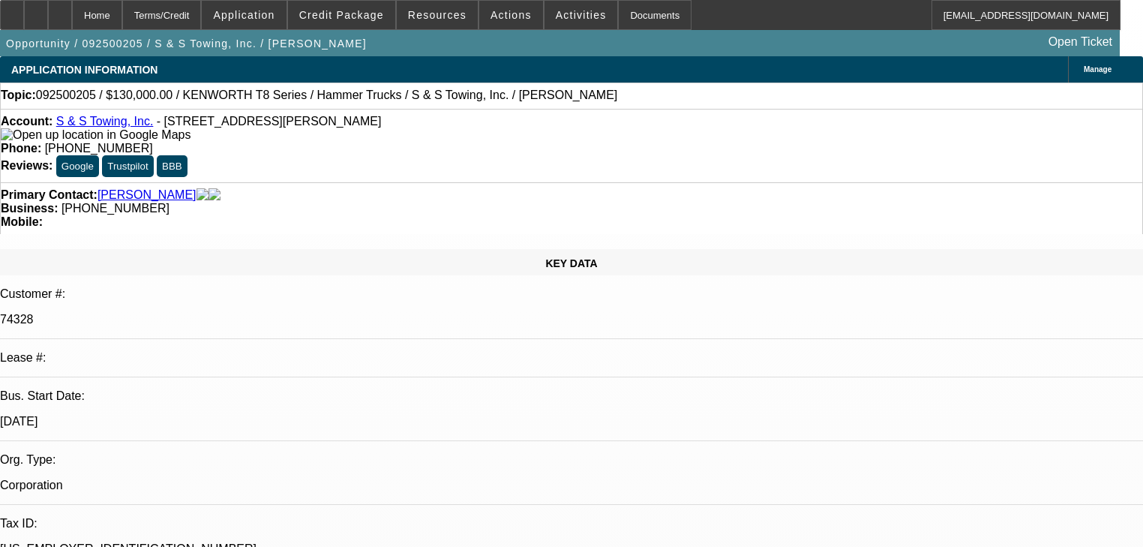
select select "0"
select select "2"
select select "0"
select select "6"
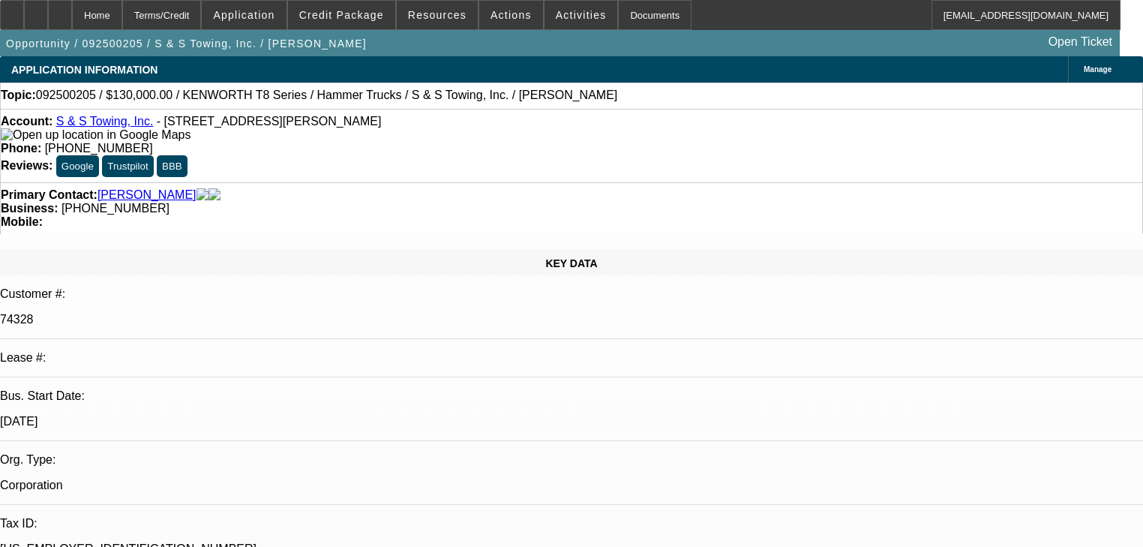
select select "0"
select select "2"
select select "0"
select select "6"
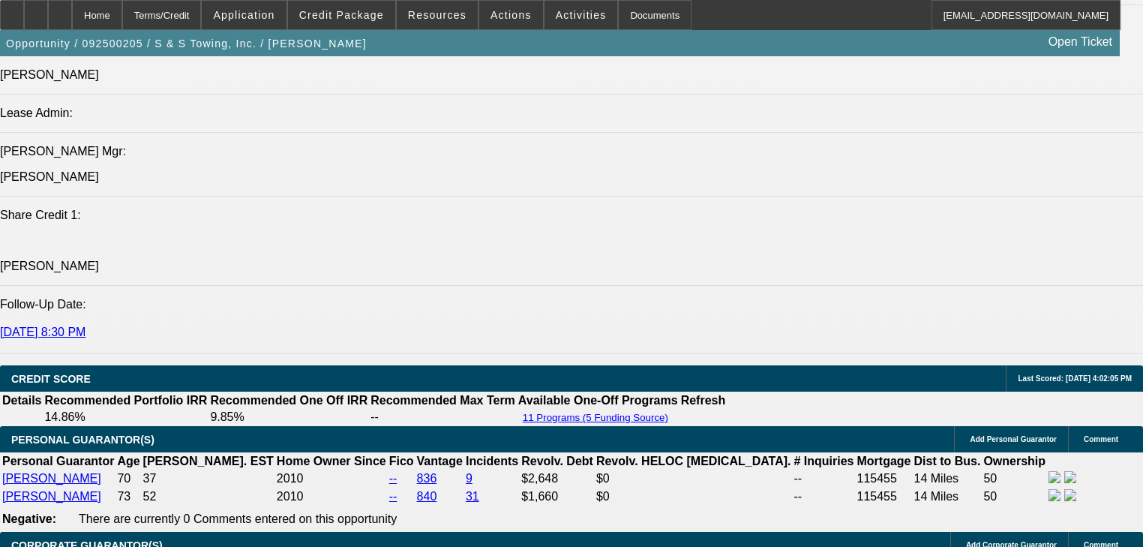
scroll to position [1981, 0]
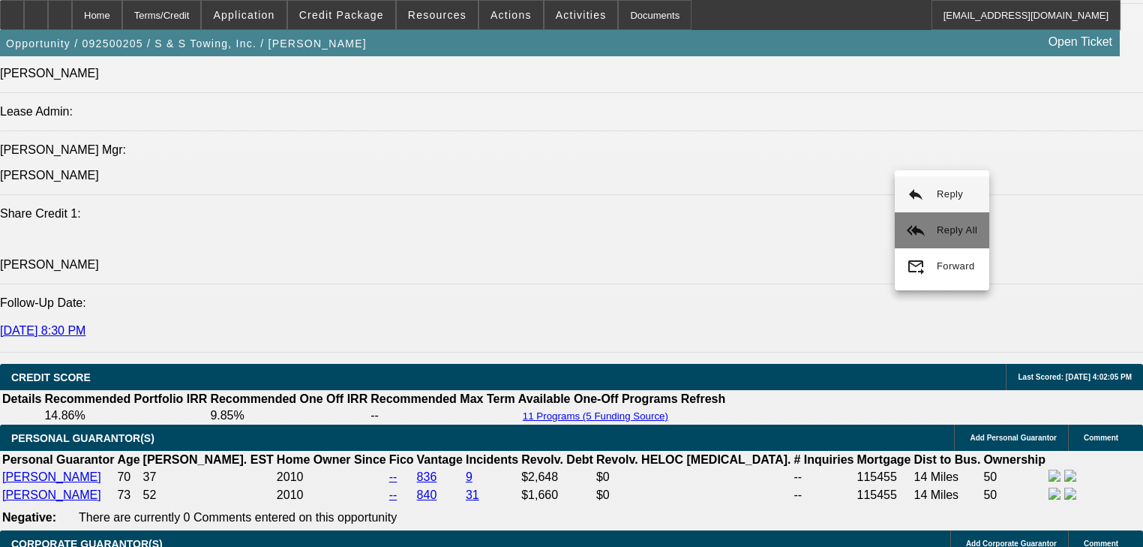
click at [910, 220] on button "reply_all Reply All" at bounding box center [942, 230] width 95 height 36
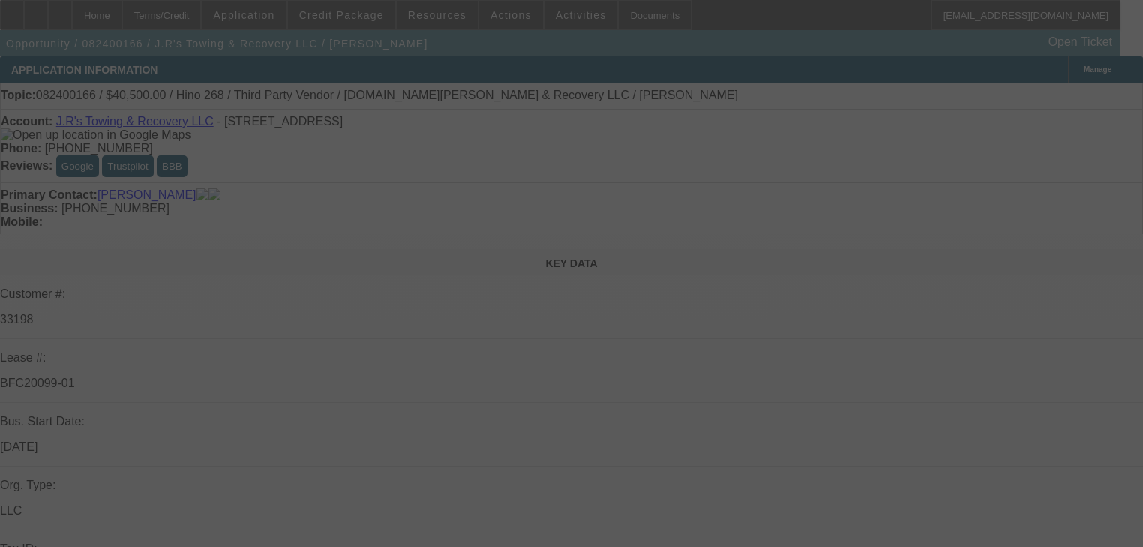
select select "0"
select select "2"
select select "0"
select select "6"
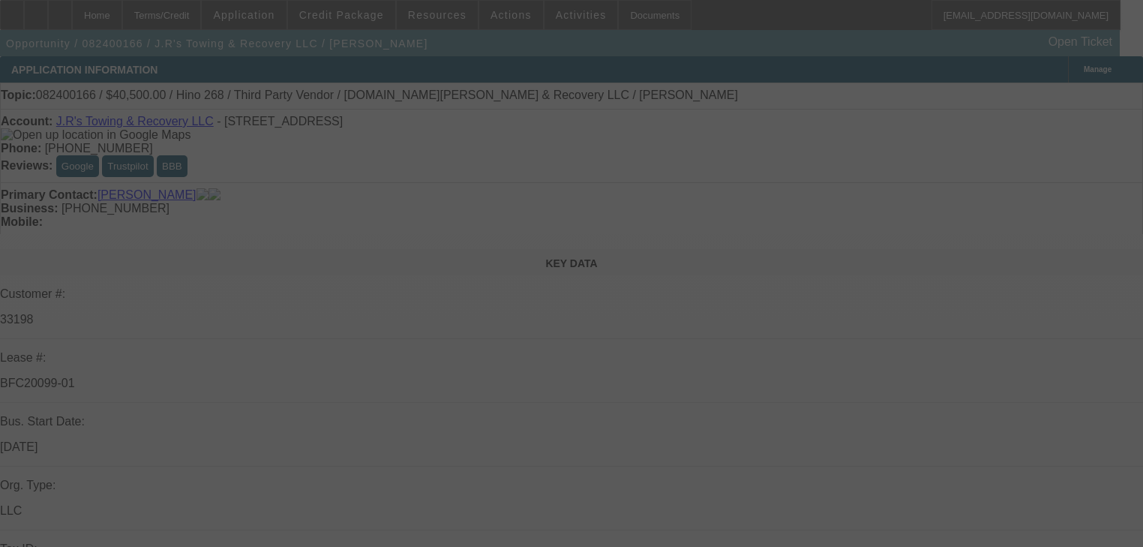
select select "0"
select select "2"
select select "0"
select select "6"
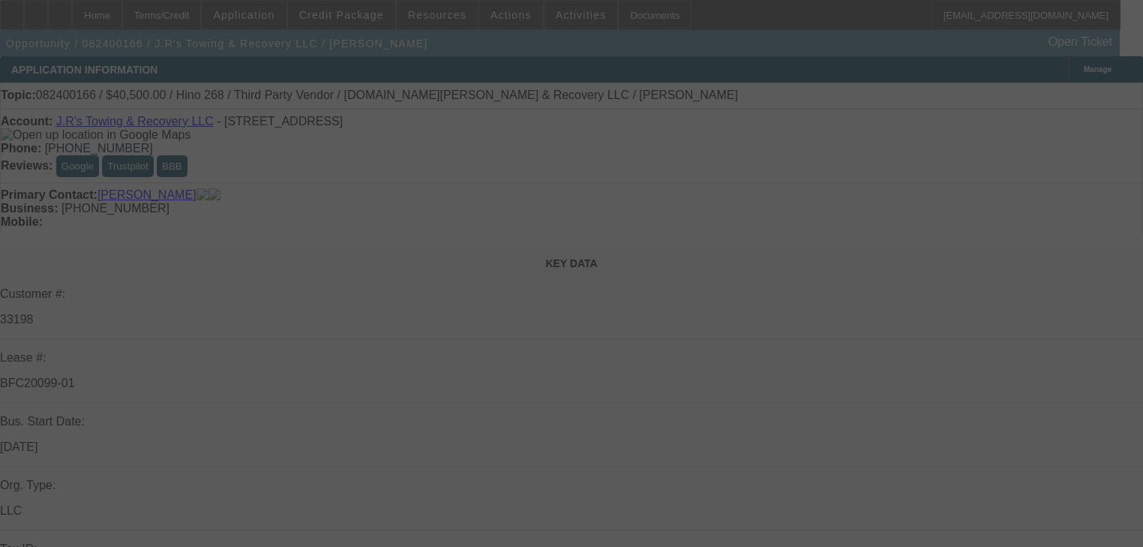
select select "0"
select select "2"
select select "0"
select select "6"
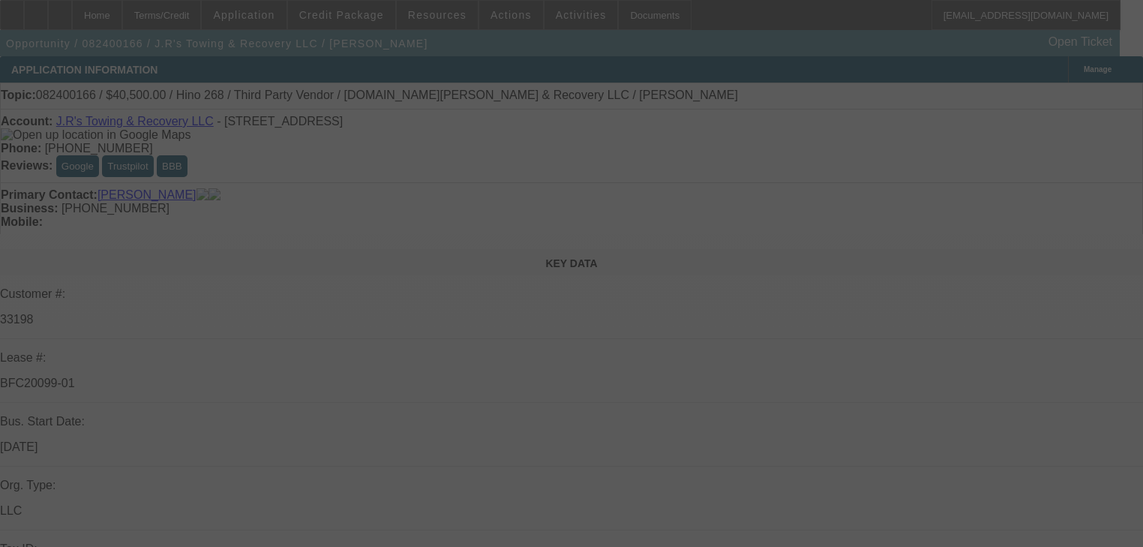
select select "0.1"
select select "2"
select select "0"
select select "6"
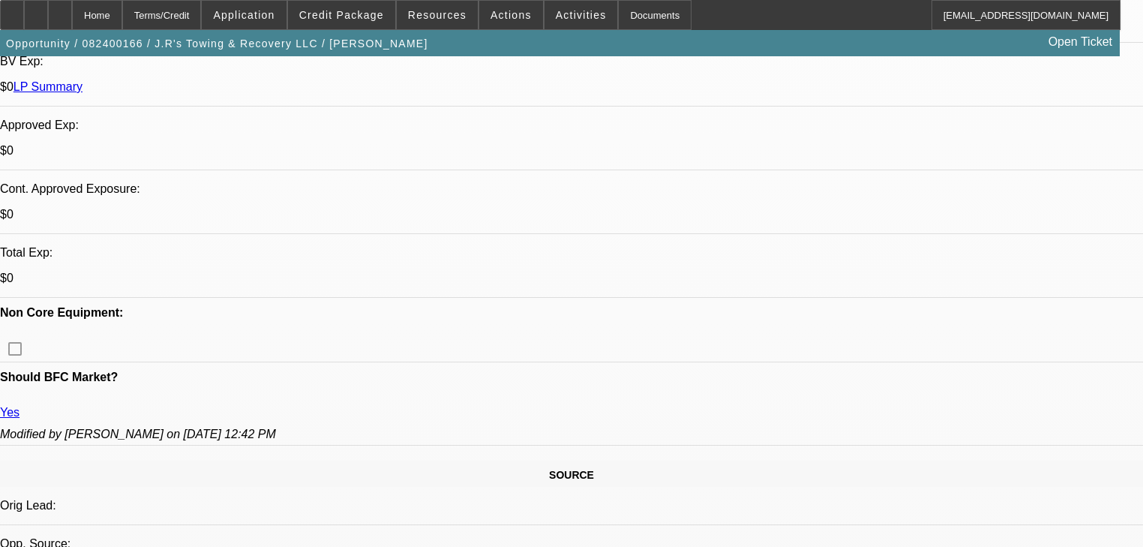
scroll to position [600, 0]
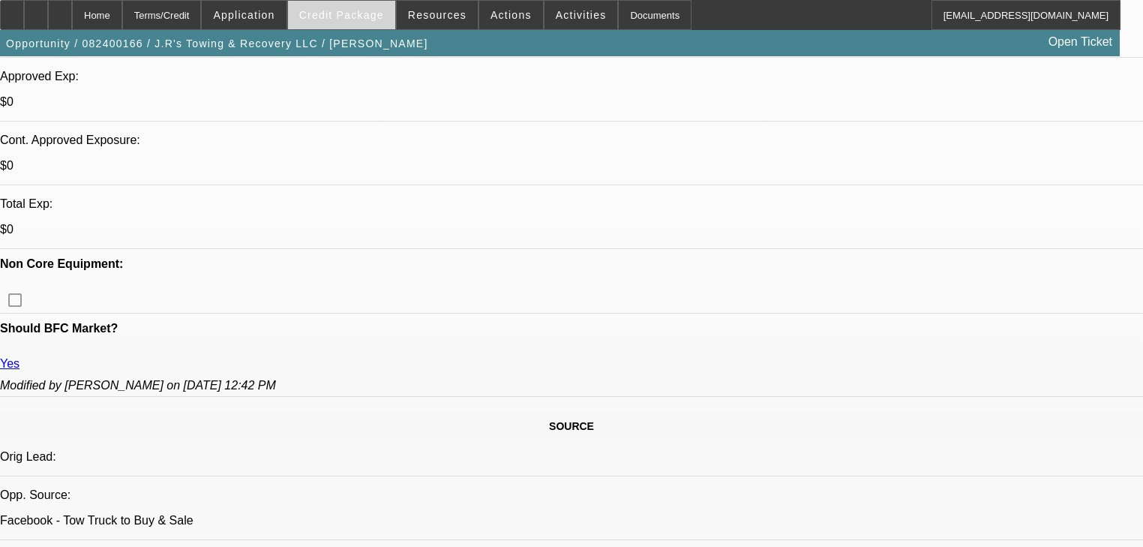
click at [365, 18] on span "Credit Package" at bounding box center [341, 15] width 85 height 12
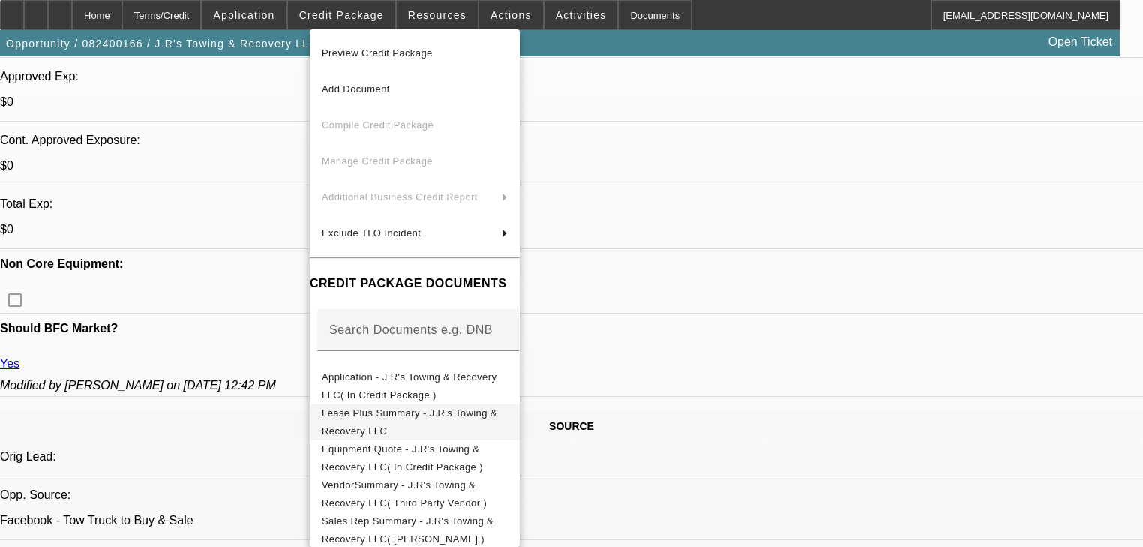
scroll to position [180, 0]
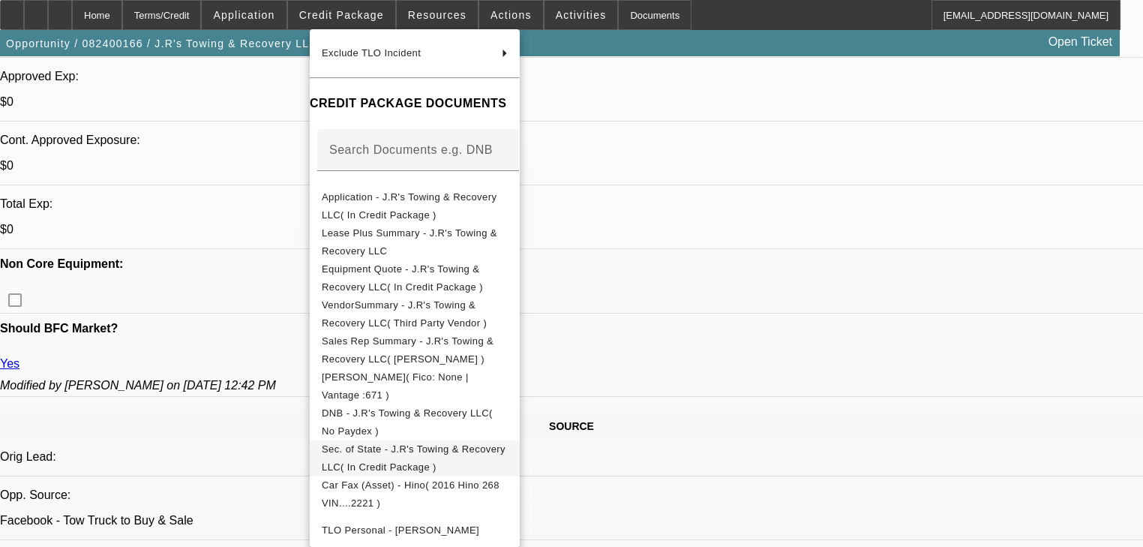
click at [402, 458] on span "Sec. of State - J.R's Towing & Recovery LLC( In Credit Package )" at bounding box center [415, 458] width 186 height 36
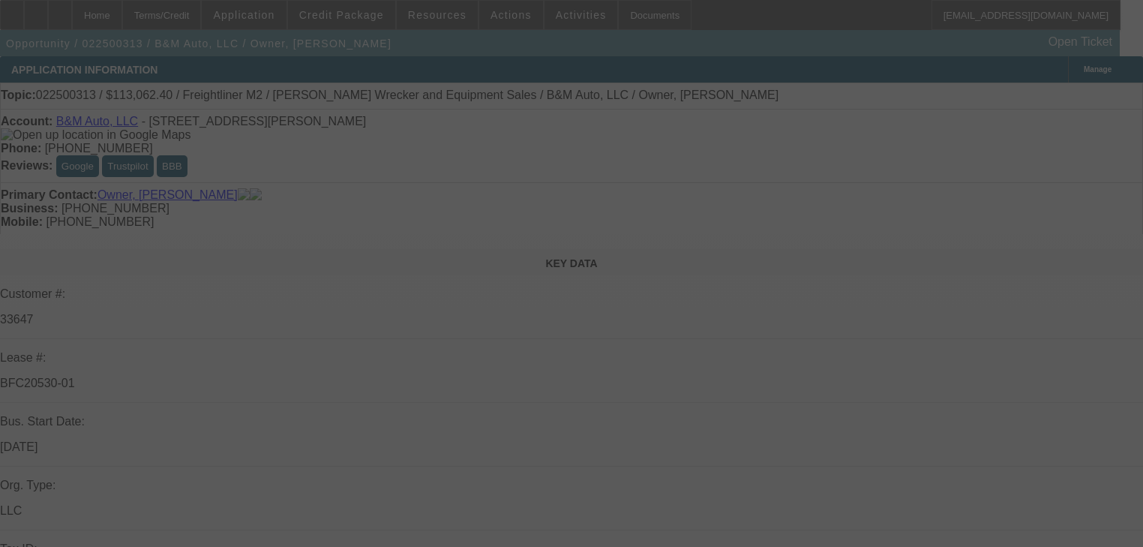
select select "0.2"
select select "0"
select select "6"
select select "0.2"
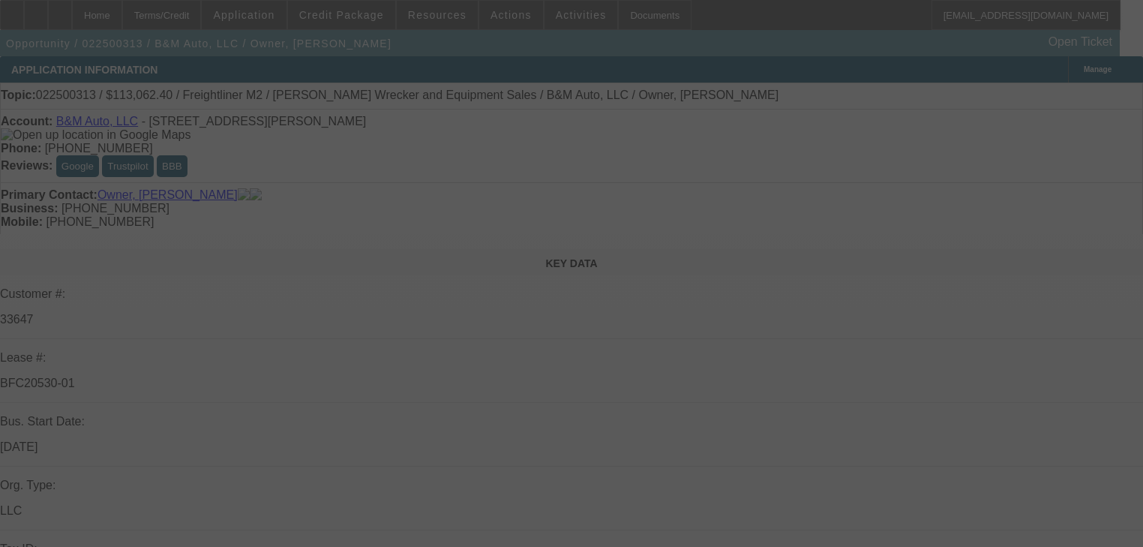
select select "0"
select select "6"
select select "0.2"
select select "2"
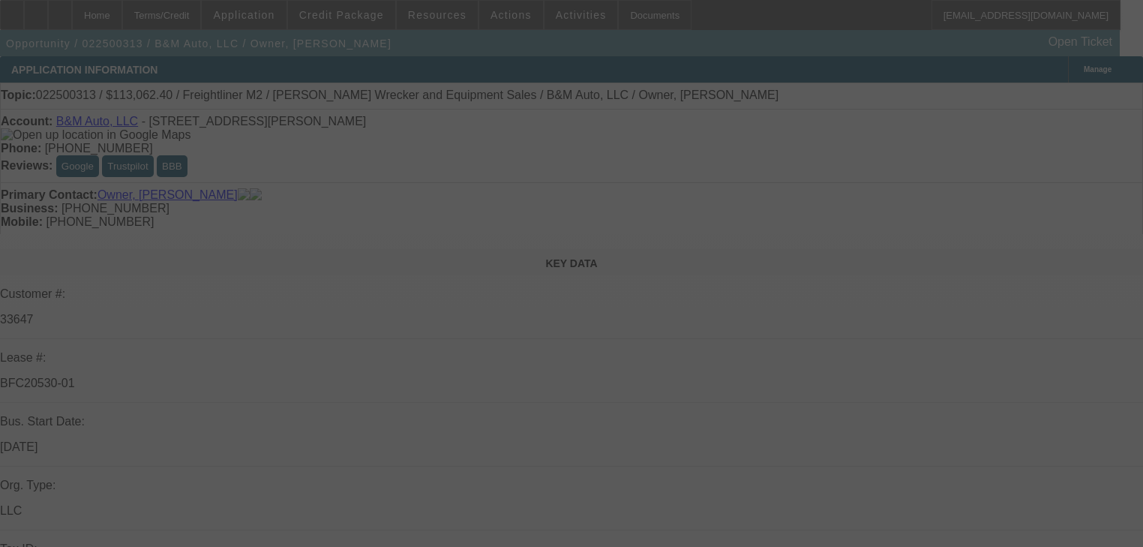
select select "2"
select select "0"
select select "6"
select select "0.2"
select select "2"
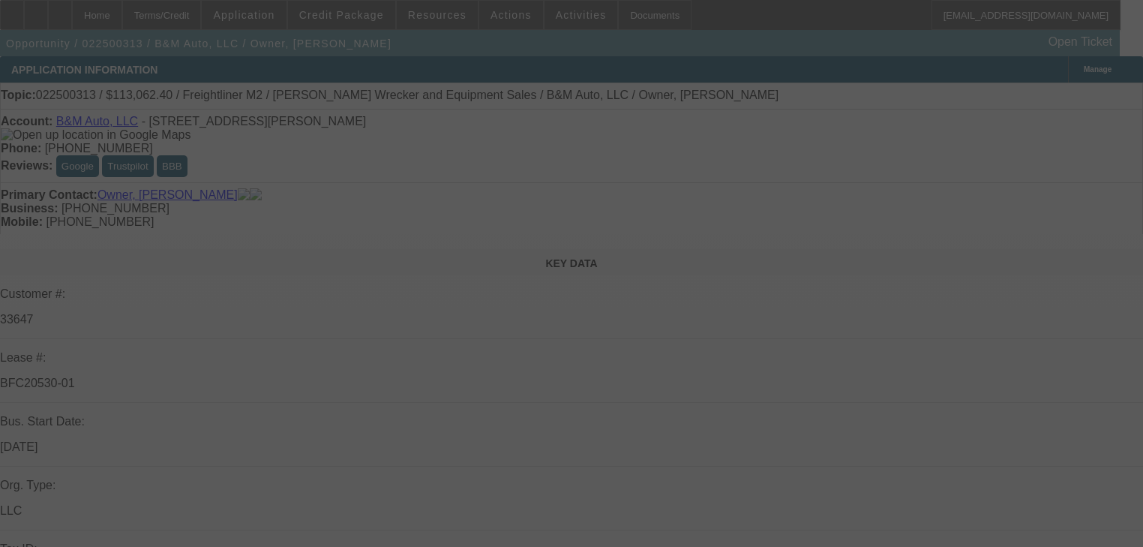
select select "2"
select select "0"
select select "6"
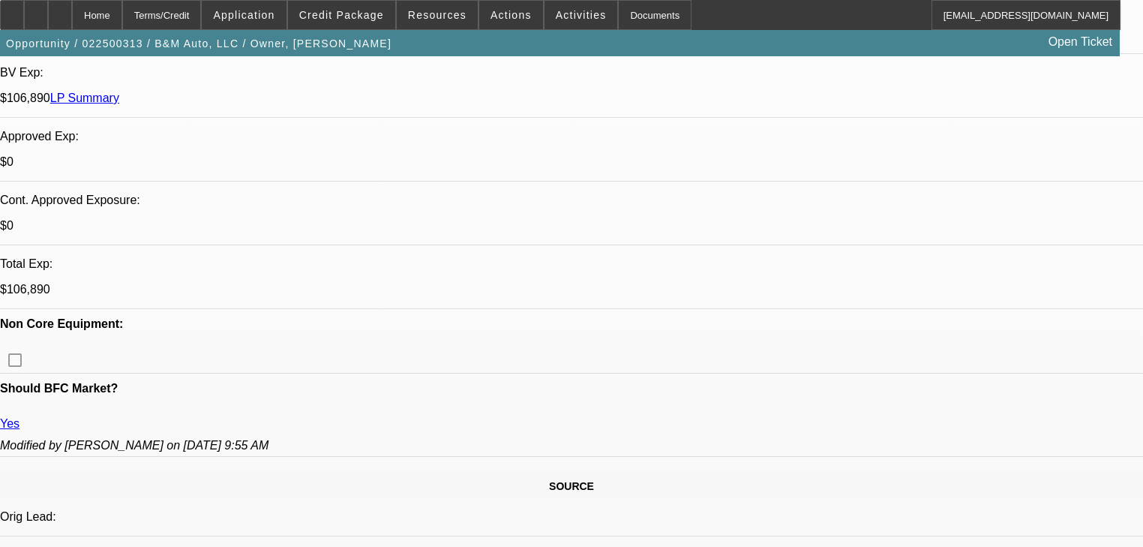
scroll to position [360, 0]
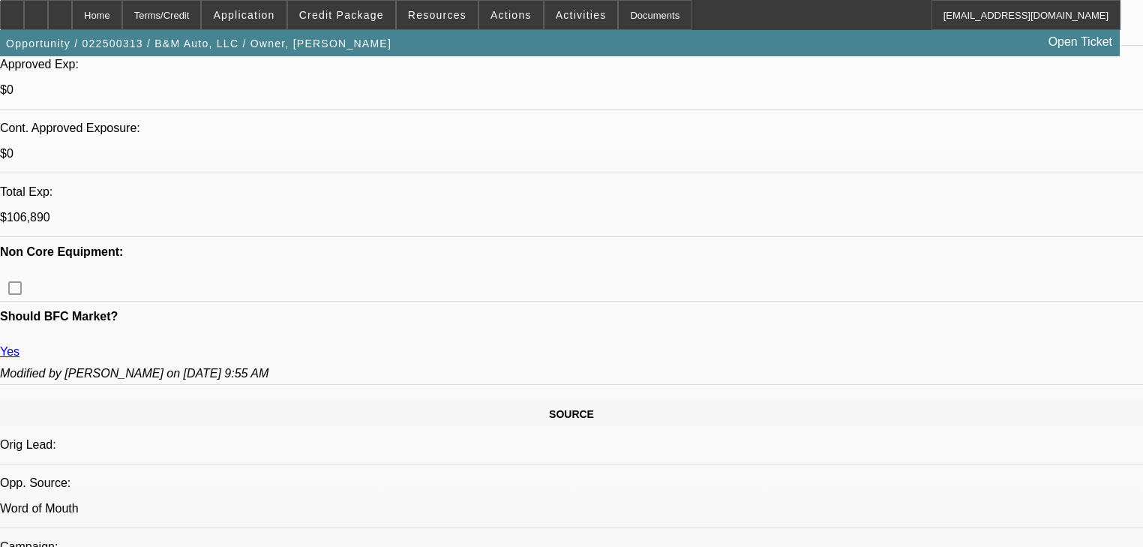
scroll to position [660, 0]
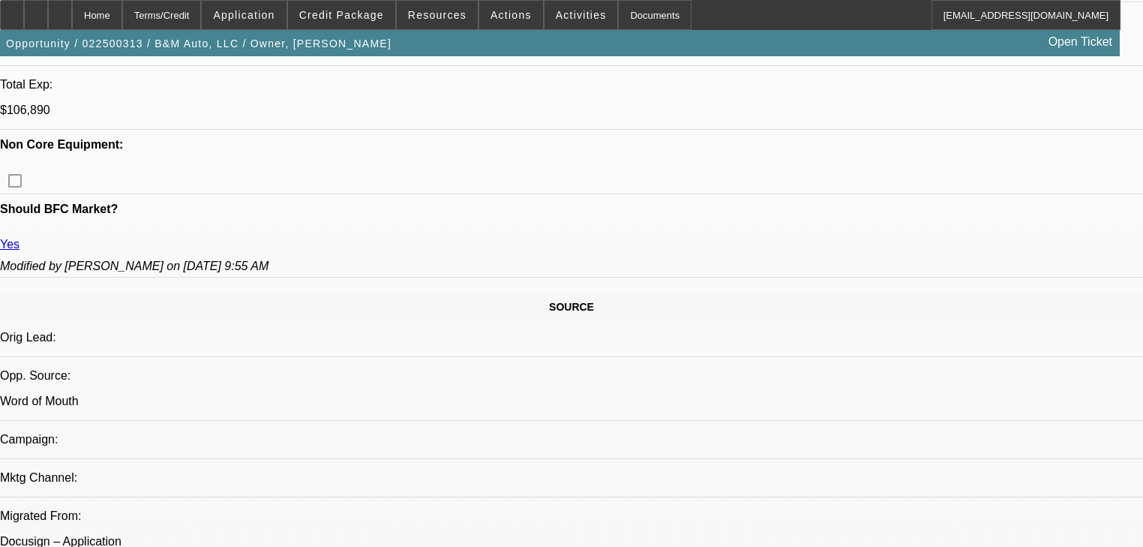
scroll to position [720, 0]
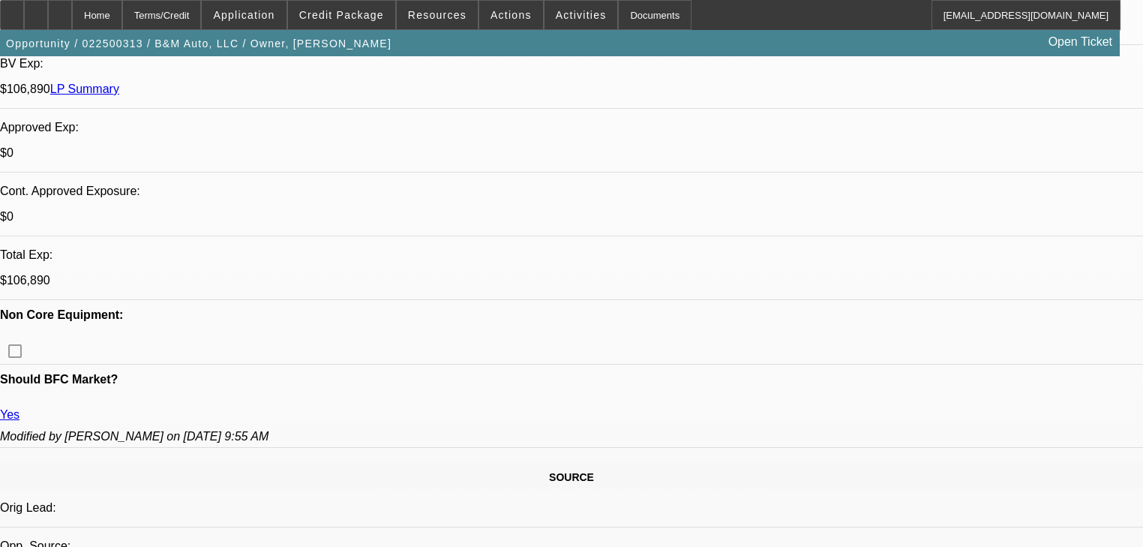
scroll to position [540, 0]
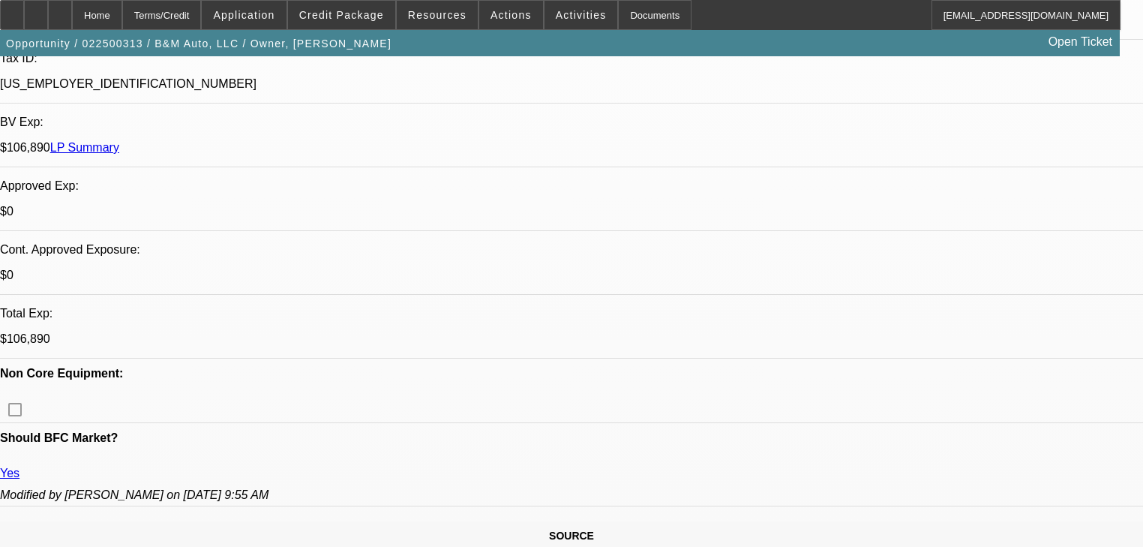
scroll to position [480, 0]
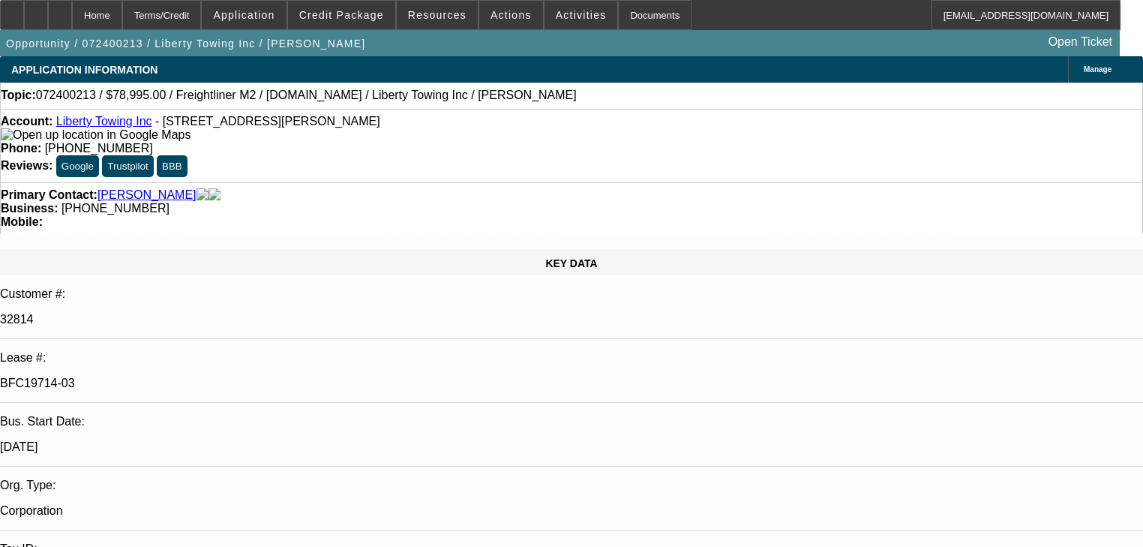
select select "0"
select select "2"
select select "0.1"
select select "4"
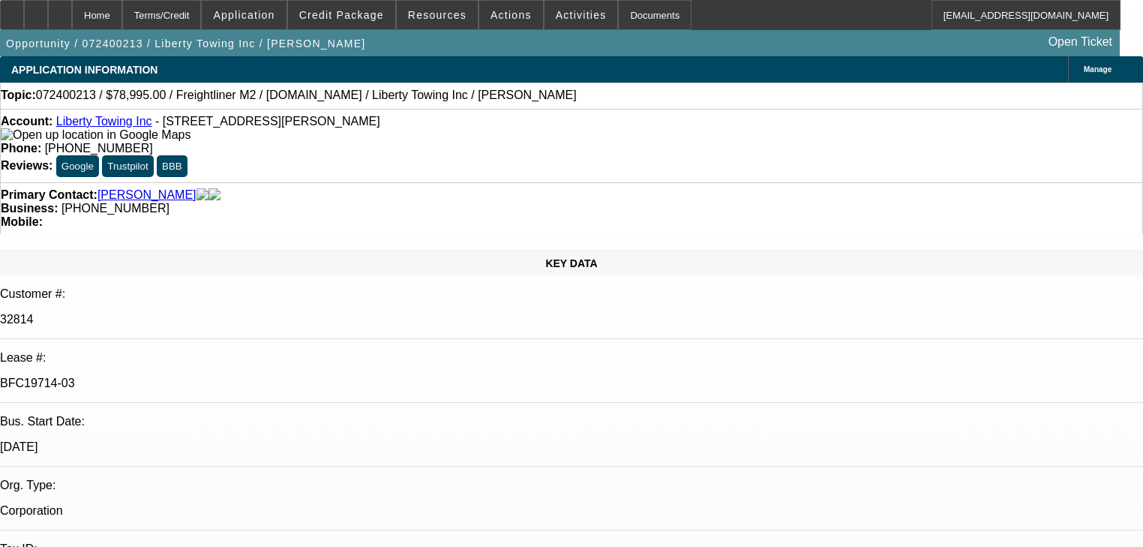
select select "0"
select select "2"
select select "0.1"
select select "4"
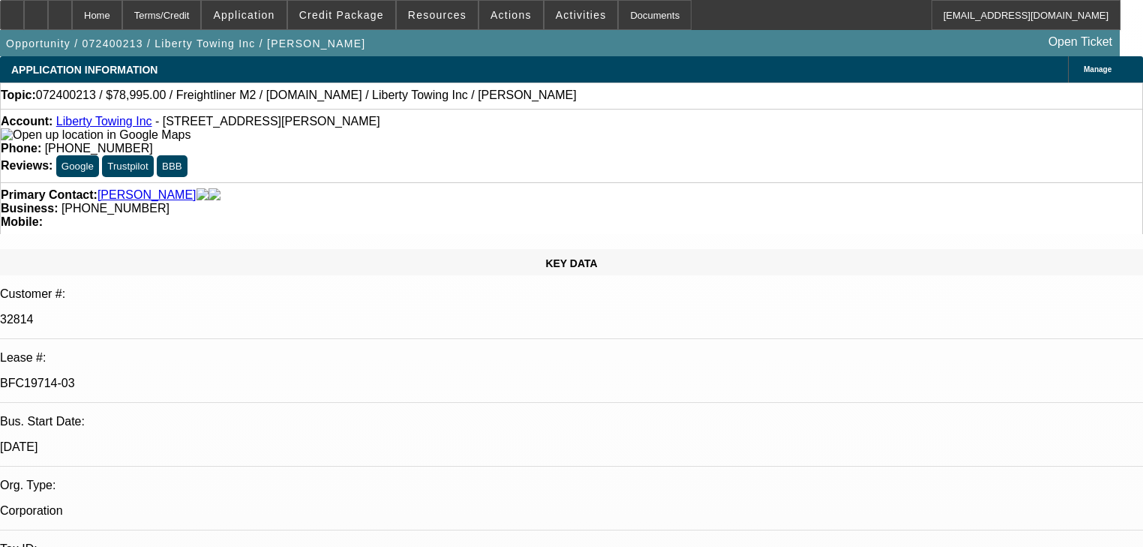
select select "0.2"
select select "2"
select select "0.1"
select select "4"
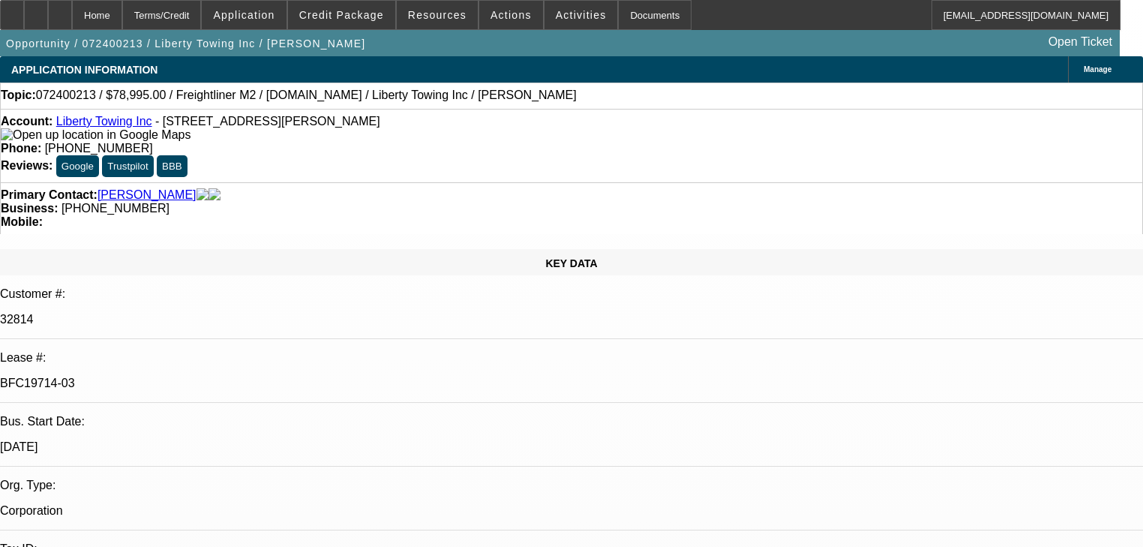
select select "0"
select select "0.1"
select select "4"
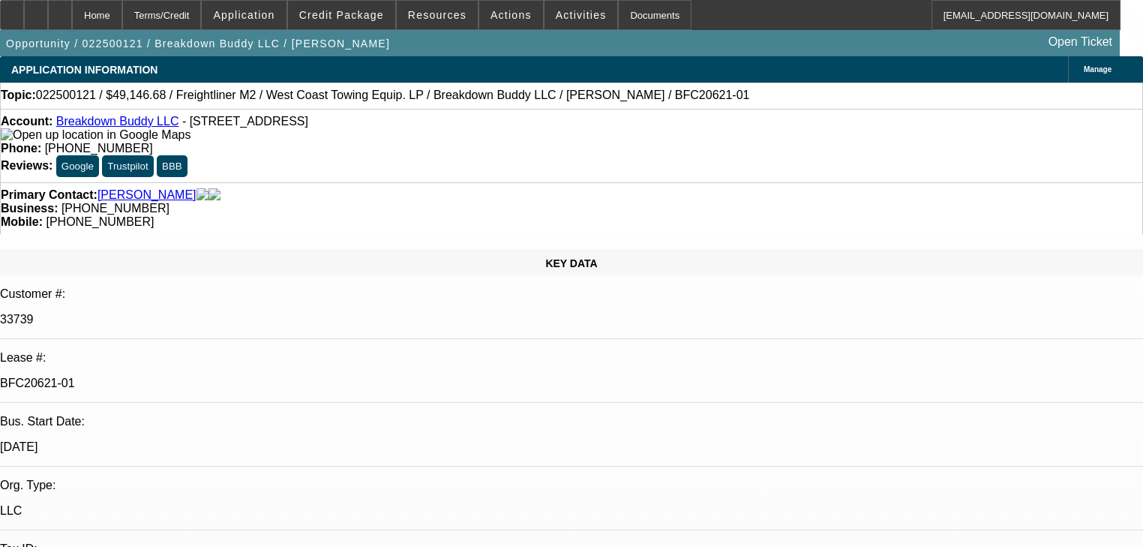
select select "0"
select select "0.1"
select select "5"
select select "0"
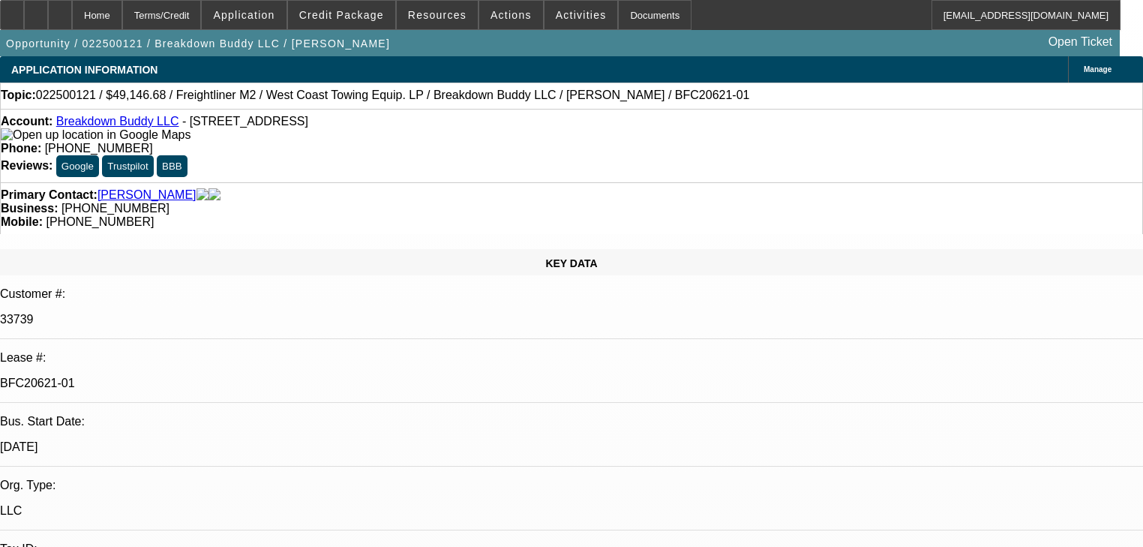
select select "0"
select select "0.1"
select select "5"
select select "0"
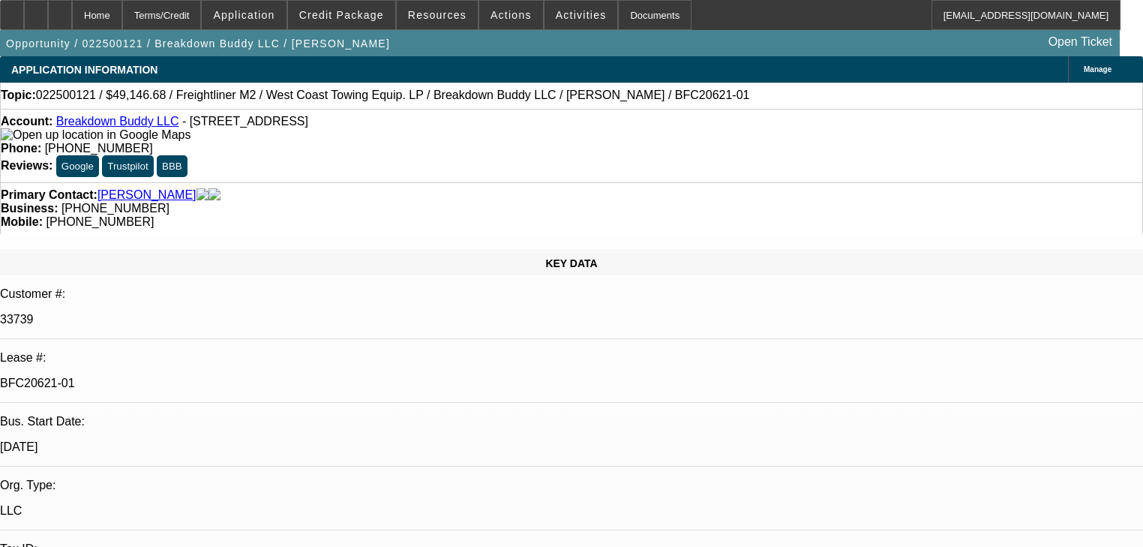
select select "0.1"
select select "5"
select select "0"
select select "0.1"
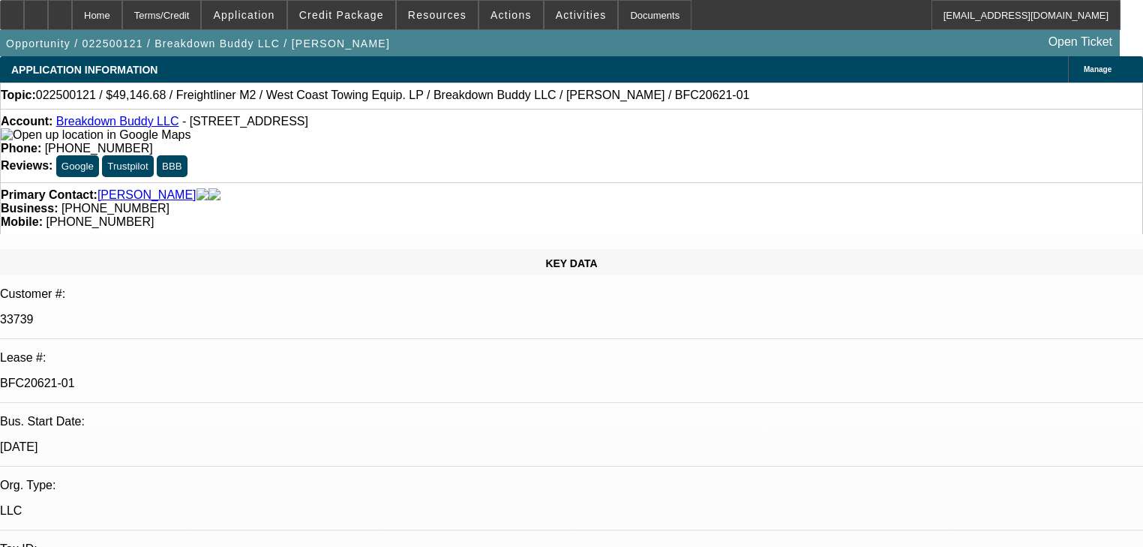
select select "5"
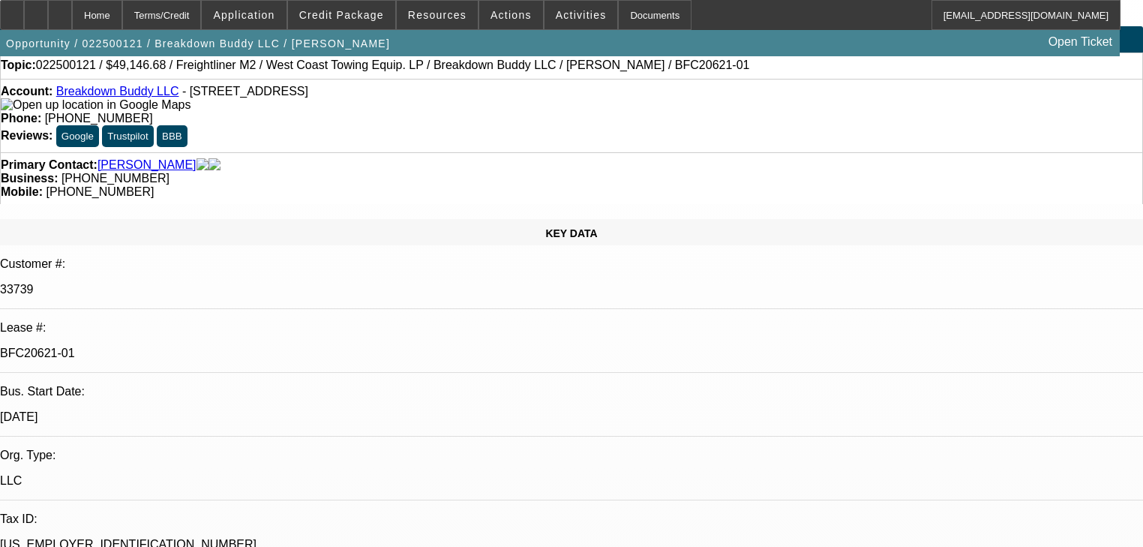
scroll to position [60, 0]
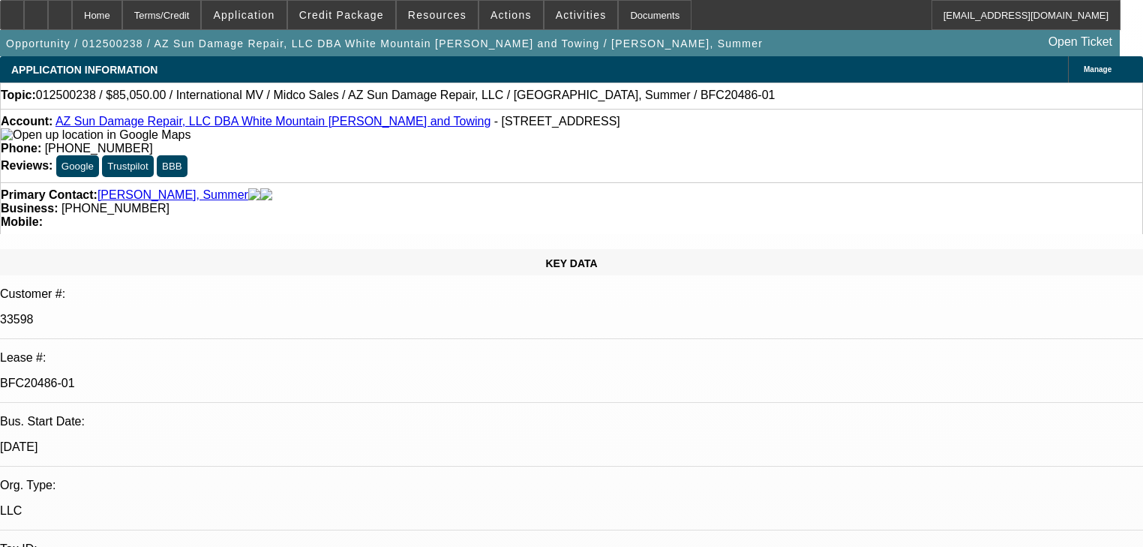
select select "0.1"
select select "0"
select select "3"
select select "0"
select select "6"
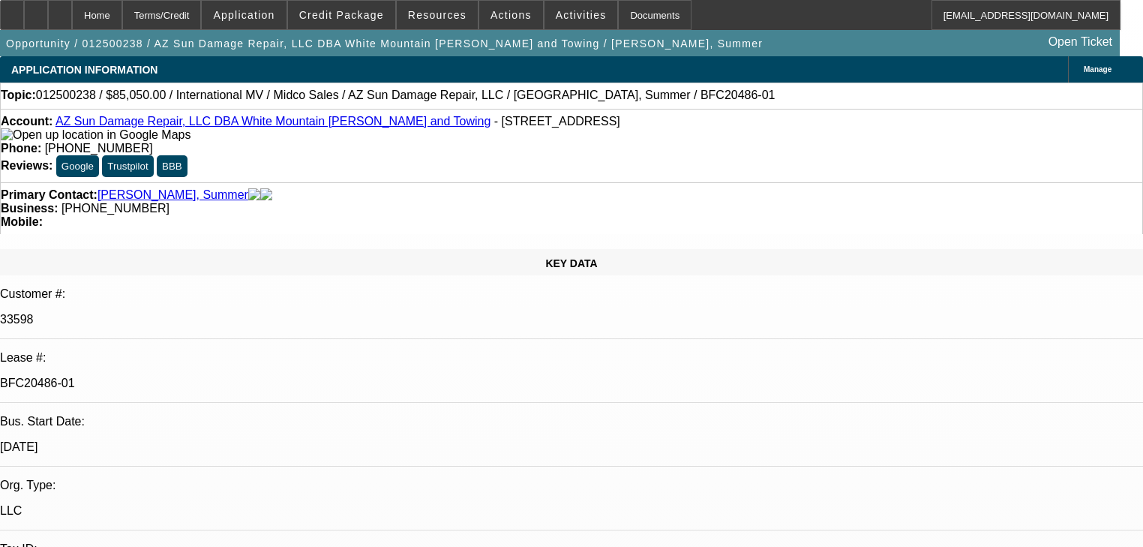
select select "0.1"
select select "0"
select select "3"
select select "0"
select select "6"
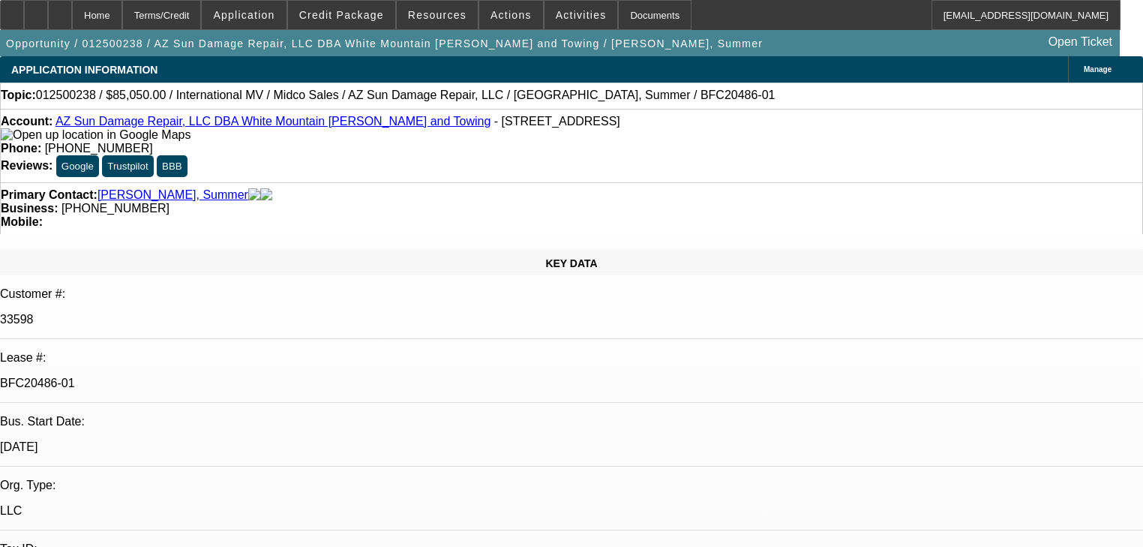
select select "0.1"
select select "0"
select select "3"
select select "0"
select select "6"
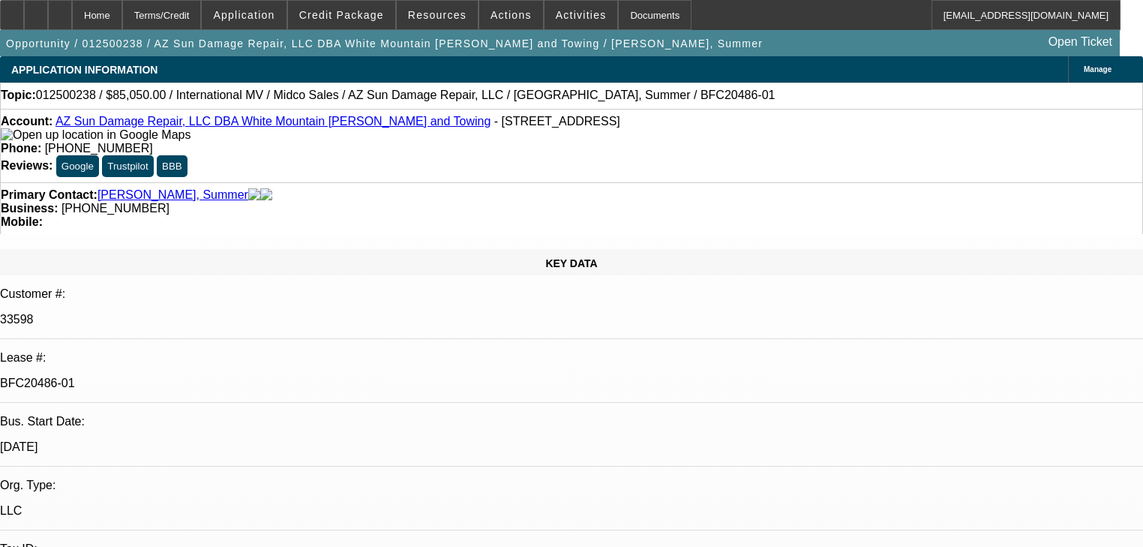
select select "0.1"
select select "0"
select select "3"
select select "0"
select select "6"
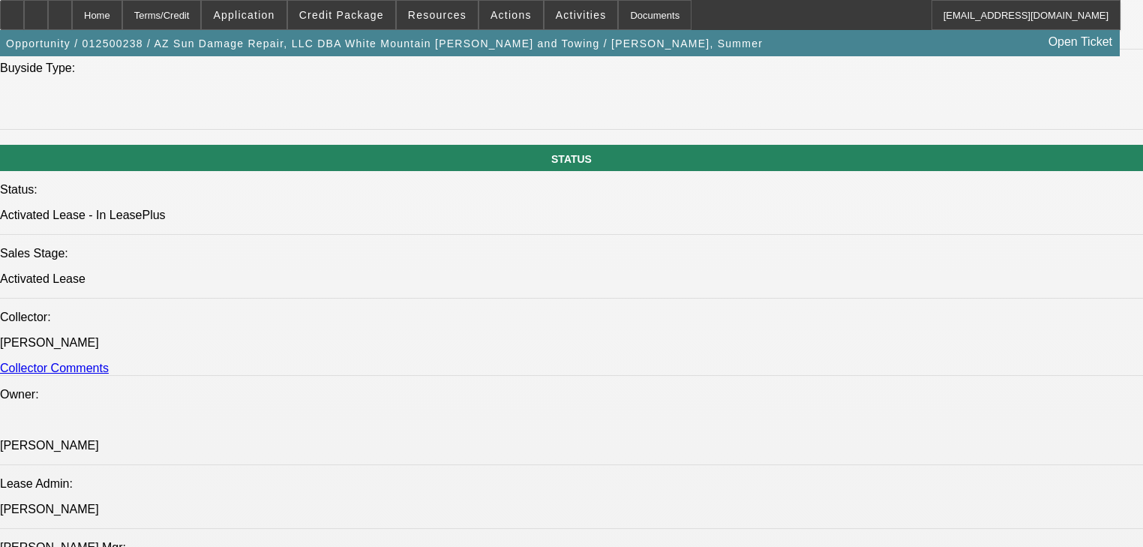
scroll to position [1561, 0]
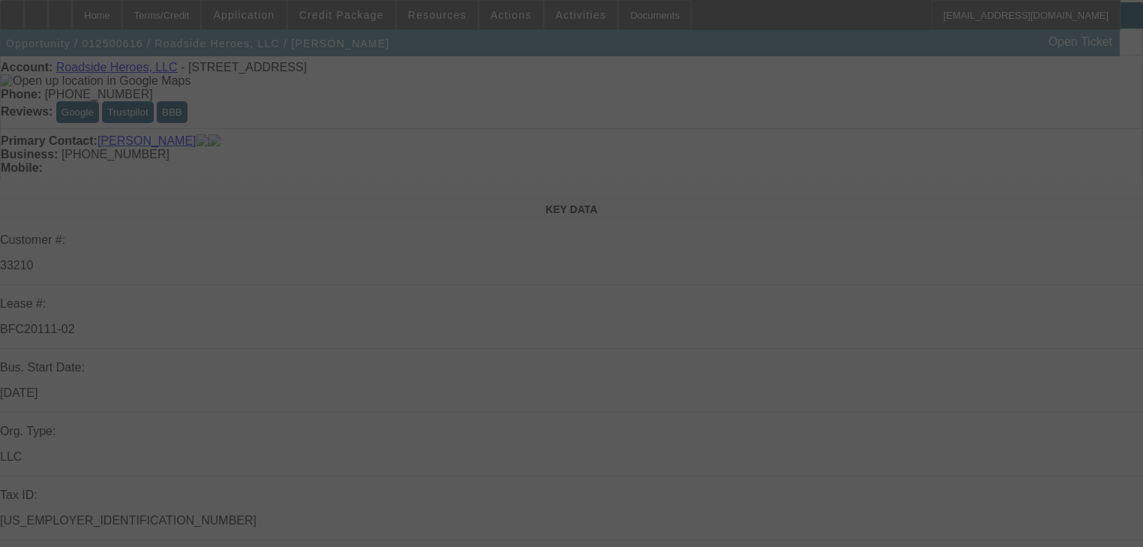
scroll to position [120, 0]
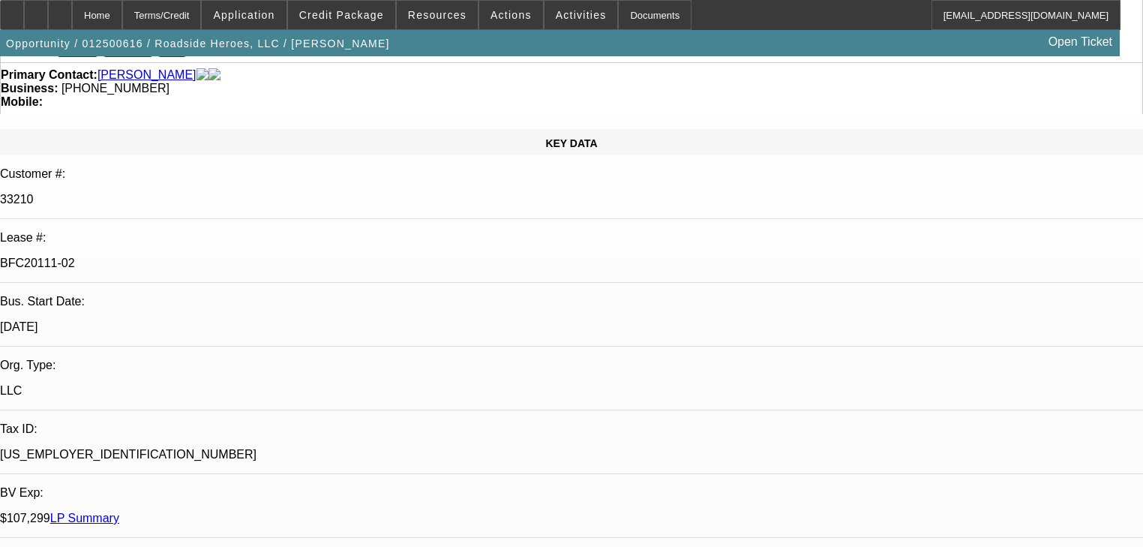
select select "0"
select select "2"
select select "0"
select select "6"
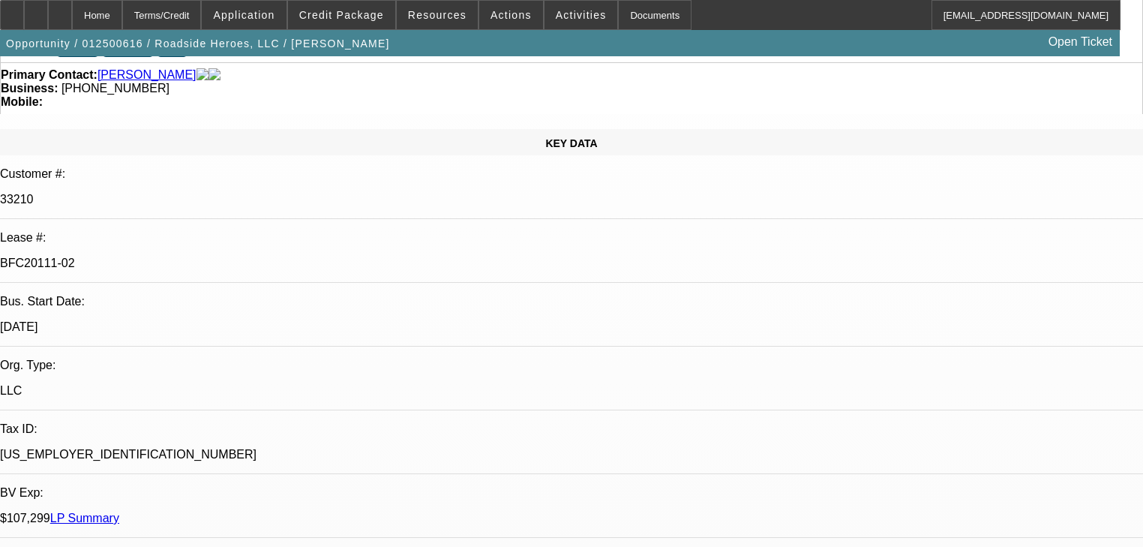
select select "0"
select select "2"
select select "0"
select select "6"
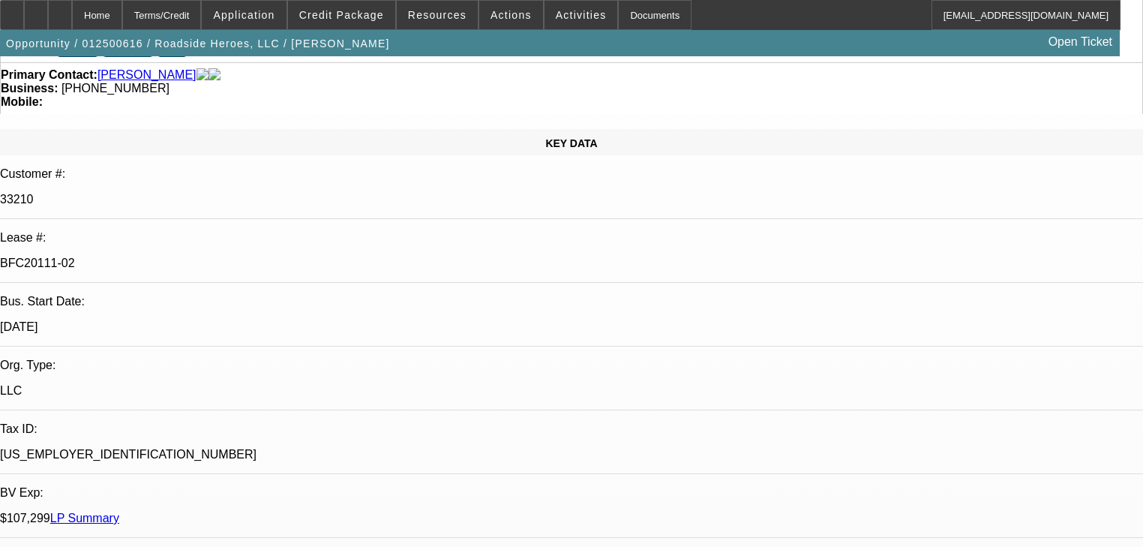
select select "0.1"
select select "2"
select select "0"
select select "6"
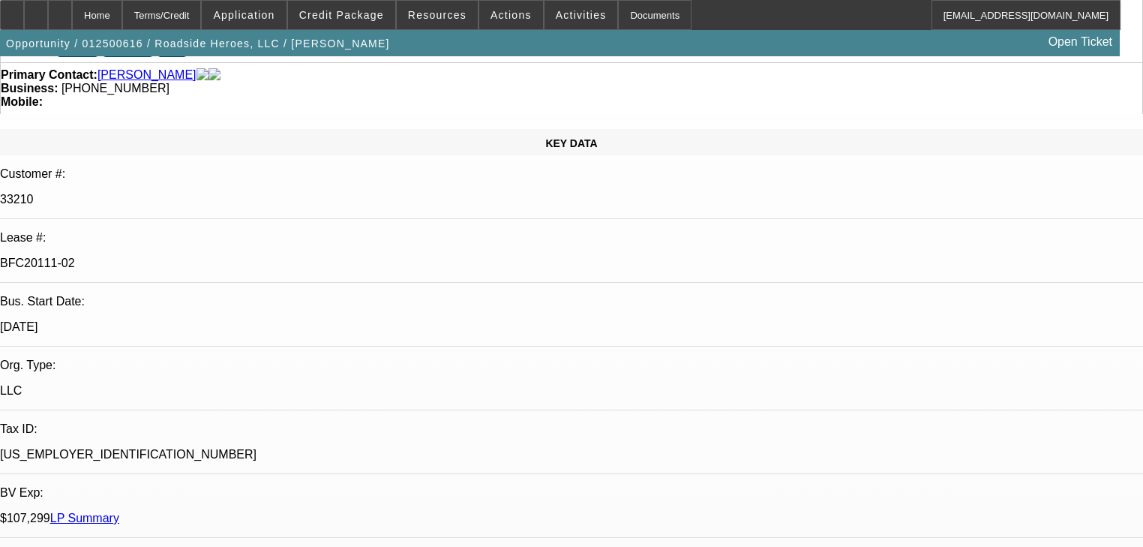
select select "0"
select select "2"
select select "0"
select select "6"
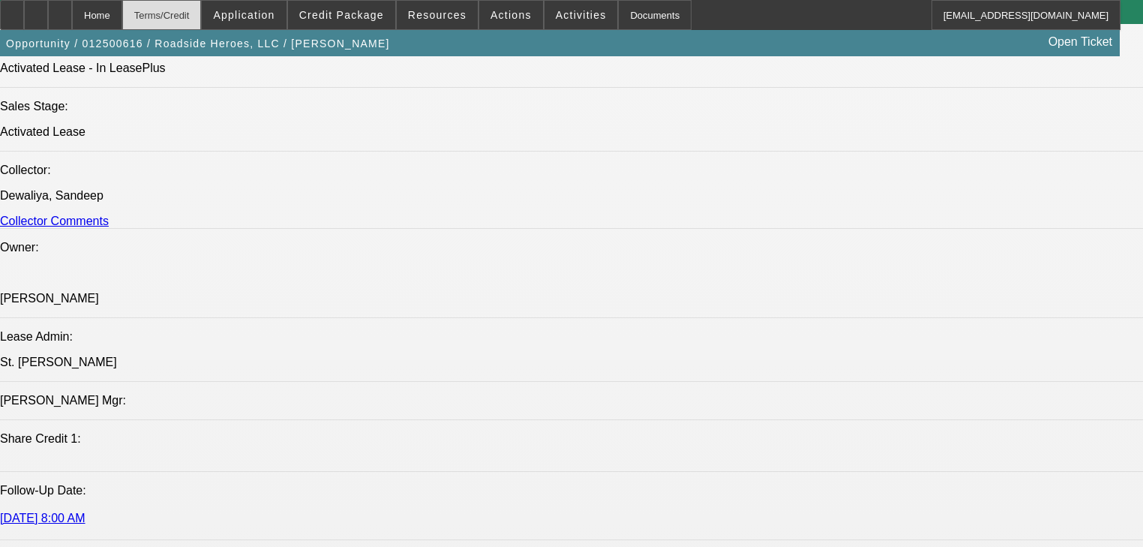
scroll to position [1621, 0]
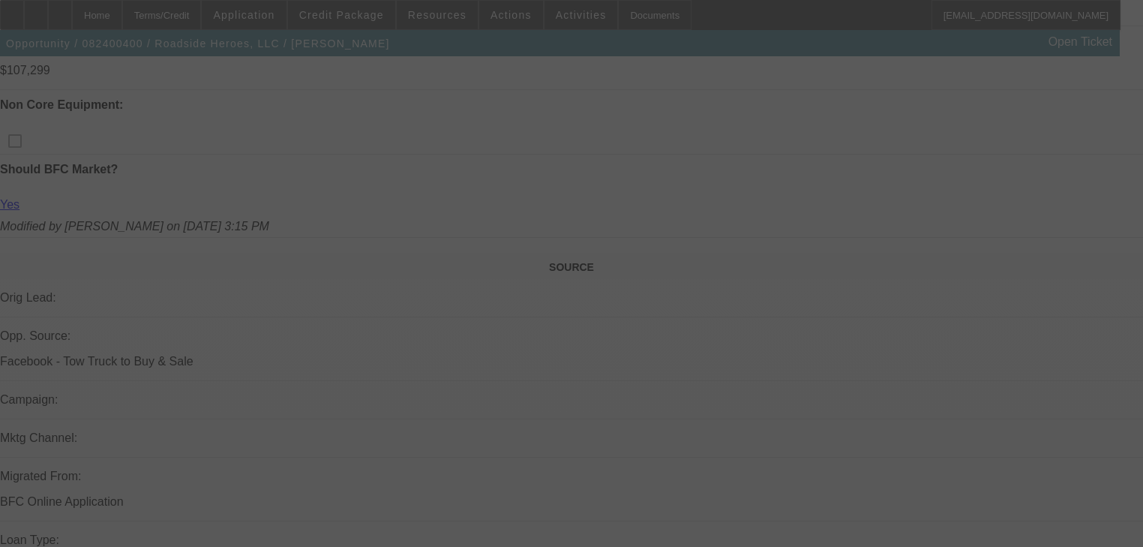
scroll to position [780, 0]
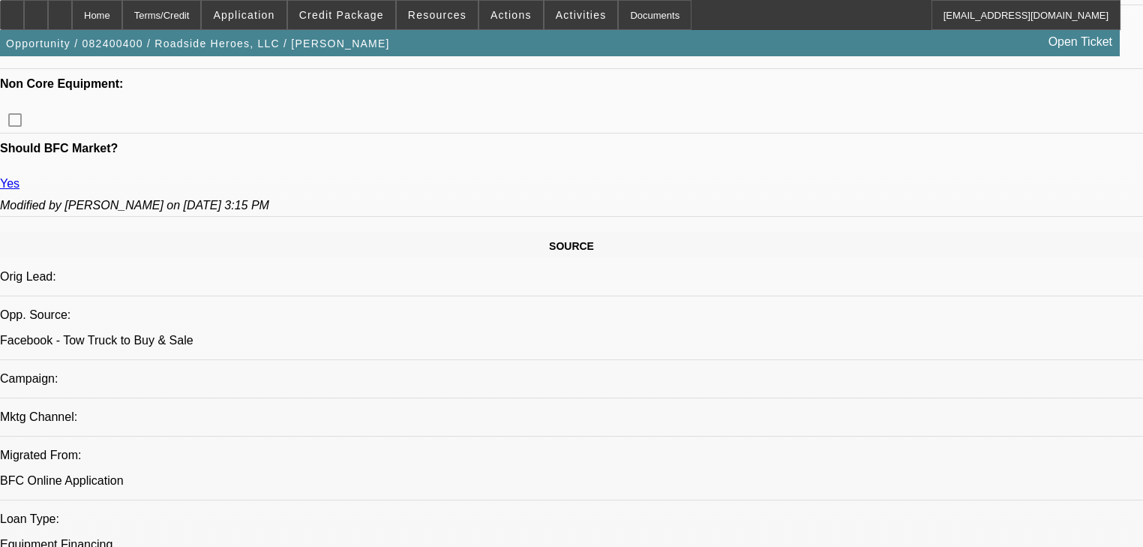
select select "0.15"
select select "2"
select select "0"
select select "6"
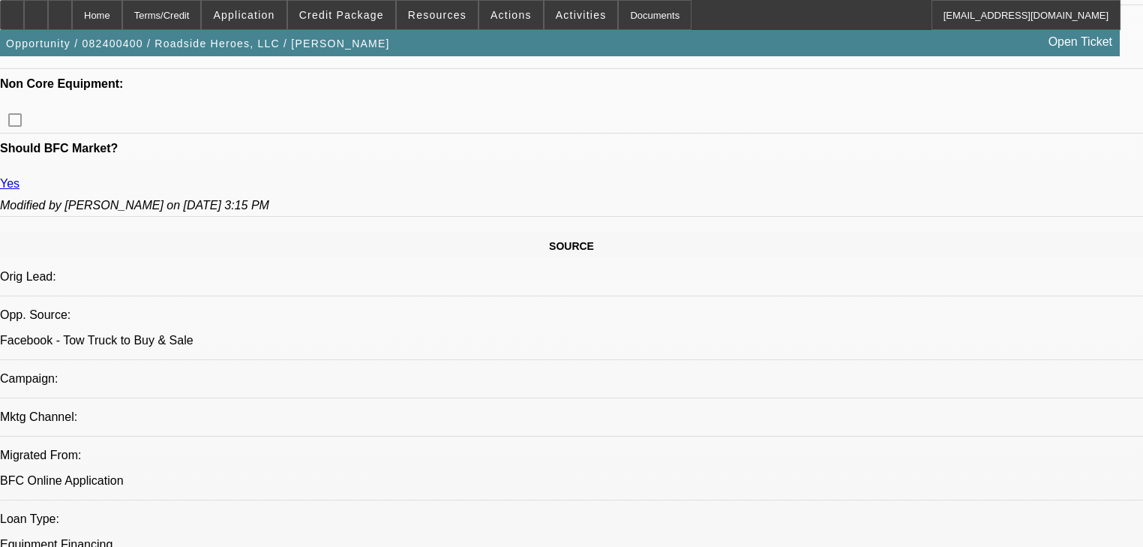
select select "0.15"
select select "2"
select select "0"
select select "6"
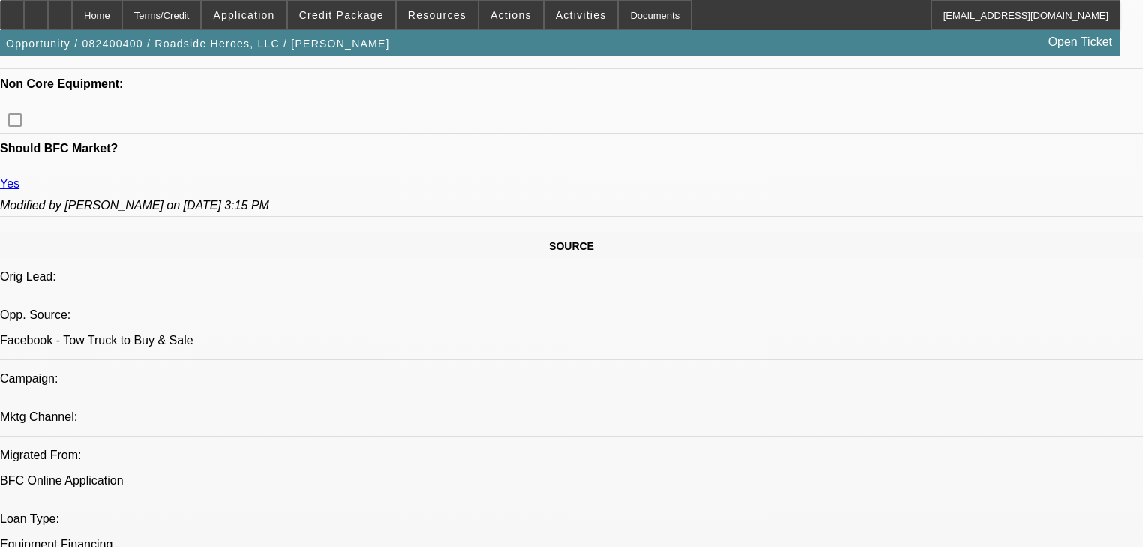
select select "0.15"
select select "2"
select select "0"
select select "6"
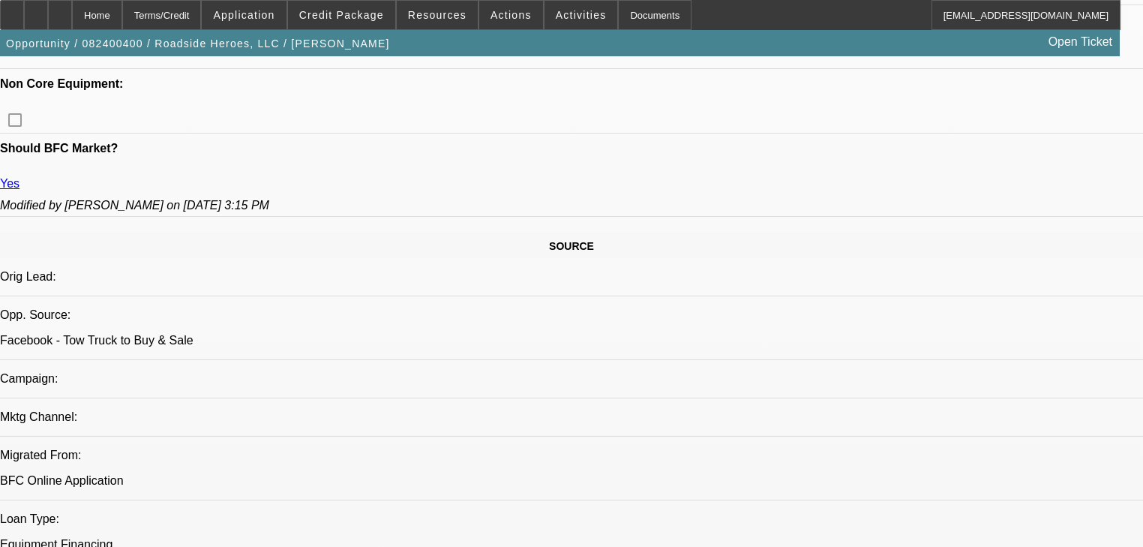
select select "0.15"
select select "2"
select select "0"
select select "6"
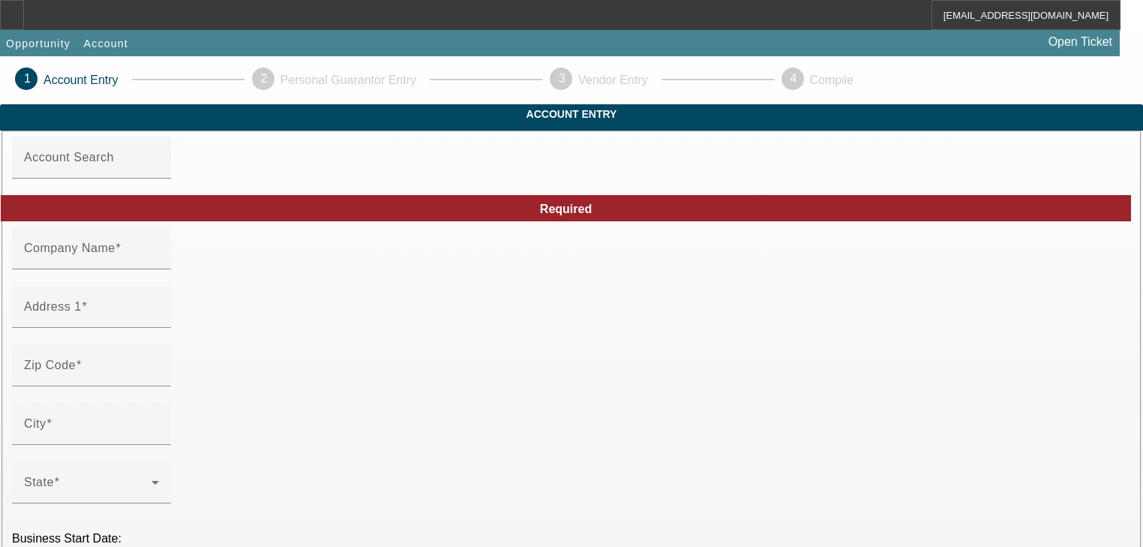
type input "Roadside Heroes, LLC"
type input "[STREET_ADDRESS]"
type input "63070"
type input "Pevely"
type input "[PHONE_NUMBER]"
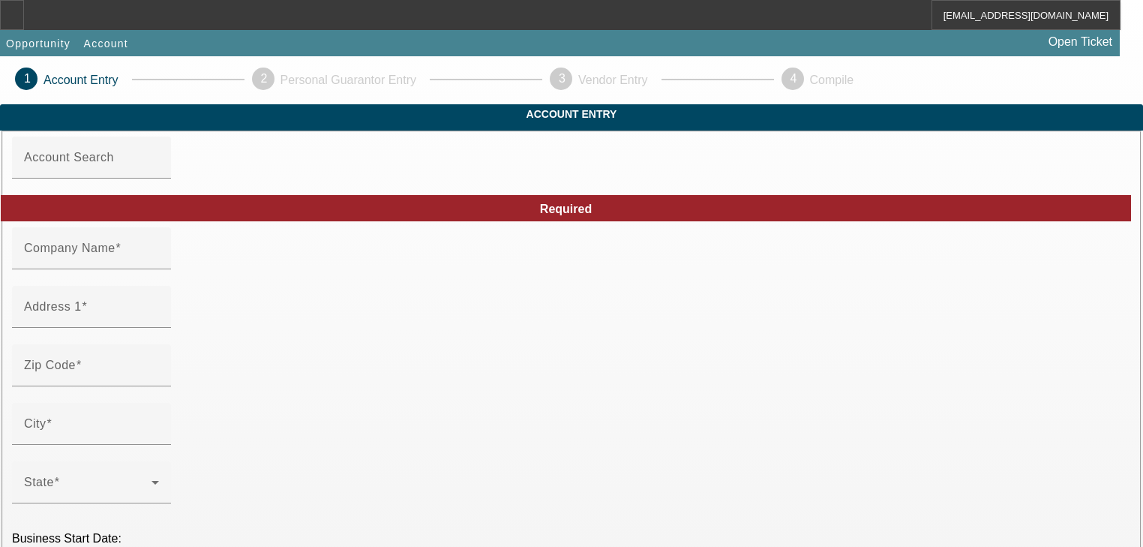
type input "[EMAIL_ADDRESS][DOMAIN_NAME]"
type input "Jefferson"
type input "[US_EMPLOYER_IDENTIFICATION_NUMBER]"
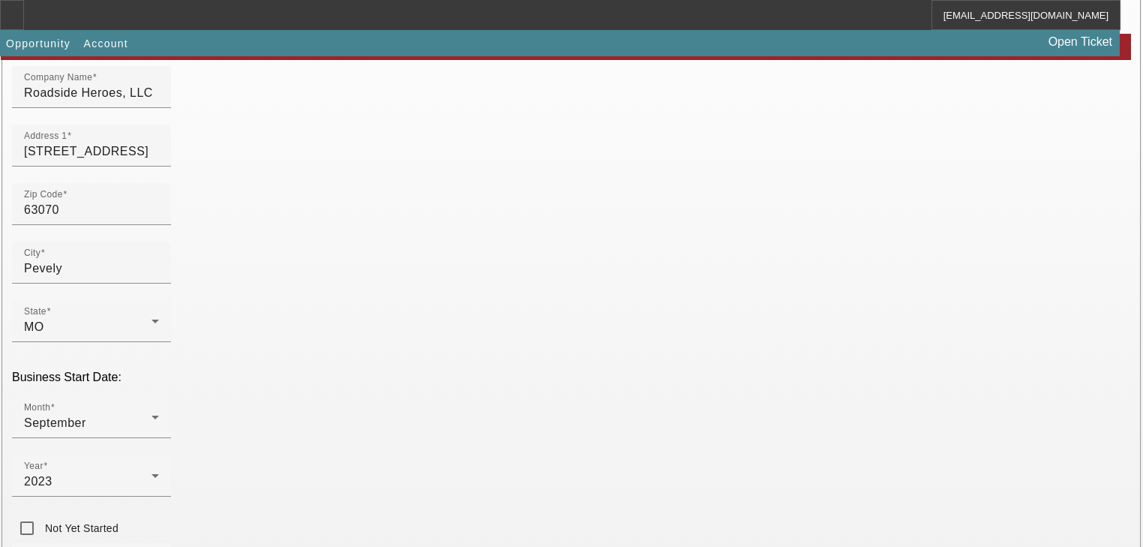
scroll to position [240, 0]
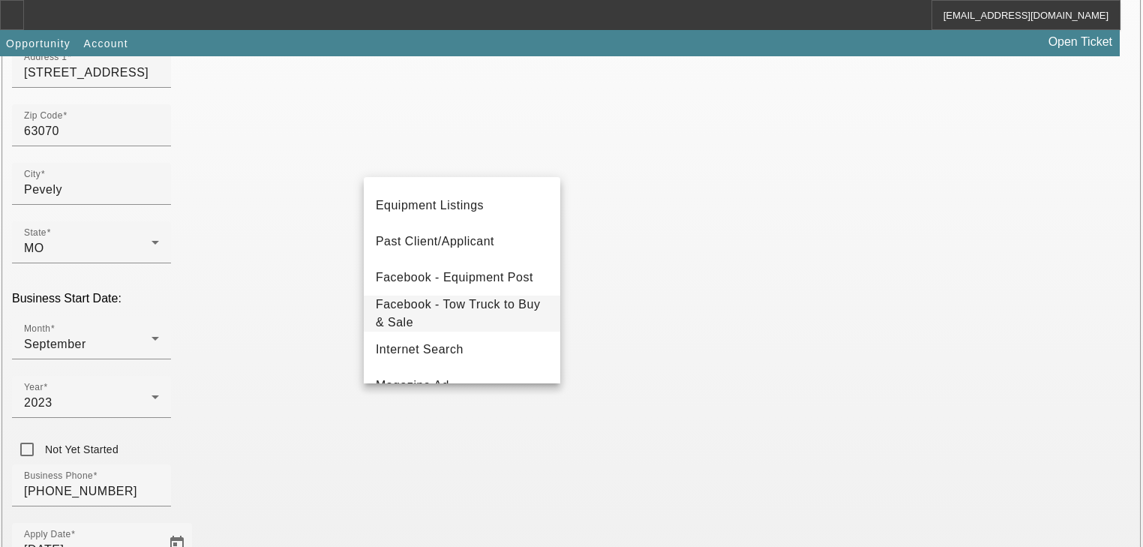
scroll to position [180, 0]
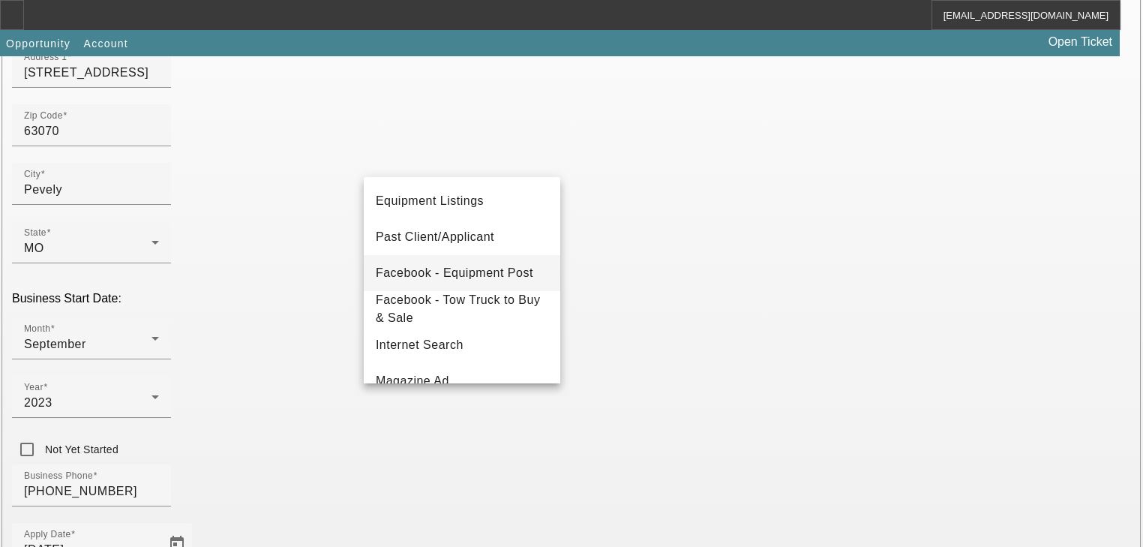
click at [455, 279] on span "Facebook - Equipment Post" at bounding box center [455, 273] width 158 height 18
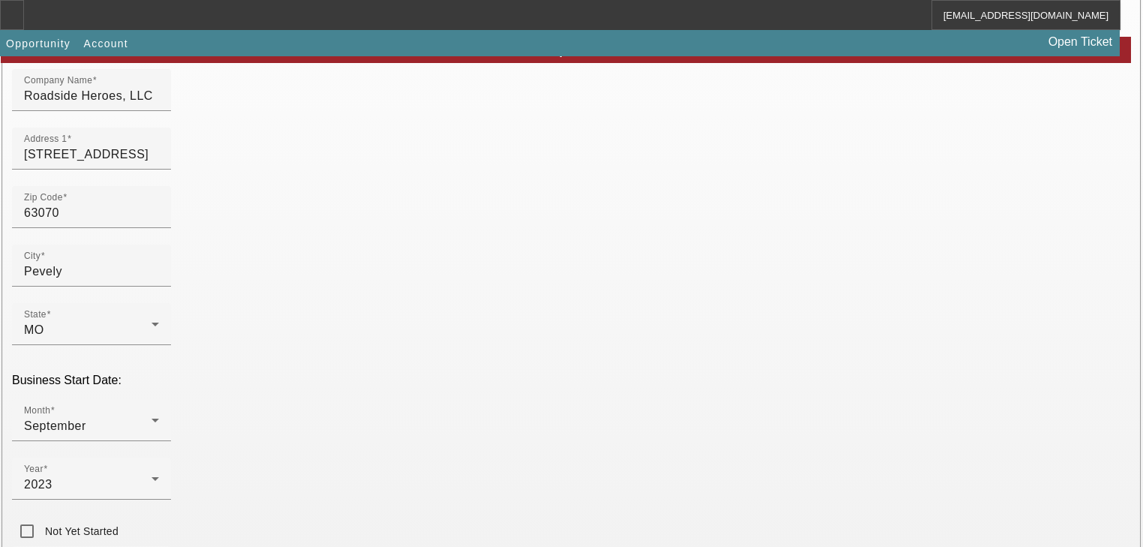
scroll to position [395, 0]
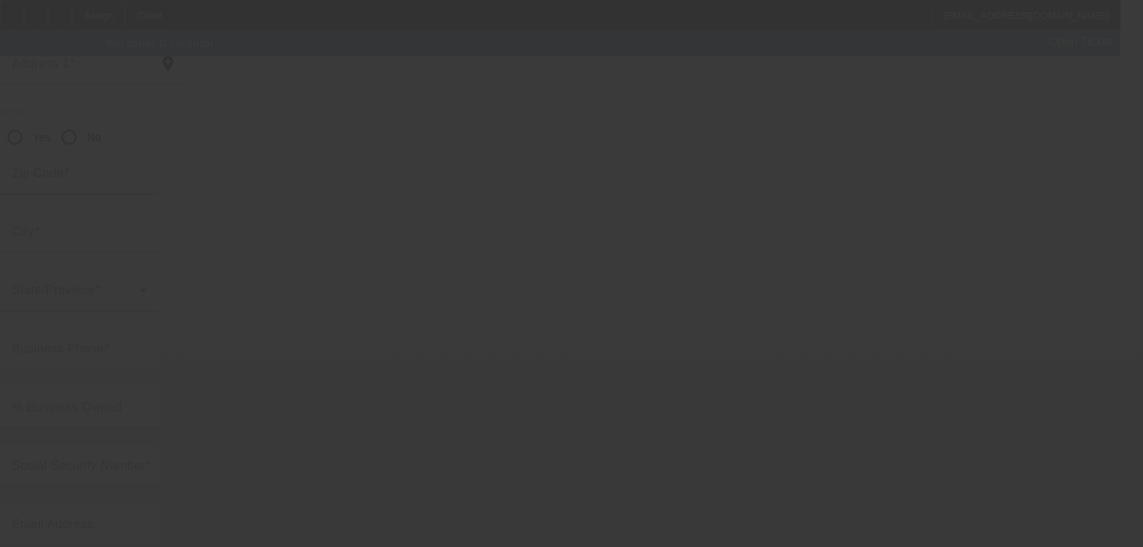
scroll to position [183, 0]
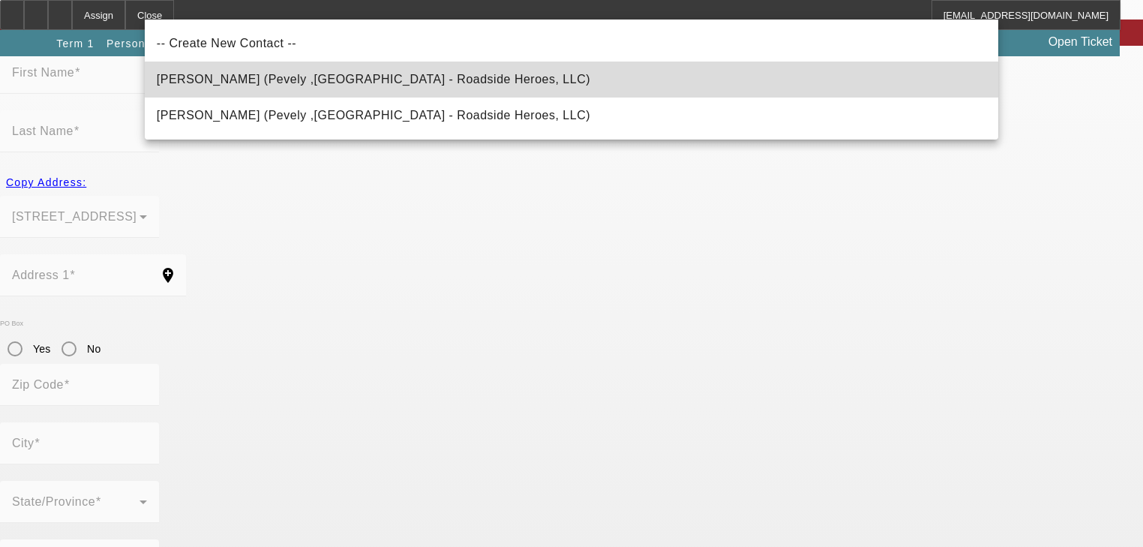
click at [462, 85] on mat-option "[PERSON_NAME] (Pevely ,[GEOGRAPHIC_DATA] - Roadside Heroes, LLC)" at bounding box center [572, 80] width 854 height 36
type input "[PERSON_NAME] (Pevely ,[GEOGRAPHIC_DATA] - Roadside Heroes, LLC)"
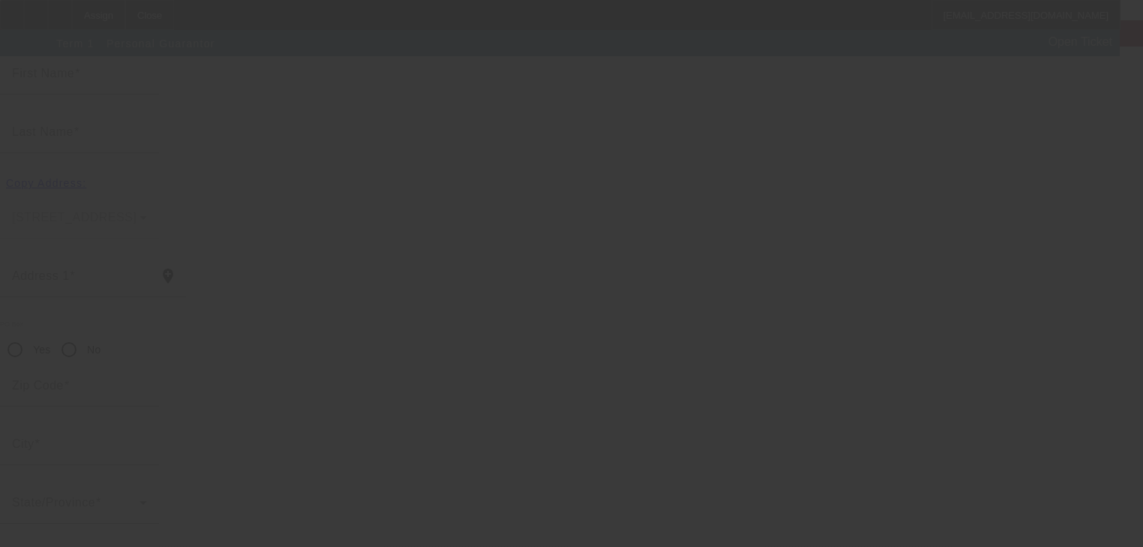
type input "[PERSON_NAME]"
type input "Henley"
type input "[STREET_ADDRESS]"
radio input "true"
type input "63070"
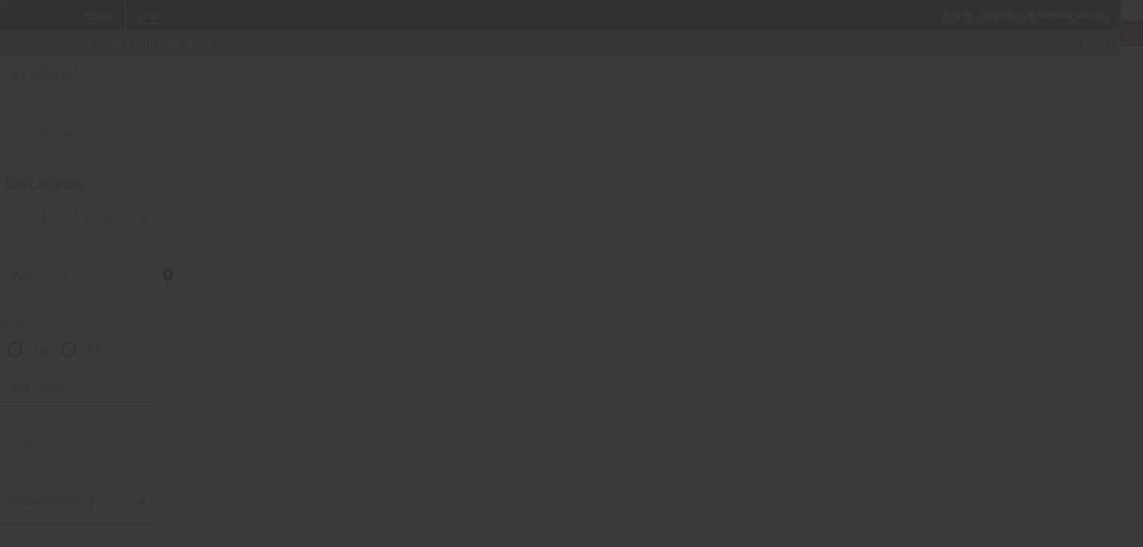
type input "Pevely"
type input "[PHONE_NUMBER]"
type input "50"
type input "495-06-0145"
type input "[EMAIL_ADDRESS][DOMAIN_NAME]"
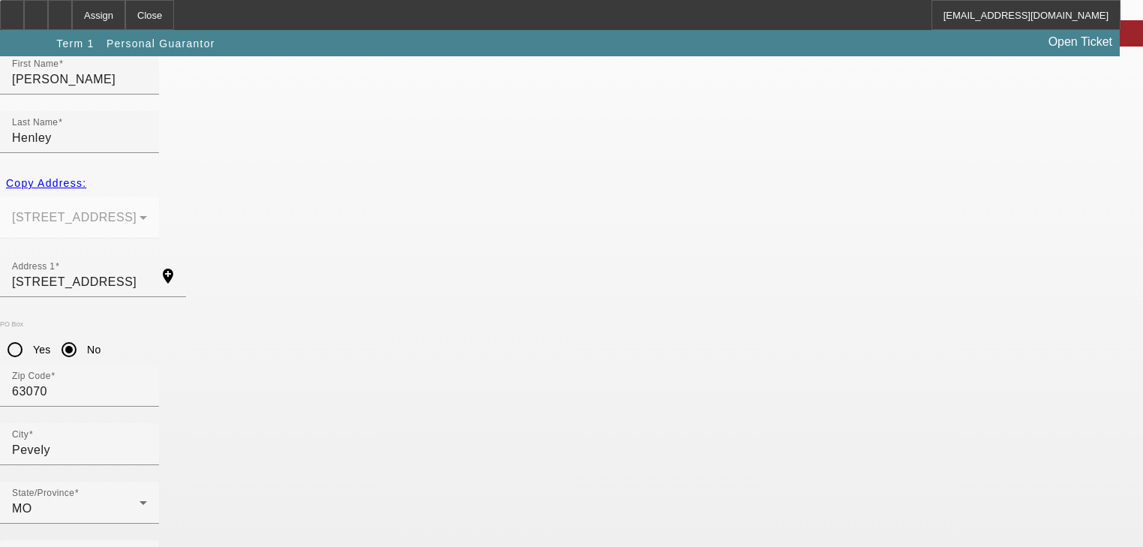
scroll to position [183, 0]
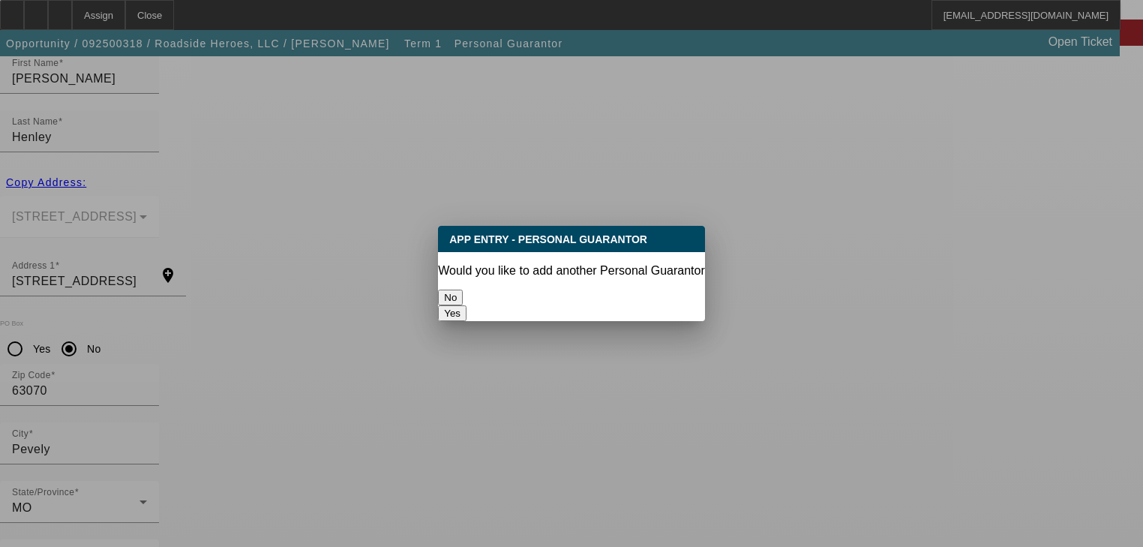
scroll to position [0, 0]
drag, startPoint x: 534, startPoint y: 297, endPoint x: 625, endPoint y: 299, distance: 90.8
click at [624, 299] on div "No Yes" at bounding box center [571, 306] width 266 height 32
click at [467, 305] on button "Yes" at bounding box center [452, 313] width 29 height 16
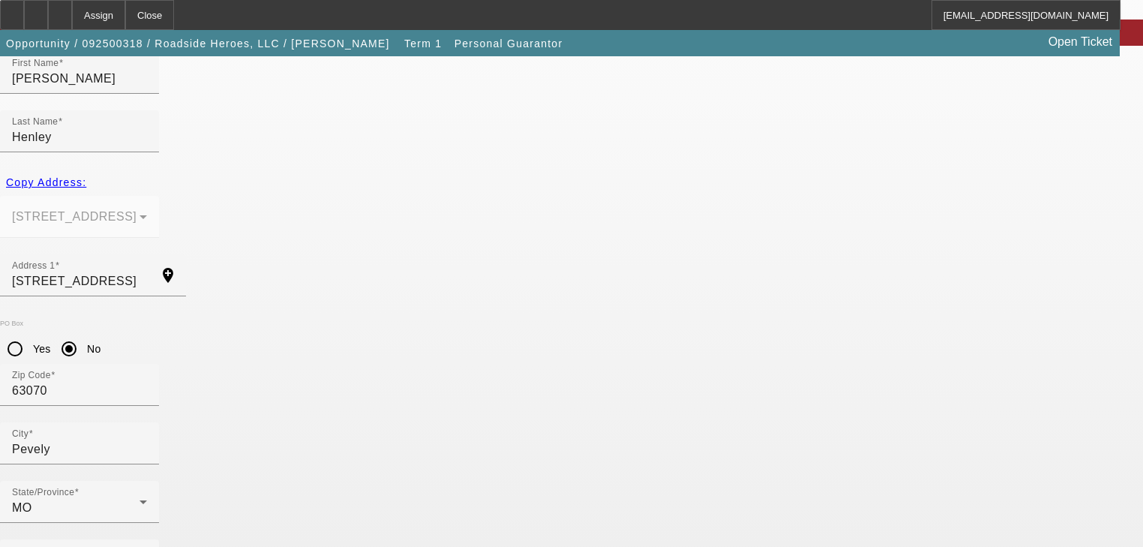
radio input "false"
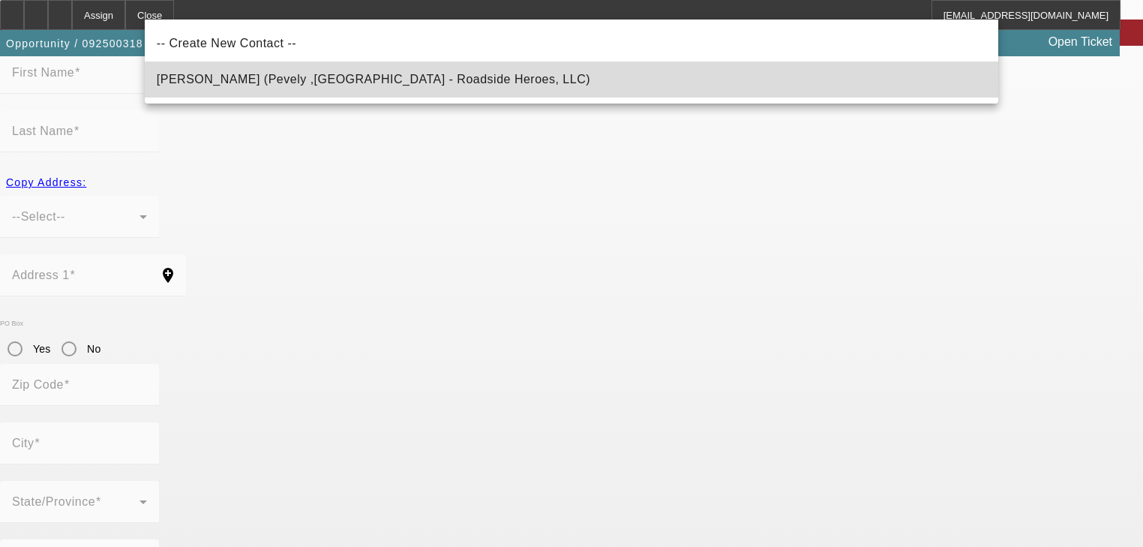
click at [443, 78] on mat-option "[PERSON_NAME] (Pevely ,[GEOGRAPHIC_DATA] - Roadside Heroes, LLC)" at bounding box center [572, 80] width 854 height 36
type input "[PERSON_NAME] (Pevely ,[GEOGRAPHIC_DATA] - Roadside Heroes, LLC)"
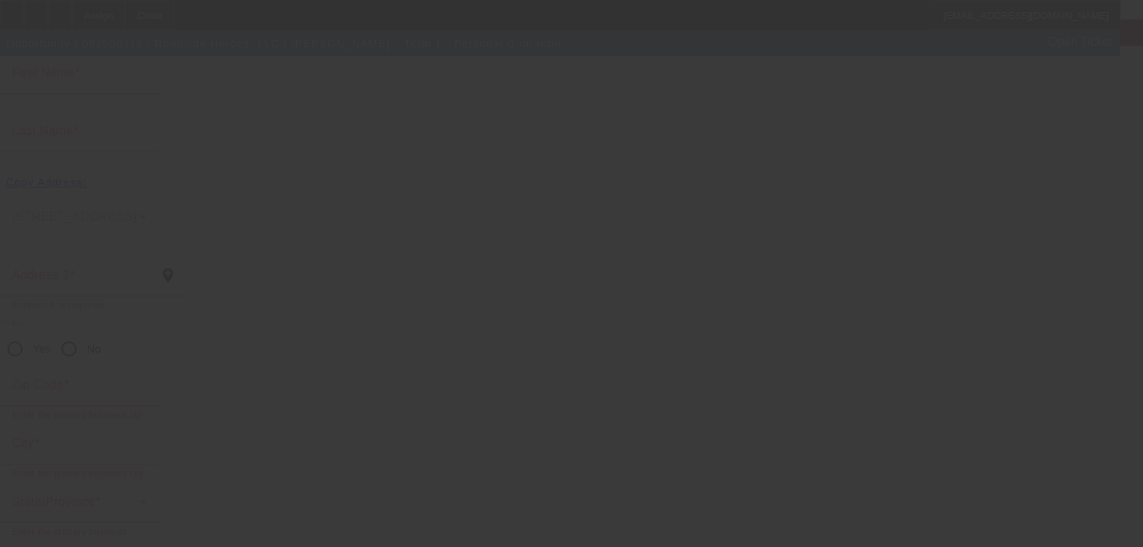
type input "[PERSON_NAME]"
type input "Henley"
type input "[STREET_ADDRESS]"
radio input "true"
type input "63070"
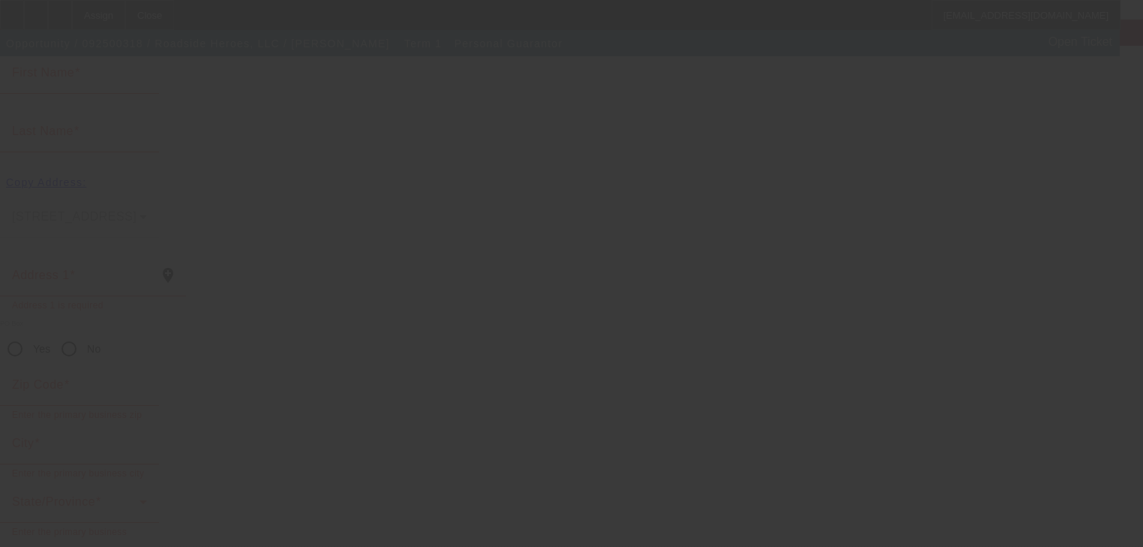
type input "Pevely"
type input "[PHONE_NUMBER]"
type input "50"
type input "489-11-5826"
type input "[PERSON_NAME][EMAIL_ADDRESS][DOMAIN_NAME]"
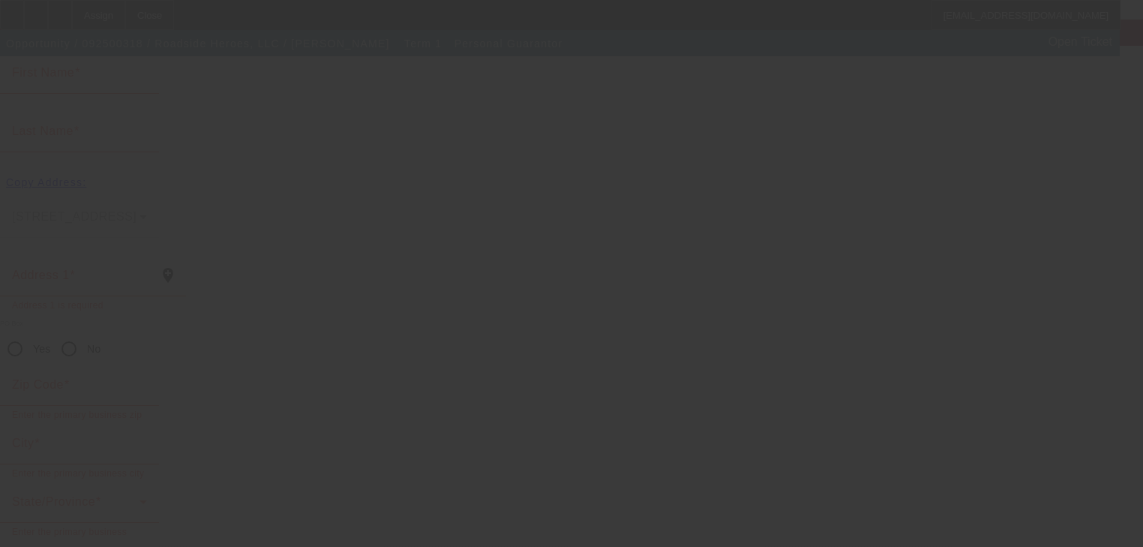
type input "[PHONE_NUMBER]"
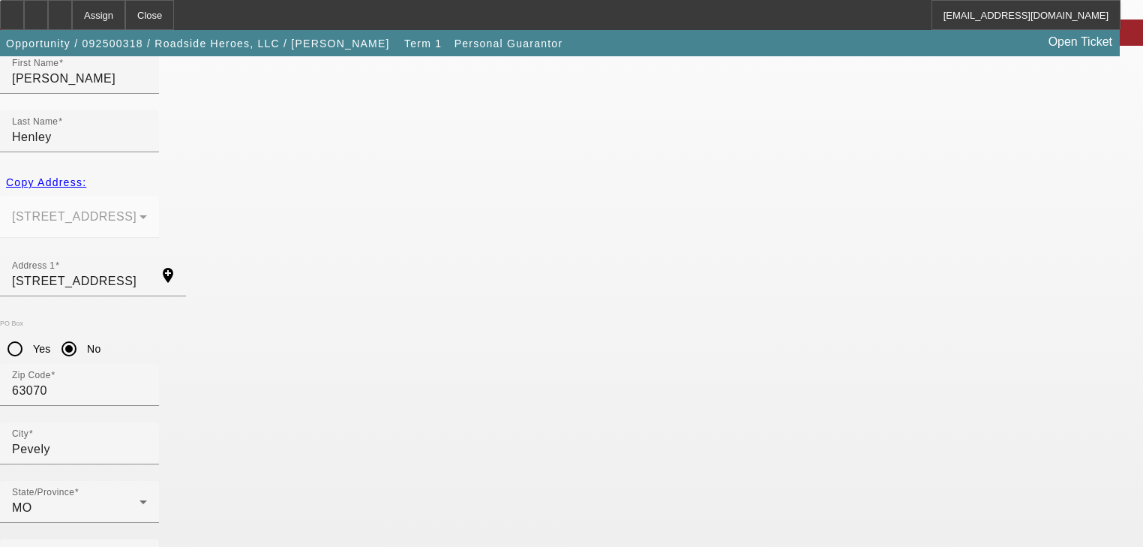
click at [741, 293] on div at bounding box center [571, 273] width 1143 height 547
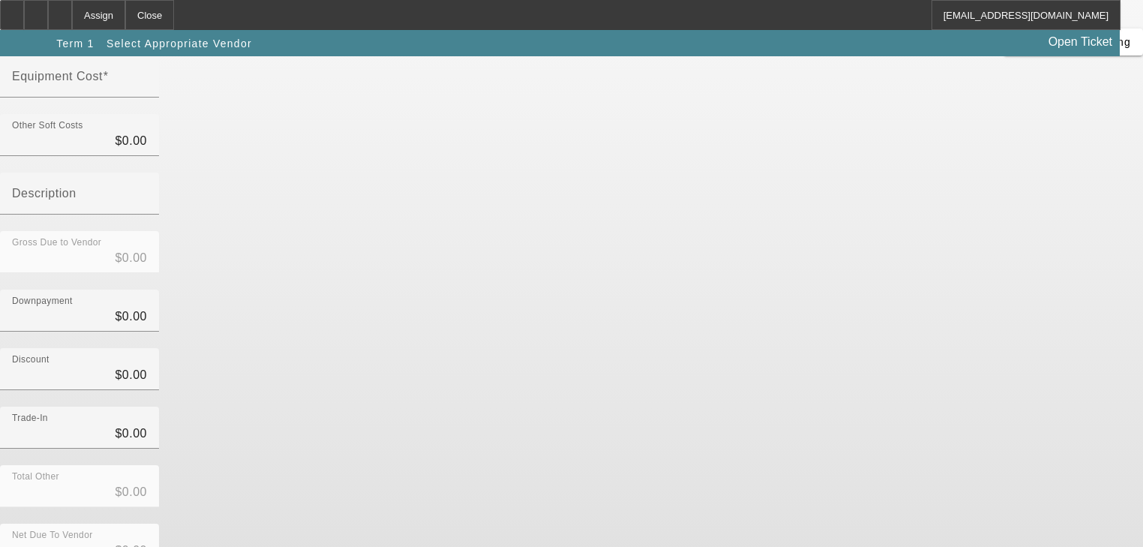
scroll to position [209, 0]
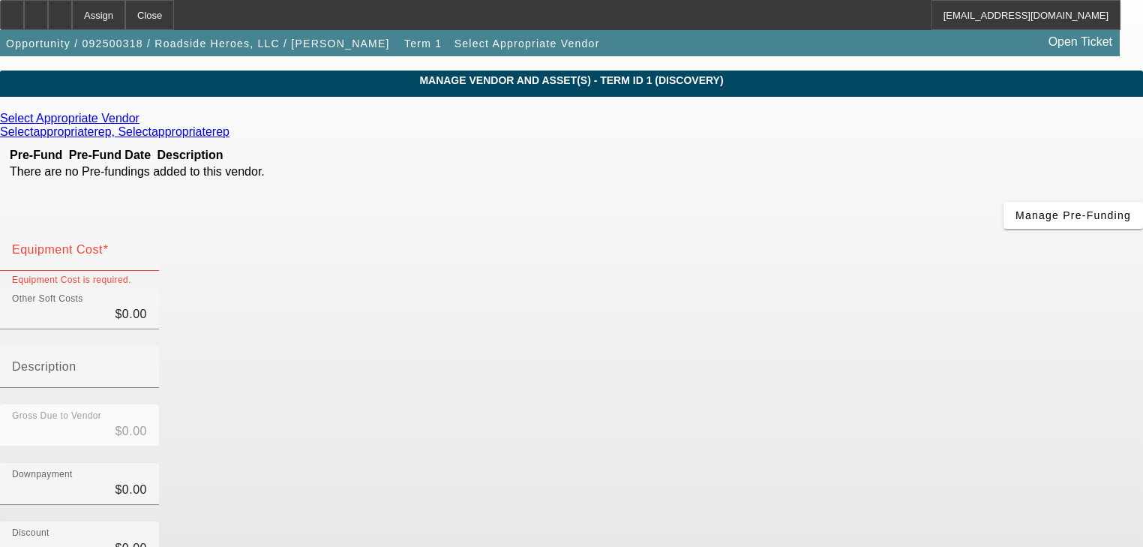
scroll to position [29, 0]
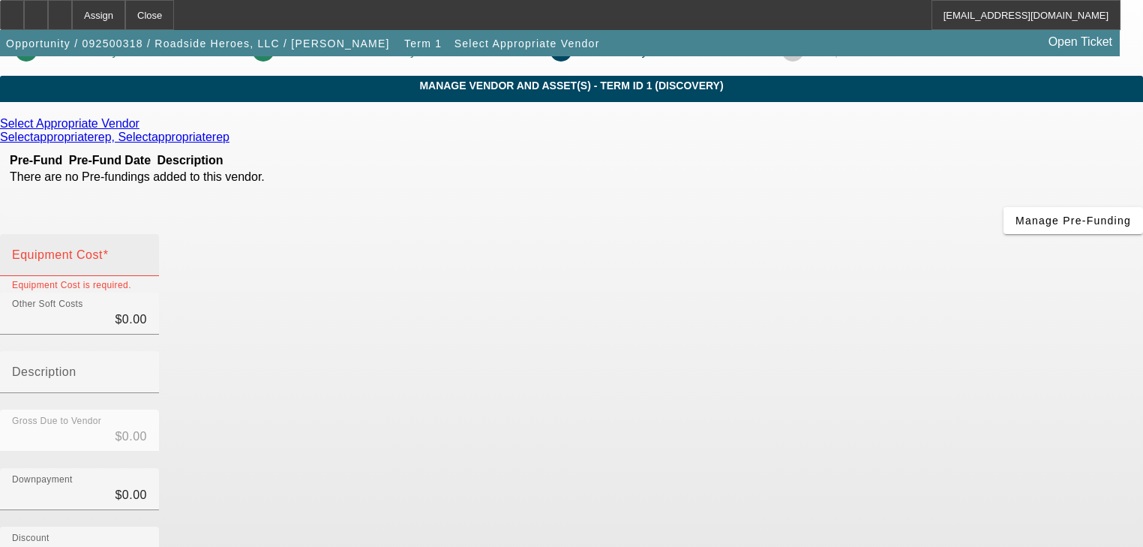
click at [103, 248] on mat-label "Equipment Cost" at bounding box center [57, 254] width 91 height 13
click at [147, 252] on input "Equipment Cost" at bounding box center [79, 261] width 135 height 18
type input "7"
type input "$7.00"
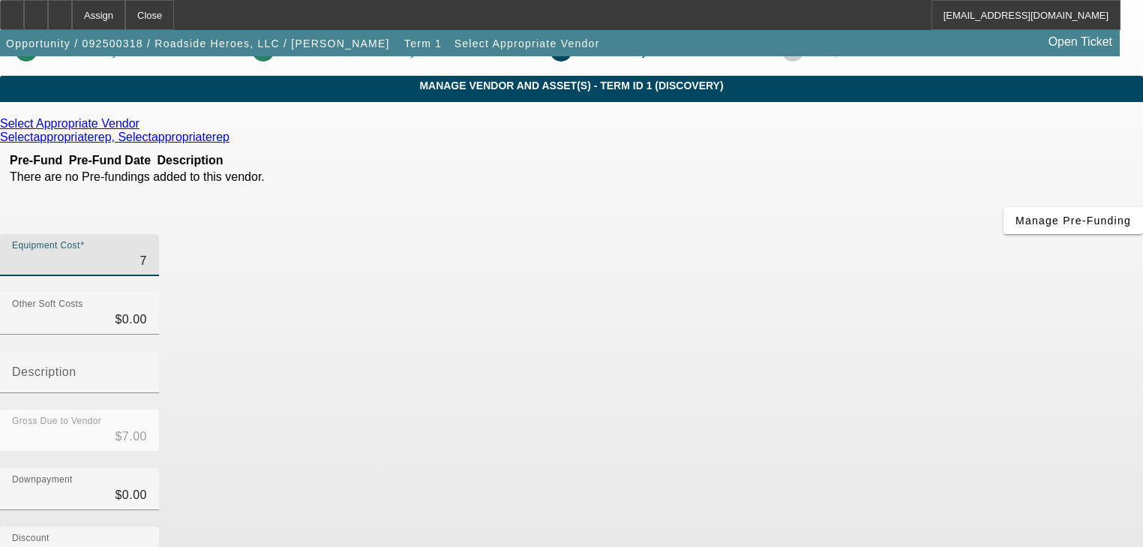
type input "70"
type input "$70.00"
type input "700"
type input "$700.00"
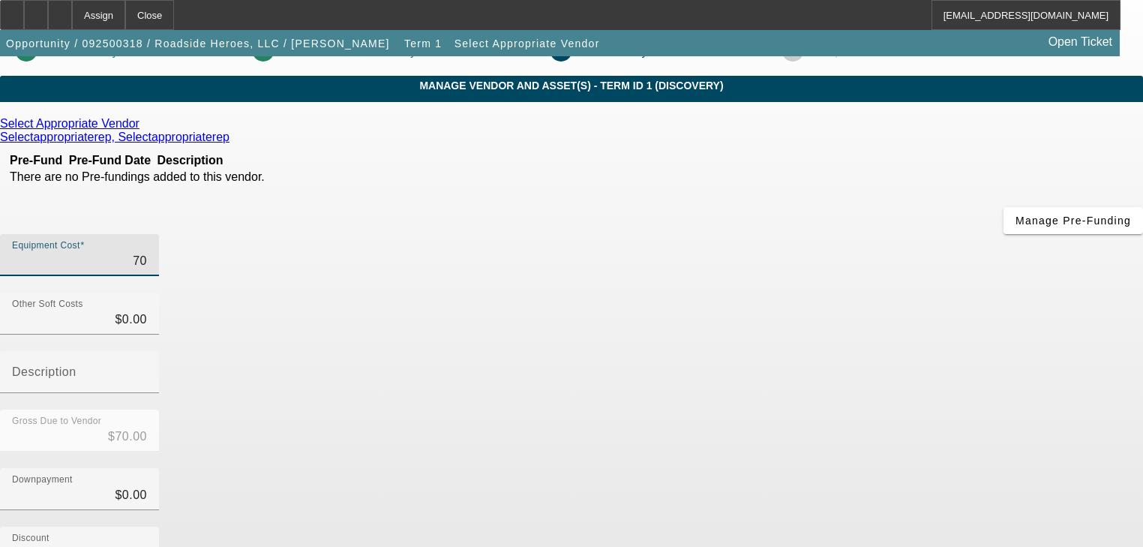
type input "$700.00"
type input "7000"
type input "$7,000.00"
type input "70000"
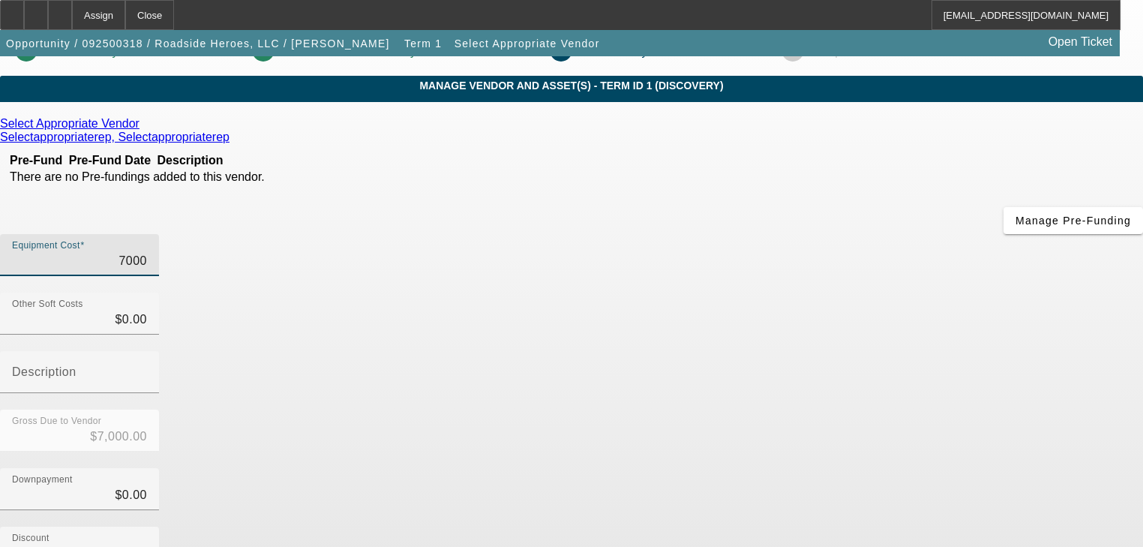
type input "$70,000.00"
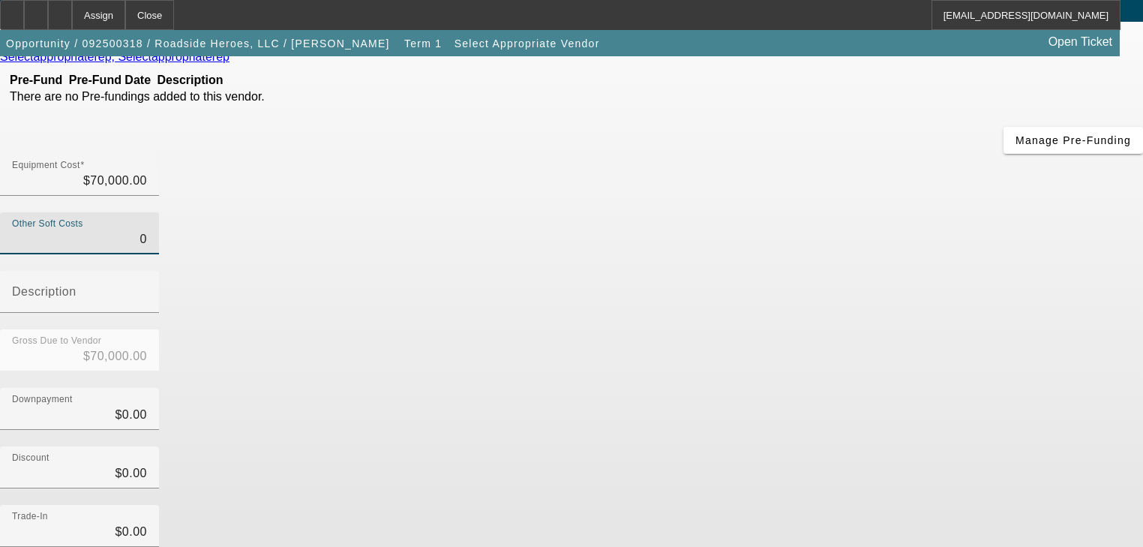
scroll to position [209, 0]
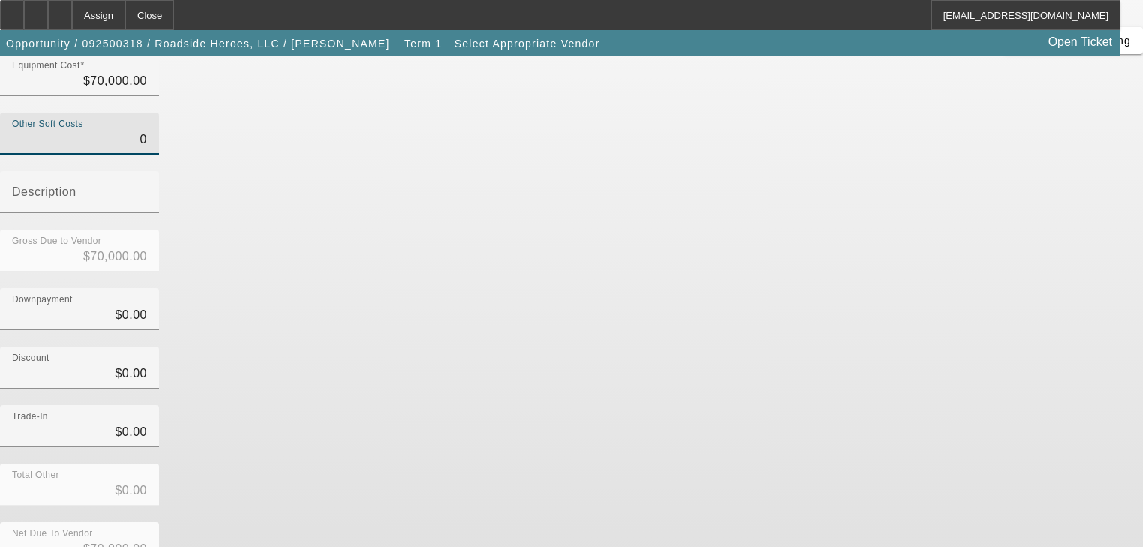
type input "$0.00"
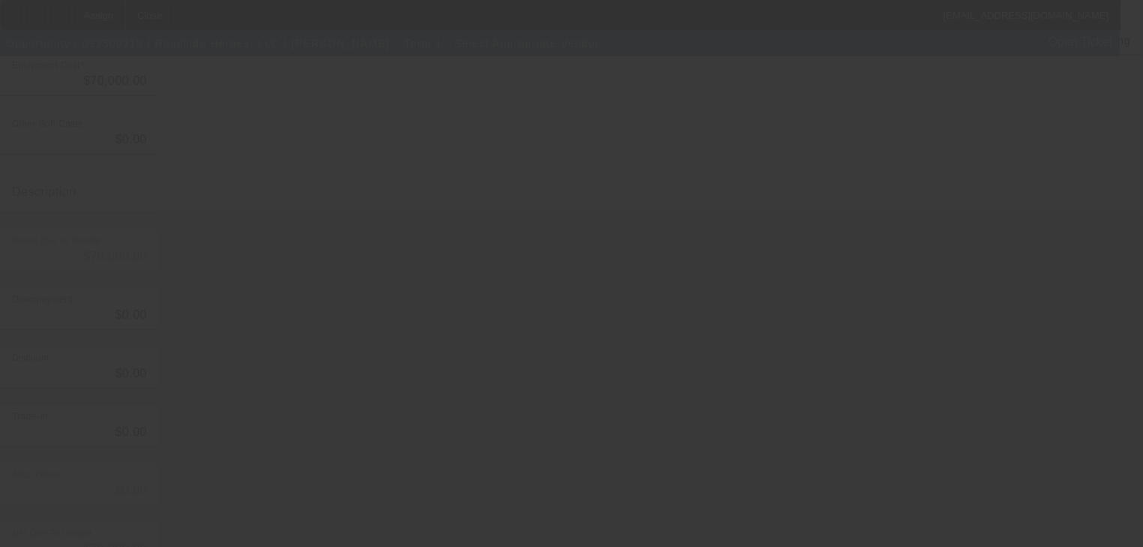
scroll to position [0, 0]
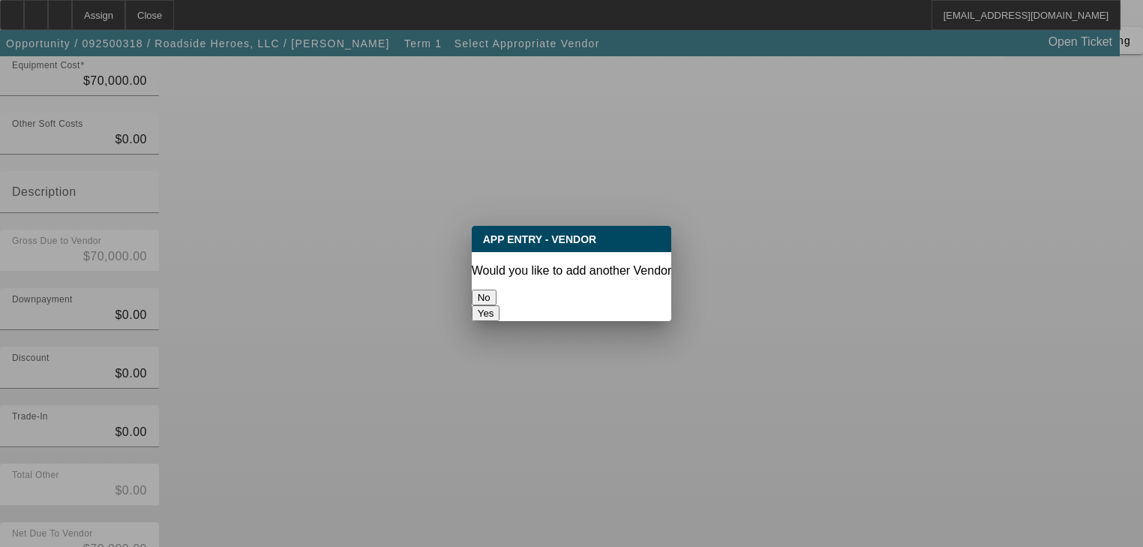
click at [497, 290] on button "No" at bounding box center [484, 298] width 25 height 16
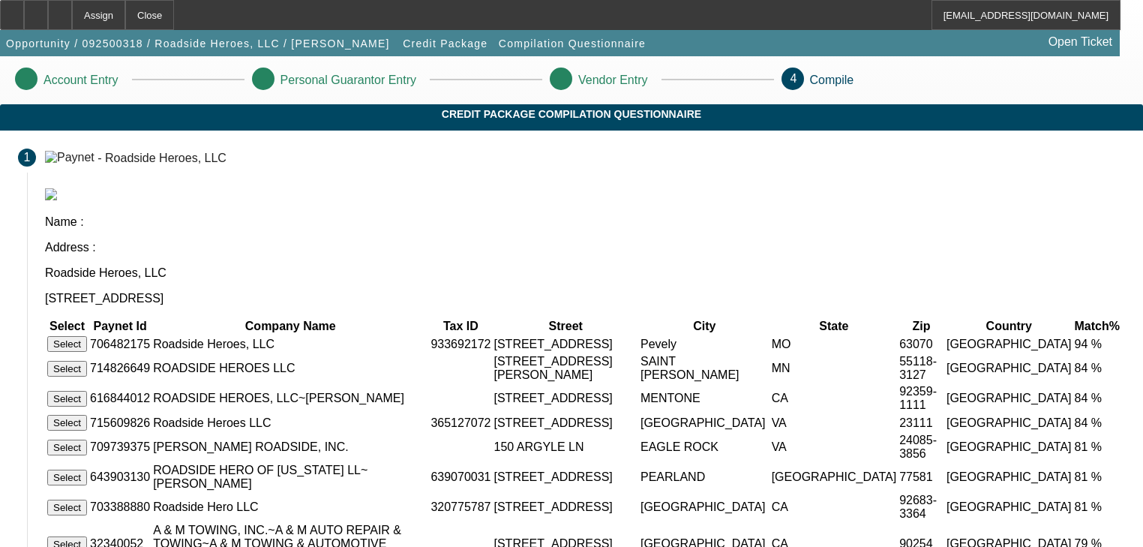
click at [87, 336] on button "Select" at bounding box center [67, 344] width 40 height 16
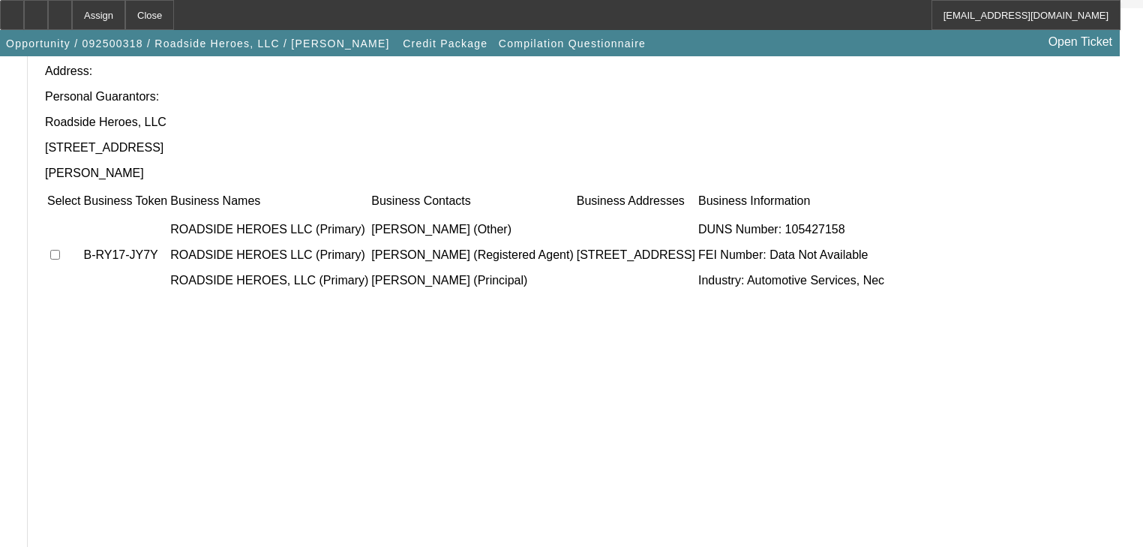
click at [60, 250] on input "checkbox" at bounding box center [55, 255] width 10 height 10
checkbox input "true"
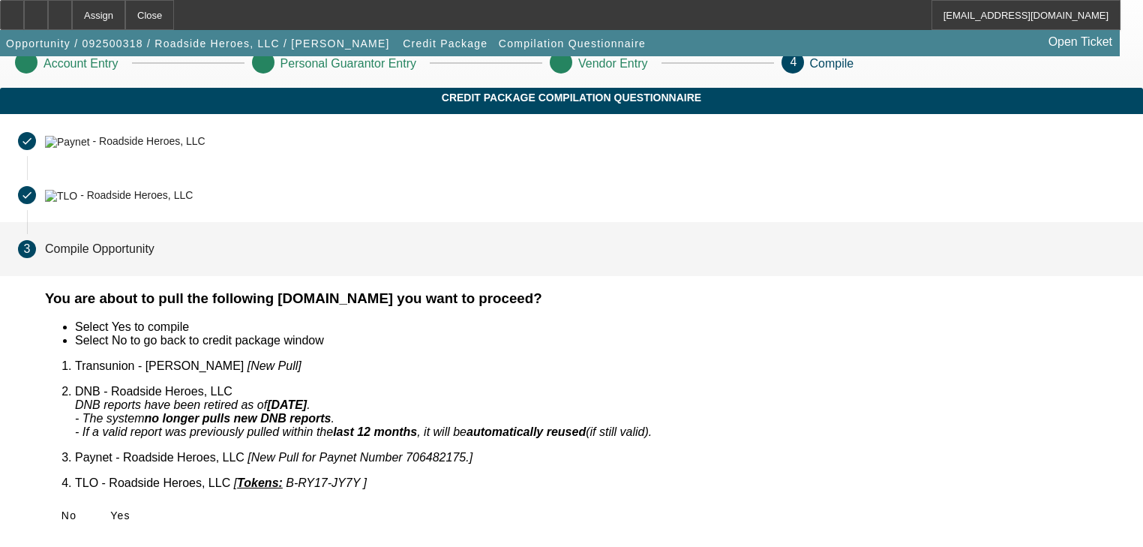
scroll to position [0, 0]
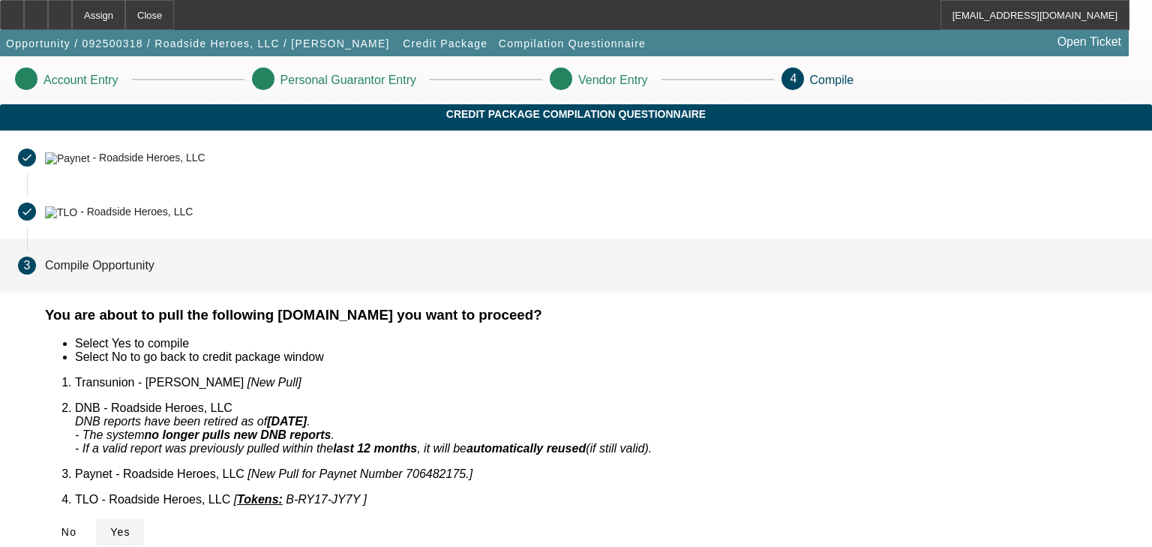
click at [131, 526] on span "Yes" at bounding box center [120, 532] width 20 height 12
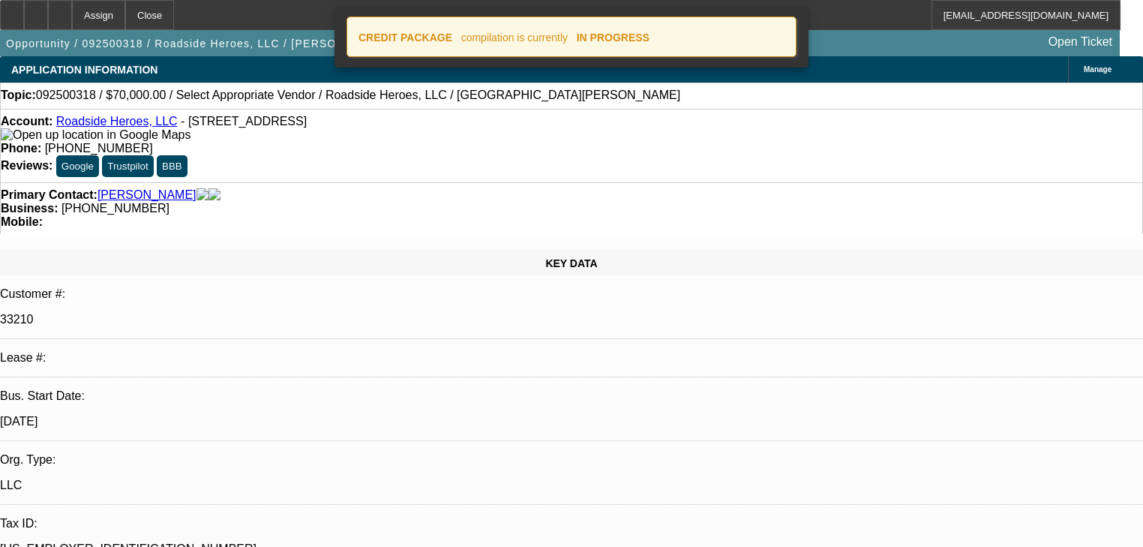
select select "0"
select select "2"
select select "0.1"
select select "4"
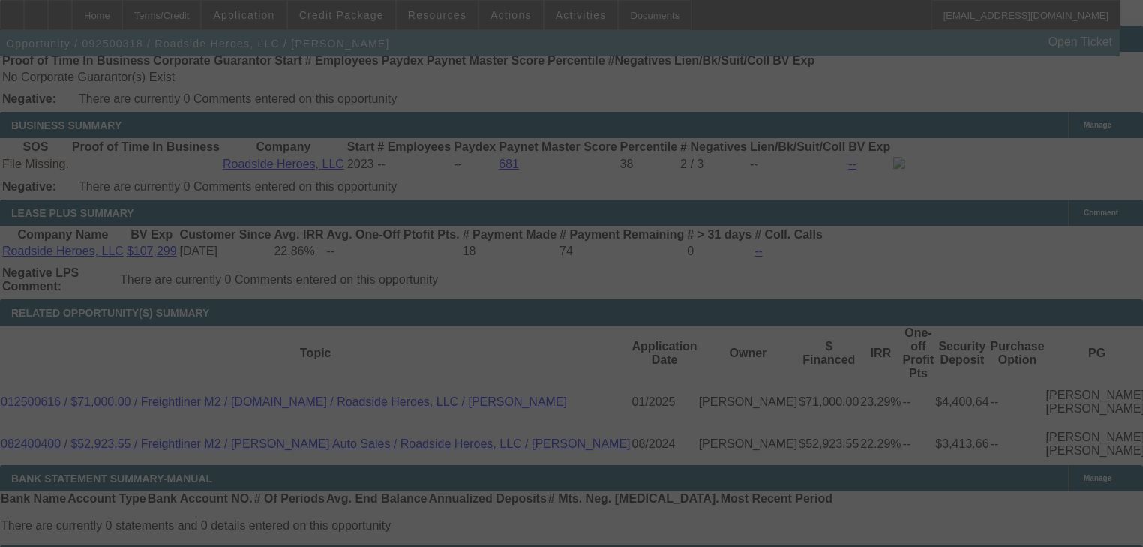
scroll to position [660, 0]
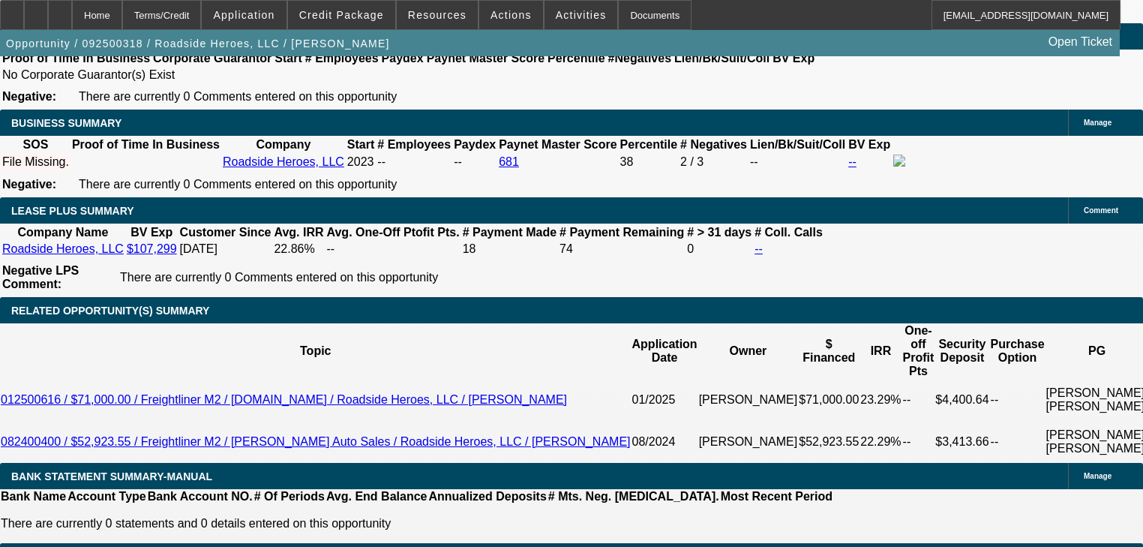
select select "0"
select select "2"
select select "0.1"
select select "4"
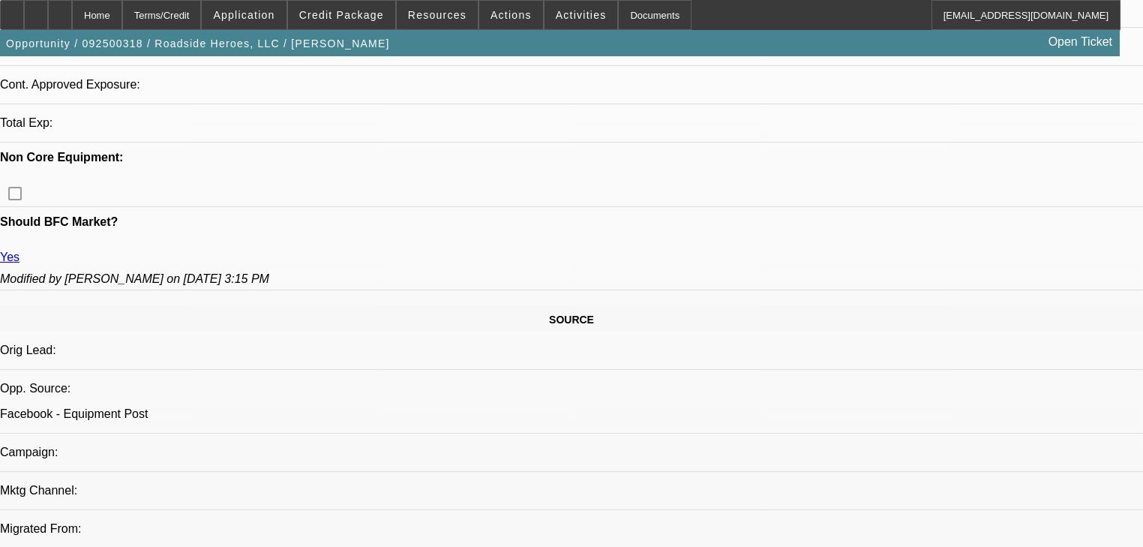
scroll to position [558, 0]
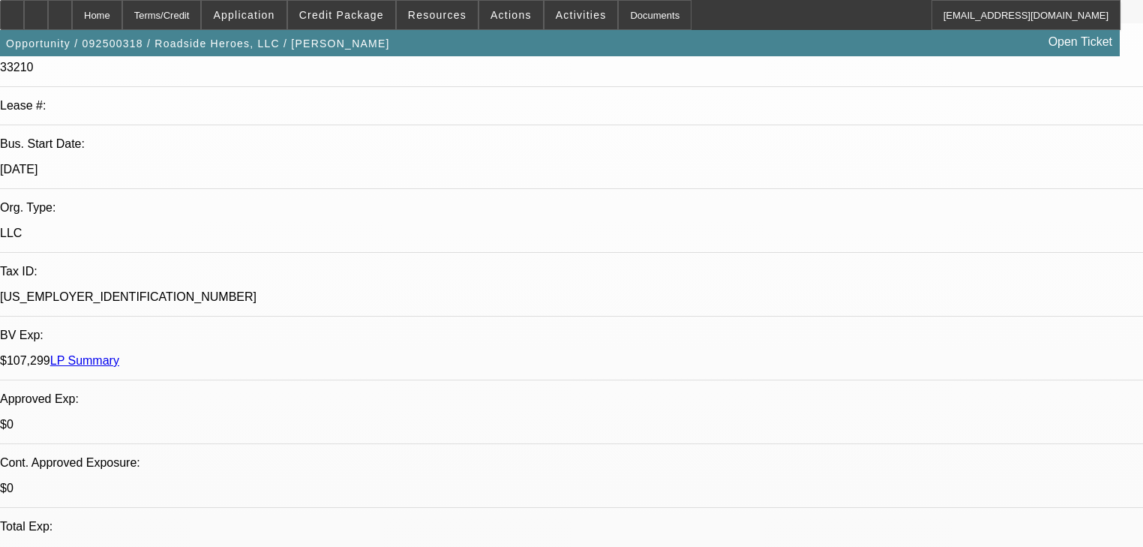
scroll to position [390, 0]
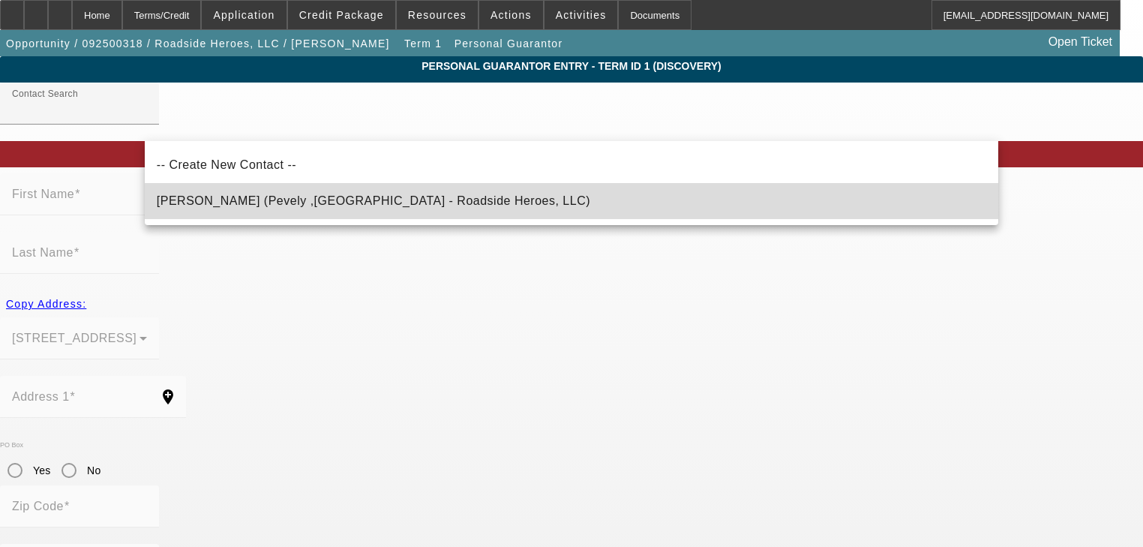
click at [600, 200] on mat-option "[PERSON_NAME] (Pevely ,[GEOGRAPHIC_DATA] - Roadside Heroes, LLC)" at bounding box center [572, 201] width 854 height 36
type input "[PERSON_NAME] (Pevely ,[GEOGRAPHIC_DATA] - Roadside Heroes, LLC)"
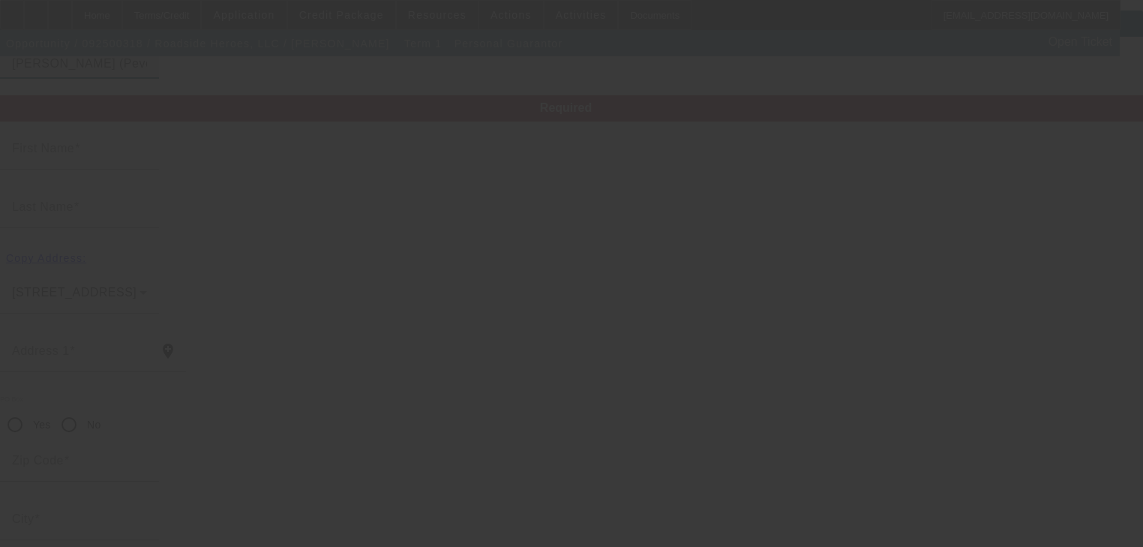
type input "[PERSON_NAME]"
type input "Henley"
type input "[STREET_ADDRESS]"
radio input "true"
type input "63070"
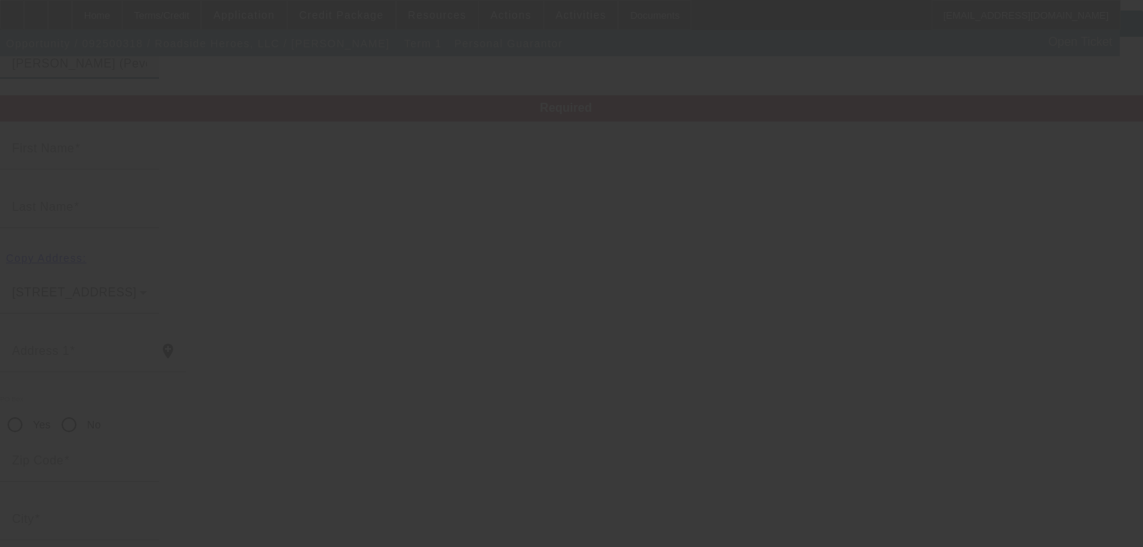
type input "Pevely"
type input "[PHONE_NUMBER]"
type input "50"
type input "489-11-5826"
type input "[PERSON_NAME][EMAIL_ADDRESS][DOMAIN_NAME]"
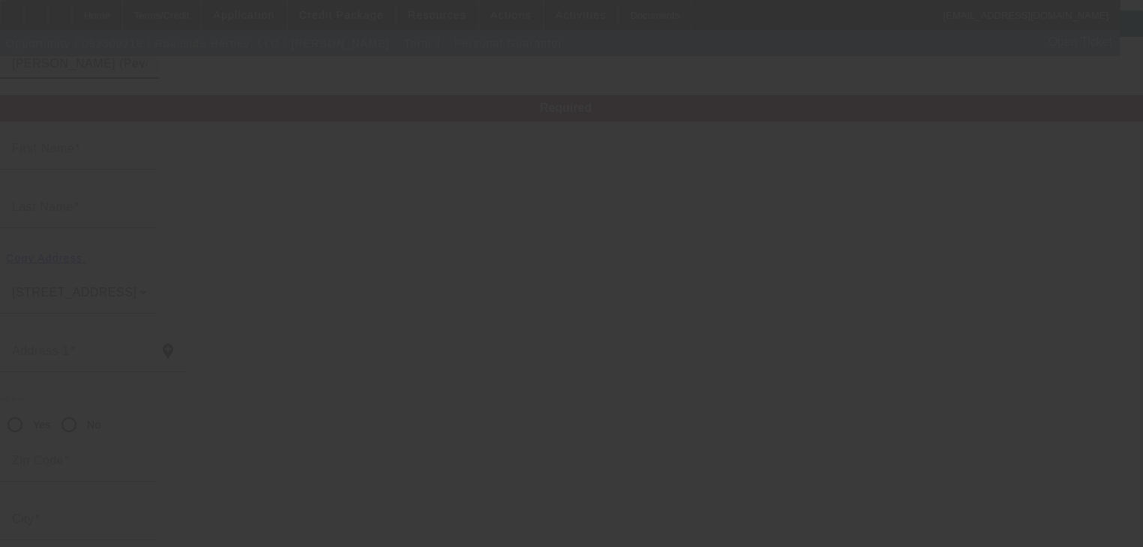
type input "[PHONE_NUMBER]"
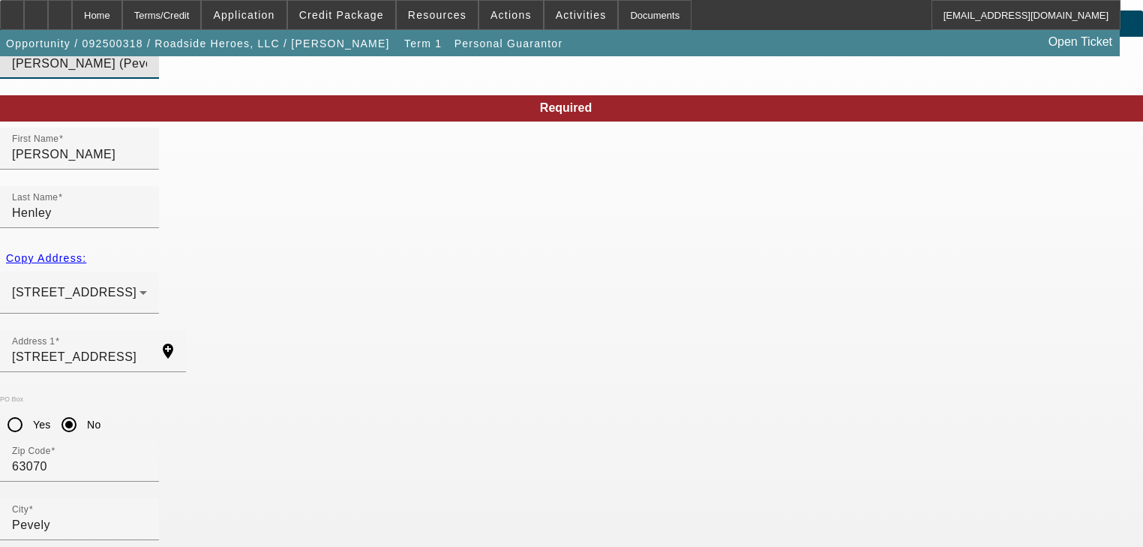
scroll to position [107, 0]
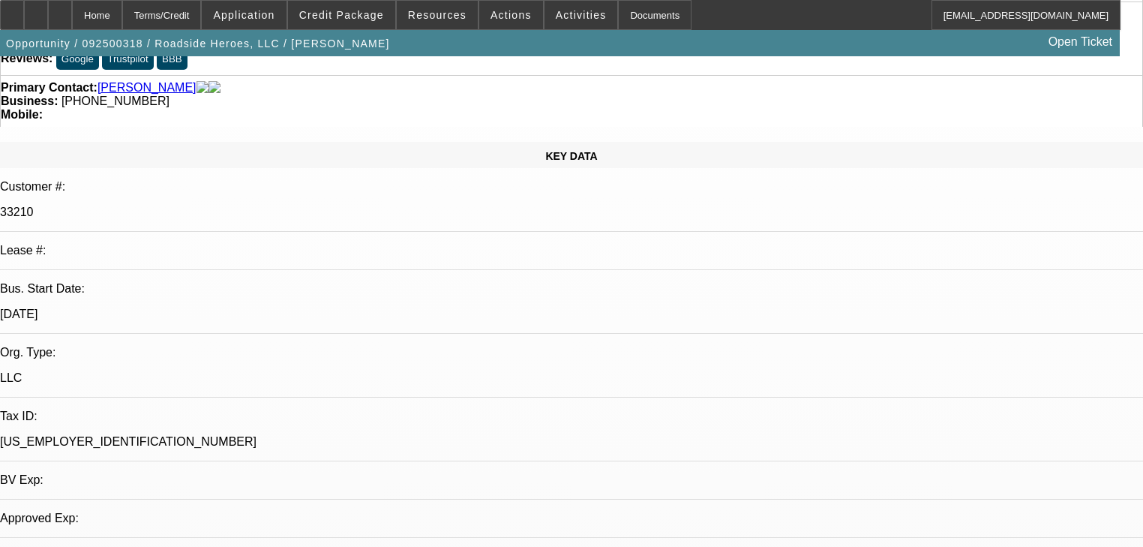
select select "0"
select select "2"
select select "0.1"
select select "4"
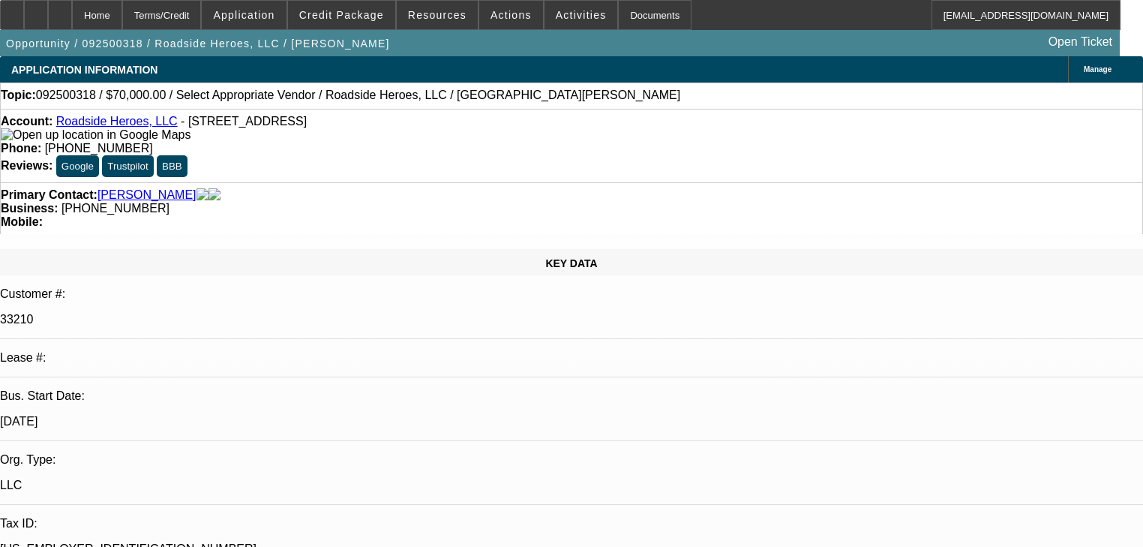
radio input "true"
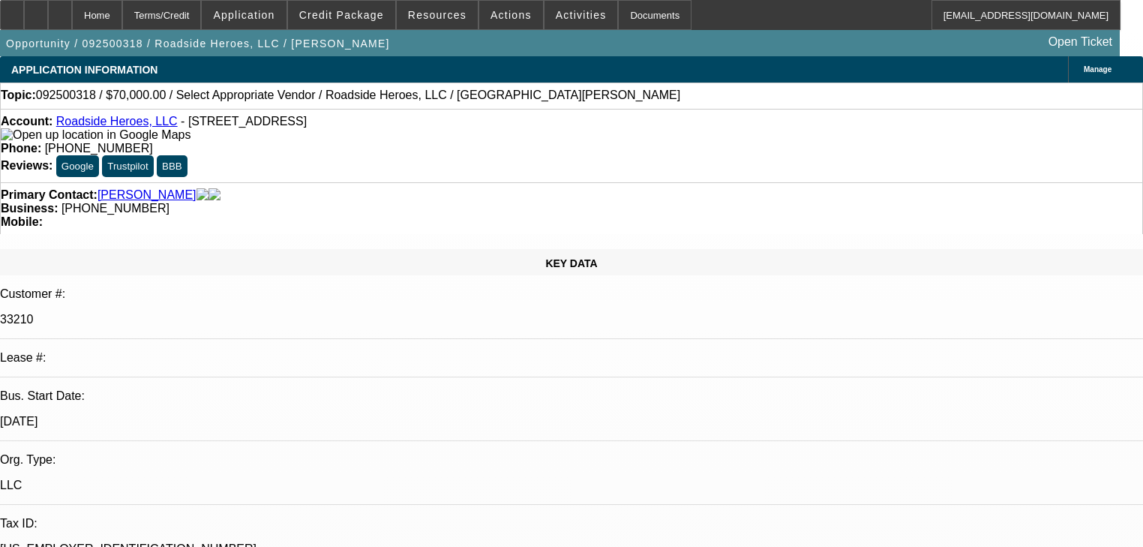
paste textarea "9/24: impounds. repos, add another by the end of the year maybe, not sure. If t…"
type textarea "9/24: impounds. repos, add another by the end of the year maybe, not sure. If t…"
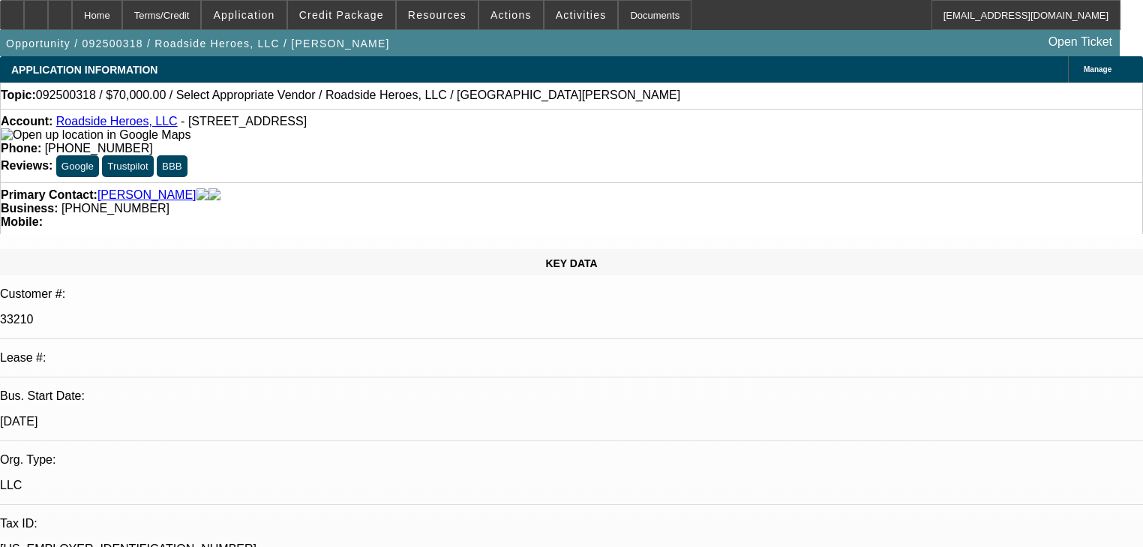
radio input "true"
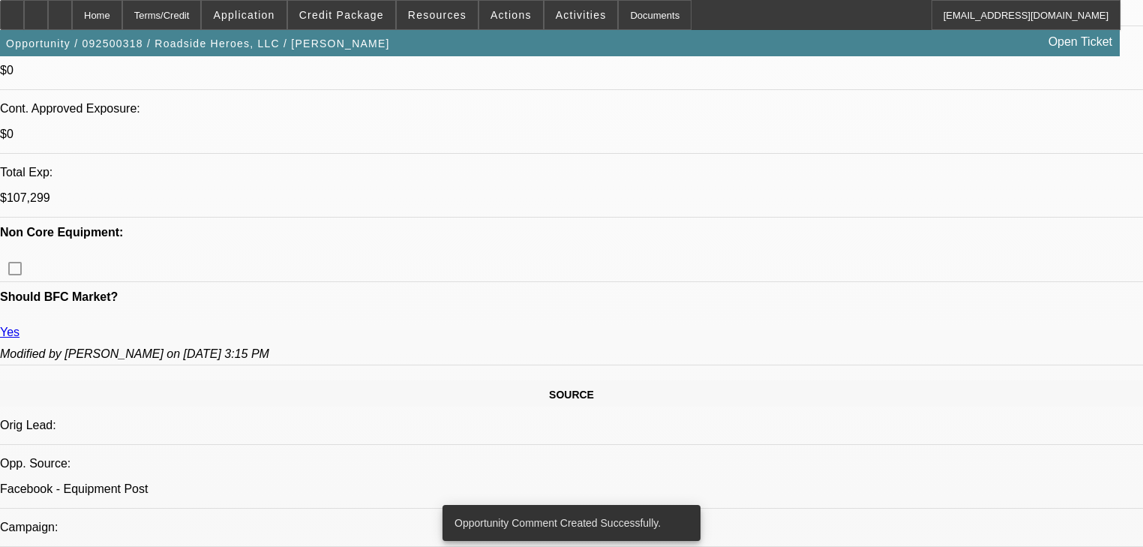
scroll to position [600, 0]
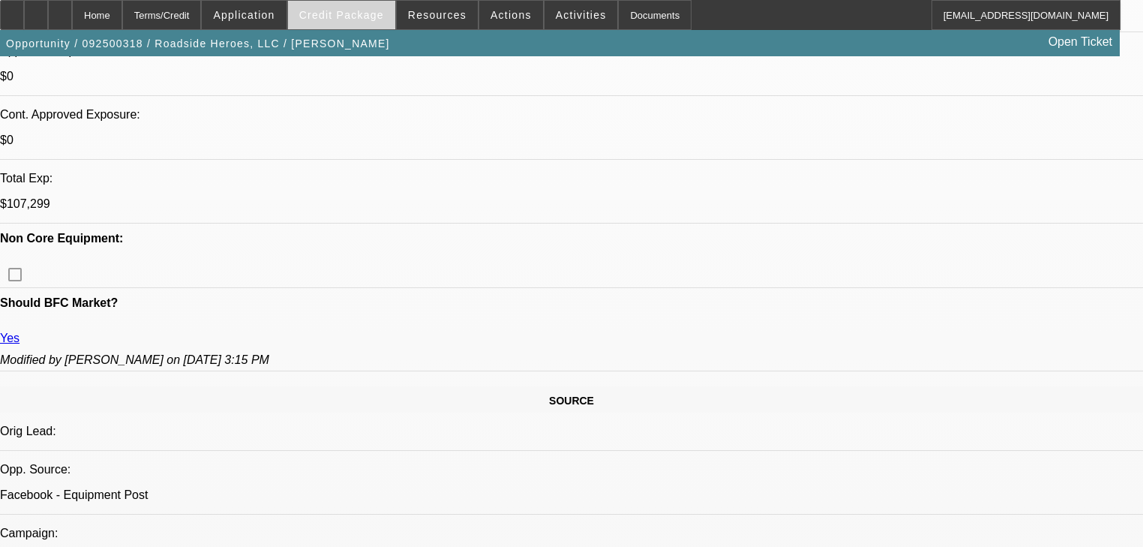
click at [345, 18] on span "Credit Package" at bounding box center [341, 15] width 85 height 12
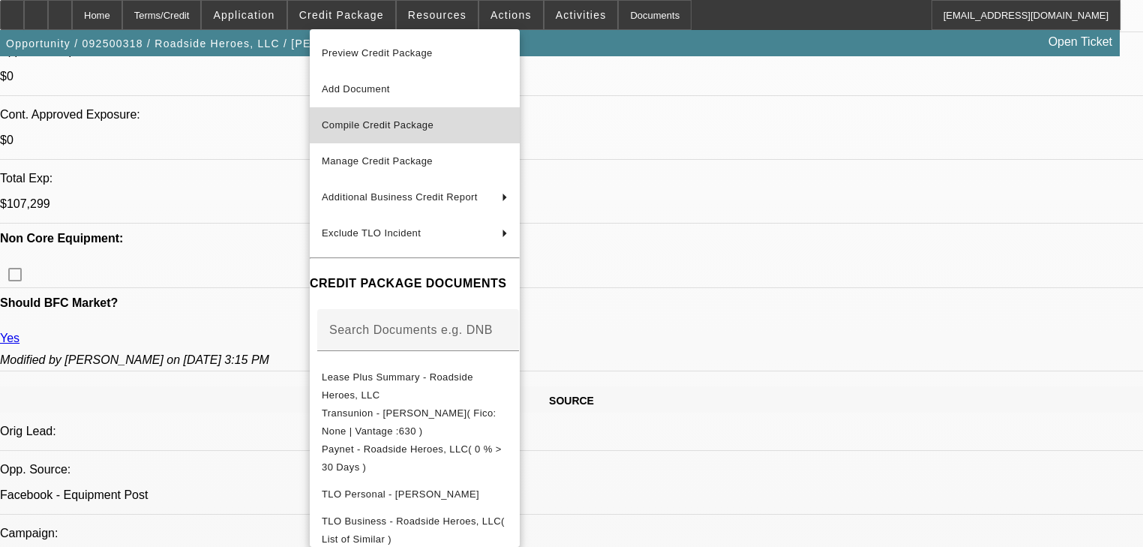
click at [366, 120] on span "Compile Credit Package" at bounding box center [378, 124] width 112 height 11
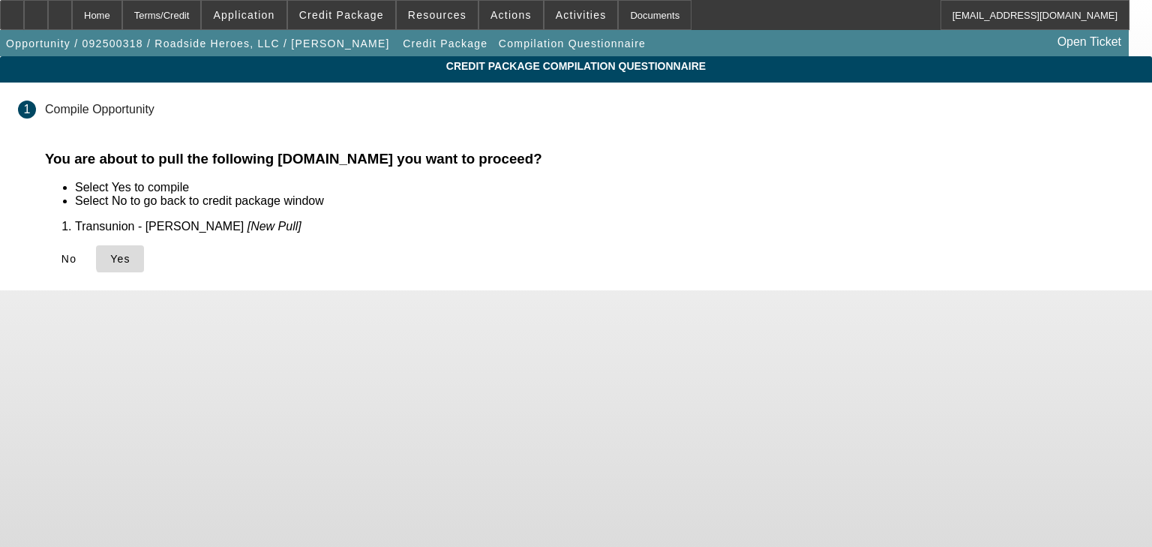
click at [131, 257] on span "Yes" at bounding box center [120, 259] width 20 height 12
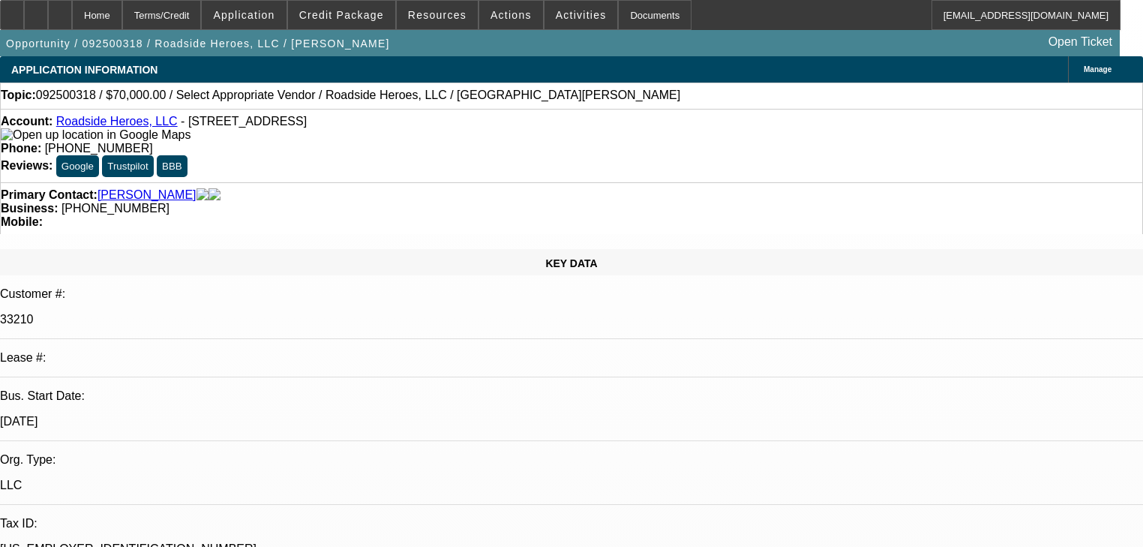
select select "0"
select select "2"
select select "0.1"
select select "4"
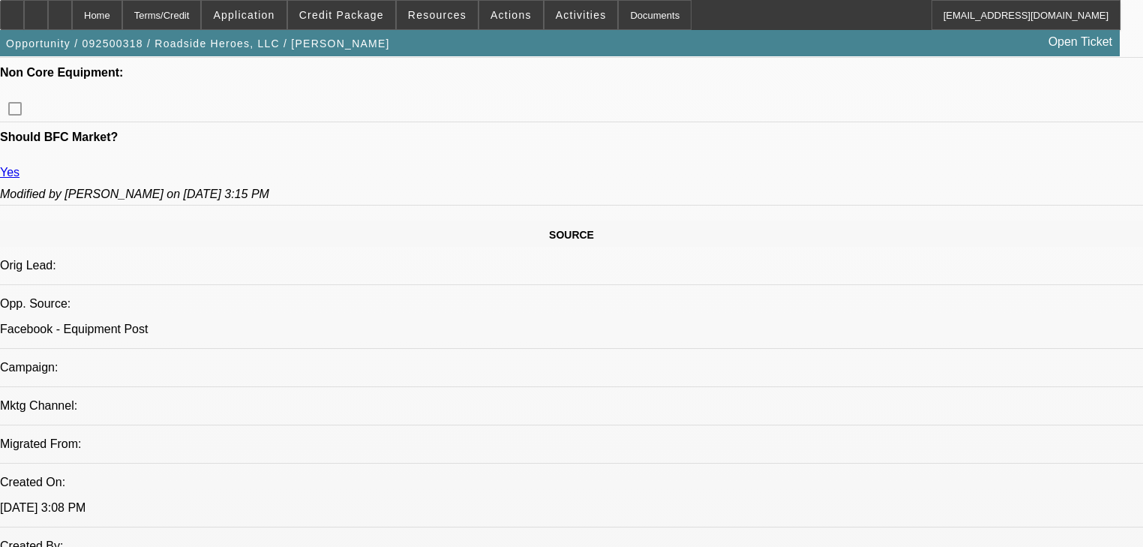
scroll to position [780, 0]
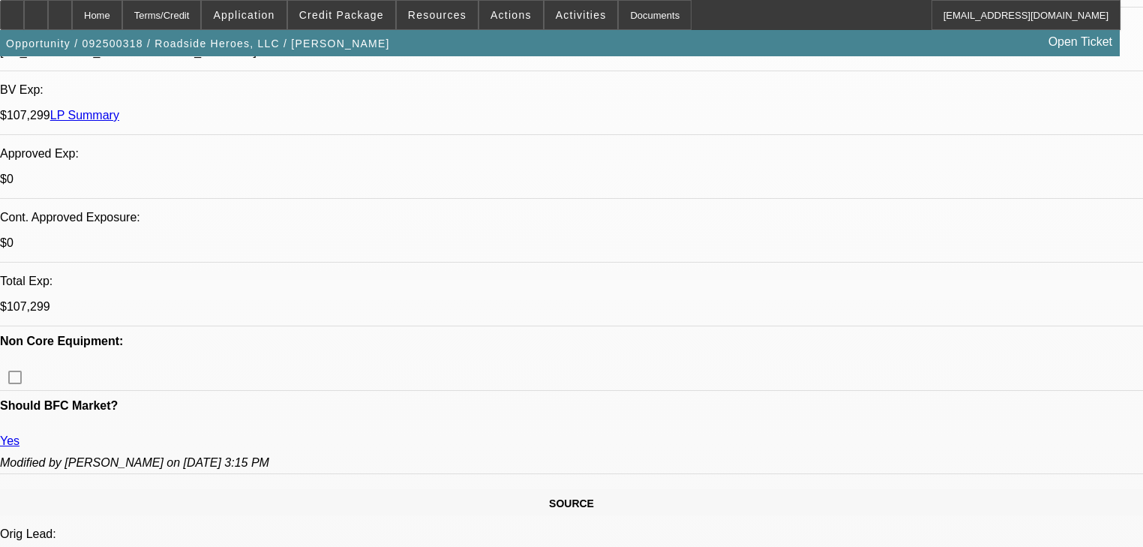
scroll to position [0, 0]
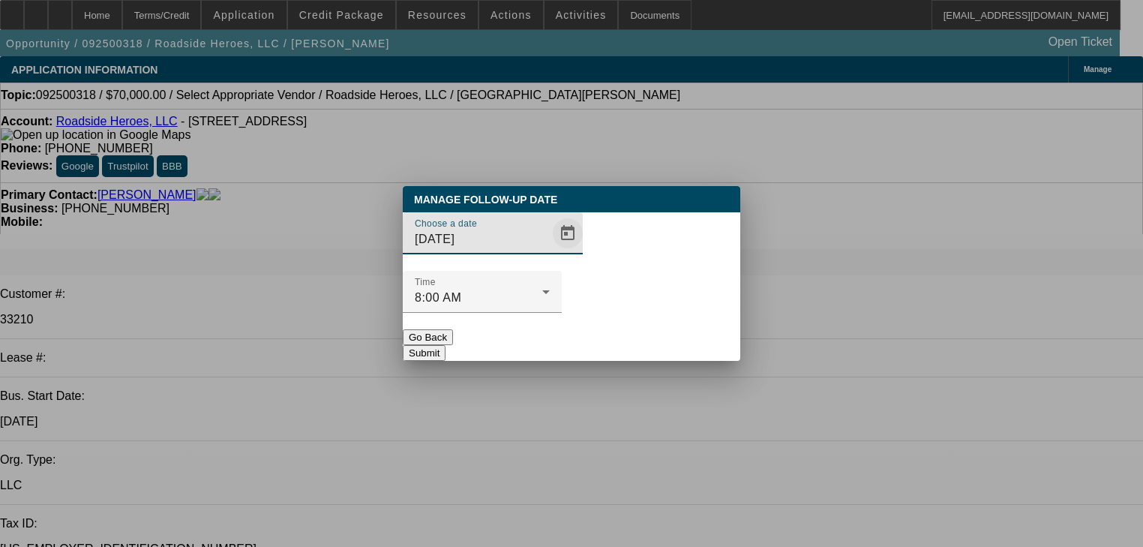
click at [550, 251] on span "Open calendar" at bounding box center [568, 233] width 36 height 36
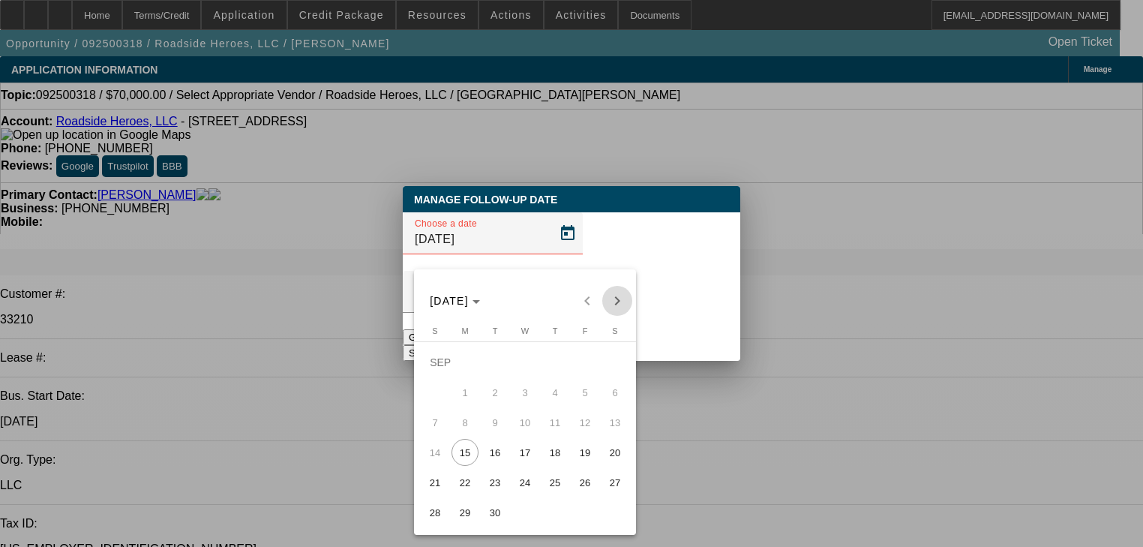
click at [623, 299] on span "Next month" at bounding box center [617, 301] width 30 height 30
click at [502, 417] on span "14" at bounding box center [495, 422] width 27 height 27
type input "[DATE]"
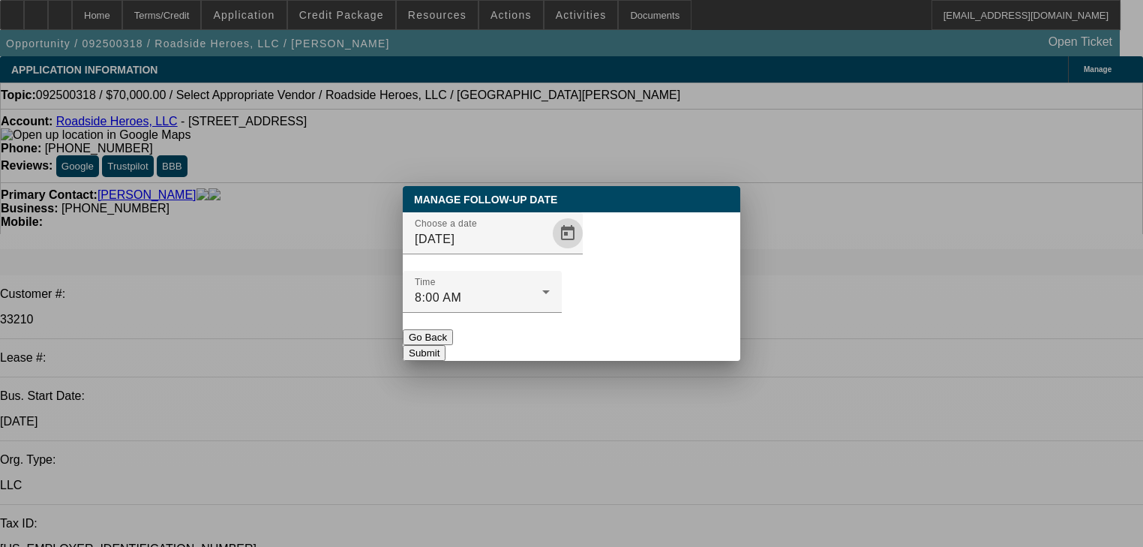
click at [446, 345] on button "Submit" at bounding box center [424, 353] width 43 height 16
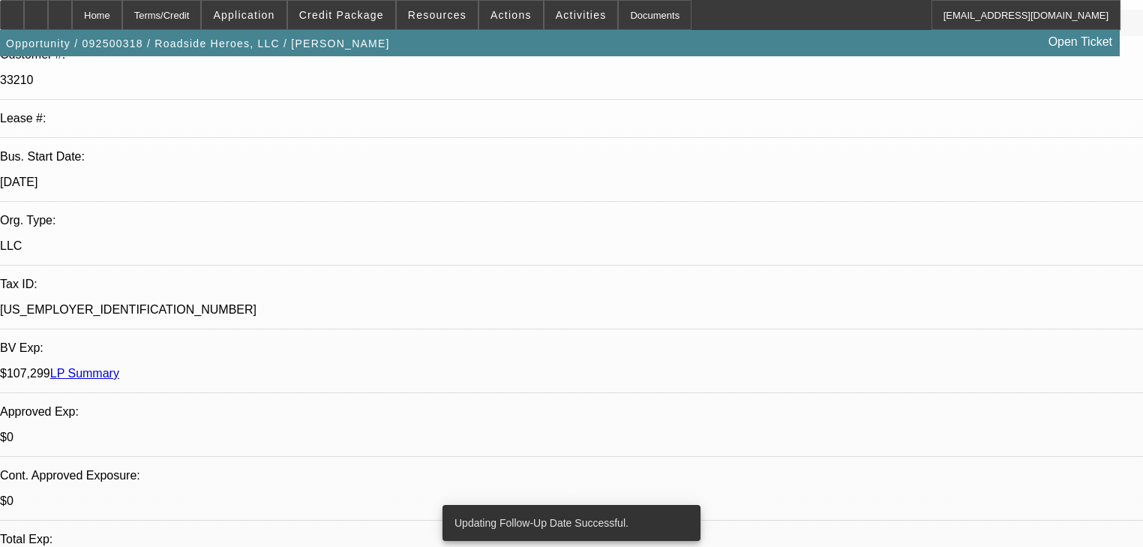
scroll to position [240, 0]
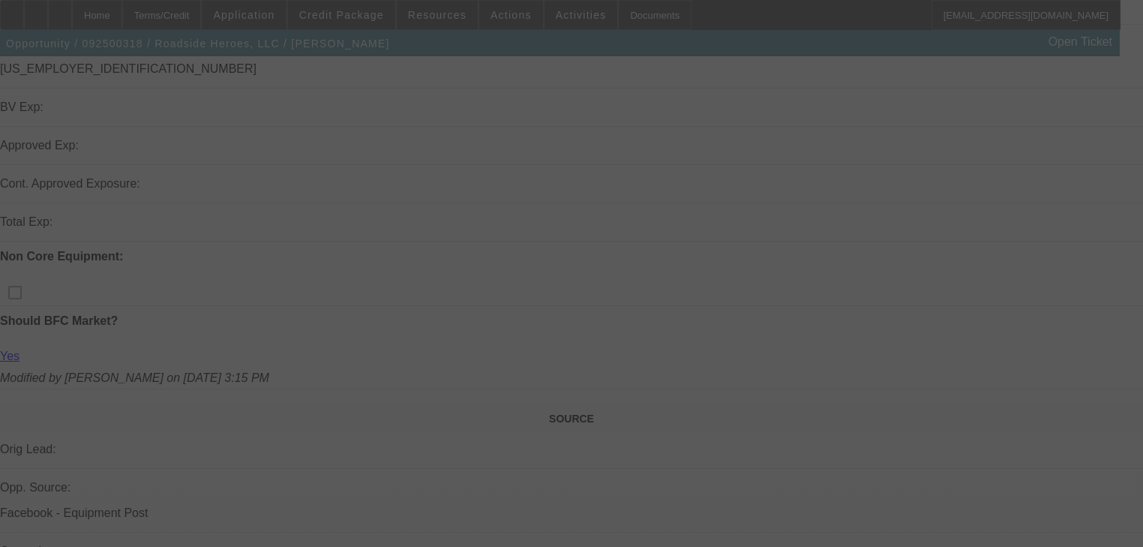
scroll to position [491, 0]
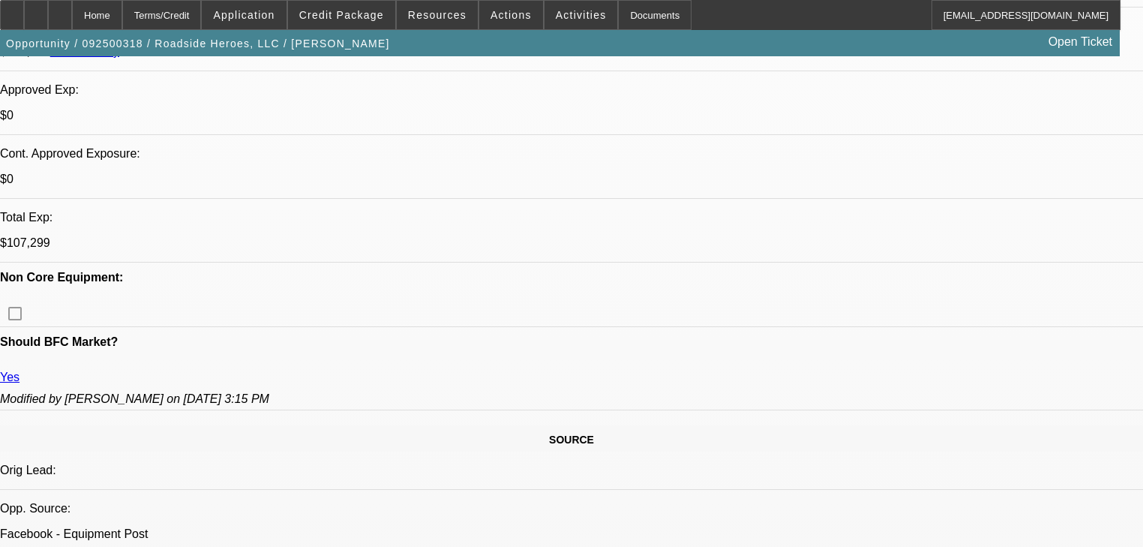
select select "0"
select select "2"
select select "0.1"
select select "4"
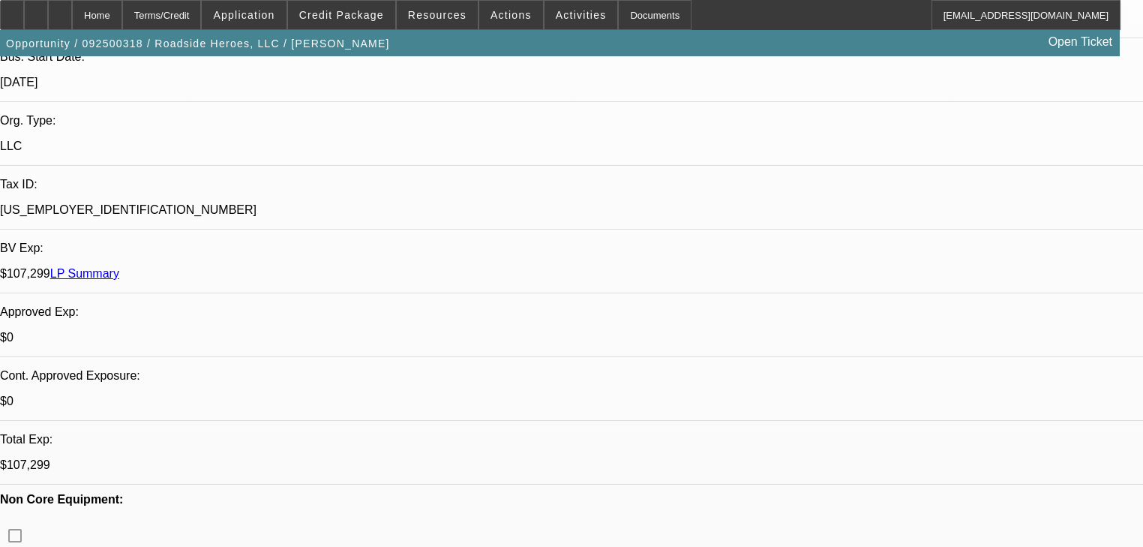
scroll to position [334, 0]
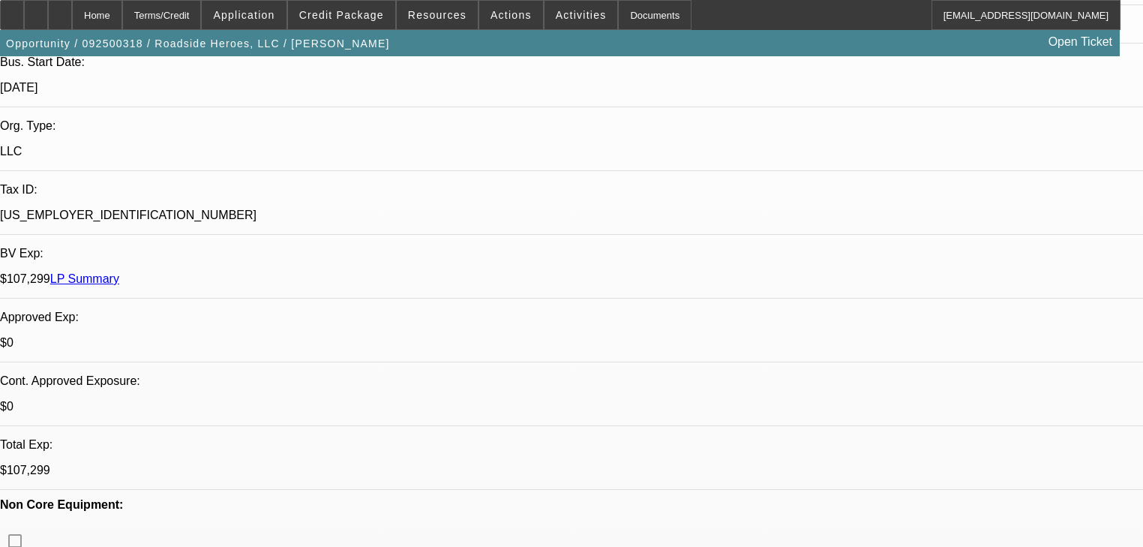
radio input "false"
radio input "true"
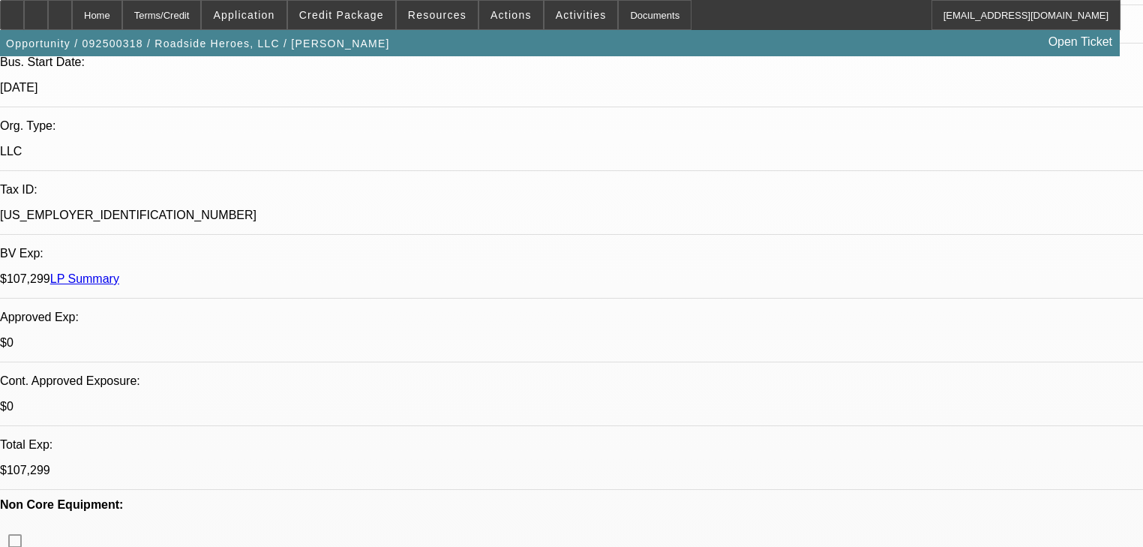
type textarea "Oakmont, Channel,"
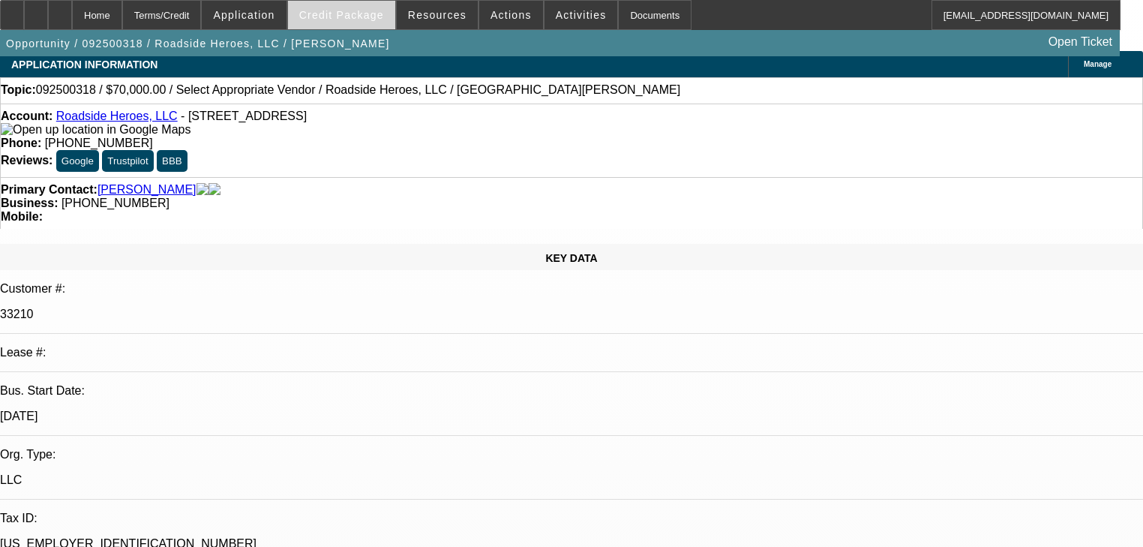
scroll to position [0, 0]
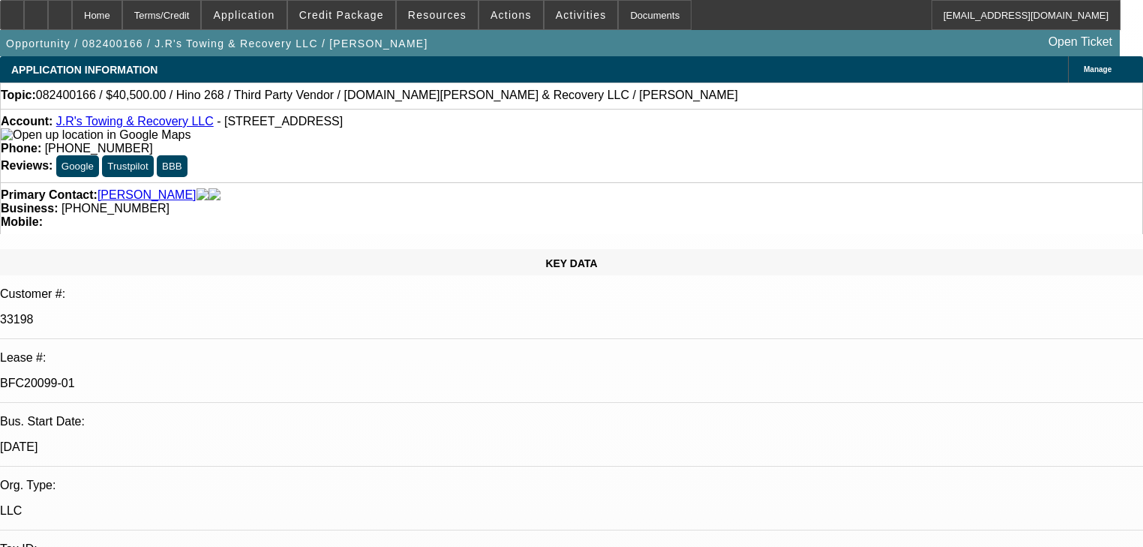
select select "0"
select select "2"
select select "0"
select select "6"
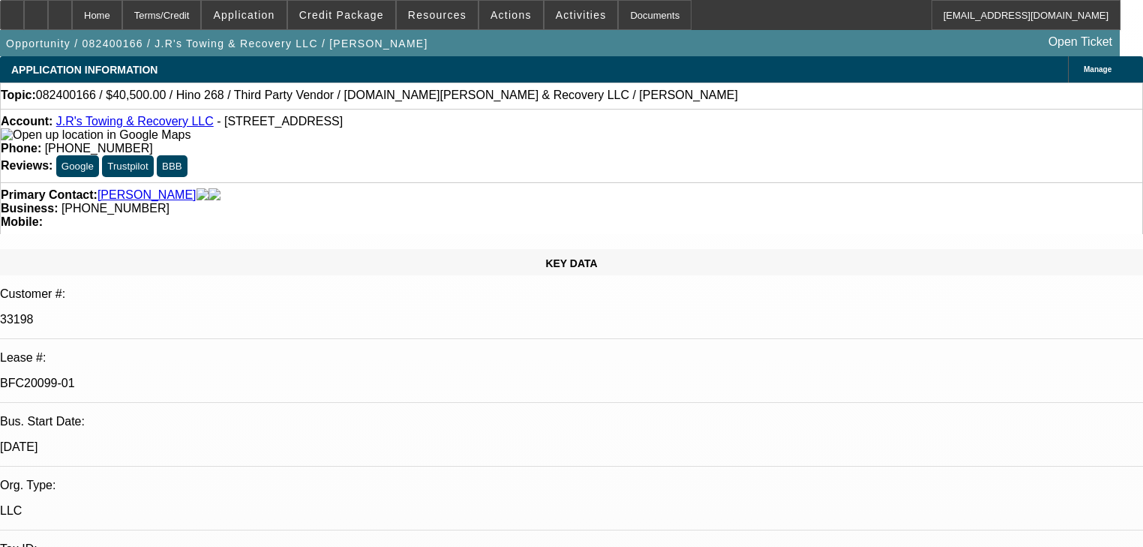
select select "0"
select select "2"
select select "0"
select select "6"
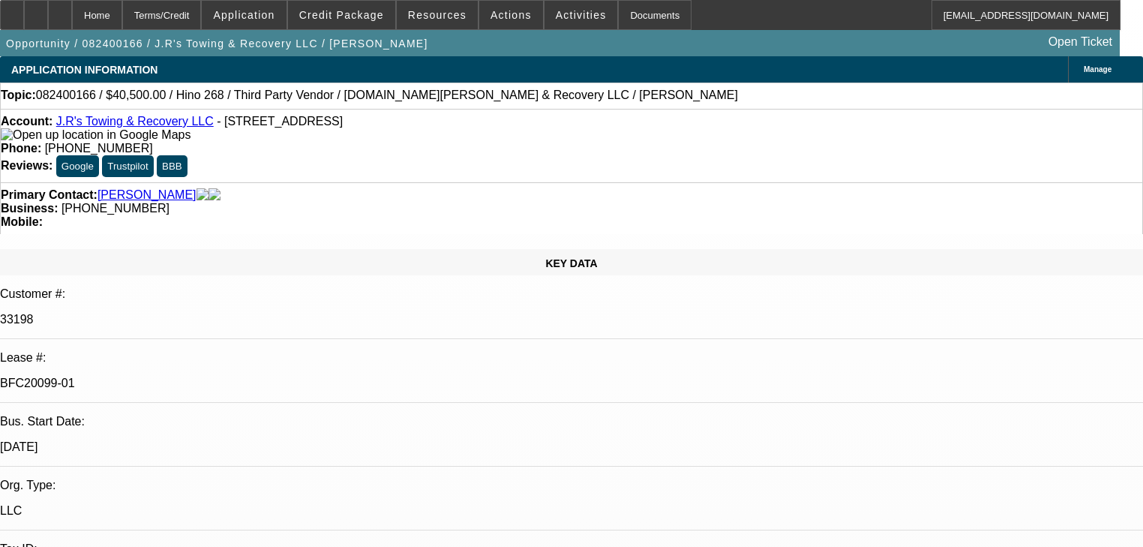
select select "0"
select select "2"
select select "0"
select select "6"
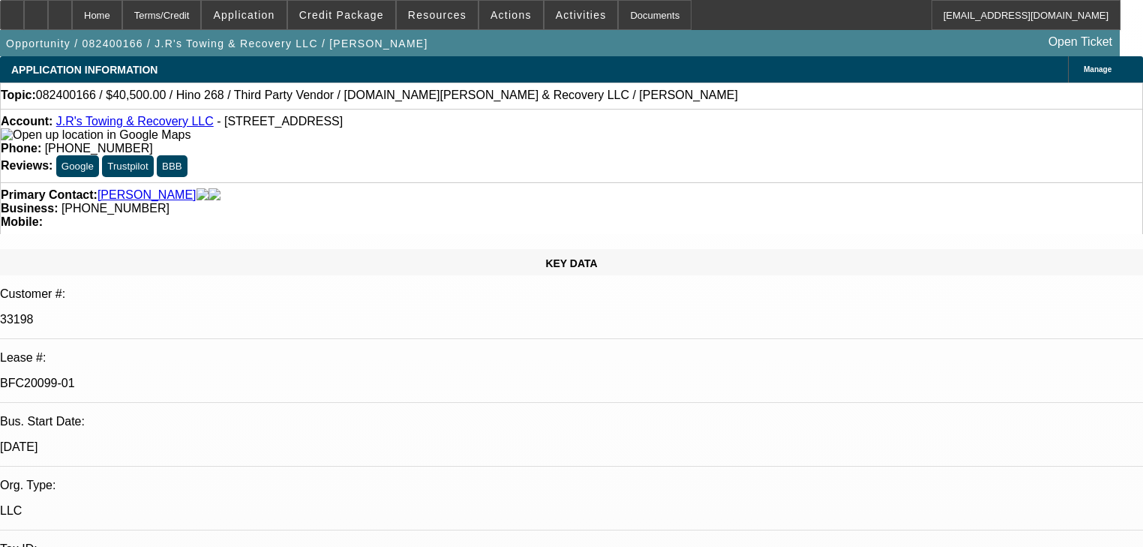
select select "0.1"
select select "2"
select select "0"
select select "6"
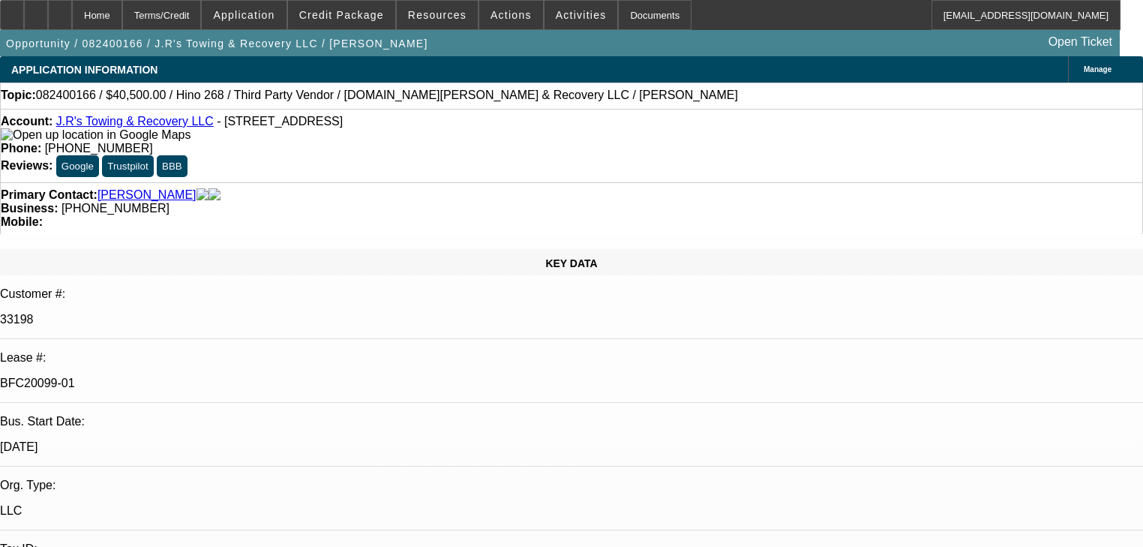
scroll to position [600, 0]
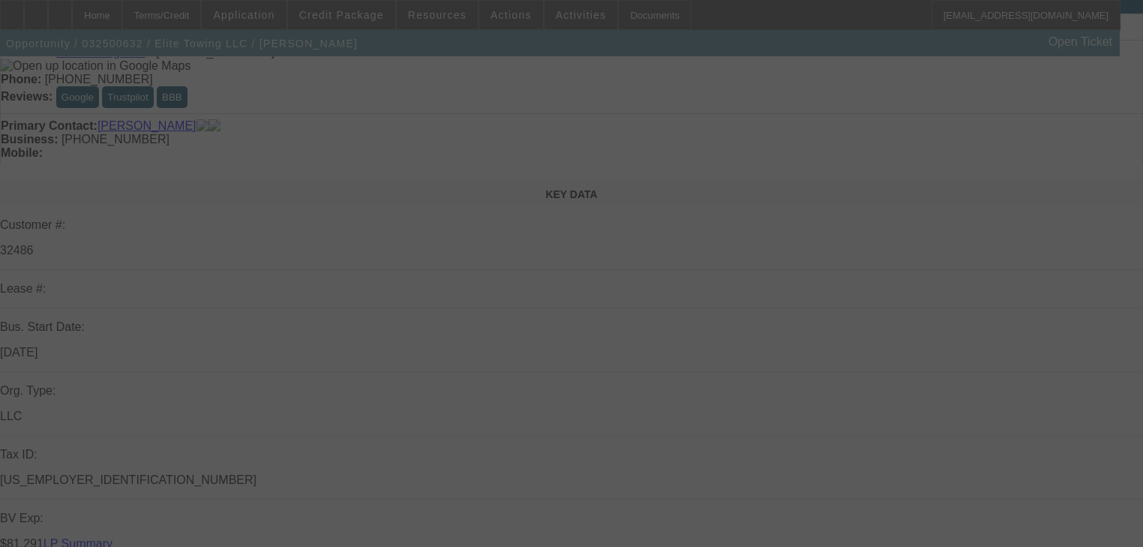
scroll to position [240, 0]
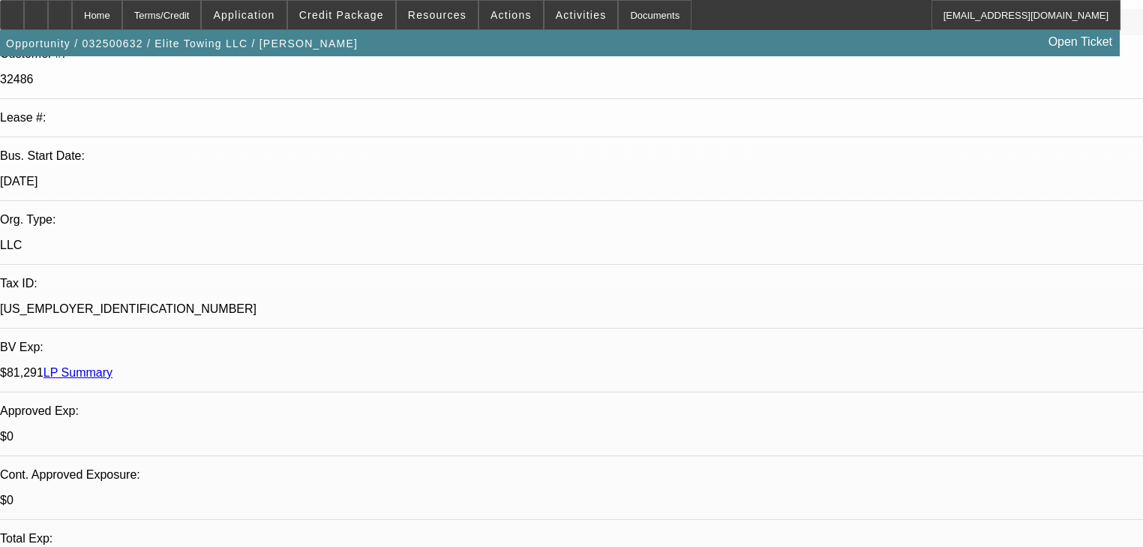
select select "0"
select select "2"
select select "0.1"
select select "4"
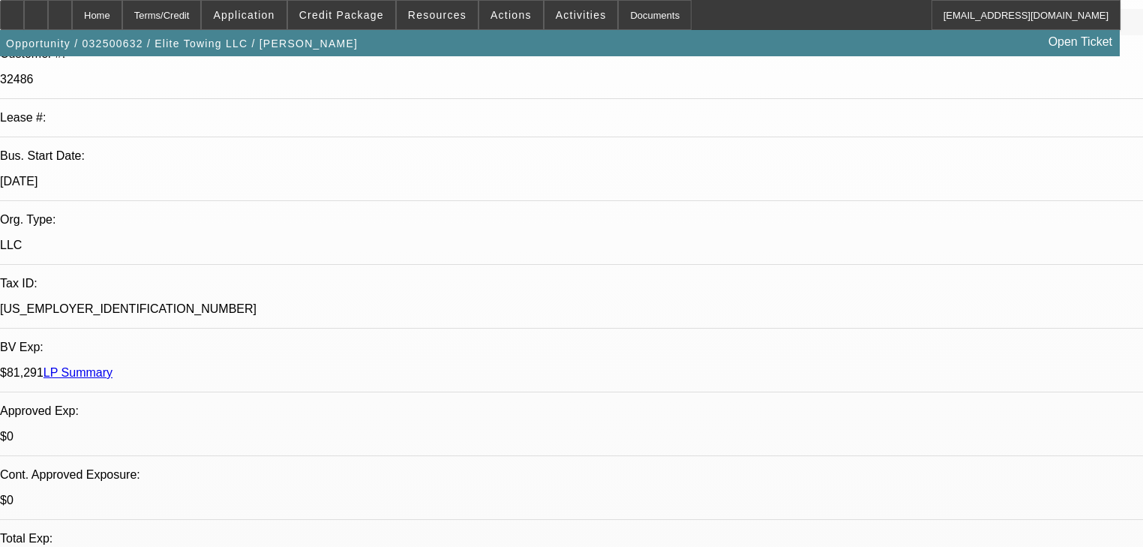
click at [323, 22] on span at bounding box center [341, 15] width 107 height 36
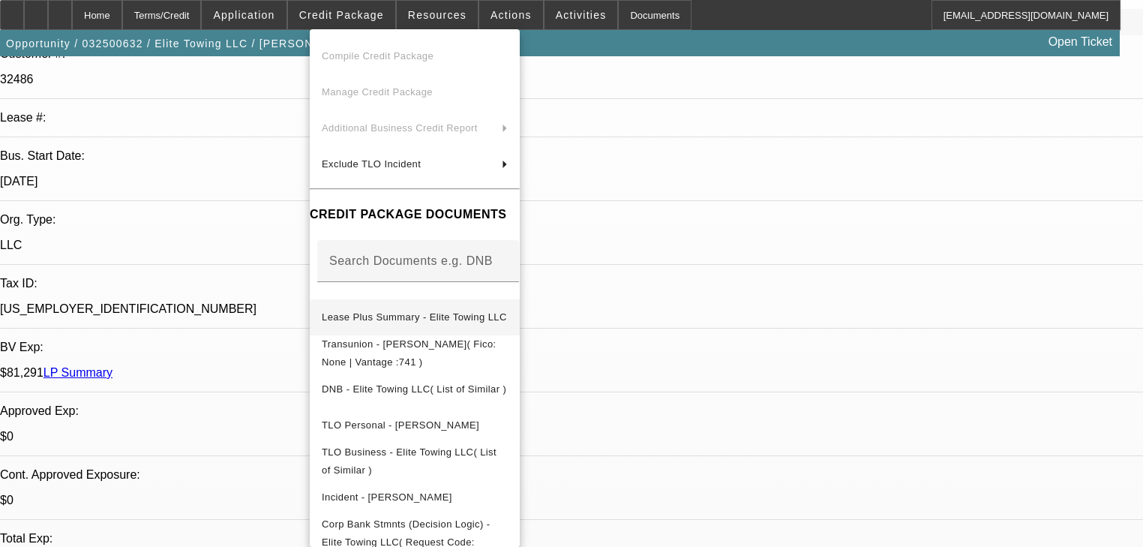
scroll to position [73, 0]
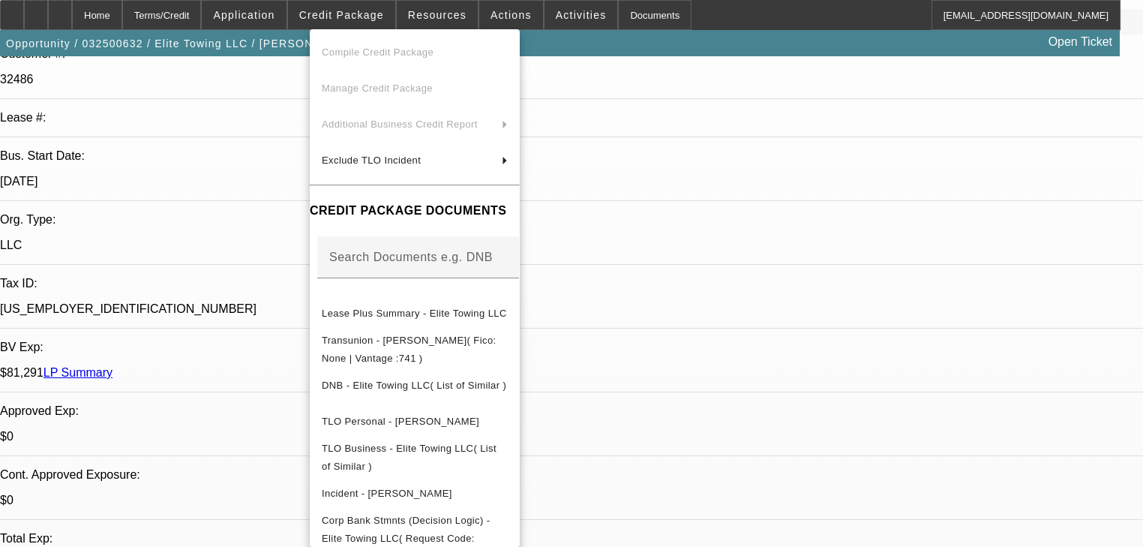
click at [273, 421] on div at bounding box center [571, 273] width 1143 height 547
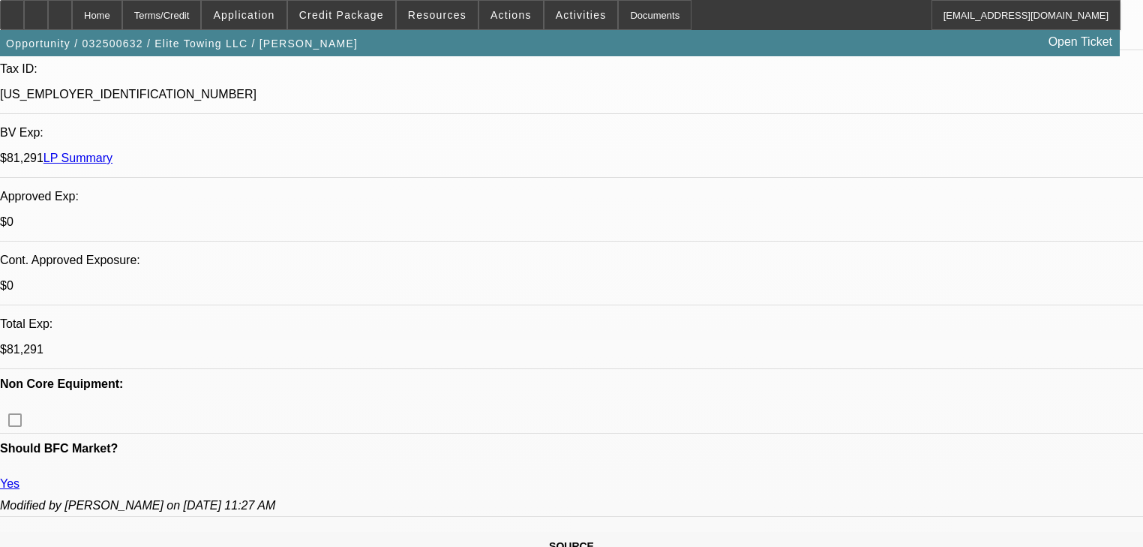
scroll to position [480, 0]
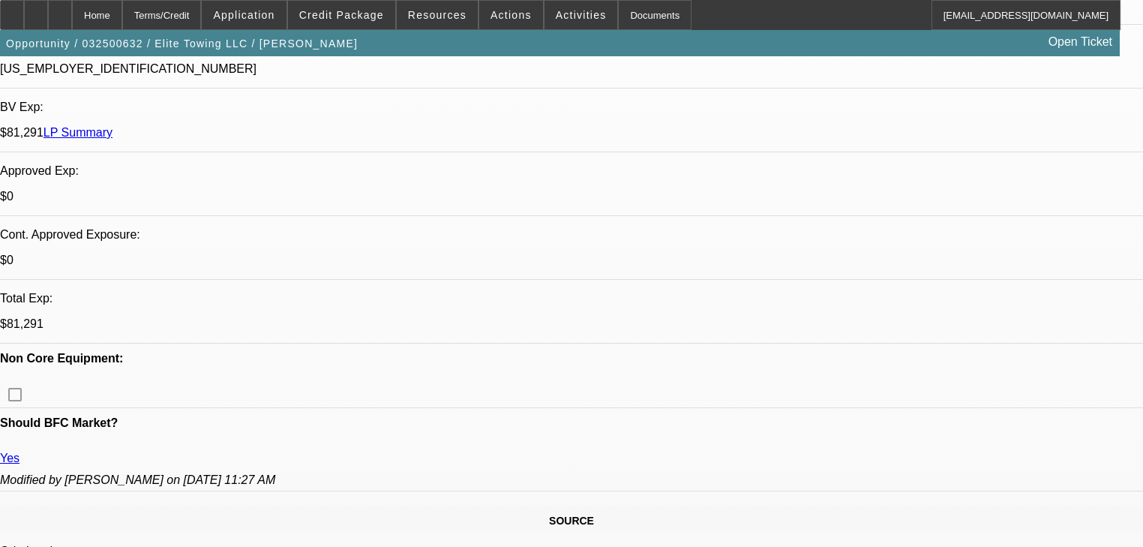
copy div "Will shop me with credit union this summer, when he hits two years, that will b…"
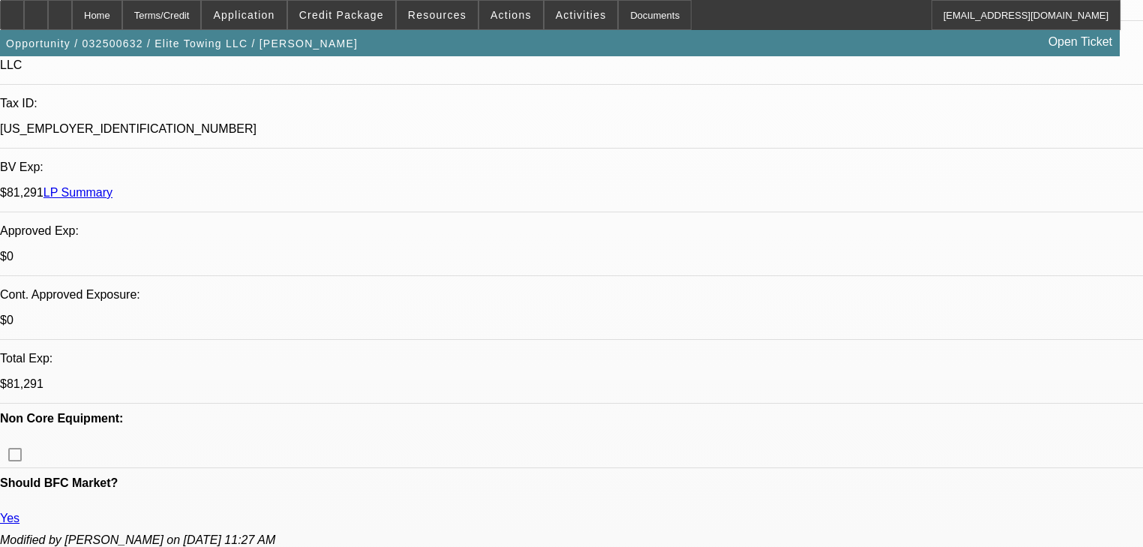
scroll to position [132, 0]
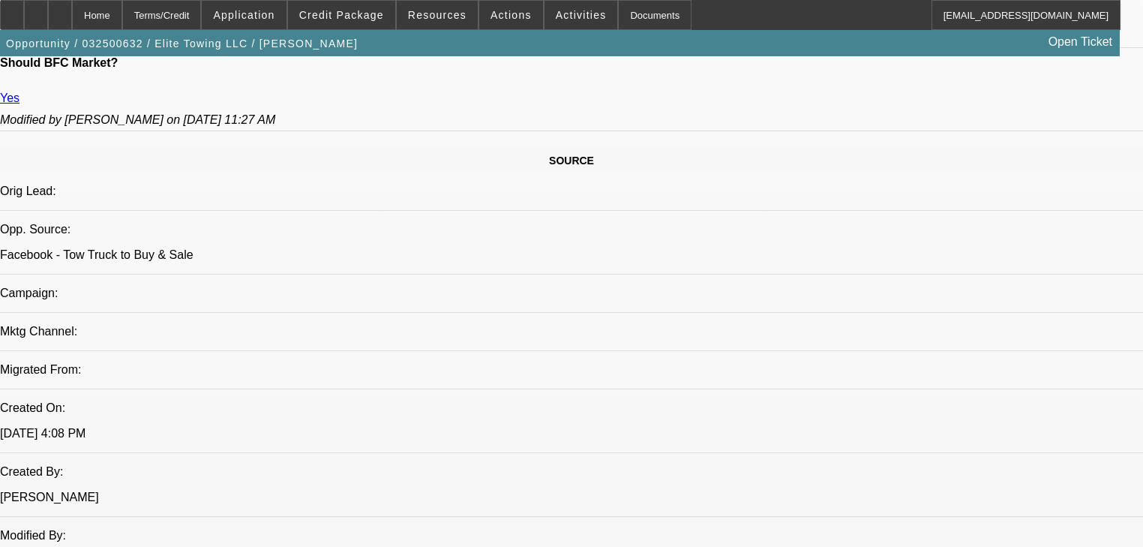
scroll to position [900, 0]
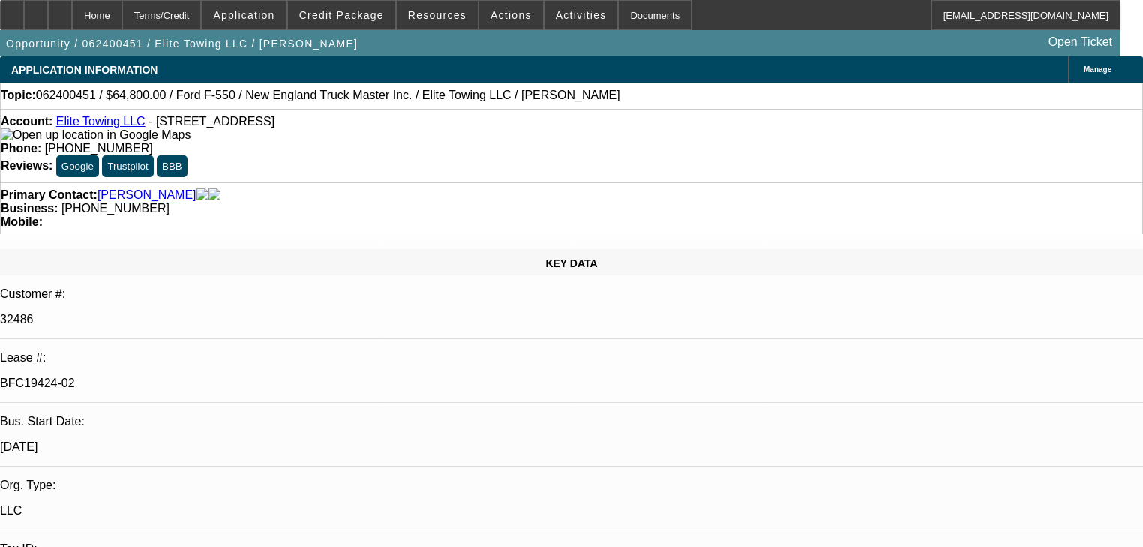
select select "0"
select select "2"
select select "0.1"
select select "4"
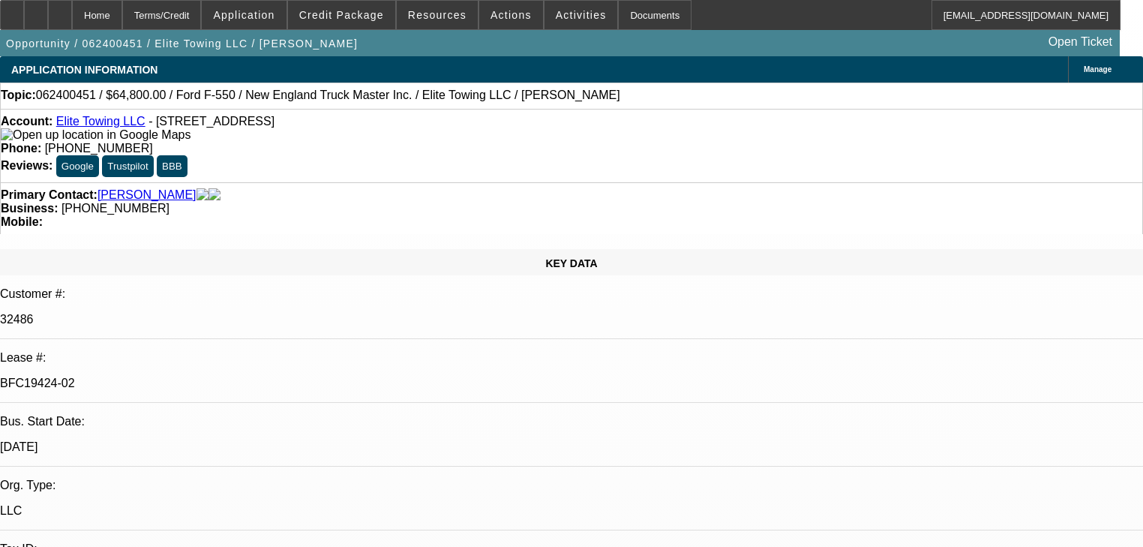
select select "0"
select select "2"
select select "0.1"
select select "4"
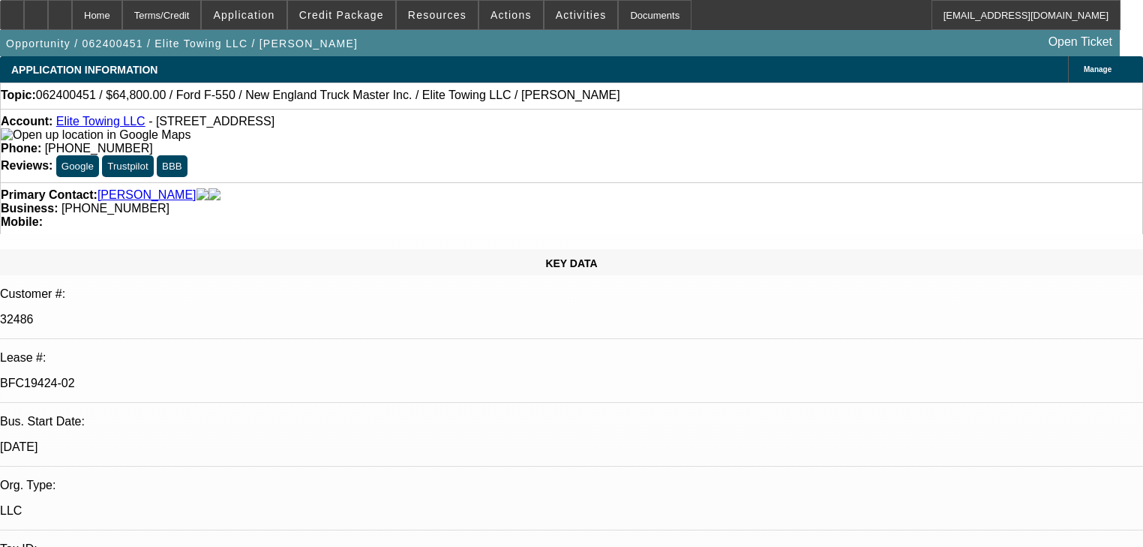
select select "0"
select select "2"
select select "0.1"
select select "4"
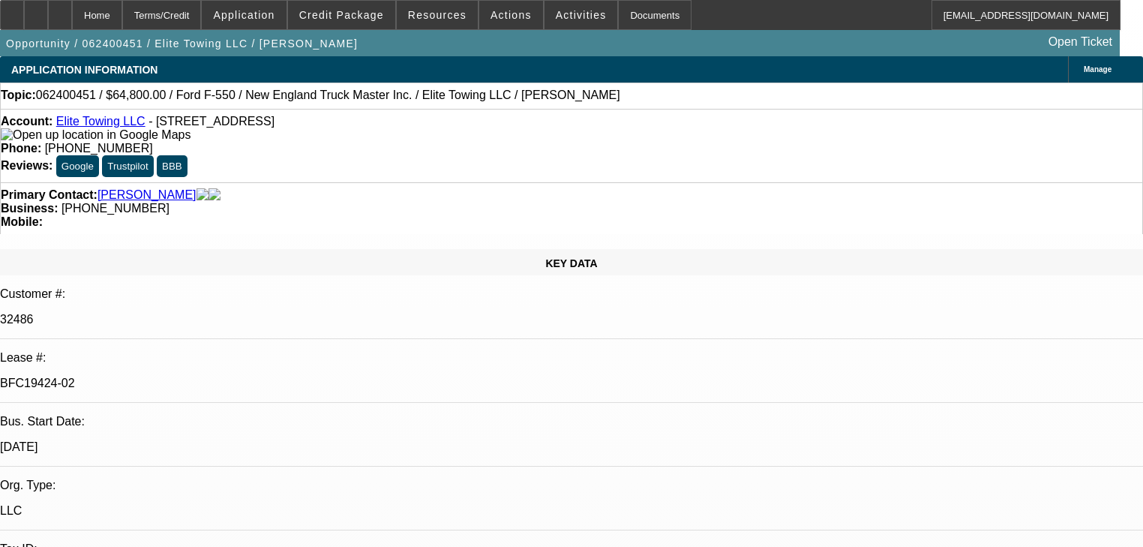
select select "0.15"
select select "2"
select select "0.1"
select select "4"
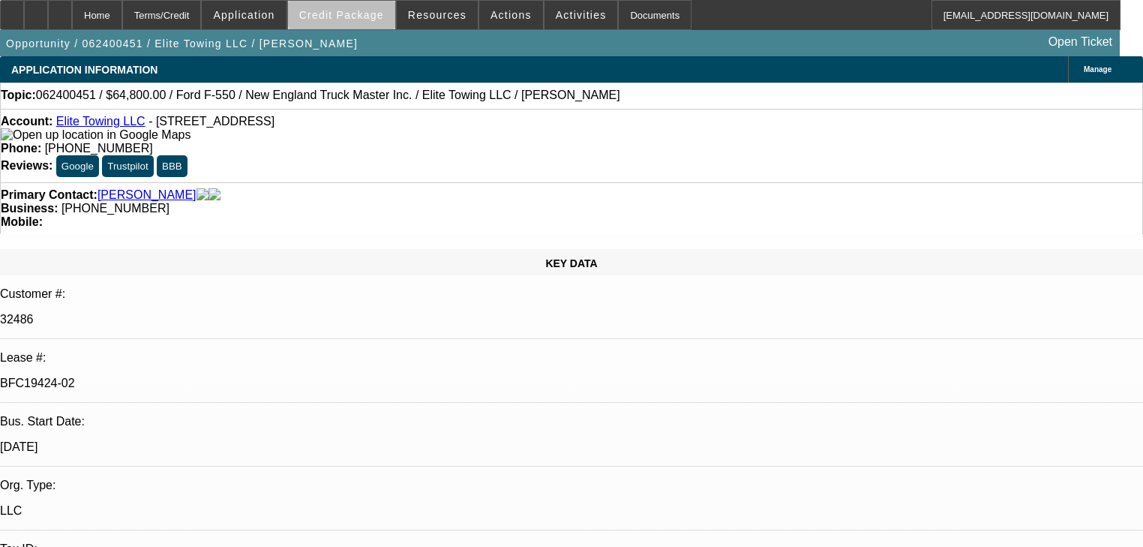
click at [368, 14] on span "Credit Package" at bounding box center [341, 15] width 85 height 12
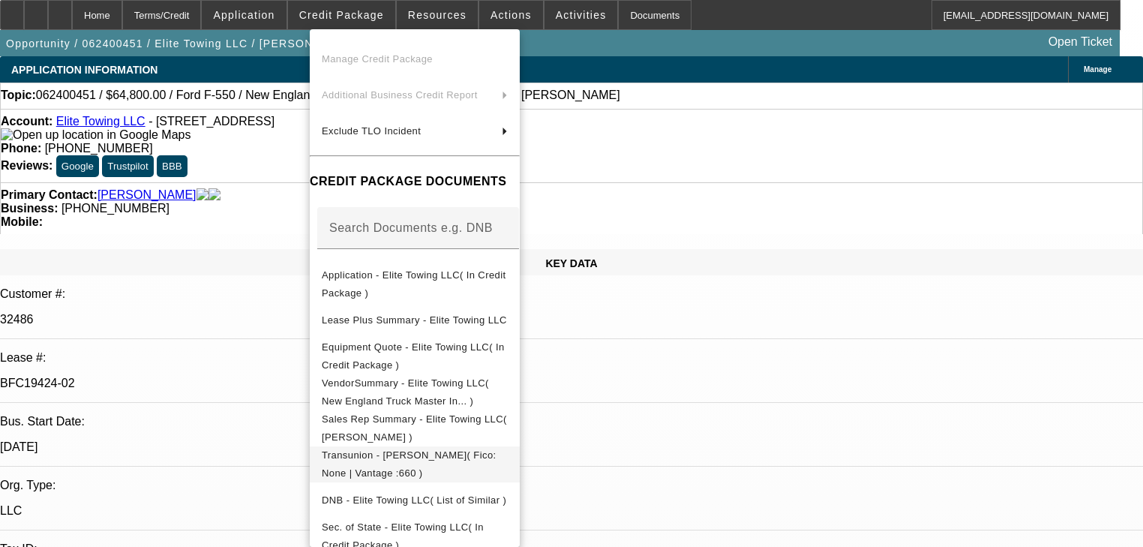
scroll to position [300, 0]
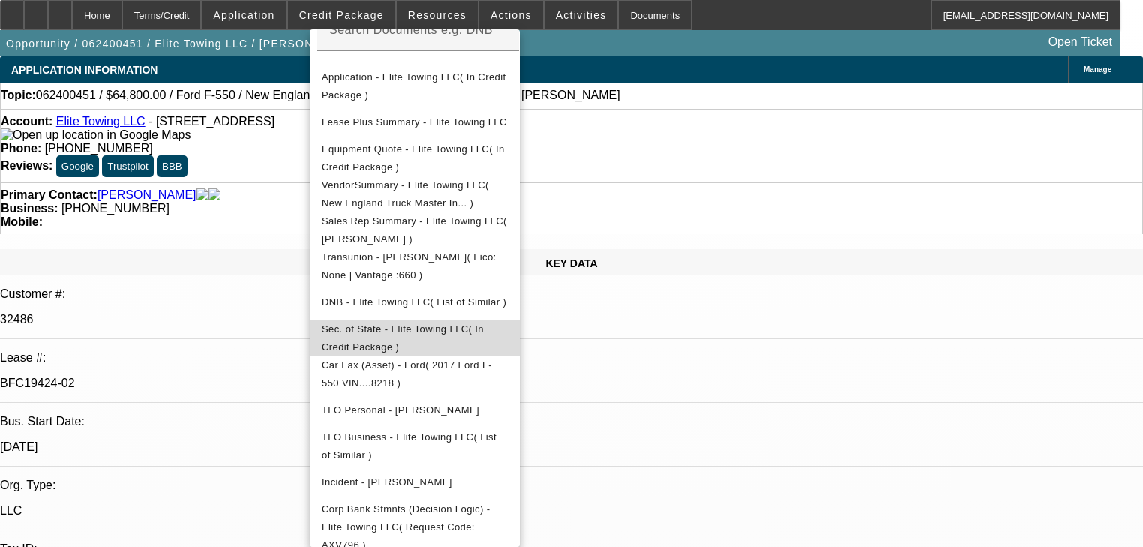
click at [462, 336] on span "Sec. of State - Elite Towing LLC( In Credit Package )" at bounding box center [403, 337] width 162 height 29
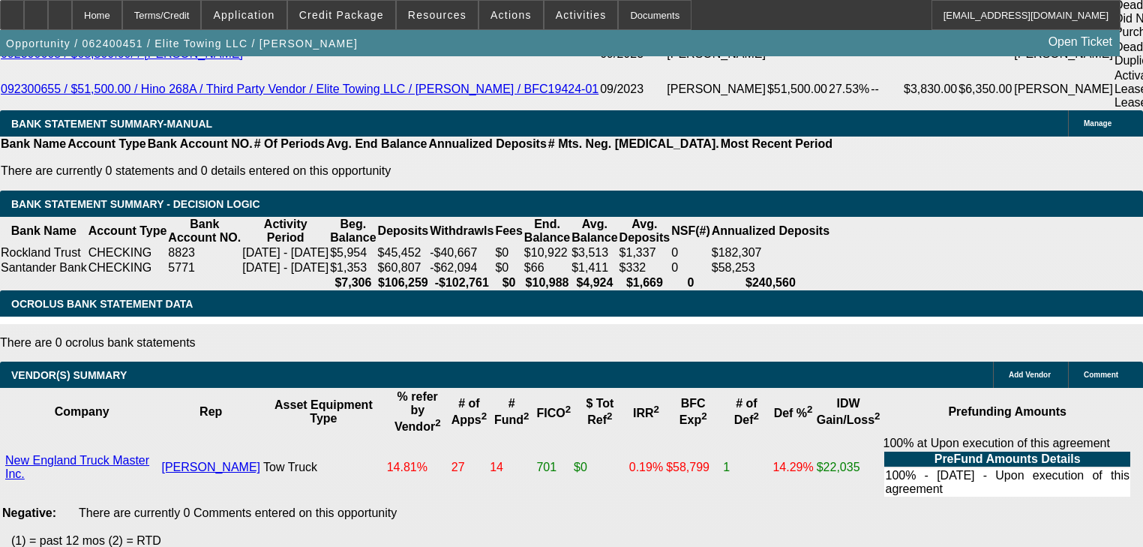
scroll to position [2581, 0]
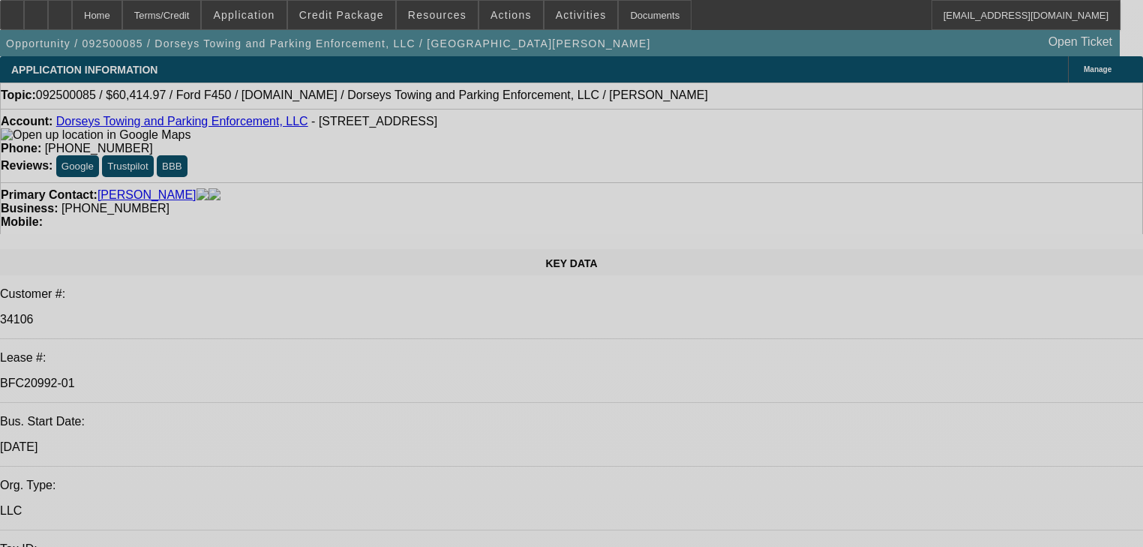
select select "2"
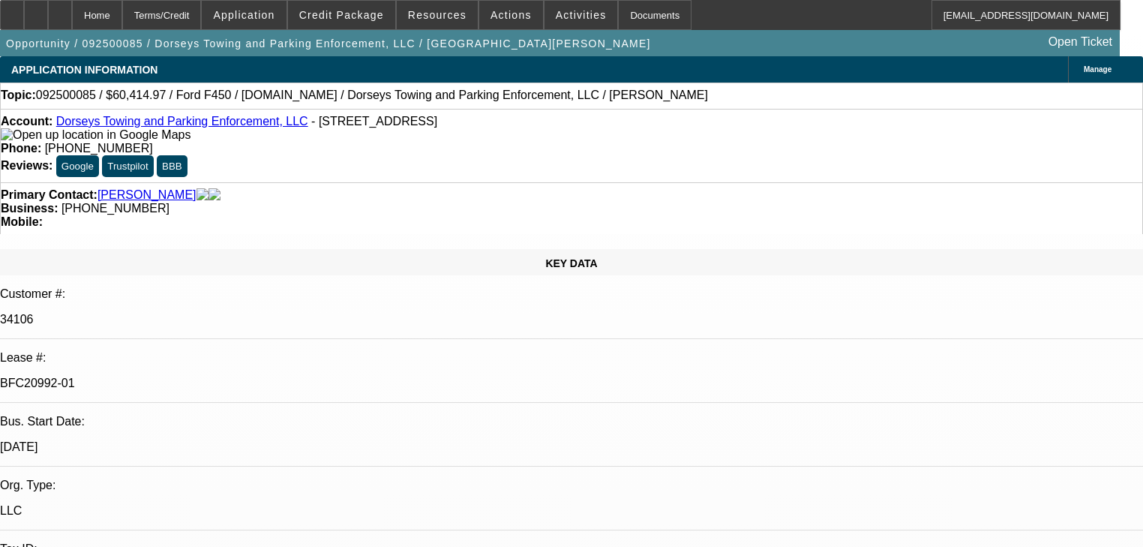
select select "2"
select select "0"
select select "6"
select select "2"
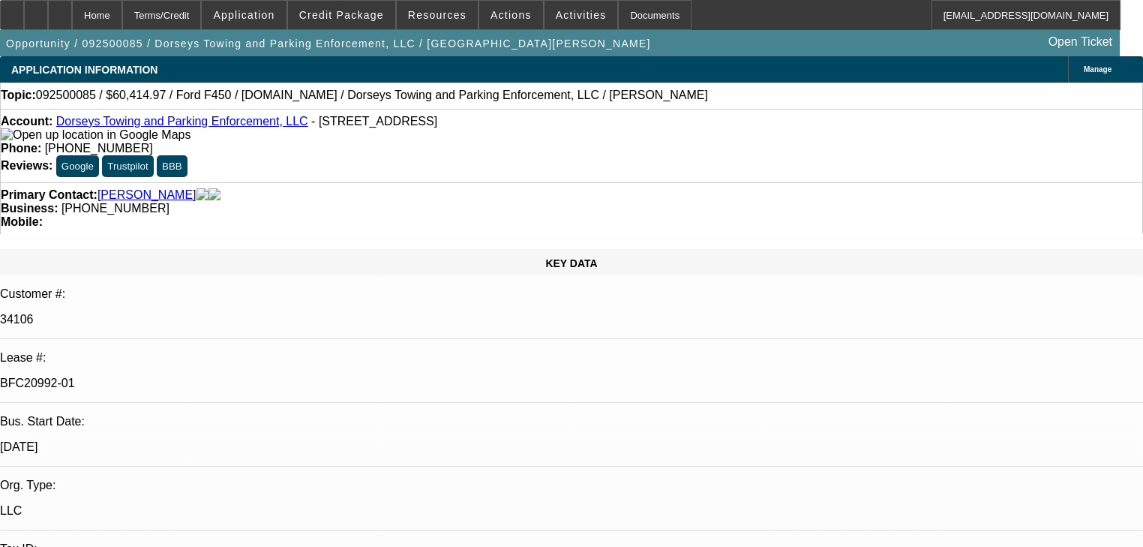
select select "0"
select select "6"
select select "0"
select select "2"
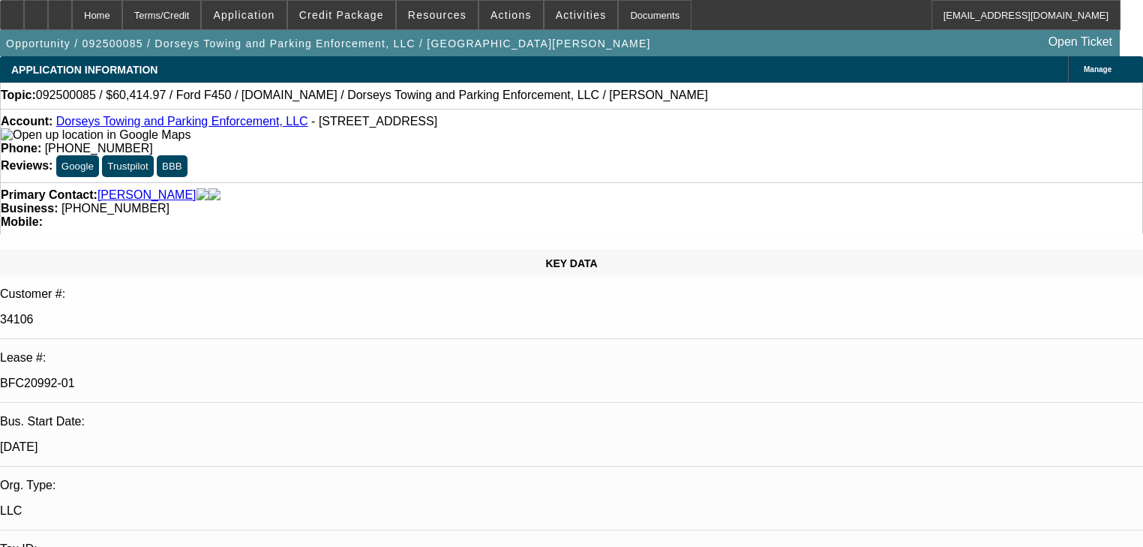
select select "0"
select select "6"
select select "0"
select select "2"
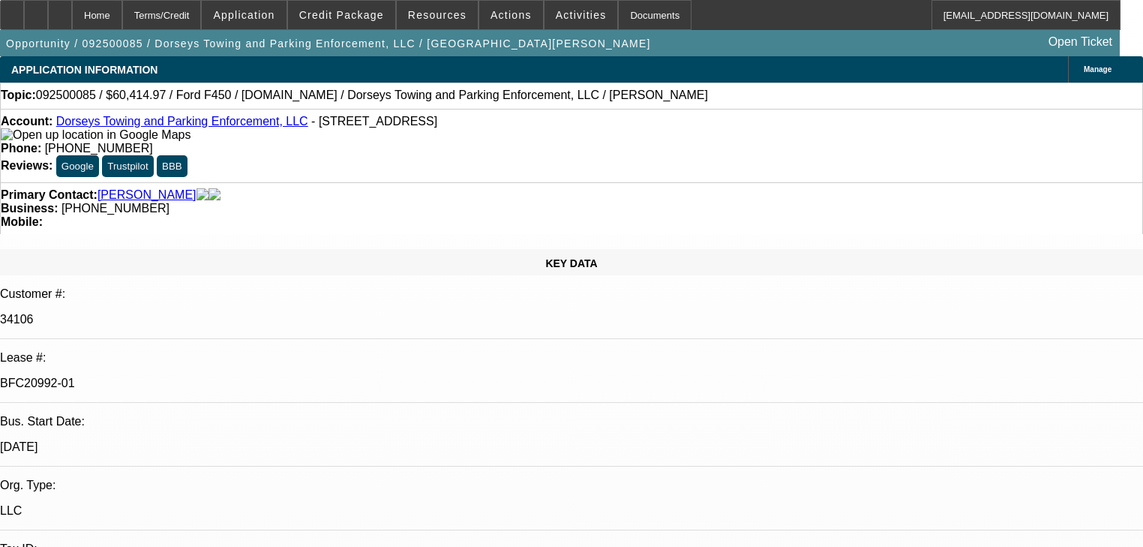
select select "0"
select select "6"
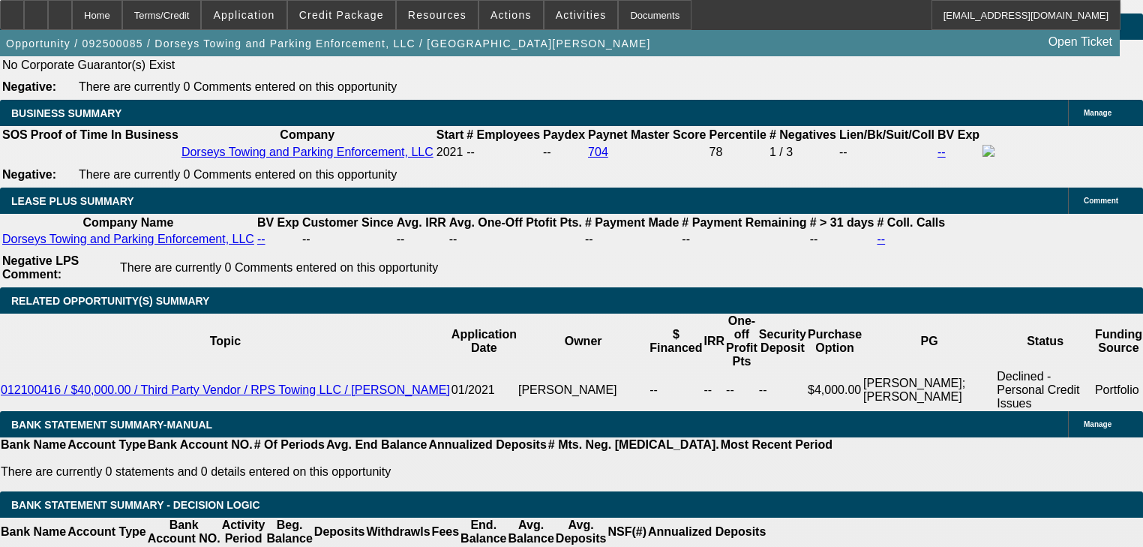
scroll to position [2461, 0]
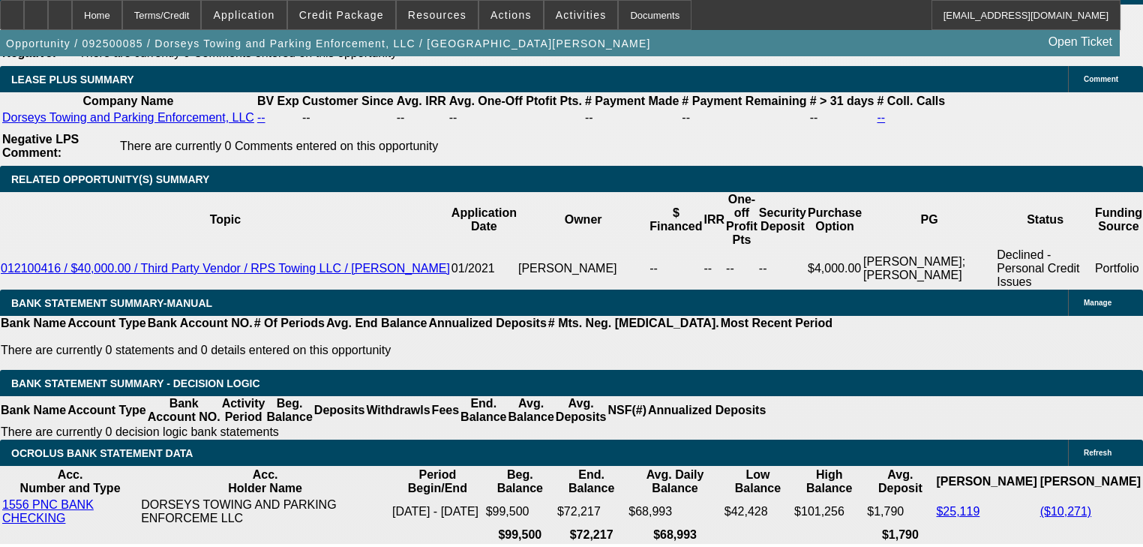
scroll to position [2581, 0]
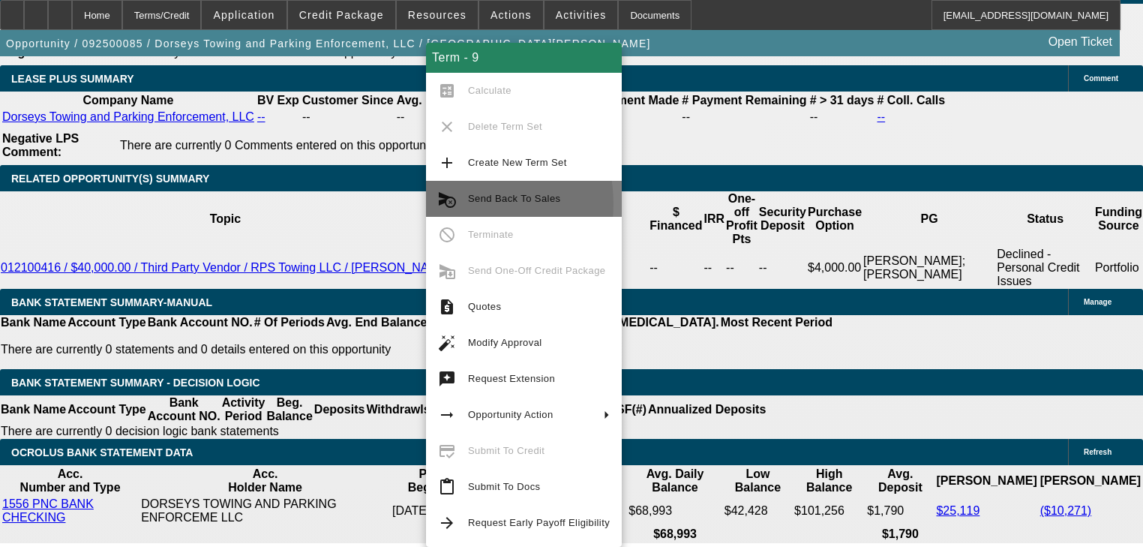
click at [451, 204] on mat-icon "cancel_schedule_send" at bounding box center [447, 199] width 18 height 18
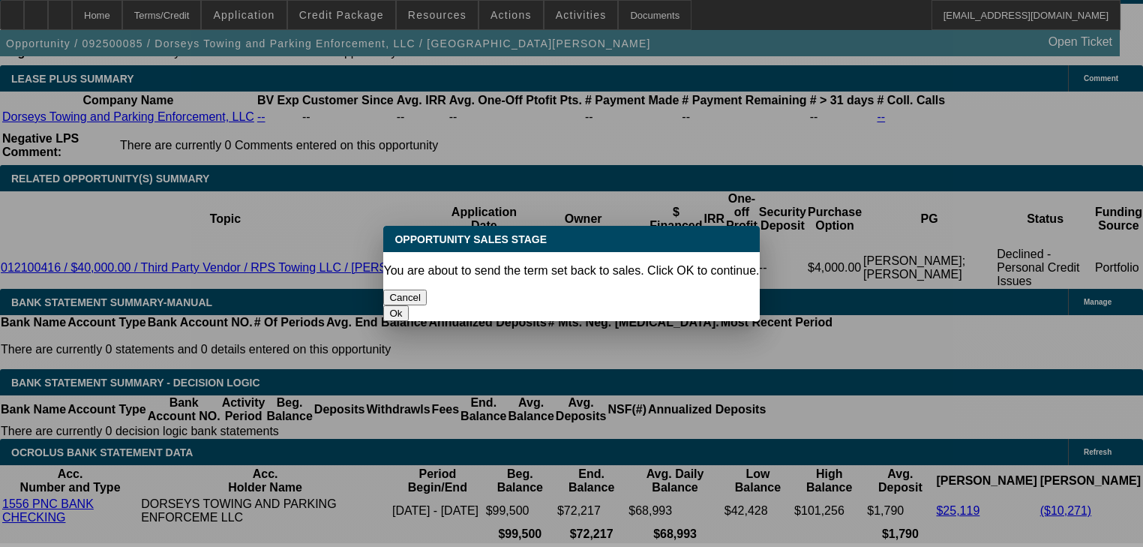
scroll to position [0, 0]
click at [408, 305] on button "Ok" at bounding box center [395, 313] width 25 height 16
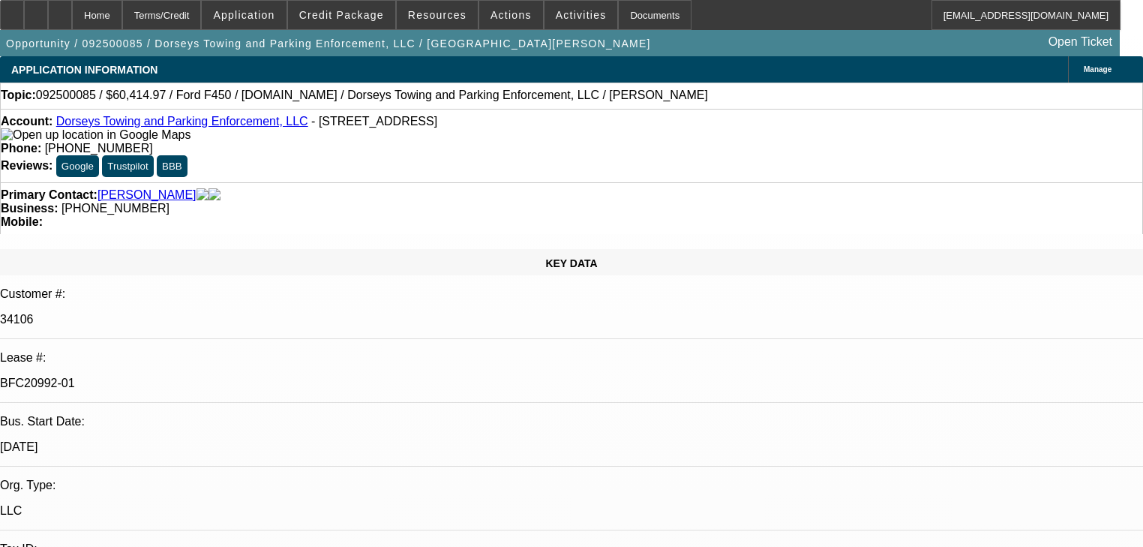
type textarea "Customer is going to use local bank"
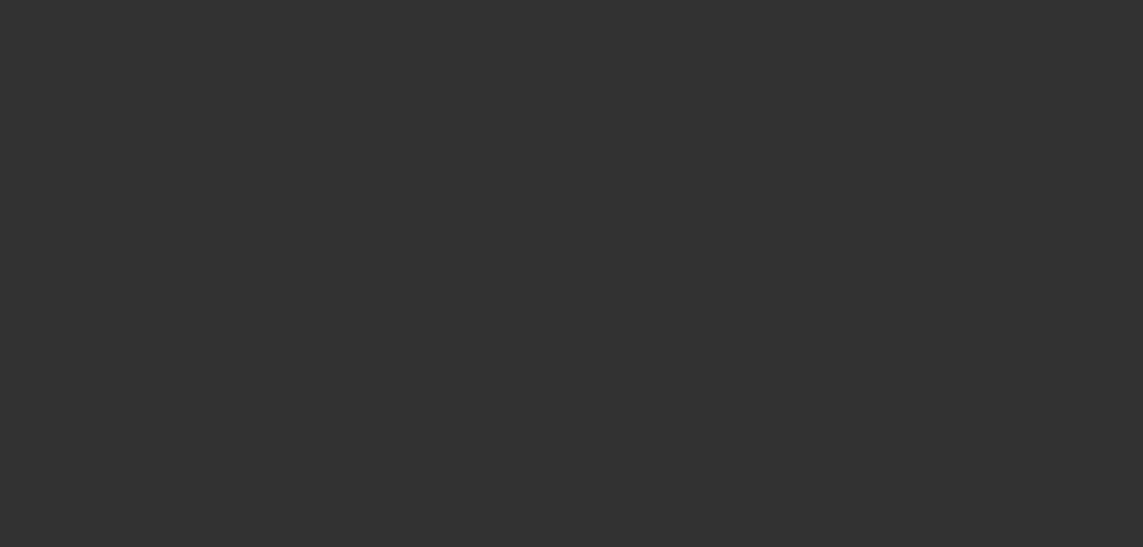
scroll to position [1140, 0]
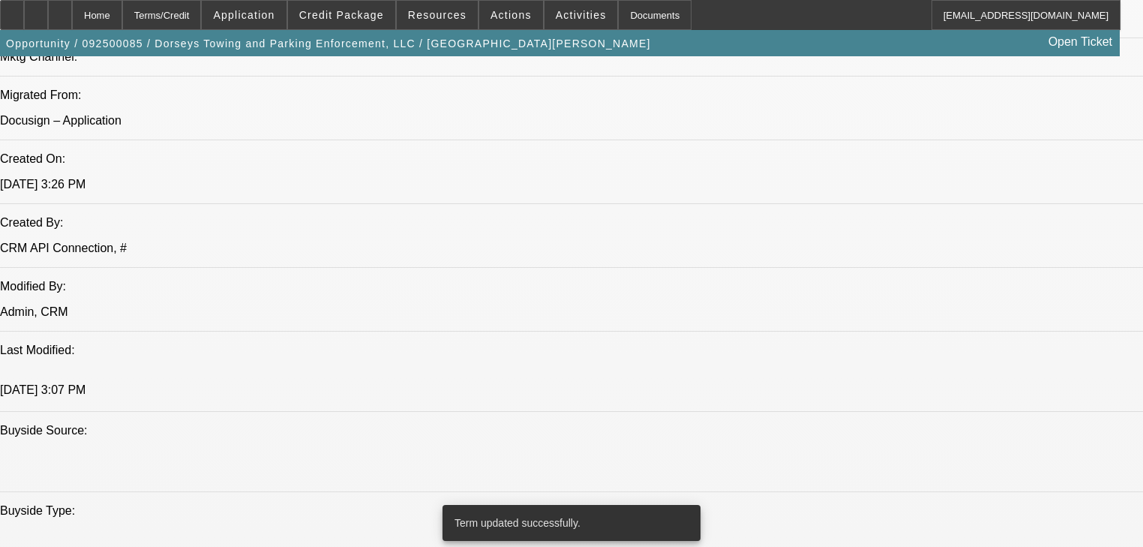
select select "2"
select select "0"
select select "6"
select select "2"
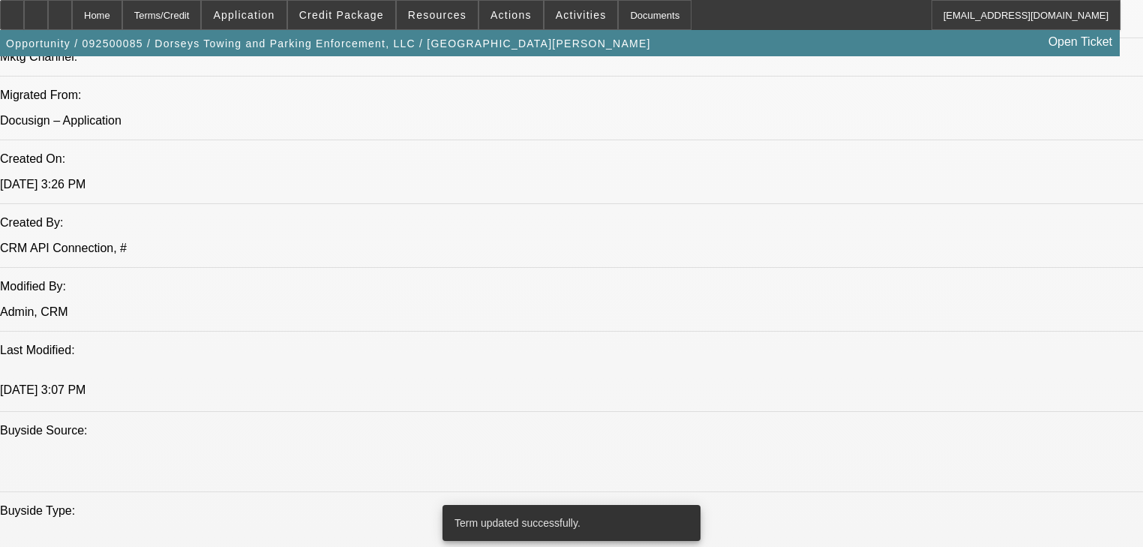
select select "2"
select select "0"
select select "6"
select select "0"
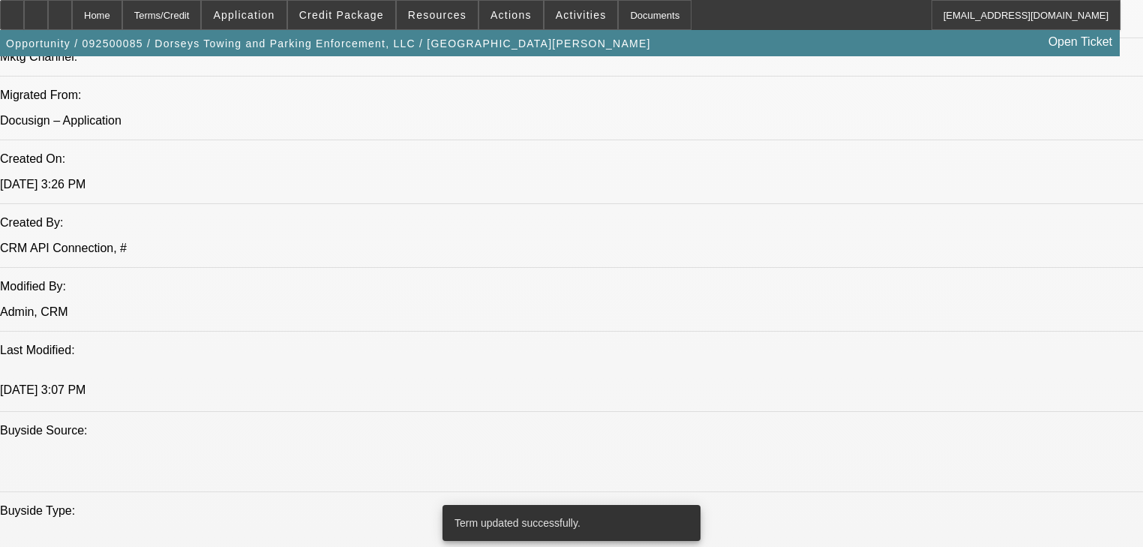
select select "2"
select select "0"
select select "6"
select select "0"
select select "2"
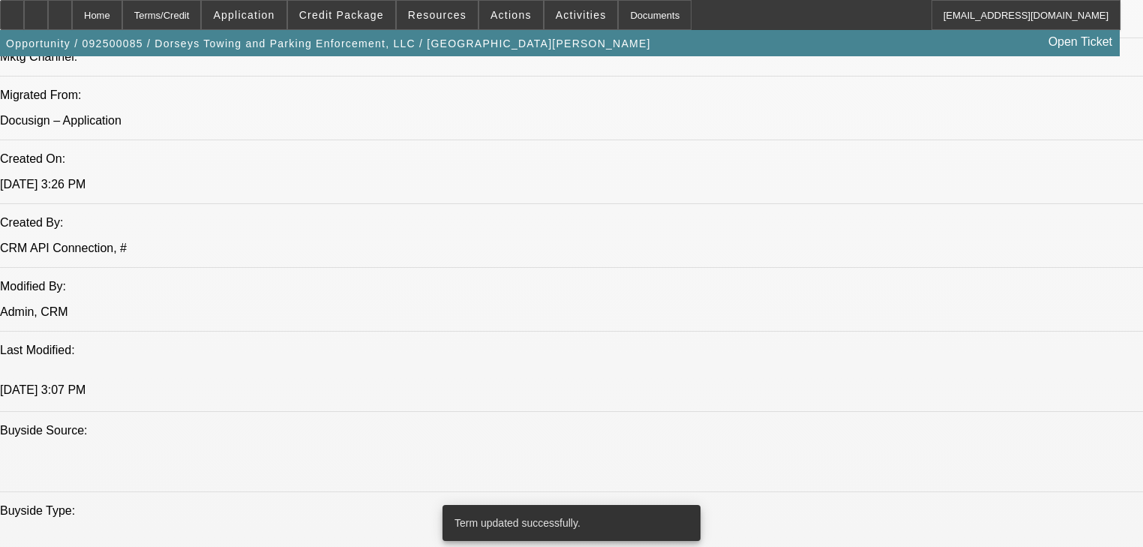
select select "2"
select select "0"
select select "6"
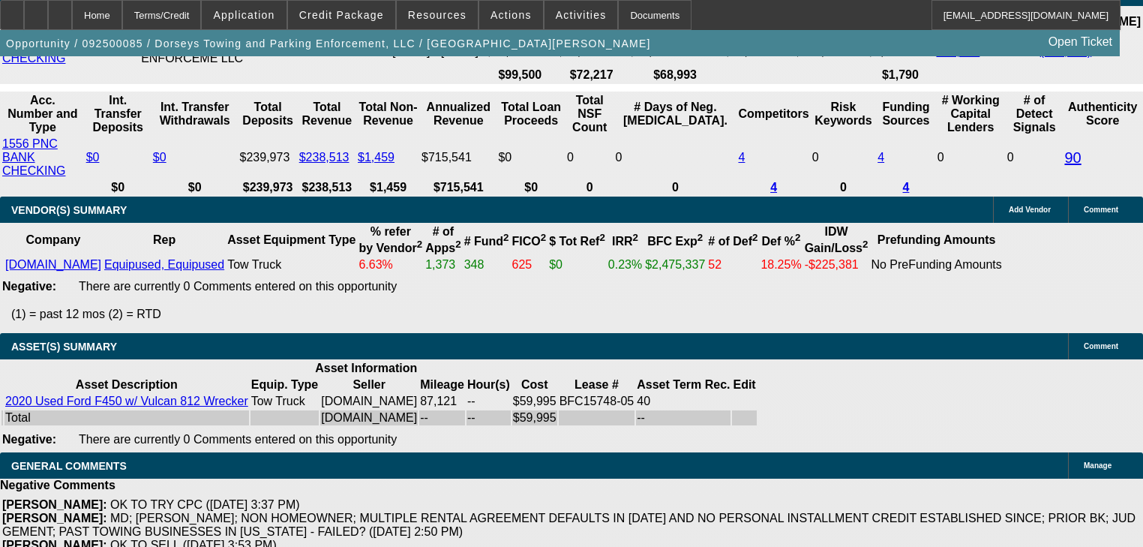
scroll to position [3061, 0]
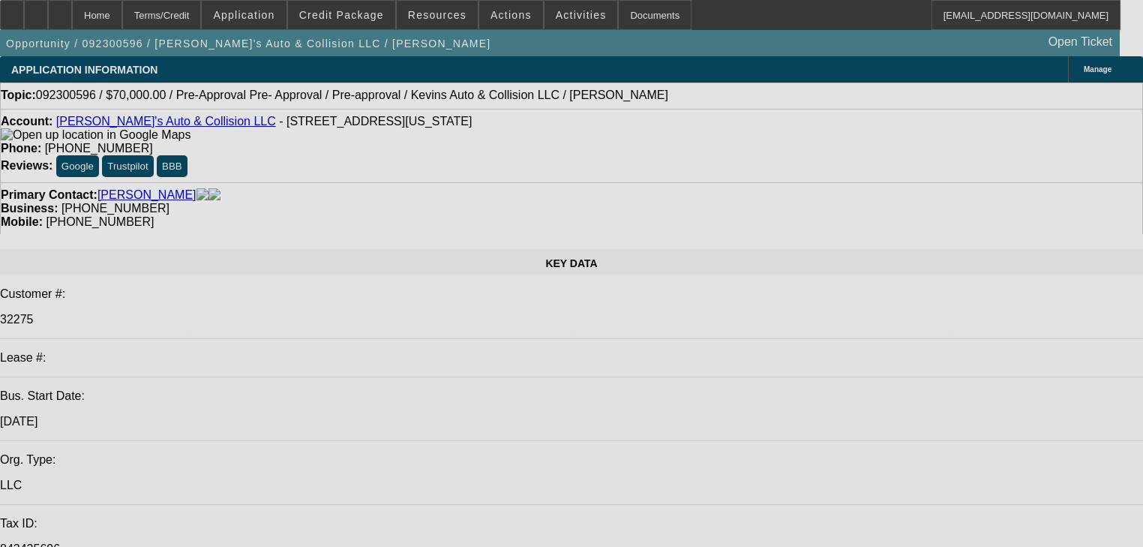
select select "0"
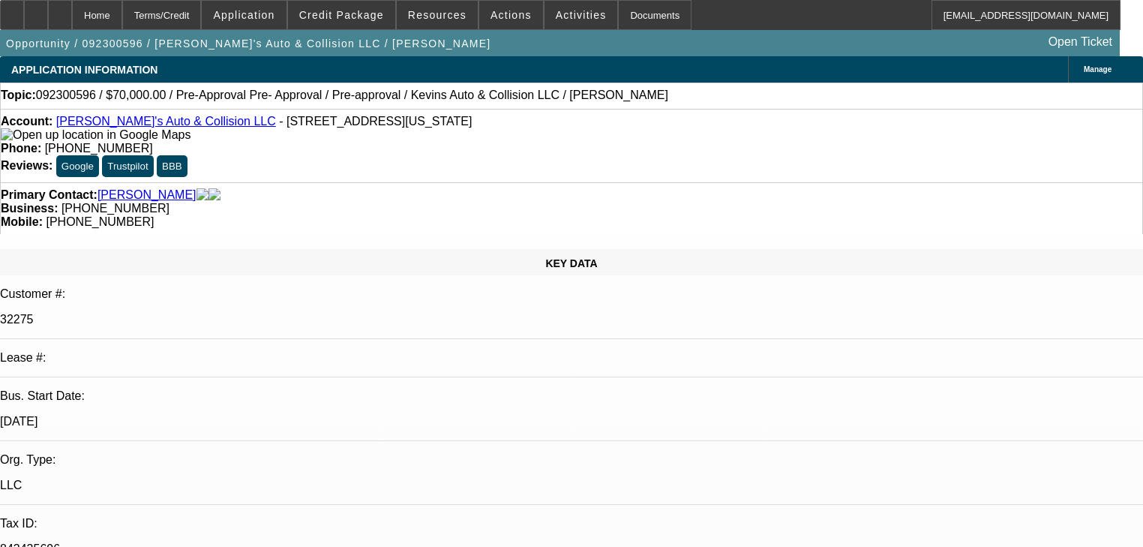
select select "6"
select select "0"
select select "6"
select select "0"
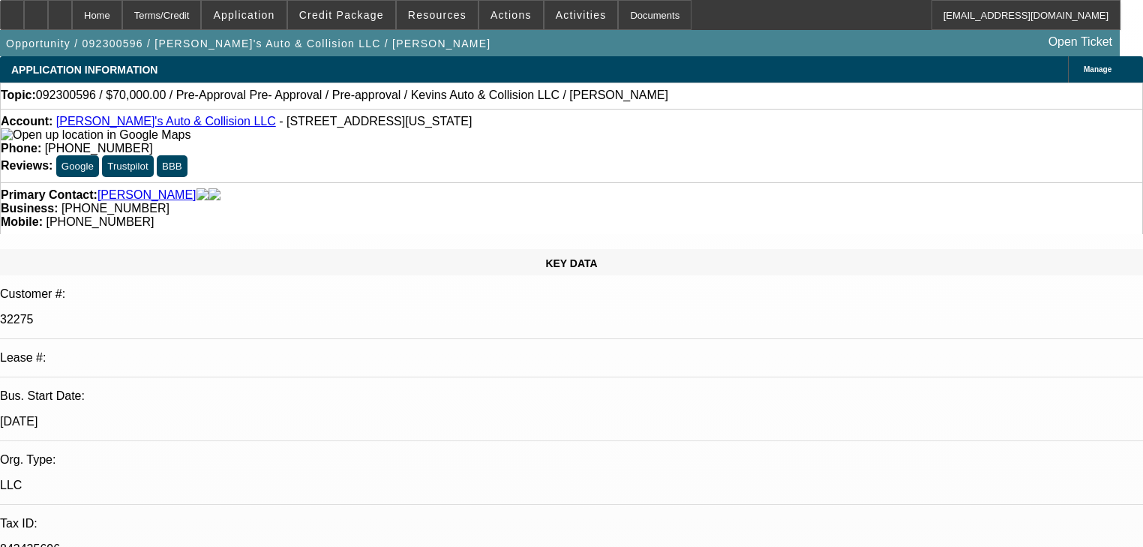
select select "0"
select select "6"
select select "0"
select select "6"
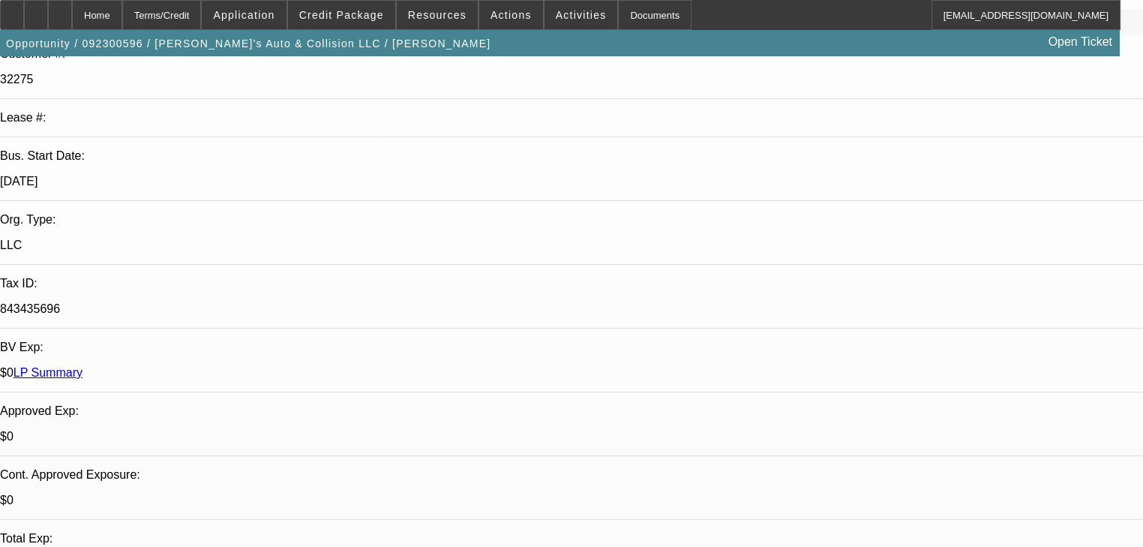
scroll to position [180, 0]
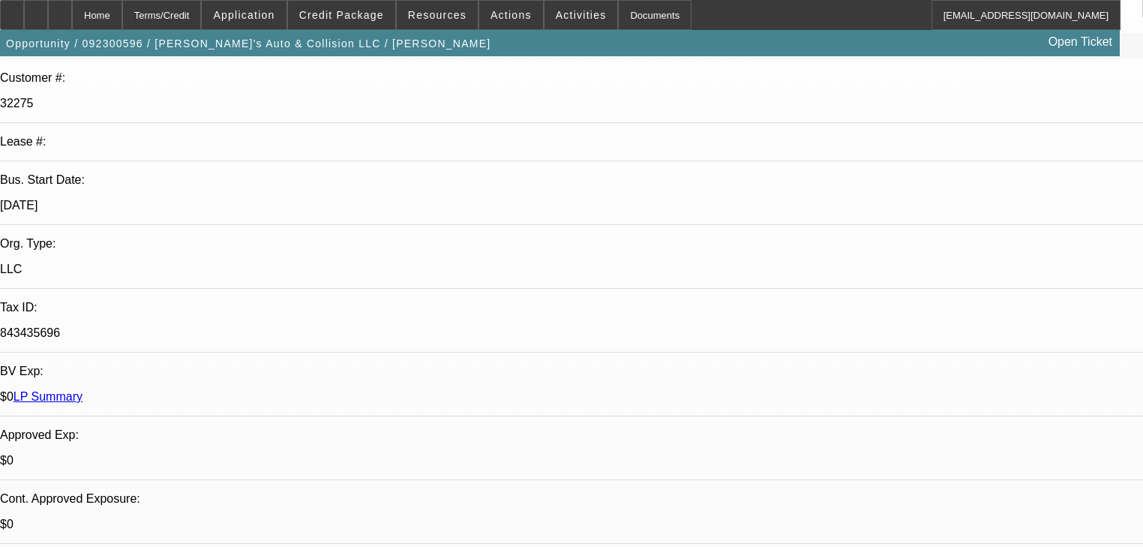
scroll to position [60, 0]
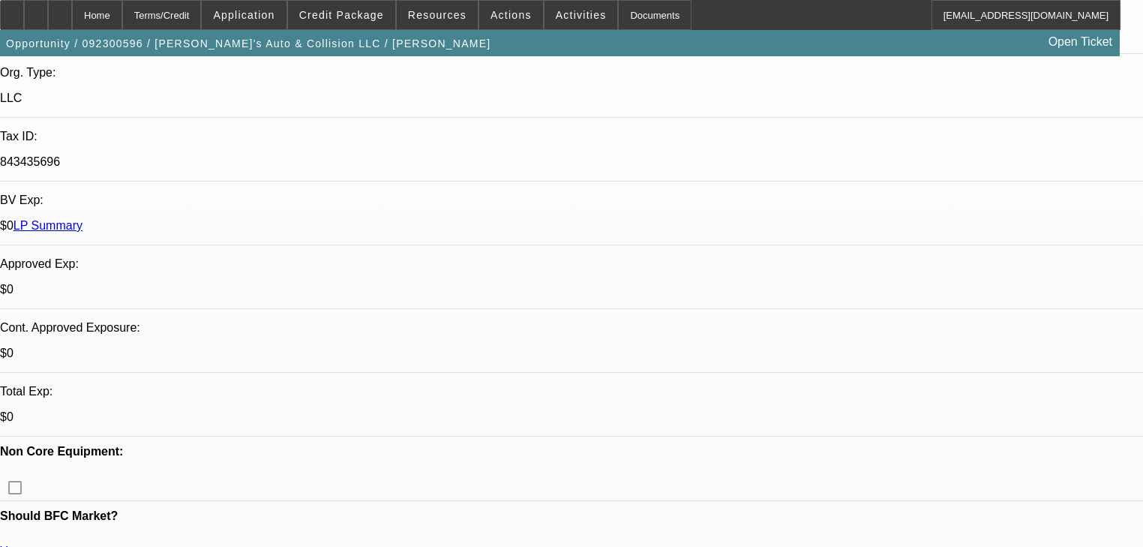
scroll to position [420, 0]
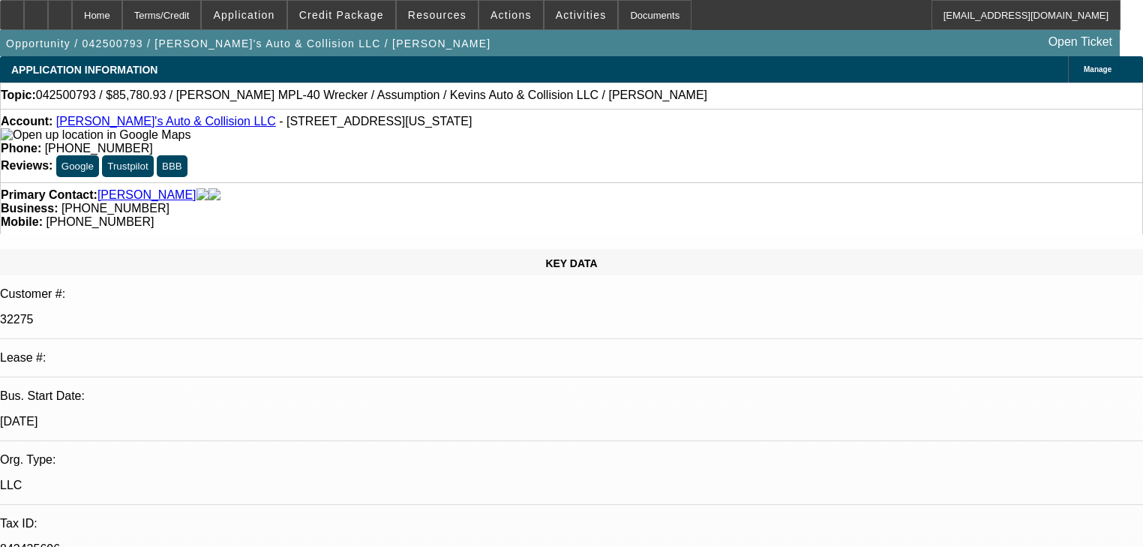
select select "0"
select select "2"
select select "0.1"
select select "4"
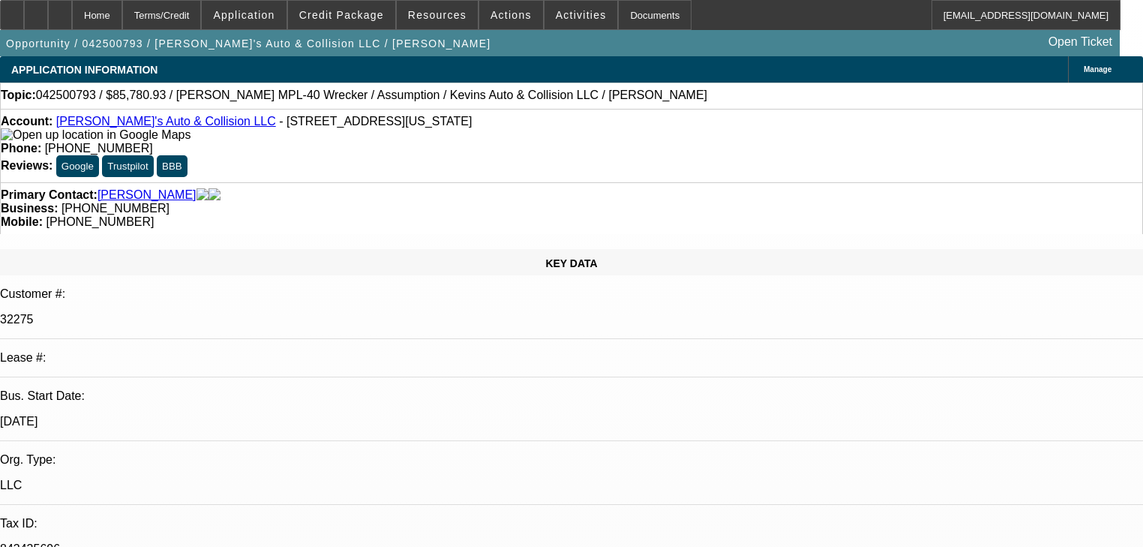
select select "0"
select select "2"
select select "0.1"
select select "4"
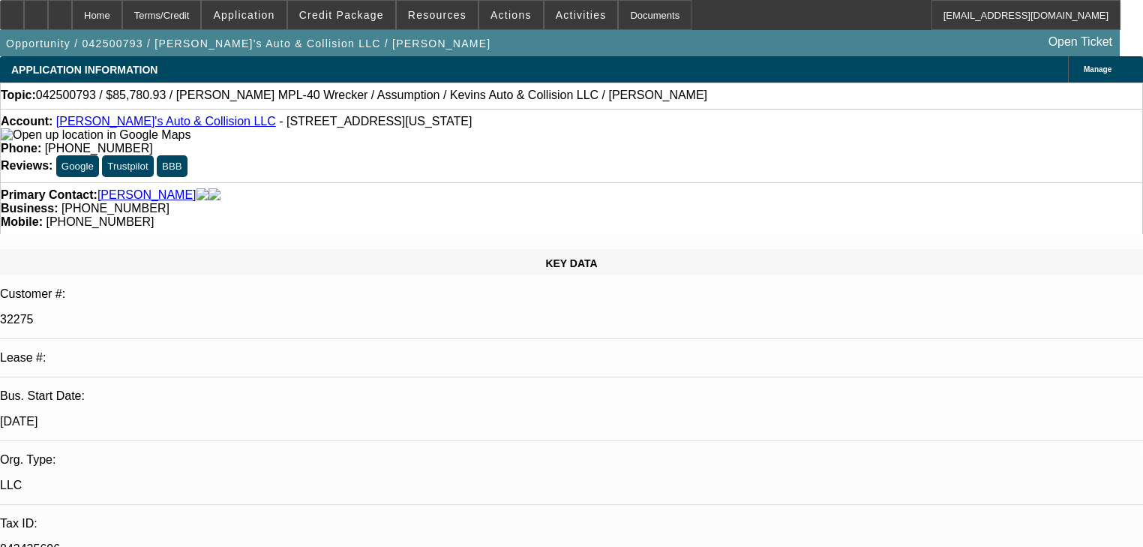
select select "0"
select select "2"
select select "0.1"
select select "4"
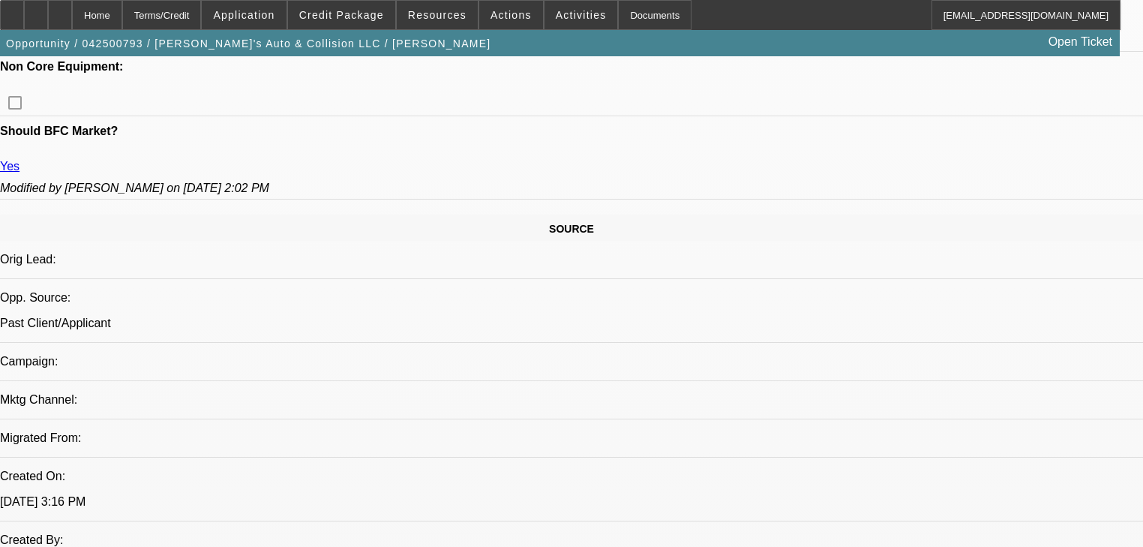
scroll to position [780, 0]
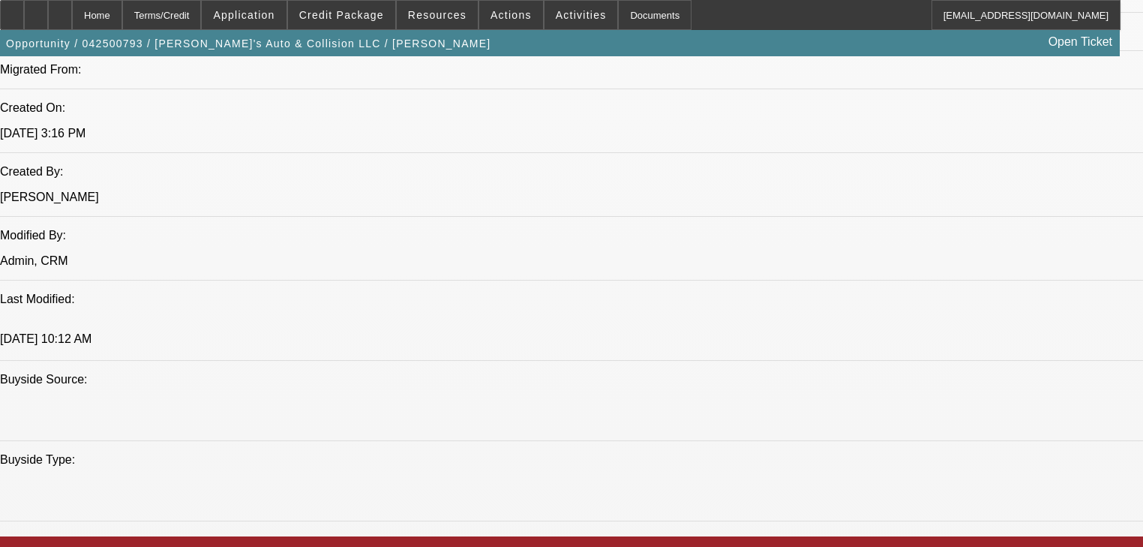
scroll to position [360, 0]
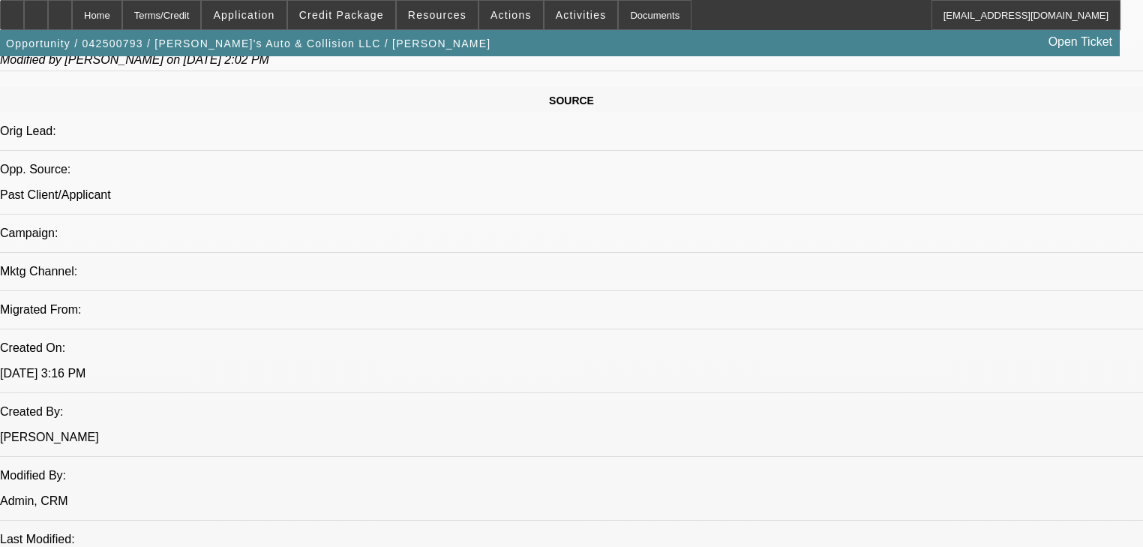
select select "0"
select select "2"
select select "0.1"
select select "4"
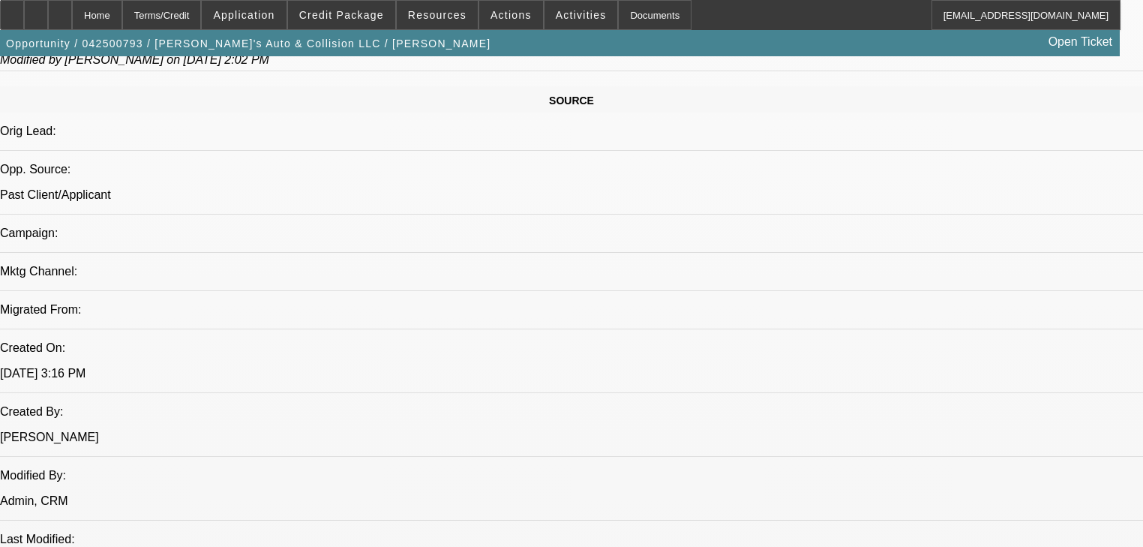
select select "0"
select select "2"
select select "0.1"
select select "4"
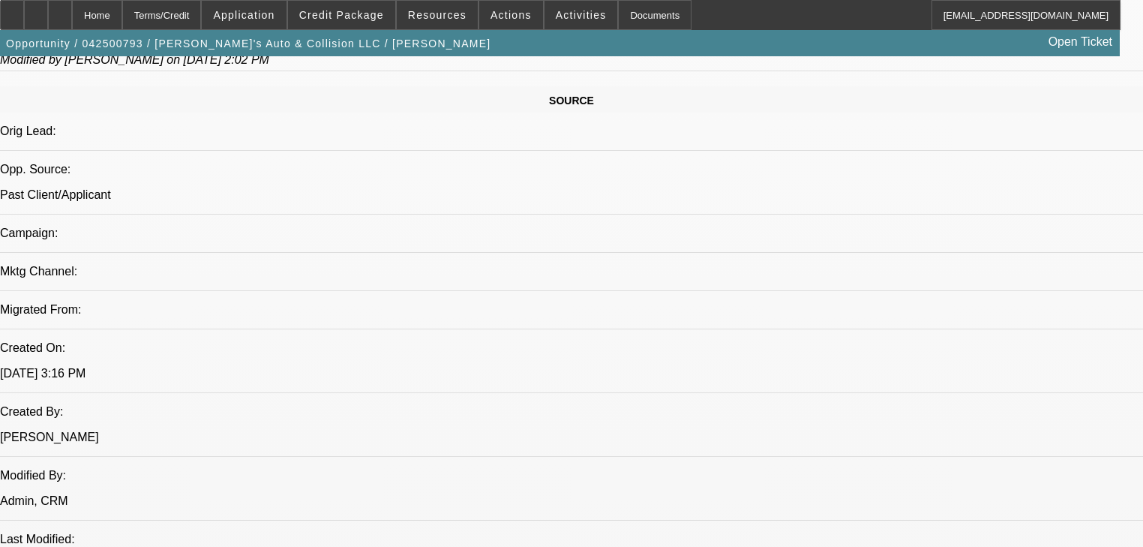
select select "0"
select select "2"
select select "0.1"
select select "4"
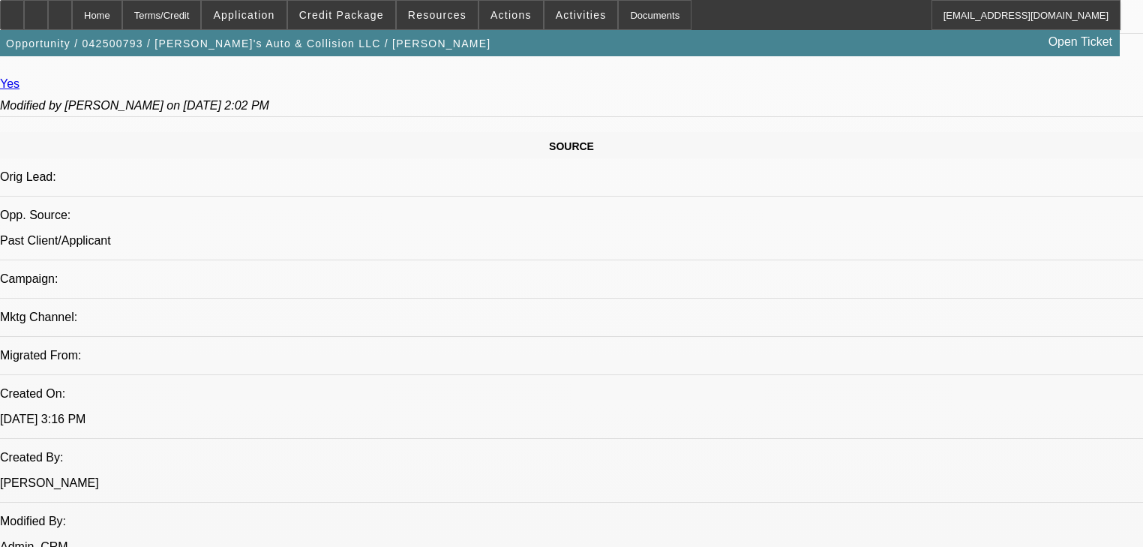
scroll to position [840, 0]
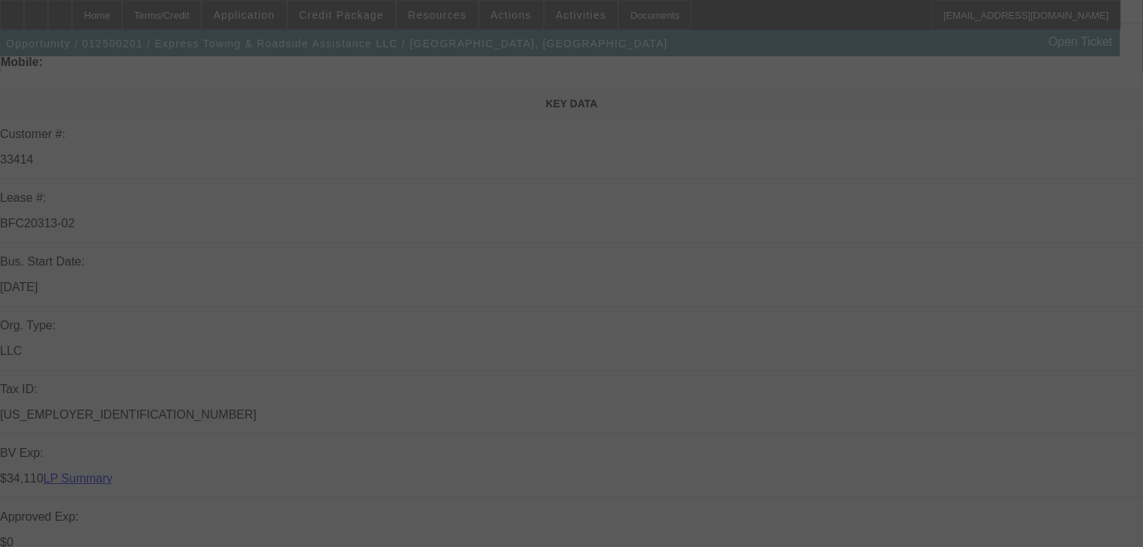
scroll to position [240, 0]
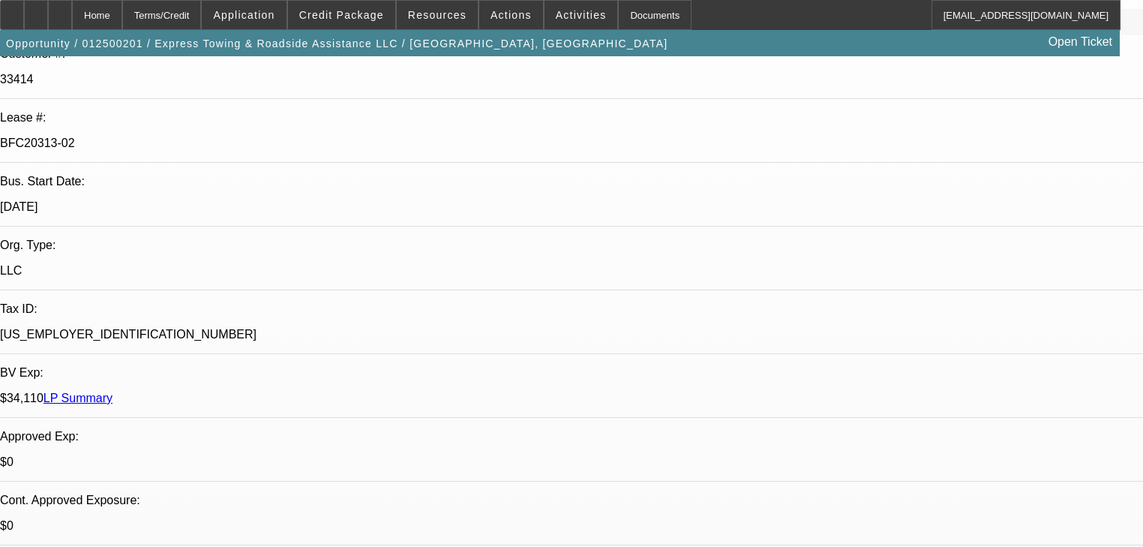
select select "0"
select select "6"
select select "0"
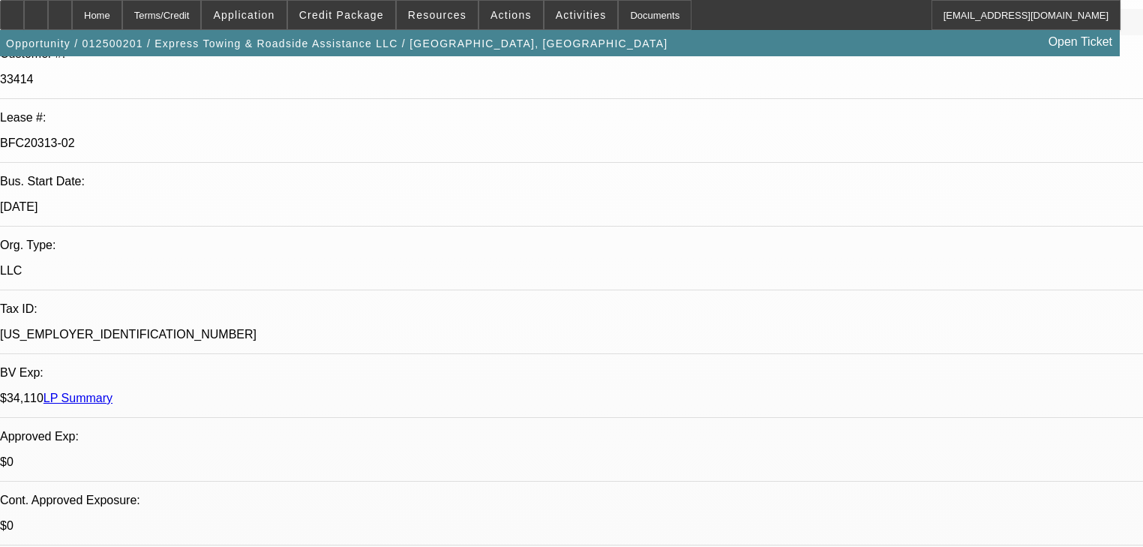
select select "0"
select select "6"
select select "0"
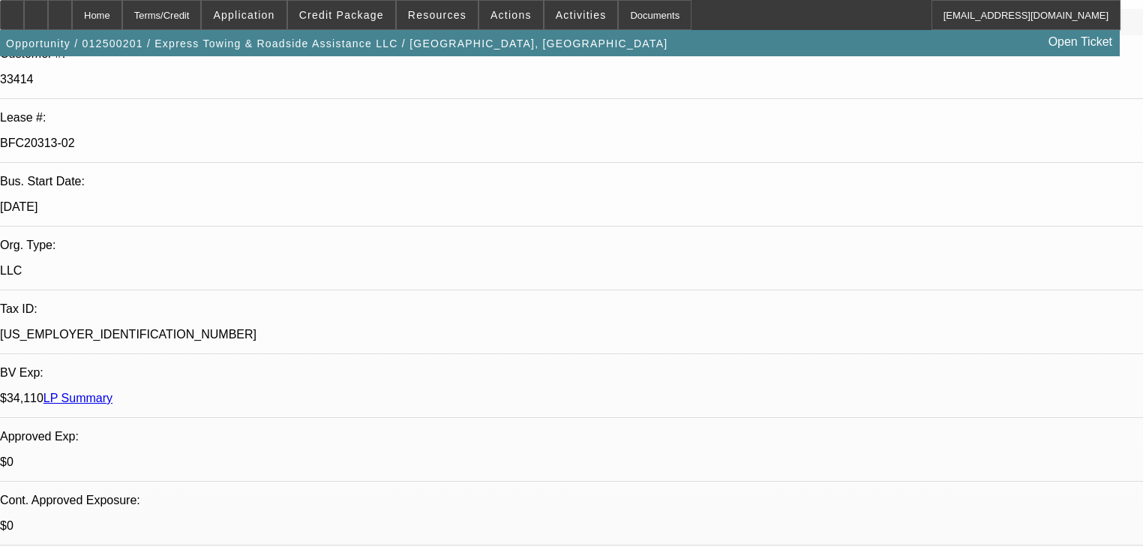
select select "0.1"
select select "4"
select select "0"
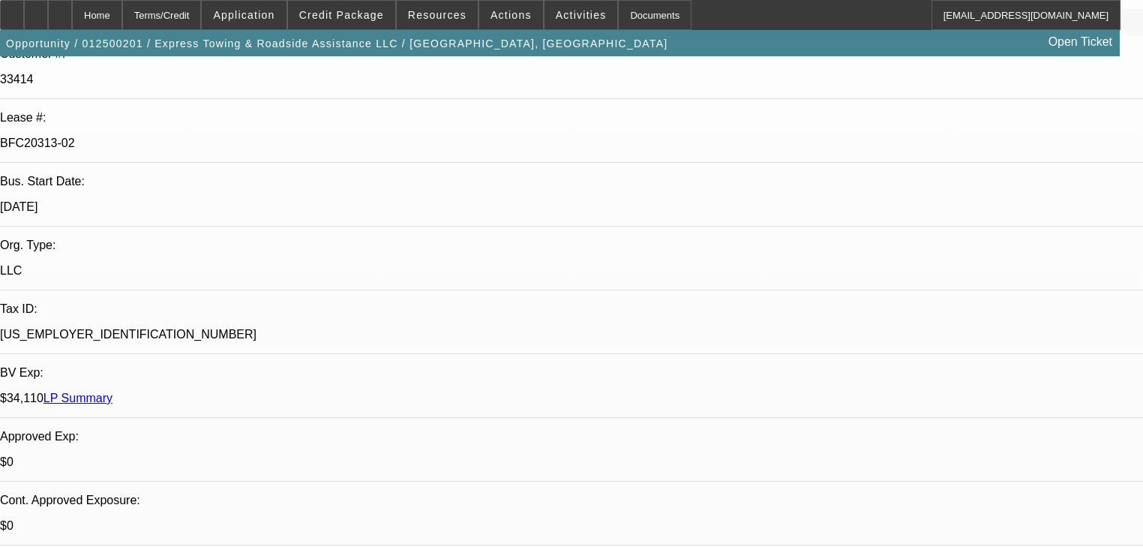
select select "6"
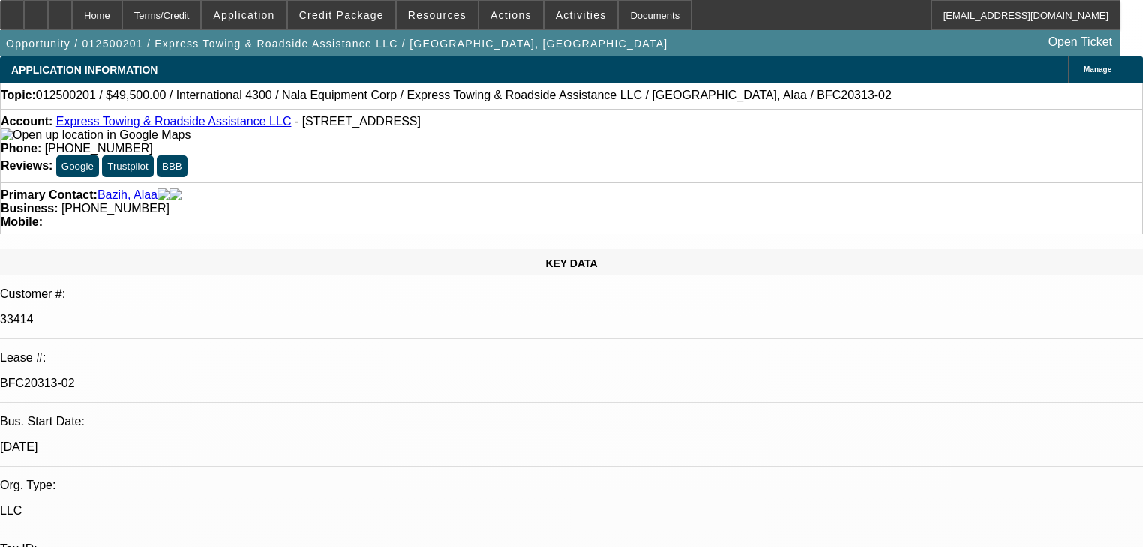
scroll to position [0, 0]
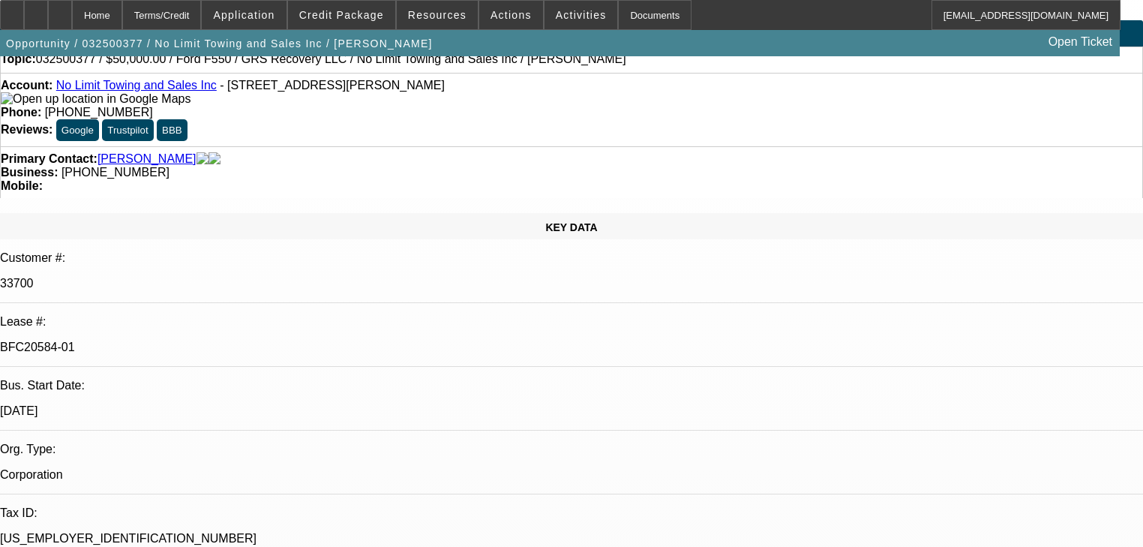
select select "0"
select select "2"
select select "0"
select select "6"
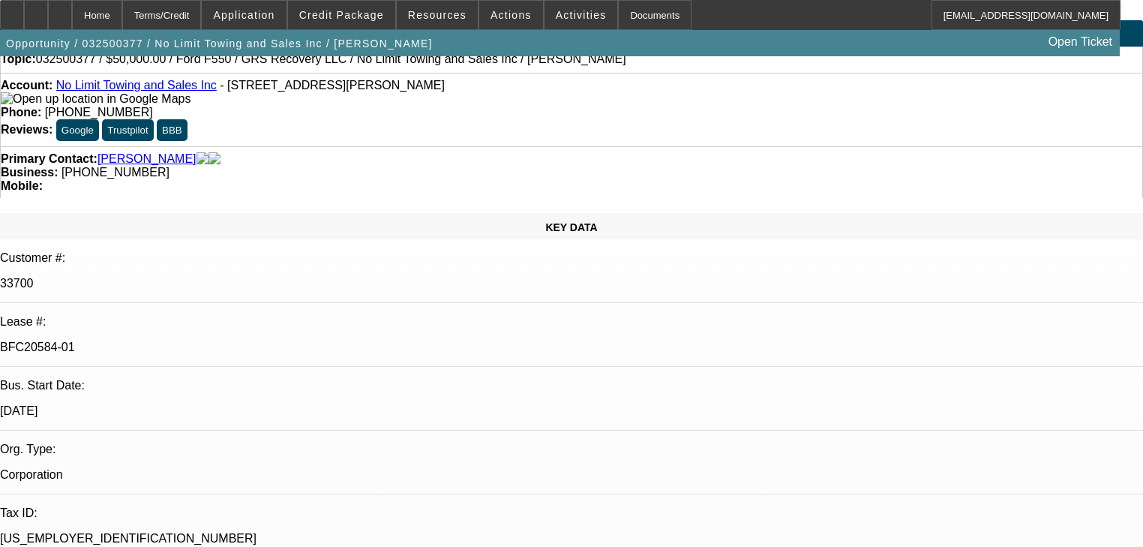
select select "0"
select select "2"
select select "0"
select select "6"
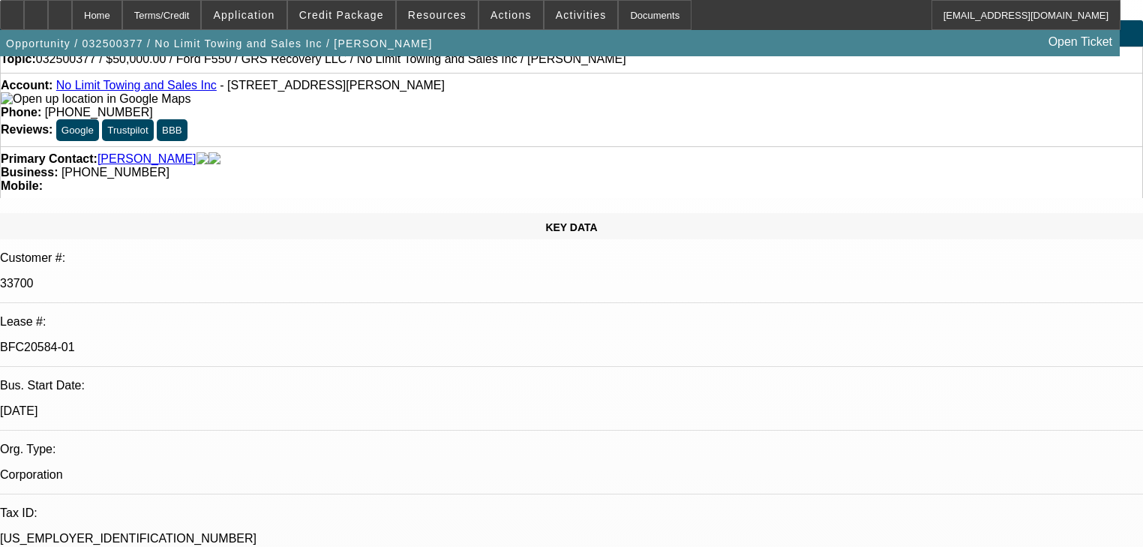
select select "0"
select select "2"
select select "0"
select select "6"
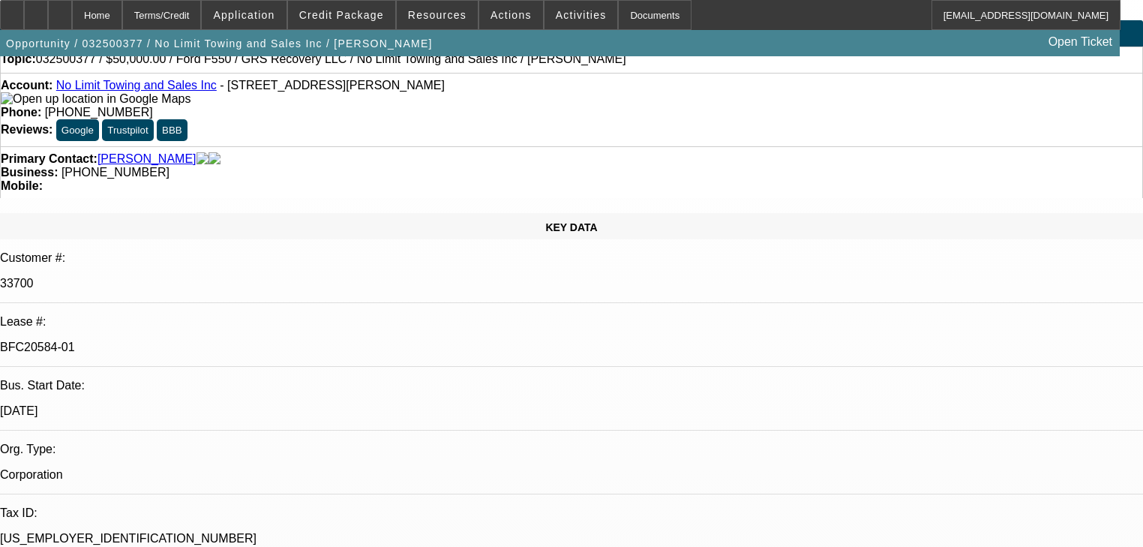
select select "0"
select select "2"
select select "0"
select select "6"
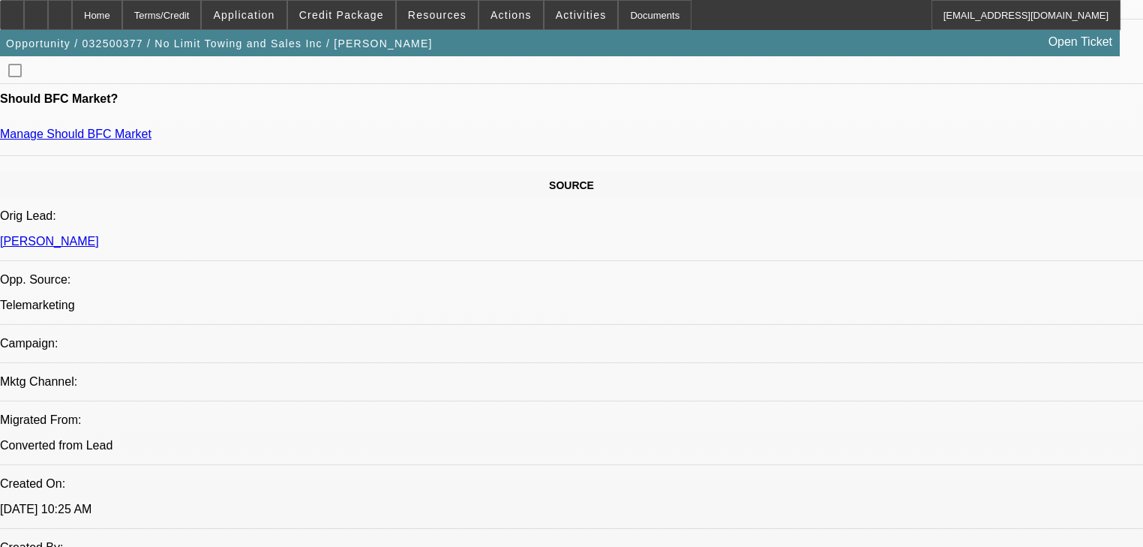
scroll to position [840, 0]
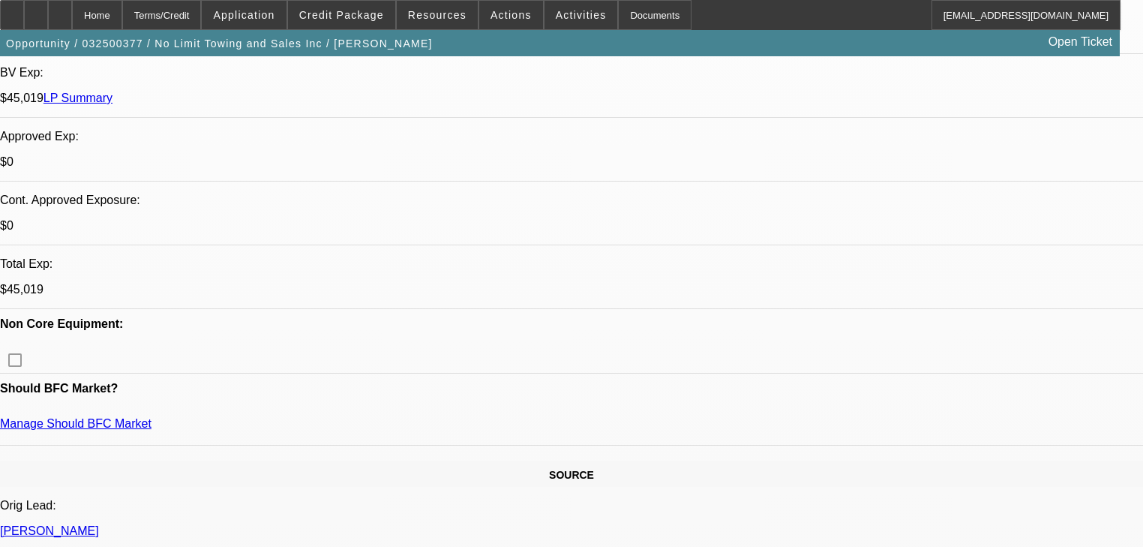
scroll to position [2161, 0]
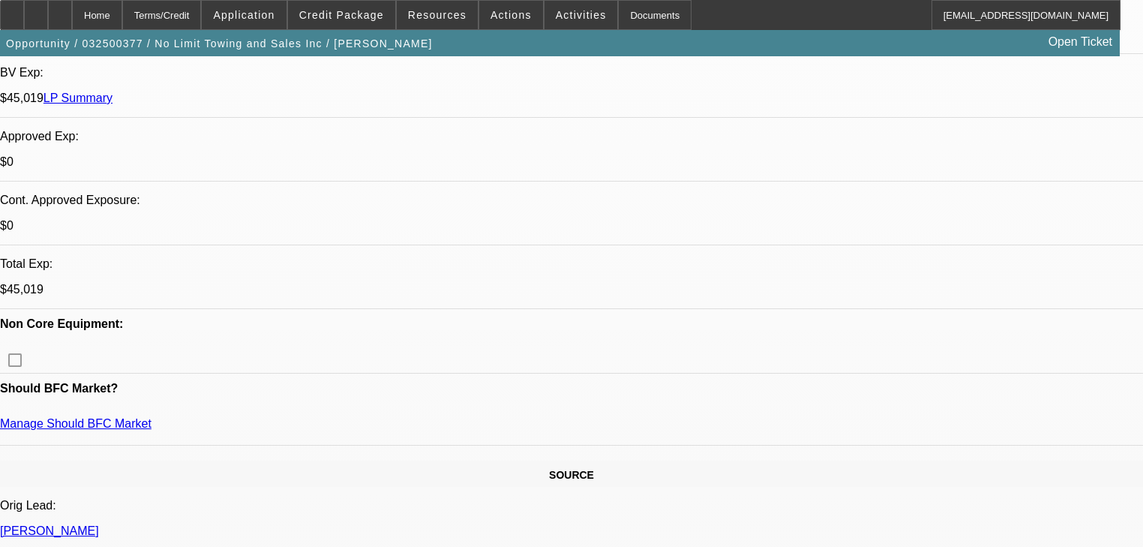
scroll to position [2281, 0]
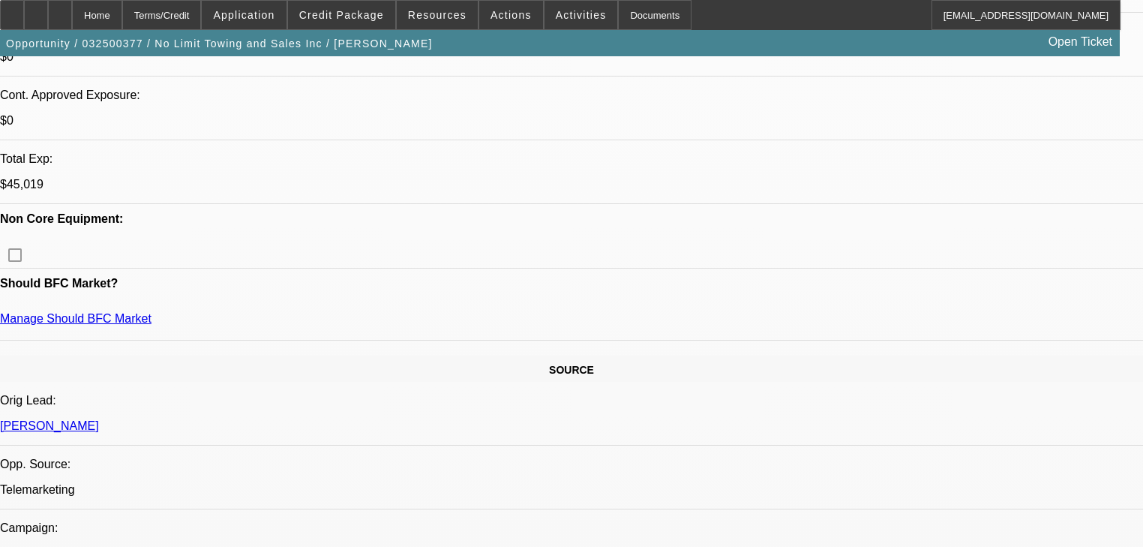
scroll to position [600, 0]
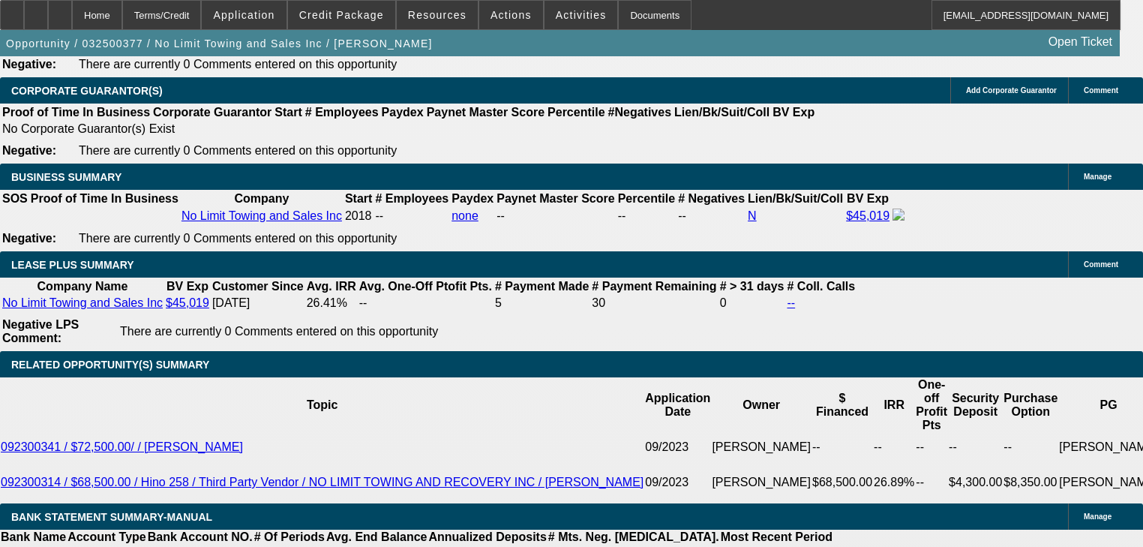
scroll to position [2401, 0]
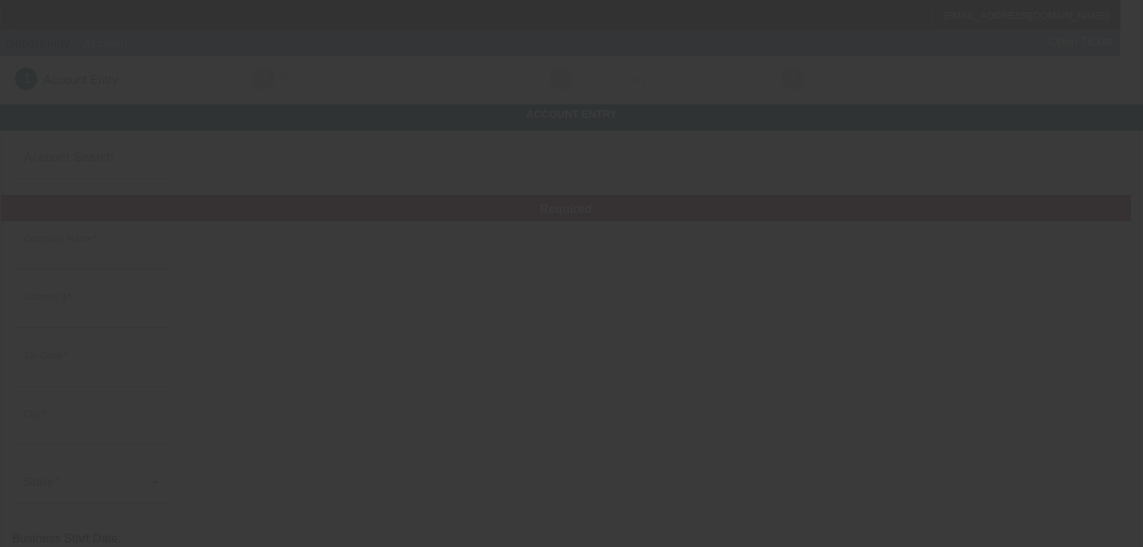
type input "[PERSON_NAME]"
type input "[STREET_ADDRESS]"
type input "94533"
type input "[GEOGRAPHIC_DATA]"
type input "[PHONE_NUMBER]"
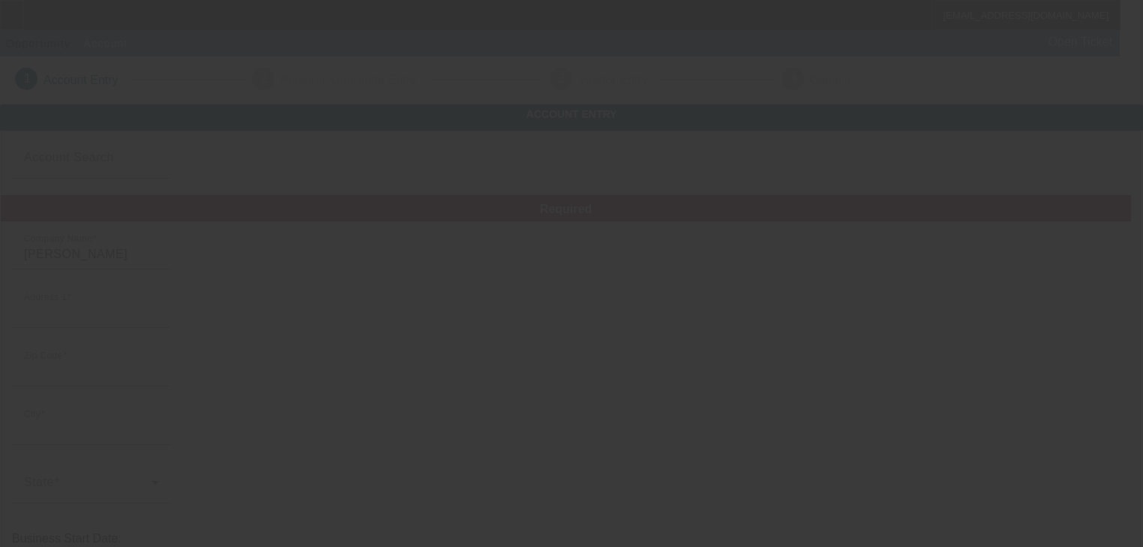
type input "Azteka Towing"
type input "[EMAIL_ADDRESS][DOMAIN_NAME]"
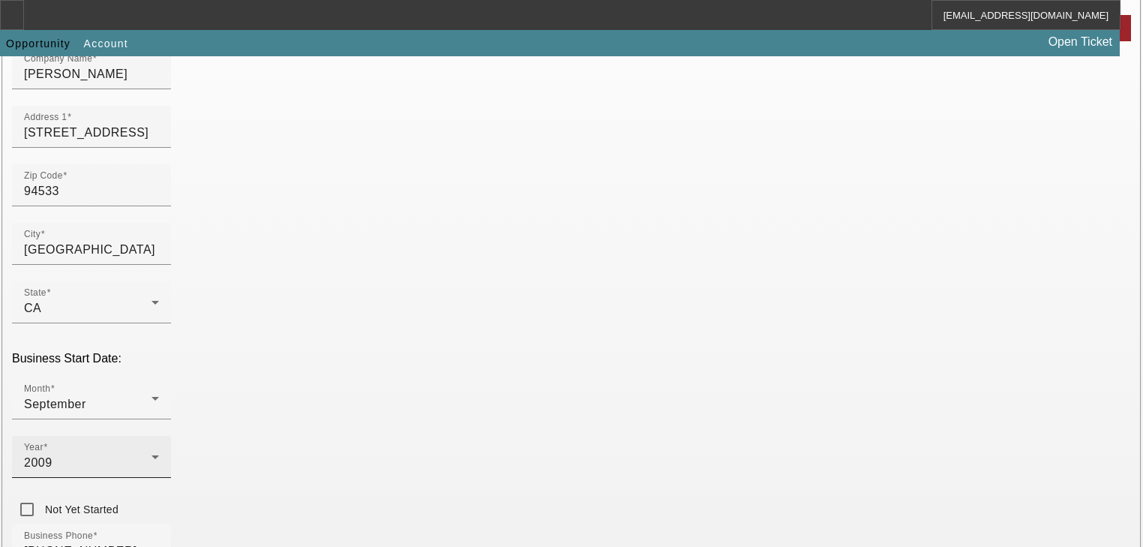
scroll to position [300, 0]
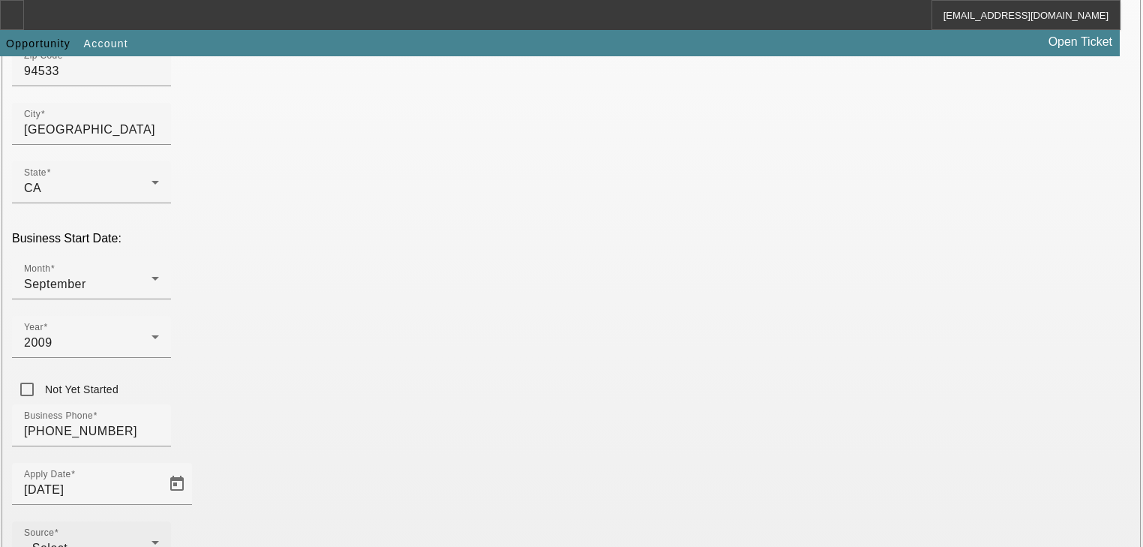
click at [152, 539] on div "- Select -" at bounding box center [88, 548] width 128 height 18
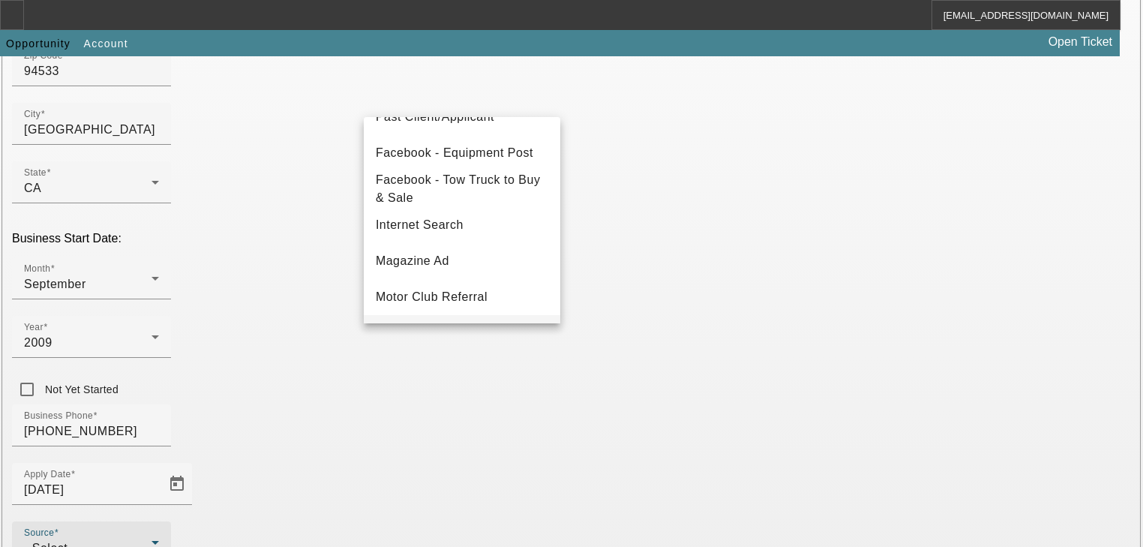
scroll to position [240, 0]
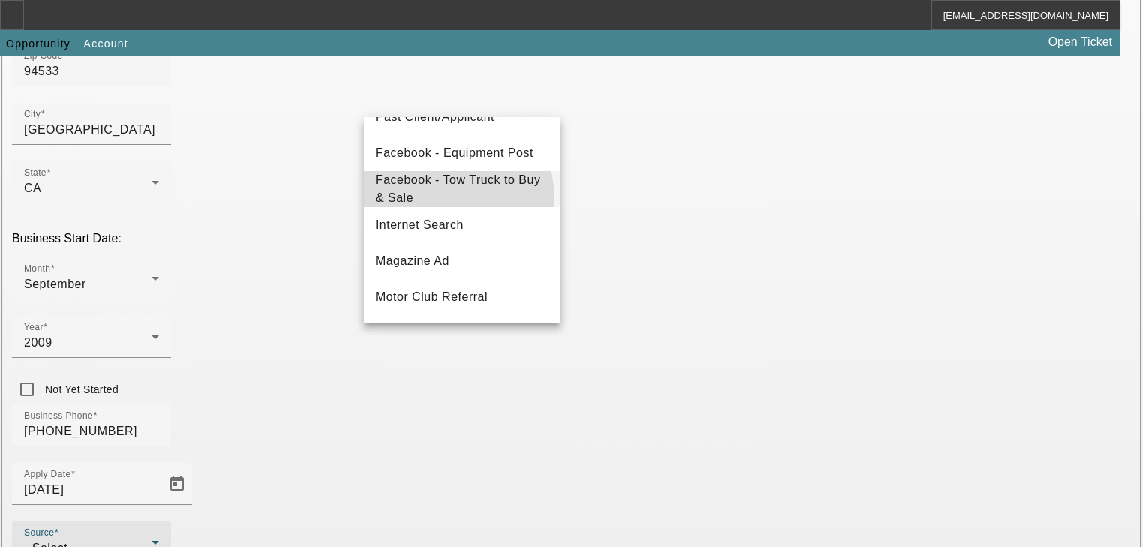
click at [425, 200] on span "Facebook - Tow Truck to Buy & Sale" at bounding box center [462, 189] width 173 height 36
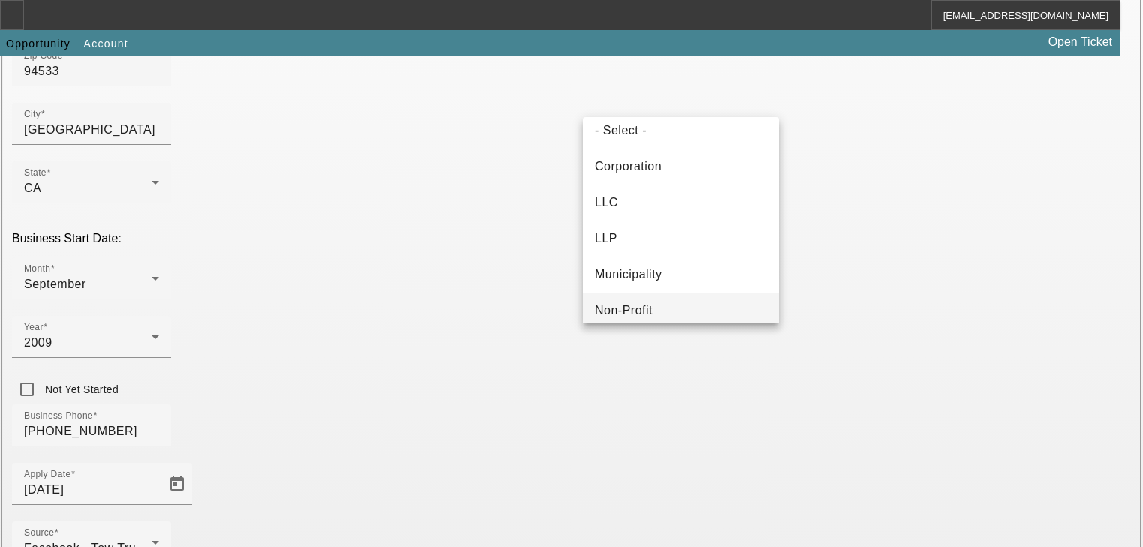
scroll to position [0, 0]
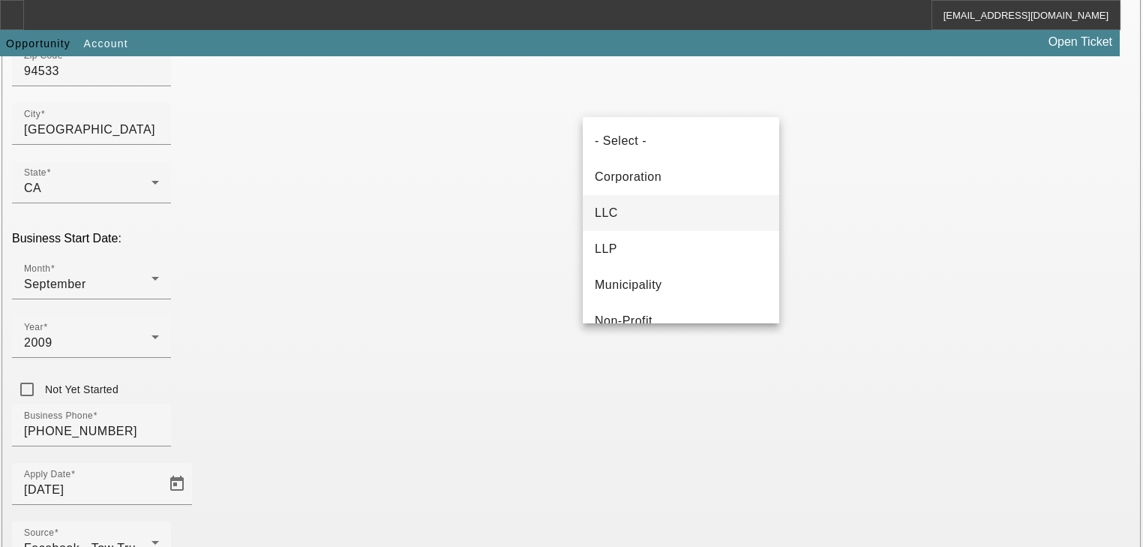
click at [626, 217] on mat-option "LLC" at bounding box center [681, 213] width 197 height 36
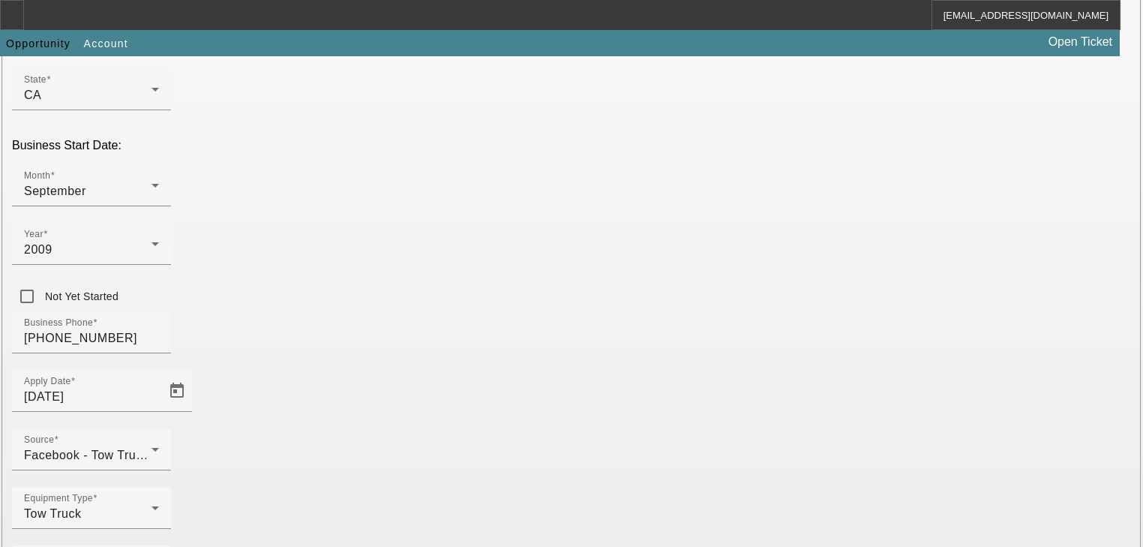
scroll to position [395, 0]
click at [159, 386] on input "[DATE]" at bounding box center [91, 395] width 135 height 18
click at [192, 374] on div at bounding box center [175, 389] width 33 height 30
click at [195, 371] on span "Open calendar" at bounding box center [177, 389] width 36 height 36
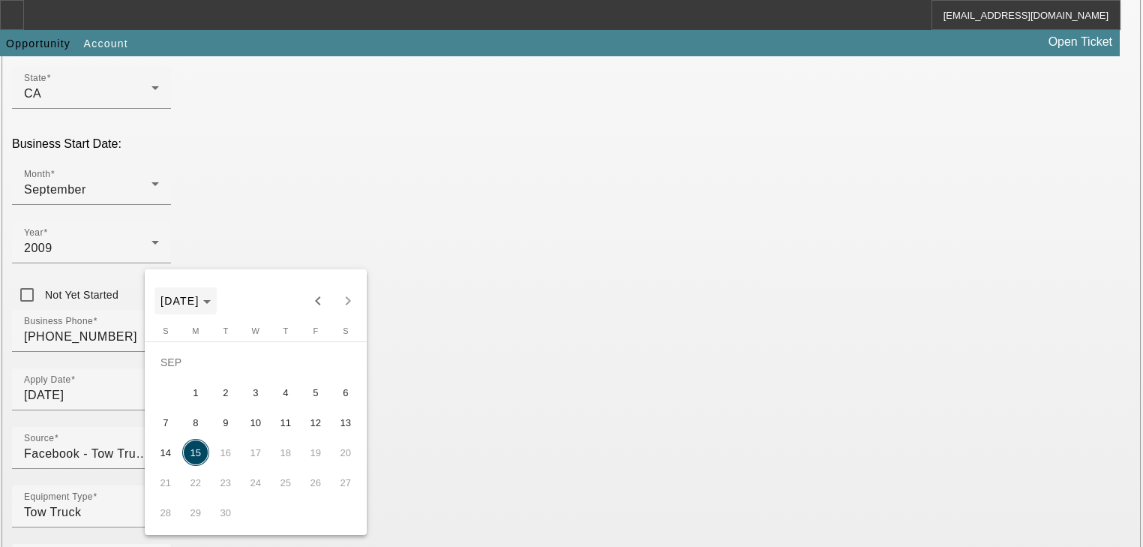
click at [203, 308] on span "Choose month and year" at bounding box center [186, 301] width 62 height 36
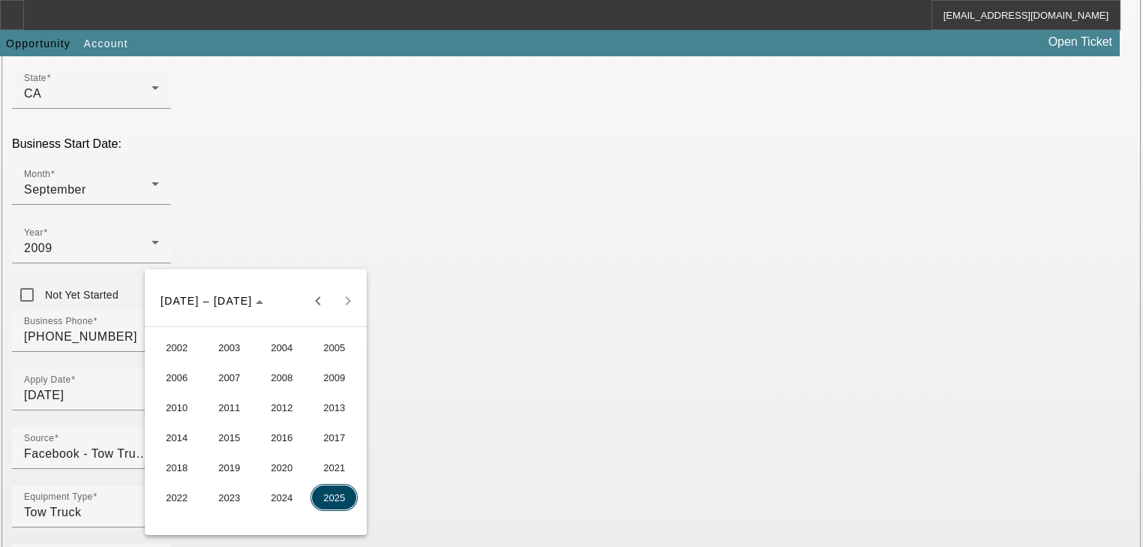
click at [317, 460] on span "2021" at bounding box center [334, 467] width 47 height 27
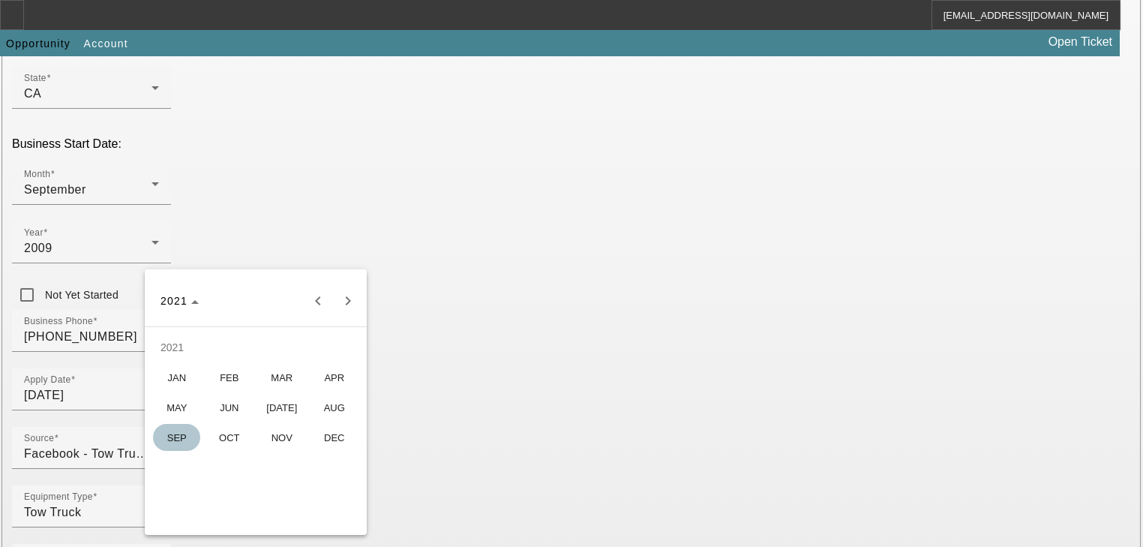
click at [189, 378] on span "JAN" at bounding box center [176, 377] width 47 height 27
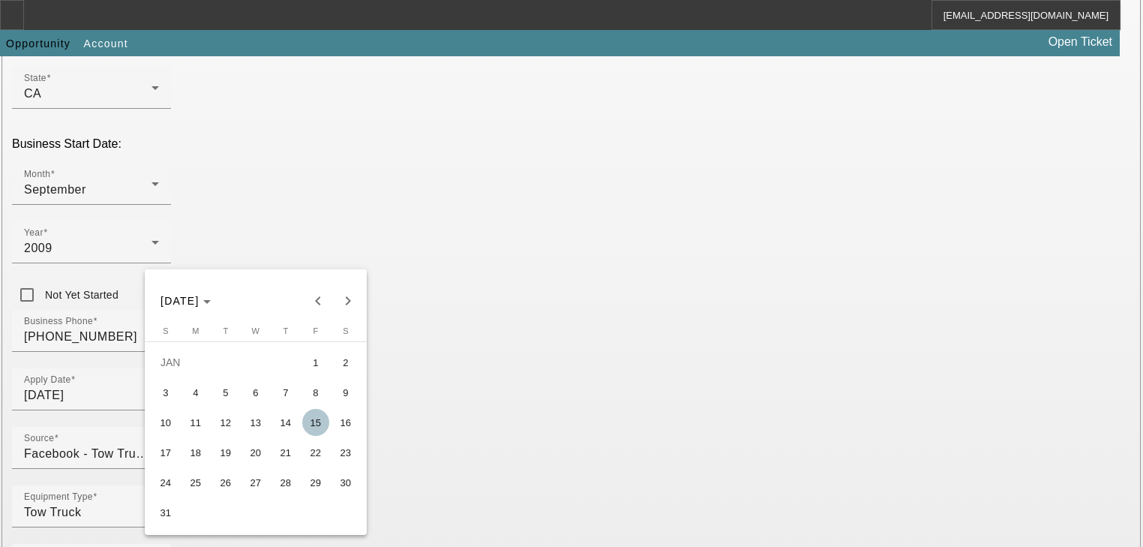
click at [423, 318] on div at bounding box center [571, 273] width 1143 height 547
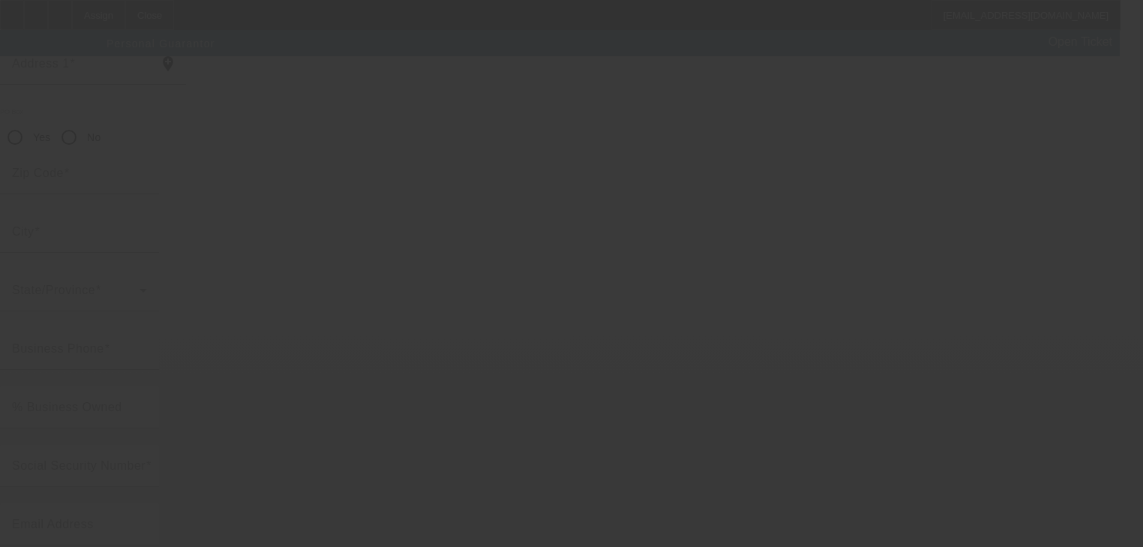
scroll to position [183, 0]
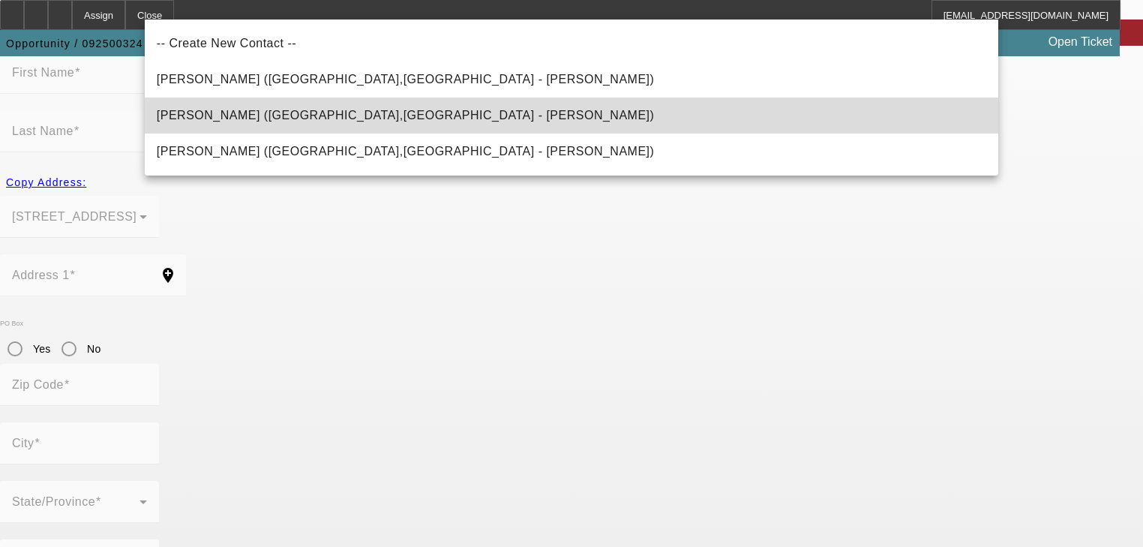
click at [509, 117] on mat-option "[PERSON_NAME] ([GEOGRAPHIC_DATA],[GEOGRAPHIC_DATA] - [PERSON_NAME])" at bounding box center [572, 116] width 854 height 36
type input "[PERSON_NAME] ([GEOGRAPHIC_DATA],[GEOGRAPHIC_DATA] - [PERSON_NAME])"
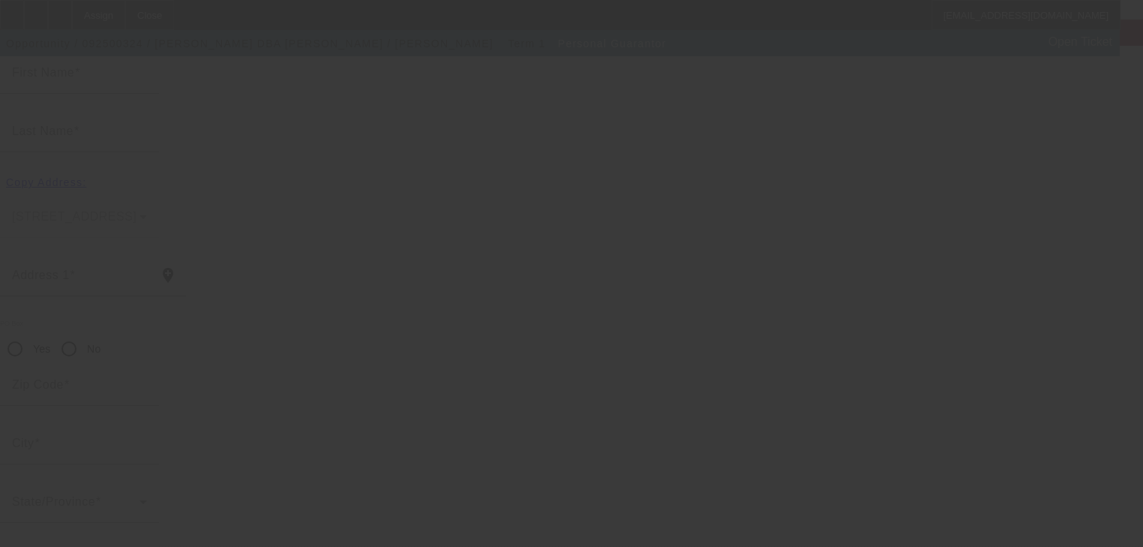
scroll to position [179, 0]
type input "[PERSON_NAME]"
type input "[STREET_ADDRESS]"
radio input "true"
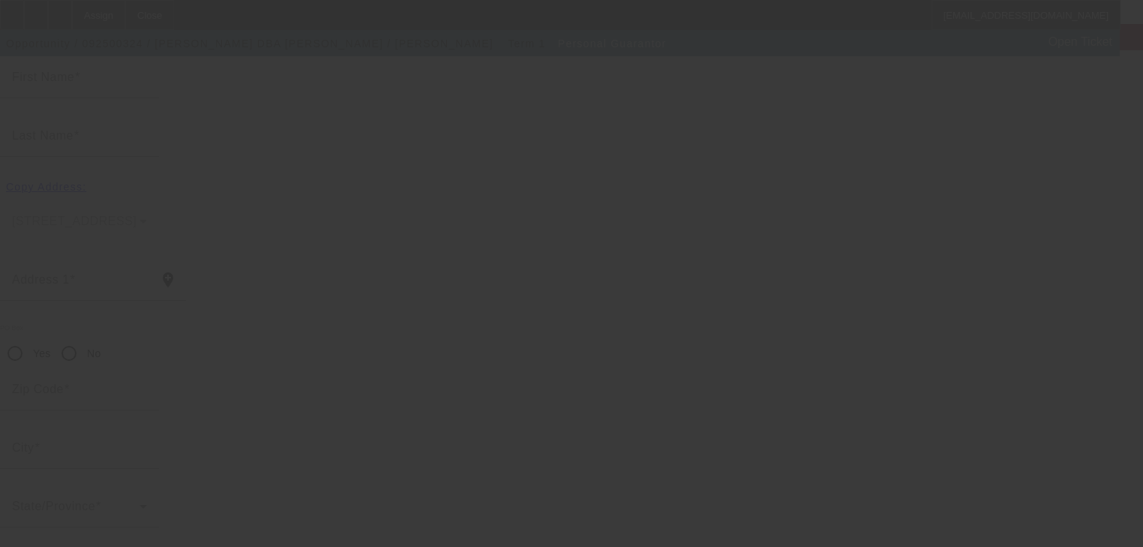
type input "94533"
type input "[GEOGRAPHIC_DATA]"
type input "[PHONE_NUMBER]"
type input "100"
type input "609-25-0457"
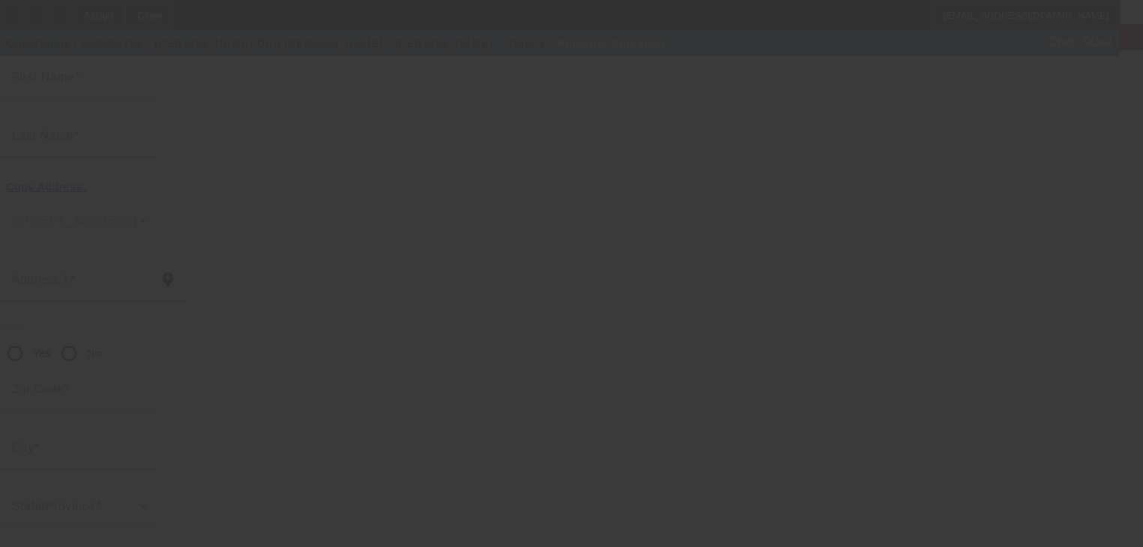
type input "[EMAIL_ADDRESS][DOMAIN_NAME]"
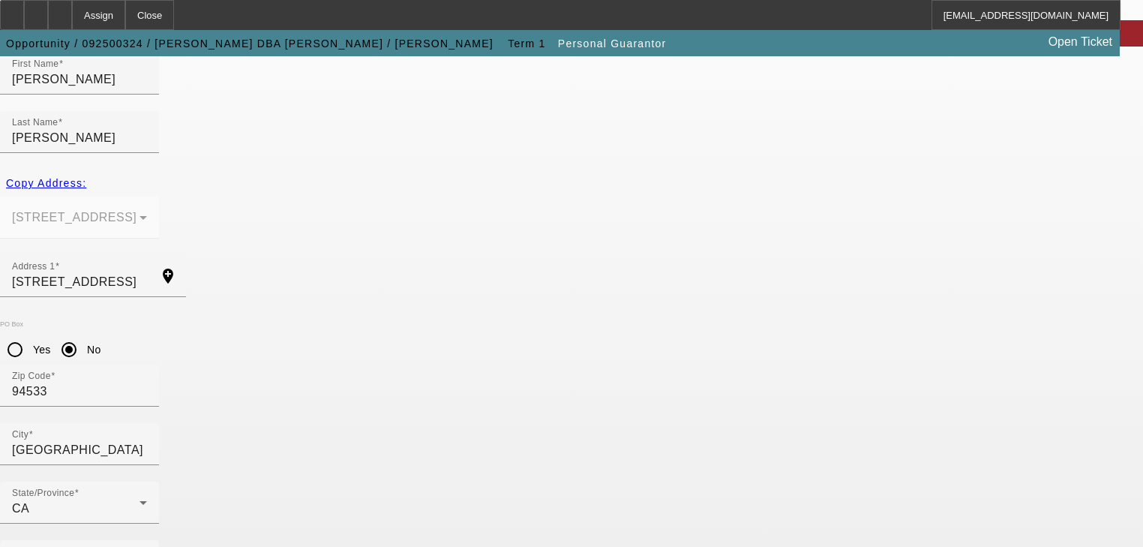
scroll to position [183, 0]
type input "50"
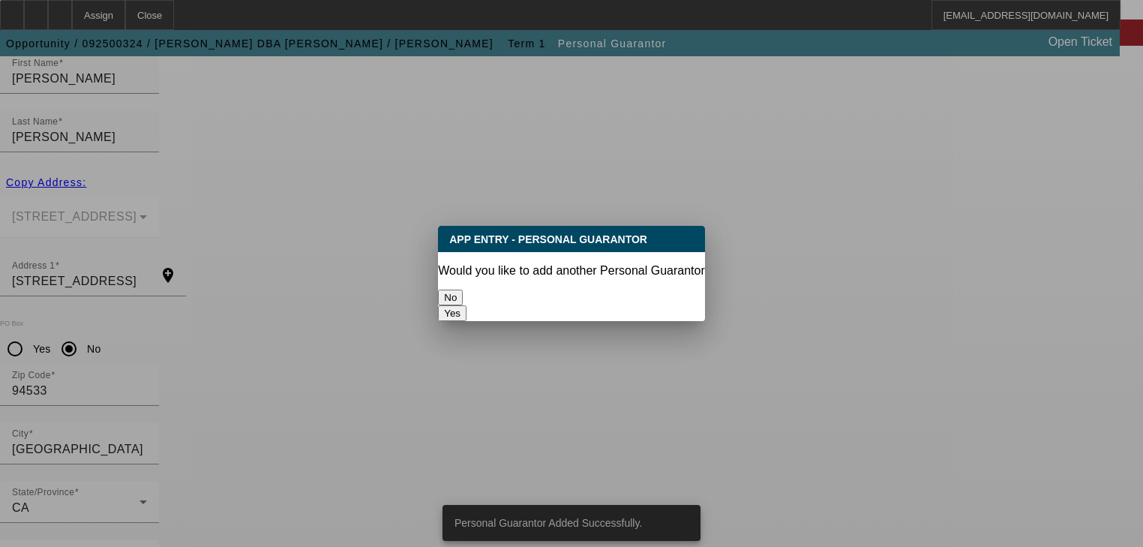
scroll to position [0, 0]
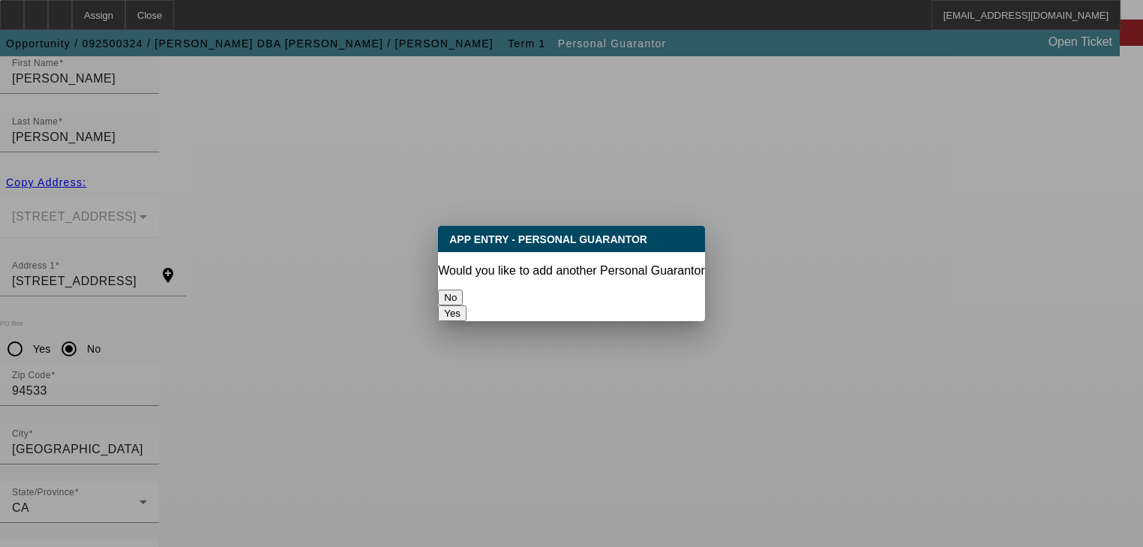
click at [467, 305] on button "Yes" at bounding box center [452, 313] width 29 height 16
radio input "false"
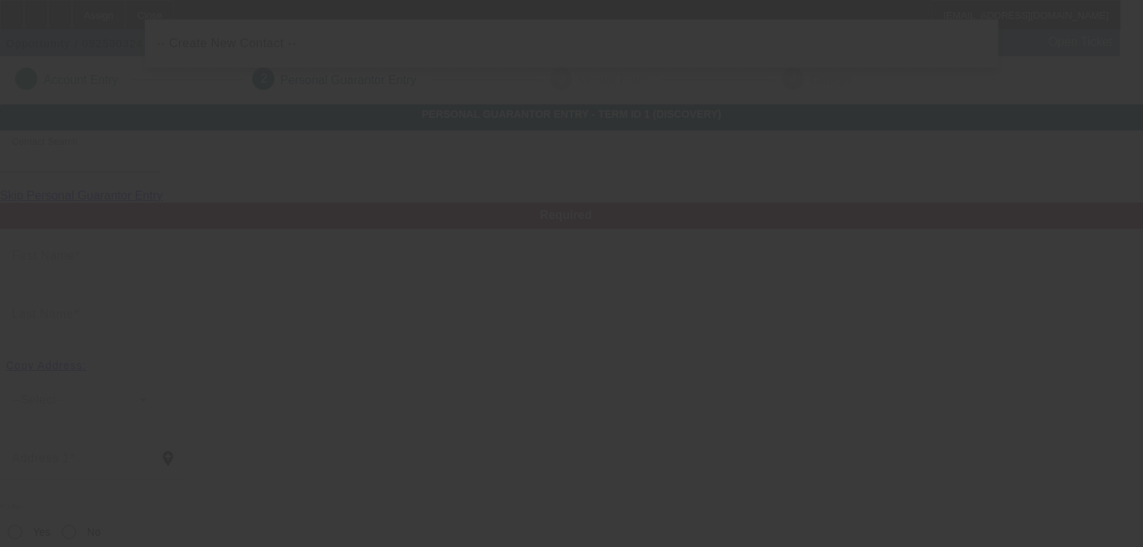
scroll to position [183, 0]
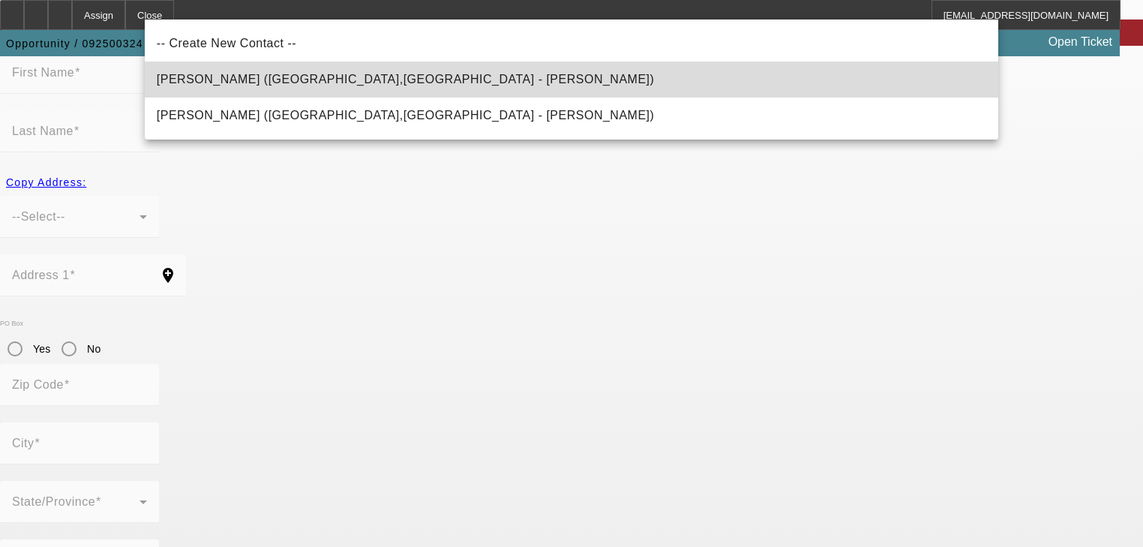
click at [443, 88] on mat-option "[PERSON_NAME] ([GEOGRAPHIC_DATA],[GEOGRAPHIC_DATA] - [PERSON_NAME])" at bounding box center [572, 80] width 854 height 36
type input "[PERSON_NAME] ([GEOGRAPHIC_DATA],[GEOGRAPHIC_DATA] - [PERSON_NAME])"
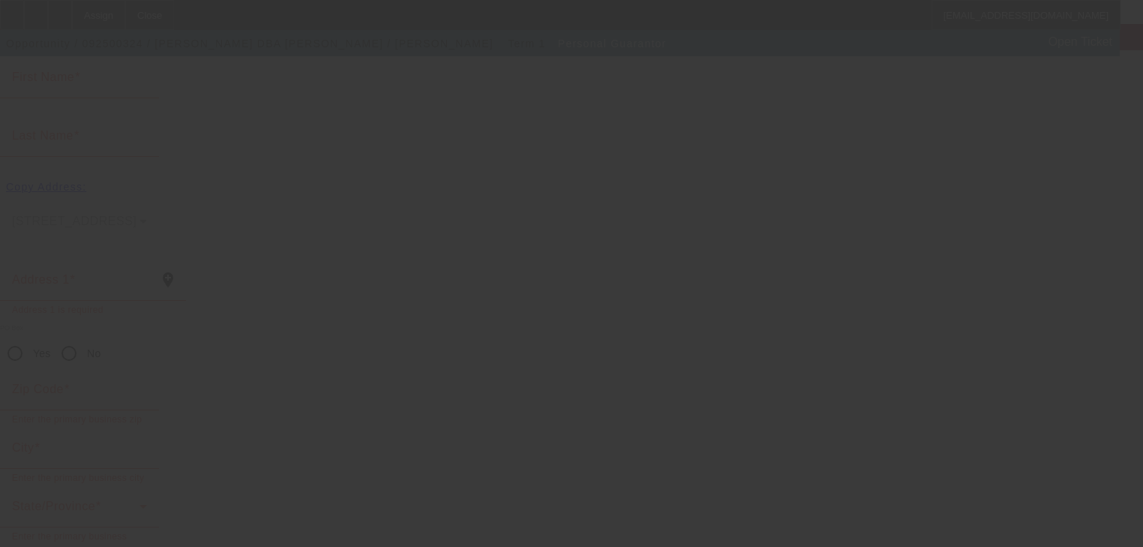
type input "[PERSON_NAME]"
type input "Comotto"
type input "[STREET_ADDRESS]"
radio input "true"
type input "94533"
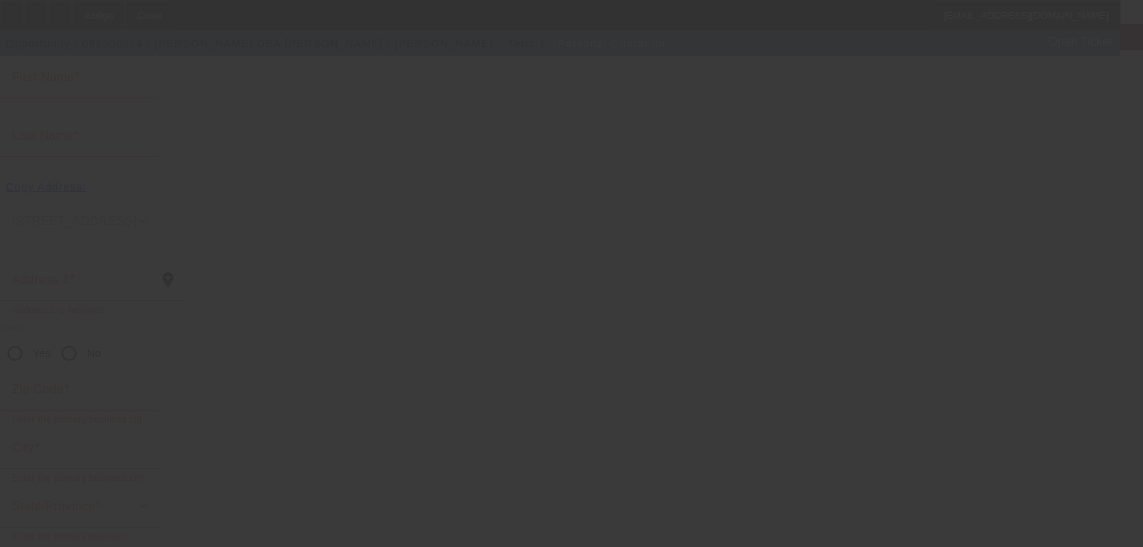
type input "[GEOGRAPHIC_DATA]"
type input "[PHONE_NUMBER]"
type input "575-25-3569"
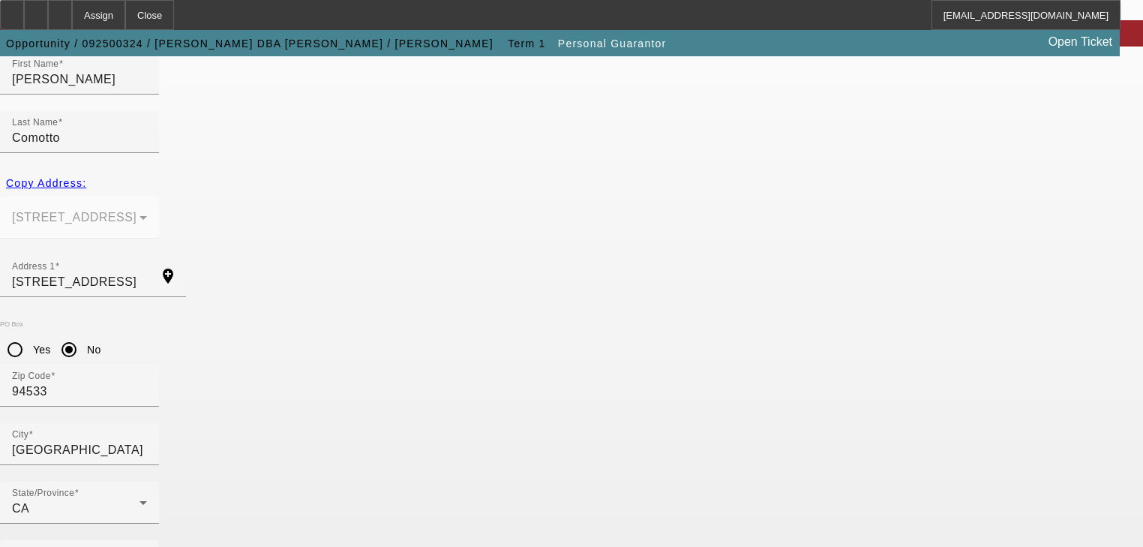
scroll to position [183, 0]
type input "50"
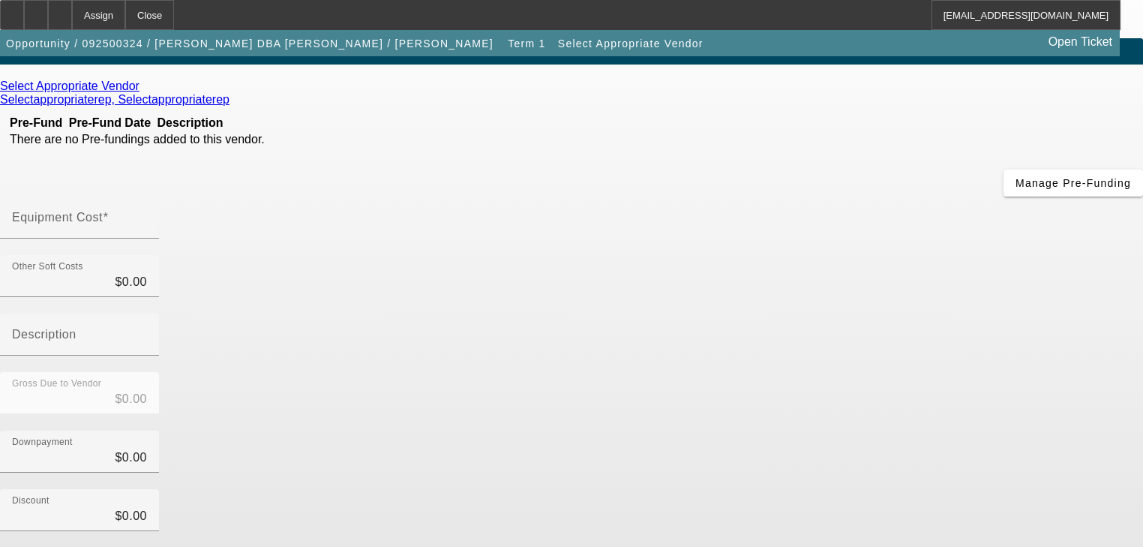
scroll to position [209, 0]
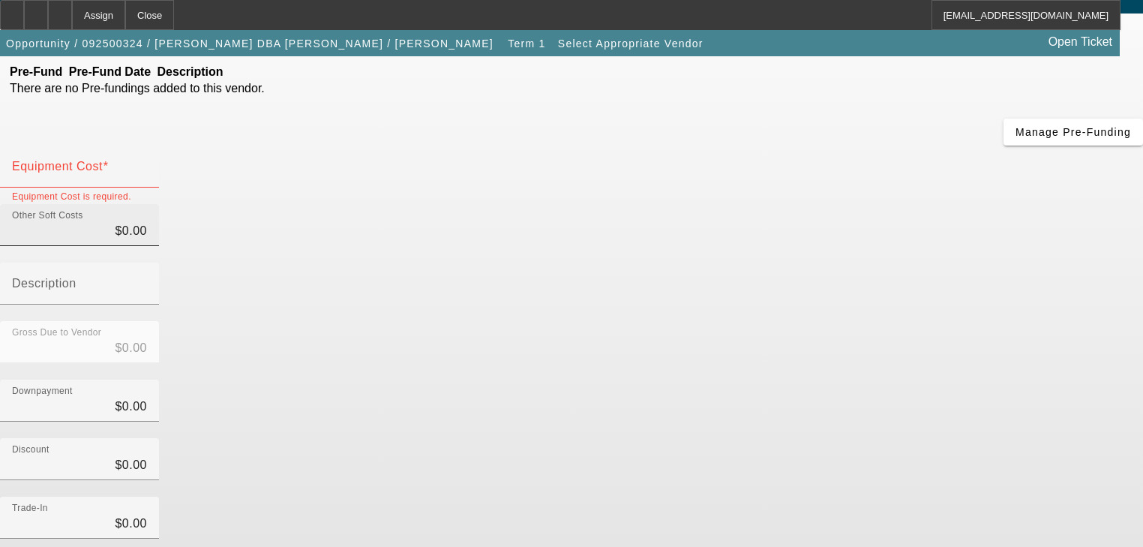
scroll to position [29, 0]
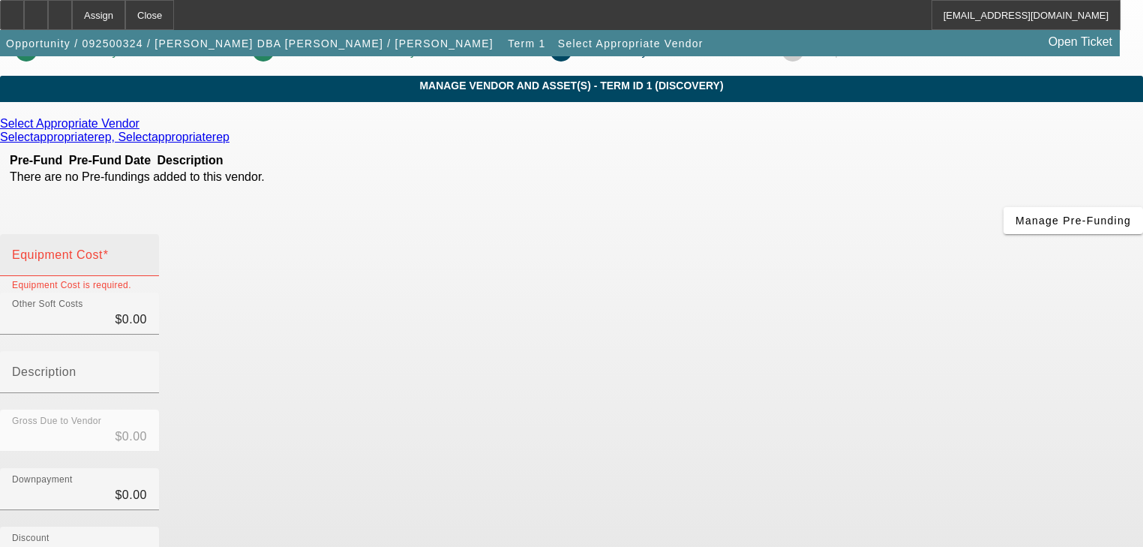
click at [147, 252] on input "Equipment Cost" at bounding box center [79, 261] width 135 height 18
type input "5"
type input "$5.00"
type input "50"
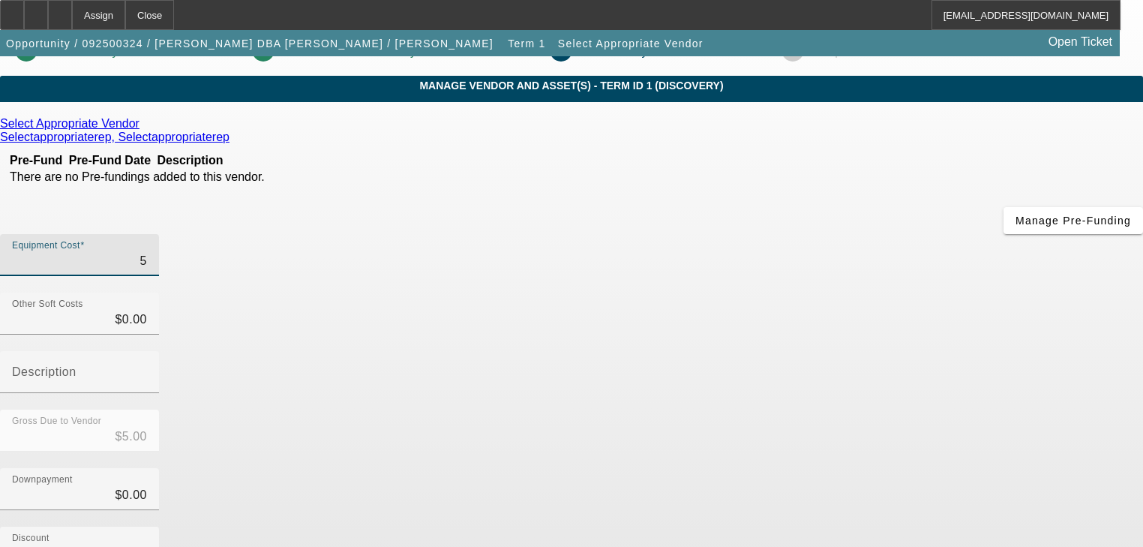
type input "$50.00"
type input "500"
type input "$500.00"
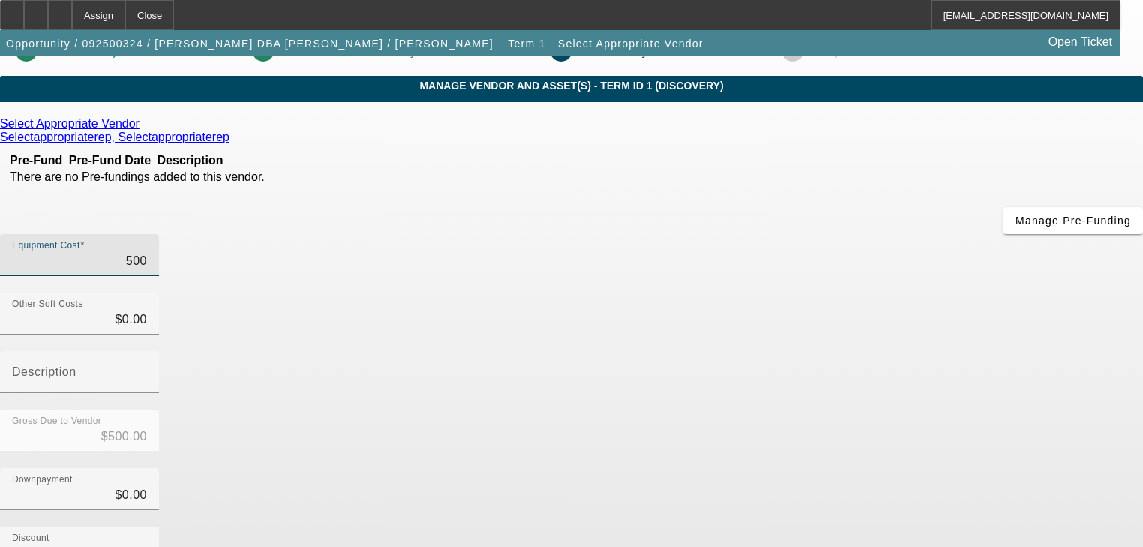
type input "5000"
type input "$5,000.00"
type input "50000"
type input "$50,000.00"
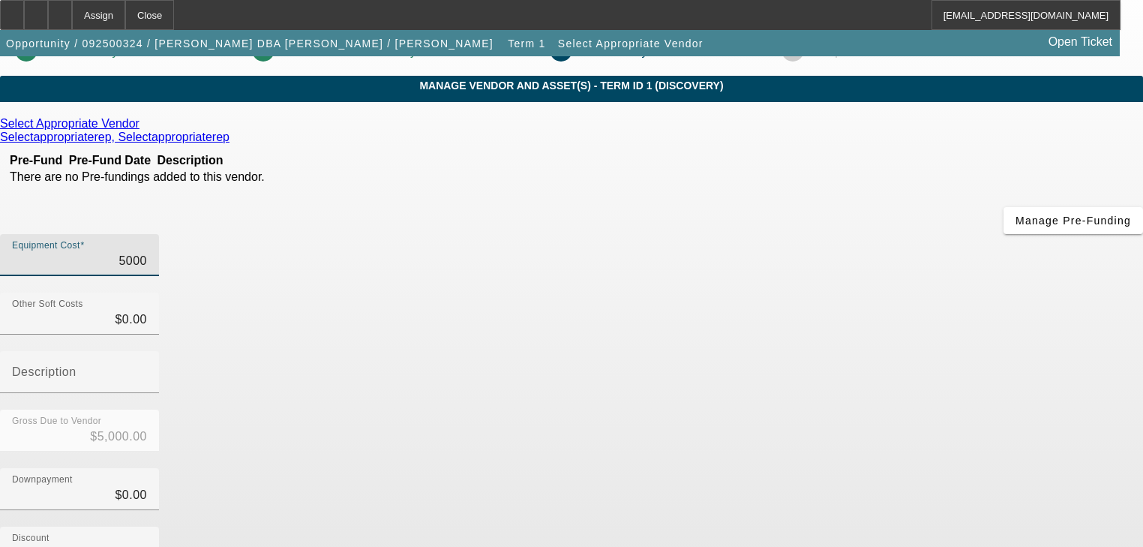
type input "$50,000.00"
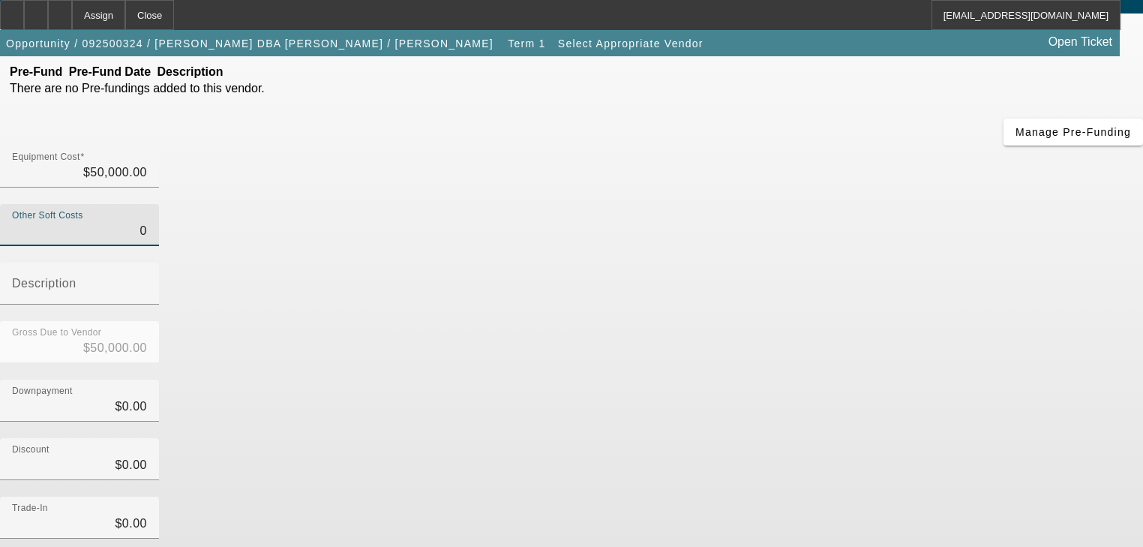
scroll to position [209, 0]
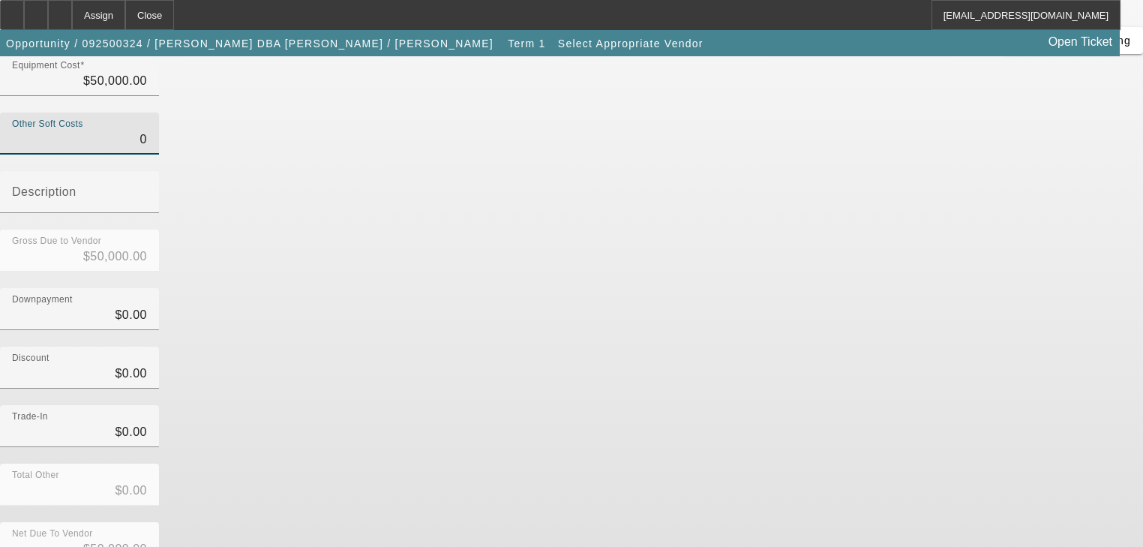
type input "$0.00"
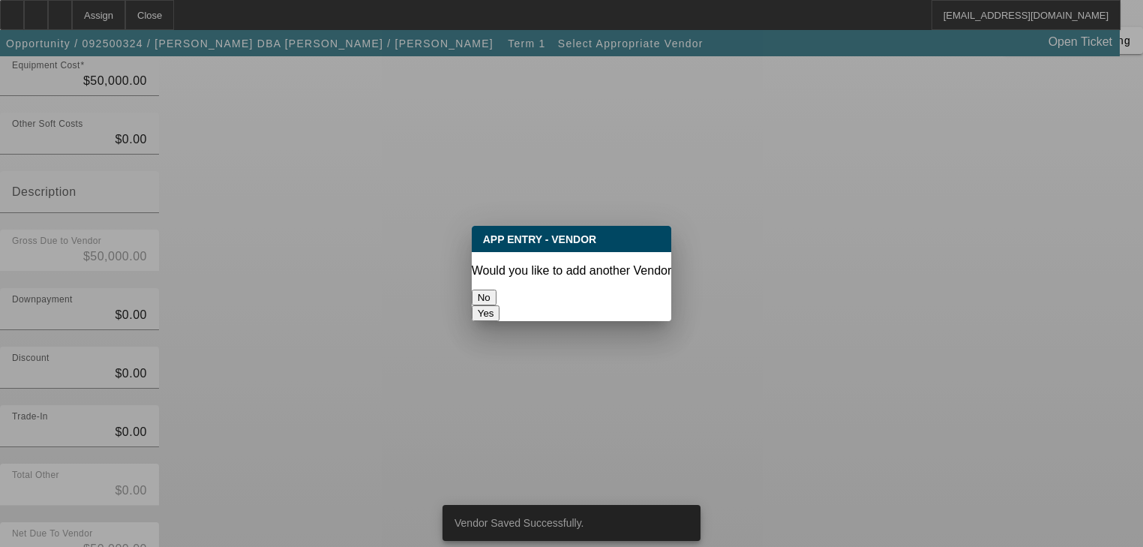
scroll to position [0, 0]
click at [497, 296] on button "No" at bounding box center [484, 298] width 25 height 16
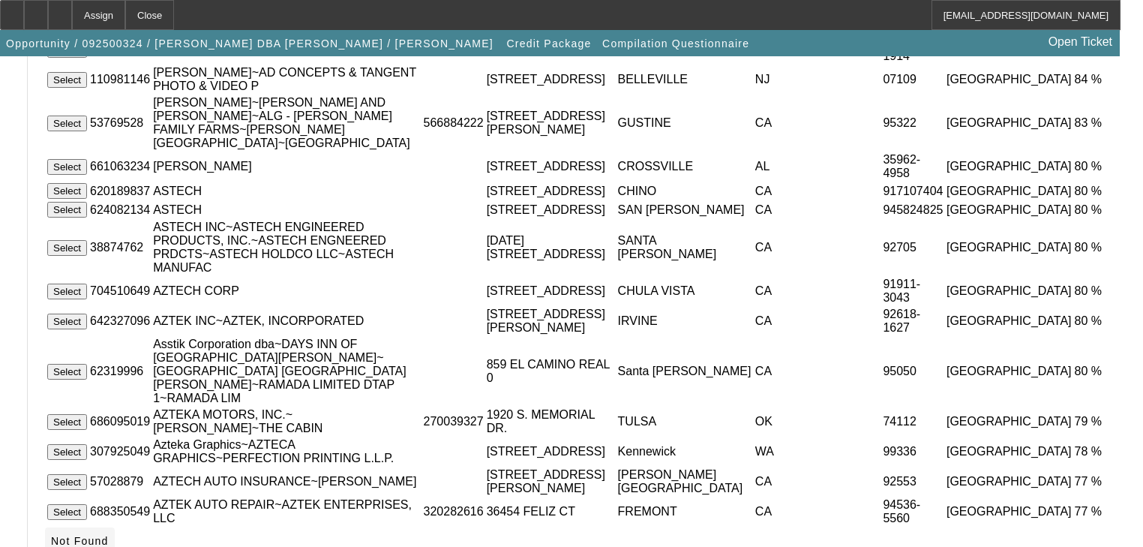
click at [51, 535] on icon at bounding box center [51, 541] width 0 height 12
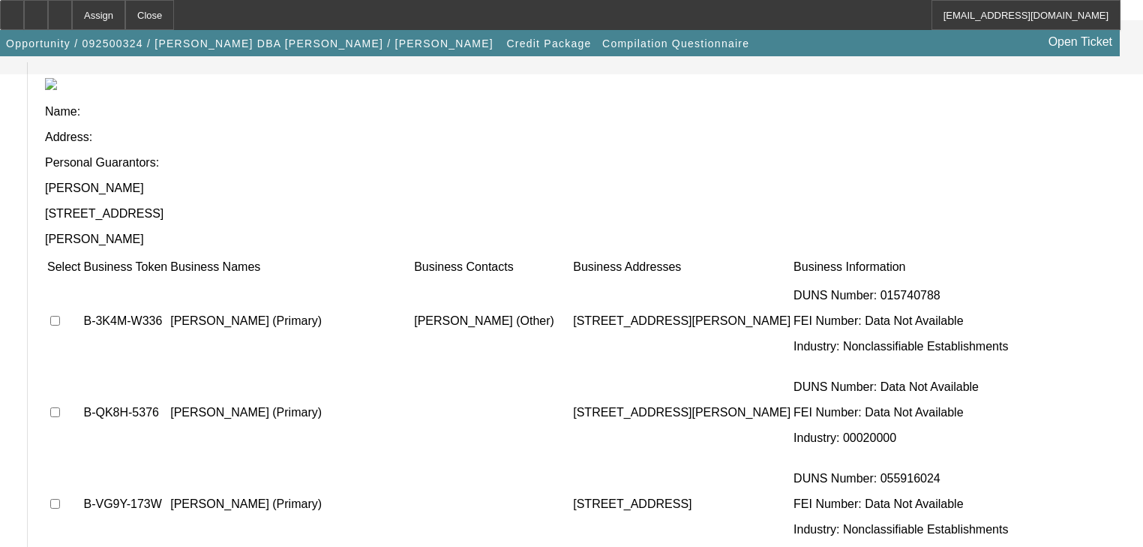
scroll to position [163, 0]
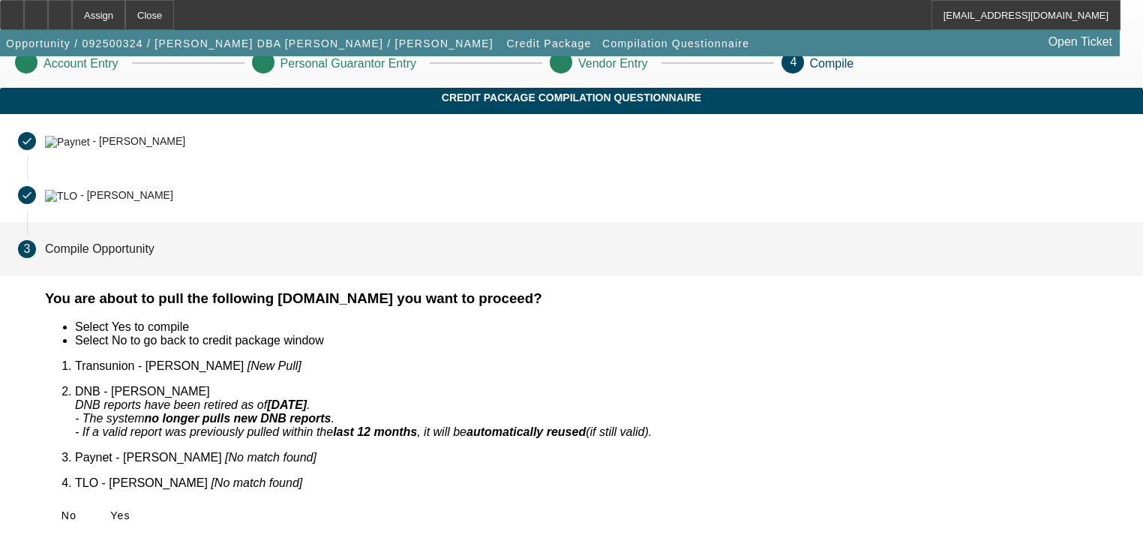
scroll to position [0, 0]
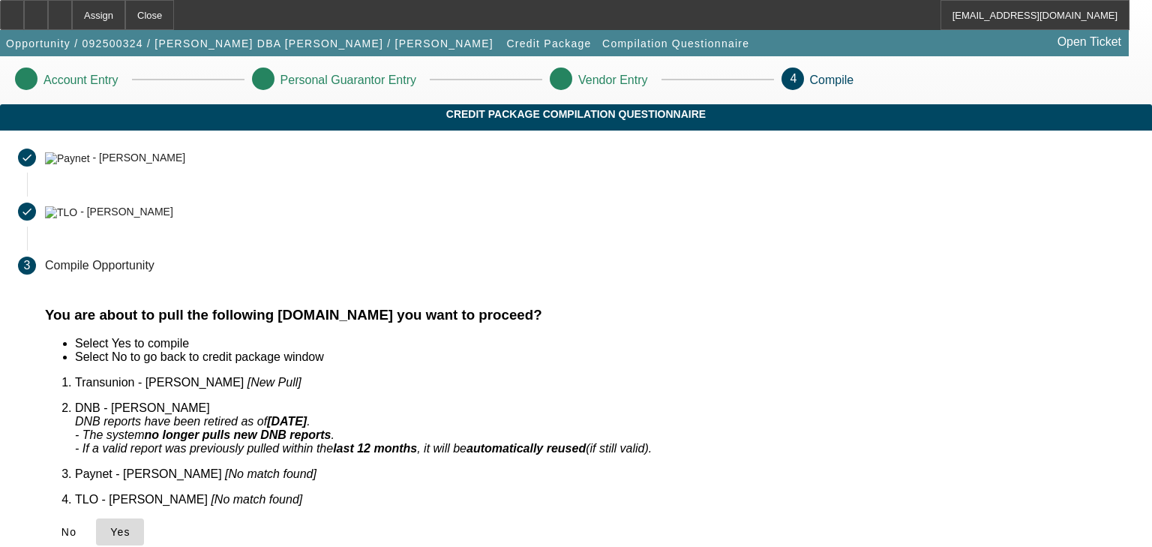
click at [110, 526] on icon at bounding box center [110, 532] width 0 height 12
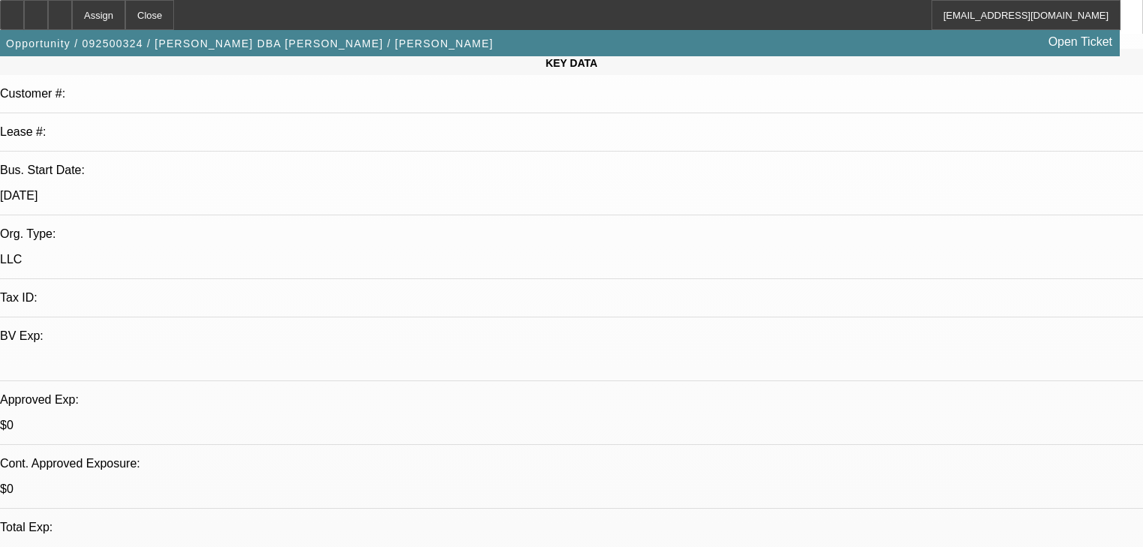
select select "0"
select select "2"
select select "0.1"
select select "4"
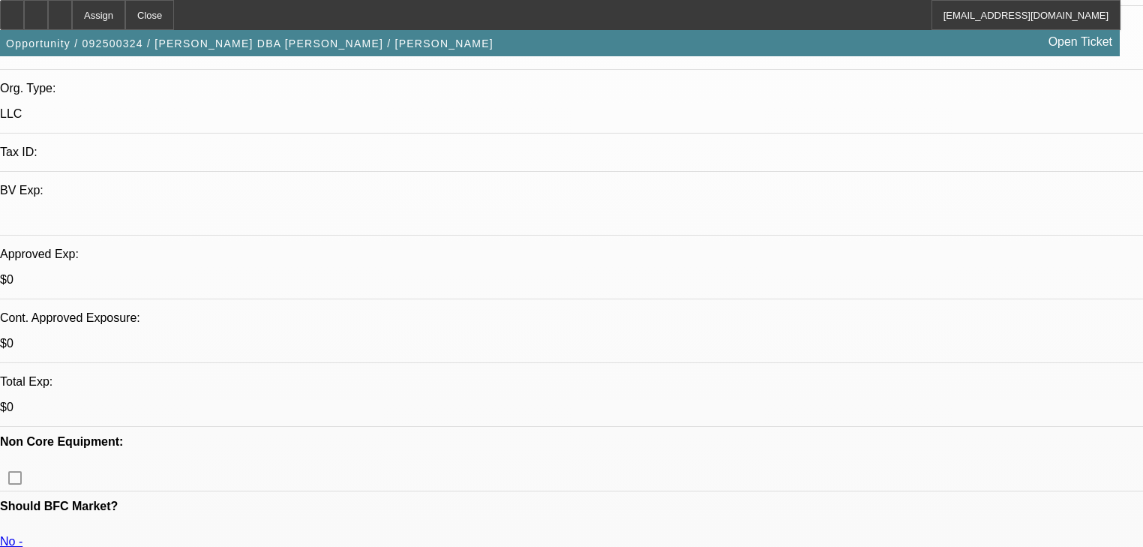
scroll to position [360, 0]
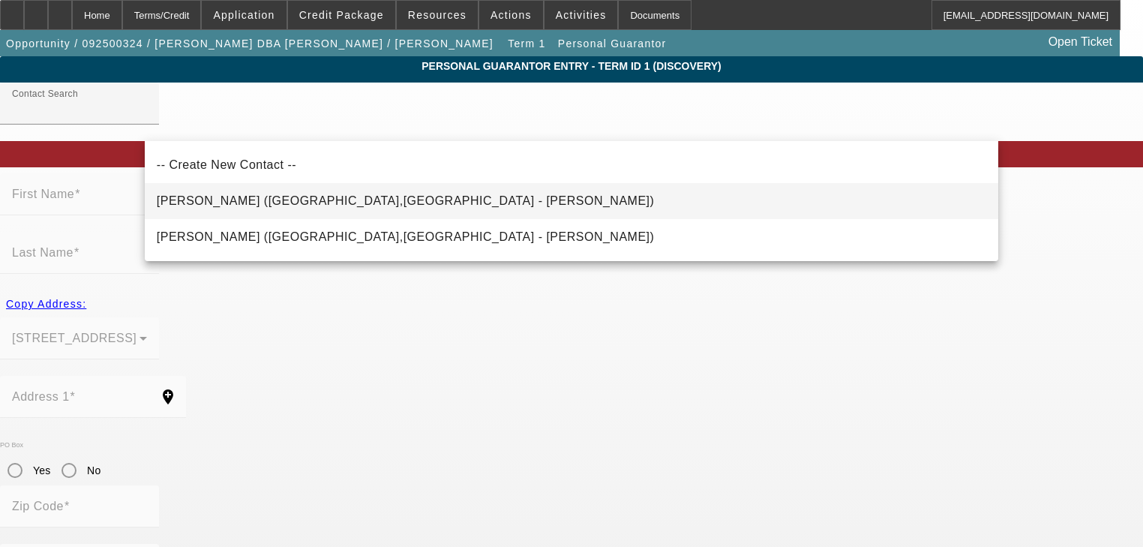
click at [506, 209] on mat-option "Comotto, Marie (Fairfield,CA - Ezequiel Cruz)" at bounding box center [572, 201] width 854 height 36
type input "Comotto, Marie (Fairfield,CA - Ezequiel Cruz)"
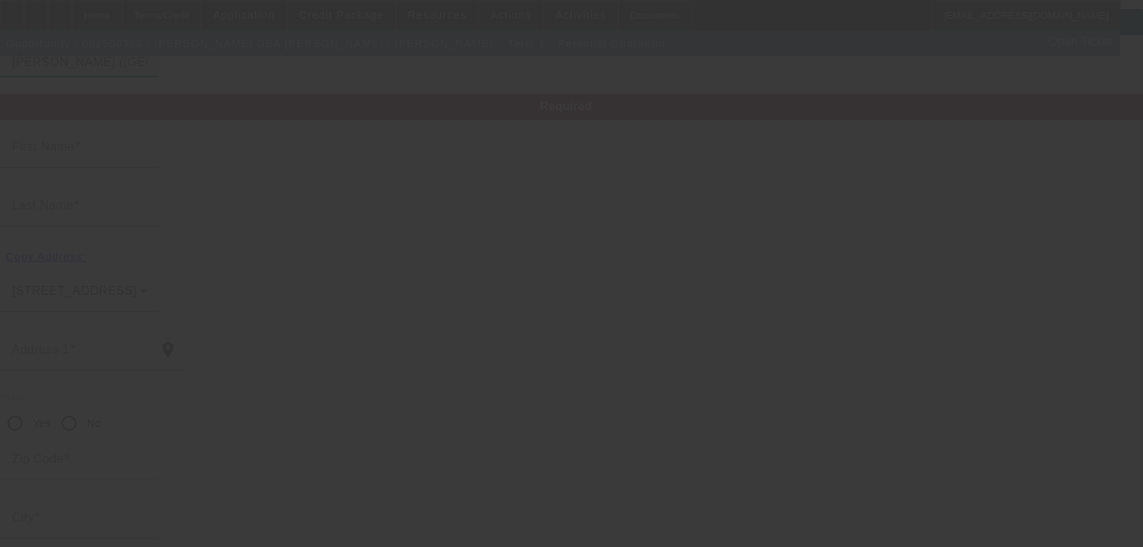
scroll to position [107, 0]
type input "Marie"
type input "Comotto"
type input "2160 Allston Place"
radio input "true"
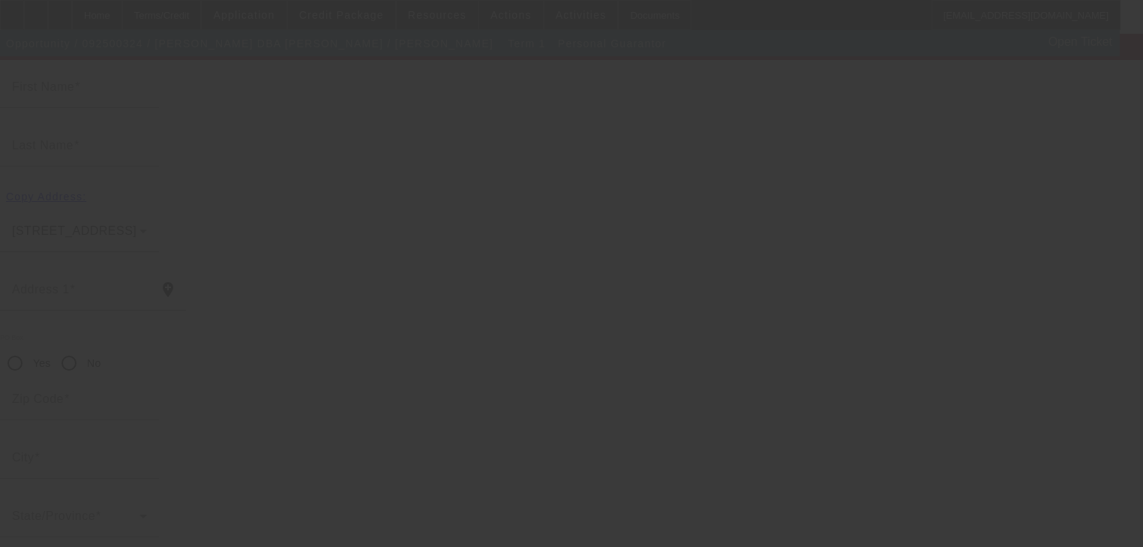
type input "94533"
type input "Fairfield"
type input "[PHONE_NUMBER]"
type input "575-25-3569"
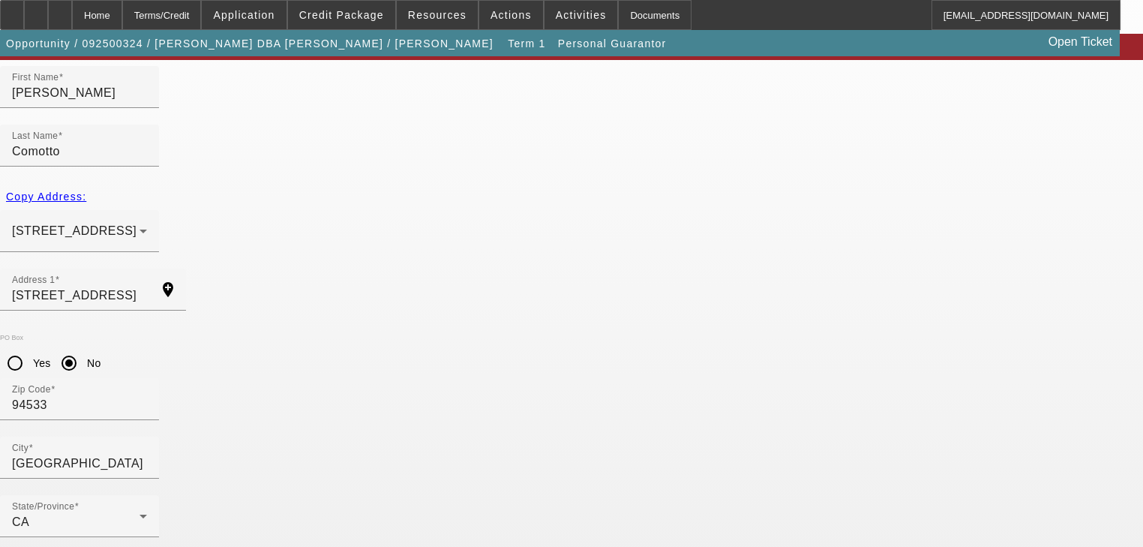
type input "50"
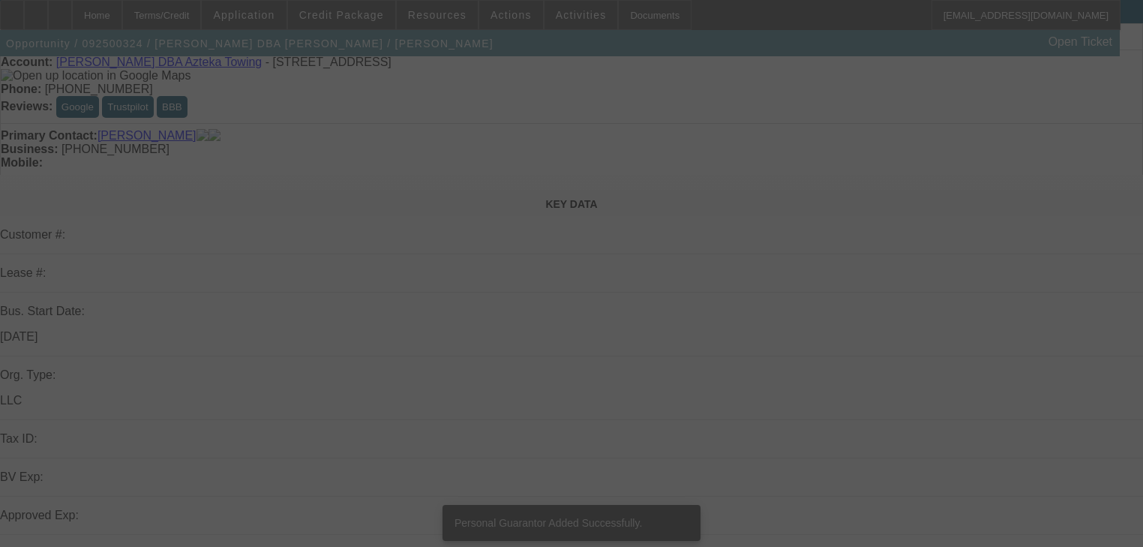
scroll to position [239, 0]
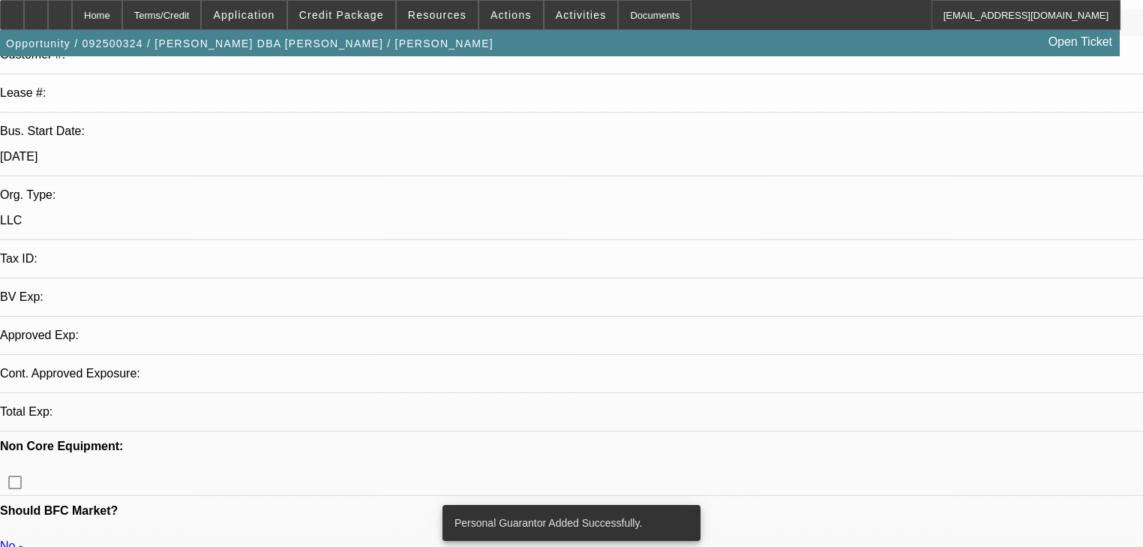
select select "0"
select select "2"
select select "0.1"
select select "4"
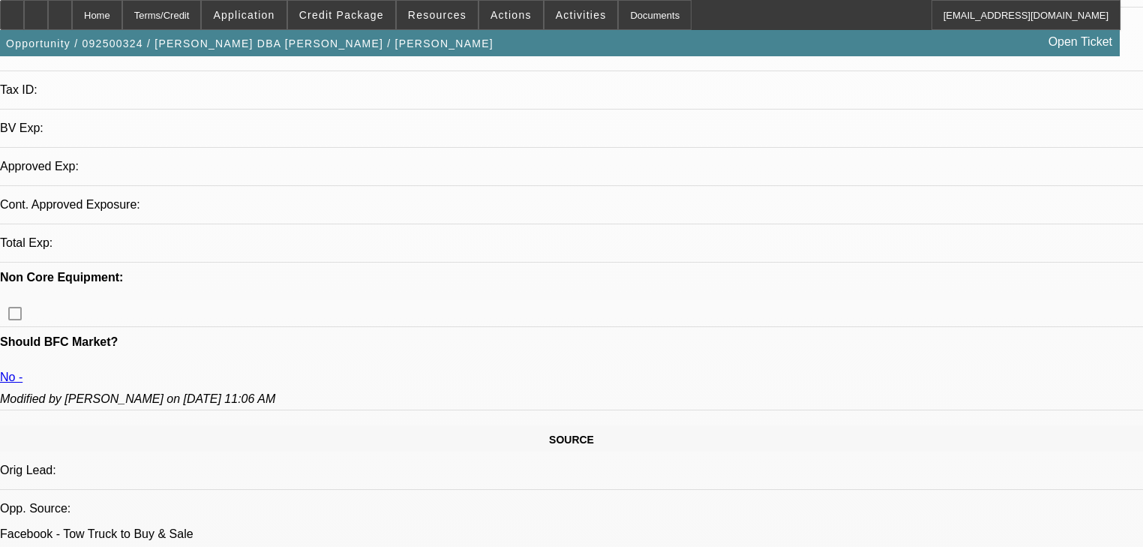
select select "0"
select select "2"
select select "0.1"
select select "4"
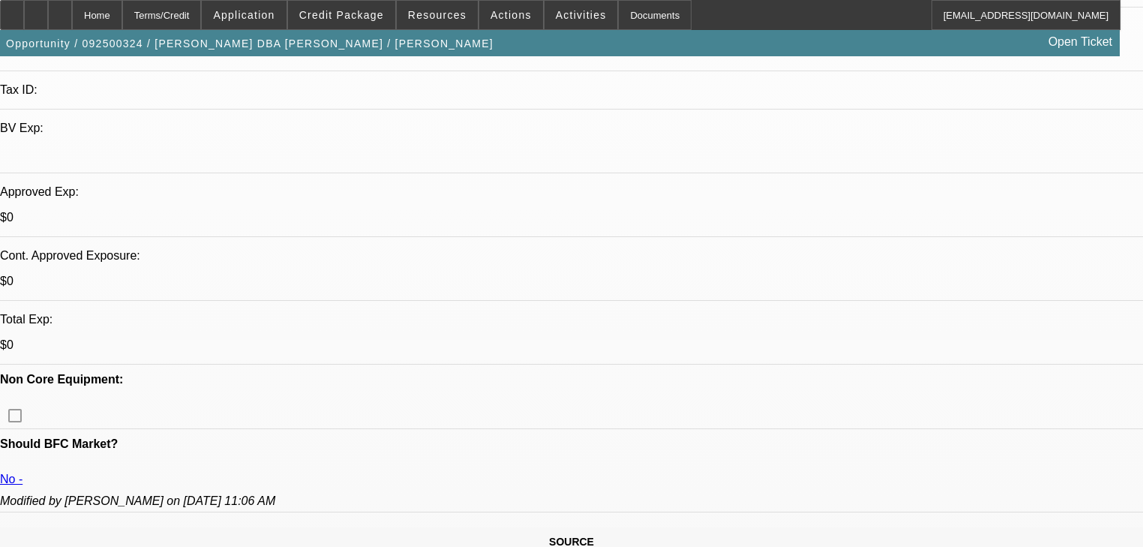
scroll to position [411, 0]
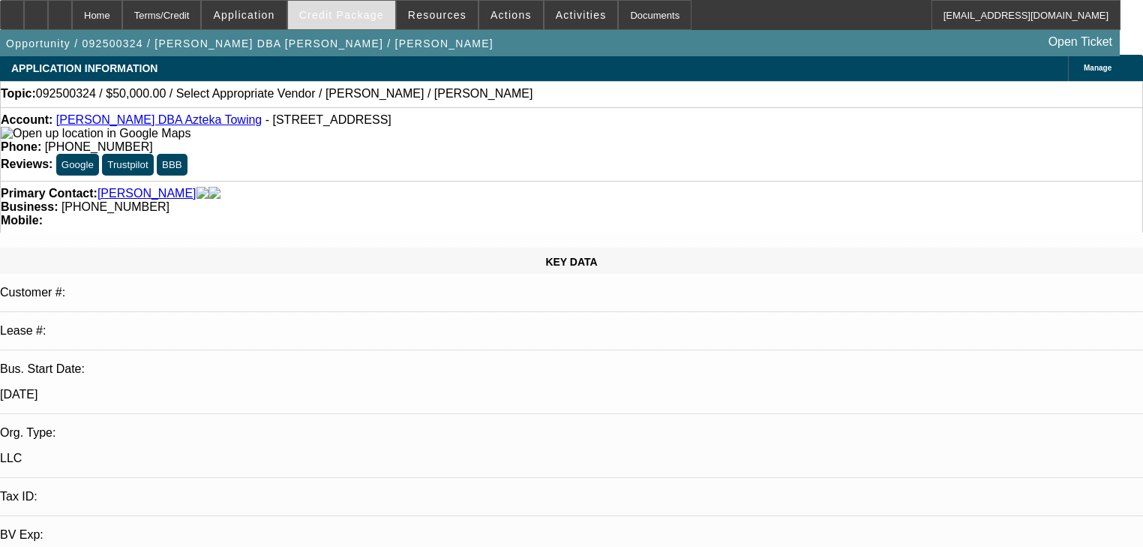
scroll to position [0, 0]
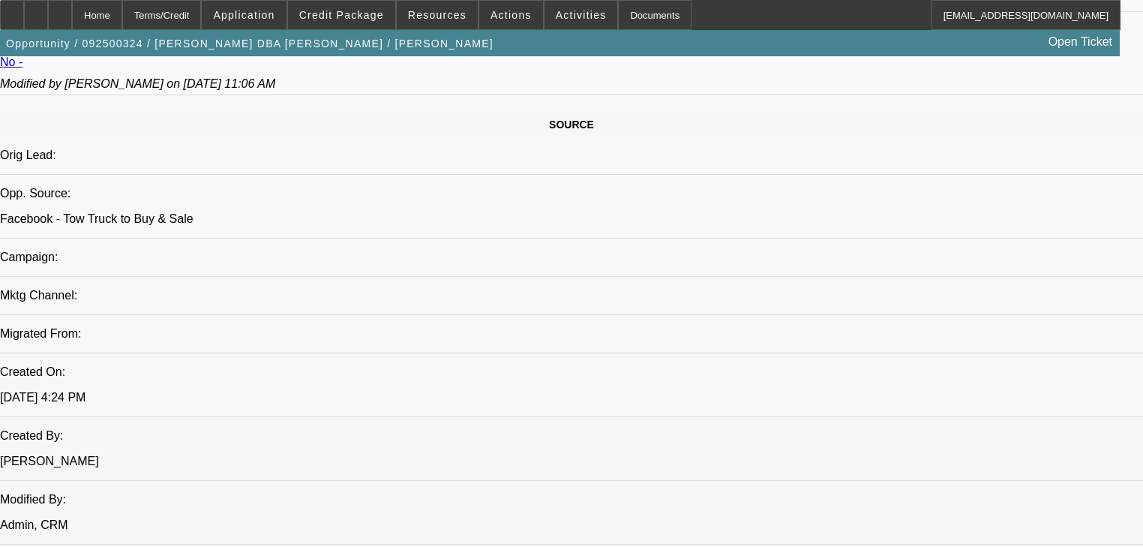
select select "0"
select select "2"
select select "0.1"
select select "4"
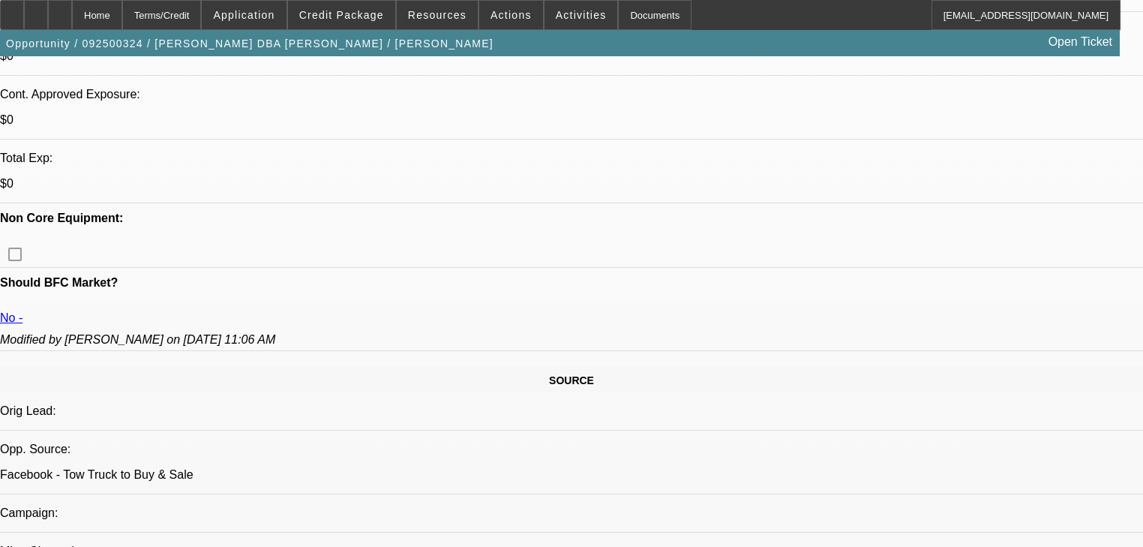
scroll to position [384, 0]
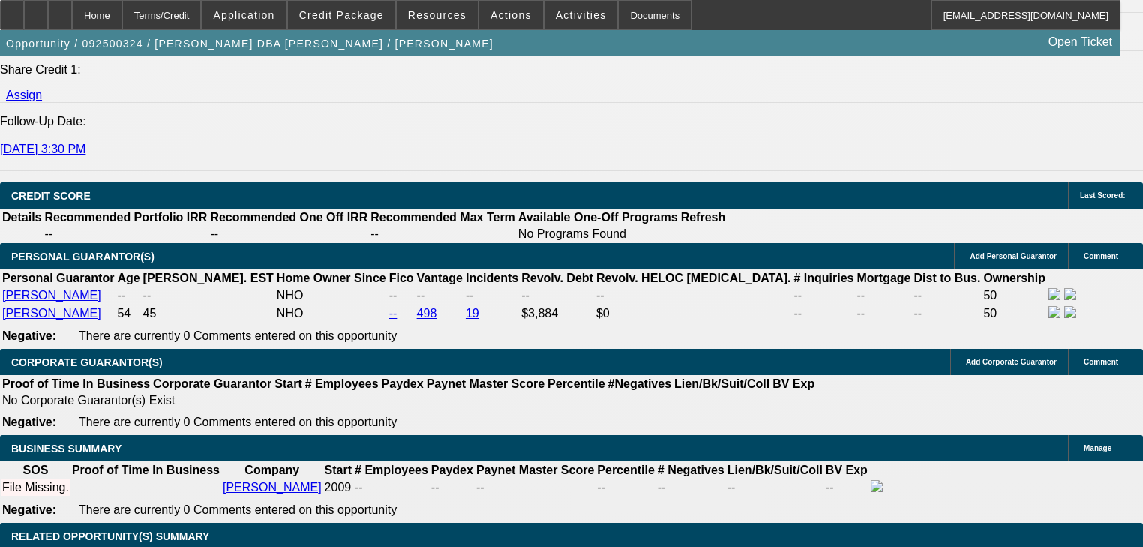
scroll to position [1945, 0]
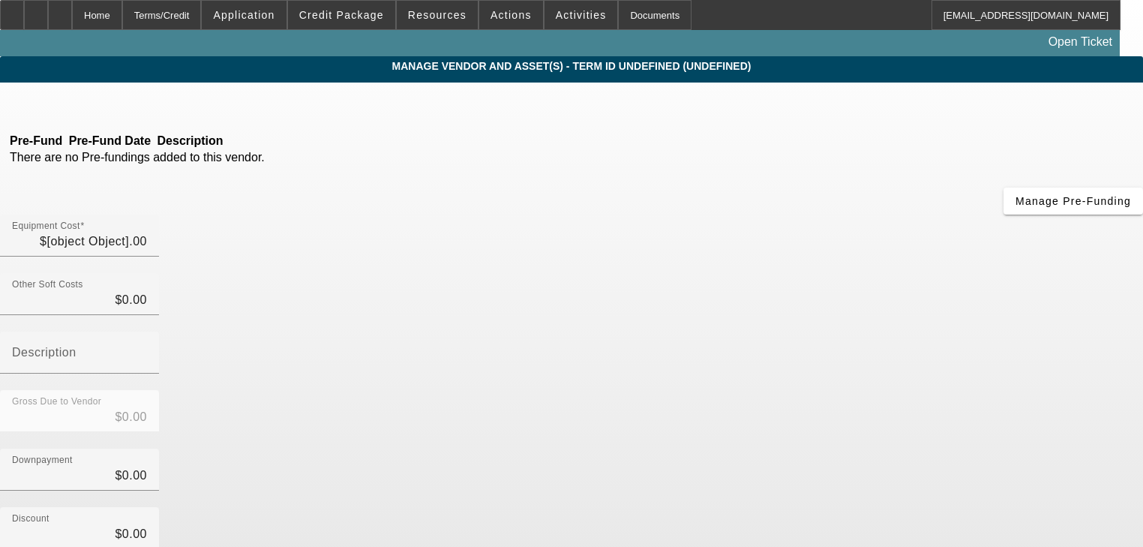
type input "$50,000.00"
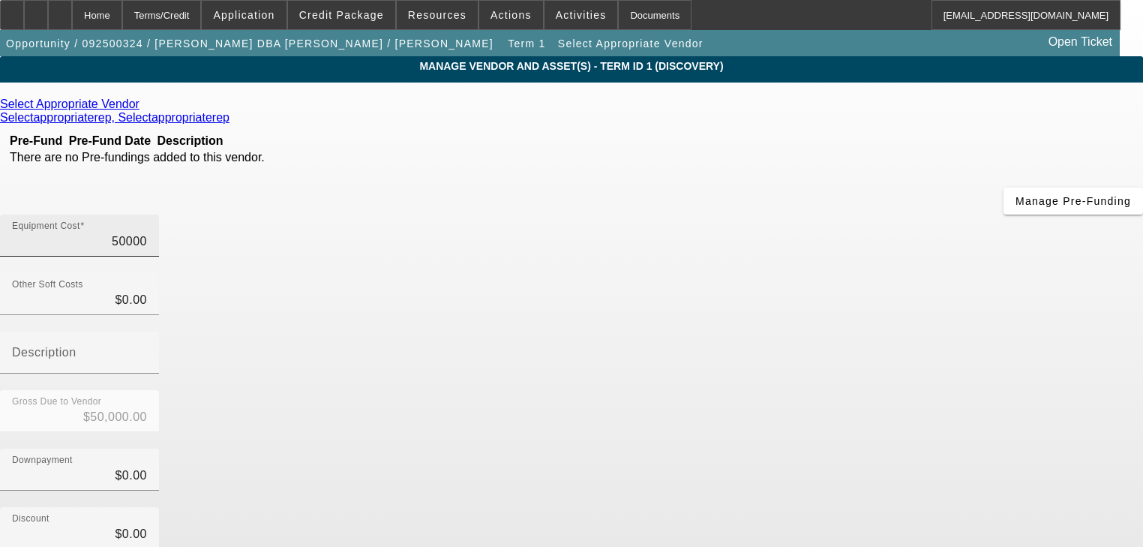
click at [147, 233] on input "50000" at bounding box center [79, 242] width 135 height 18
type input "9"
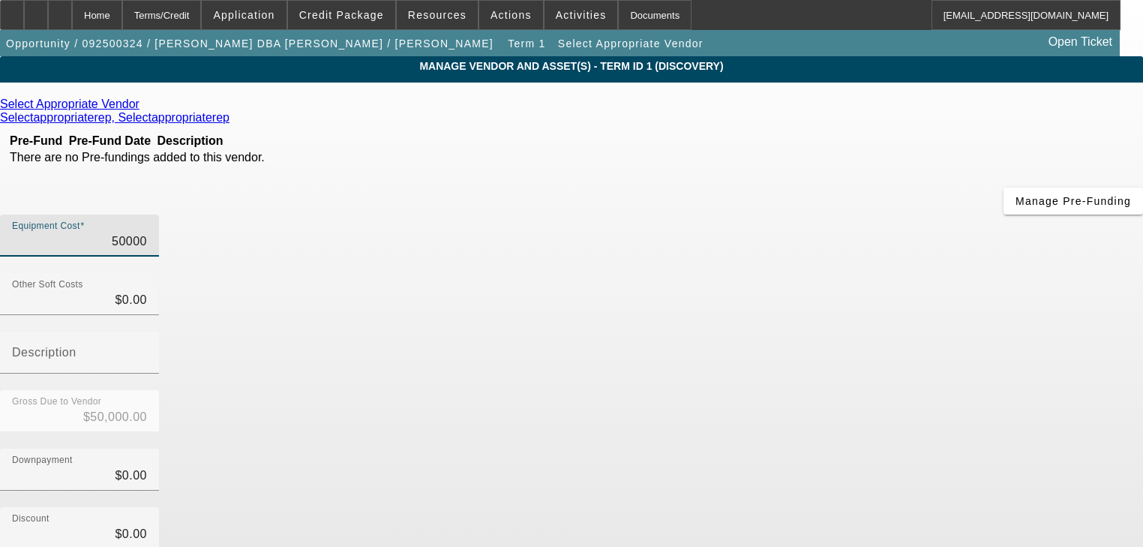
type input "$9.00"
type input "$0.00"
type input "8"
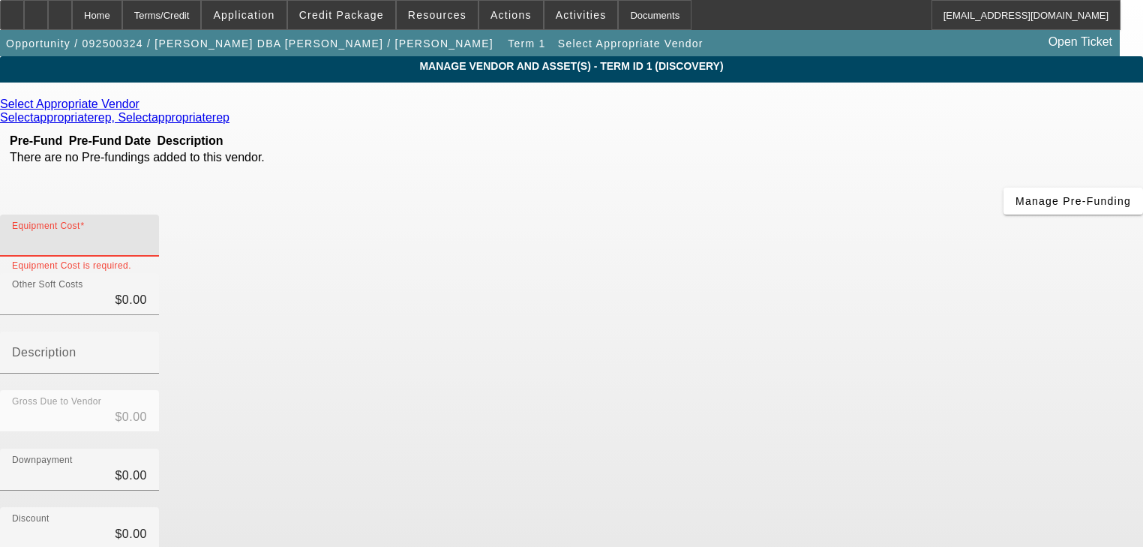
type input "$8.00"
type input "89"
type input "$89.00"
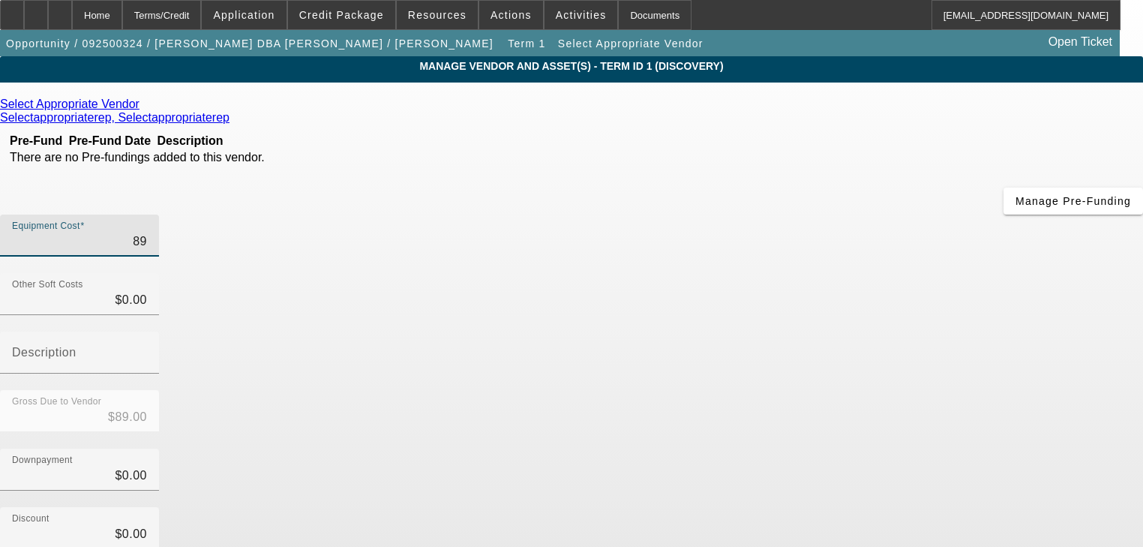
type input "890"
type input "$890.00"
type input "8900"
type input "$8,900.00"
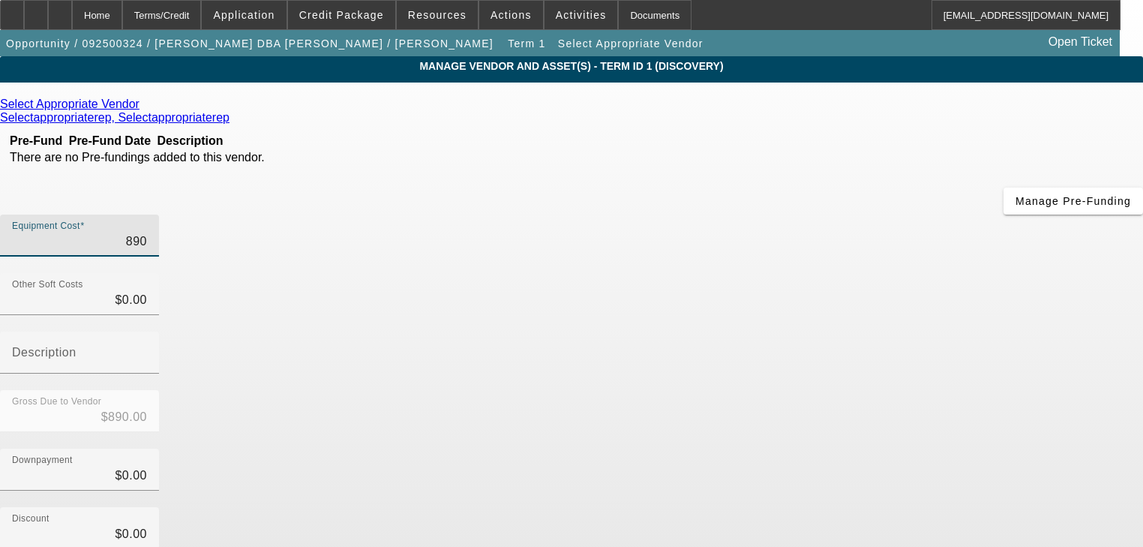
type input "$8,900.00"
type input "89000"
type input "$89,000.00"
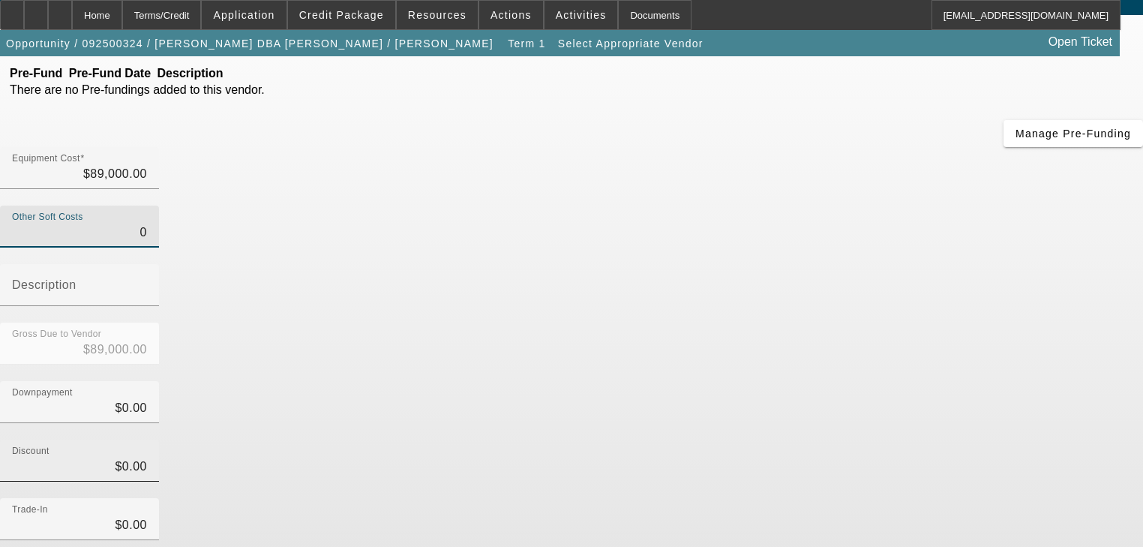
scroll to position [147, 0]
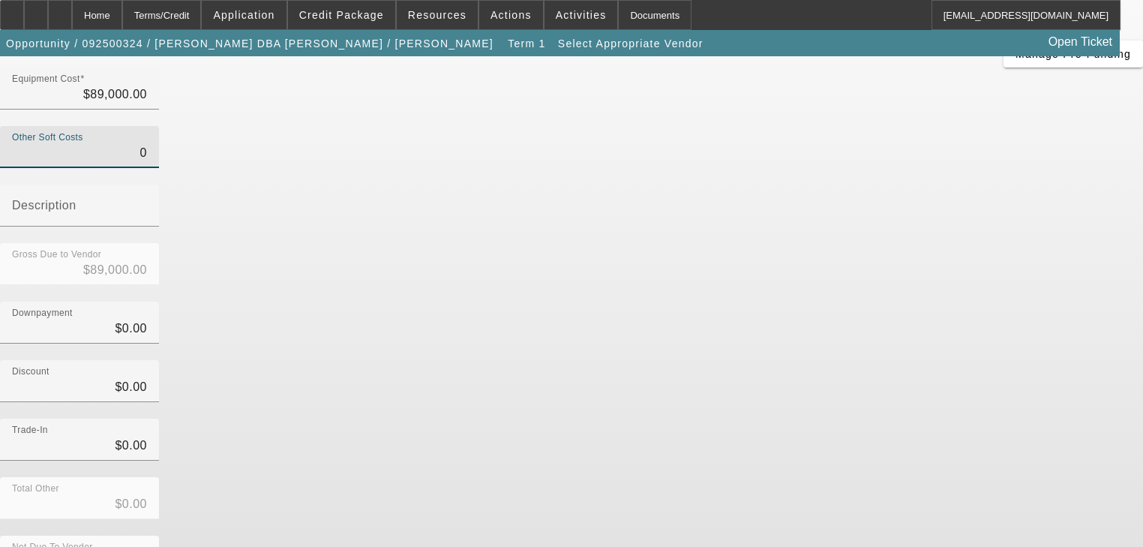
type input "$0.00"
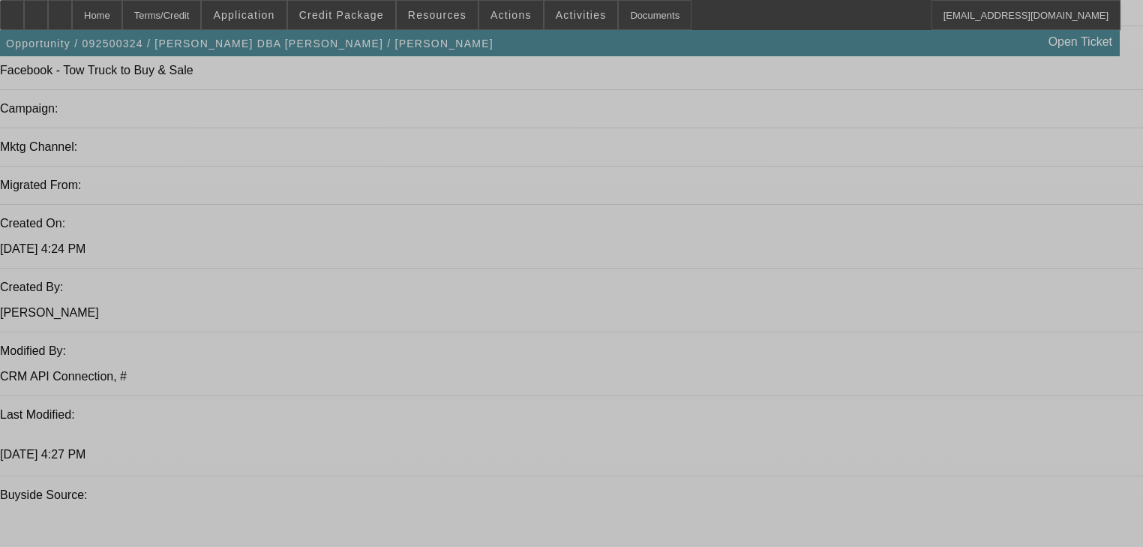
select select "0"
select select "2"
select select "0.1"
select select "4"
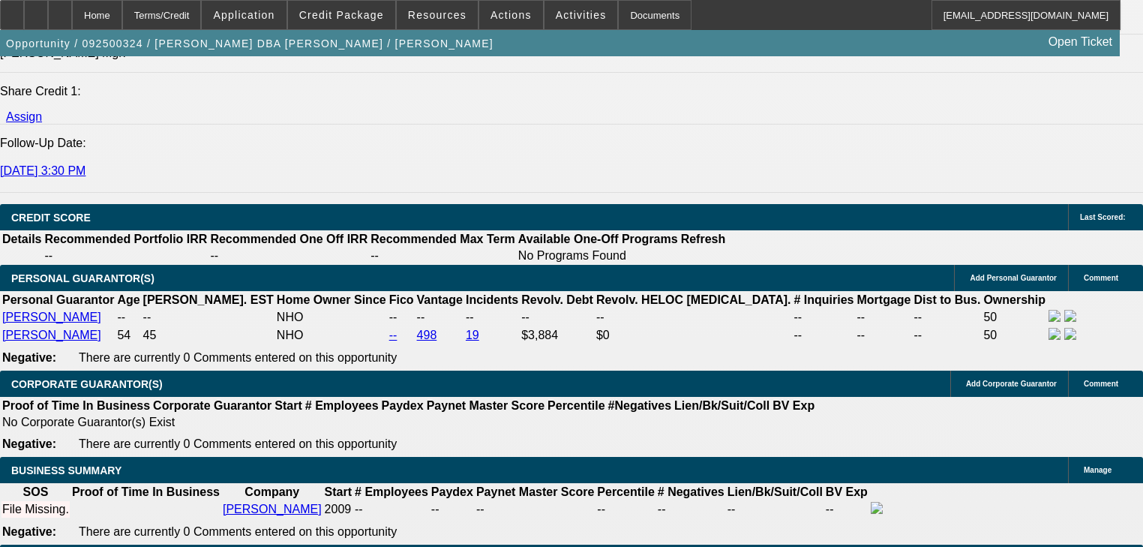
scroll to position [2242, 0]
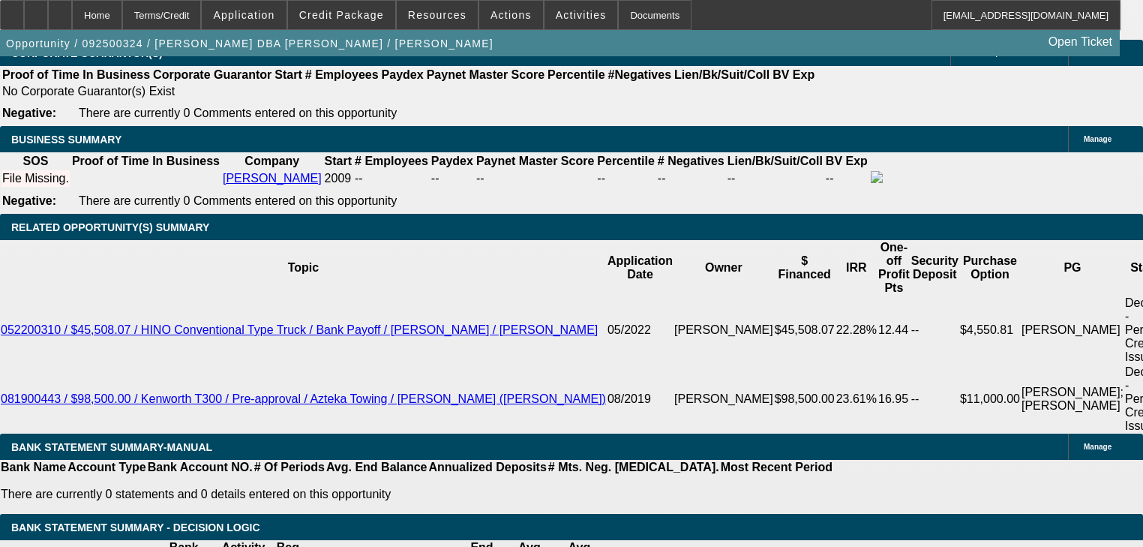
type input "36"
type input "4"
type input "$2,627.63"
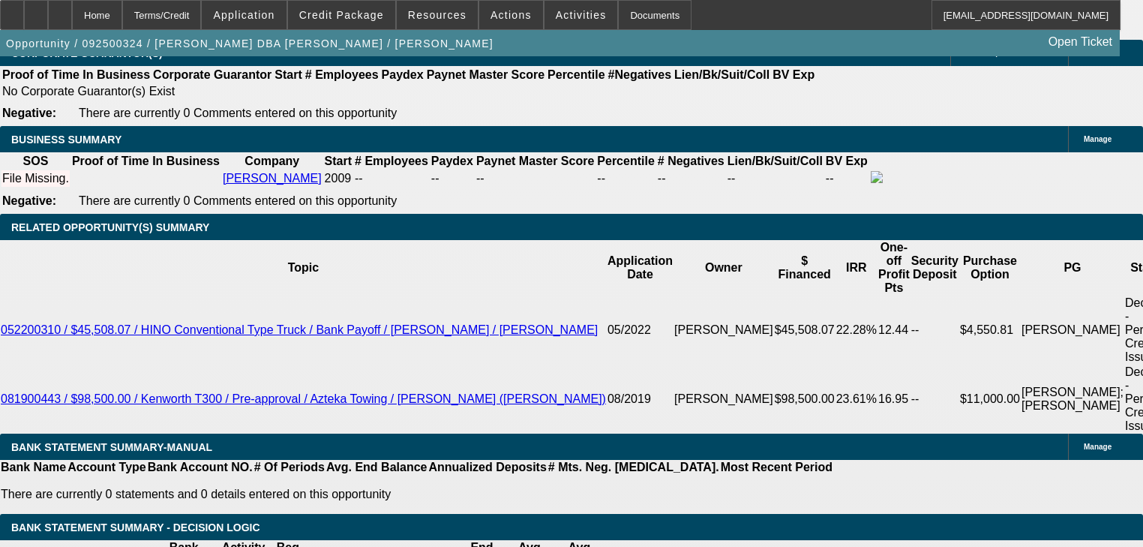
type input "$5,255.26"
type input "40"
type input "$4,281.80"
type input "$8,563.60"
type input "40"
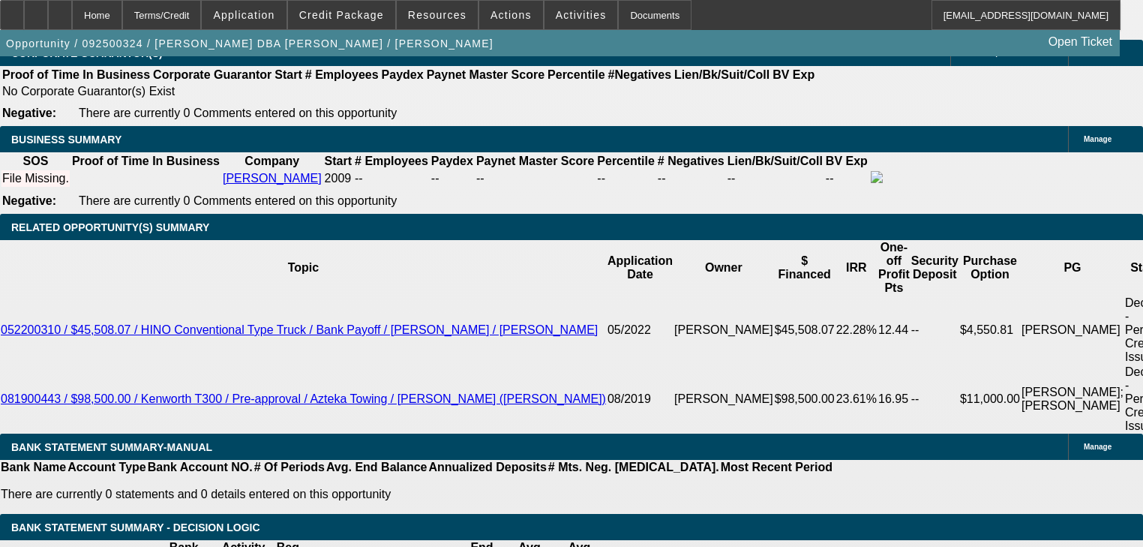
type input "$0.00"
select select "0.2"
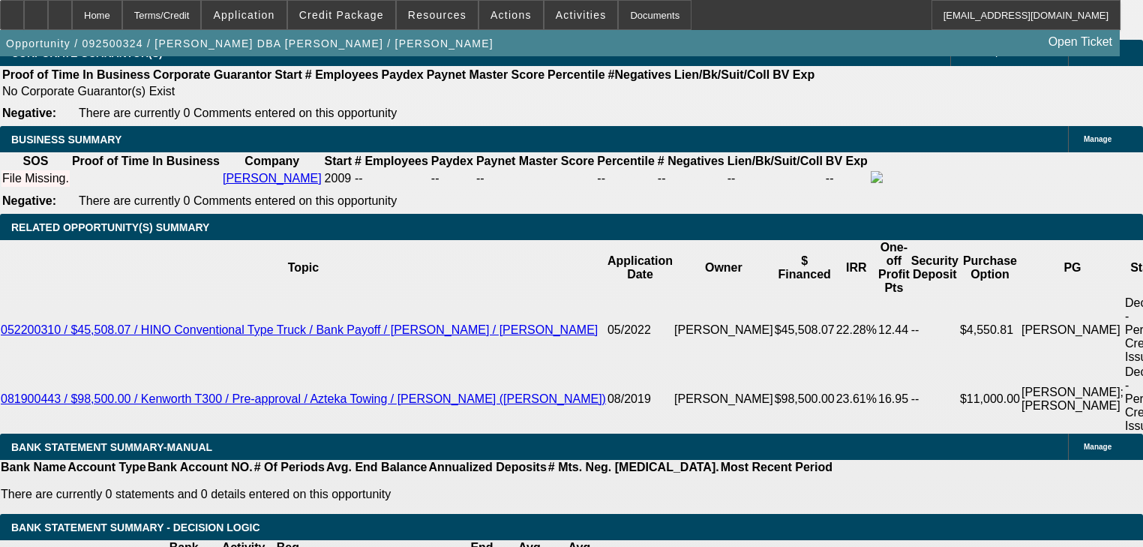
type input "$17,800.00"
type input "$3,425.44"
type input "$6,850.88"
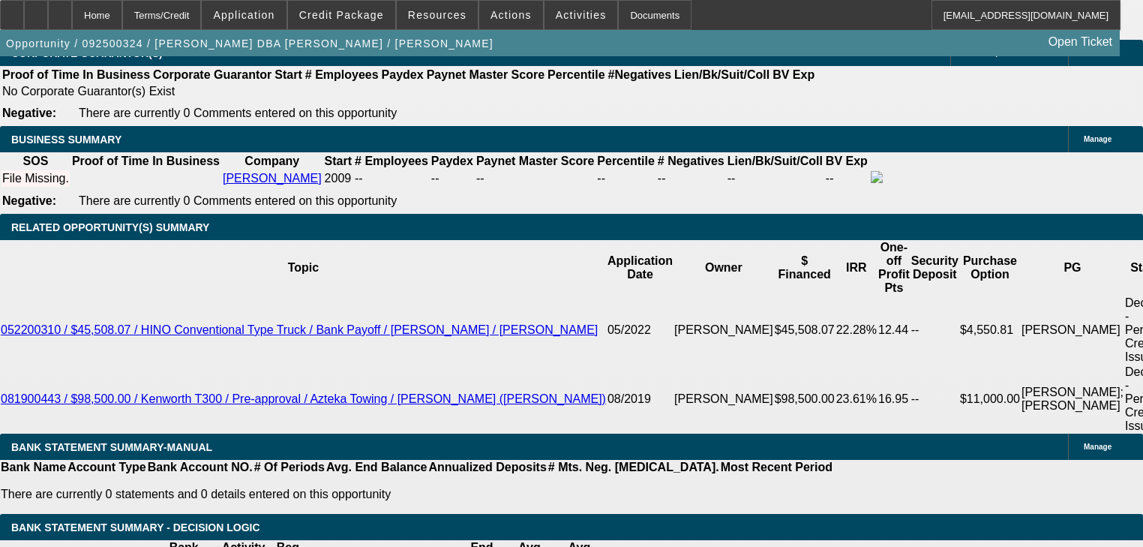
type input "$36,000.00"
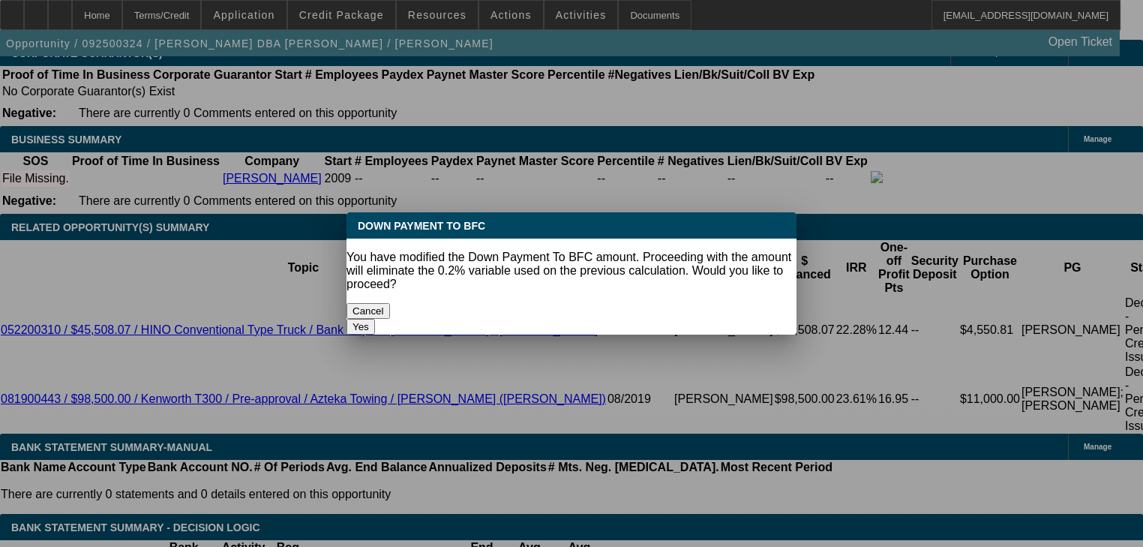
scroll to position [0, 0]
click at [375, 319] on button "Yes" at bounding box center [361, 327] width 29 height 16
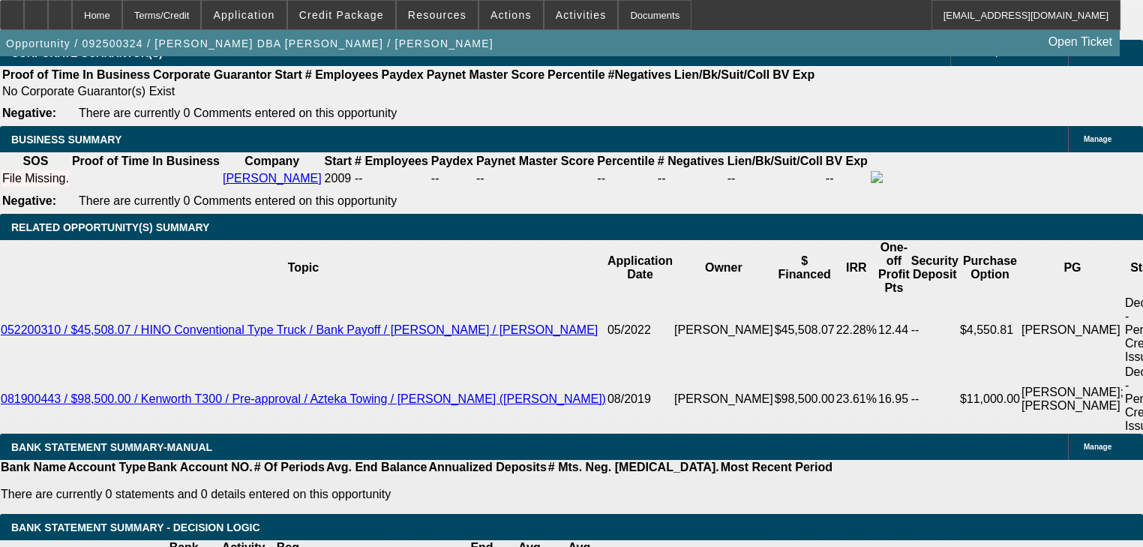
select select "0"
type input "$2,549.84"
type input "$5,099.68"
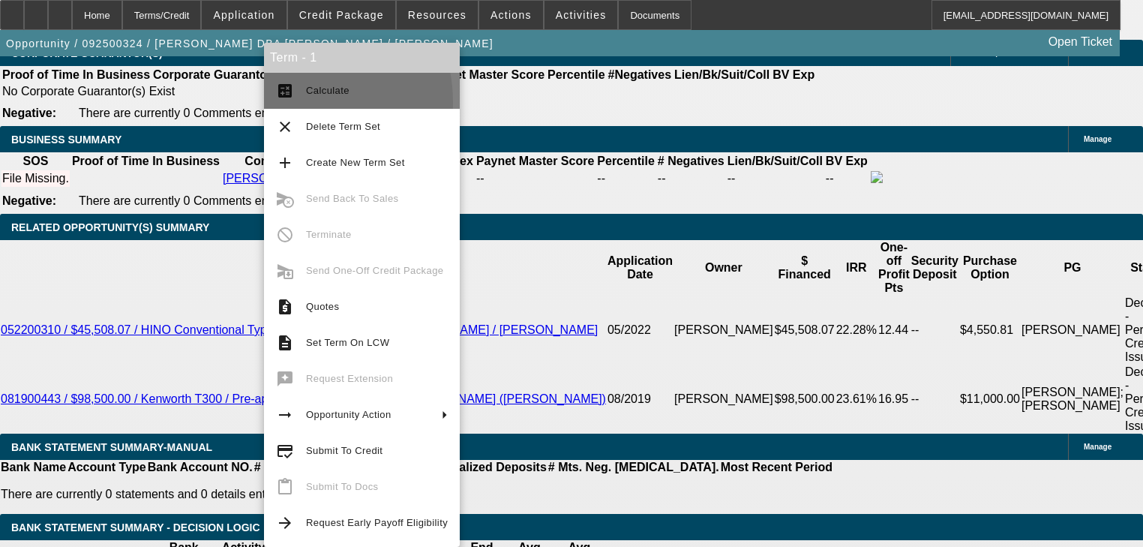
click at [281, 103] on button "calculate Calculate" at bounding box center [362, 91] width 196 height 36
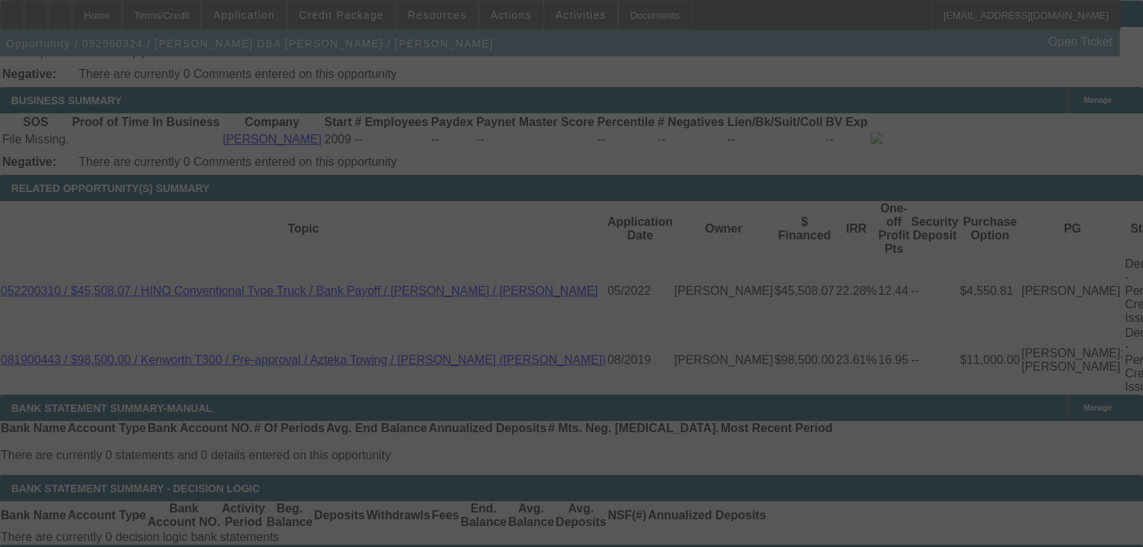
scroll to position [2302, 0]
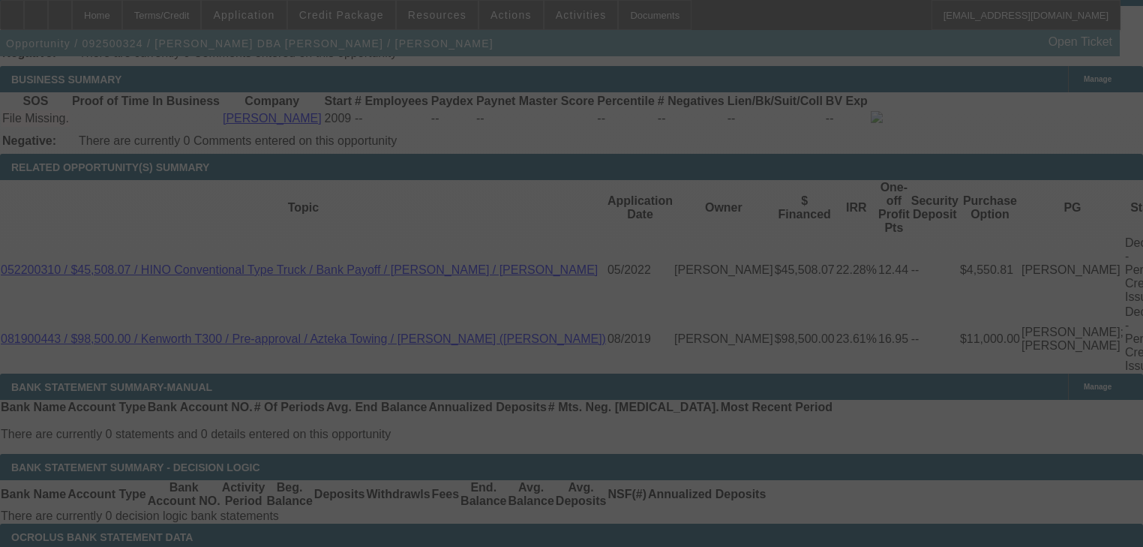
select select "0"
select select "2"
select select "0.1"
select select "4"
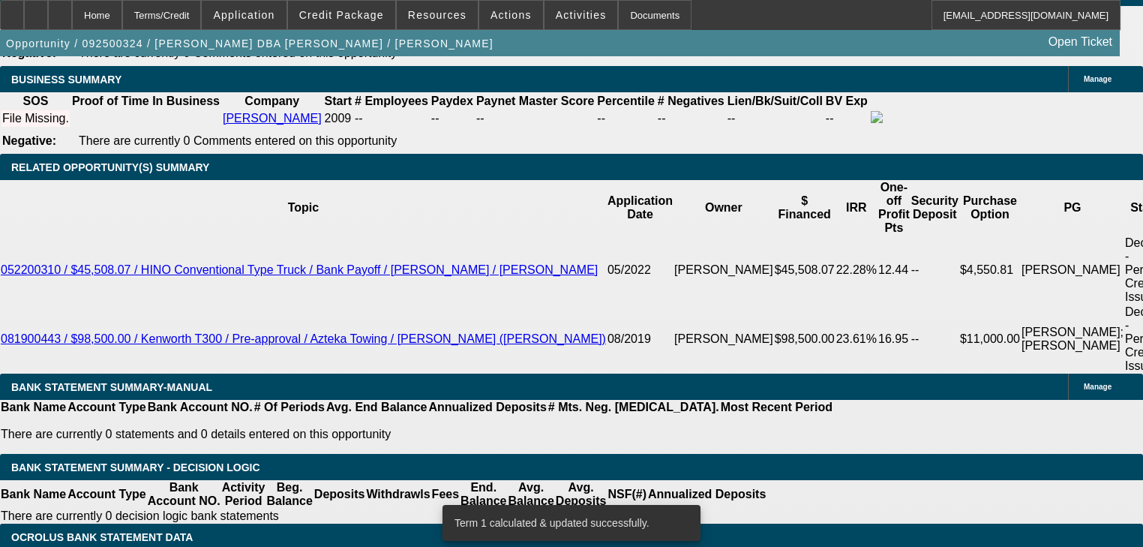
select select "0"
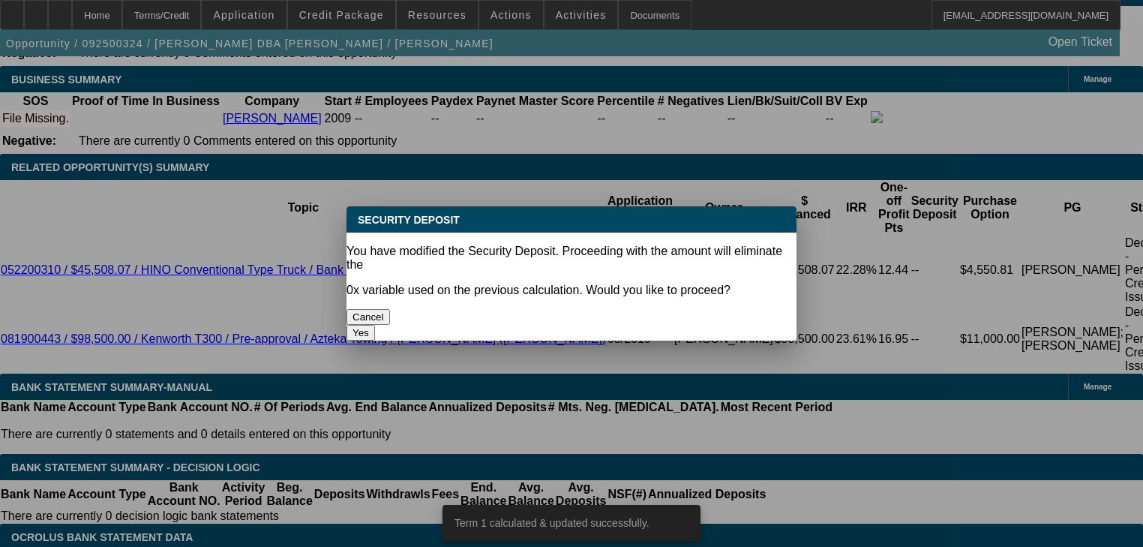
click at [375, 325] on button "Yes" at bounding box center [361, 333] width 29 height 16
type input "$0.00"
type input "UNKNOWN"
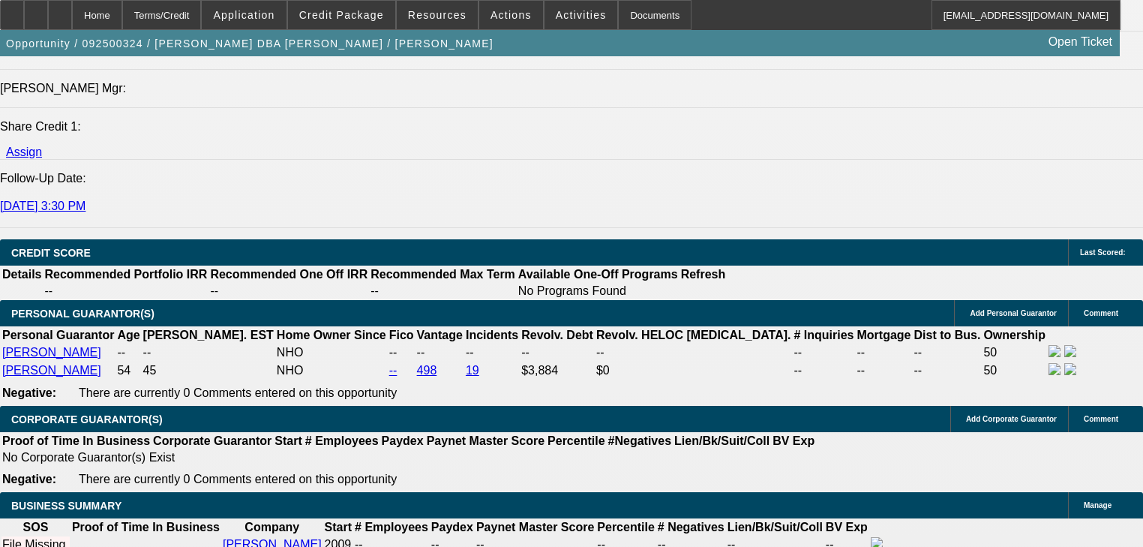
scroll to position [2002, 0]
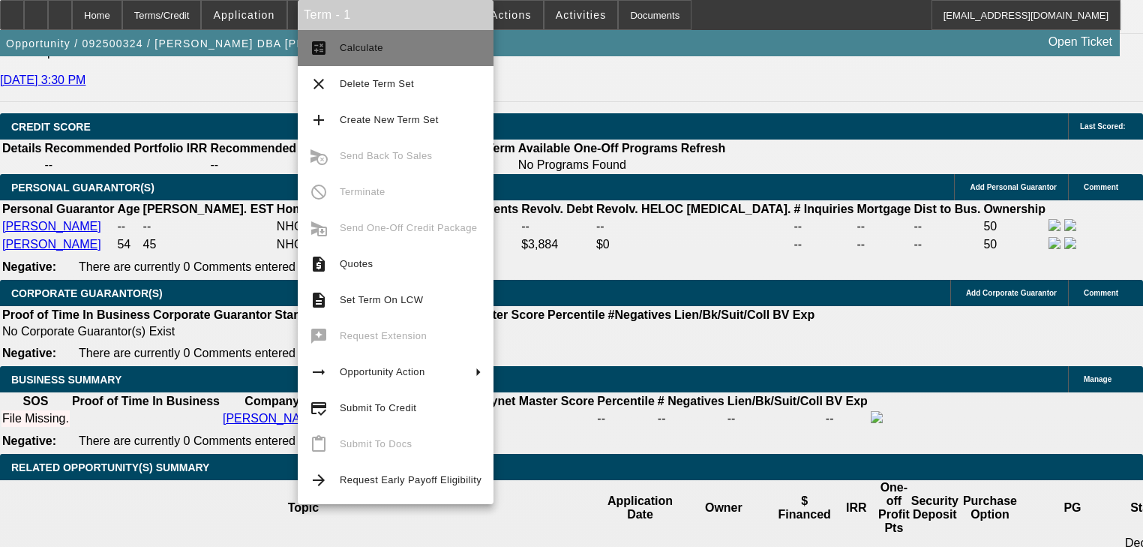
click at [349, 55] on span "Calculate" at bounding box center [411, 48] width 142 height 18
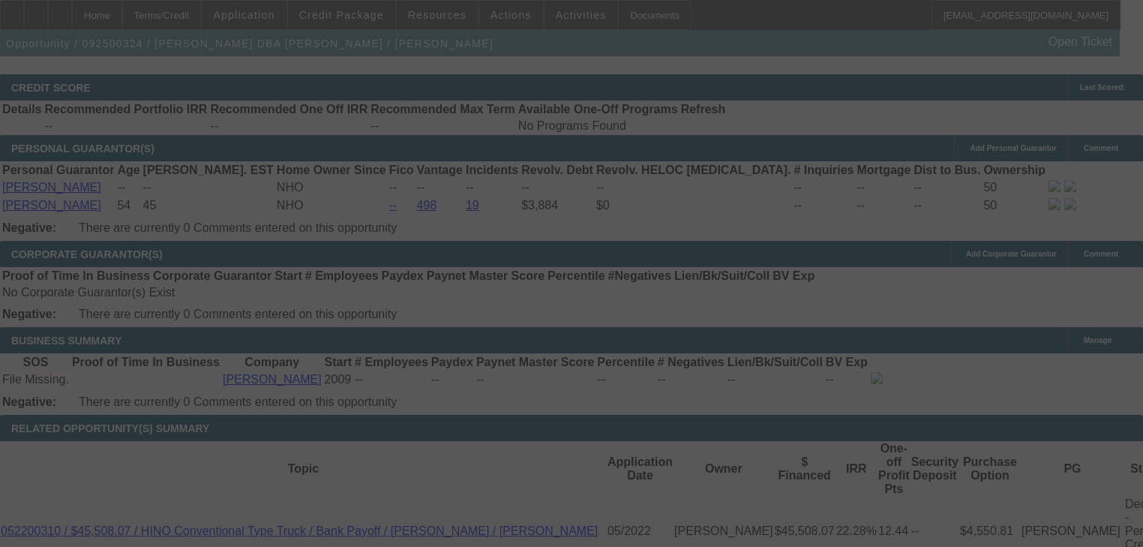
scroll to position [2062, 0]
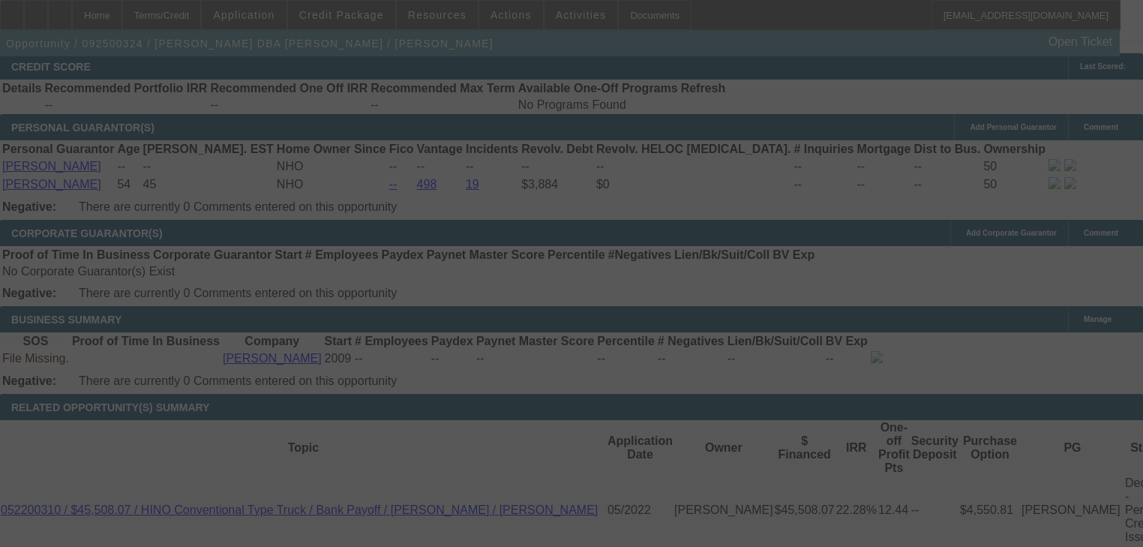
select select "0"
select select "2"
select select "0.1"
select select "4"
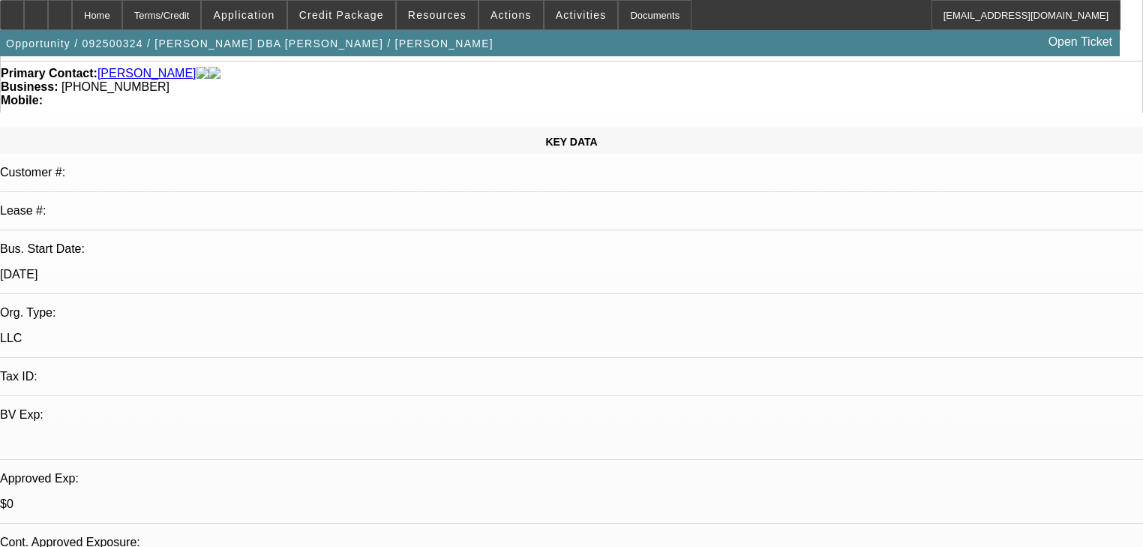
scroll to position [360, 0]
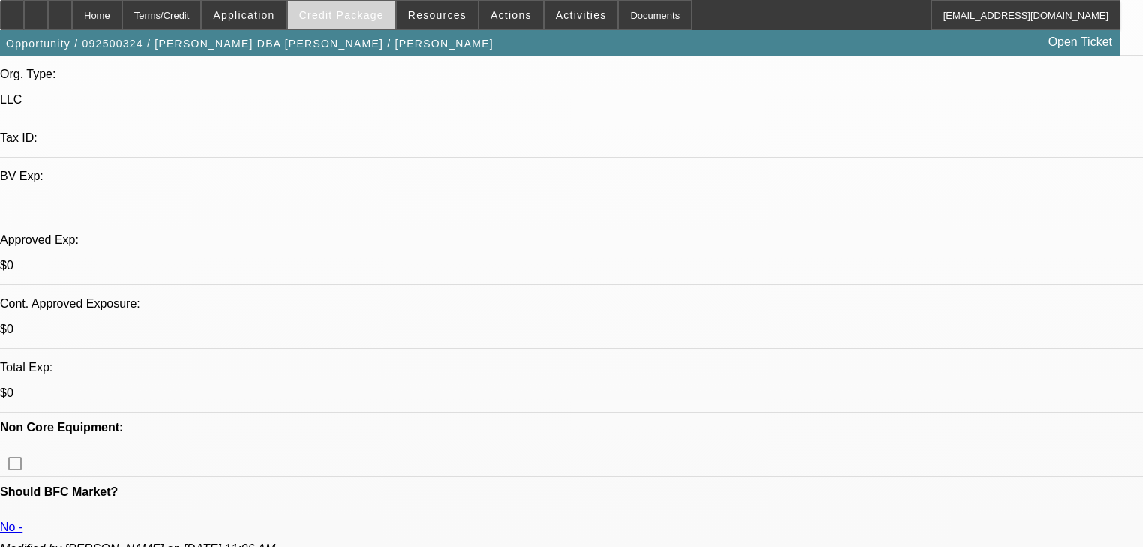
click at [339, 23] on span at bounding box center [341, 15] width 107 height 36
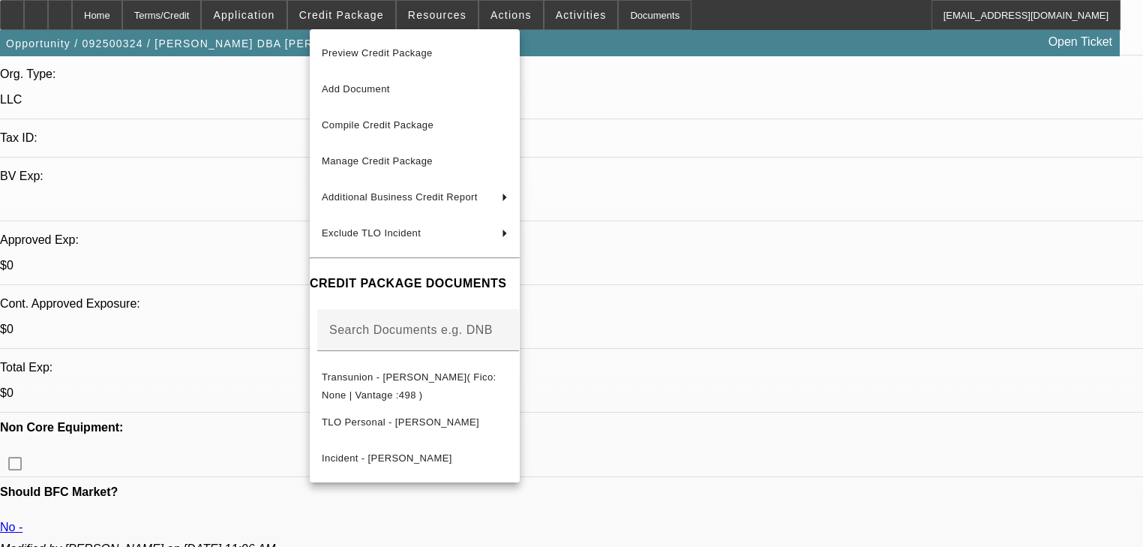
click at [271, 102] on div at bounding box center [571, 273] width 1143 height 547
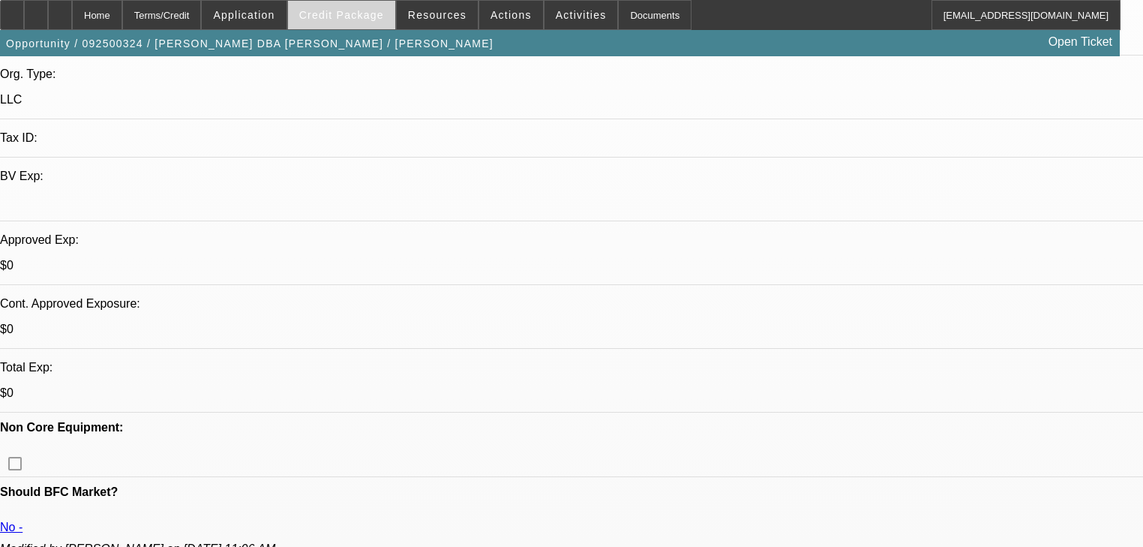
click at [330, 22] on span at bounding box center [341, 15] width 107 height 36
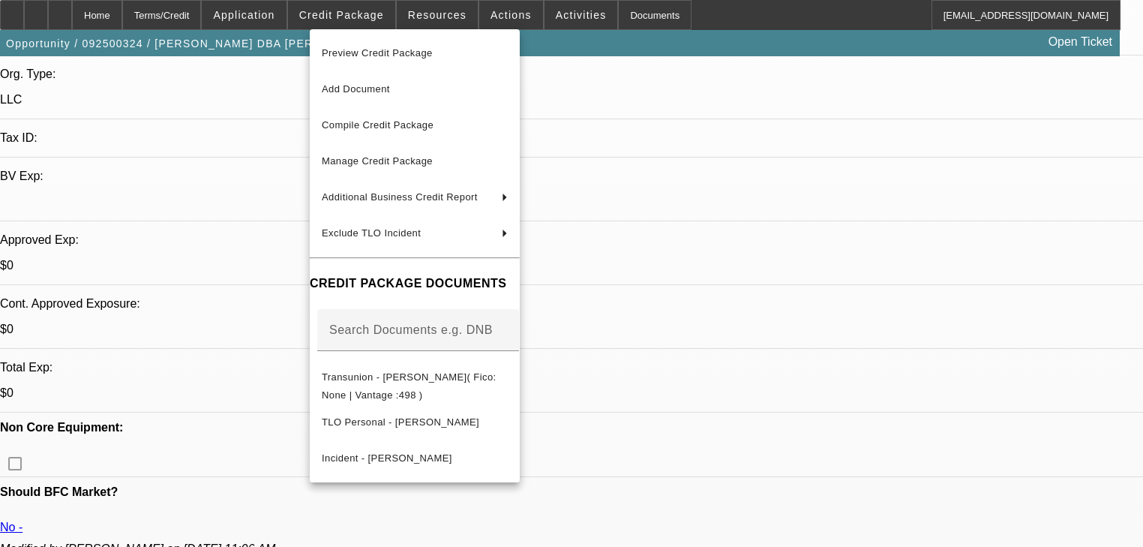
click at [264, 92] on div at bounding box center [571, 273] width 1143 height 547
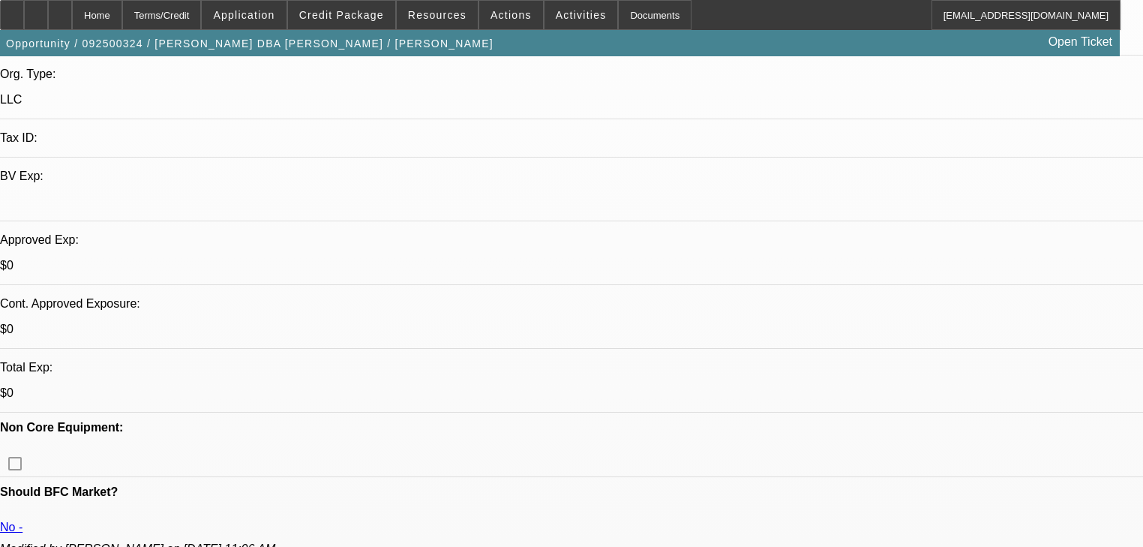
radio input "true"
type textarea "40% down dakota, quoted him on that 2012 12 ton from manuel villa that we hold …"
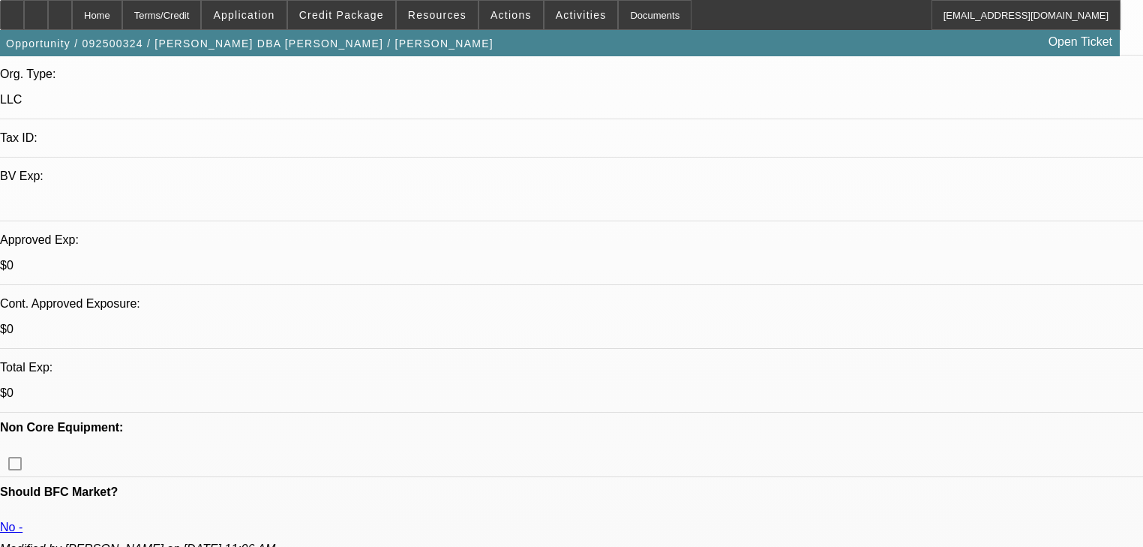
radio input "true"
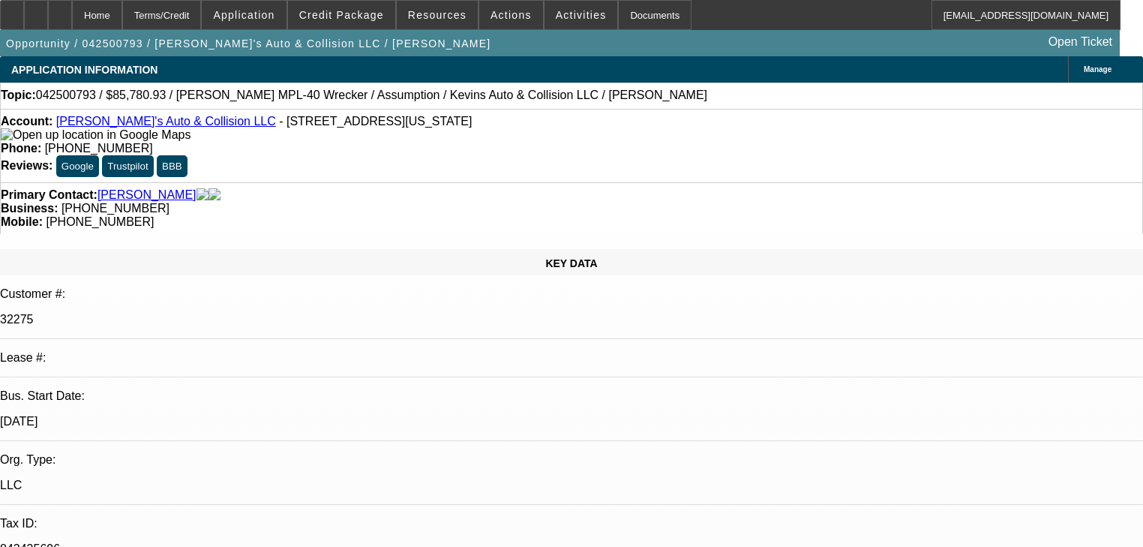
select select "0"
select select "2"
select select "0.1"
select select "4"
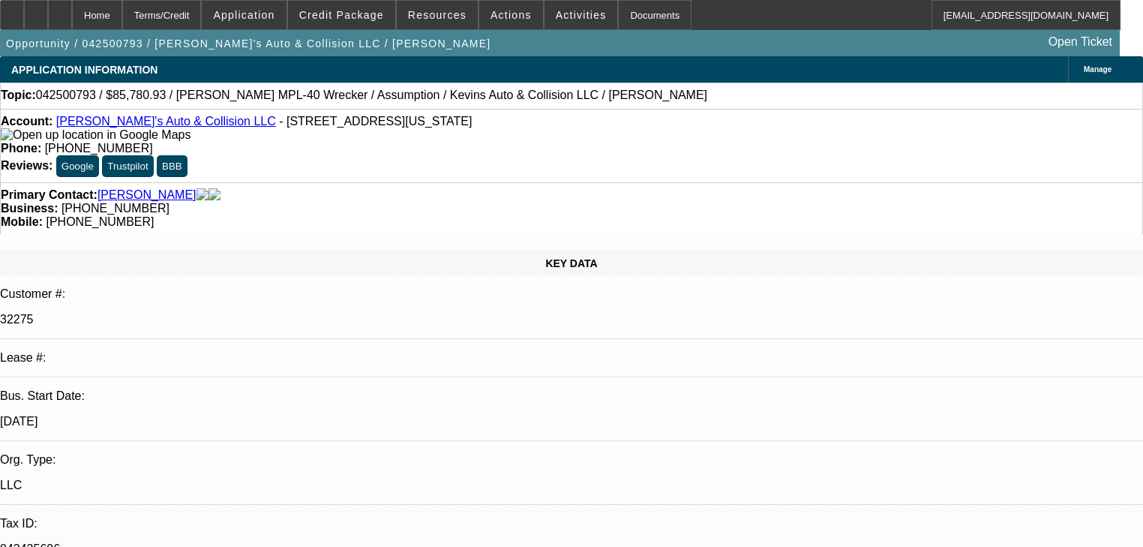
select select "0"
select select "2"
select select "0.1"
select select "4"
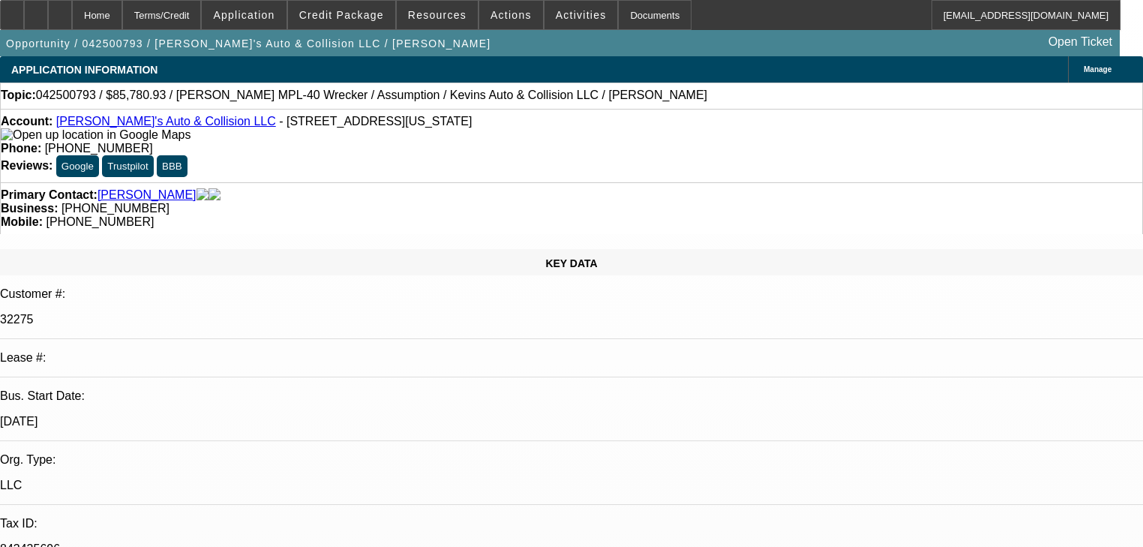
select select "0"
select select "2"
select select "0.1"
select select "4"
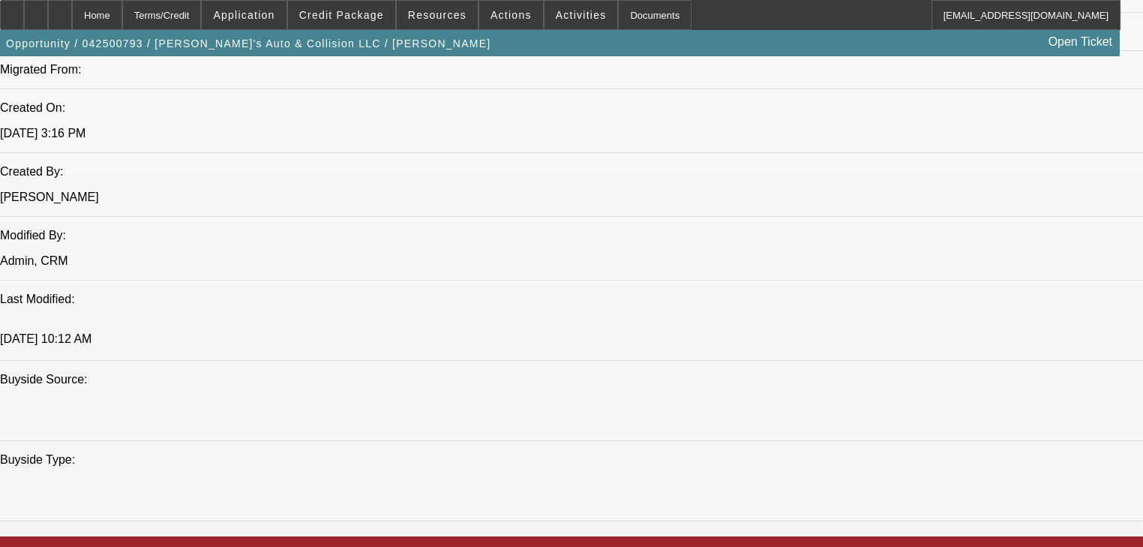
scroll to position [180, 0]
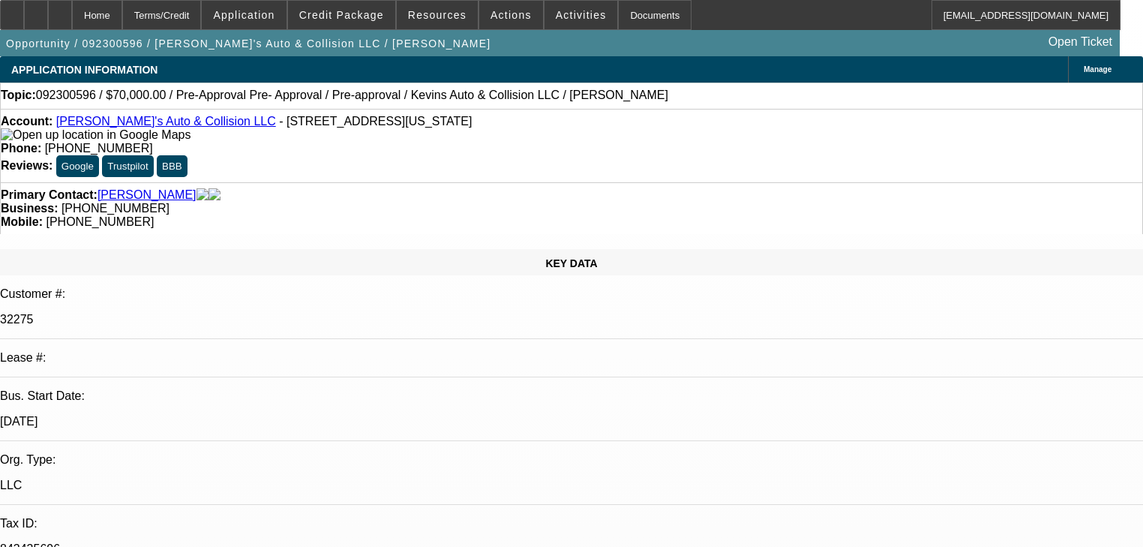
select select "0"
select select "6"
select select "0"
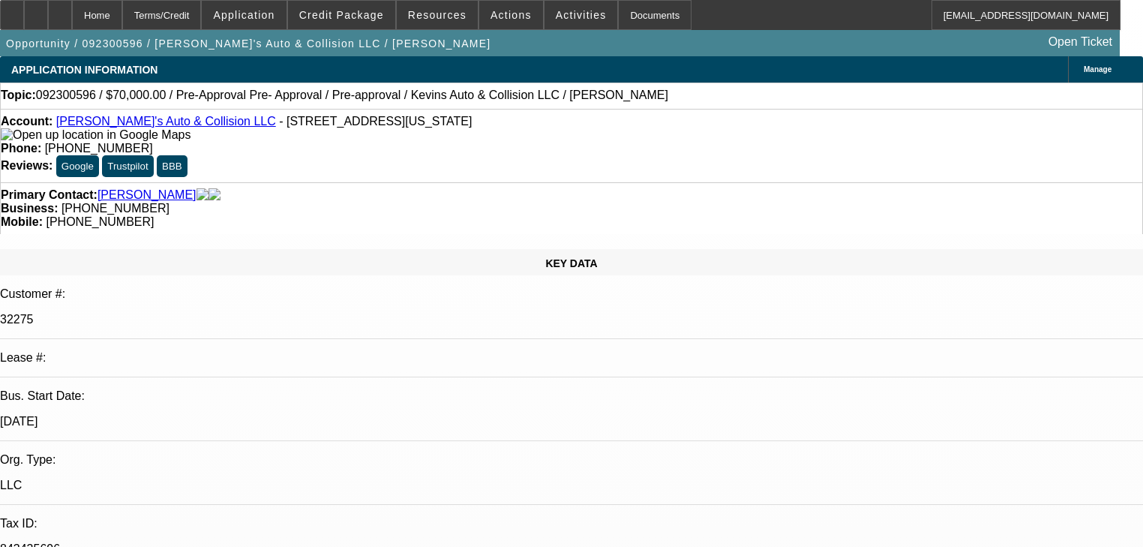
select select "6"
select select "0"
select select "6"
select select "0"
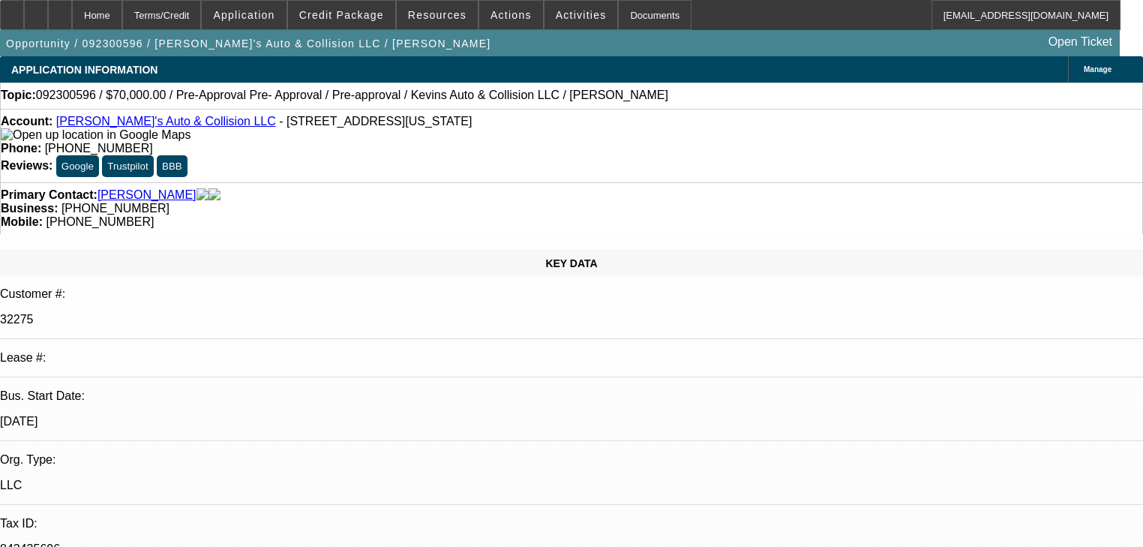
select select "0"
select select "6"
